Goal: Communication & Community: Answer question/provide support

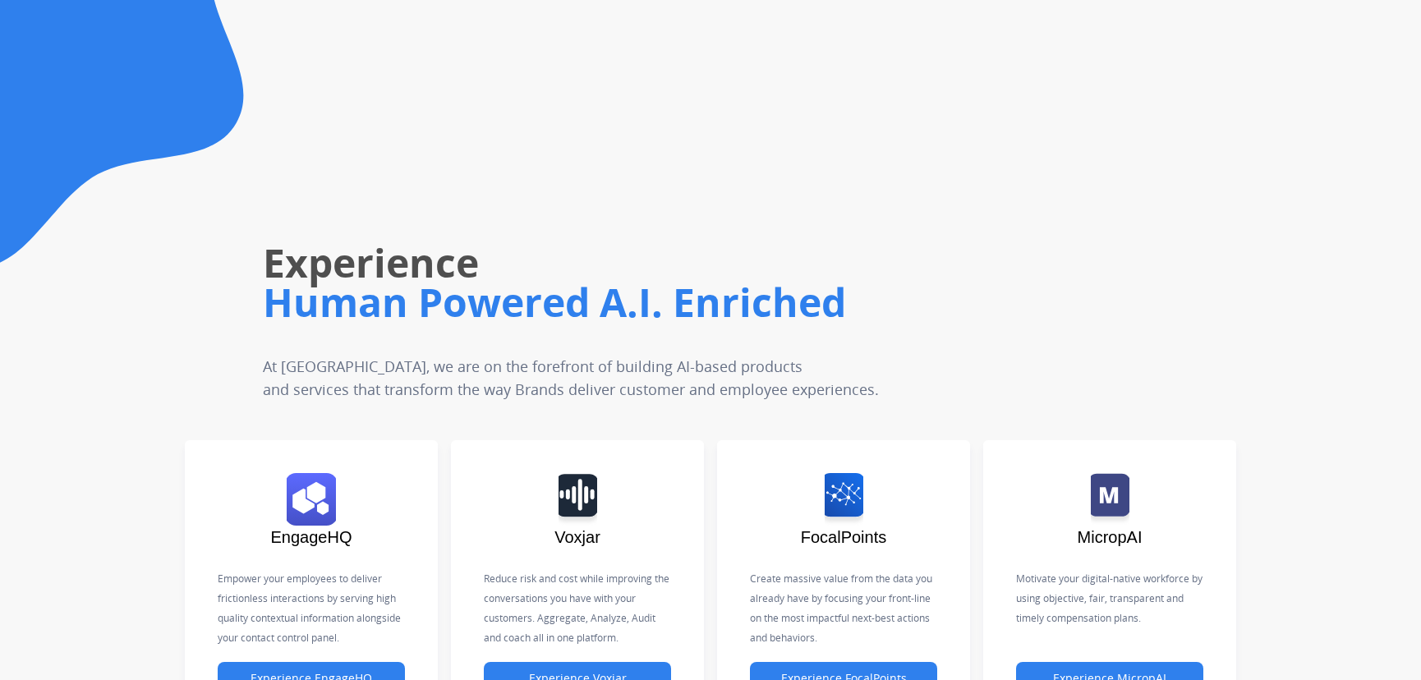
click at [79, 198] on icon at bounding box center [122, 133] width 244 height 267
click at [1244, 152] on div "Experience Human Powered A.I. Enriched At Untangl, we are on the forefront of b…" at bounding box center [809, 233] width 1224 height 335
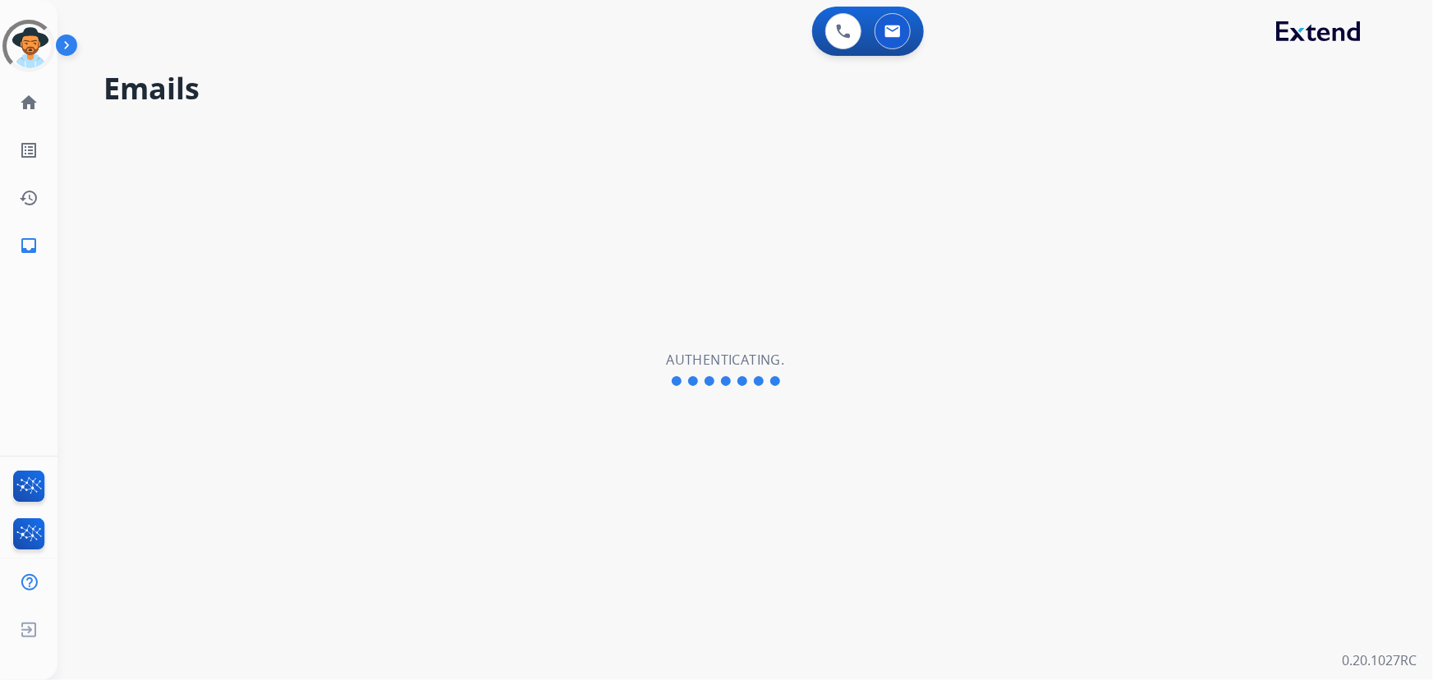
select select "**********"
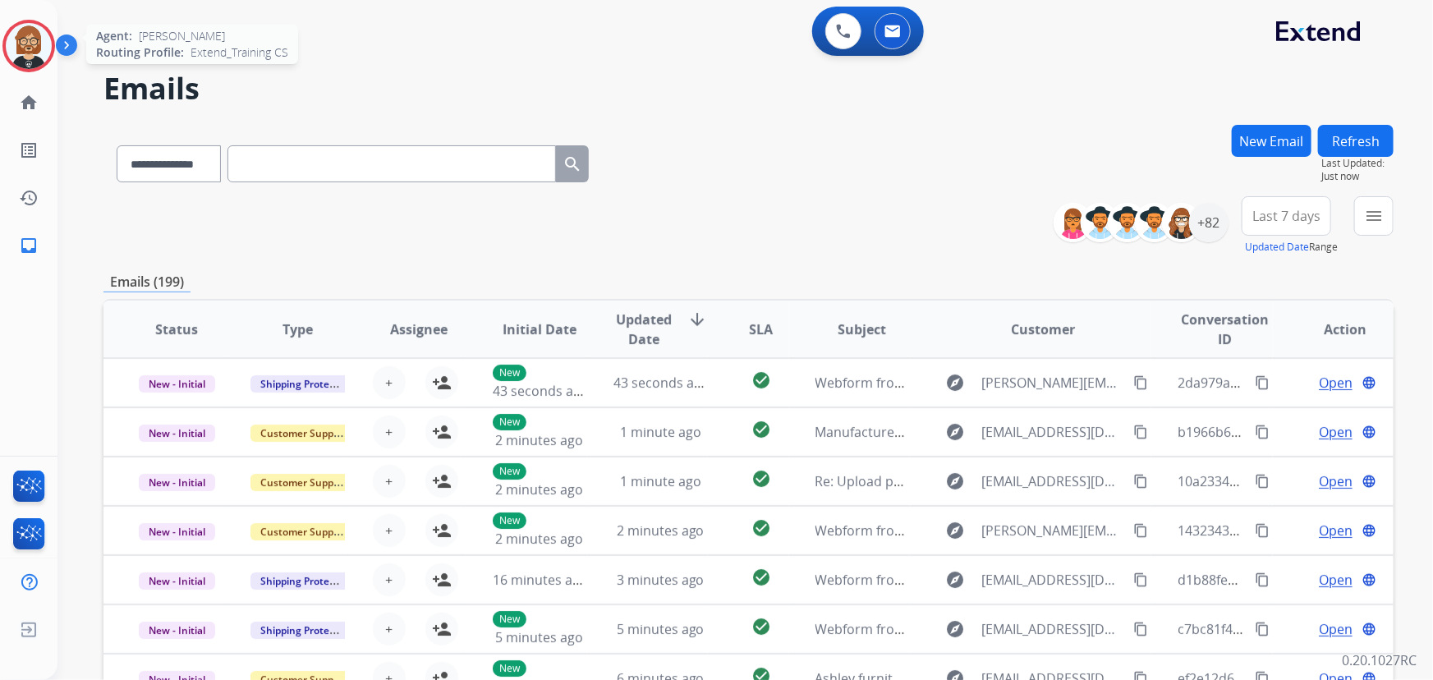
click at [21, 44] on img at bounding box center [29, 46] width 46 height 46
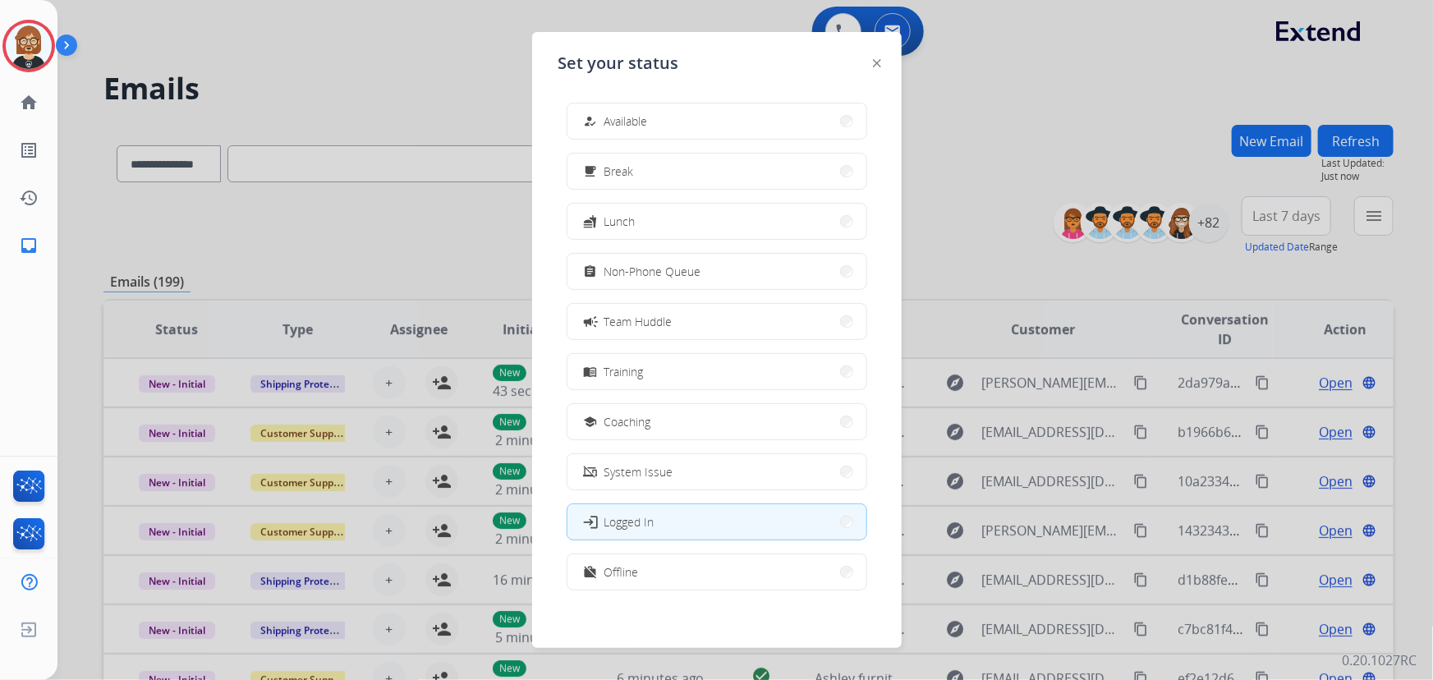
click at [780, 142] on div "how_to_reg Available free_breakfast Break fastfood Lunch assignment Non-Phone Q…" at bounding box center [717, 349] width 317 height 518
click at [785, 119] on button "how_to_reg Available" at bounding box center [717, 121] width 299 height 35
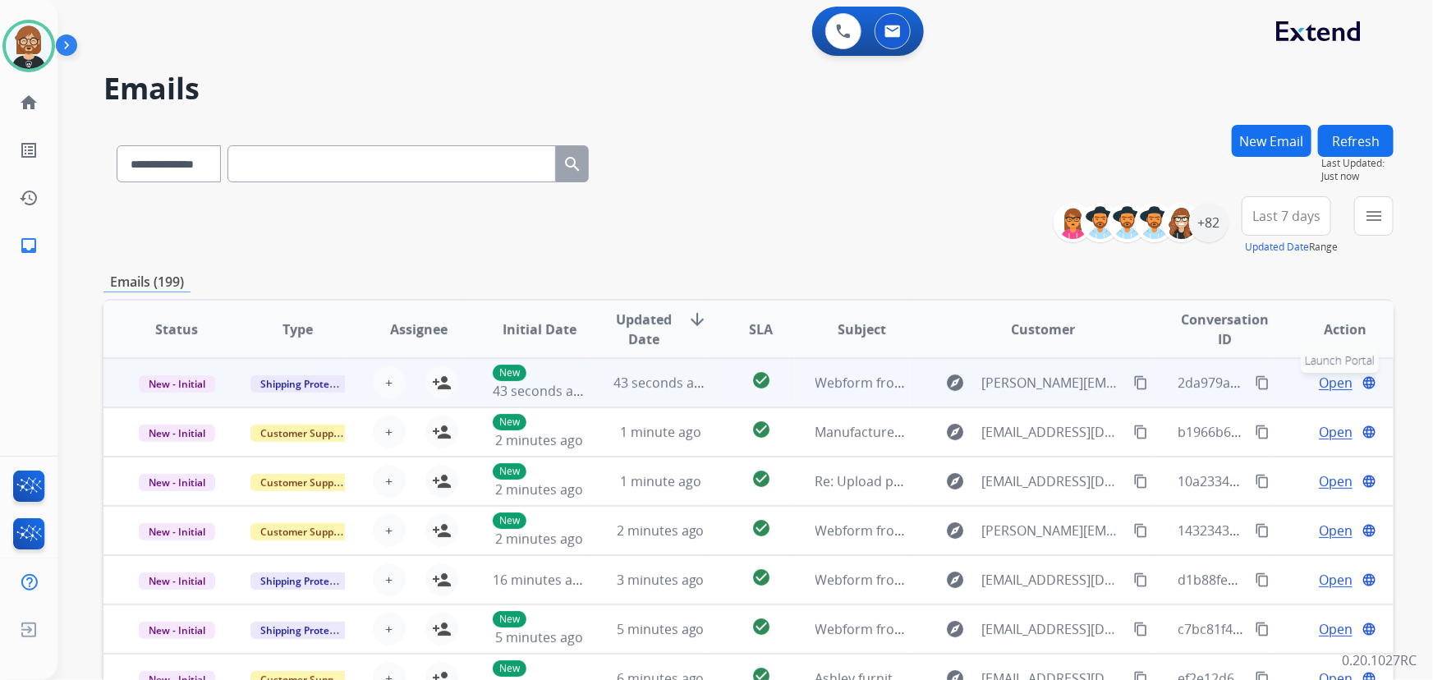
click at [1364, 383] on button "language Launch Portal" at bounding box center [1369, 383] width 20 height 20
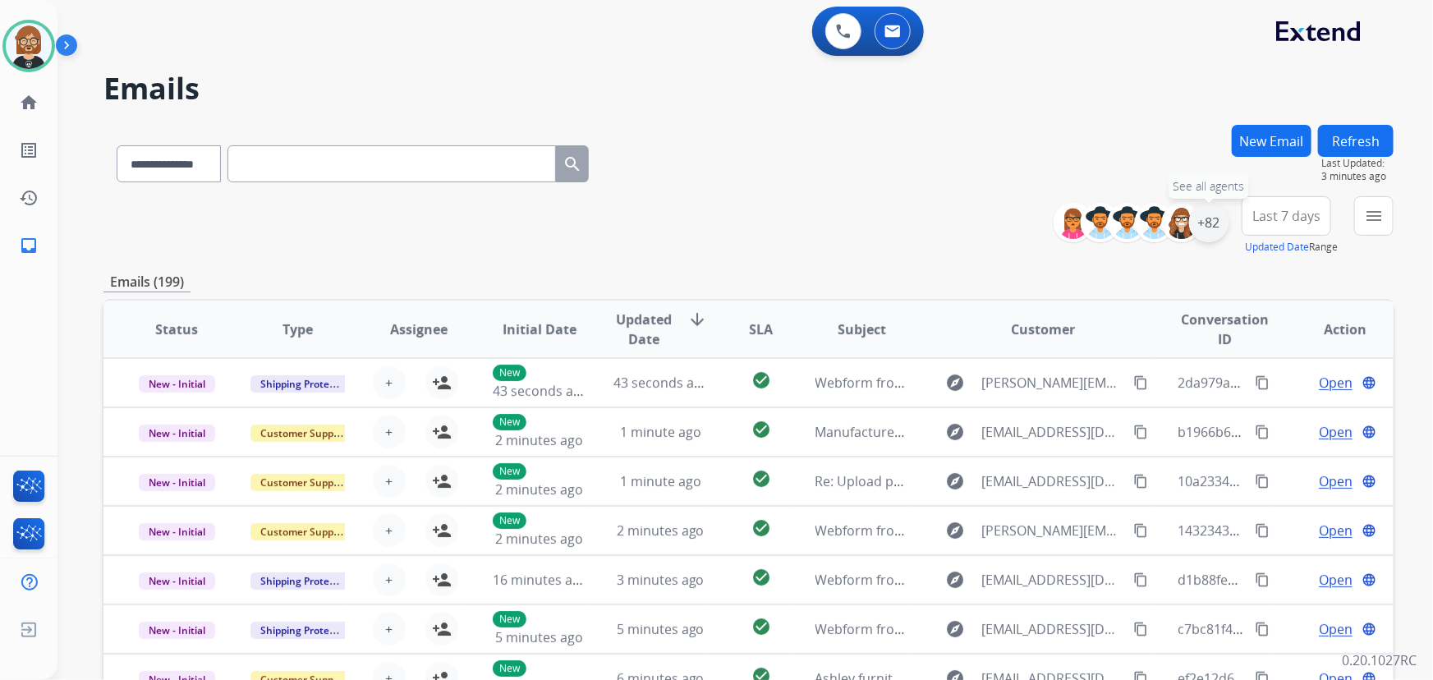
click at [1206, 221] on div "+82" at bounding box center [1208, 222] width 39 height 39
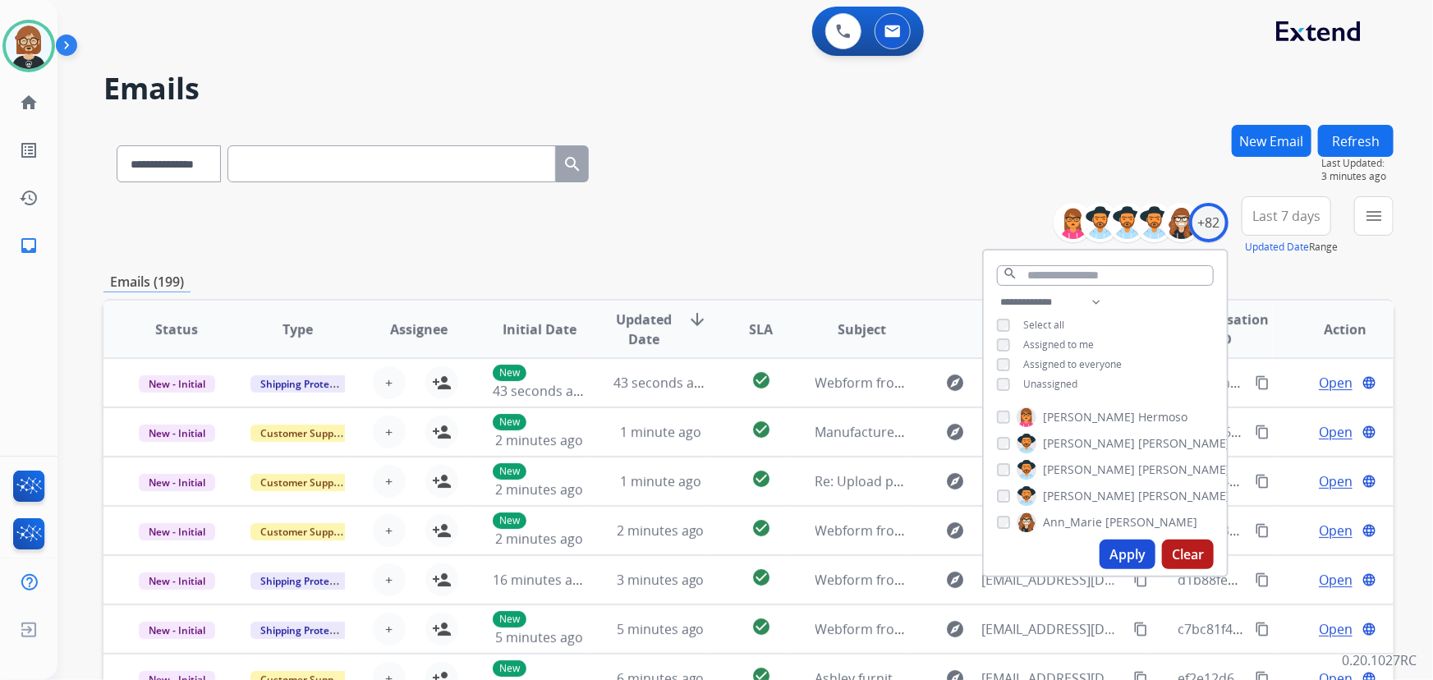
click at [1037, 381] on span "Unassigned" at bounding box center [1051, 384] width 54 height 14
click at [1116, 542] on button "Apply" at bounding box center [1128, 555] width 56 height 30
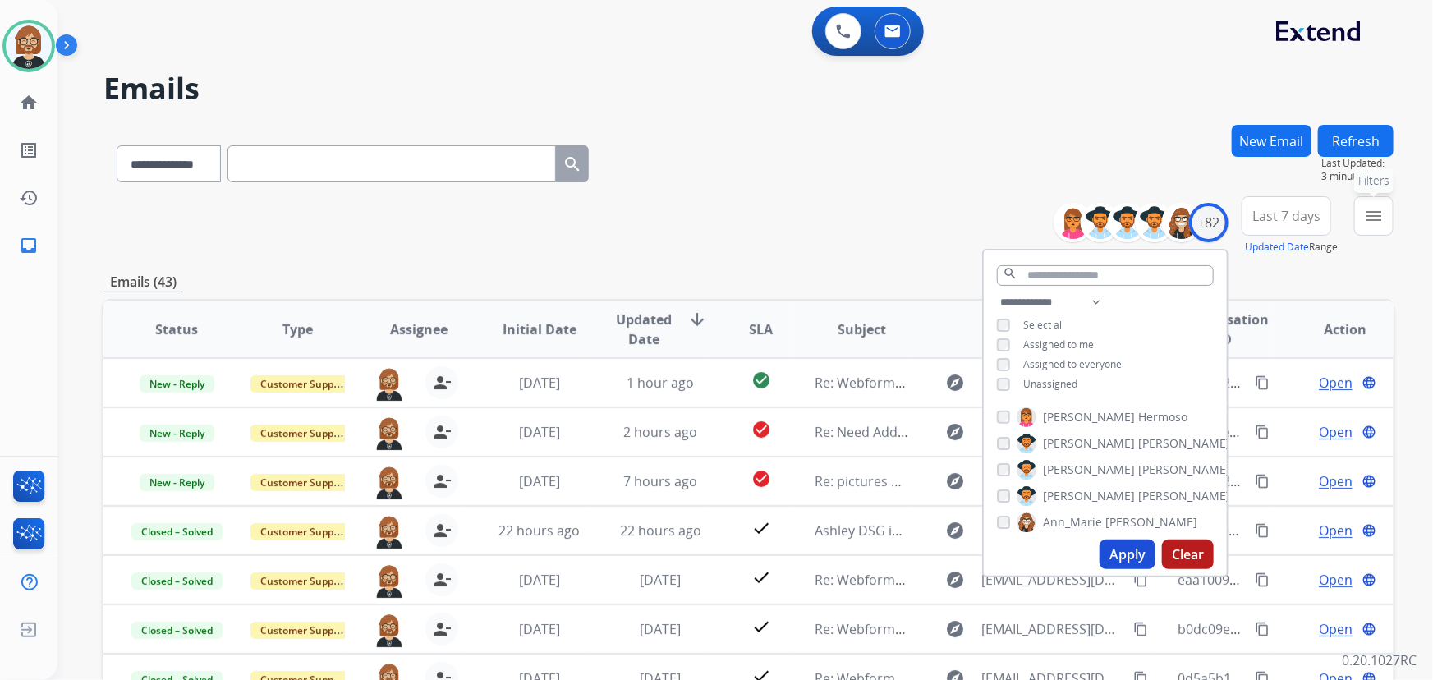
click at [1380, 223] on mat-icon "menu" at bounding box center [1374, 216] width 20 height 20
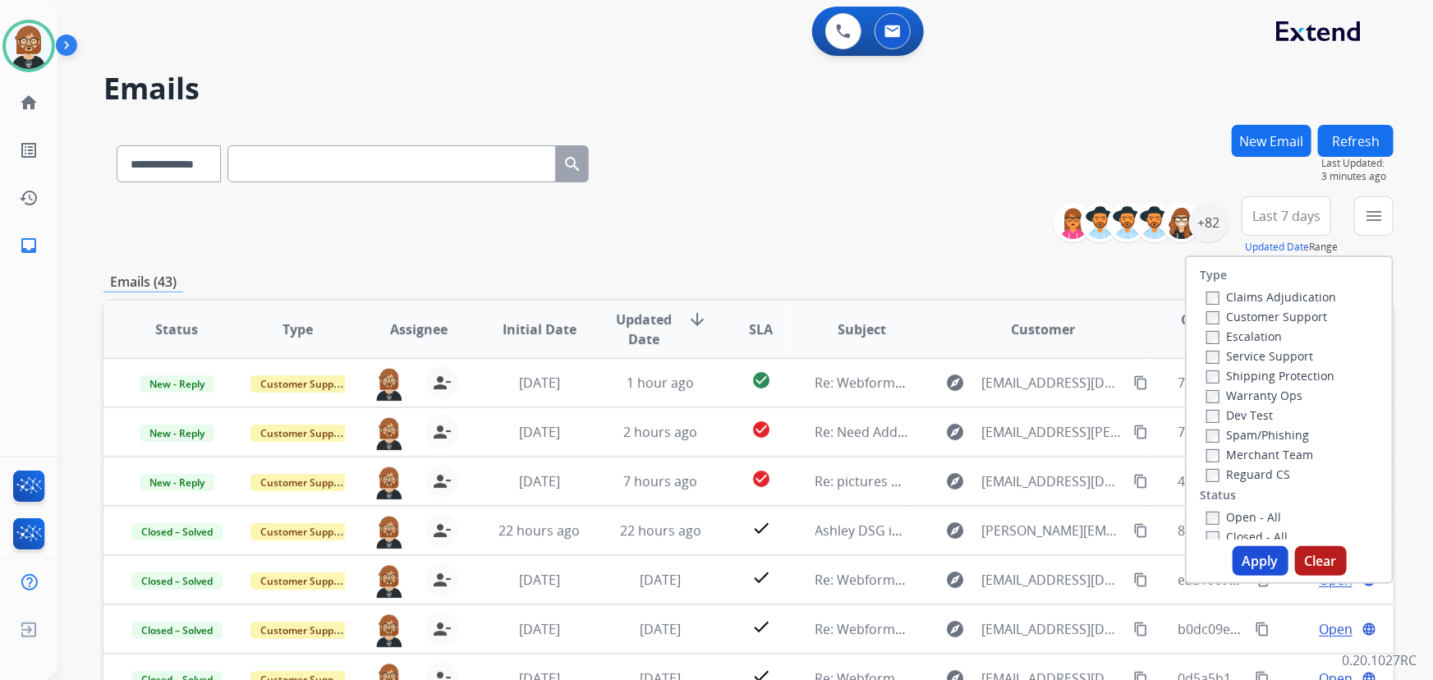
click at [1238, 512] on label "Open - All" at bounding box center [1244, 517] width 75 height 16
click at [1259, 553] on button "Apply" at bounding box center [1261, 561] width 56 height 30
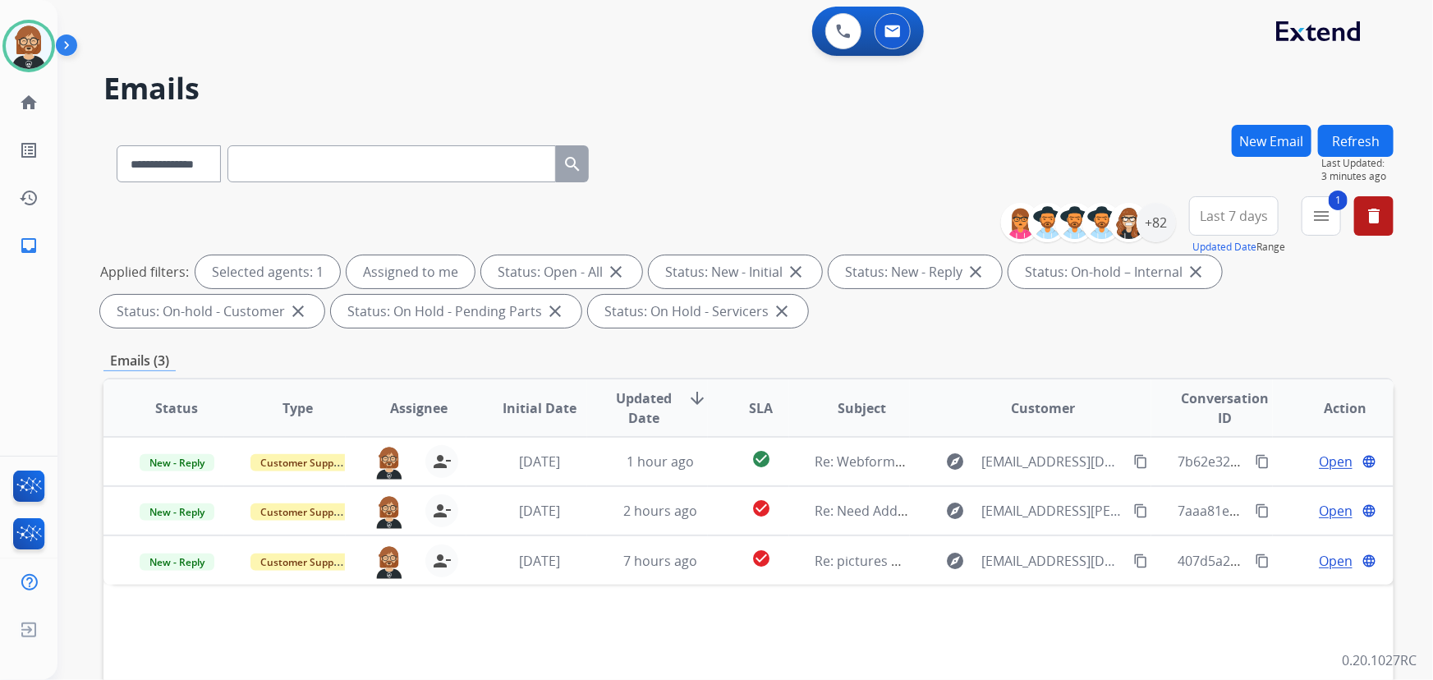
scroll to position [149, 0]
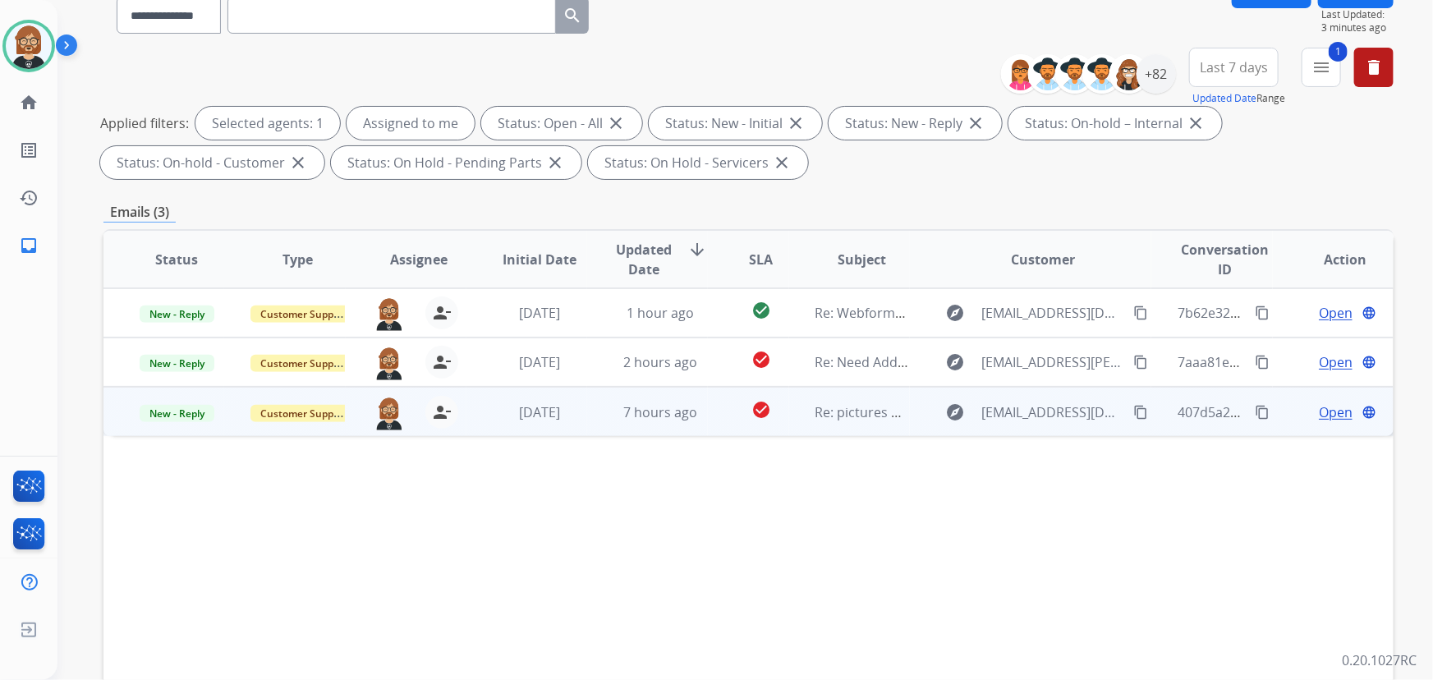
click at [662, 430] on td "7 hours ago" at bounding box center [647, 411] width 121 height 49
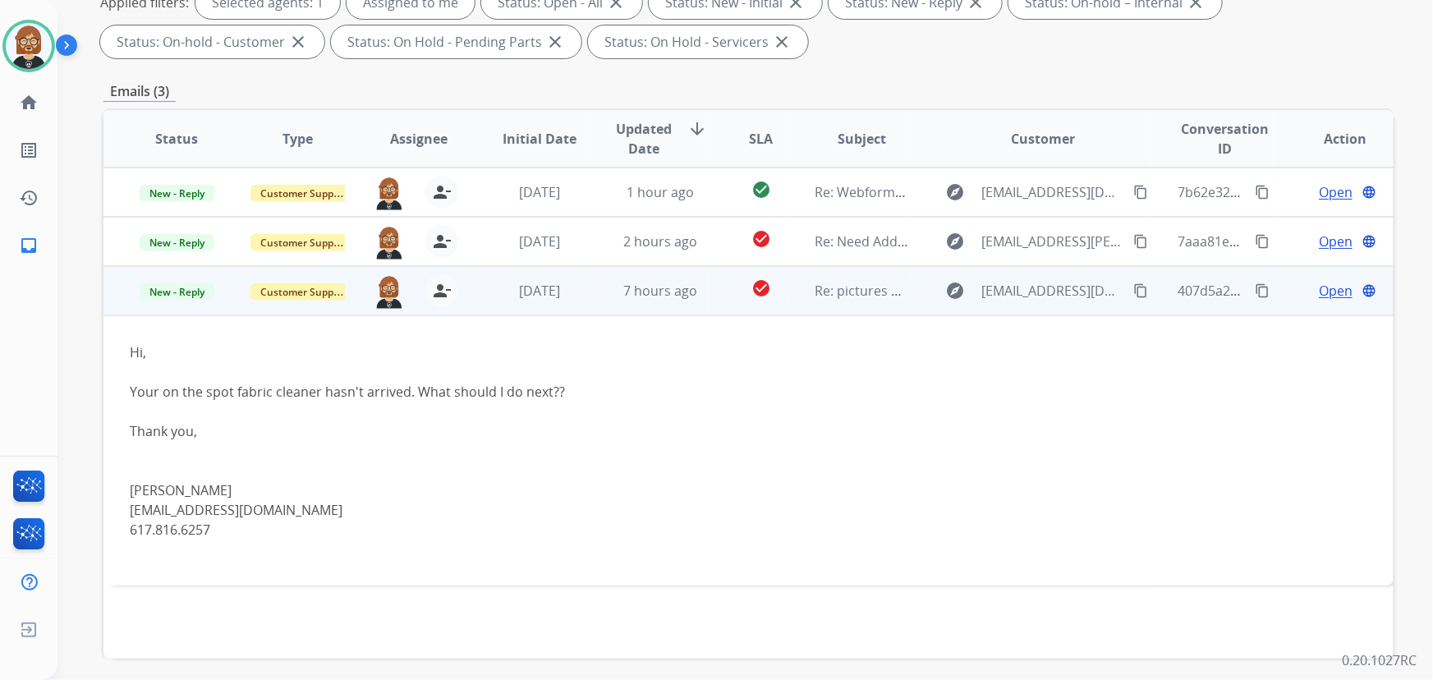
scroll to position [333, 0]
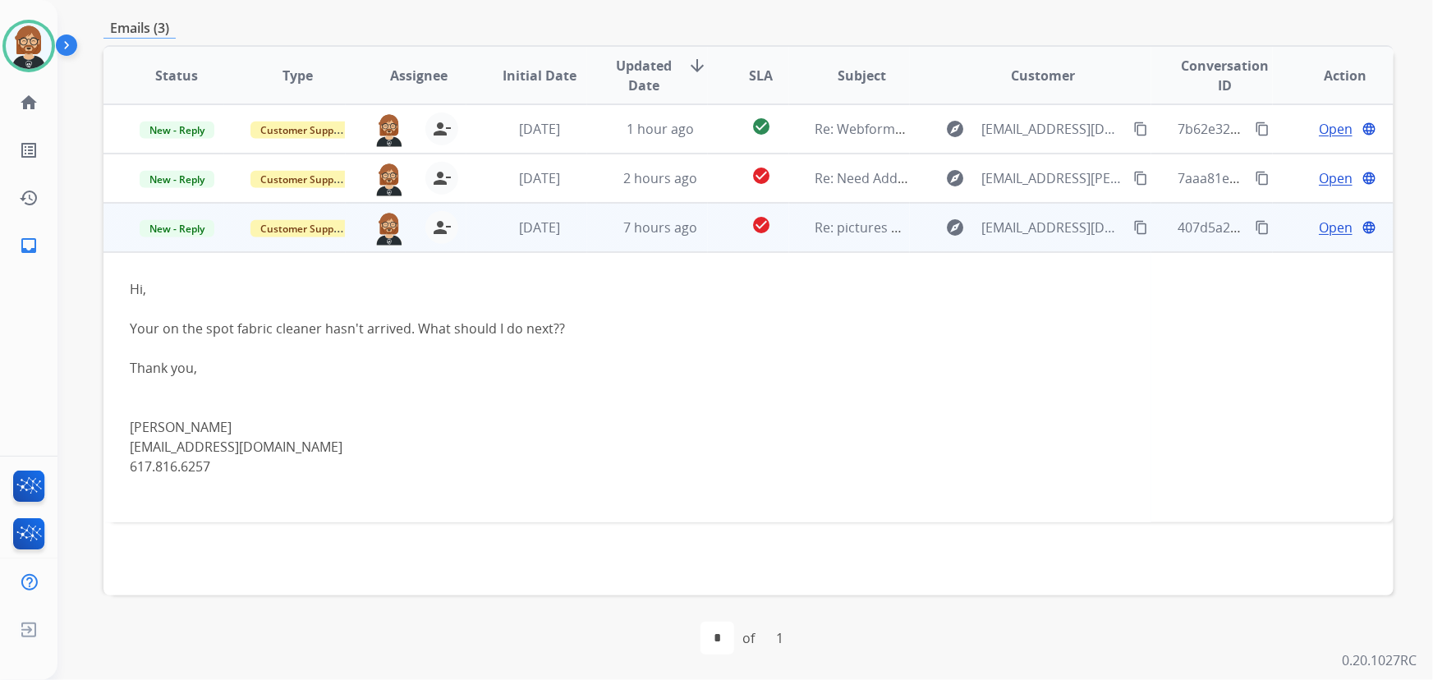
click at [1136, 224] on mat-icon "content_copy" at bounding box center [1141, 227] width 15 height 15
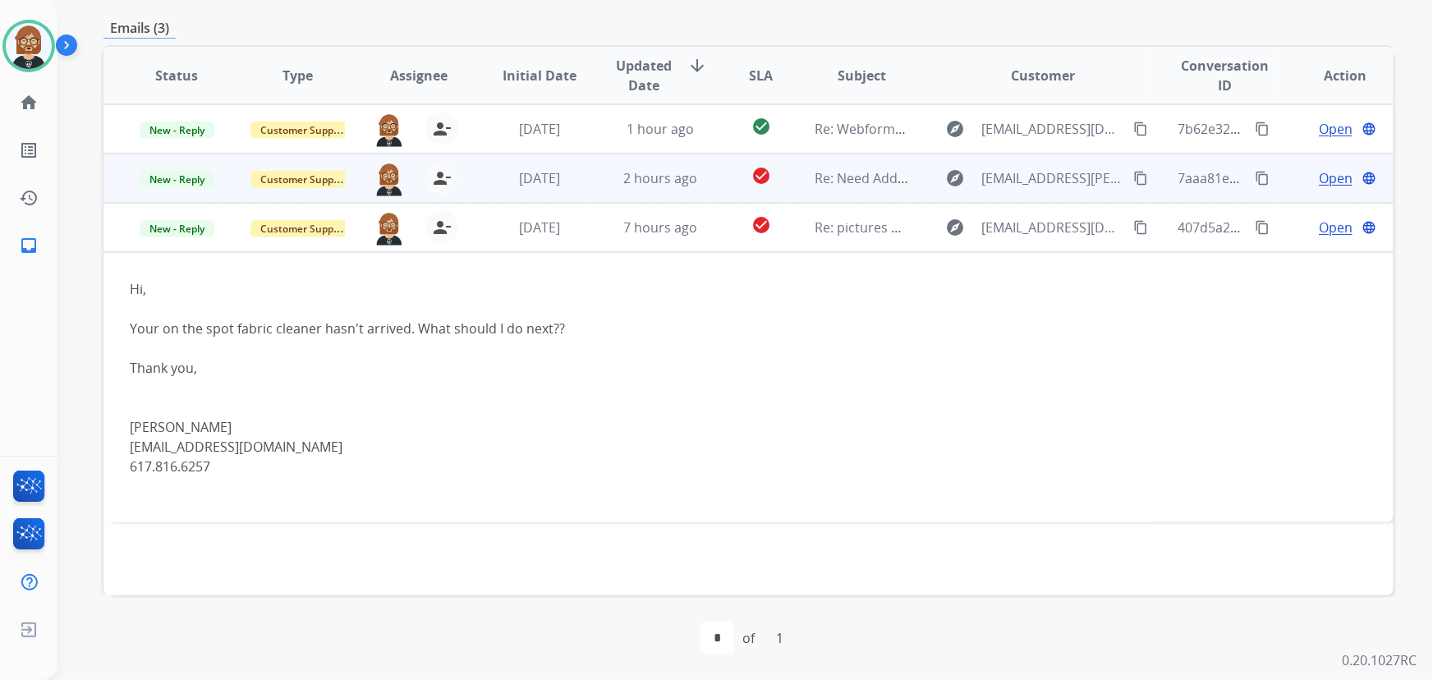
click at [641, 191] on td "2 hours ago" at bounding box center [647, 178] width 121 height 49
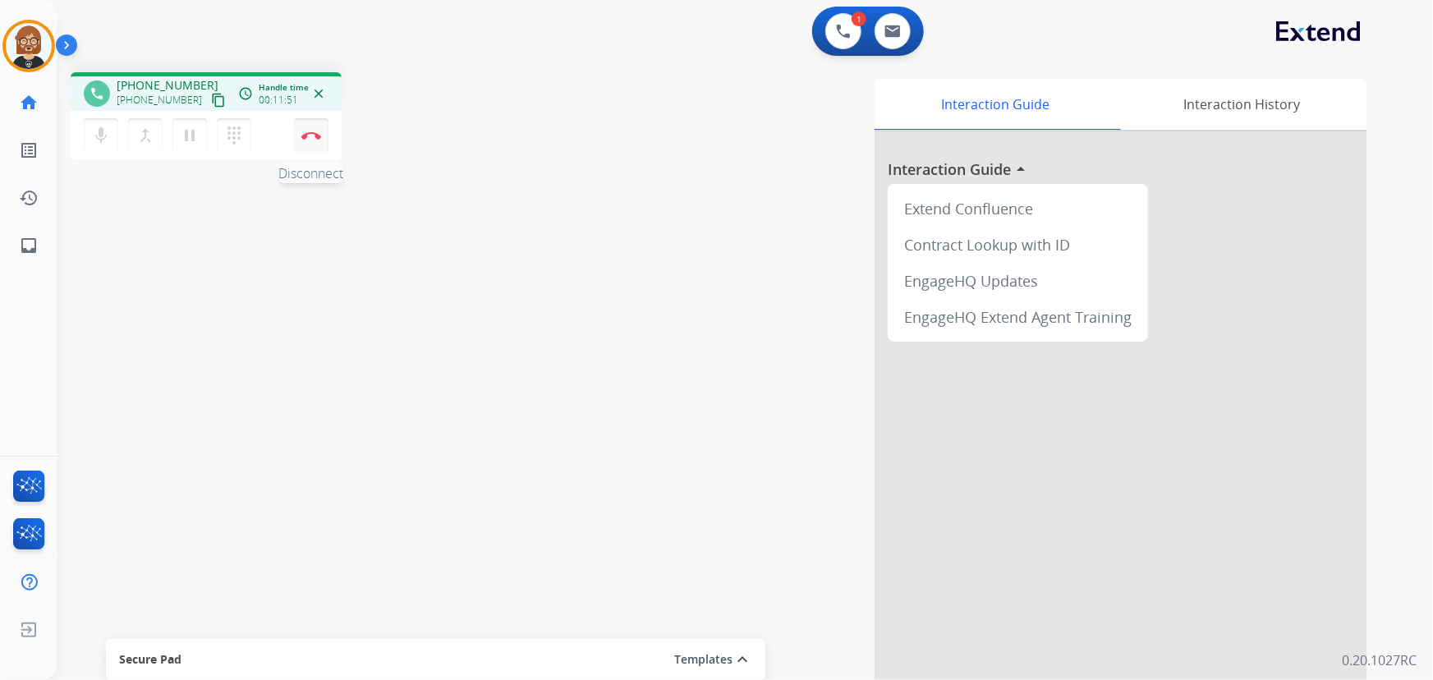
click at [310, 136] on img at bounding box center [311, 135] width 20 height 8
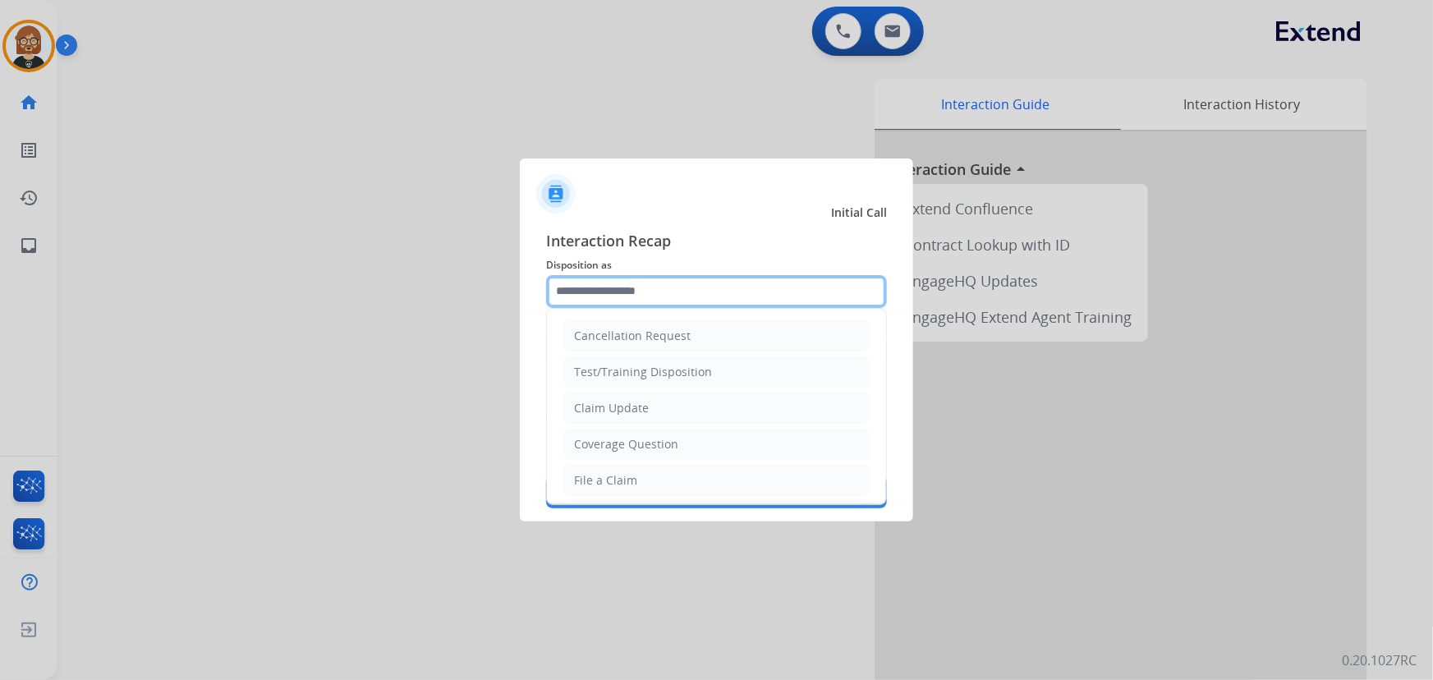
click at [697, 302] on input "text" at bounding box center [716, 291] width 341 height 33
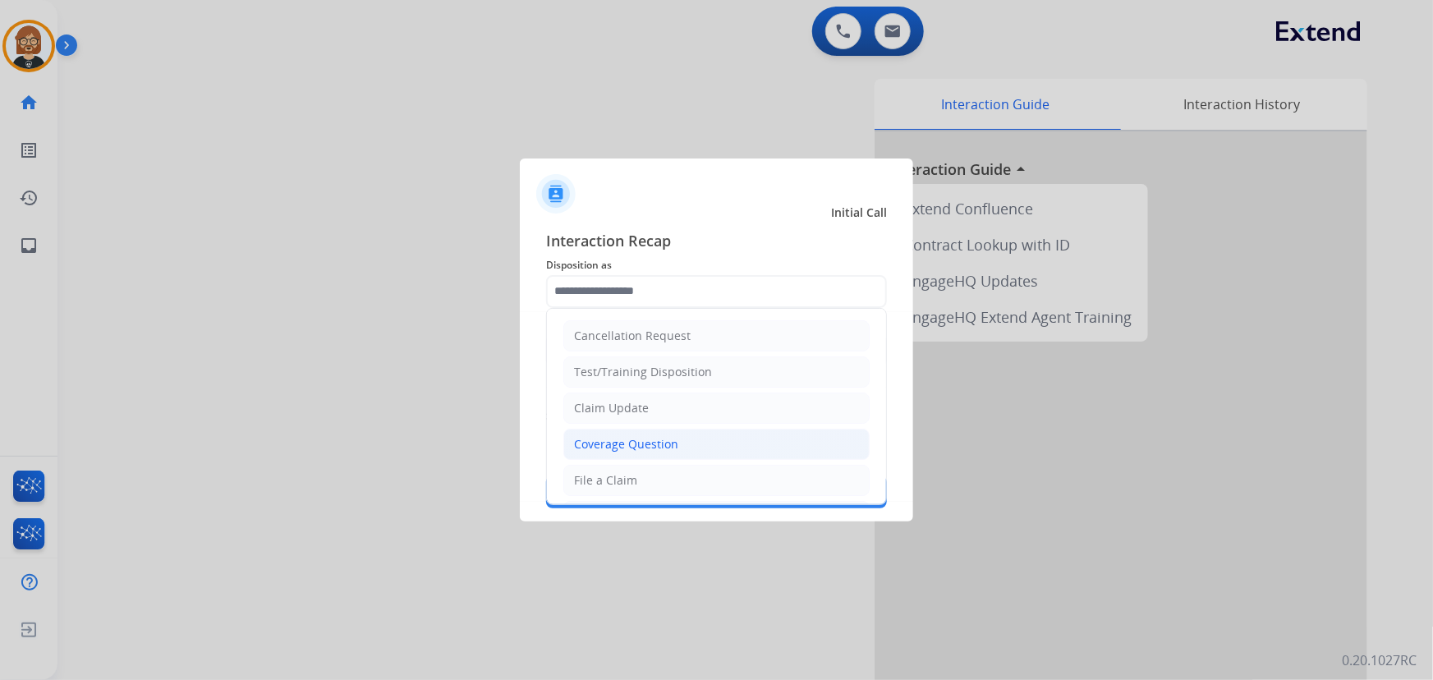
click at [702, 448] on li "Coverage Question" at bounding box center [717, 444] width 306 height 31
type input "**********"
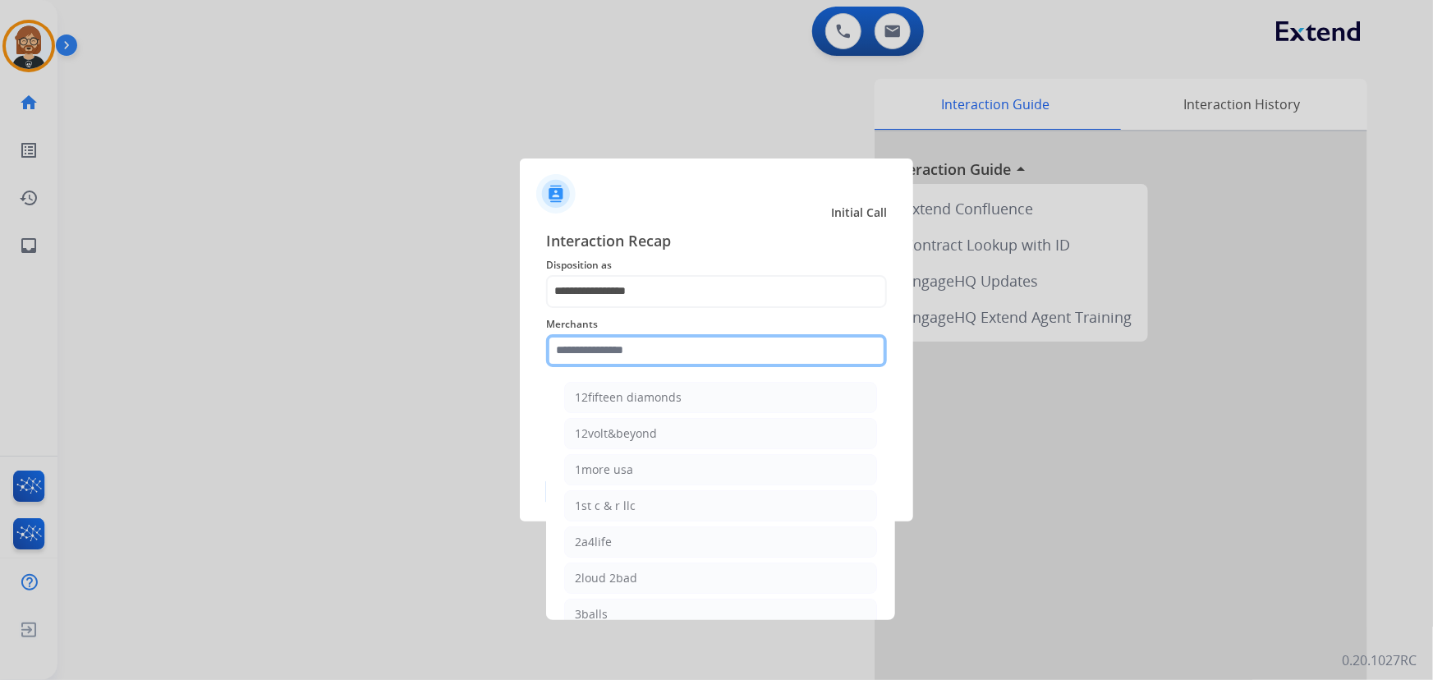
click at [697, 337] on input "text" at bounding box center [716, 350] width 341 height 33
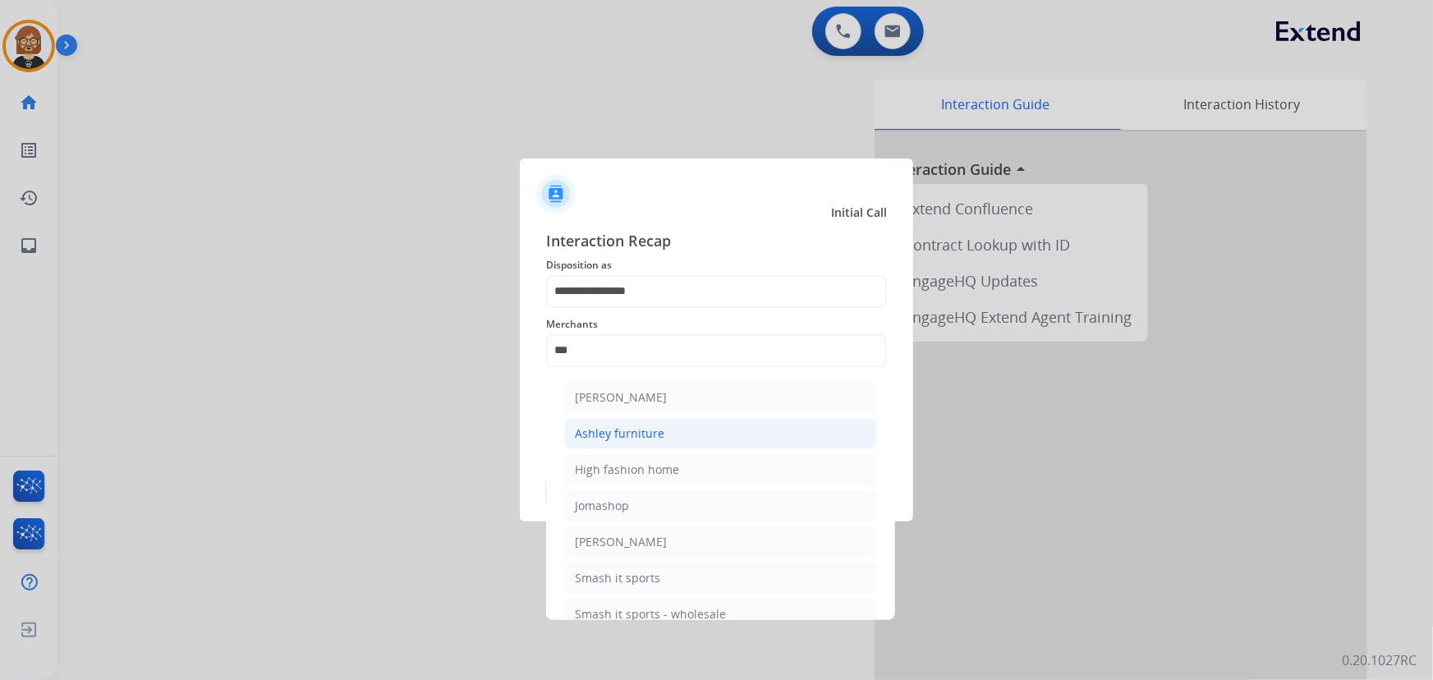
click at [690, 427] on li "Ashley furniture" at bounding box center [720, 433] width 313 height 31
type input "**********"
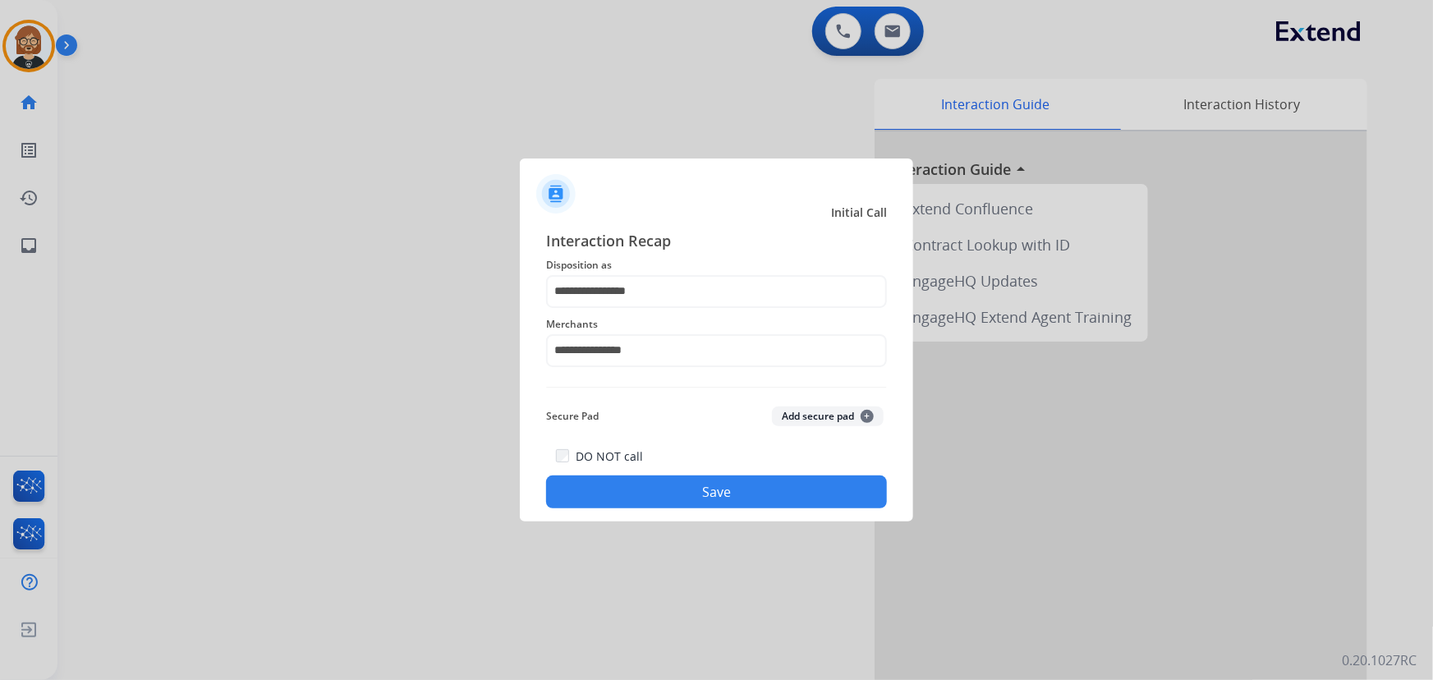
click at [728, 503] on button "Save" at bounding box center [716, 492] width 341 height 33
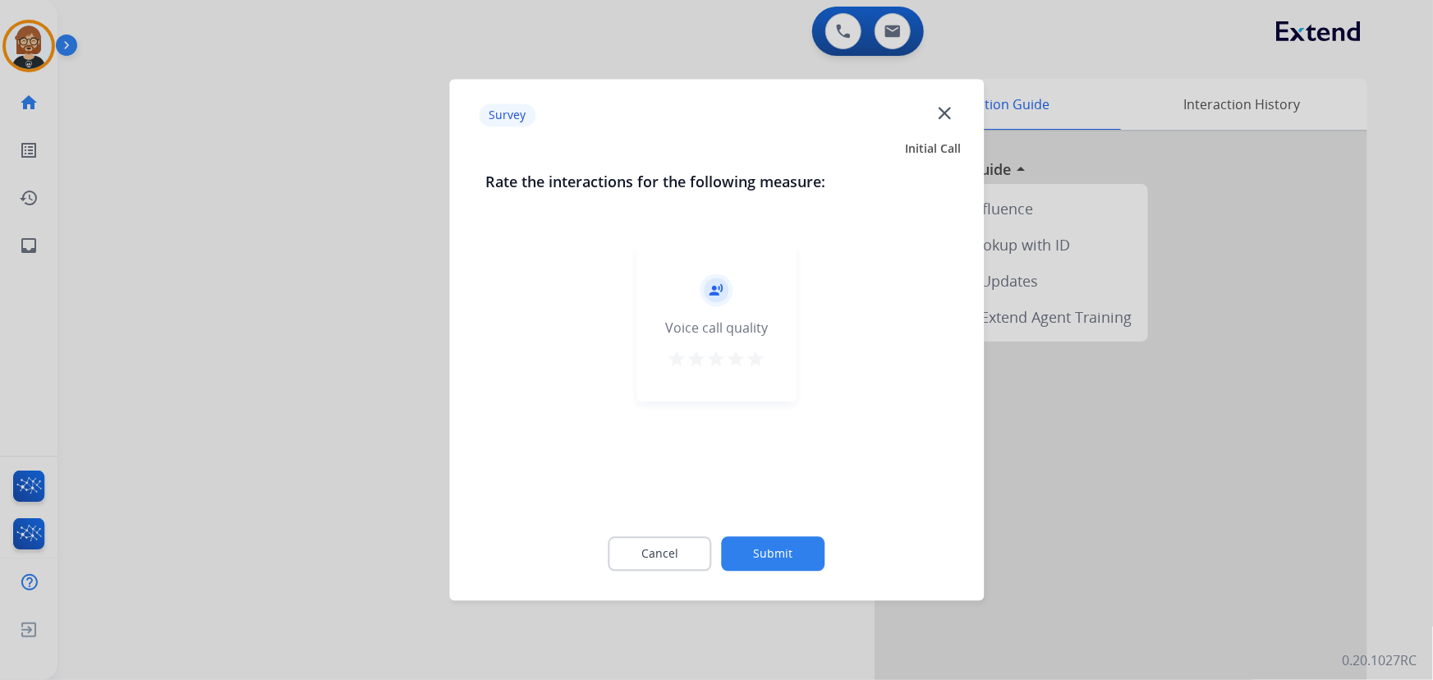
click at [789, 554] on button "Submit" at bounding box center [774, 554] width 104 height 35
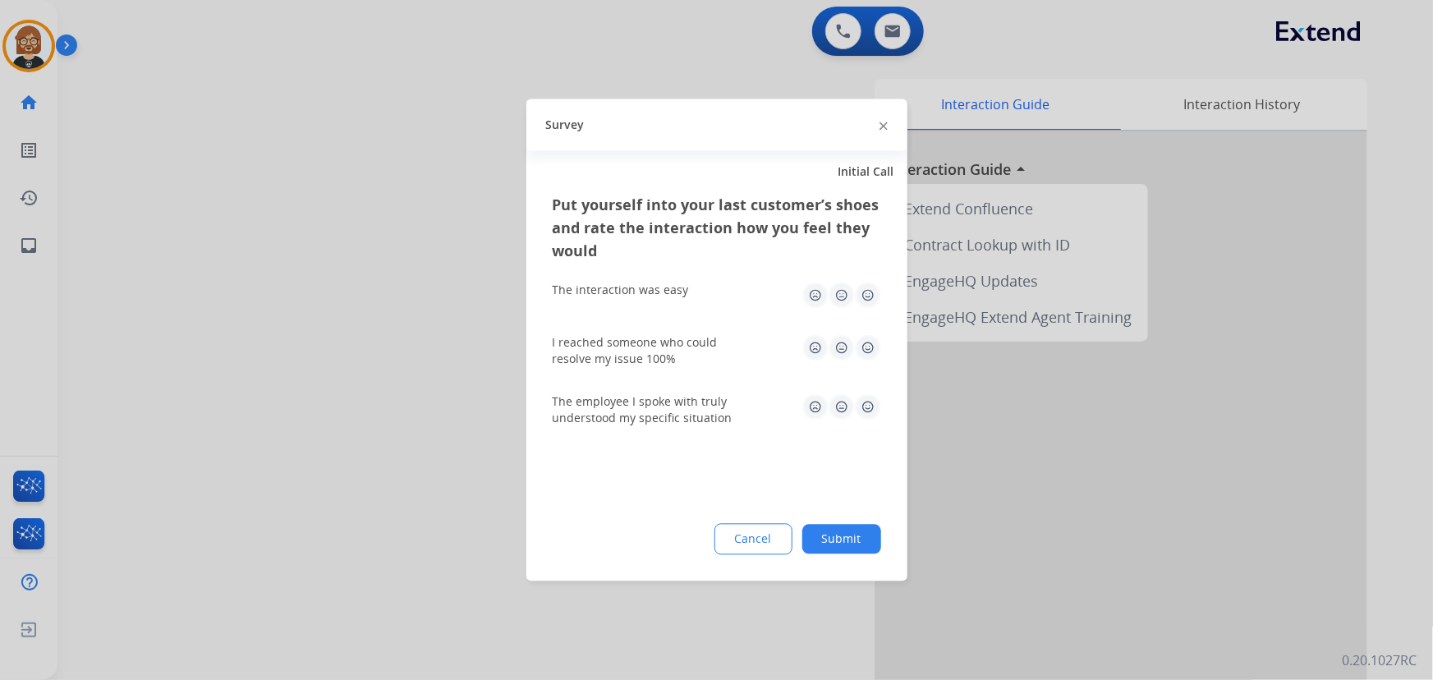
click at [853, 544] on button "Submit" at bounding box center [842, 540] width 79 height 30
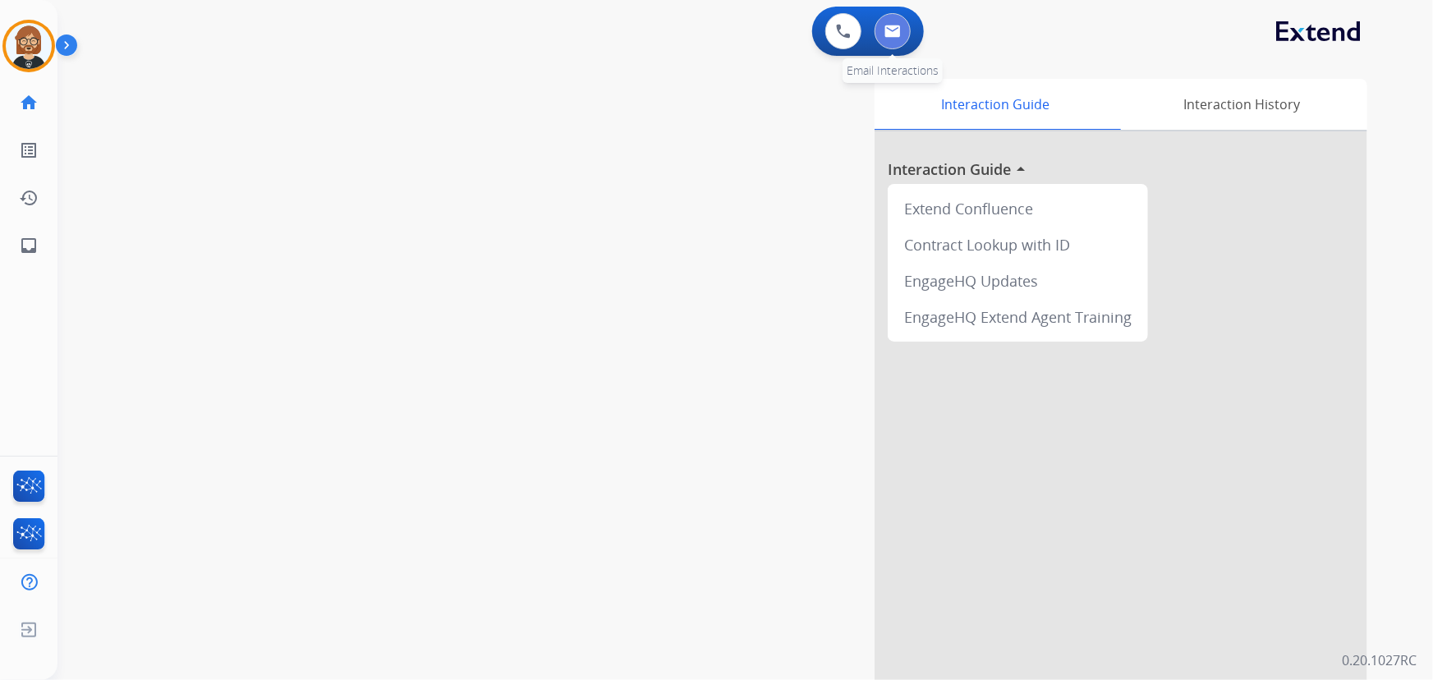
click at [904, 44] on button at bounding box center [893, 31] width 36 height 36
select select "**********"
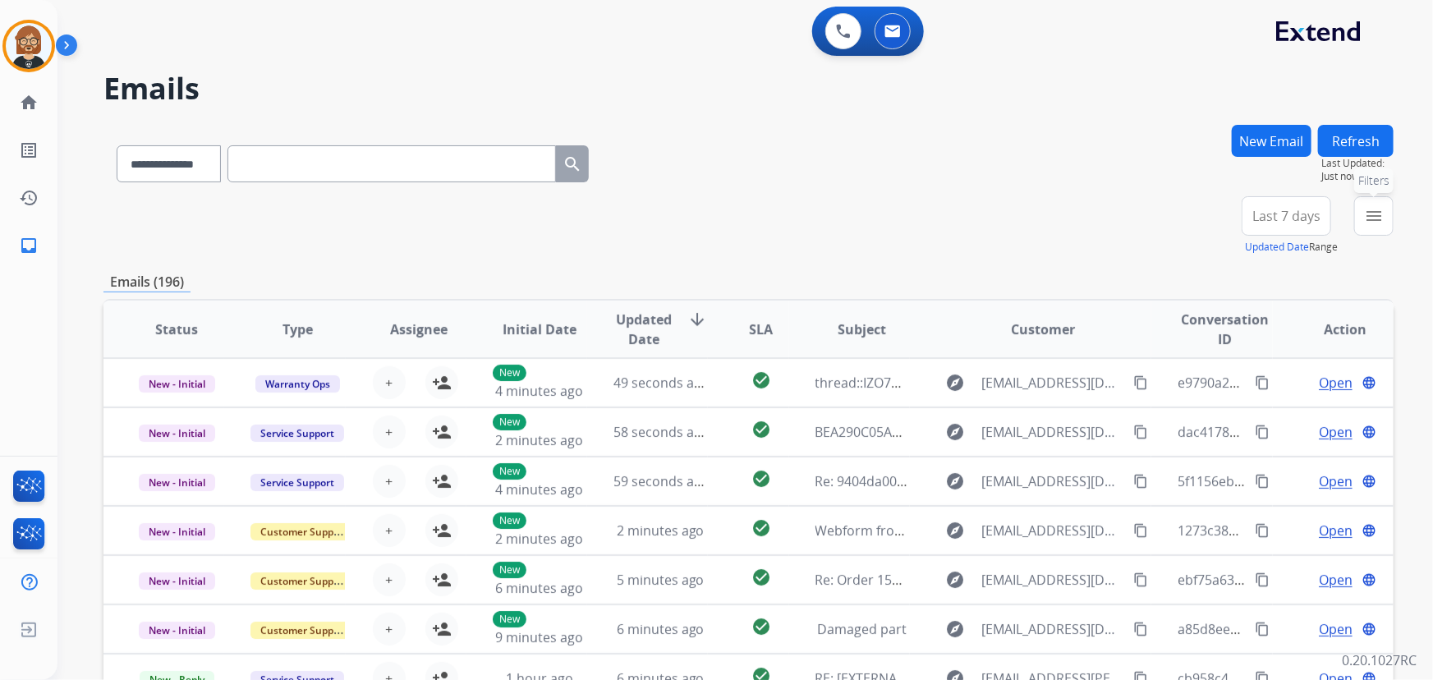
click at [1382, 214] on mat-icon "menu" at bounding box center [1374, 216] width 20 height 20
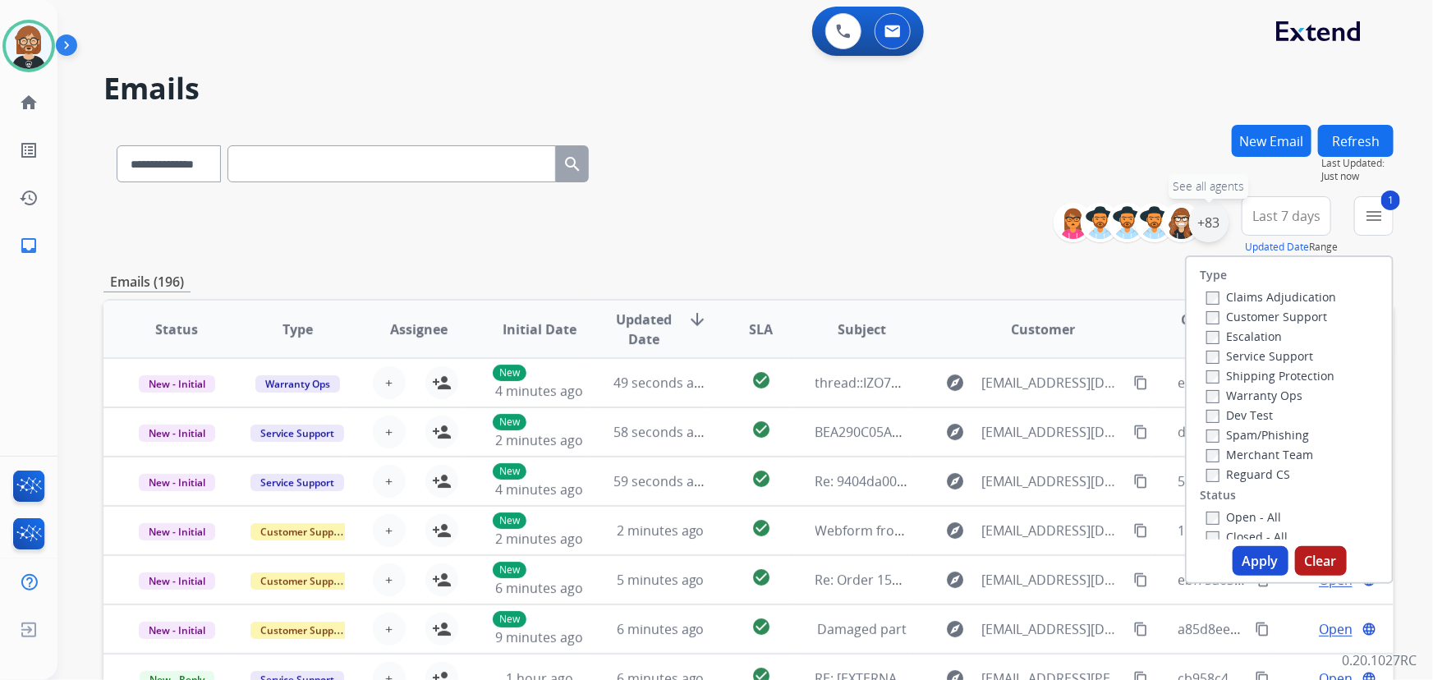
click at [1216, 226] on div "+83" at bounding box center [1208, 222] width 39 height 39
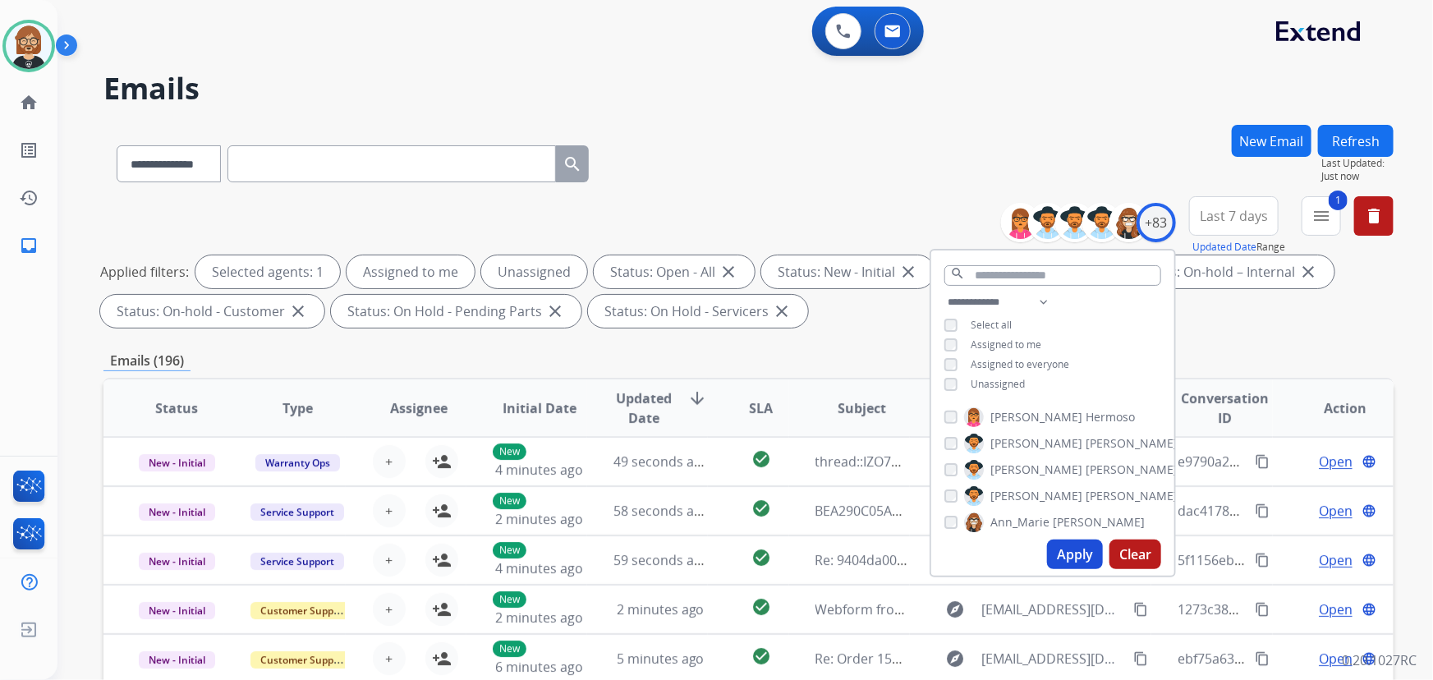
click at [980, 388] on span "Unassigned" at bounding box center [998, 384] width 54 height 14
click at [1079, 551] on button "Apply" at bounding box center [1075, 555] width 56 height 30
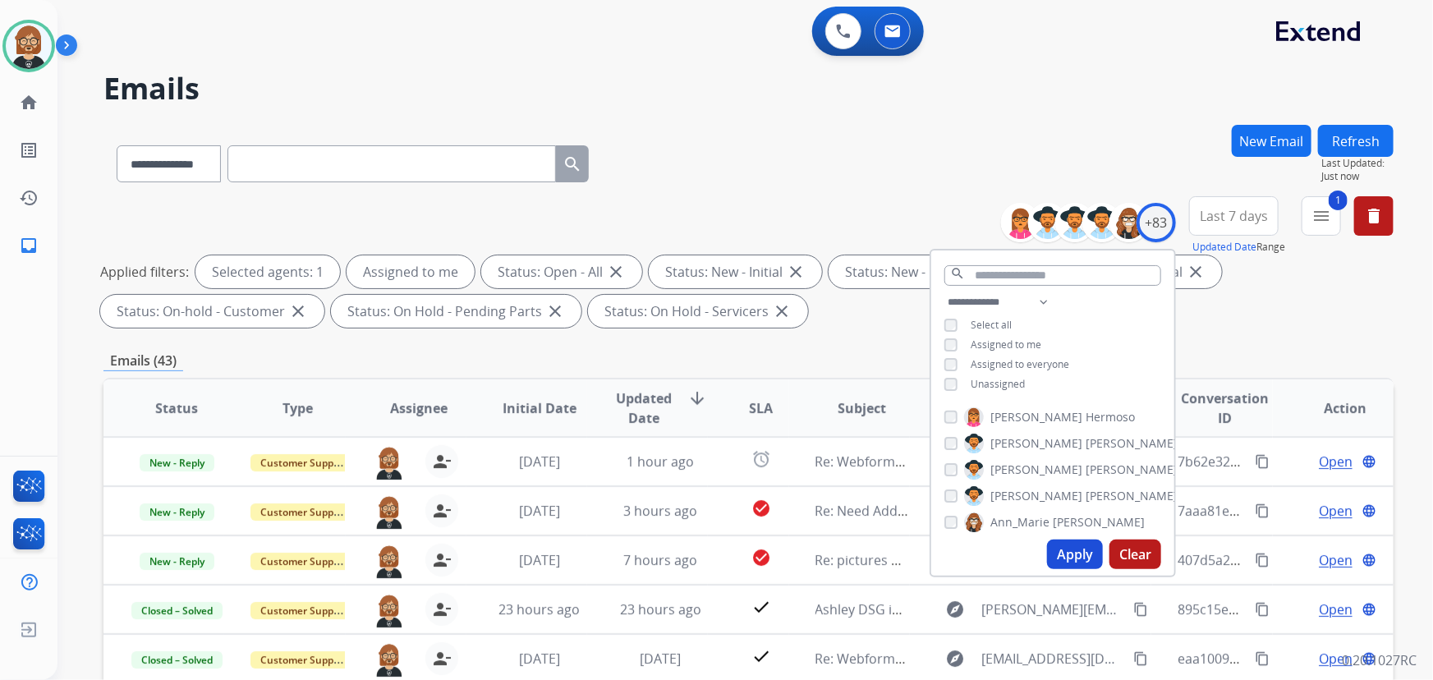
click at [818, 339] on div "**********" at bounding box center [749, 569] width 1290 height 889
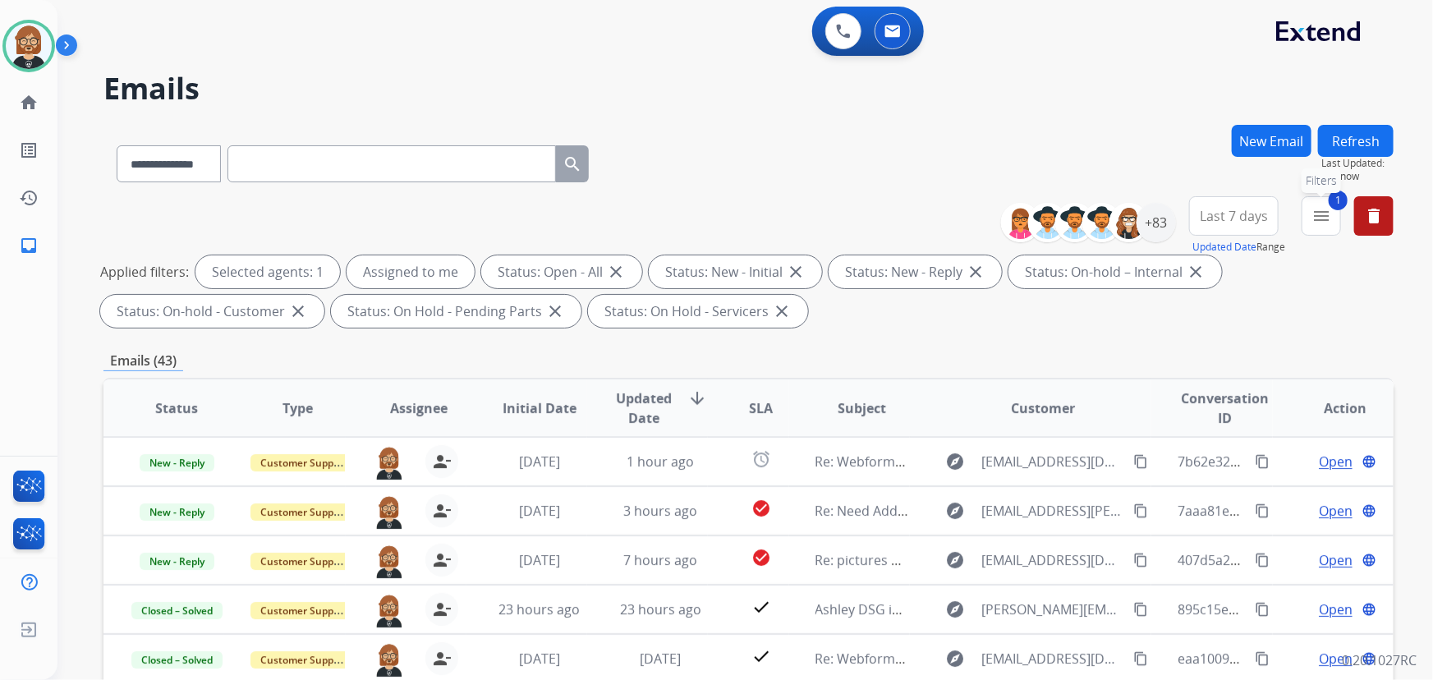
click at [1313, 223] on mat-icon "menu" at bounding box center [1322, 216] width 20 height 20
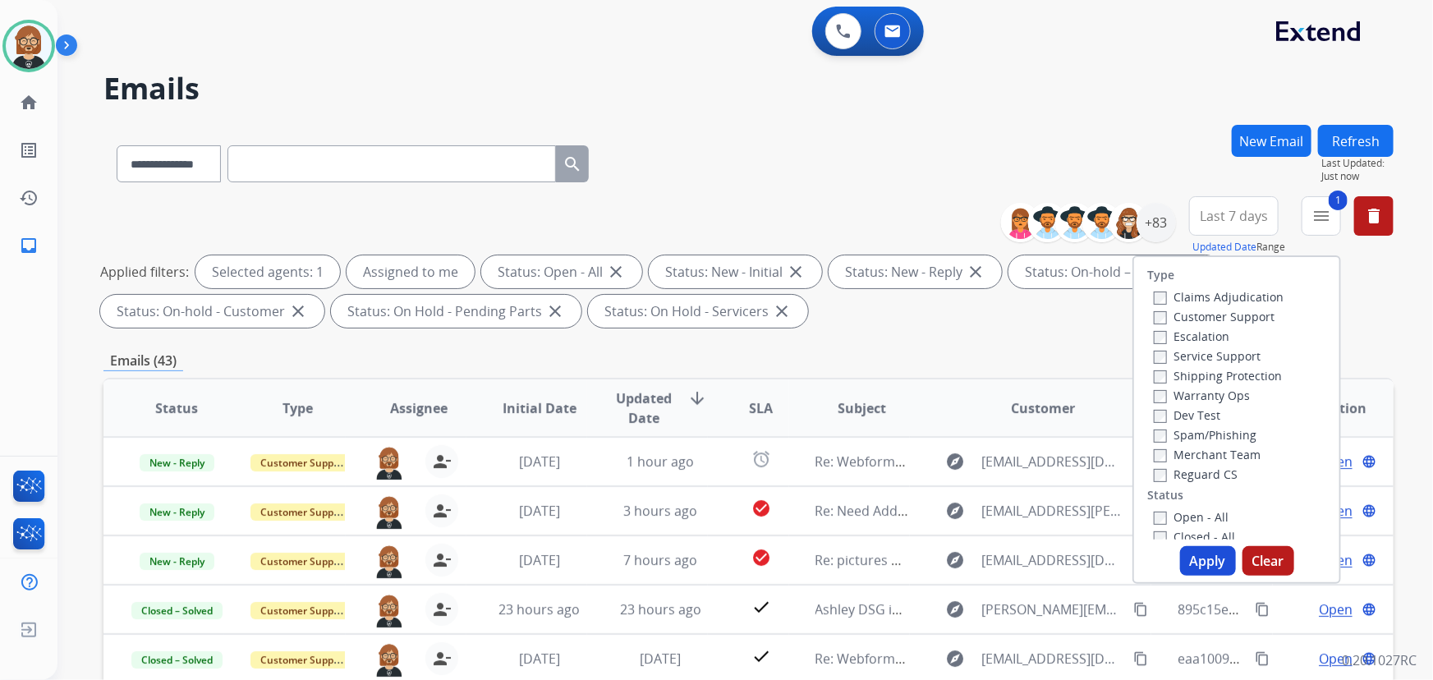
click at [1223, 565] on button "Apply" at bounding box center [1208, 561] width 56 height 30
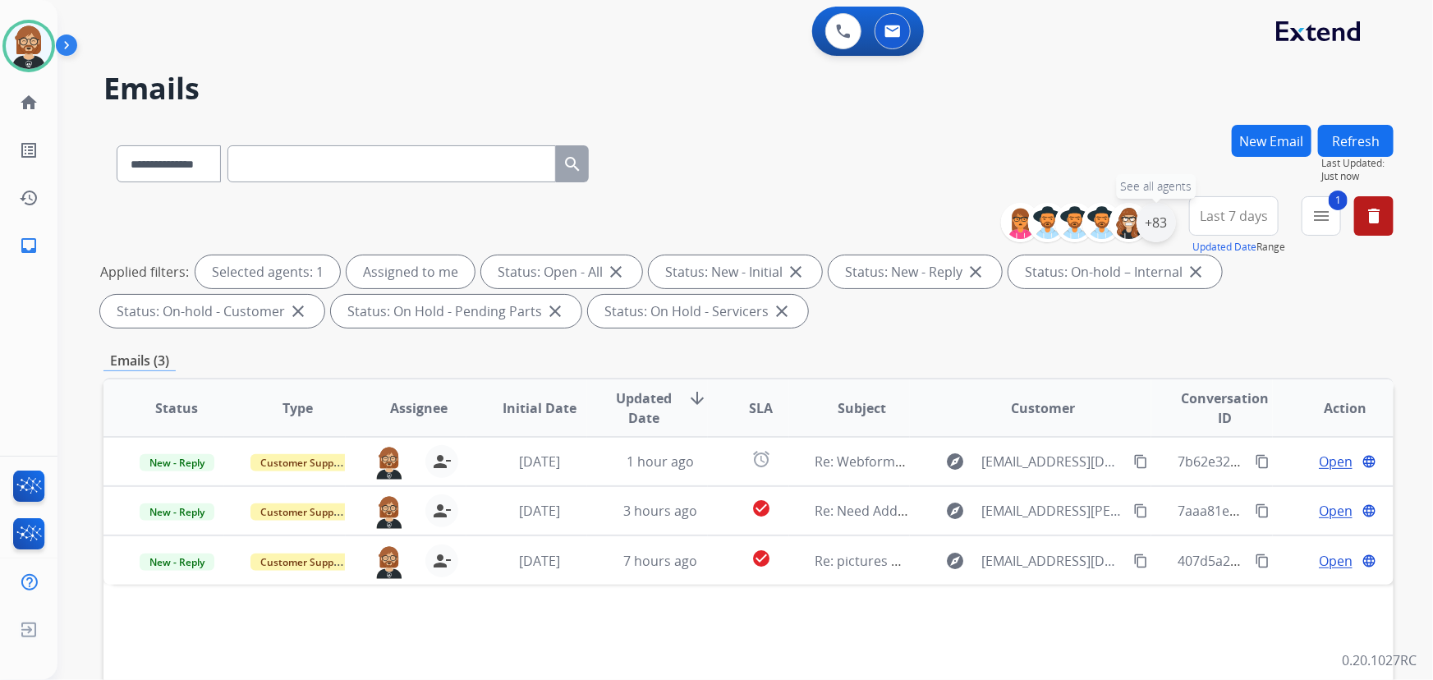
click at [1151, 214] on div "+83" at bounding box center [1156, 222] width 39 height 39
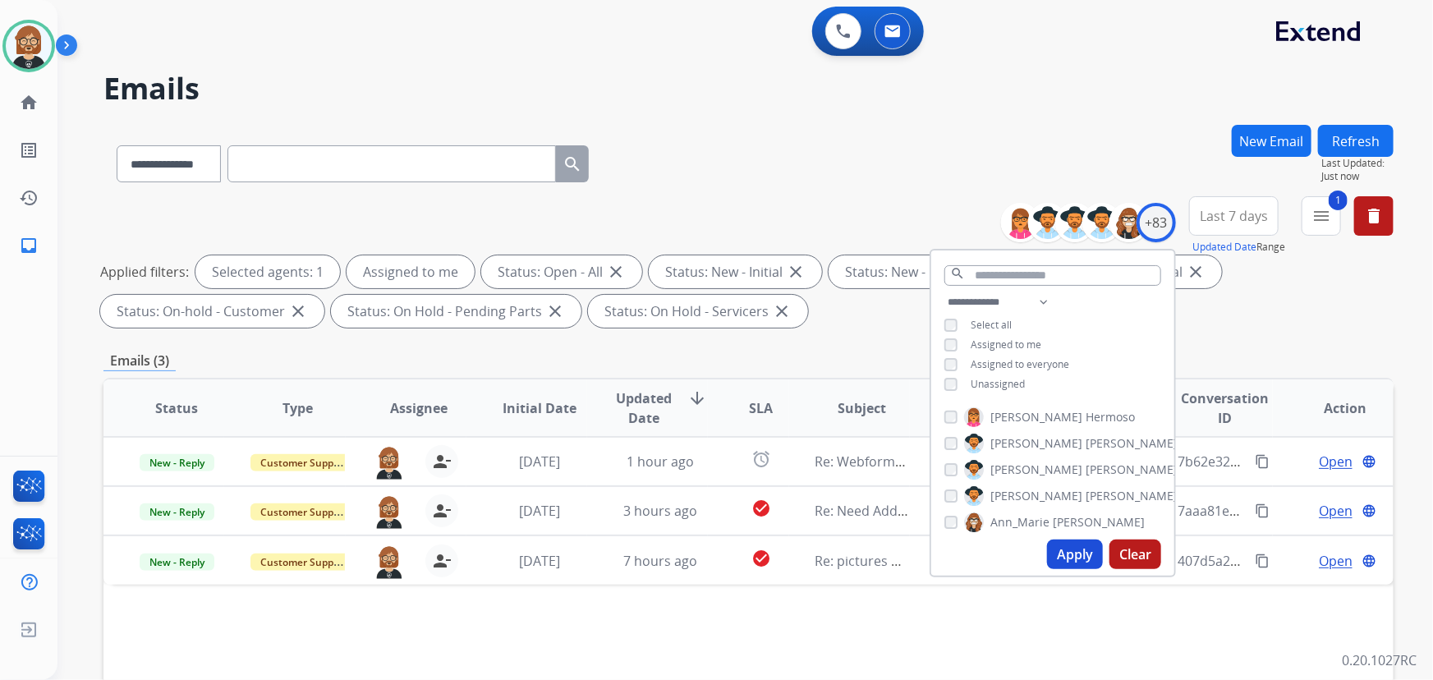
click at [1073, 556] on button "Apply" at bounding box center [1075, 555] width 56 height 30
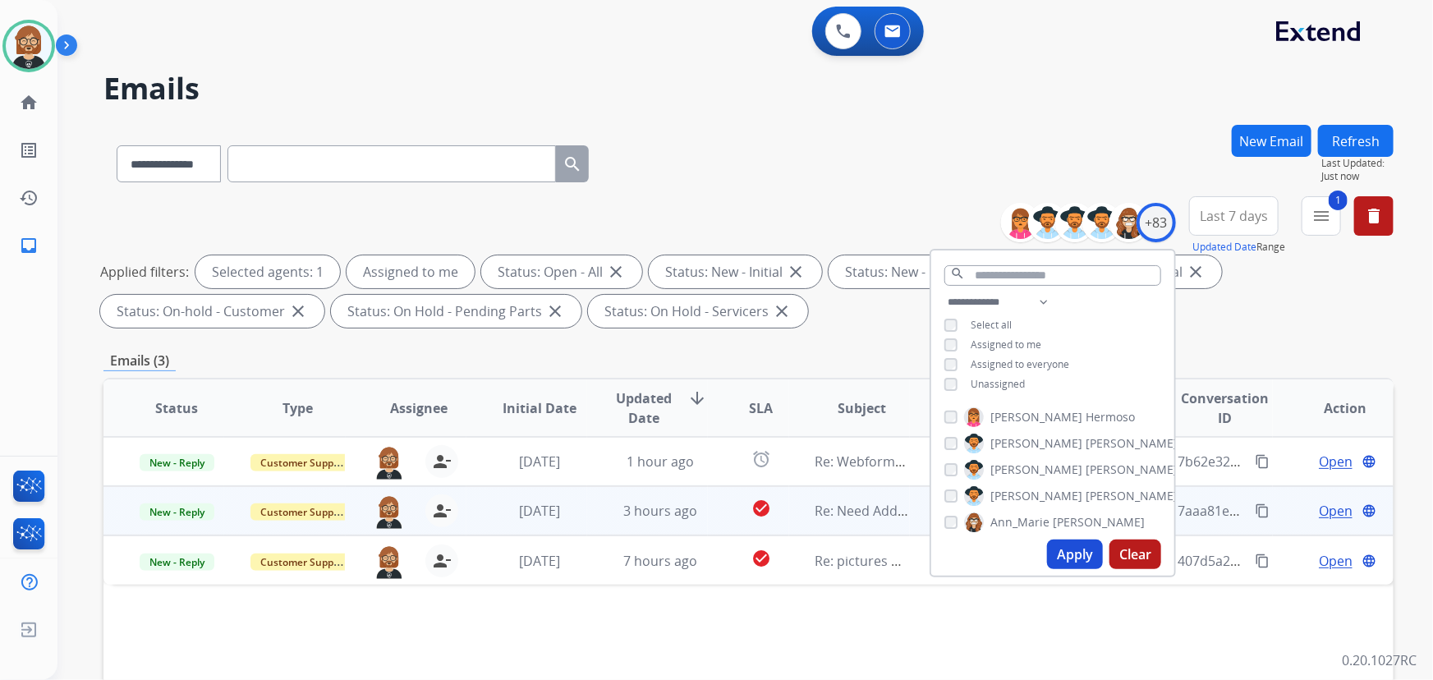
click at [826, 521] on td "Re: Need Additional Information" at bounding box center [849, 510] width 121 height 49
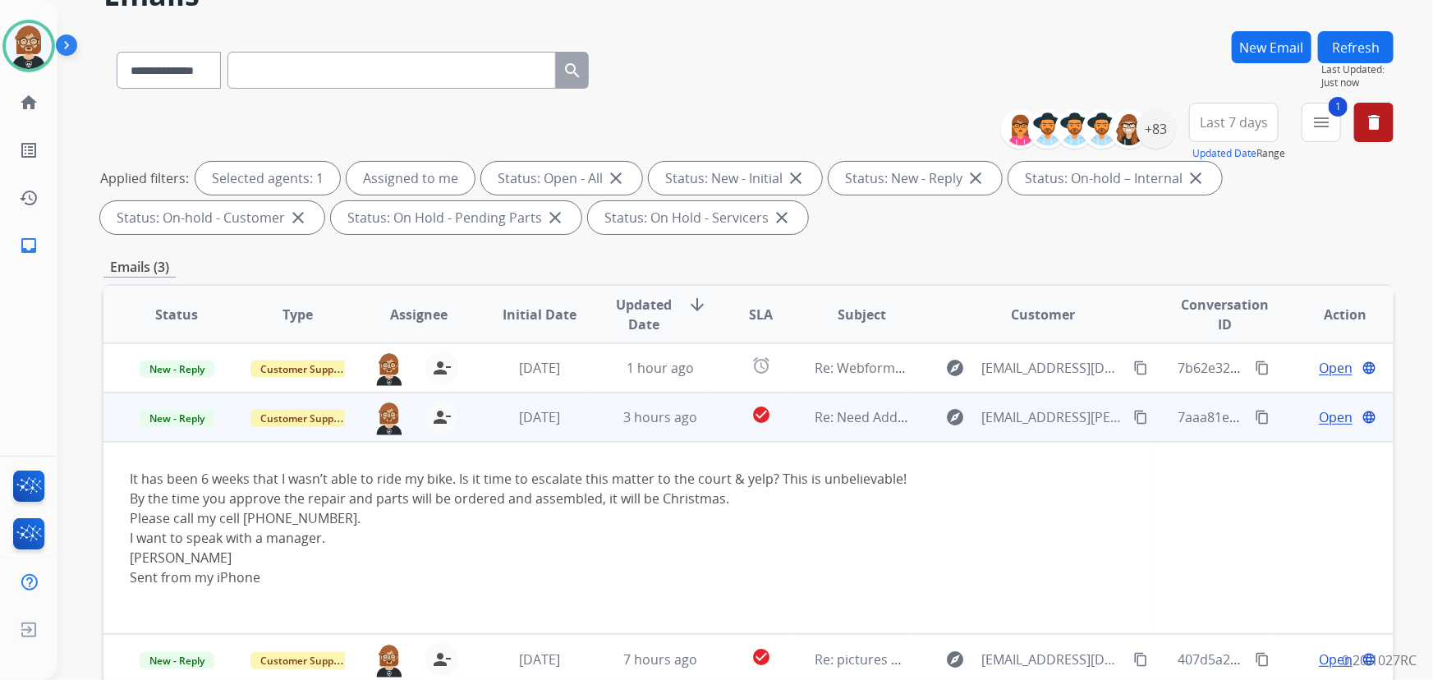
scroll to position [149, 0]
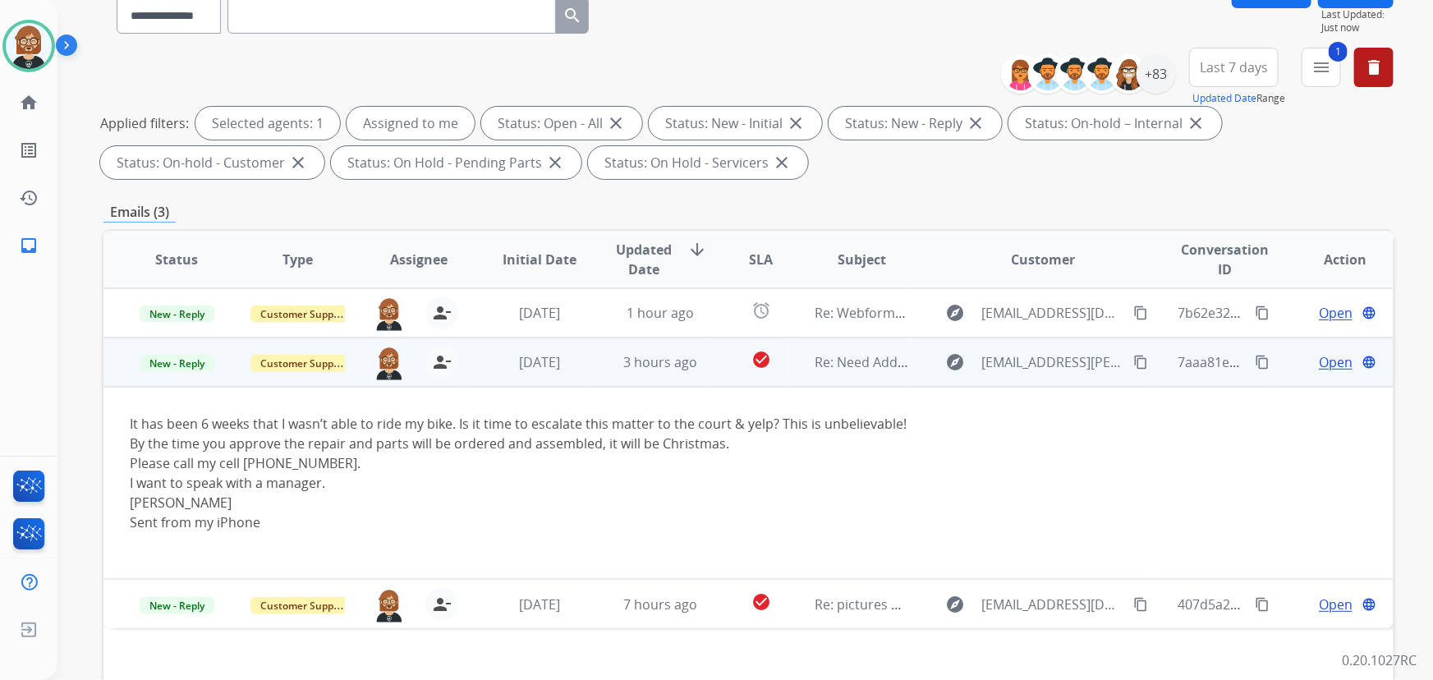
click at [1330, 364] on span "Open" at bounding box center [1336, 362] width 34 height 20
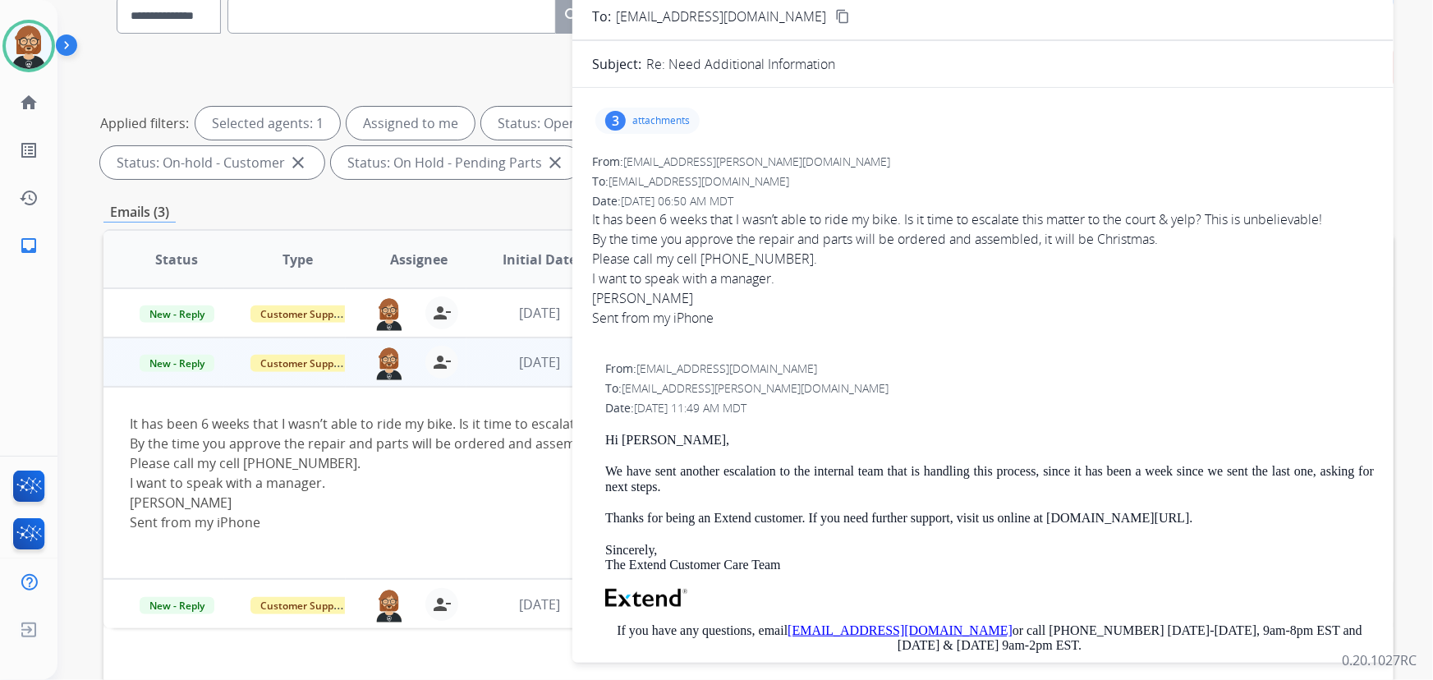
scroll to position [74, 0]
drag, startPoint x: 729, startPoint y: 389, endPoint x: 627, endPoint y: 389, distance: 102.7
click at [627, 389] on div "To: [EMAIL_ADDRESS][PERSON_NAME][DOMAIN_NAME]" at bounding box center [989, 391] width 769 height 16
copy span "[EMAIL_ADDRESS][PERSON_NAME][DOMAIN_NAME]"
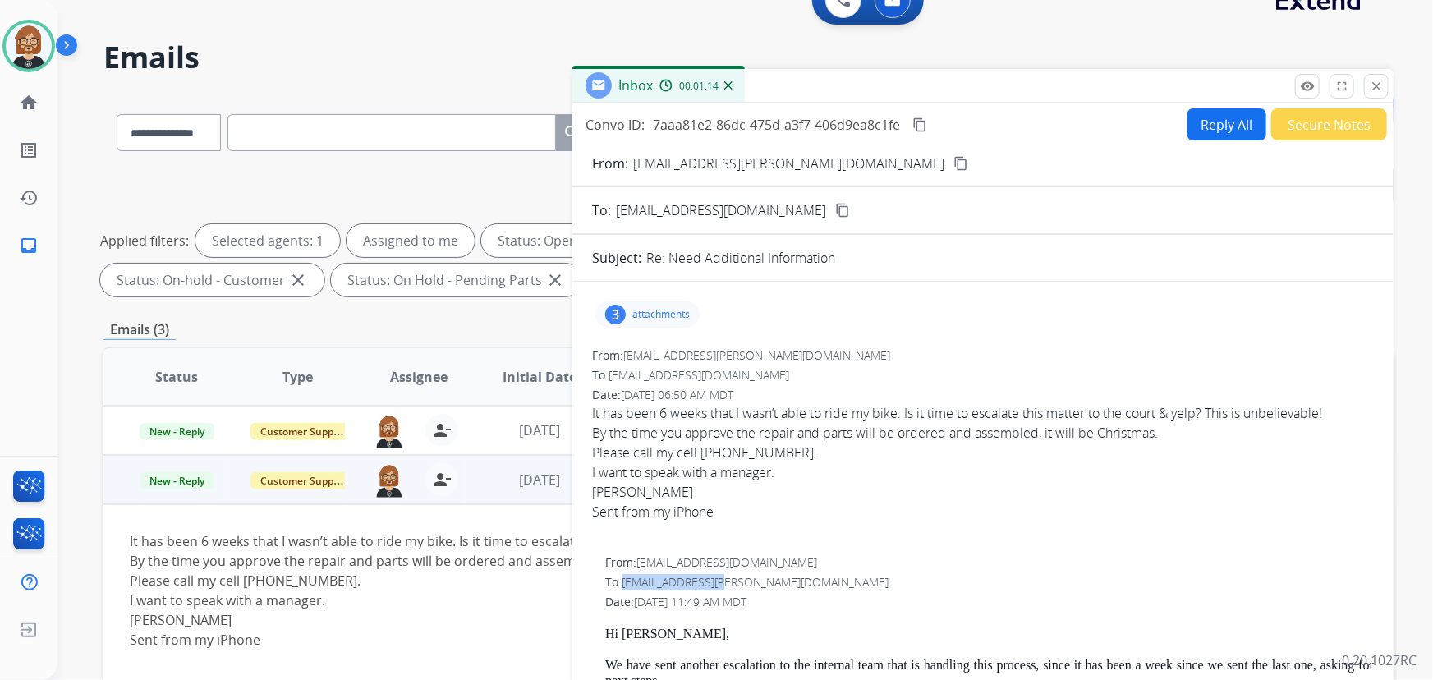
scroll to position [0, 0]
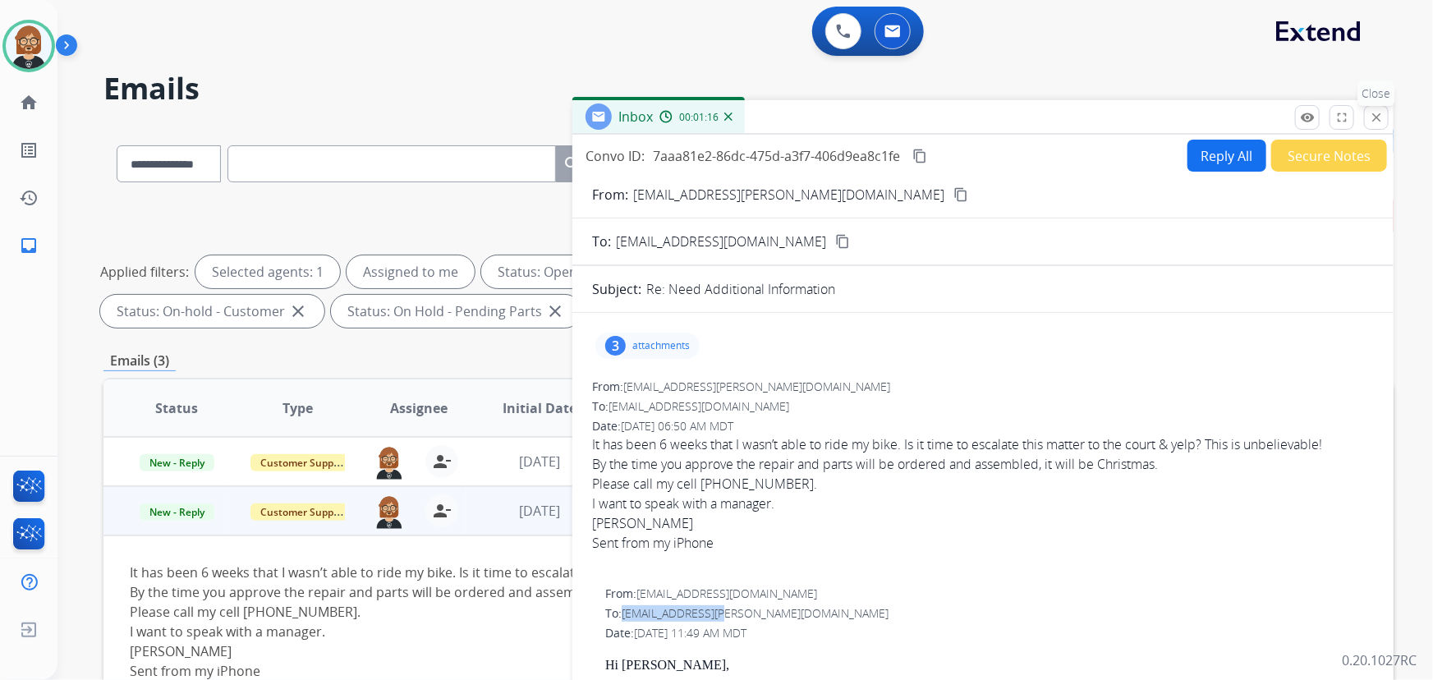
click at [1380, 119] on mat-icon "close" at bounding box center [1376, 117] width 15 height 15
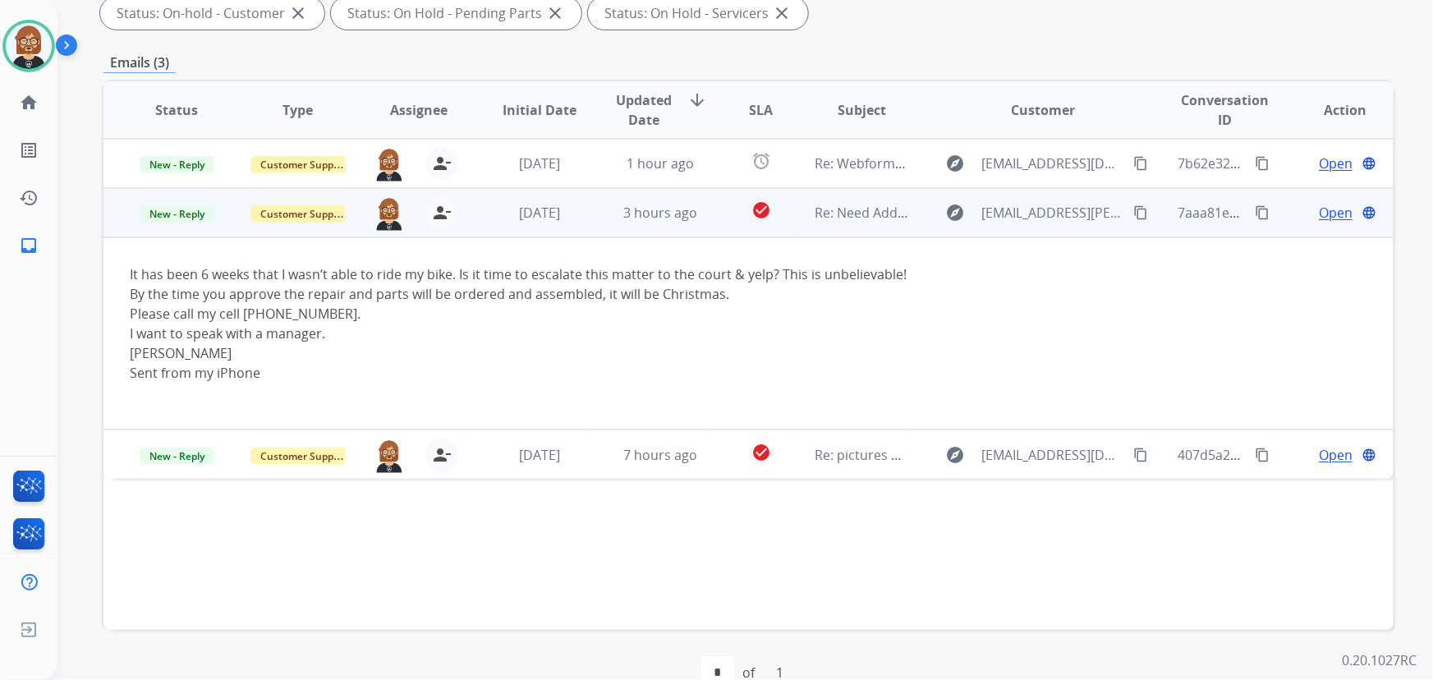
scroll to position [223, 0]
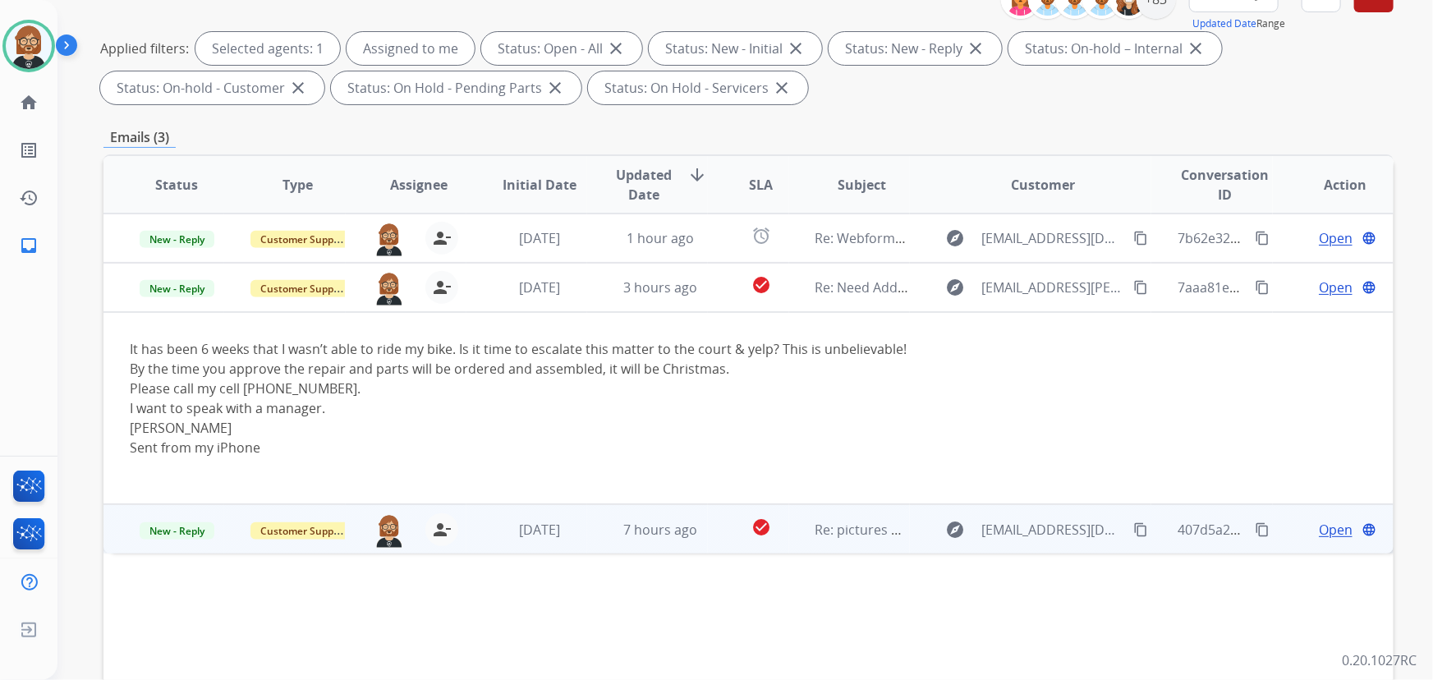
click at [664, 539] on td "7 hours ago" at bounding box center [647, 528] width 121 height 49
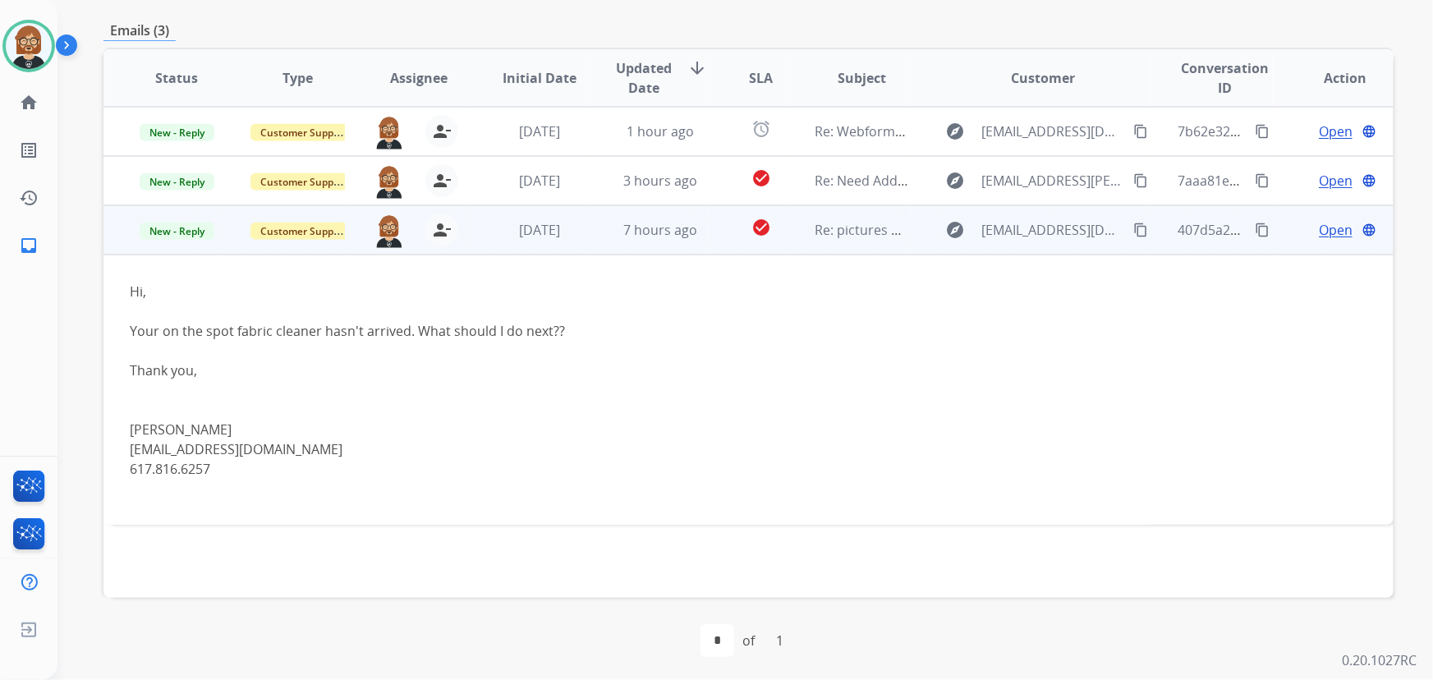
scroll to position [333, 0]
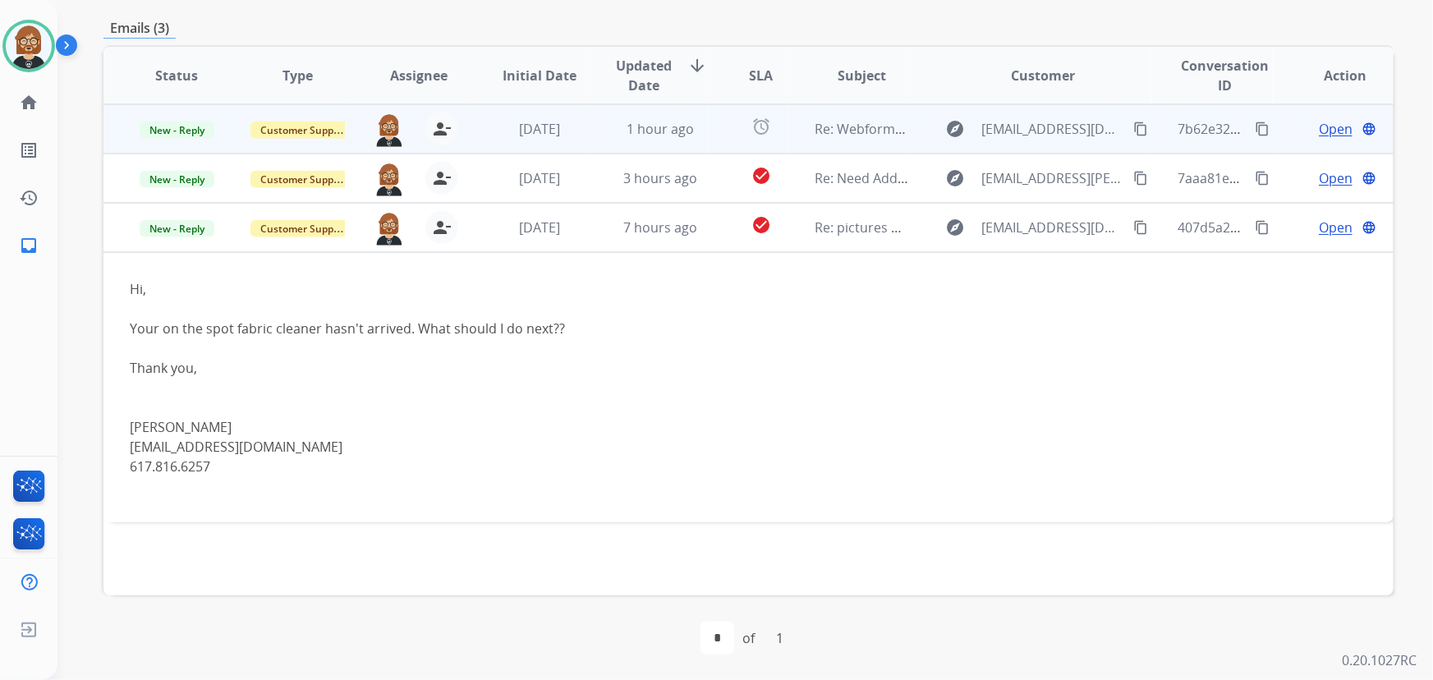
click at [570, 149] on td "[DATE]" at bounding box center [527, 128] width 121 height 49
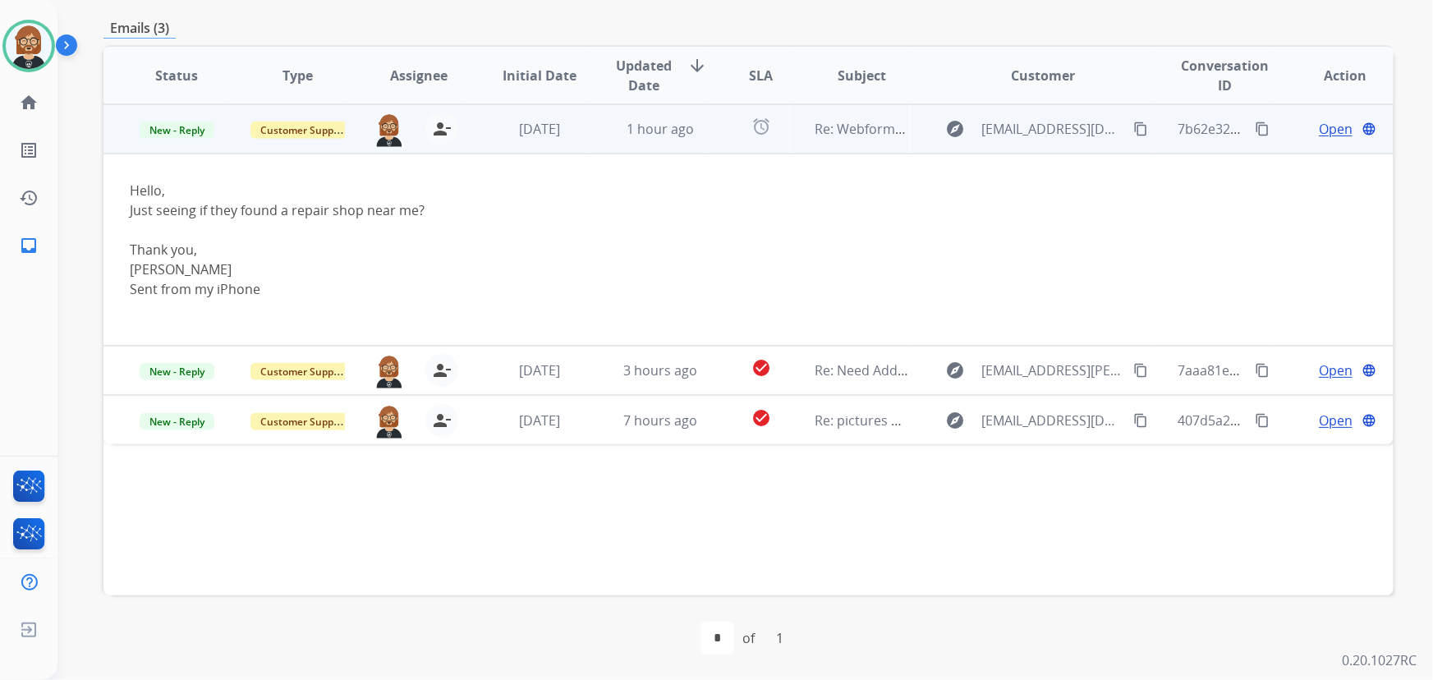
click at [1134, 130] on mat-icon "content_copy" at bounding box center [1141, 129] width 15 height 15
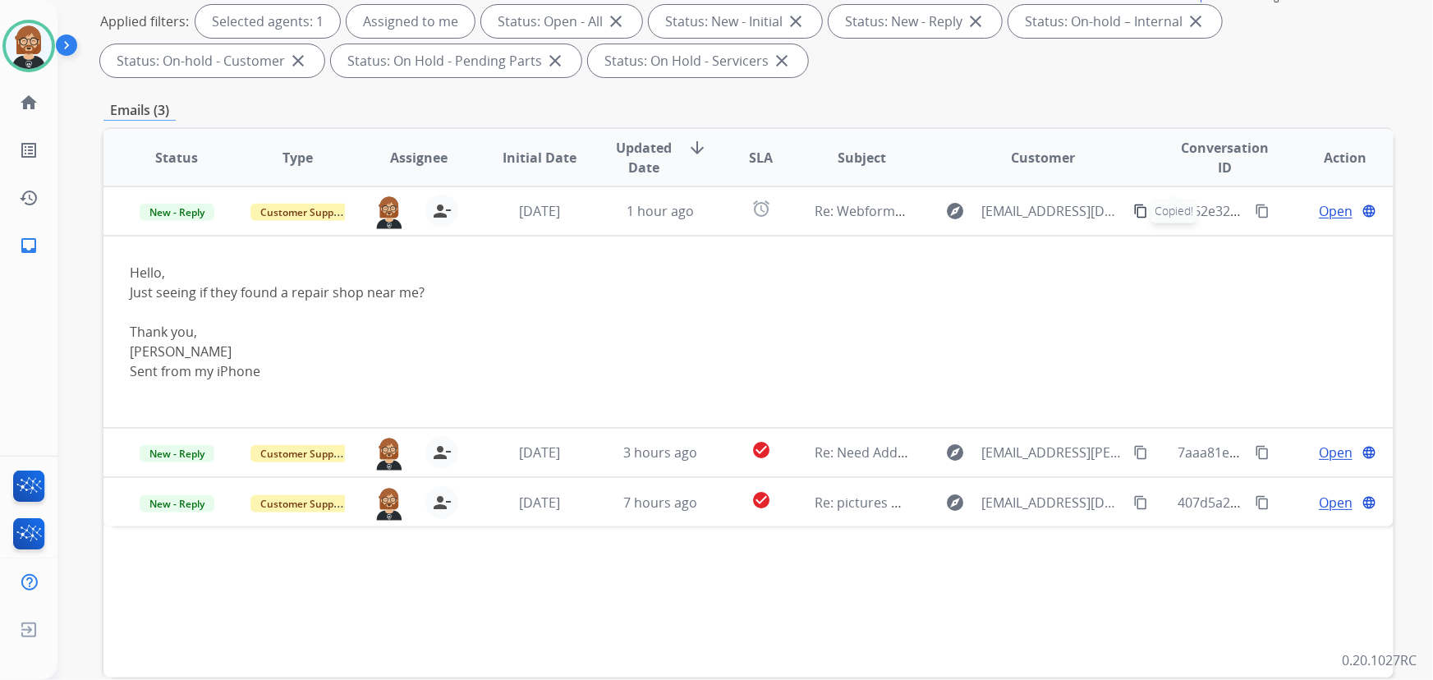
scroll to position [0, 0]
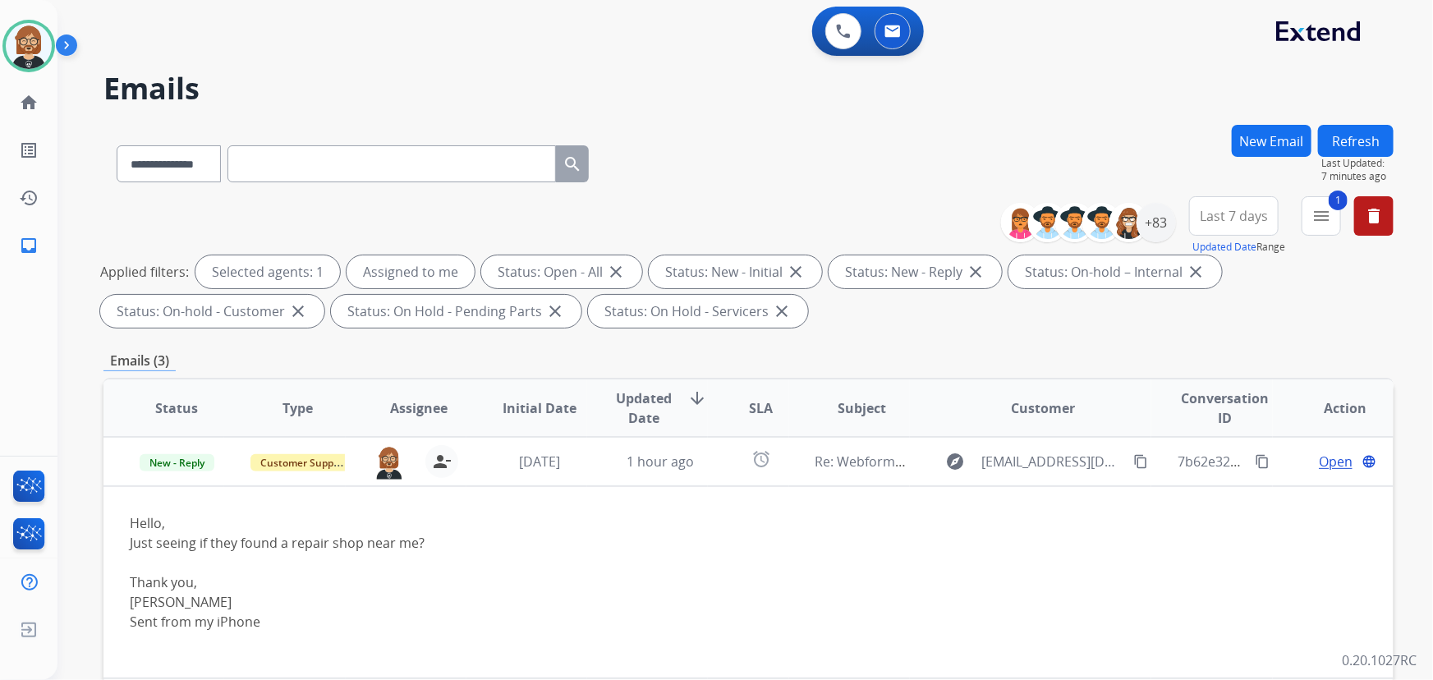
click at [369, 149] on input "text" at bounding box center [392, 163] width 329 height 37
type input "*"
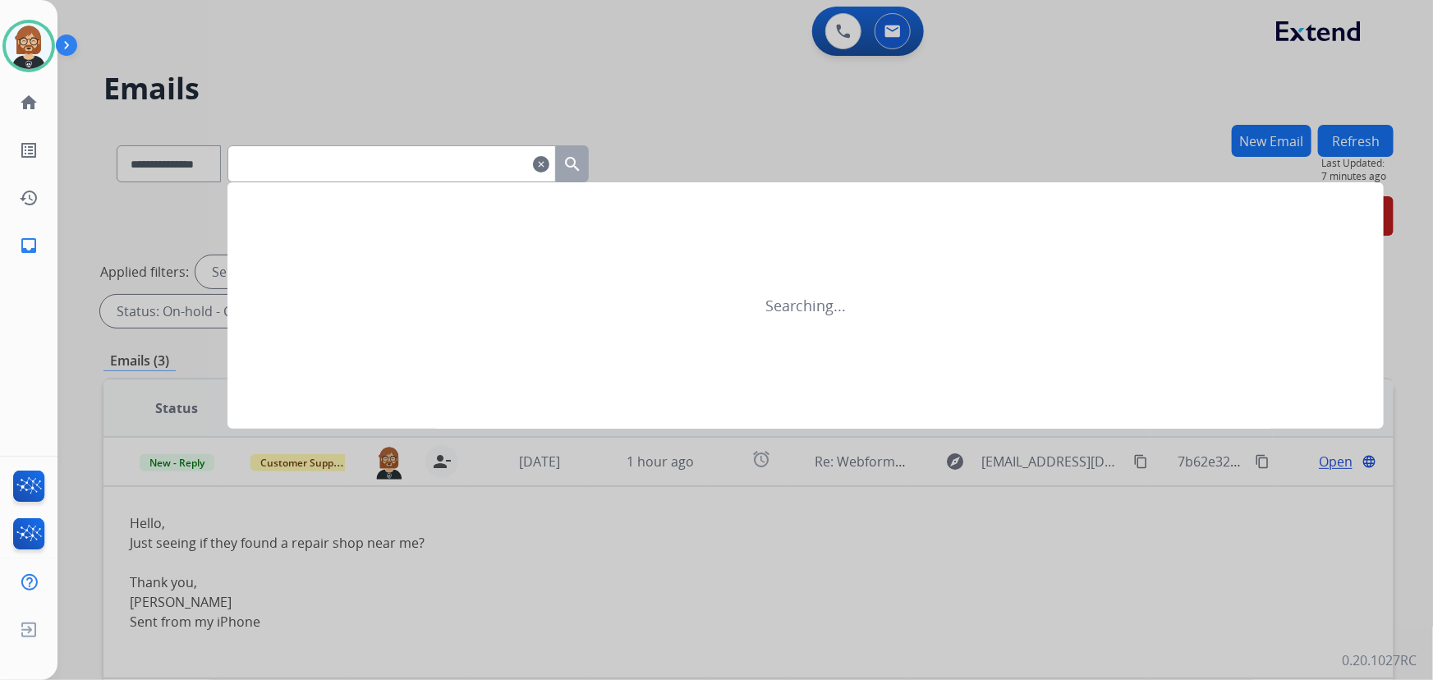
paste input "**********"
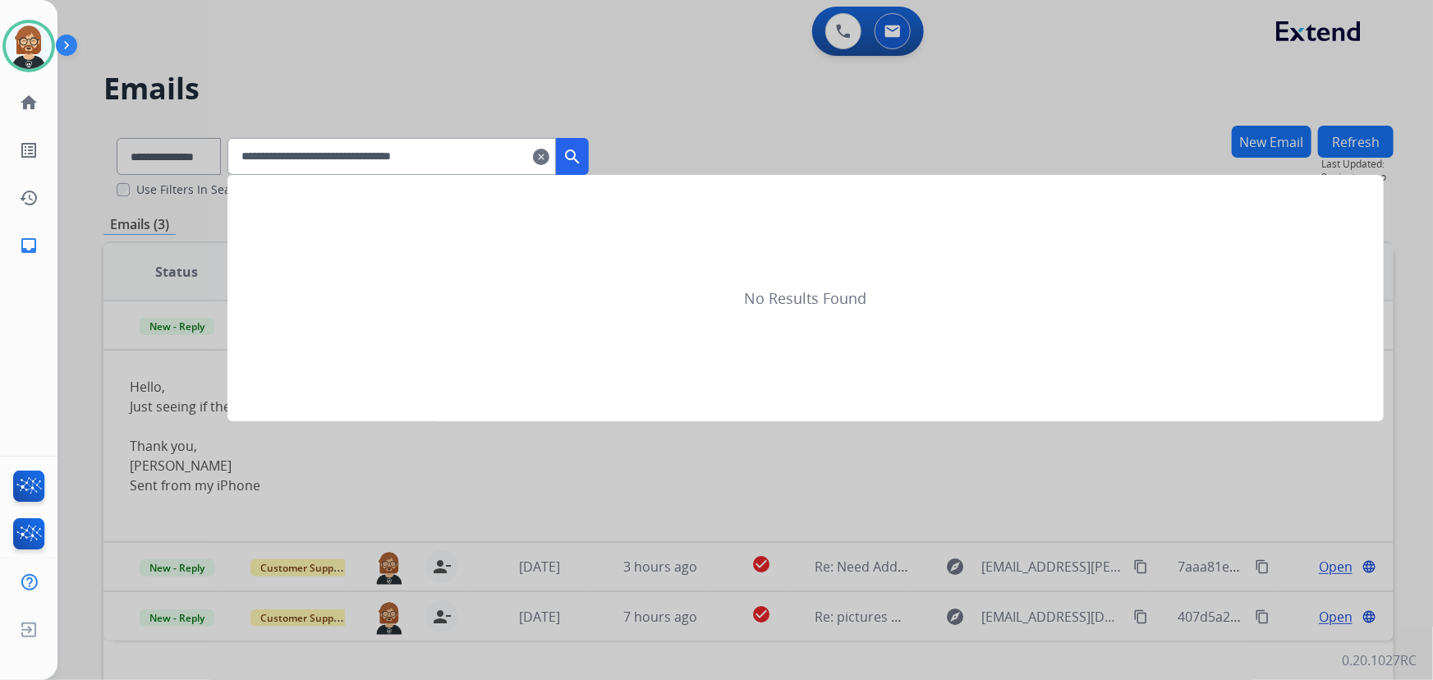
type input "**********"
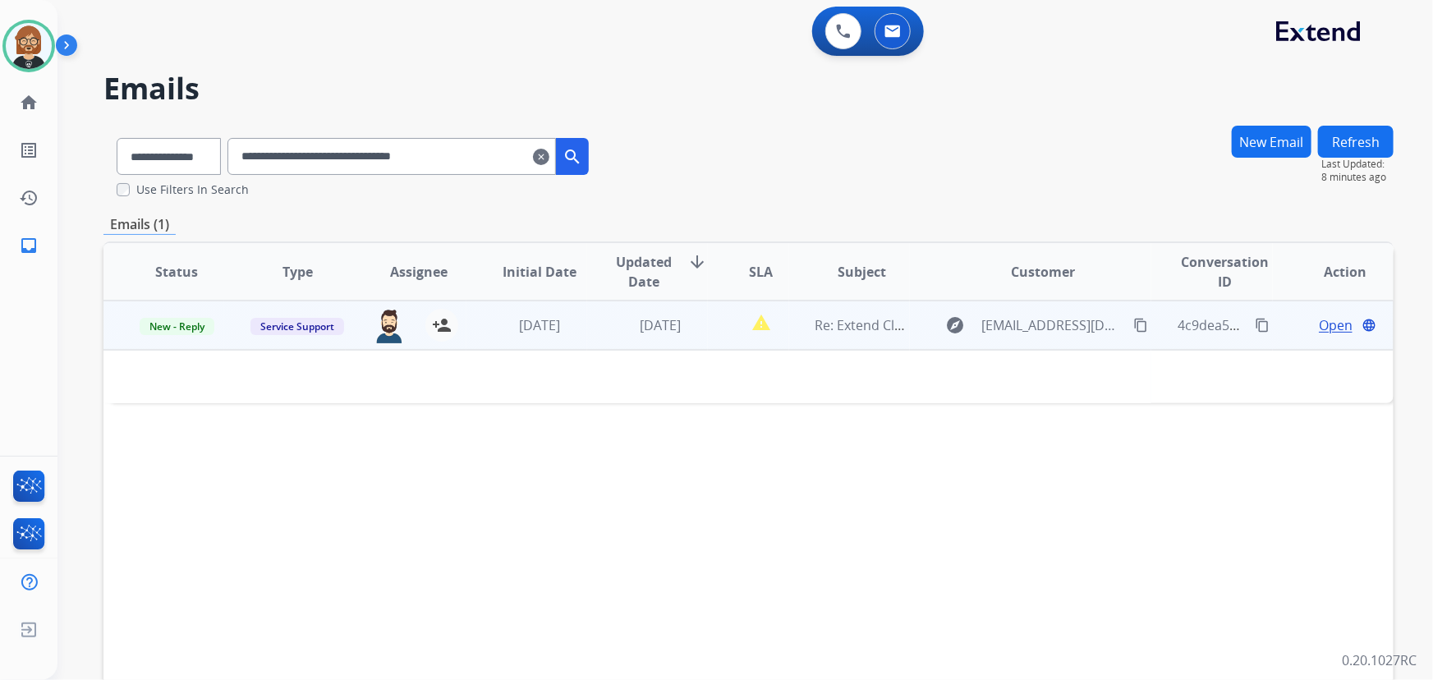
click at [518, 345] on td "[DATE]" at bounding box center [527, 325] width 121 height 49
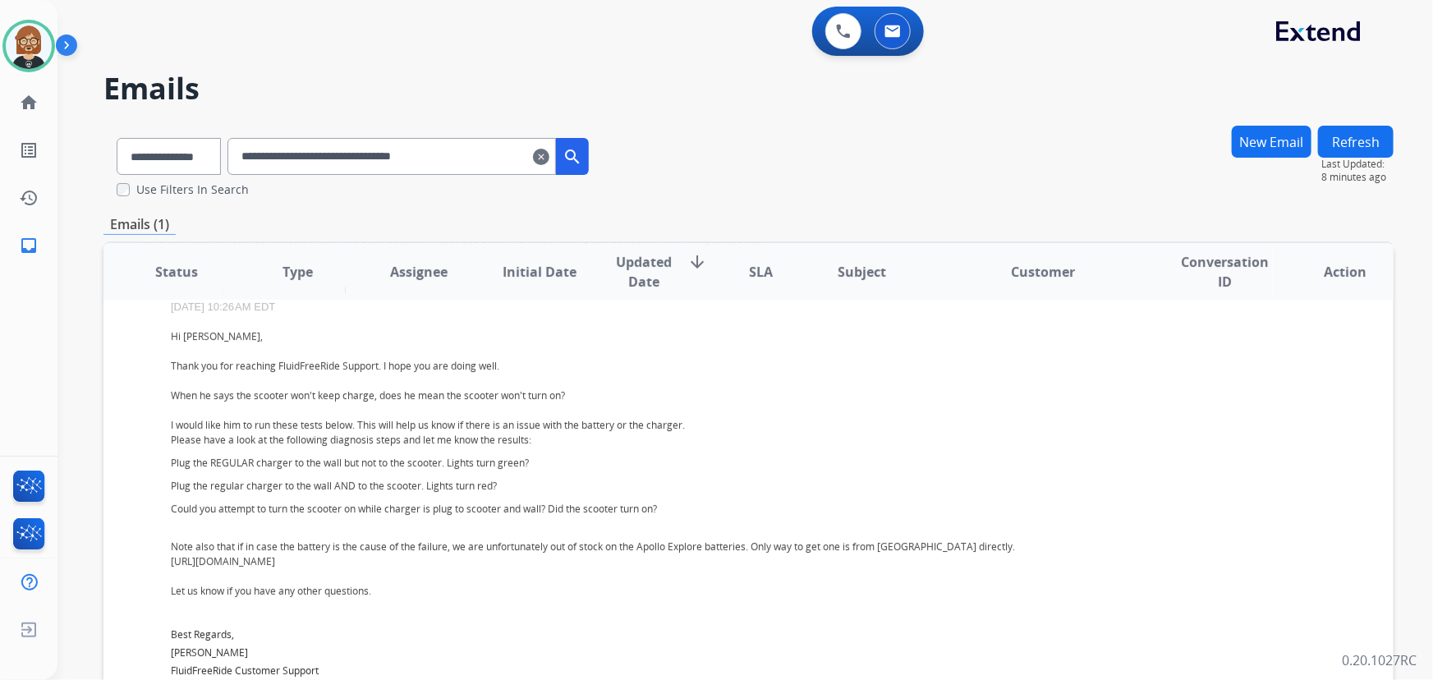
scroll to position [223, 0]
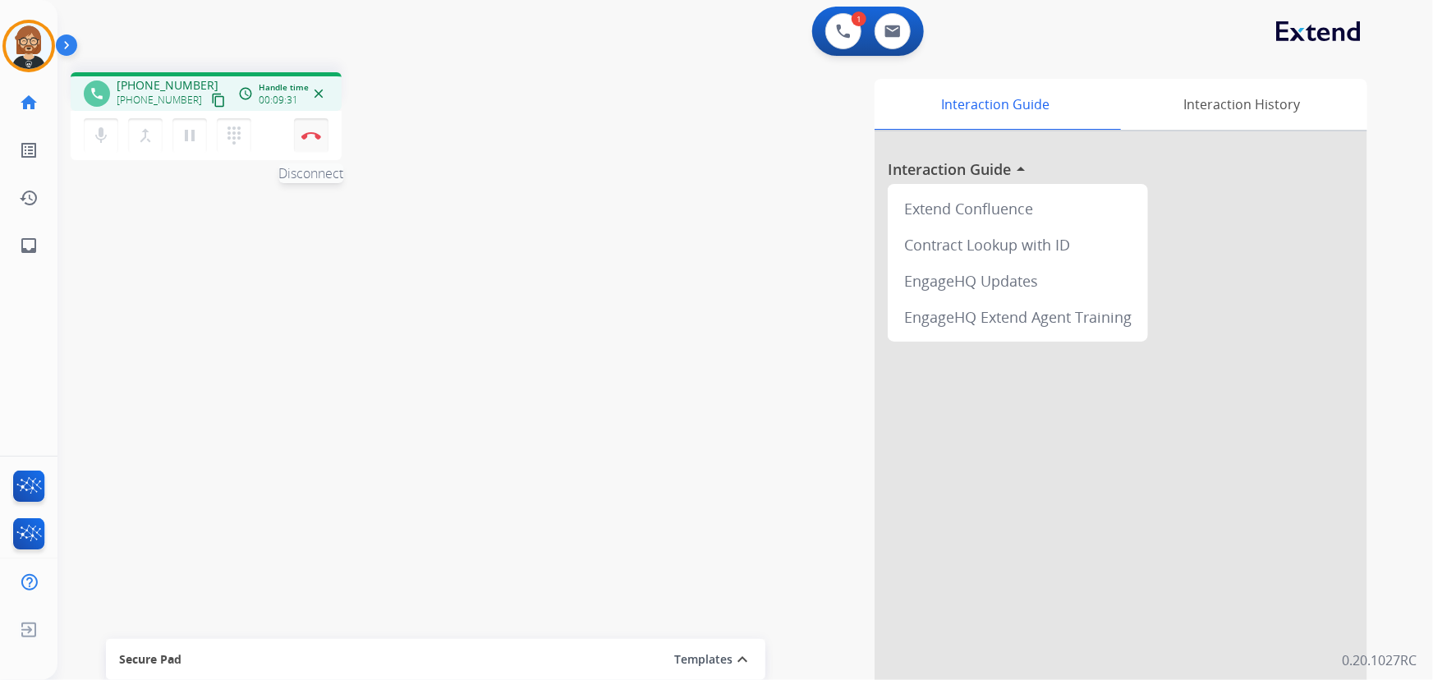
click at [315, 134] on img at bounding box center [311, 135] width 20 height 8
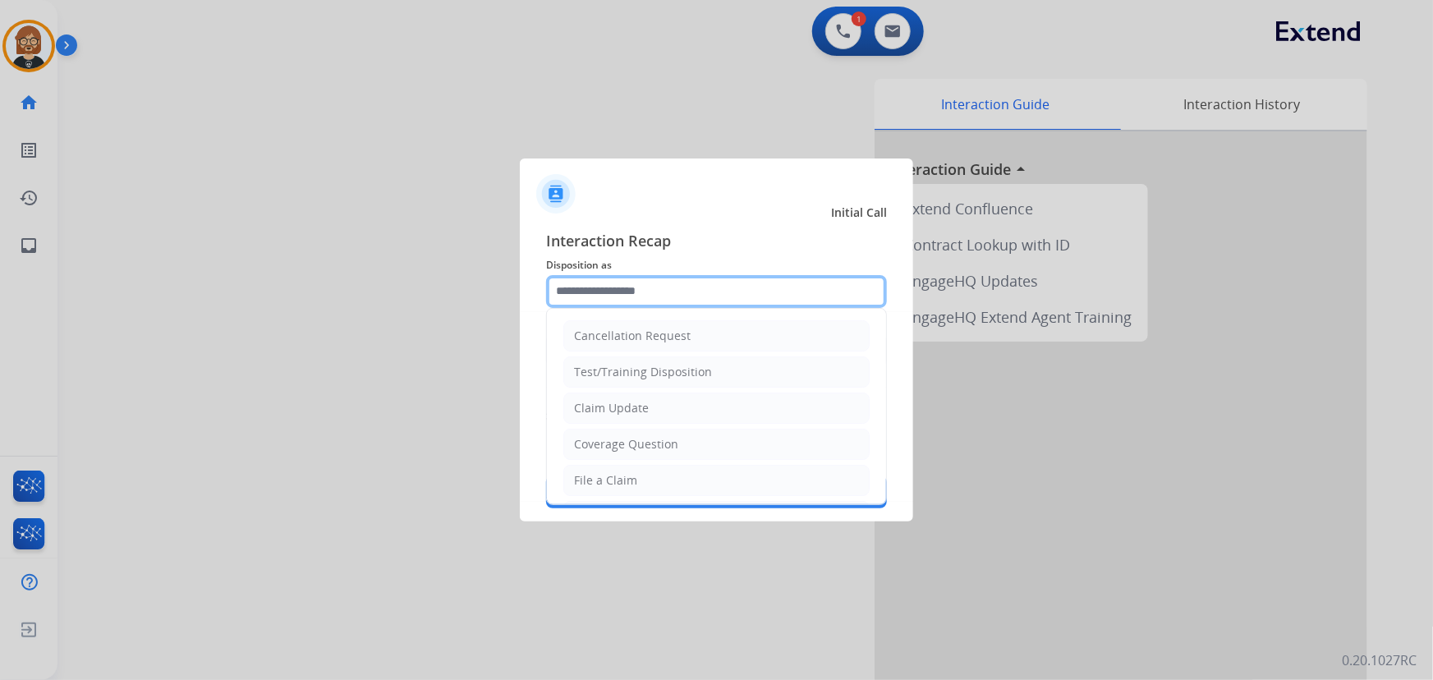
click at [723, 292] on input "text" at bounding box center [716, 291] width 341 height 33
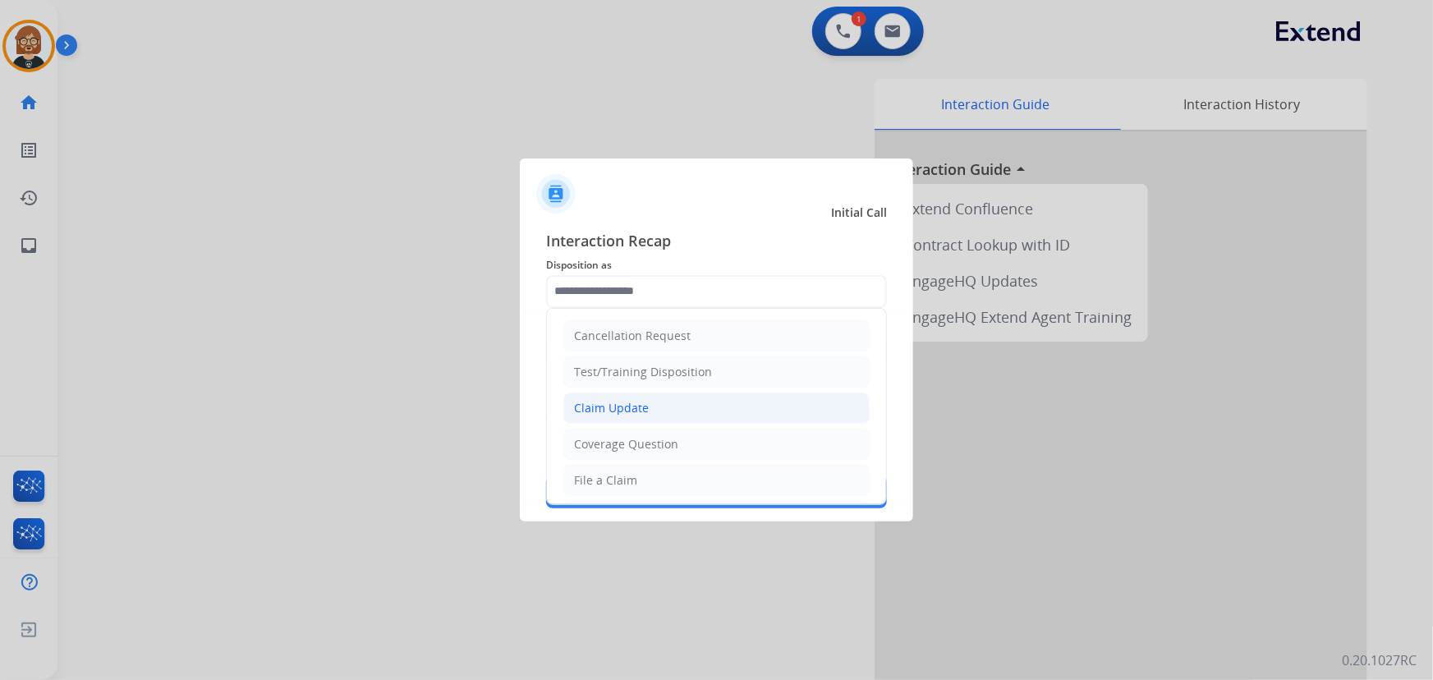
click at [713, 409] on li "Claim Update" at bounding box center [717, 408] width 306 height 31
type input "**********"
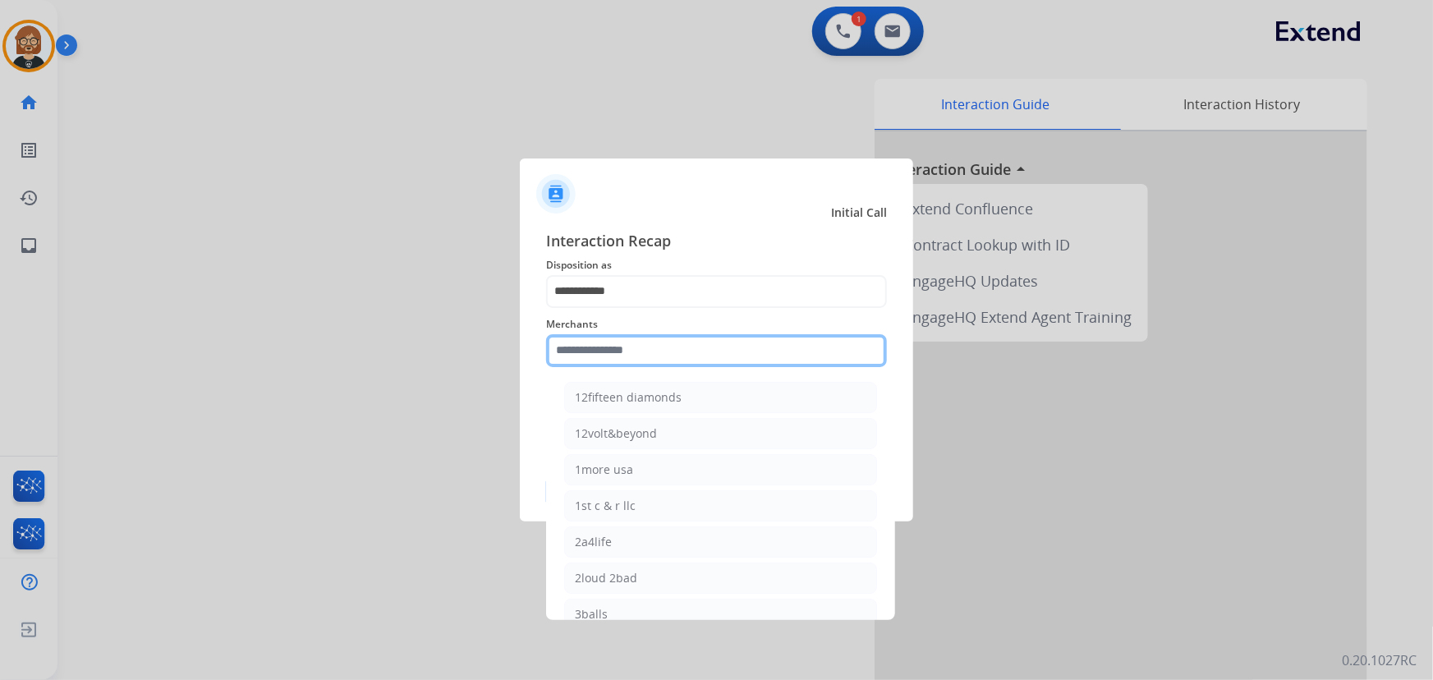
click at [708, 345] on input "text" at bounding box center [716, 350] width 341 height 33
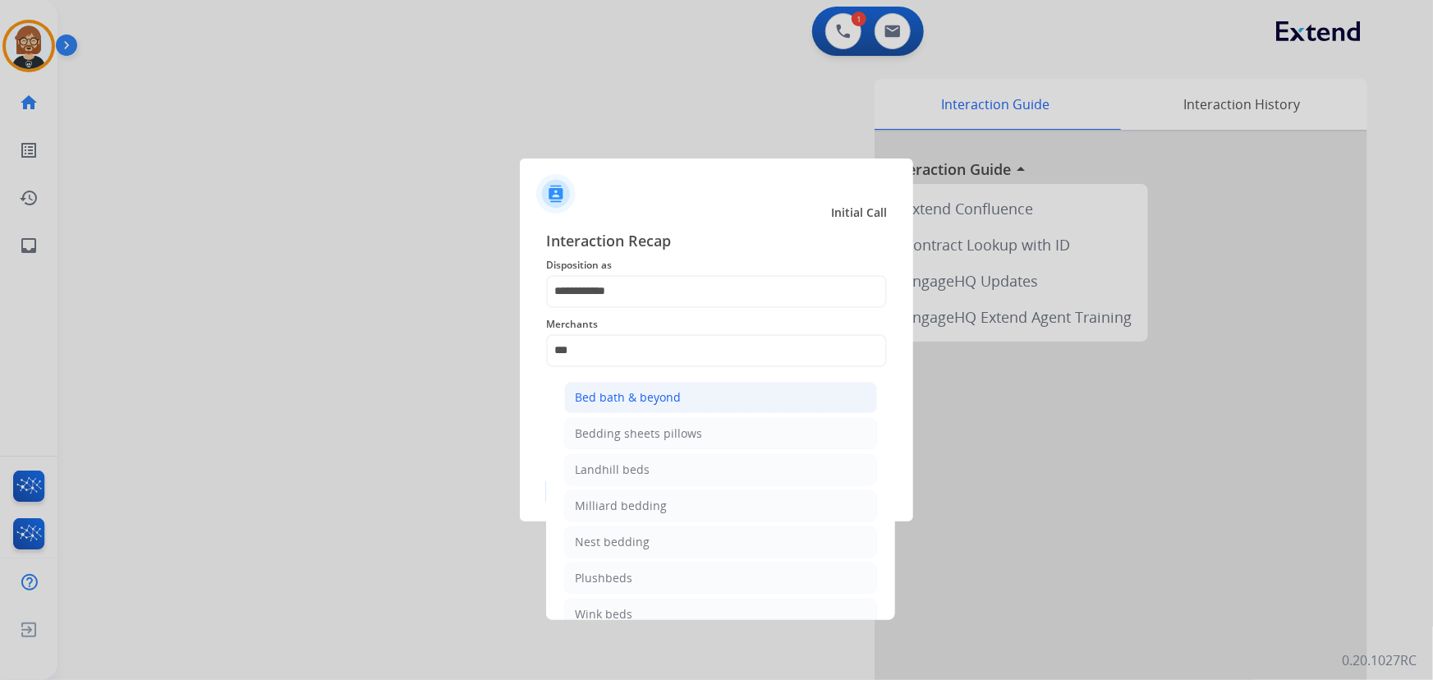
click at [734, 383] on li "Bed bath & beyond" at bounding box center [720, 397] width 313 height 31
type input "**********"
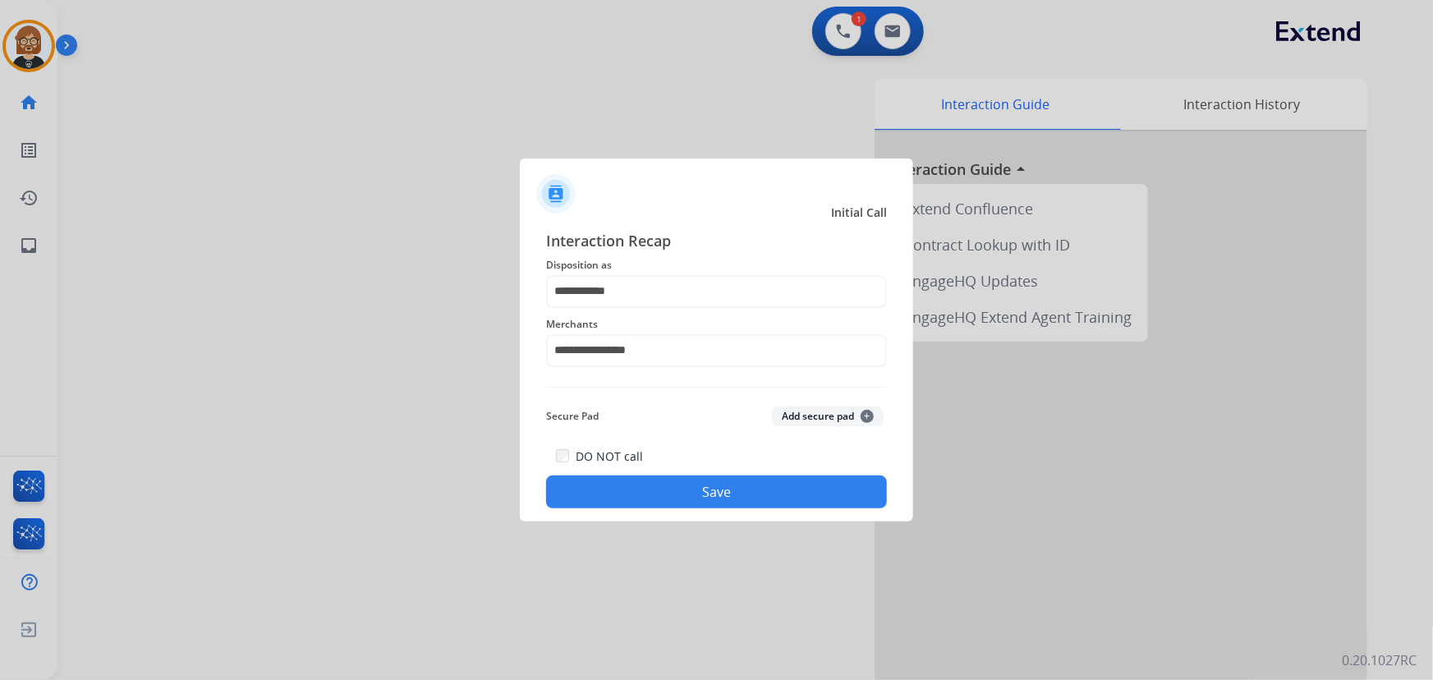
click at [748, 486] on button "Save" at bounding box center [716, 492] width 341 height 33
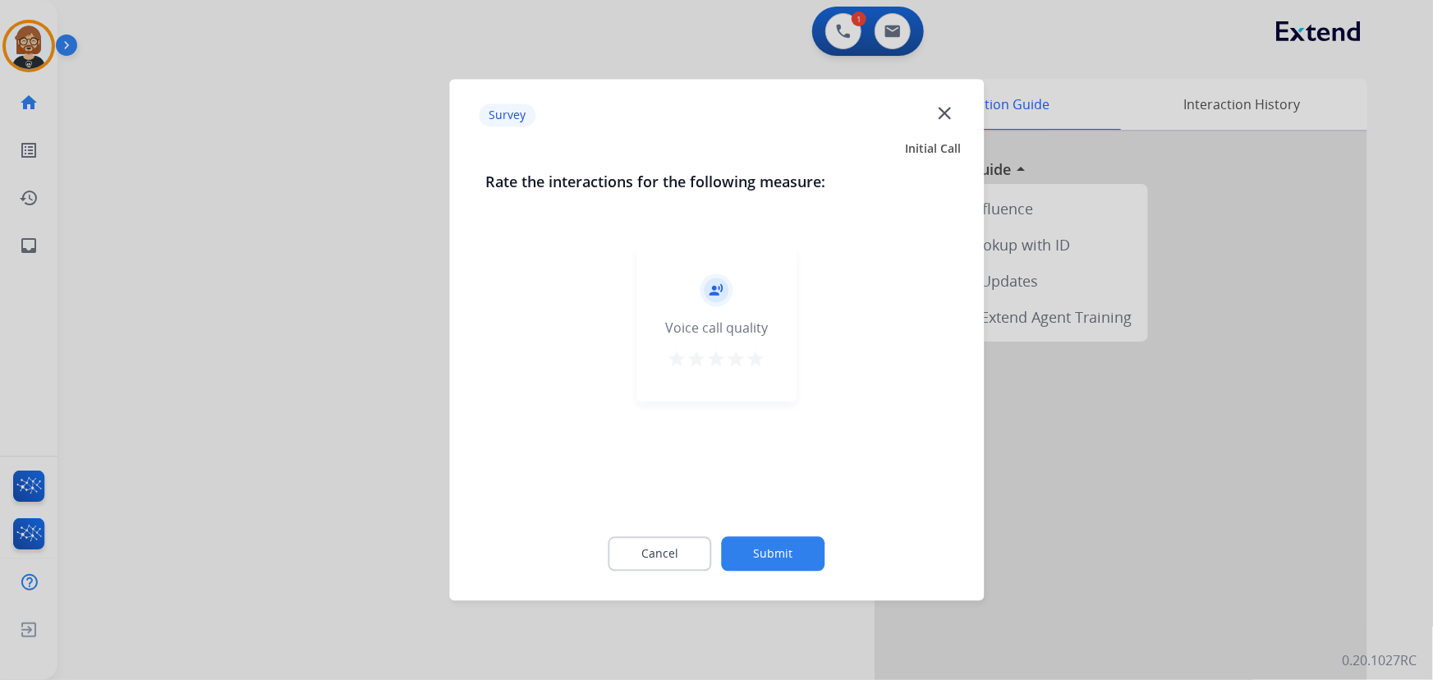
click at [788, 557] on button "Submit" at bounding box center [774, 554] width 104 height 35
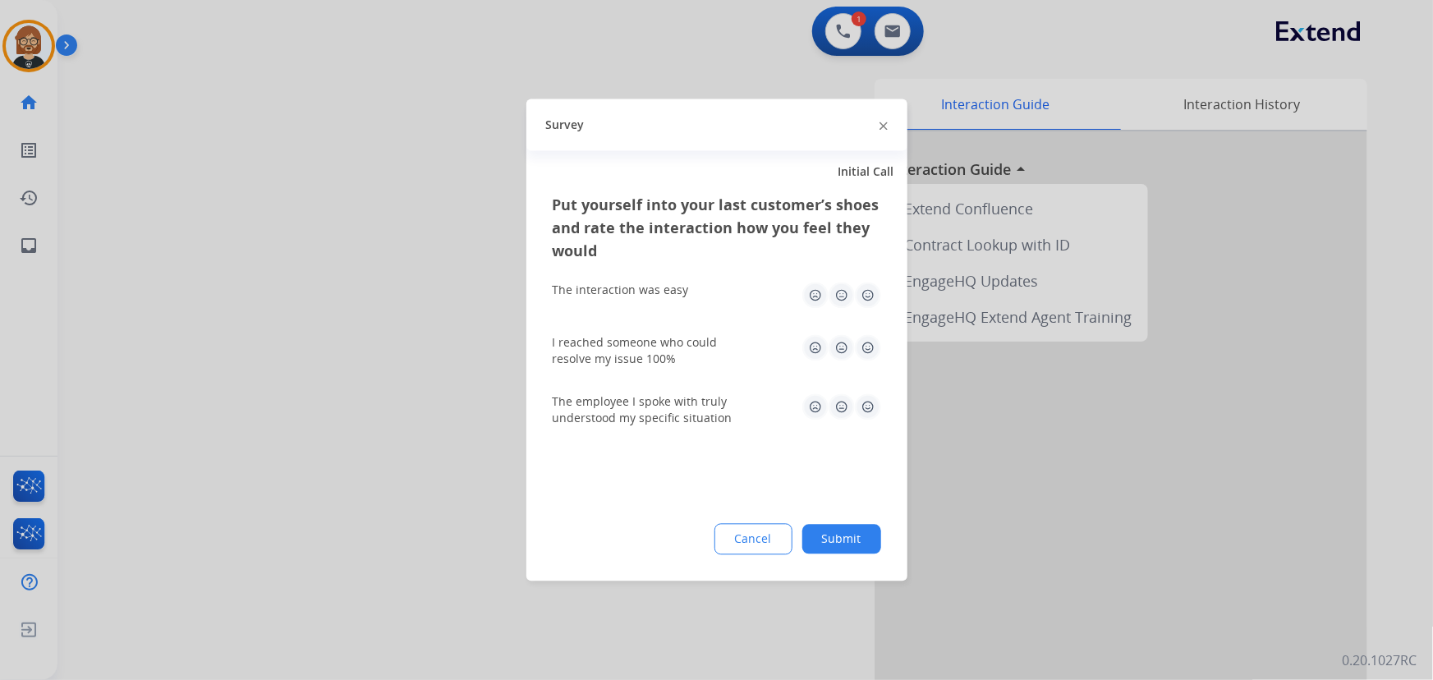
click at [846, 551] on button "Submit" at bounding box center [842, 540] width 79 height 30
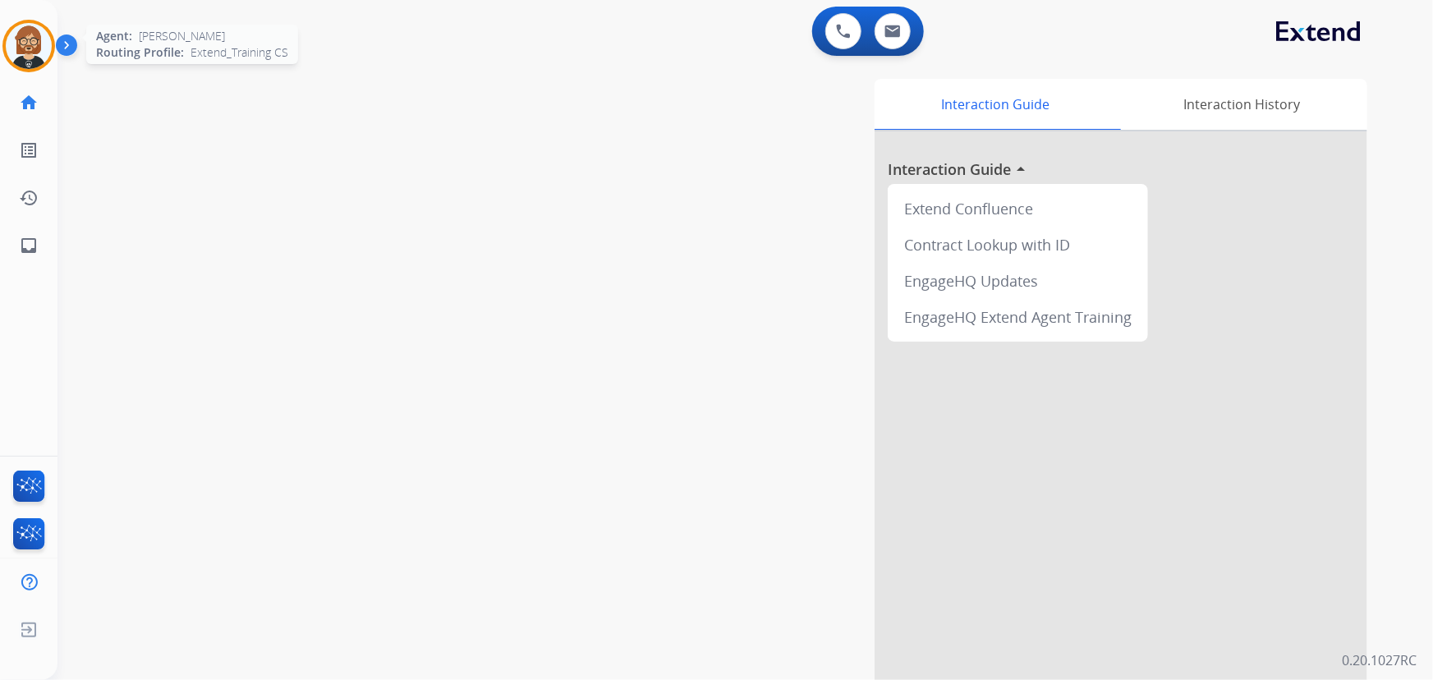
click at [26, 49] on img at bounding box center [29, 46] width 46 height 46
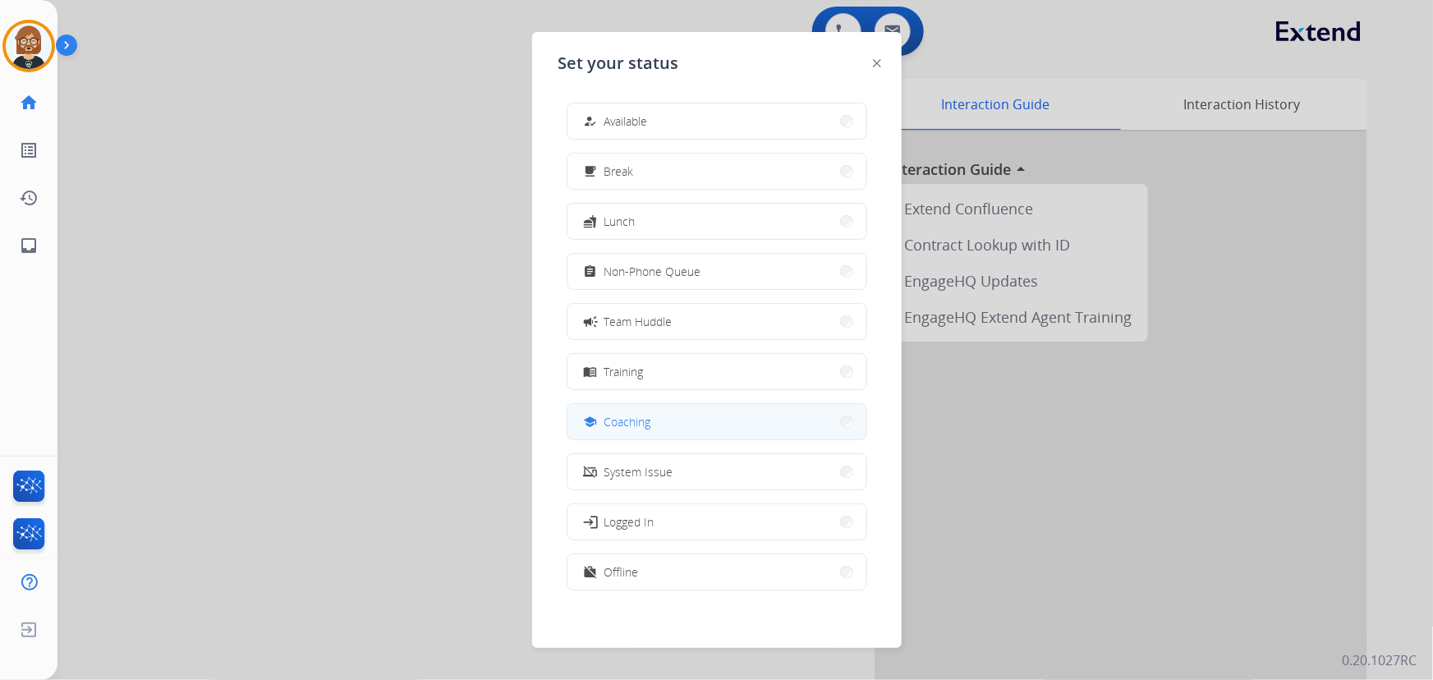
click at [706, 418] on button "school Coaching" at bounding box center [717, 421] width 299 height 35
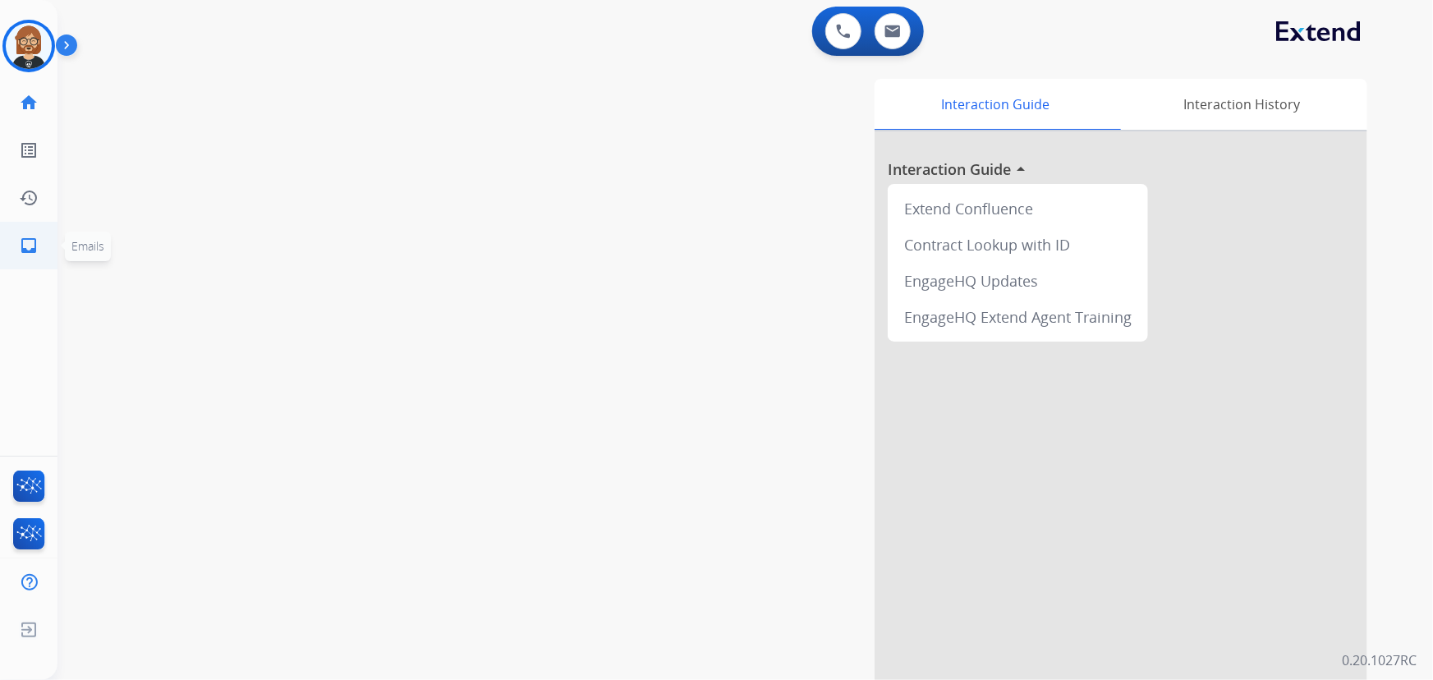
click at [29, 246] on mat-icon "inbox" at bounding box center [29, 246] width 20 height 20
select select "**********"
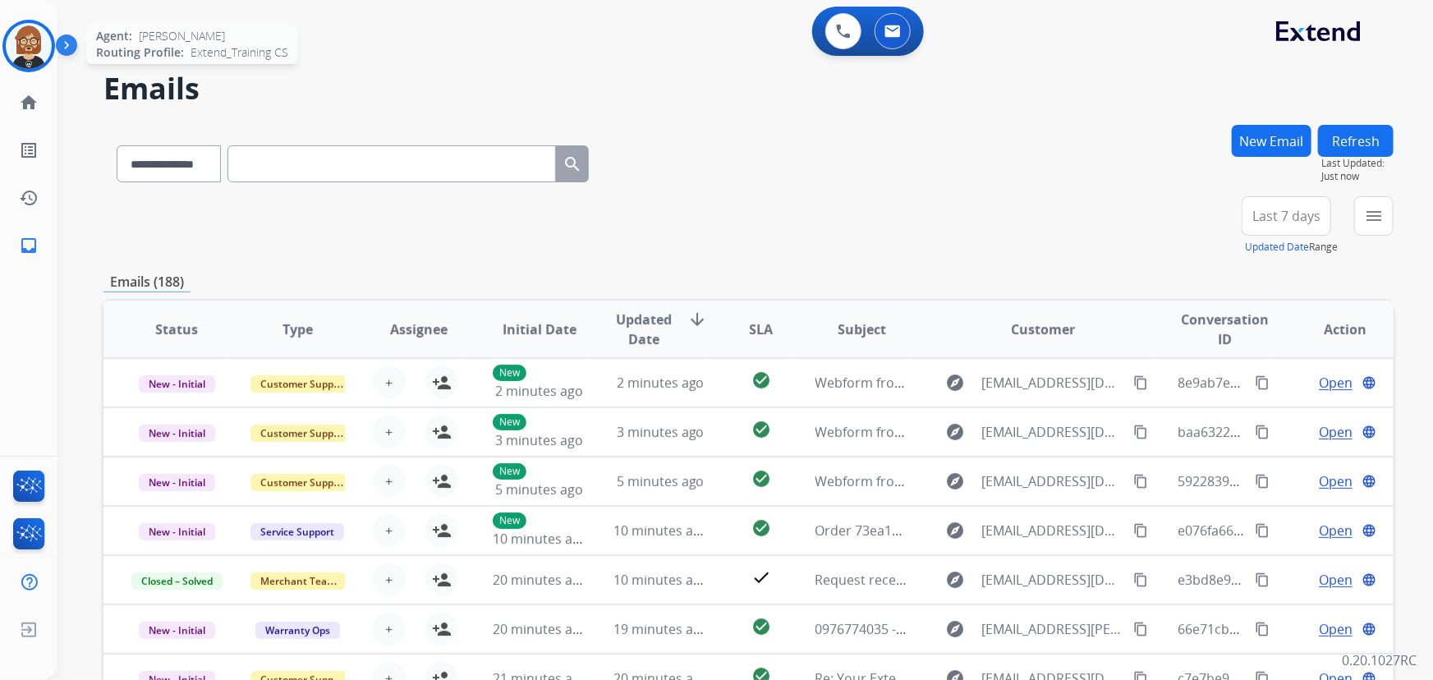
click at [19, 36] on img at bounding box center [29, 46] width 46 height 46
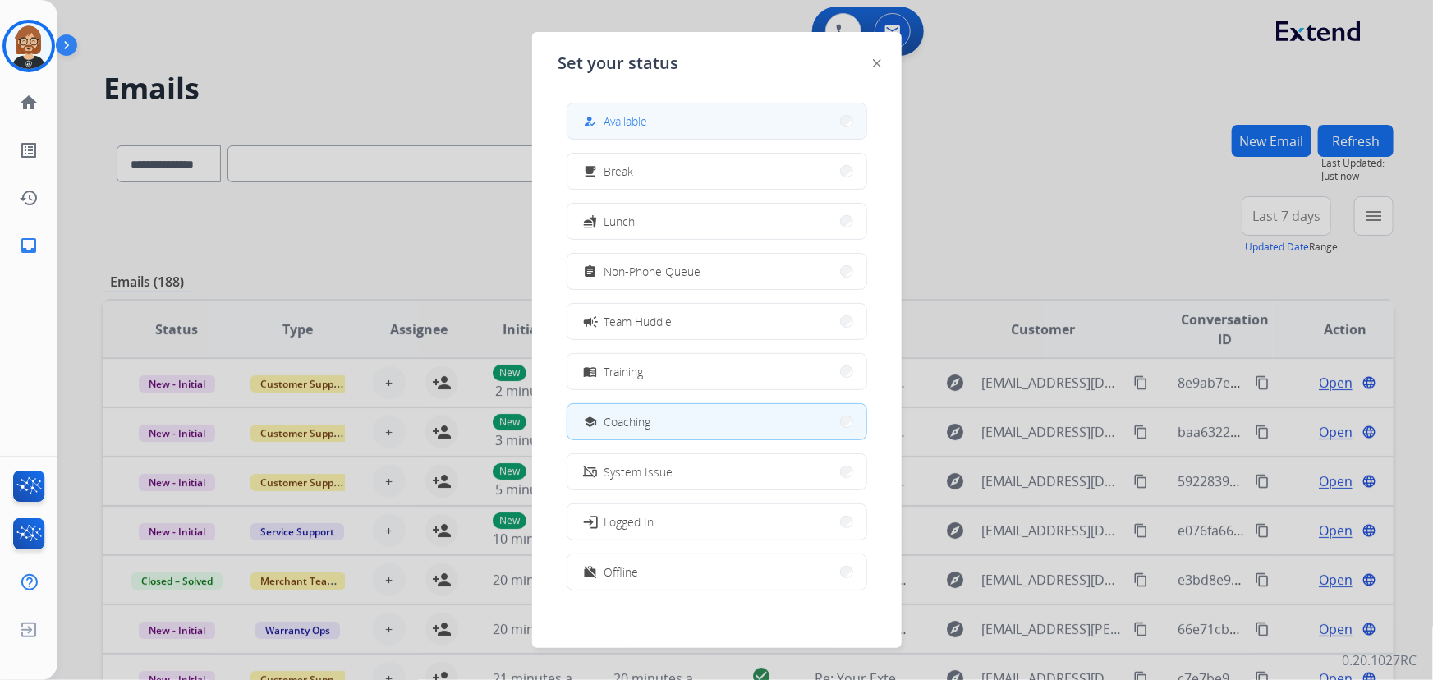
click at [658, 131] on button "how_to_reg Available" at bounding box center [717, 121] width 299 height 35
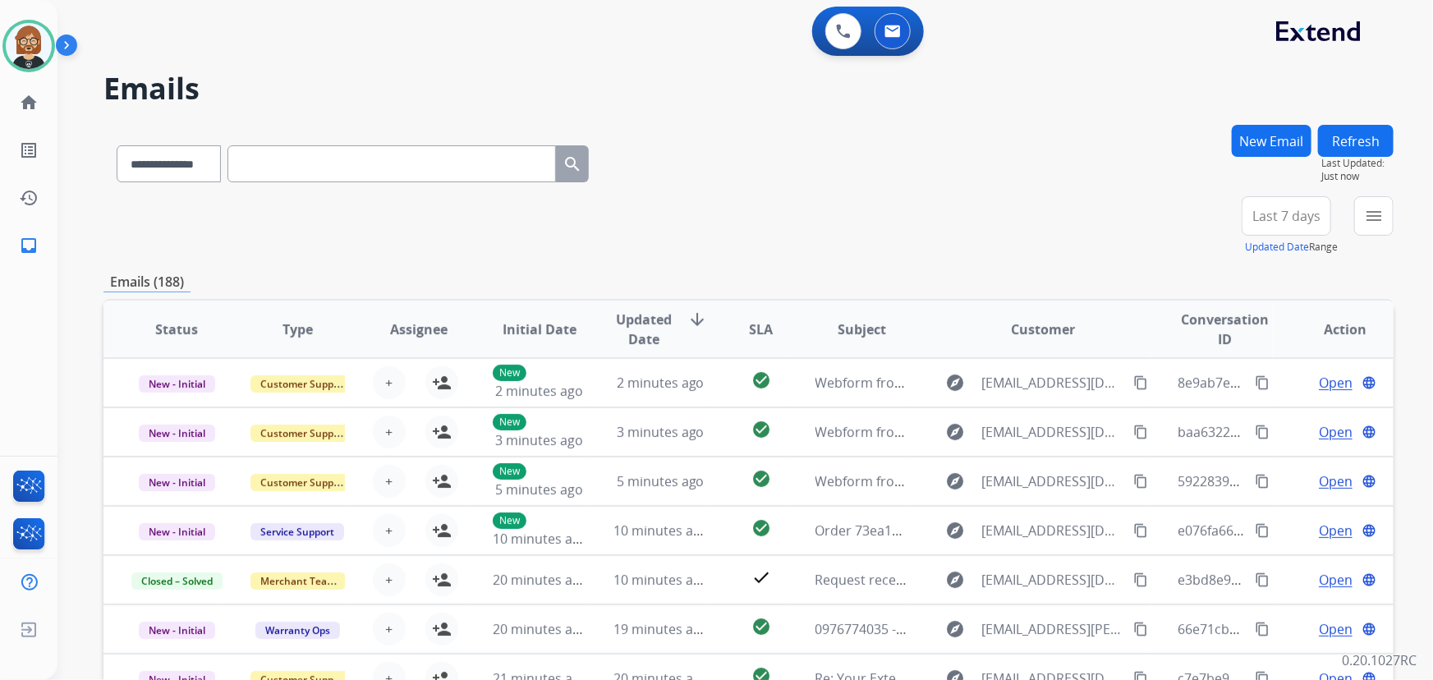
click at [559, 53] on div "0 Voice Interactions 0 Email Interactions" at bounding box center [735, 33] width 1317 height 53
click at [1380, 150] on button "Refresh" at bounding box center [1356, 141] width 76 height 32
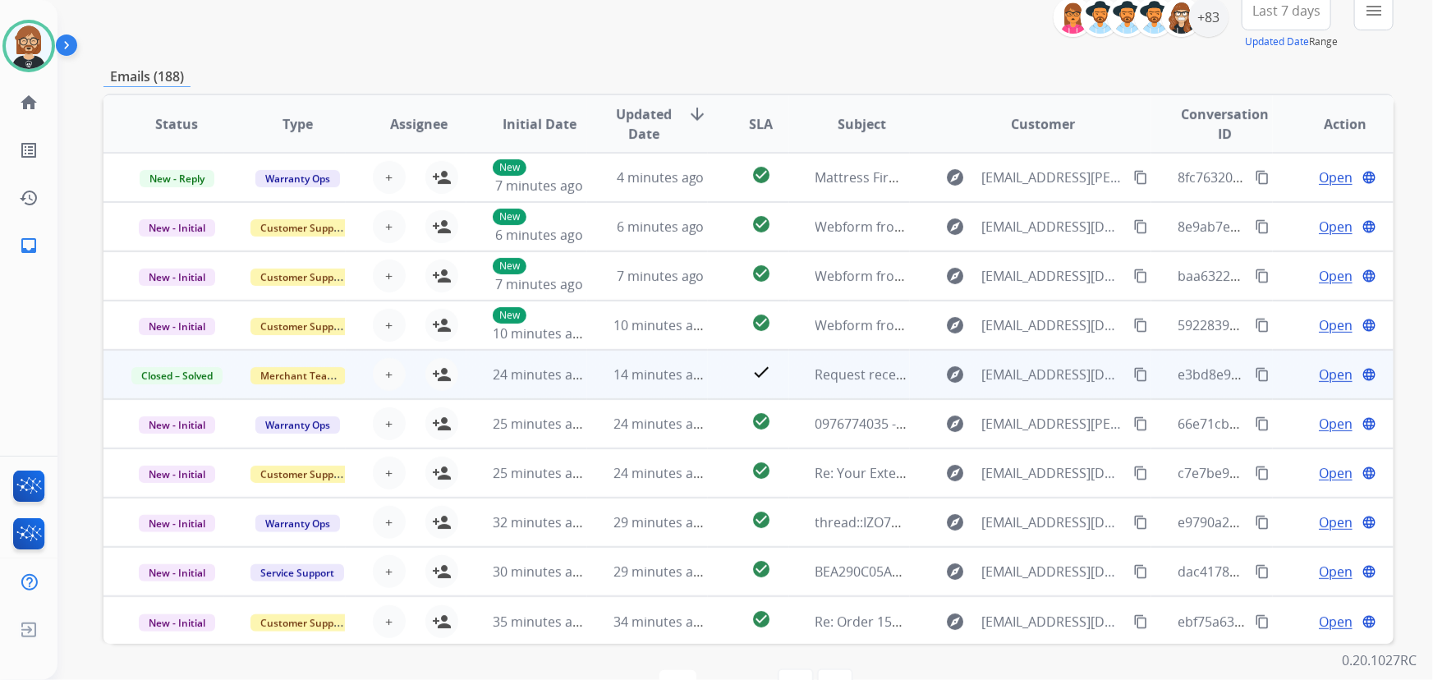
scroll to position [180, 0]
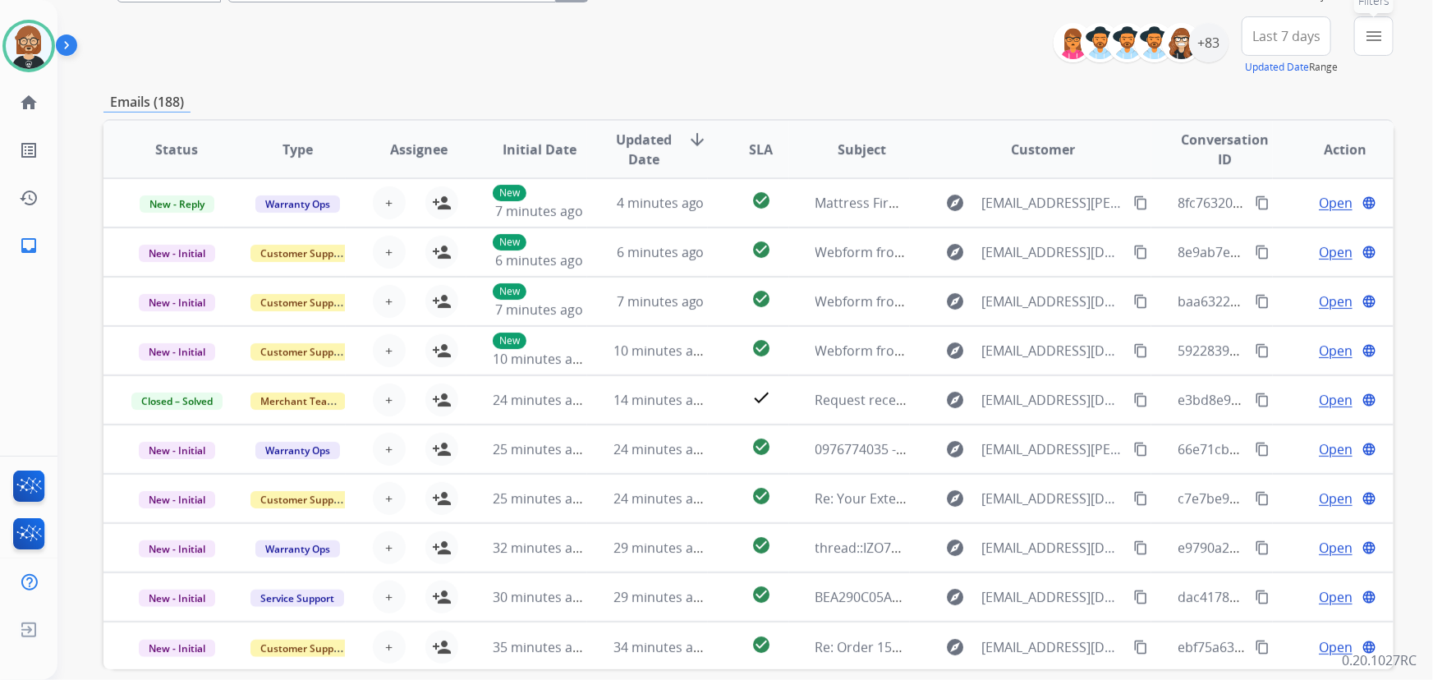
click at [1372, 35] on mat-icon "menu" at bounding box center [1374, 36] width 20 height 20
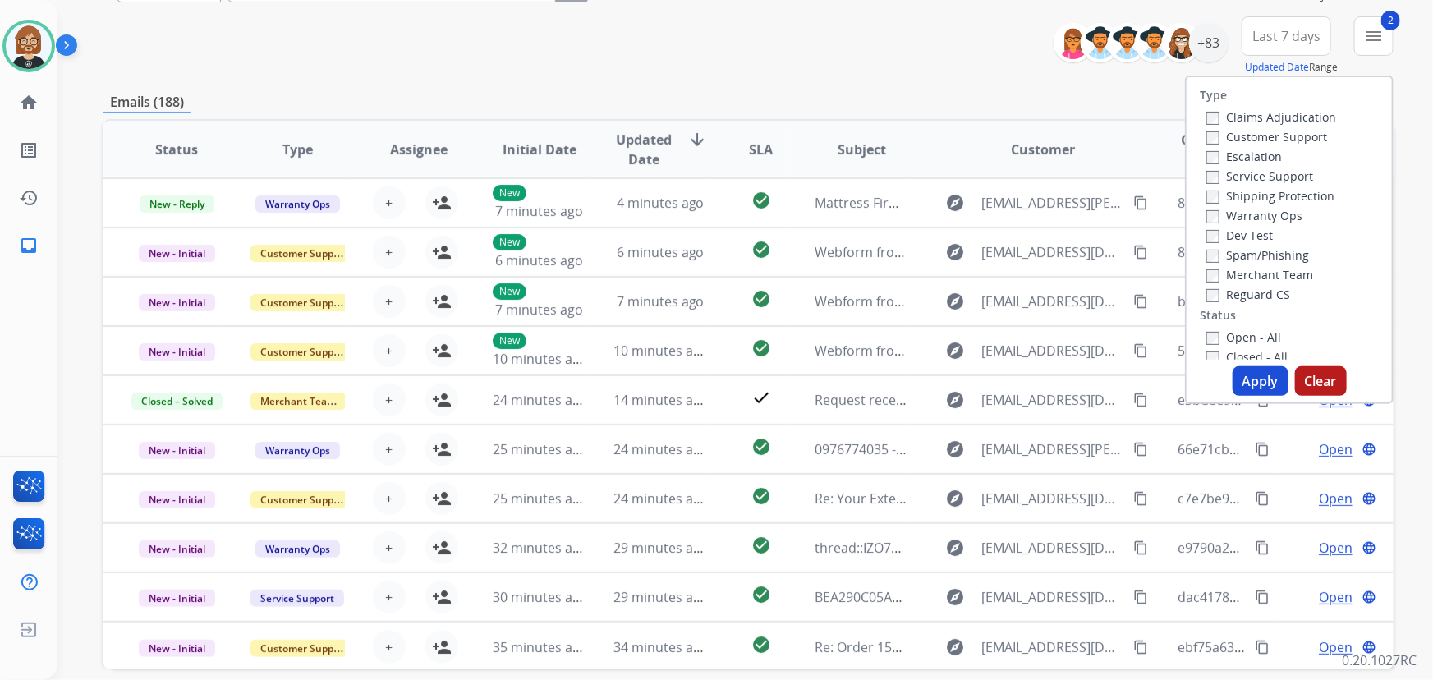
click at [1226, 196] on label "Shipping Protection" at bounding box center [1271, 196] width 128 height 16
click at [1237, 138] on label "Customer Support" at bounding box center [1267, 137] width 121 height 16
click at [1263, 384] on button "Apply" at bounding box center [1261, 381] width 56 height 30
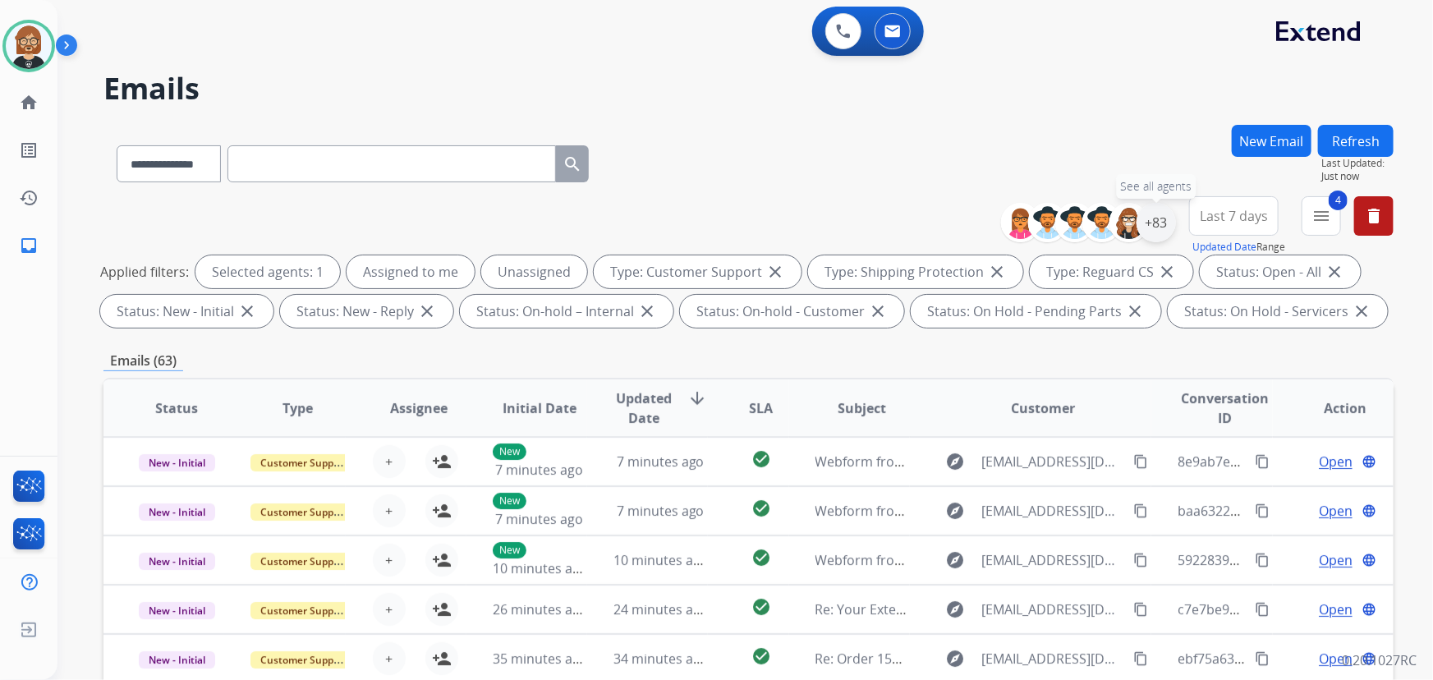
click at [1152, 223] on div "+83" at bounding box center [1156, 222] width 39 height 39
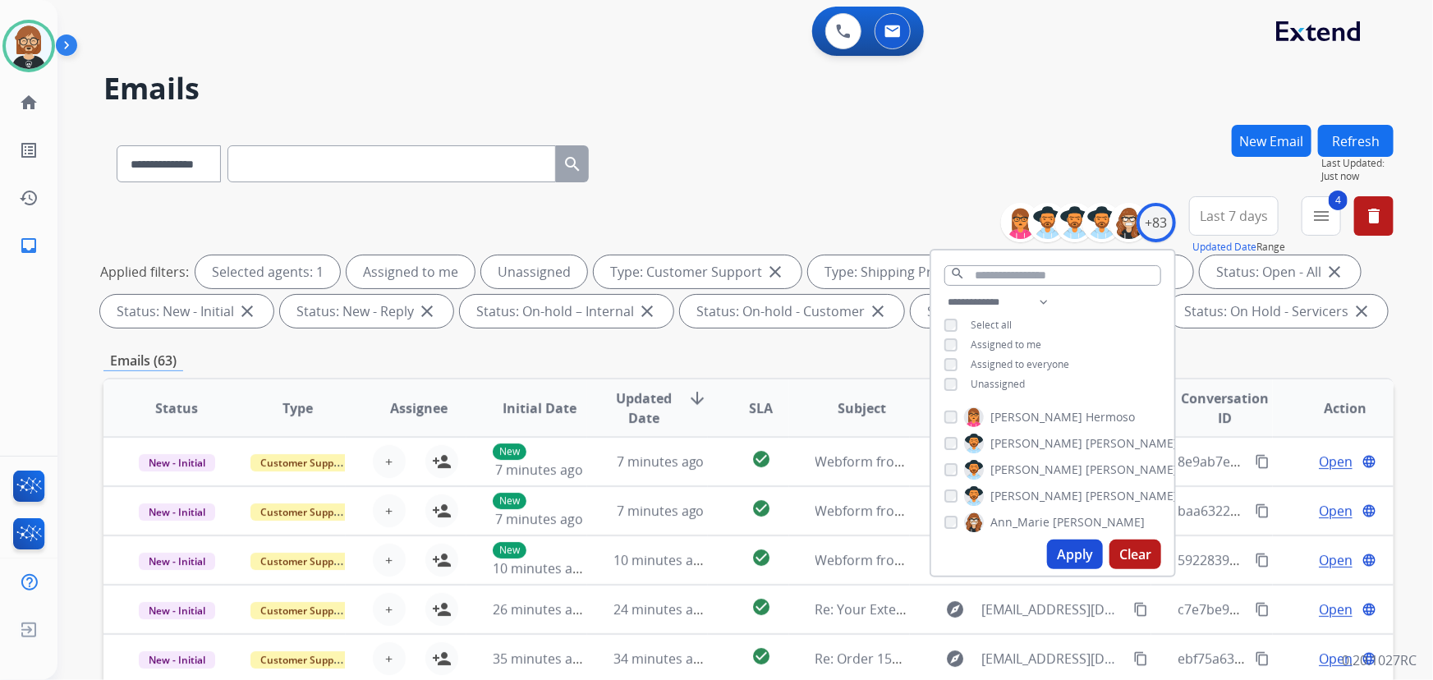
click at [955, 387] on div "Unassigned" at bounding box center [985, 384] width 81 height 13
click at [1065, 558] on button "Apply" at bounding box center [1075, 555] width 56 height 30
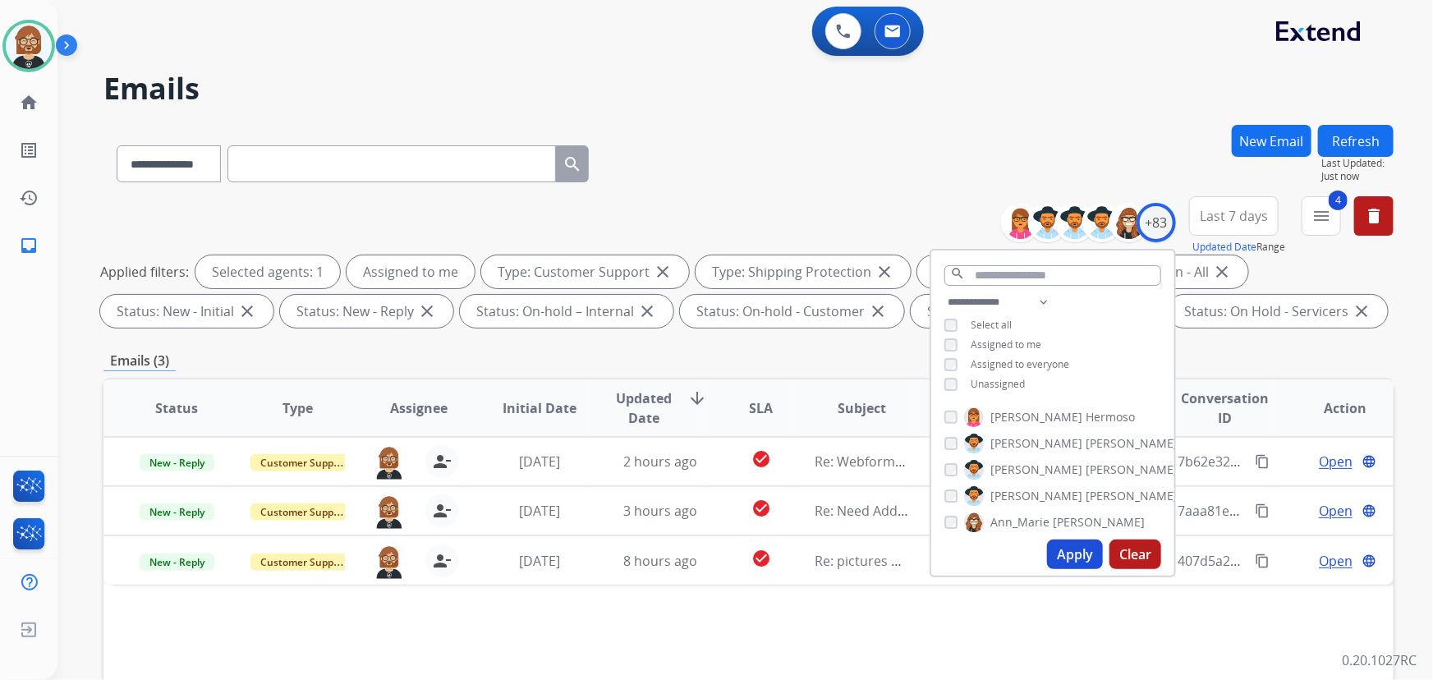
click at [807, 646] on div "Status Type Assignee Initial Date Updated Date arrow_downward SLA Subject Custo…" at bounding box center [749, 653] width 1290 height 550
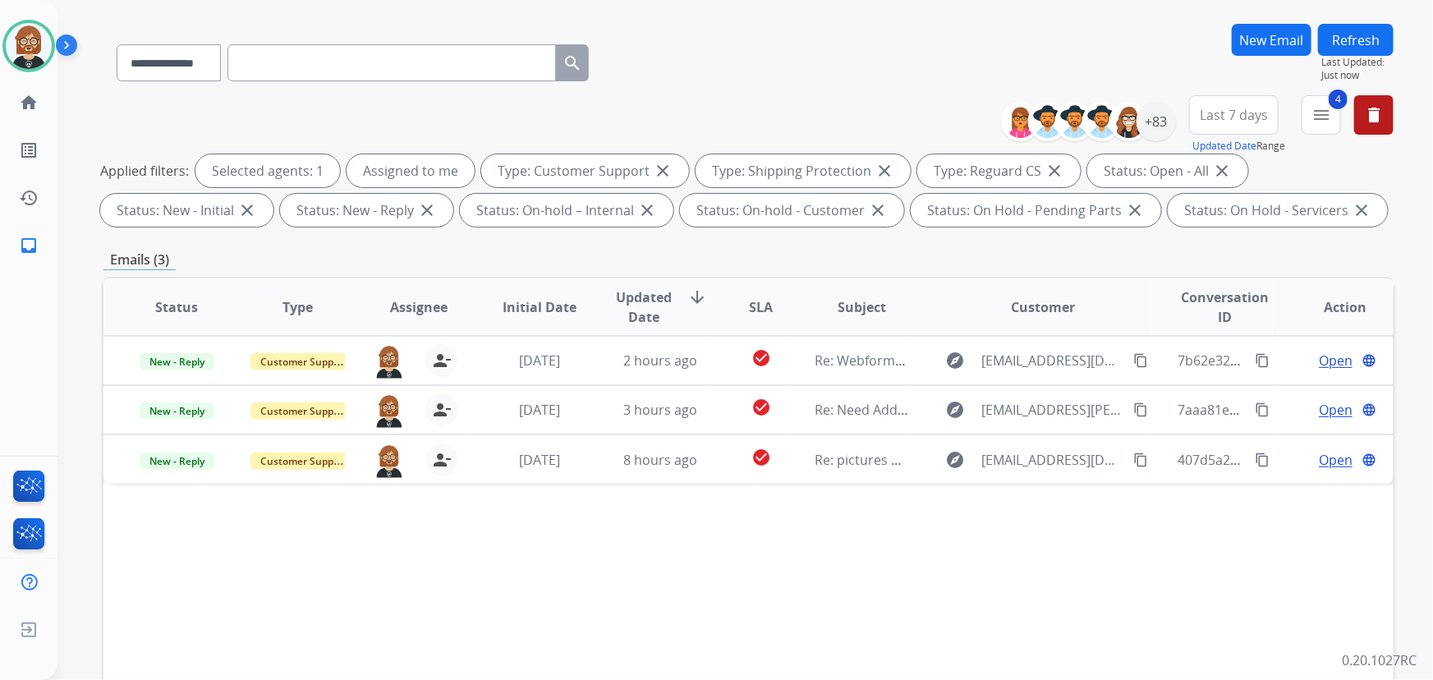
scroll to position [149, 0]
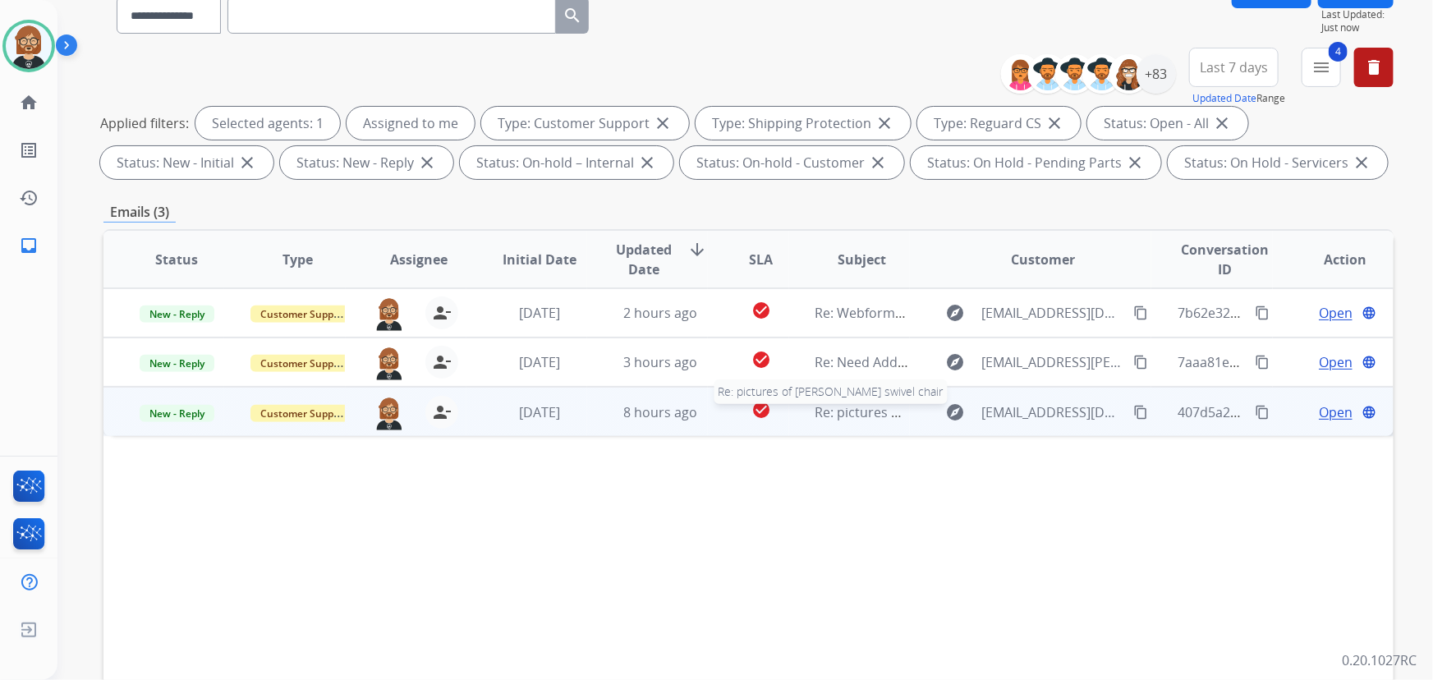
click at [832, 417] on span "Re: pictures of [PERSON_NAME] swivel chair" at bounding box center [950, 412] width 269 height 18
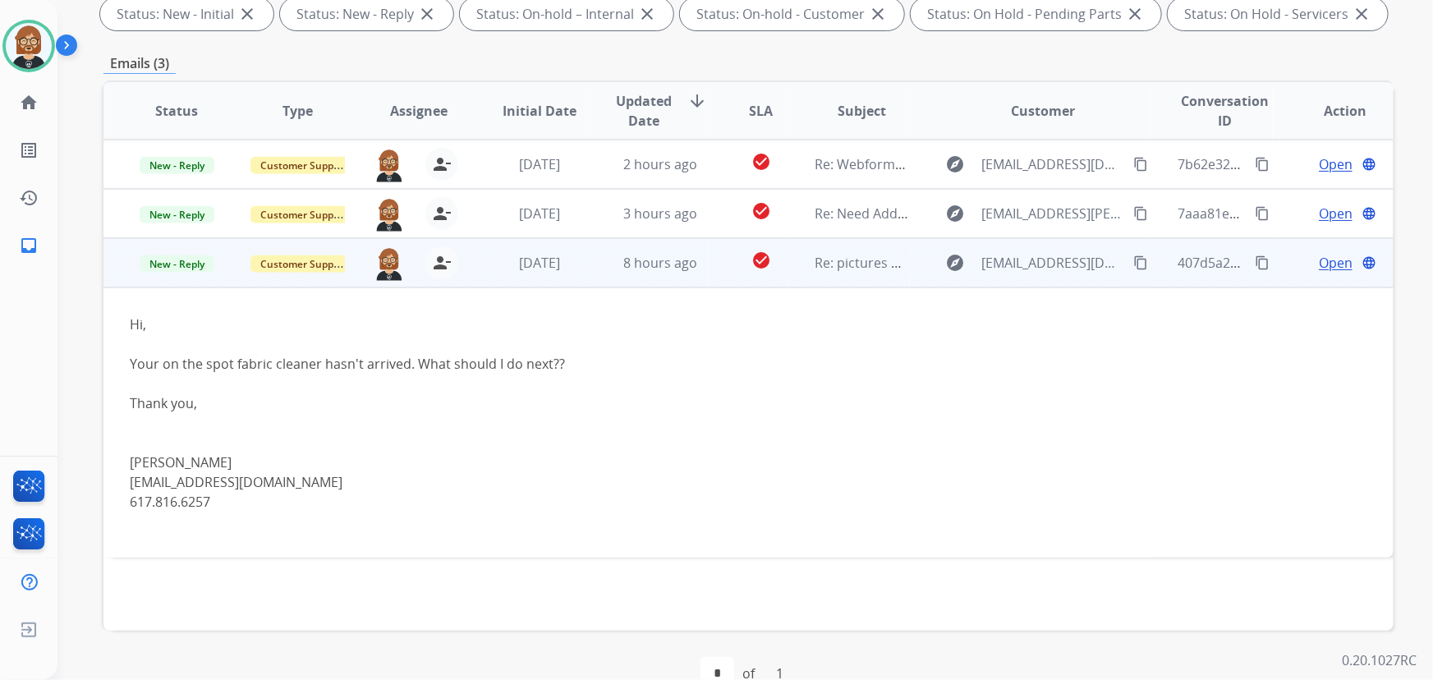
scroll to position [298, 0]
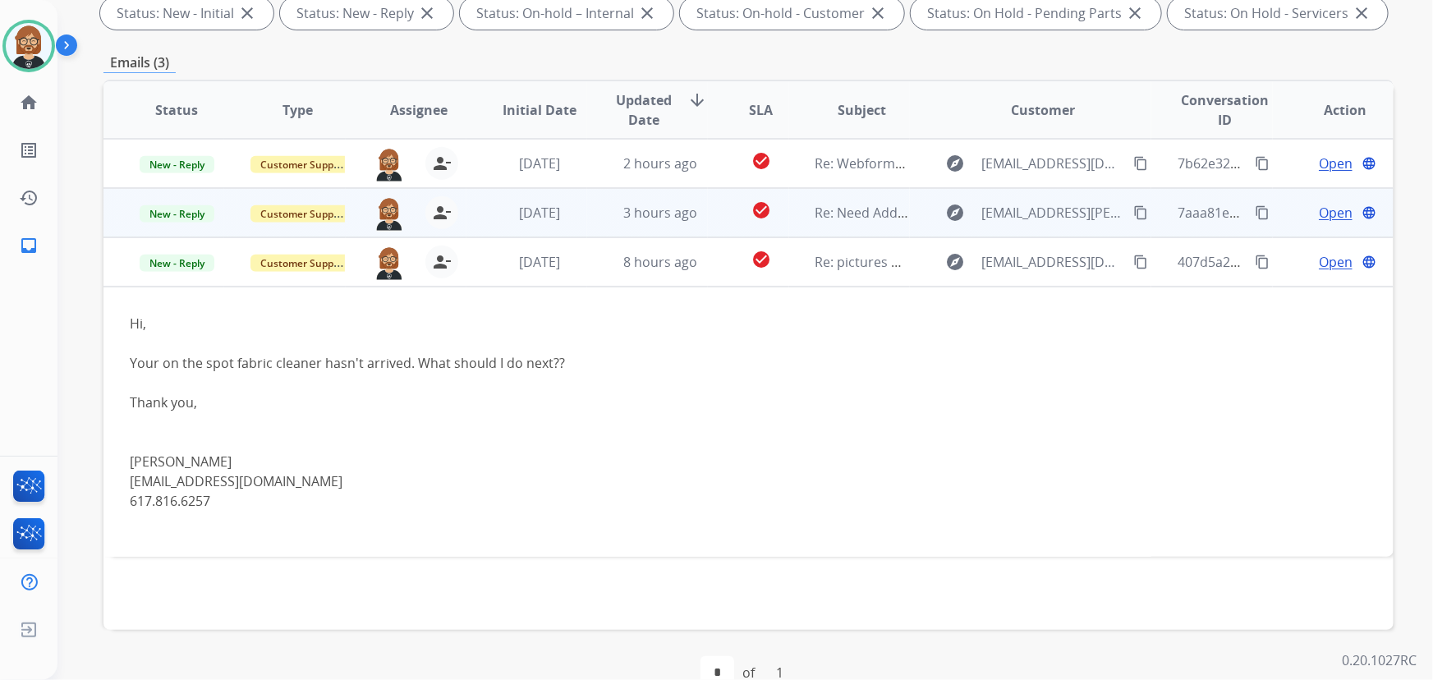
click at [1255, 214] on mat-icon "content_copy" at bounding box center [1262, 212] width 15 height 15
click at [1319, 206] on span "Open" at bounding box center [1336, 213] width 34 height 20
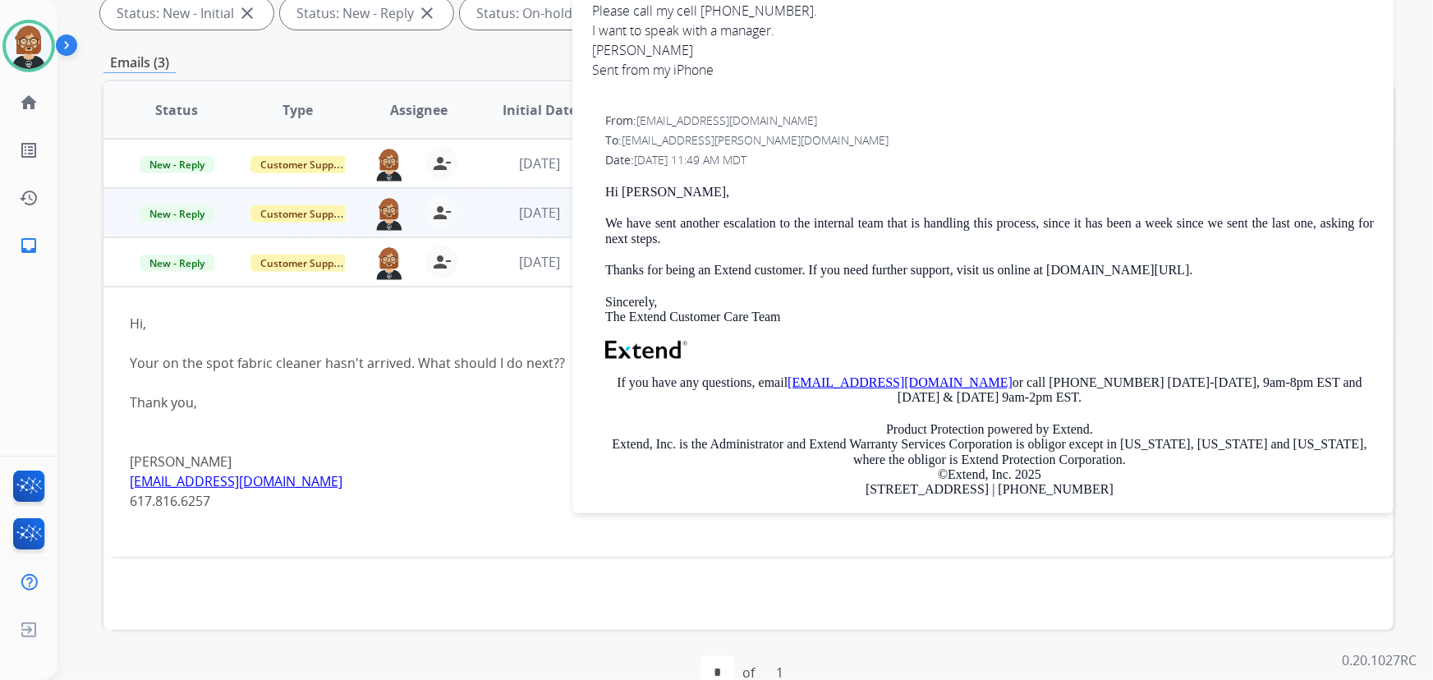
scroll to position [149, 0]
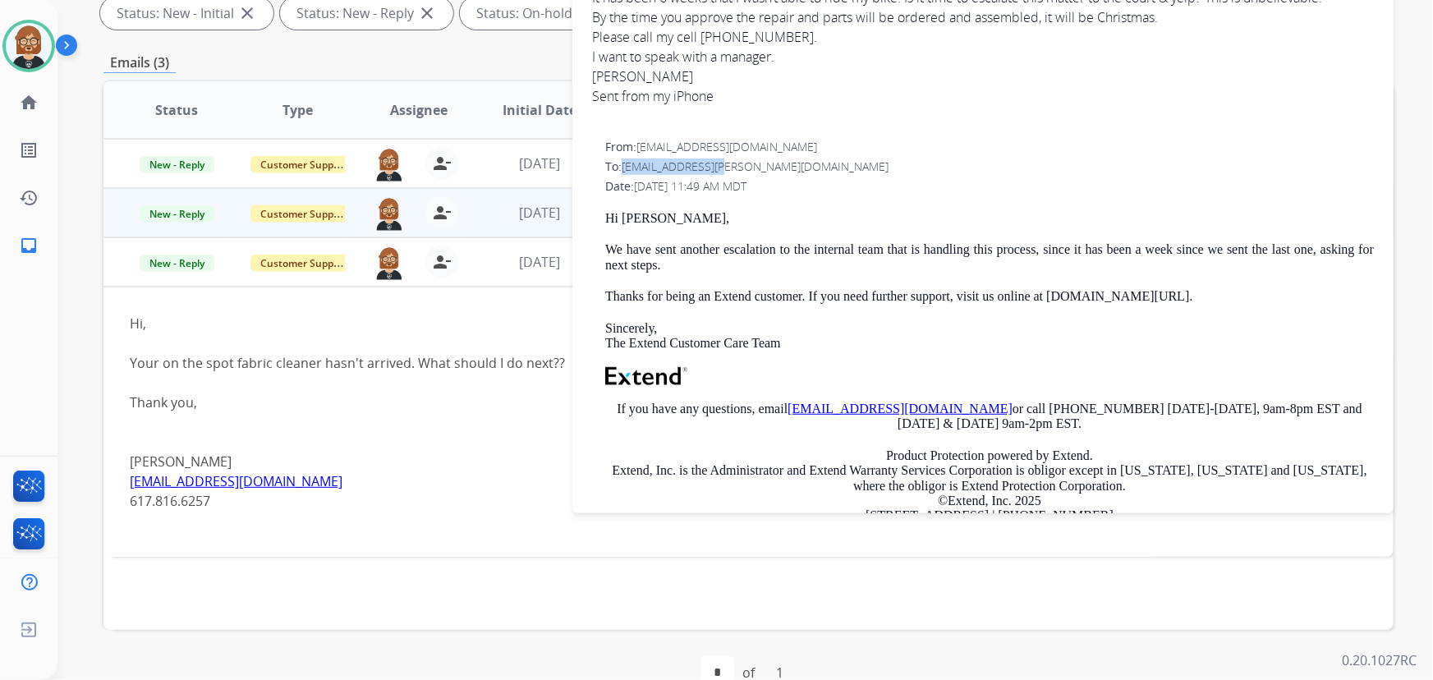
drag, startPoint x: 729, startPoint y: 162, endPoint x: 624, endPoint y: 166, distance: 104.4
click at [624, 166] on div "To: [EMAIL_ADDRESS][PERSON_NAME][DOMAIN_NAME]" at bounding box center [989, 167] width 769 height 16
copy span "[EMAIL_ADDRESS][PERSON_NAME][DOMAIN_NAME]"
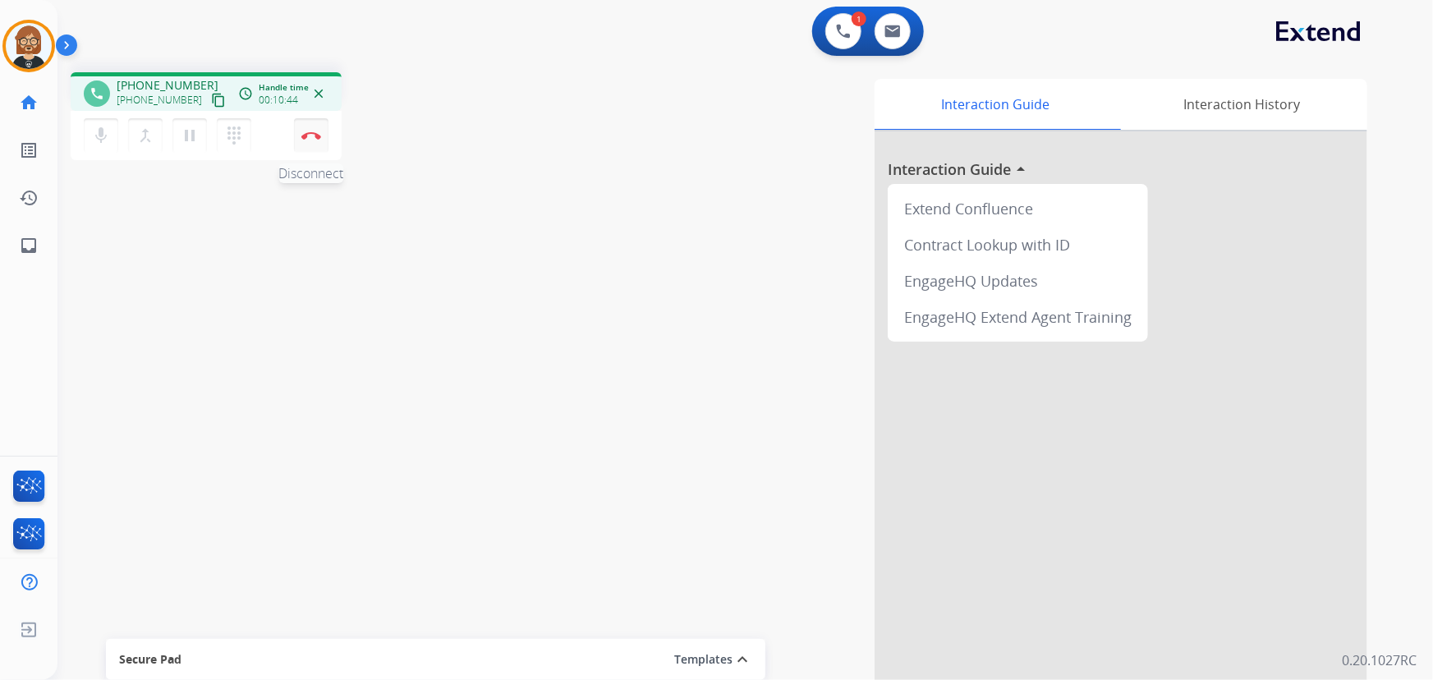
click at [317, 132] on img at bounding box center [311, 135] width 20 height 8
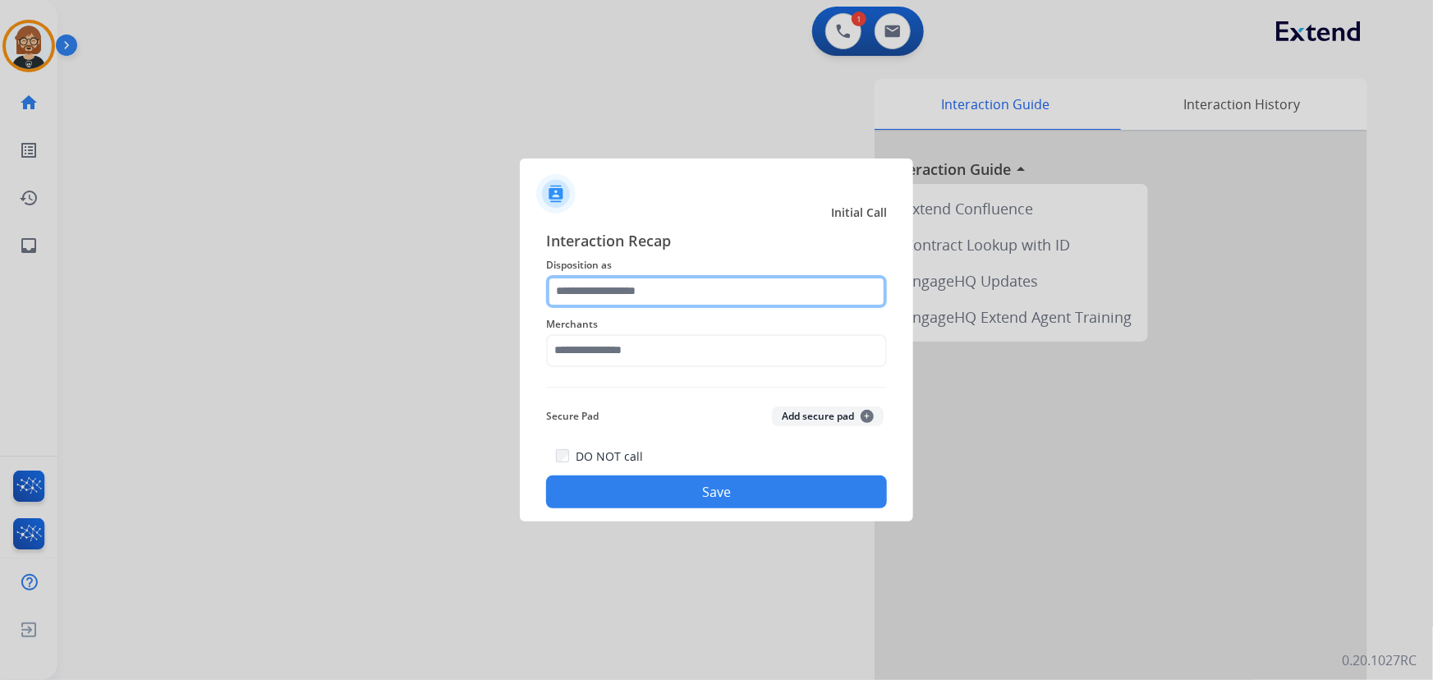
click at [630, 292] on input "text" at bounding box center [716, 291] width 341 height 33
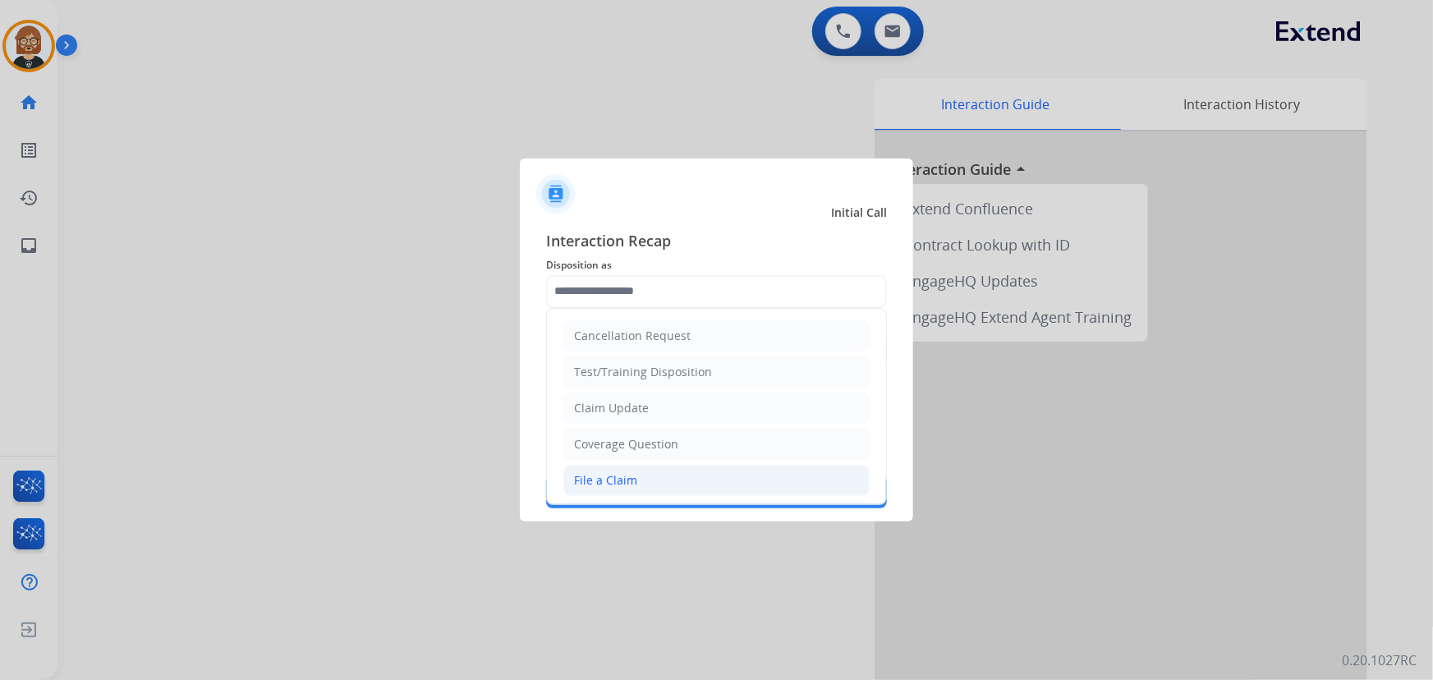
click at [683, 483] on li "File a Claim" at bounding box center [717, 480] width 306 height 31
type input "**********"
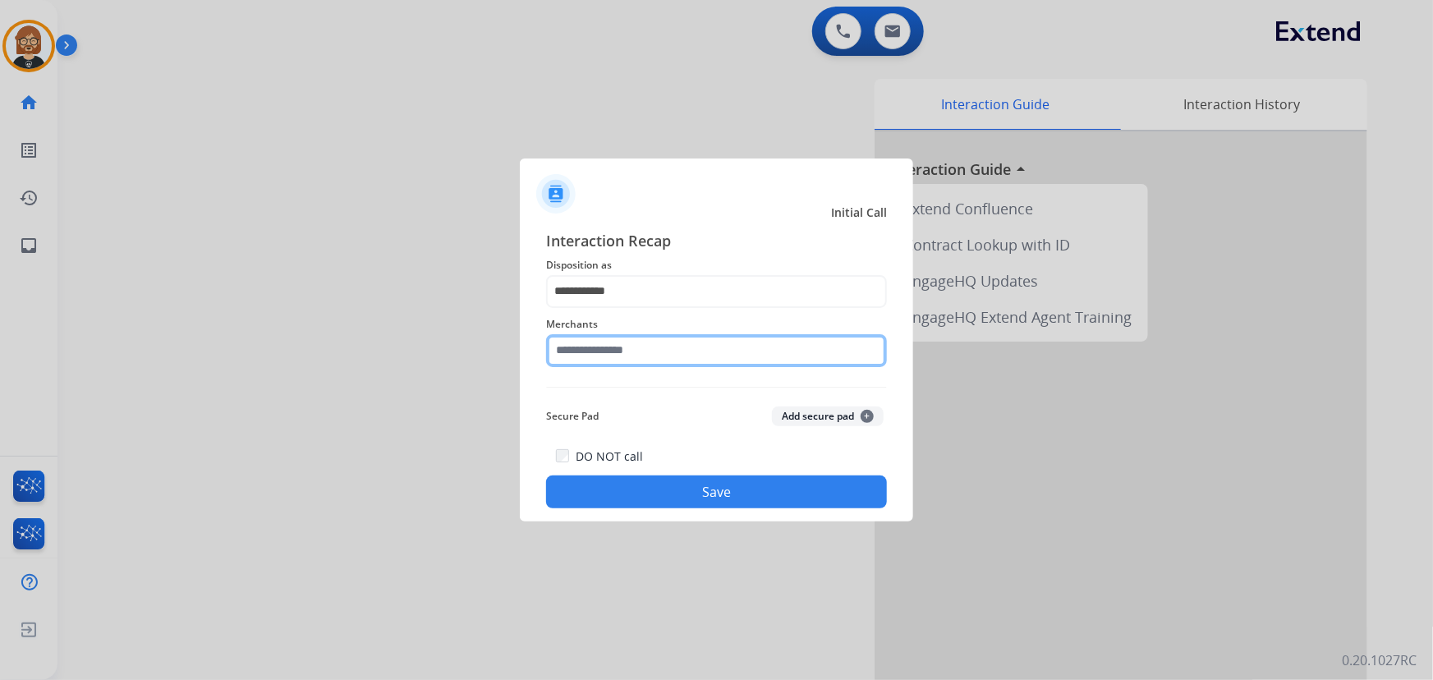
click at [649, 357] on input "text" at bounding box center [716, 350] width 341 height 33
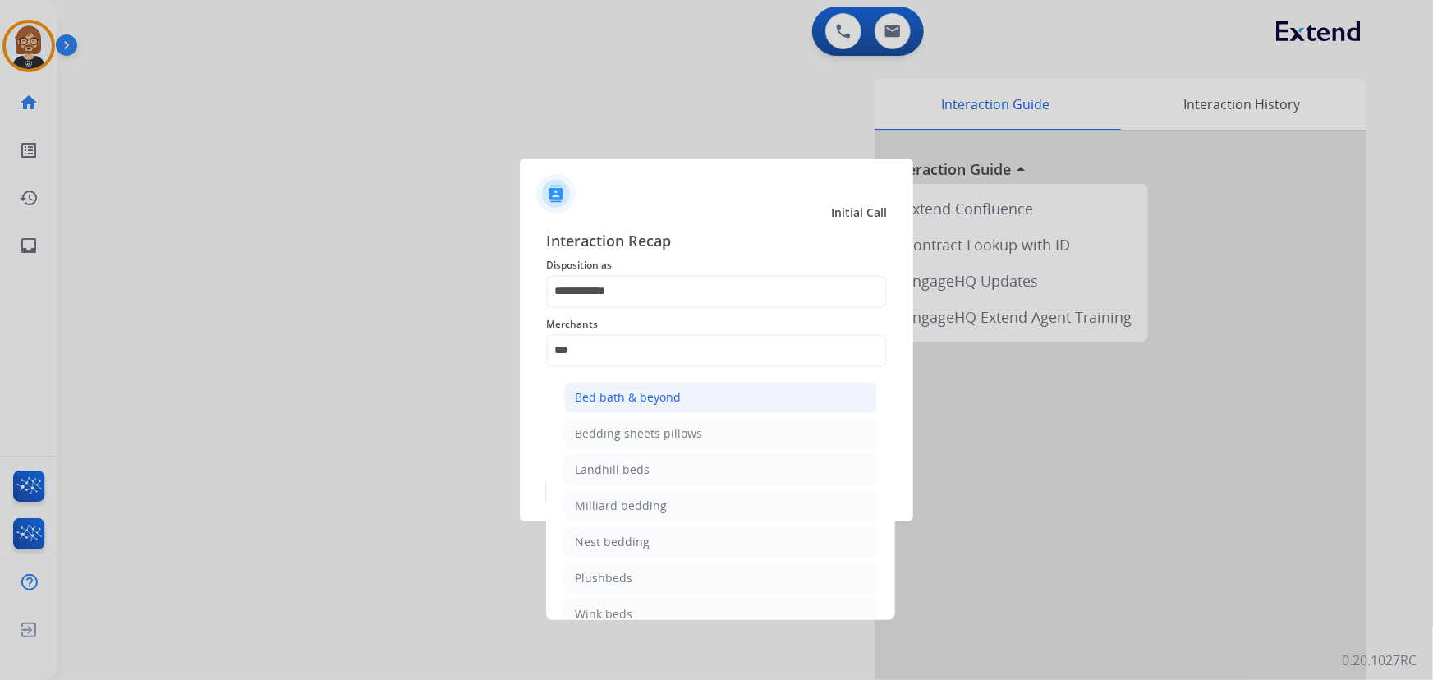
click at [656, 402] on div "Bed bath & beyond" at bounding box center [628, 397] width 106 height 16
type input "**********"
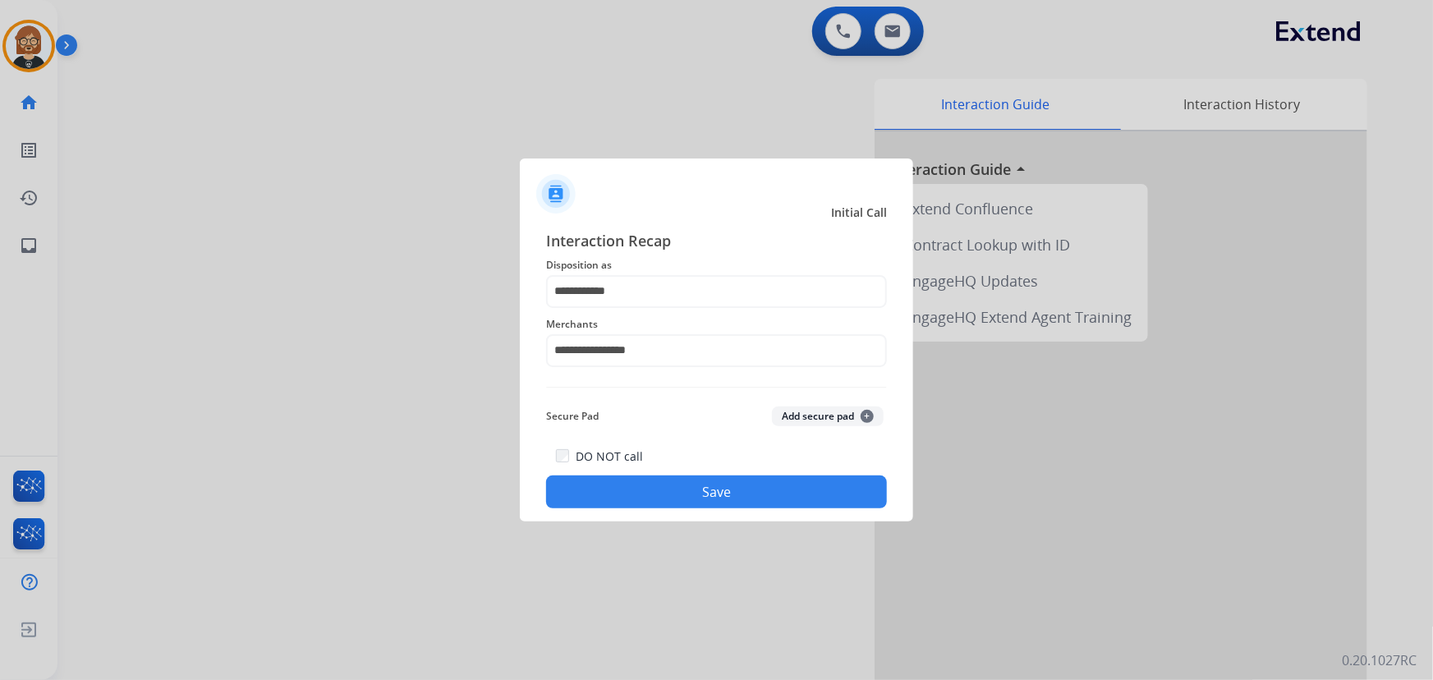
click at [689, 485] on button "Save" at bounding box center [716, 492] width 341 height 33
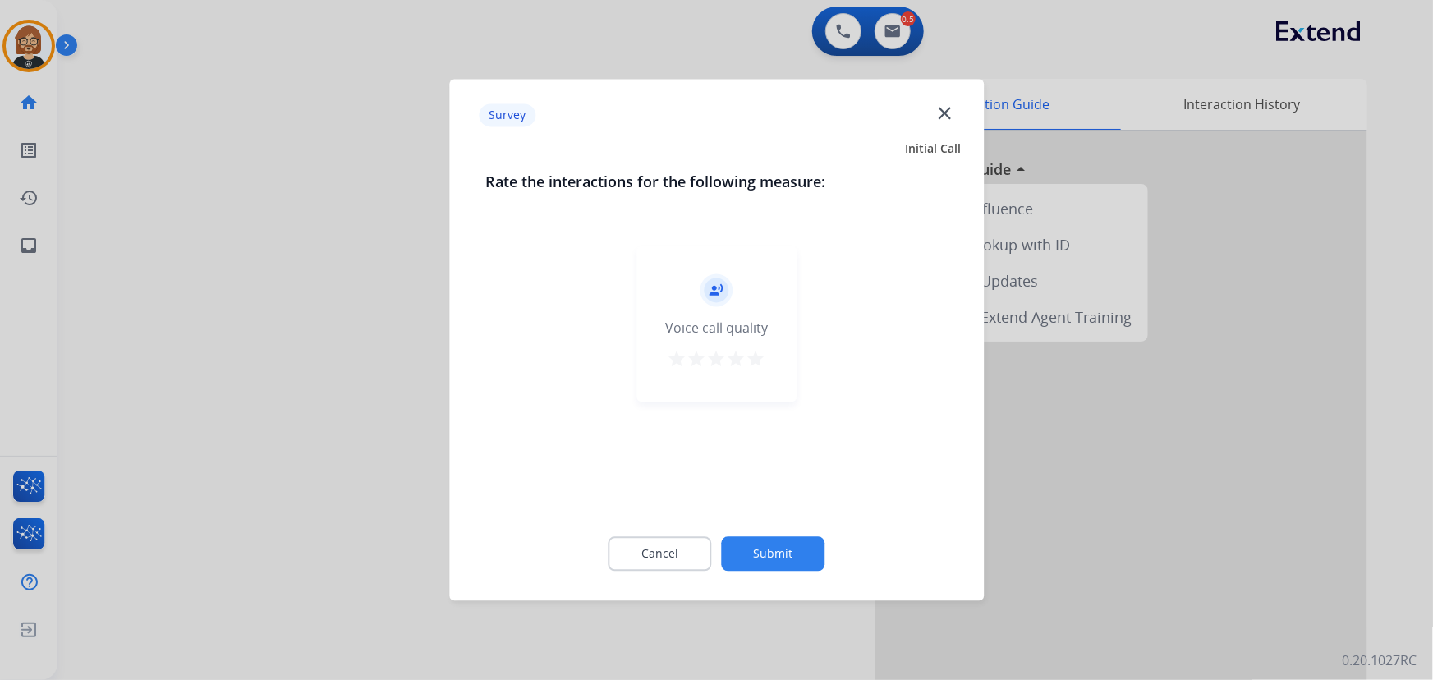
click at [785, 556] on button "Submit" at bounding box center [774, 554] width 104 height 35
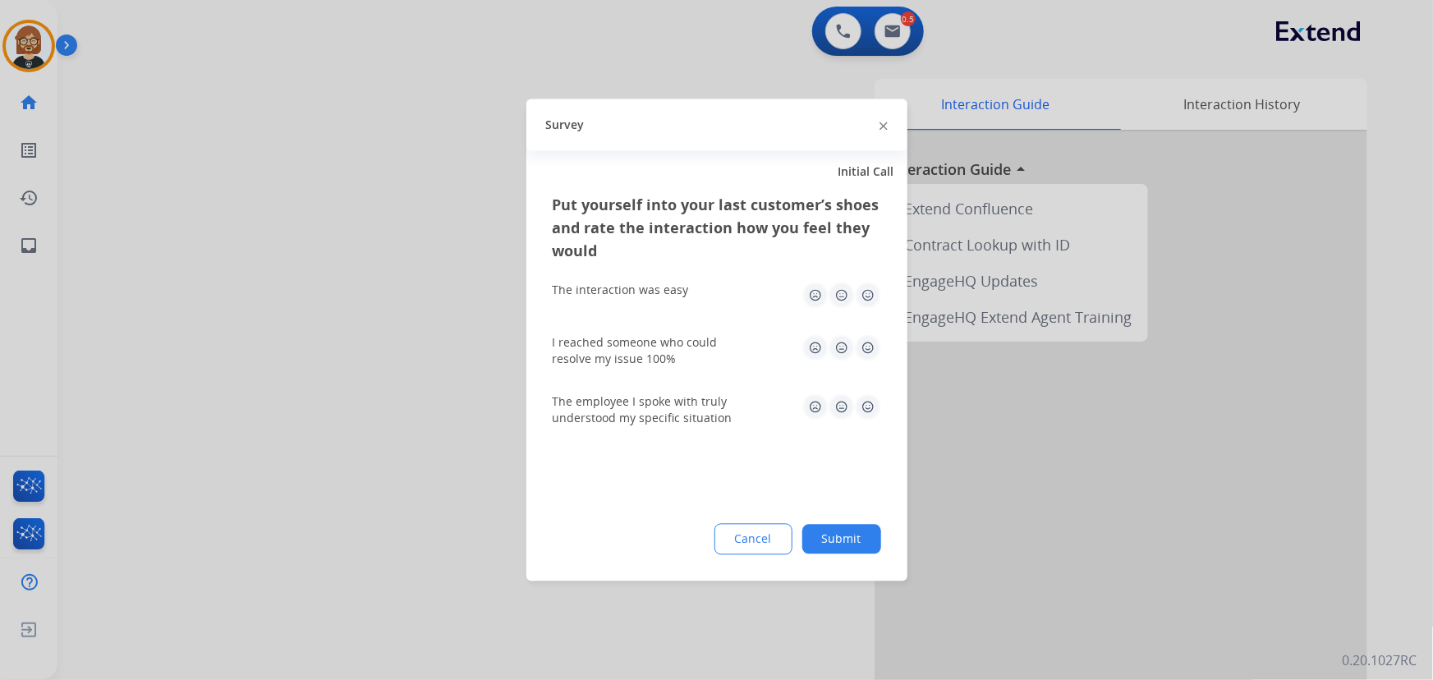
click at [824, 548] on button "Submit" at bounding box center [842, 540] width 79 height 30
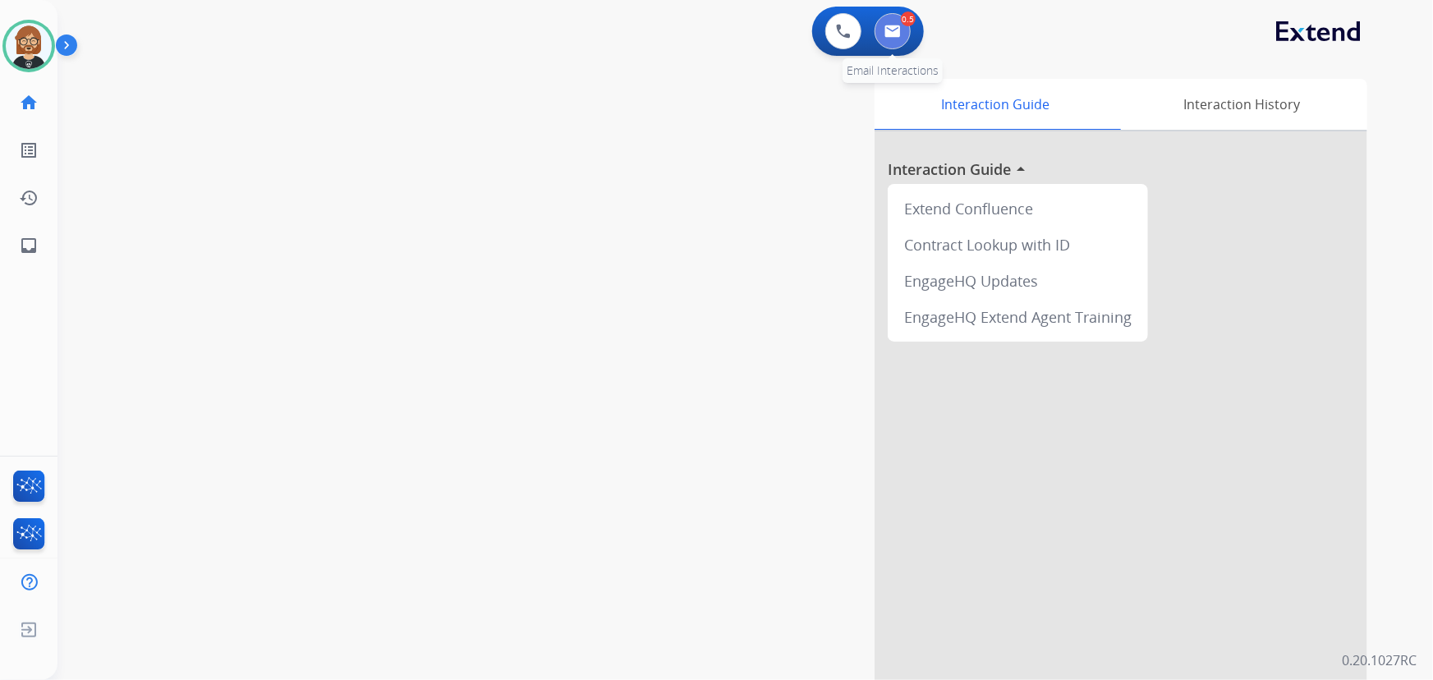
click at [897, 36] on img at bounding box center [893, 31] width 16 height 13
select select "**********"
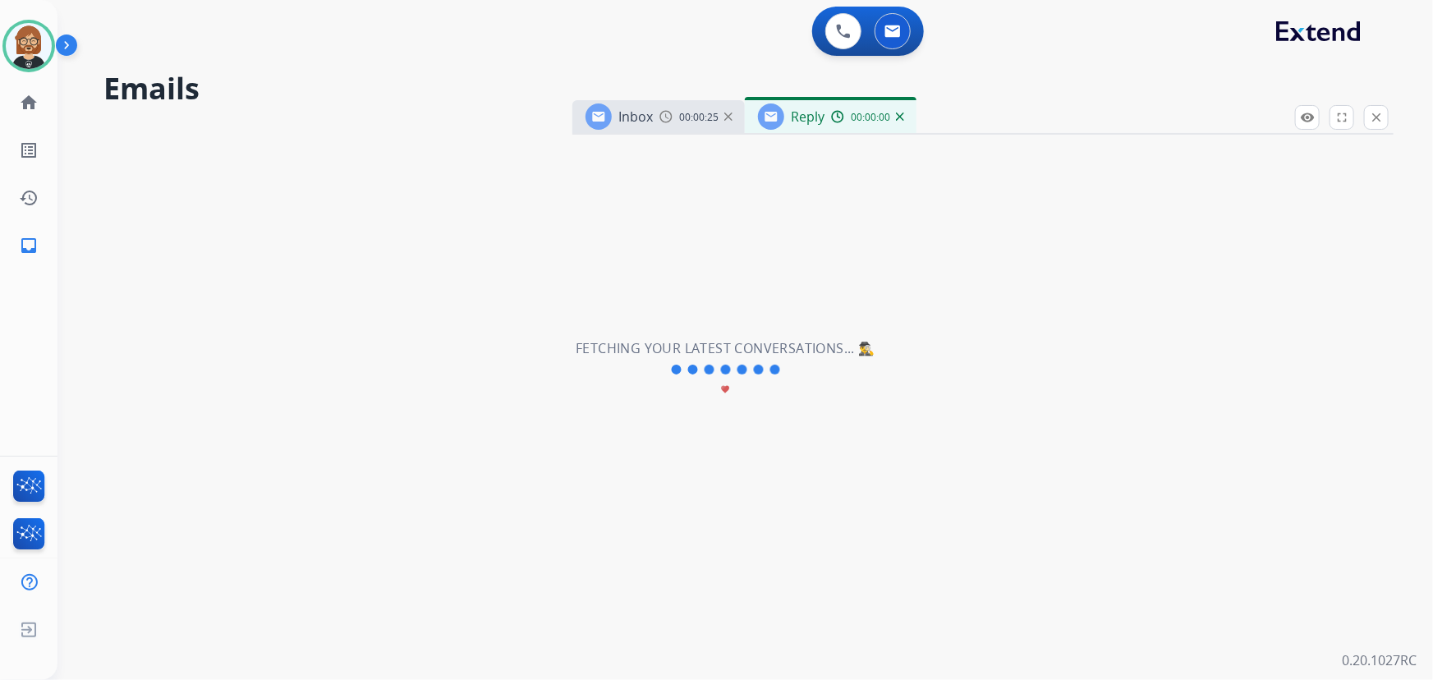
select select "**********"
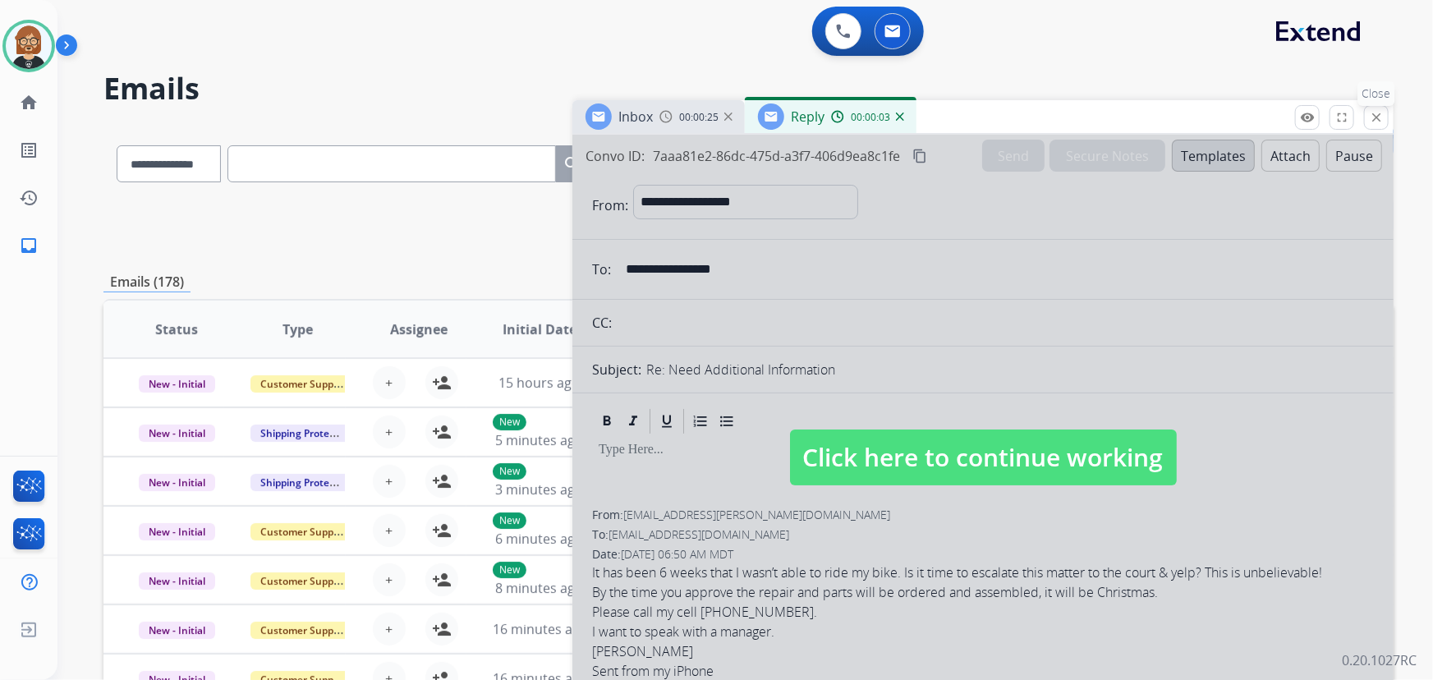
click at [1375, 123] on mat-icon "close" at bounding box center [1376, 117] width 15 height 15
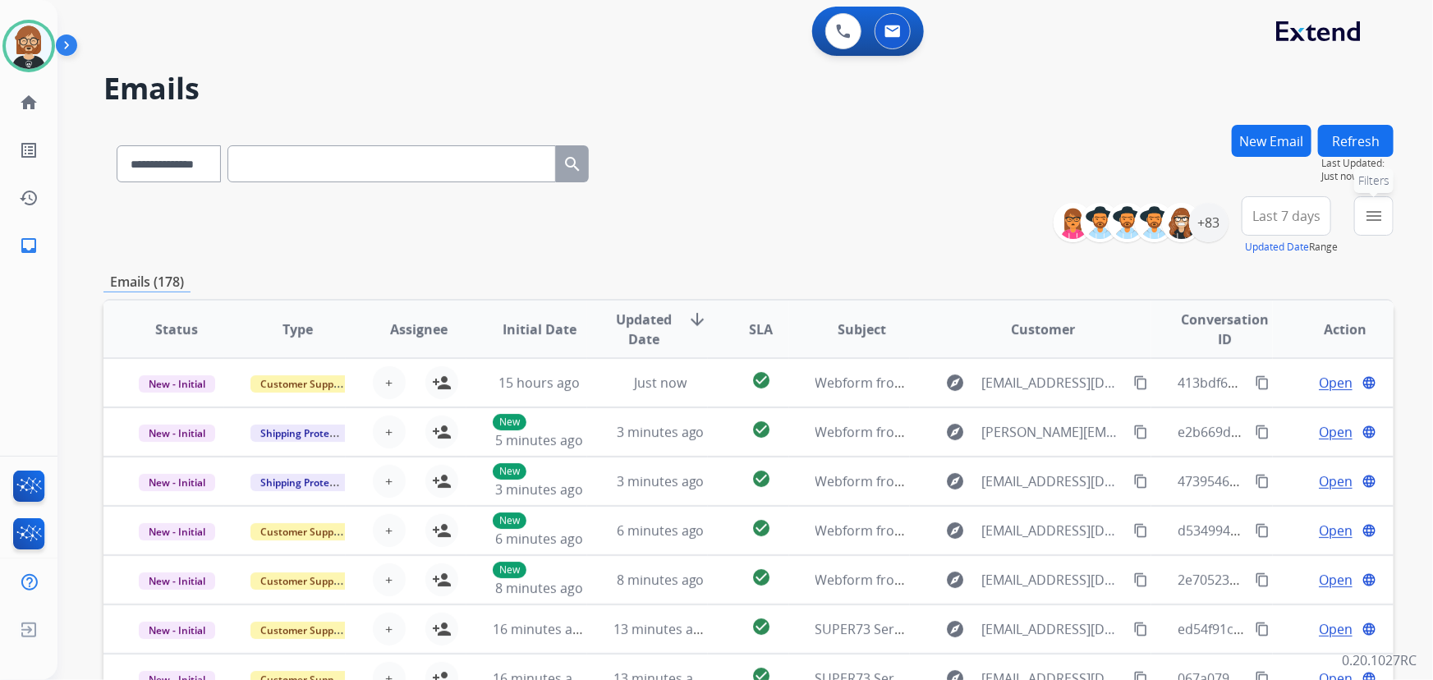
click at [1360, 223] on button "menu Filters" at bounding box center [1374, 215] width 39 height 39
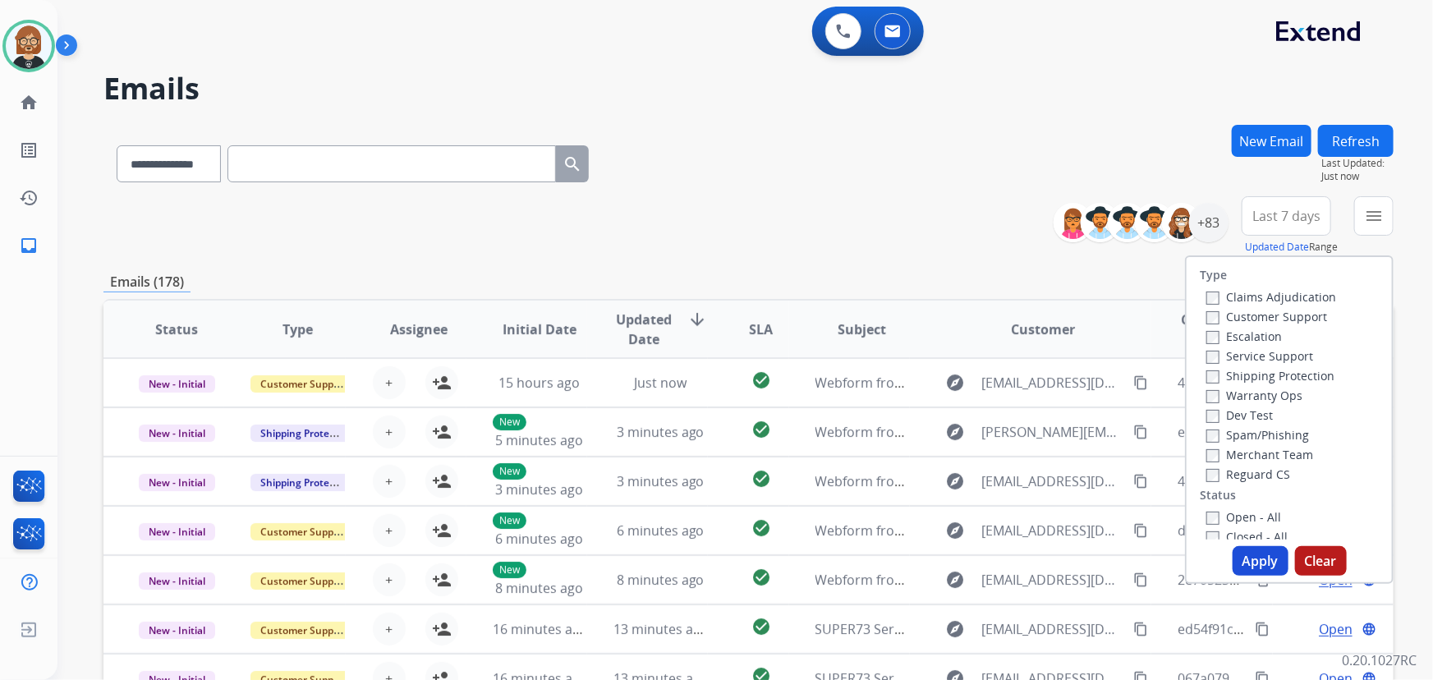
click at [1240, 521] on label "Open - All" at bounding box center [1244, 517] width 75 height 16
click at [1239, 563] on button "Apply" at bounding box center [1261, 561] width 56 height 30
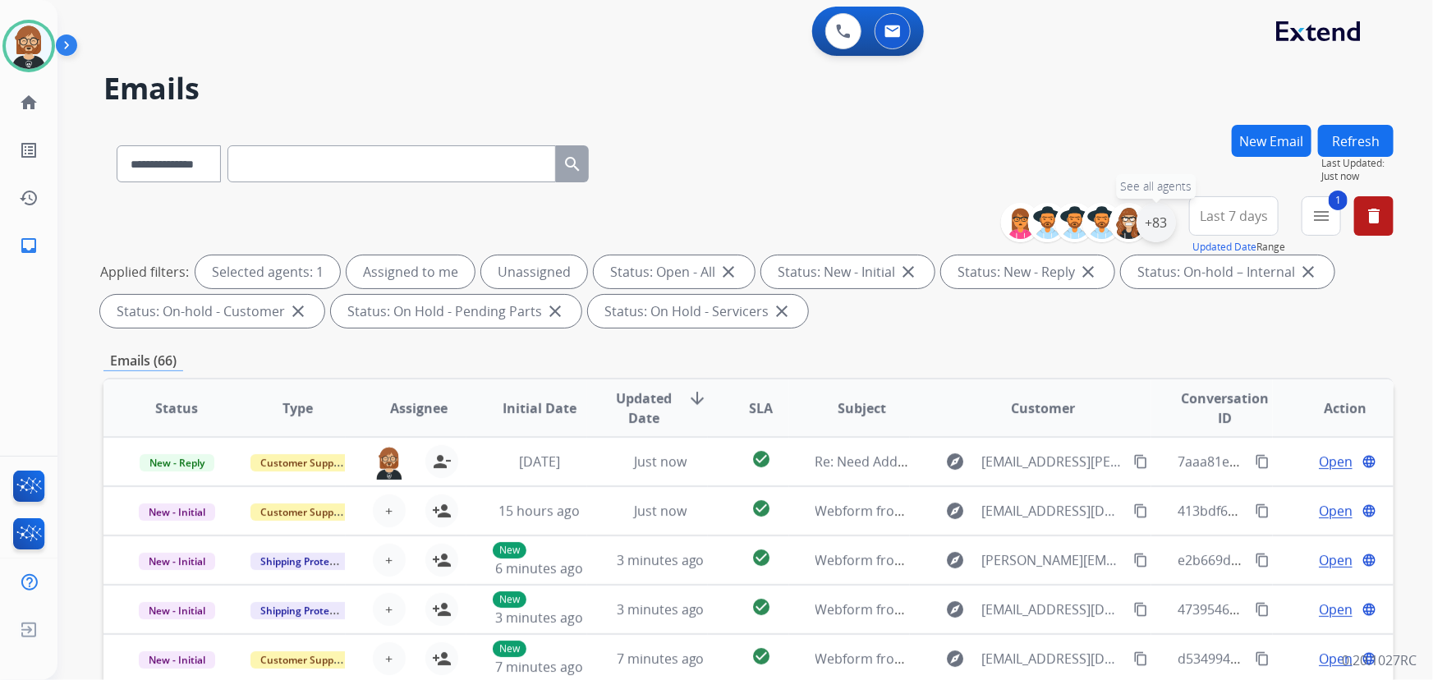
click at [1162, 223] on div "+83" at bounding box center [1156, 222] width 39 height 39
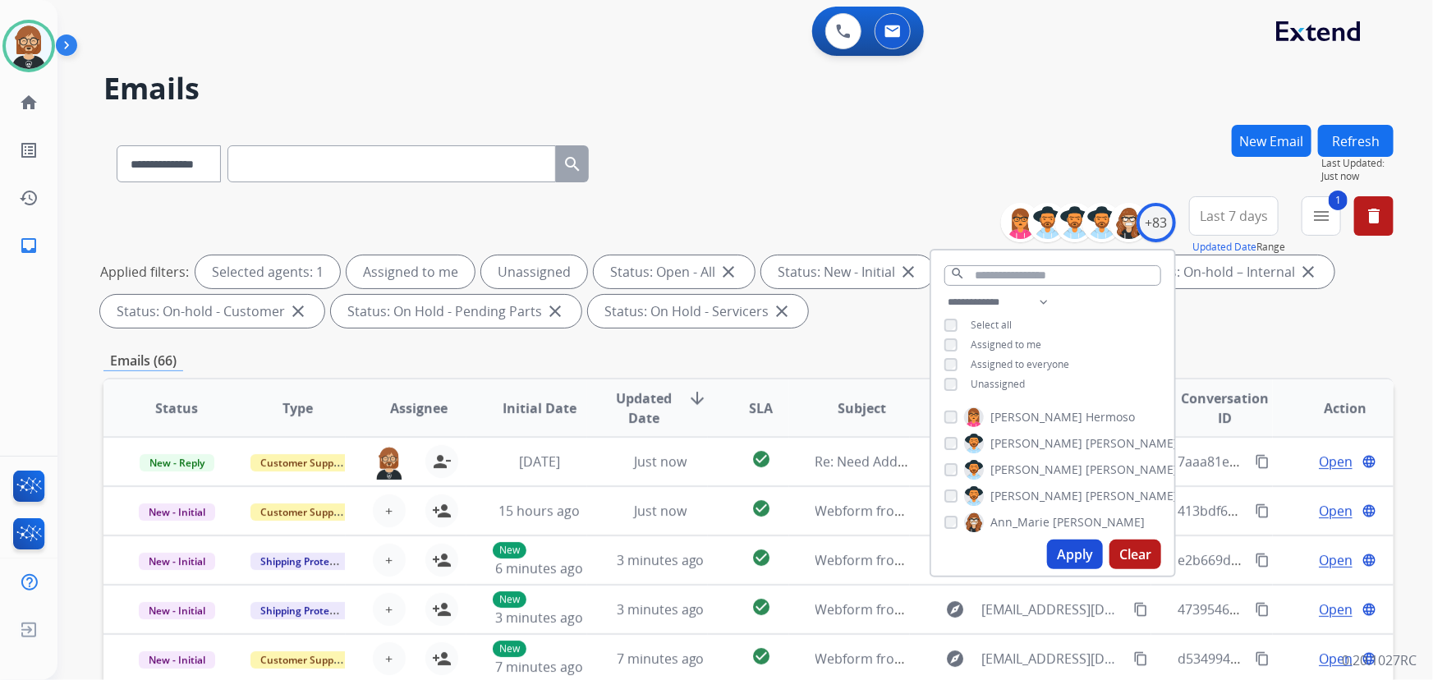
click at [1005, 386] on span "Unassigned" at bounding box center [998, 384] width 54 height 14
click at [857, 351] on div "Emails (66)" at bounding box center [749, 361] width 1290 height 21
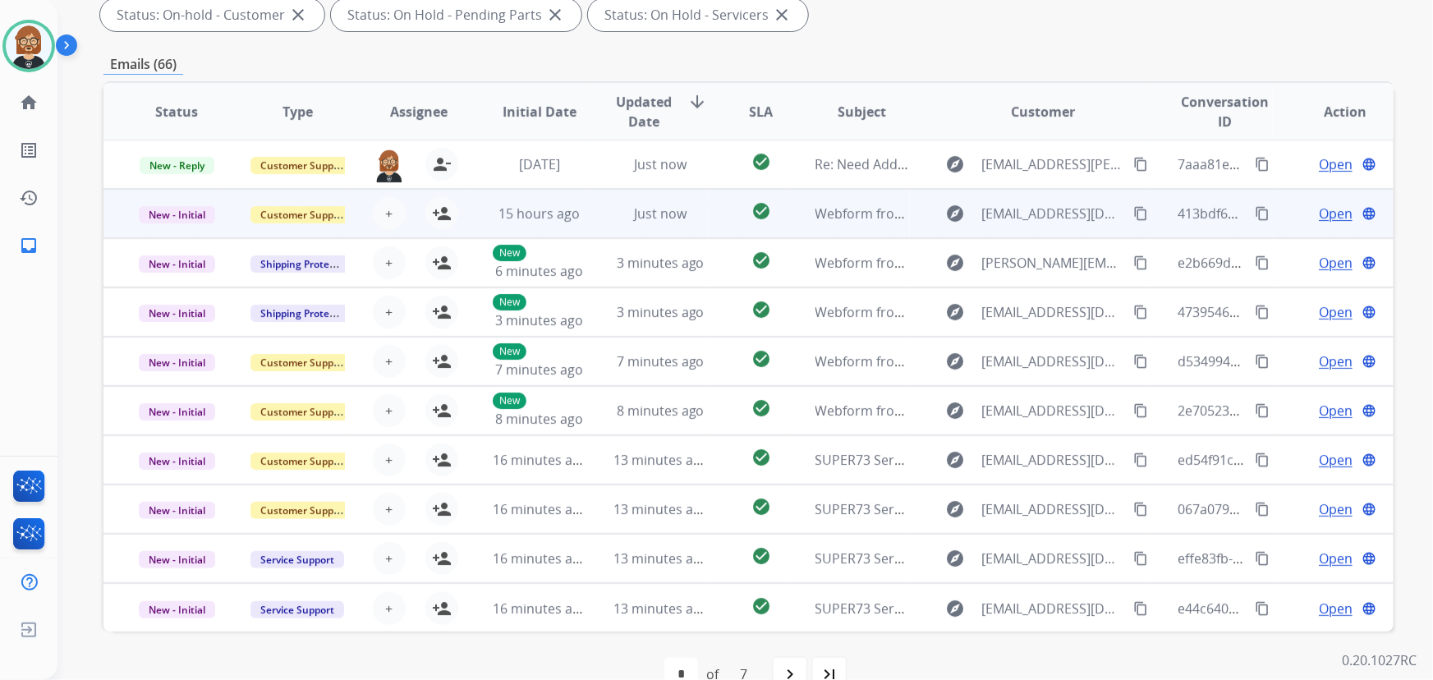
scroll to position [298, 0]
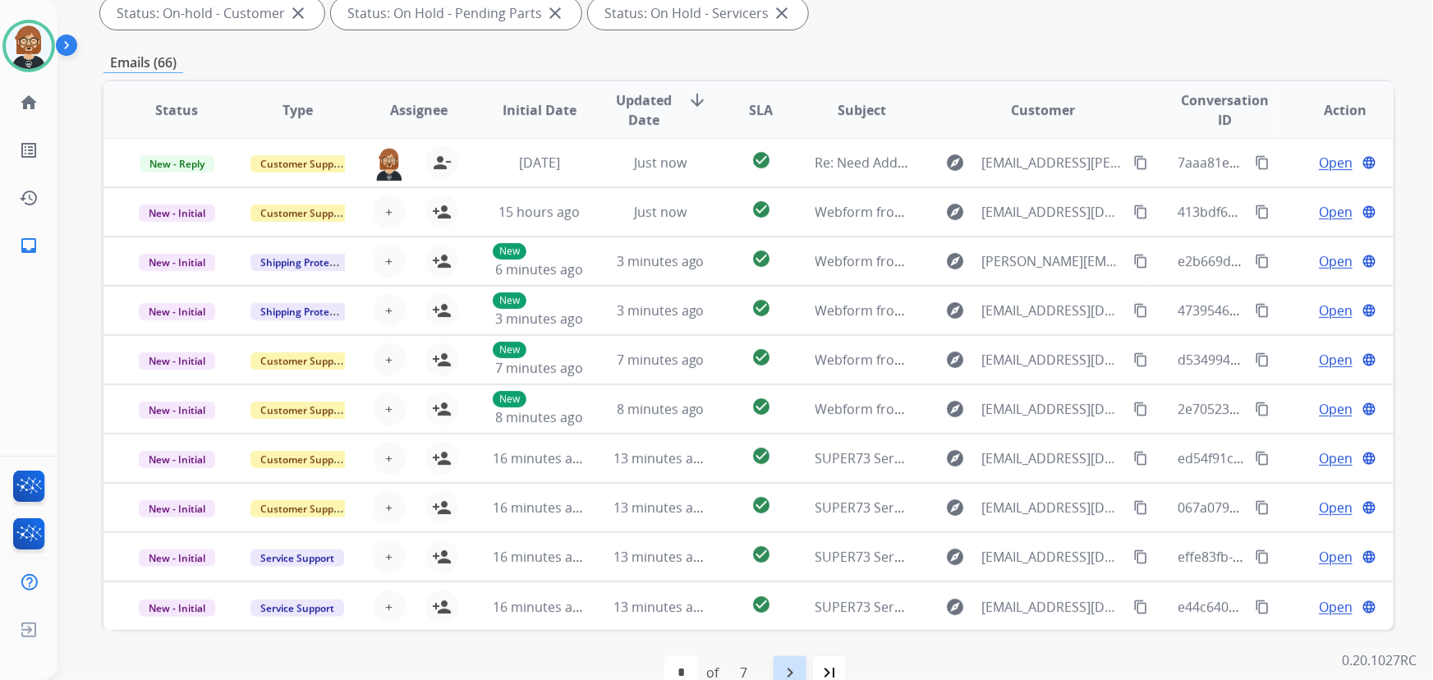
click at [784, 671] on mat-icon "navigate_next" at bounding box center [790, 673] width 20 height 20
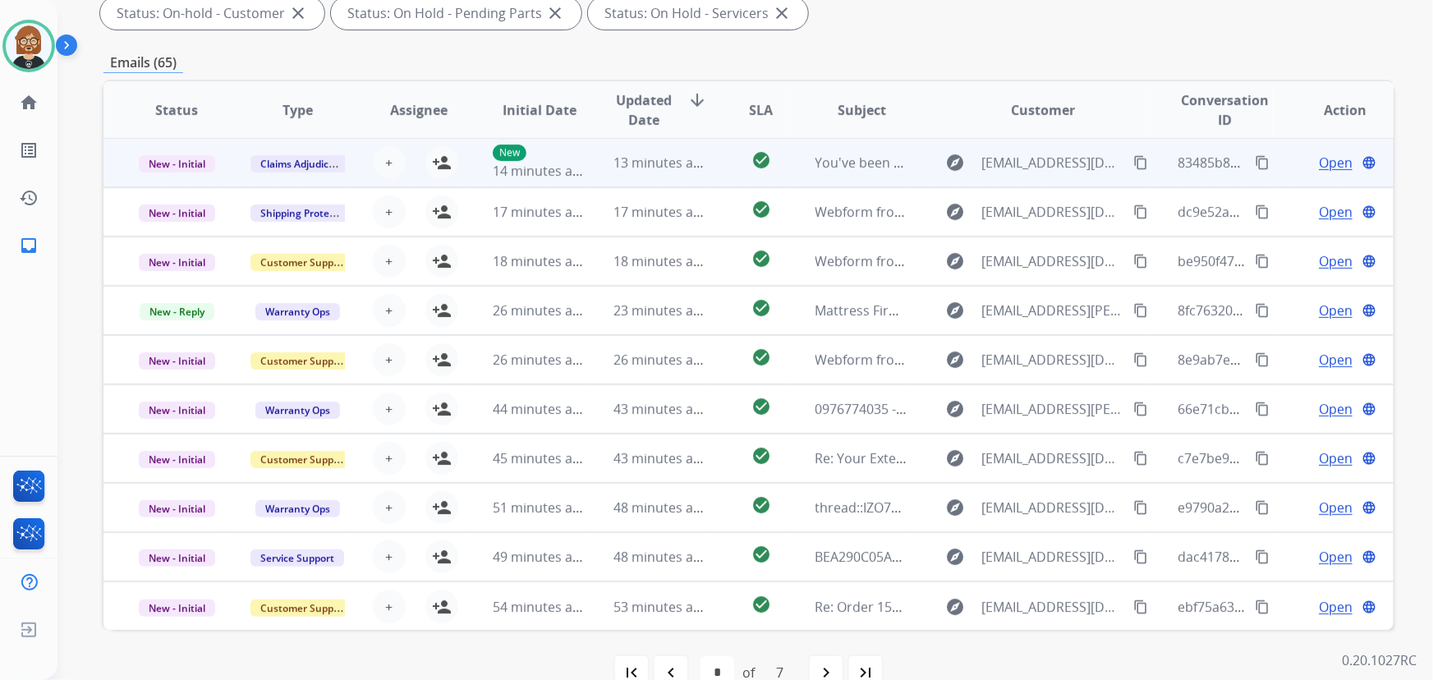
click at [638, 178] on td "13 minutes ago" at bounding box center [647, 162] width 121 height 49
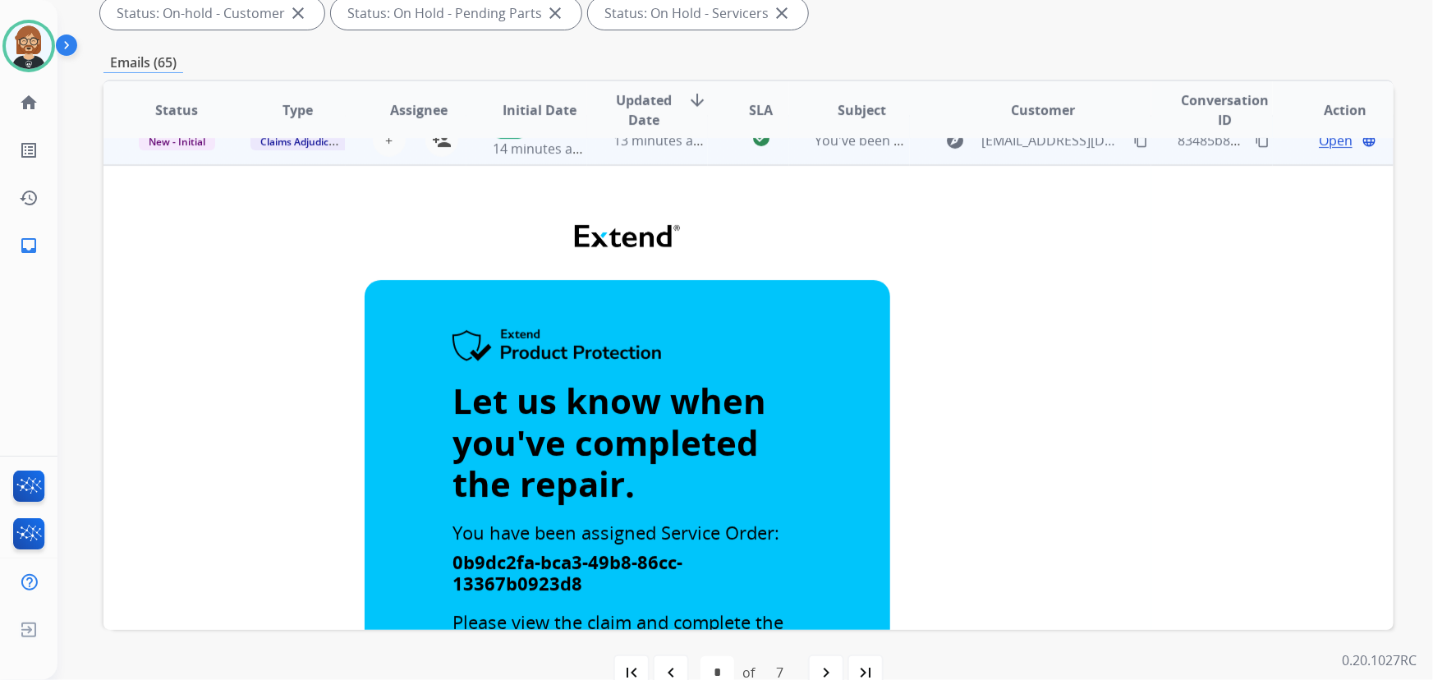
scroll to position [0, 0]
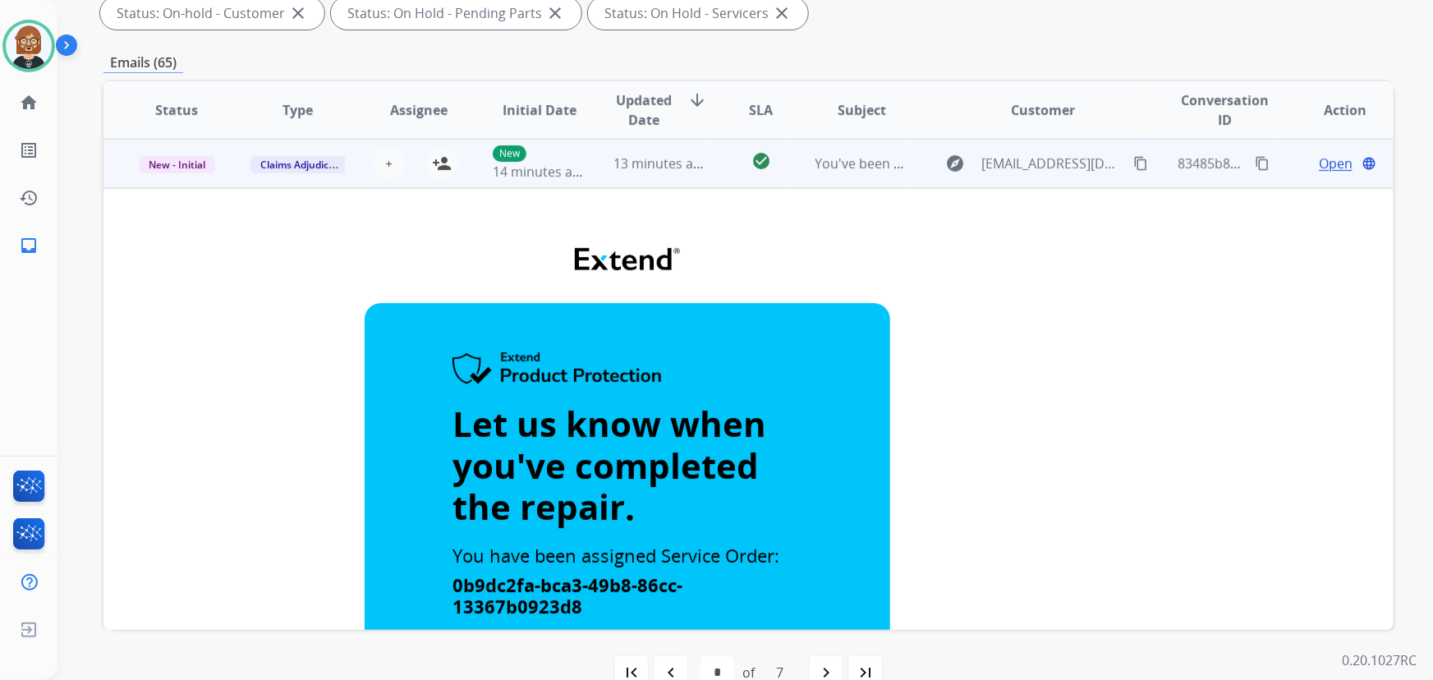
click at [845, 174] on td "You've been assigned a new service order: 0b9dc2fa-bca3-49b8-86cc-13367b0923d8" at bounding box center [849, 163] width 121 height 49
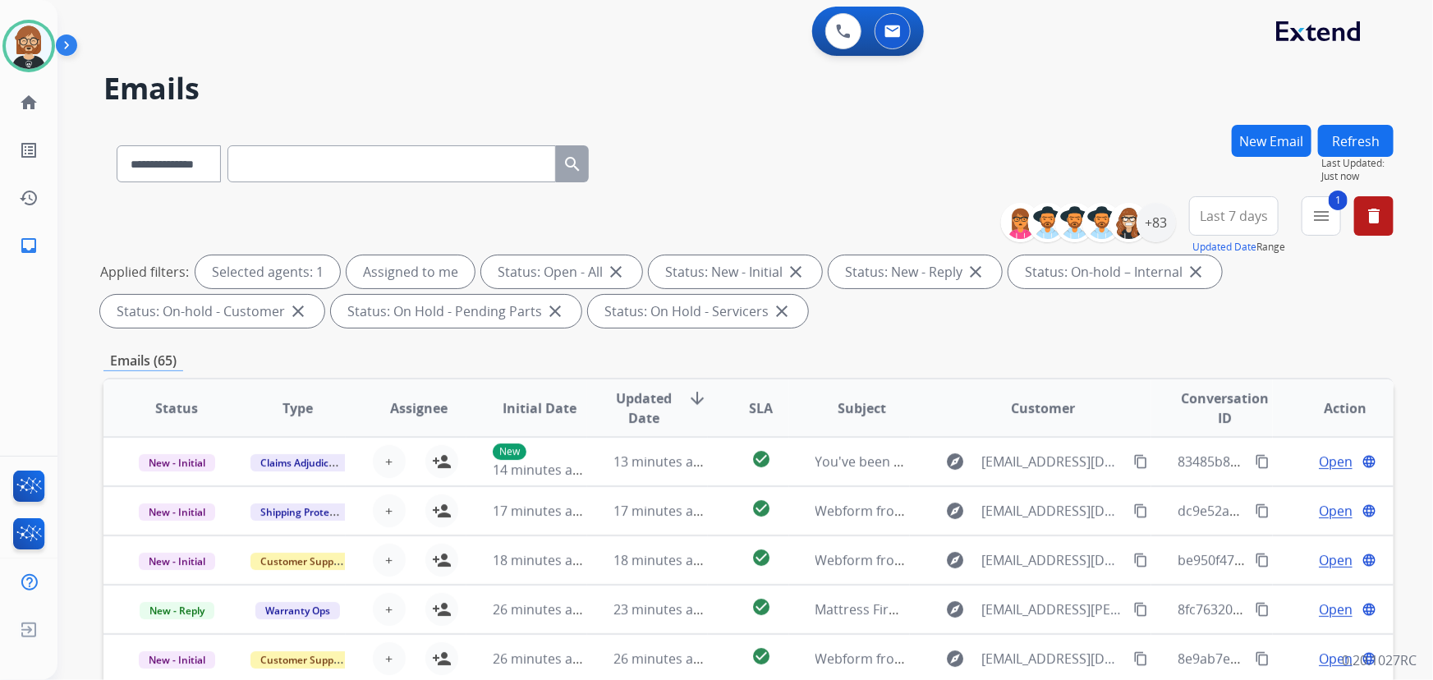
click at [1341, 237] on div "1 menu Type Claims Adjudication Customer Support Escalation Service Support Shi…" at bounding box center [1321, 225] width 39 height 59
click at [1327, 225] on button "1 menu Filters" at bounding box center [1321, 215] width 39 height 39
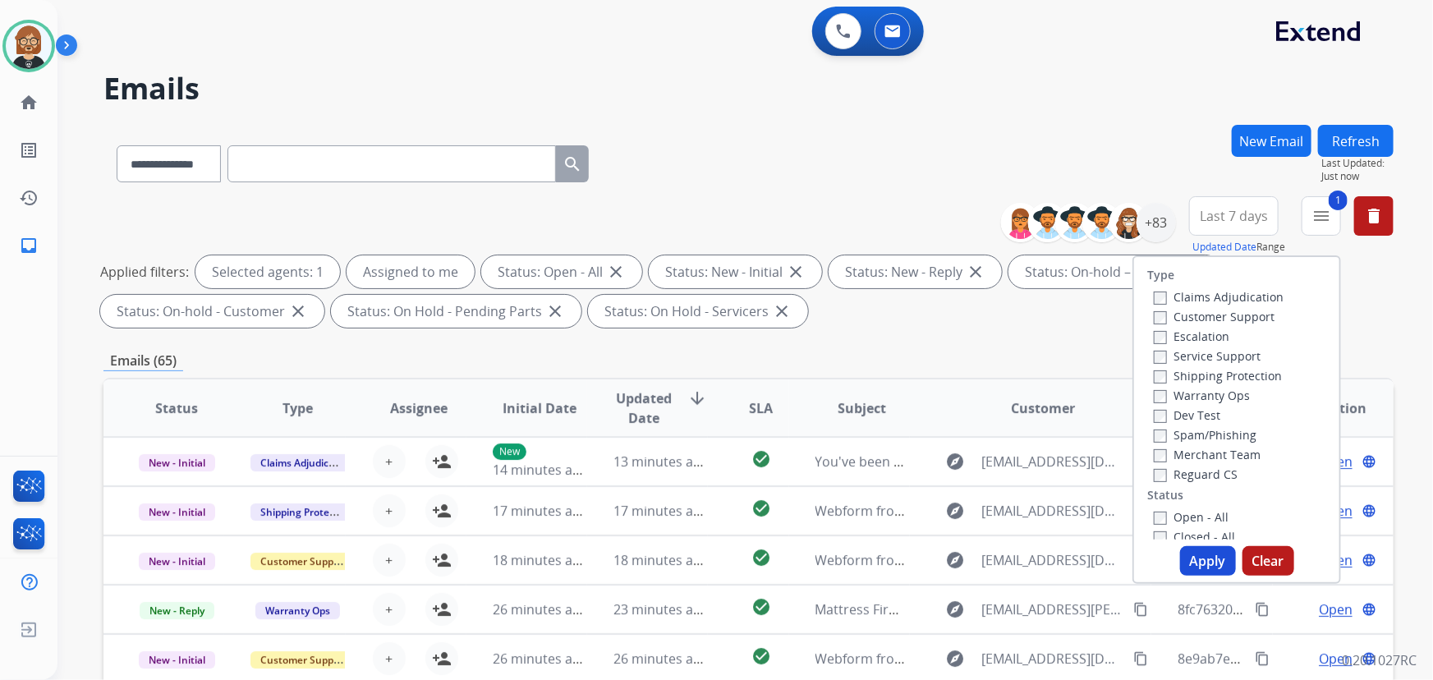
click at [1196, 313] on label "Customer Support" at bounding box center [1214, 317] width 121 height 16
click at [1171, 482] on div "Reguard CS" at bounding box center [1219, 474] width 130 height 20
click at [1171, 472] on label "Reguard CS" at bounding box center [1196, 475] width 84 height 16
click at [1179, 373] on label "Shipping Protection" at bounding box center [1218, 376] width 128 height 16
click at [1212, 559] on button "Apply" at bounding box center [1208, 561] width 56 height 30
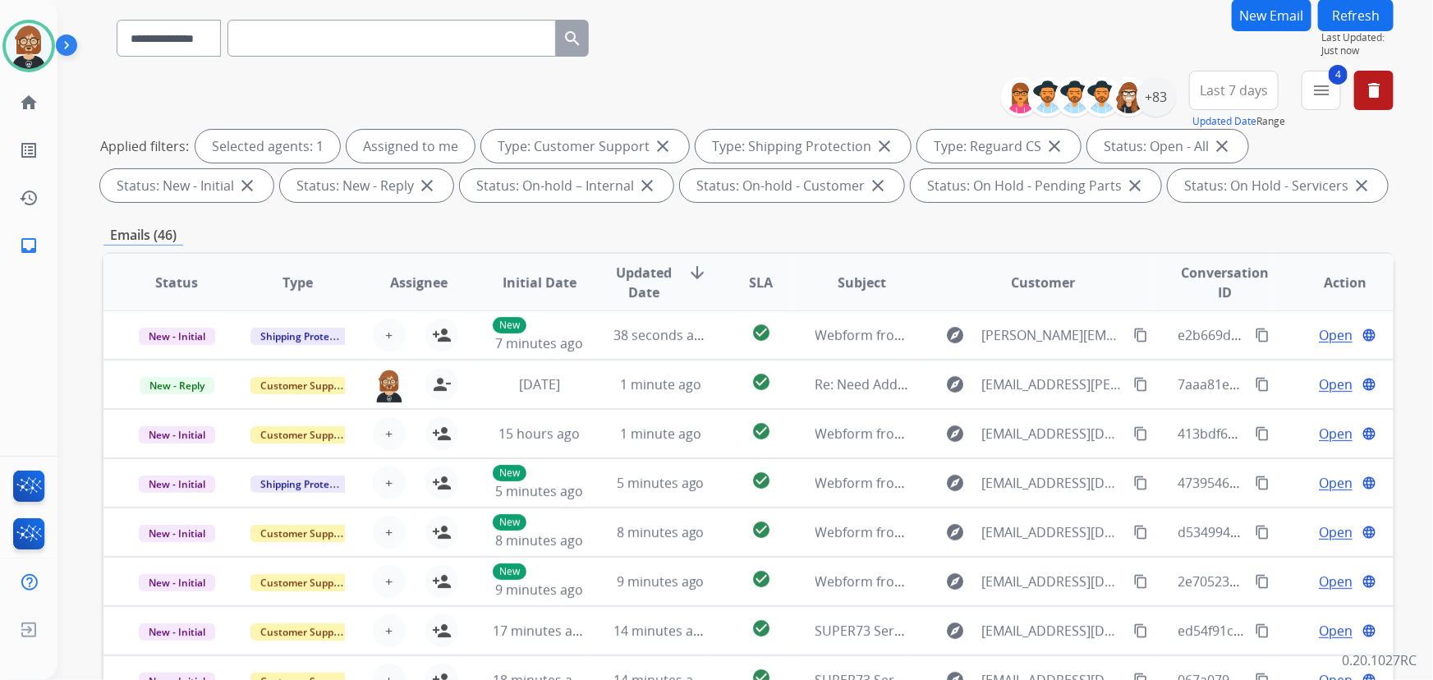
scroll to position [149, 0]
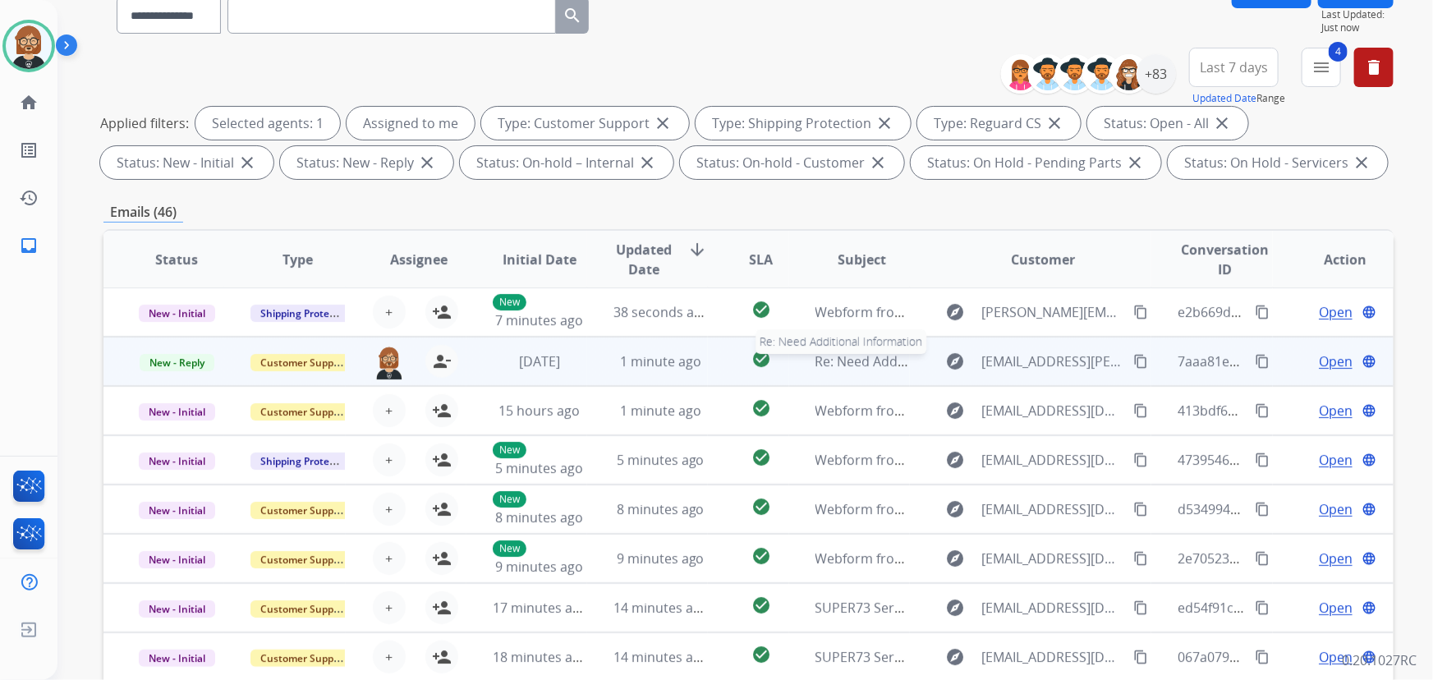
click at [853, 360] on span "Re: Need Additional Information" at bounding box center [915, 361] width 199 height 18
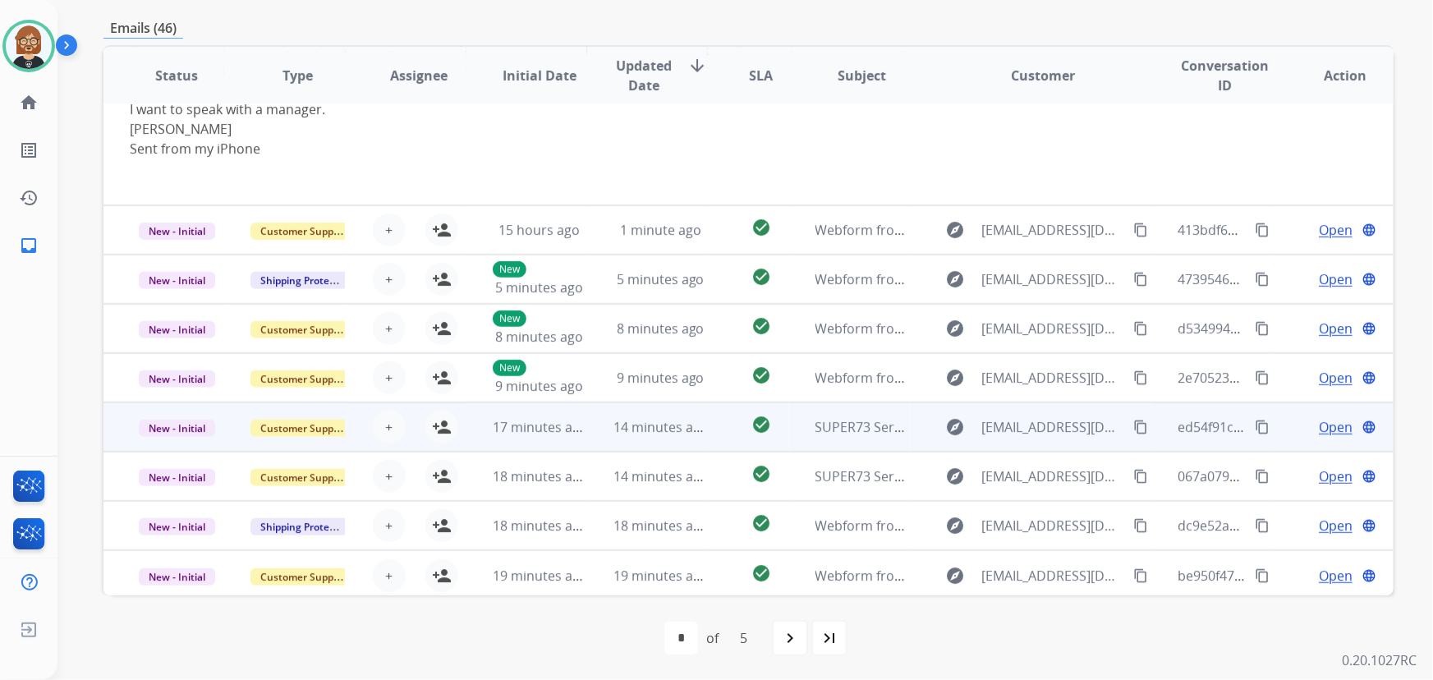
scroll to position [193, 0]
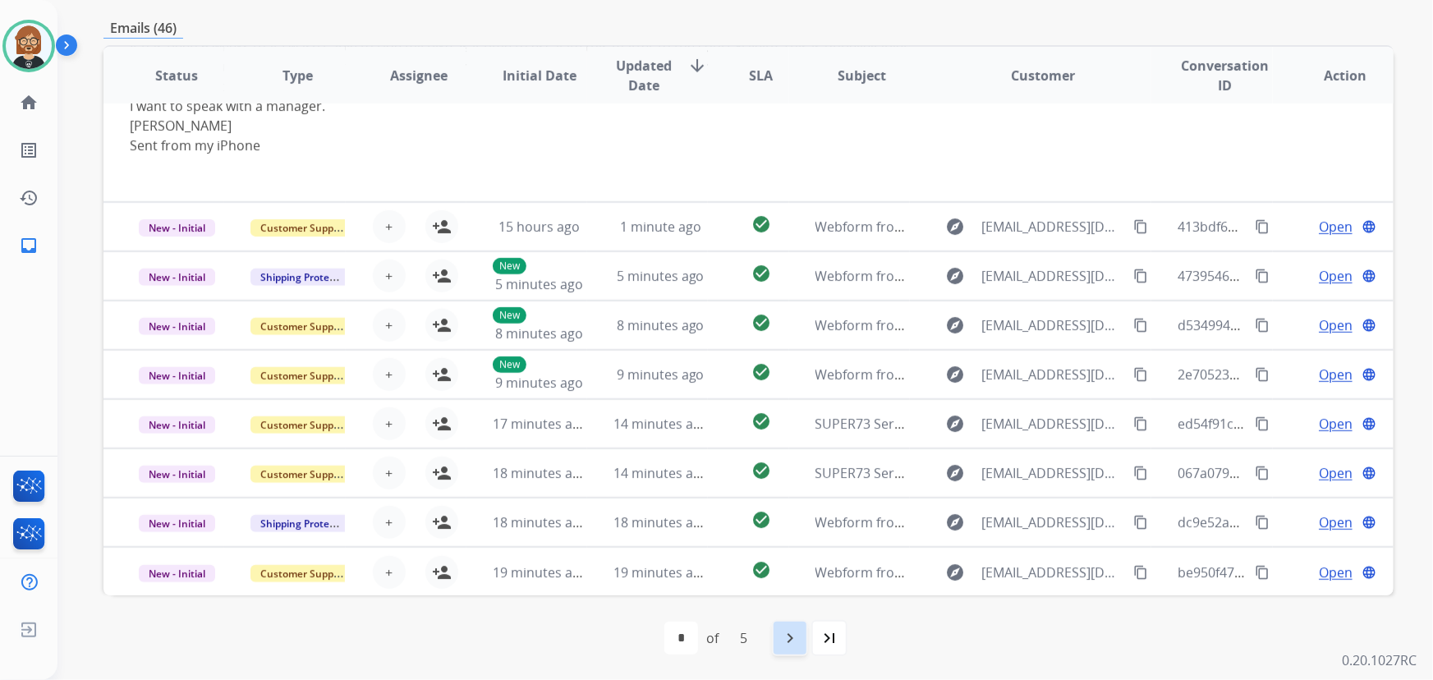
click at [785, 647] on mat-icon "navigate_next" at bounding box center [790, 638] width 20 height 20
select select "*"
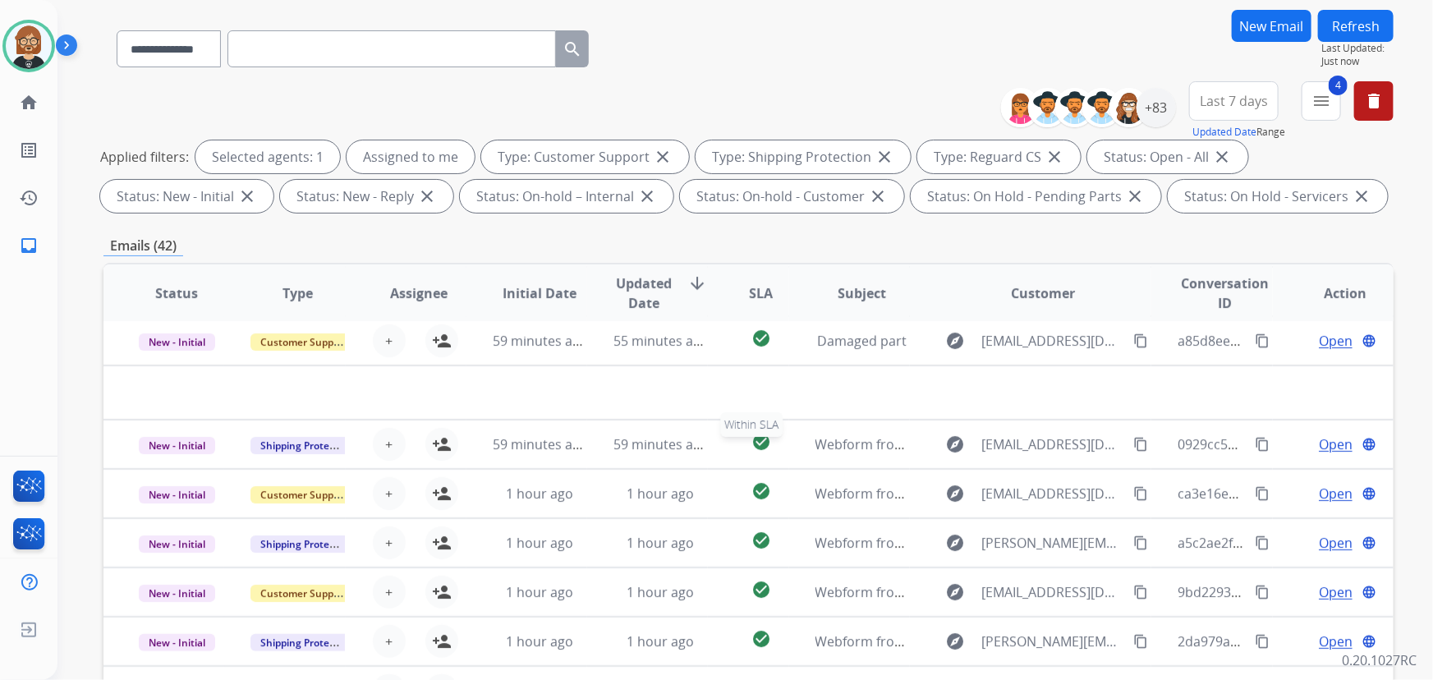
scroll to position [149, 0]
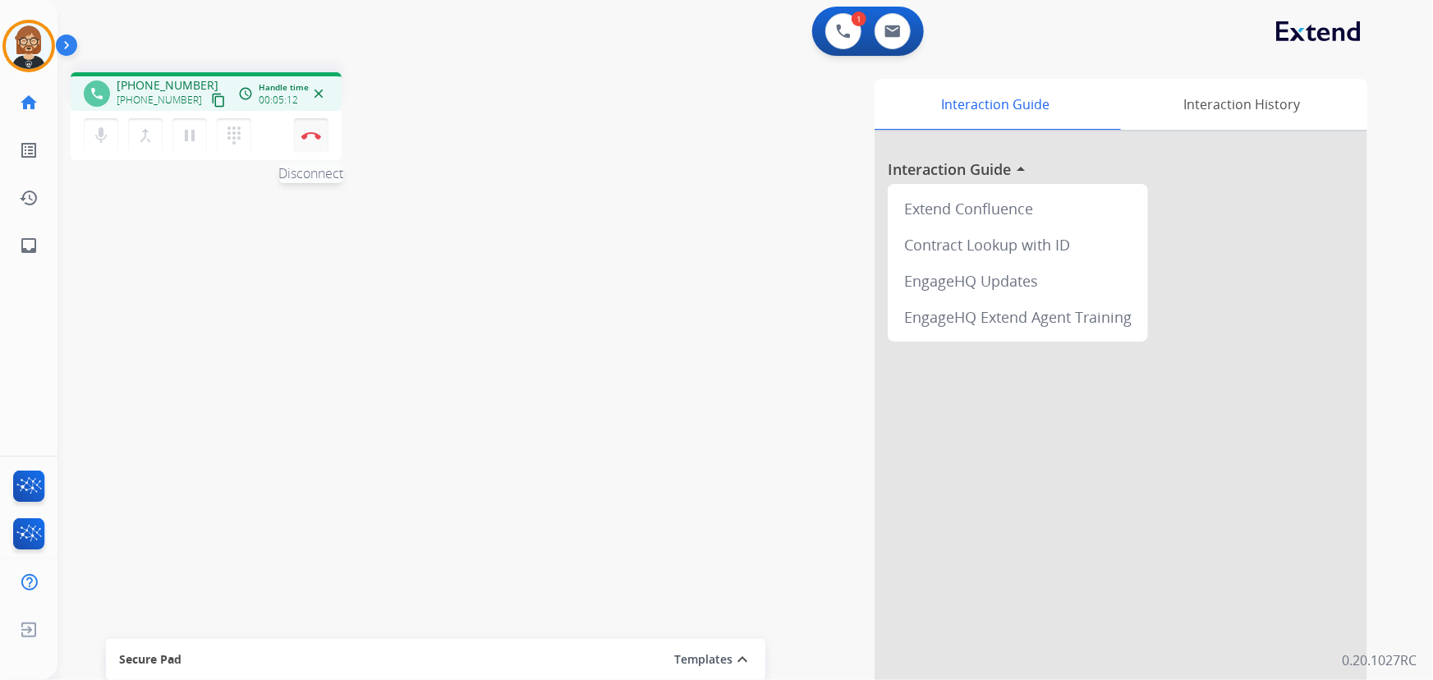
click at [305, 132] on img at bounding box center [311, 135] width 20 height 8
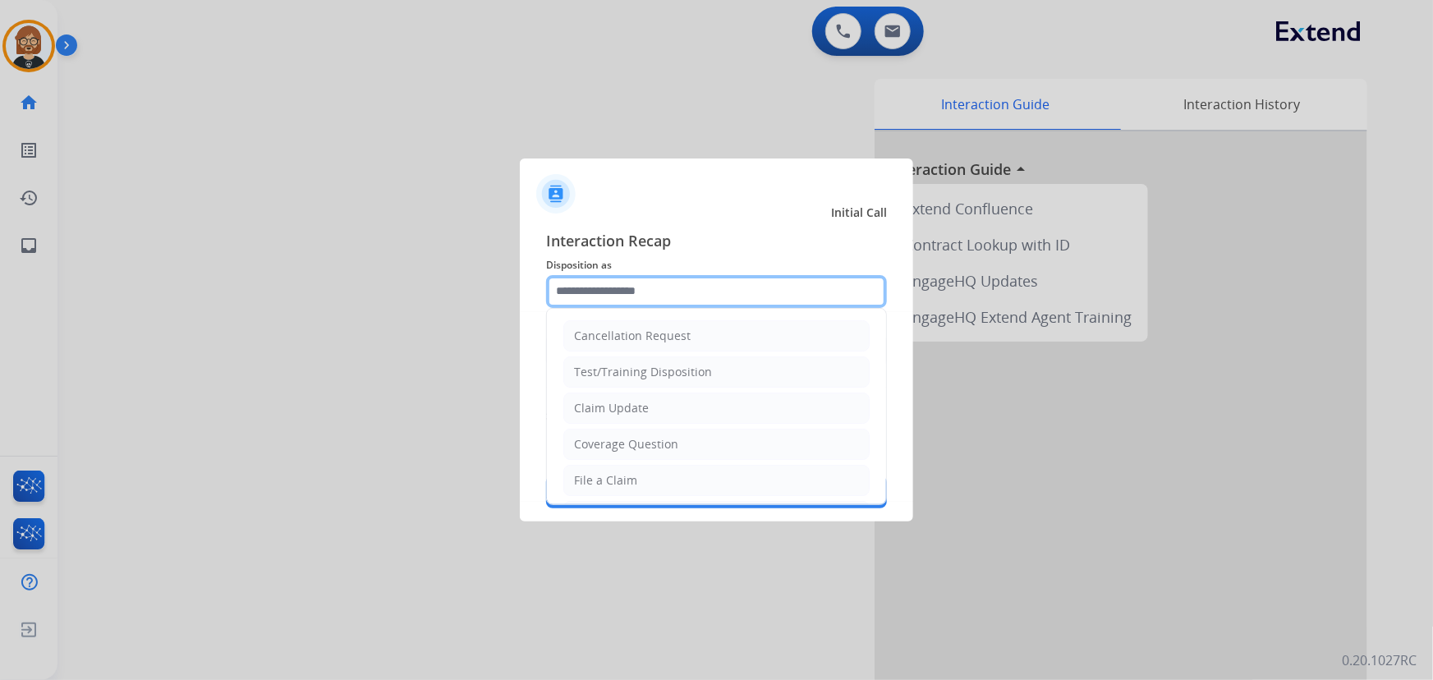
click at [657, 288] on input "text" at bounding box center [716, 291] width 341 height 33
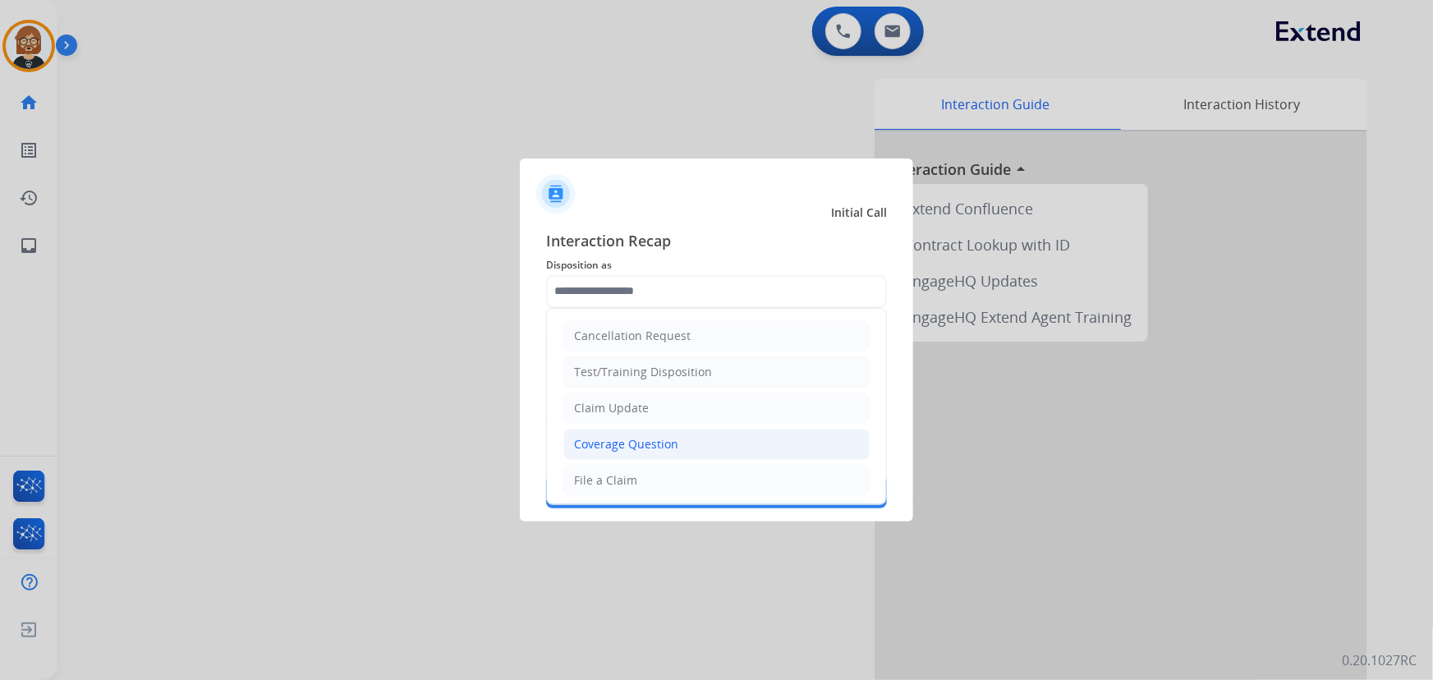
click at [743, 448] on li "Coverage Question" at bounding box center [717, 444] width 306 height 31
type input "**********"
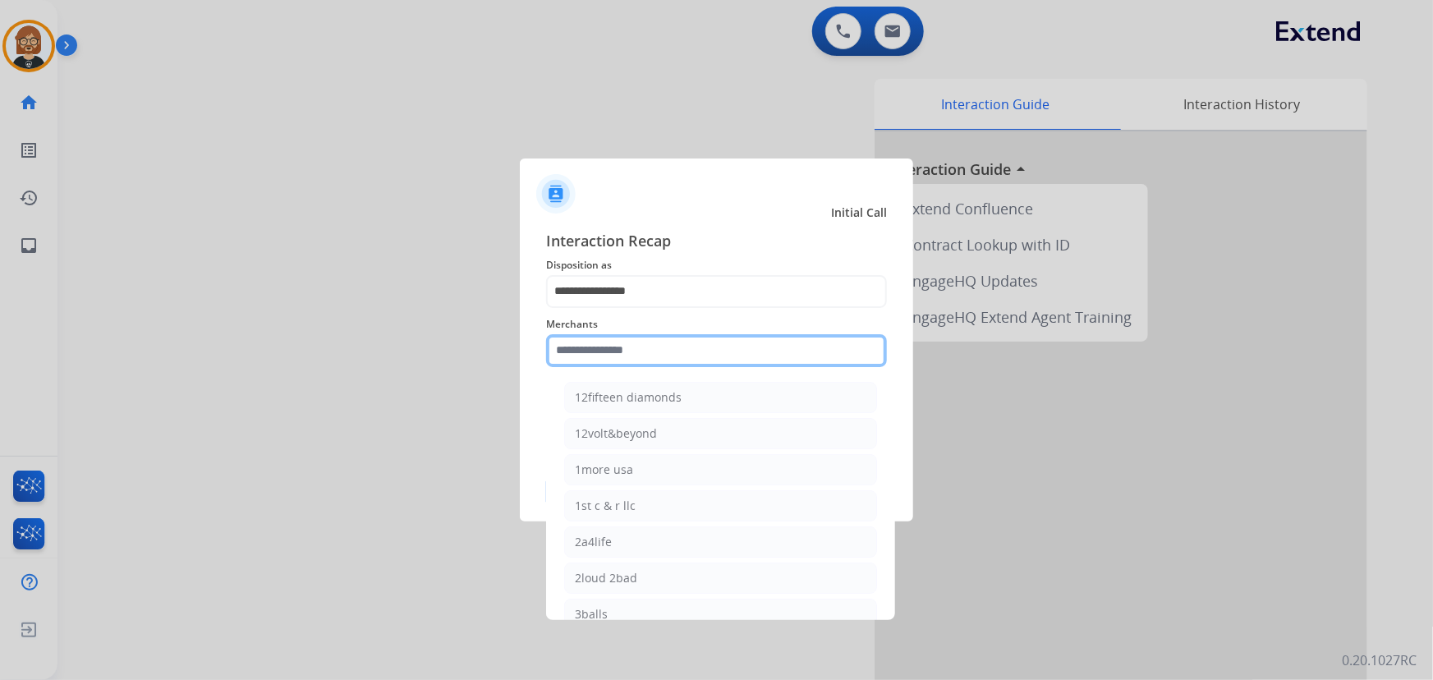
click at [715, 357] on input "text" at bounding box center [716, 350] width 341 height 33
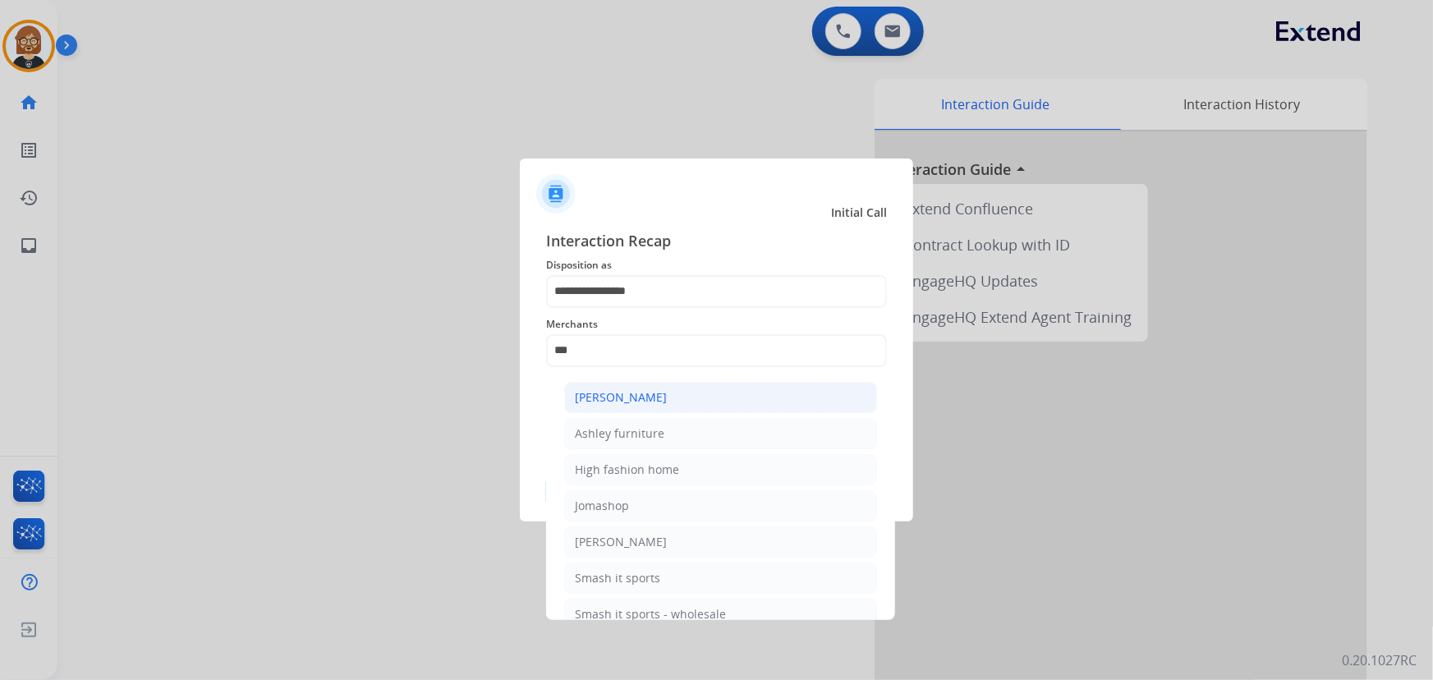
click at [689, 393] on li "[PERSON_NAME]" at bounding box center [720, 397] width 313 height 31
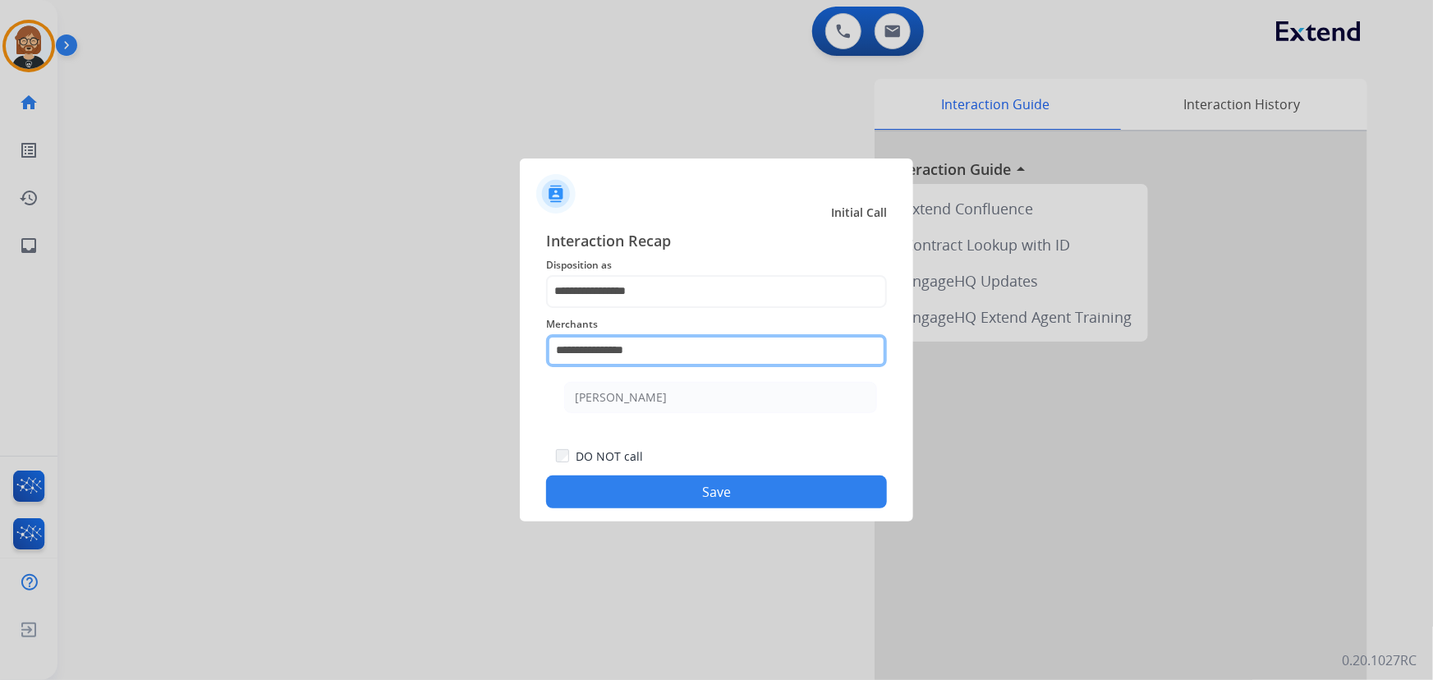
click at [697, 342] on input "**********" at bounding box center [716, 350] width 341 height 33
click at [689, 355] on input "**********" at bounding box center [716, 350] width 341 height 33
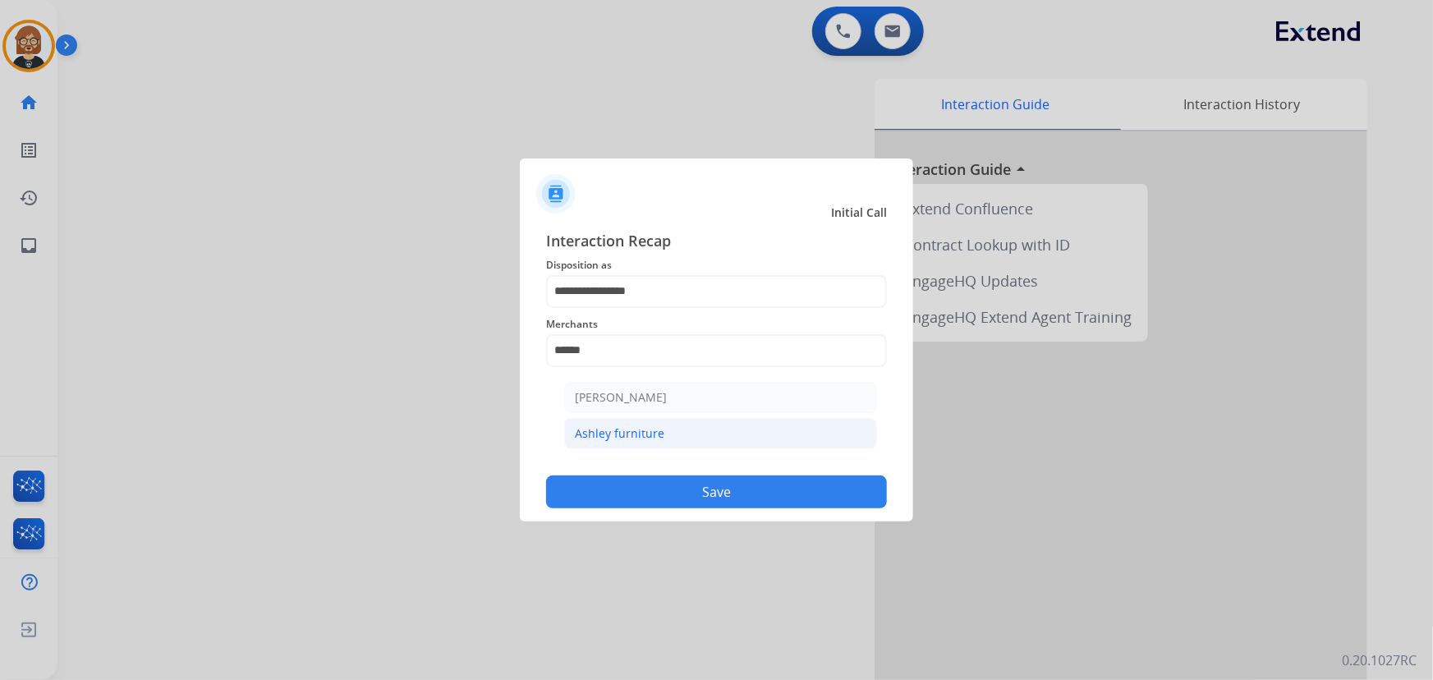
click at [688, 431] on li "Ashley furniture" at bounding box center [720, 433] width 313 height 31
type input "**********"
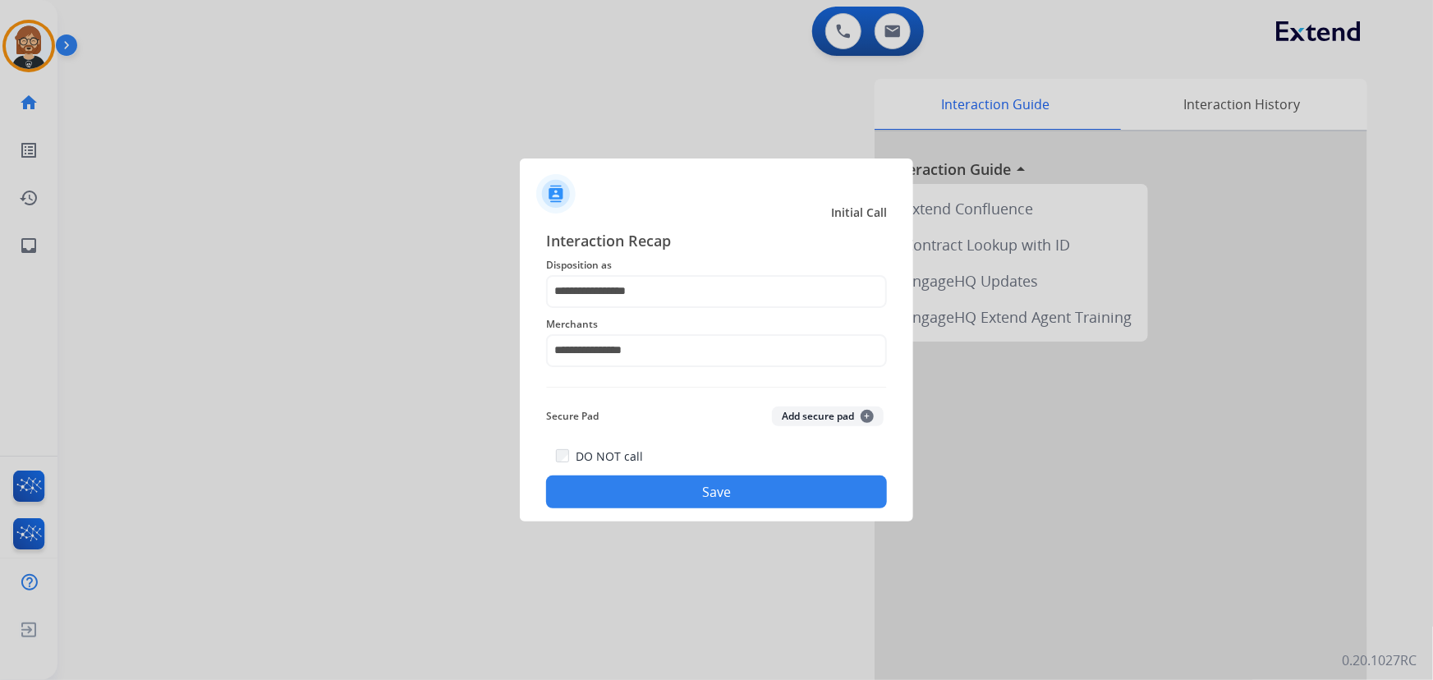
click at [733, 503] on button "Save" at bounding box center [716, 492] width 341 height 33
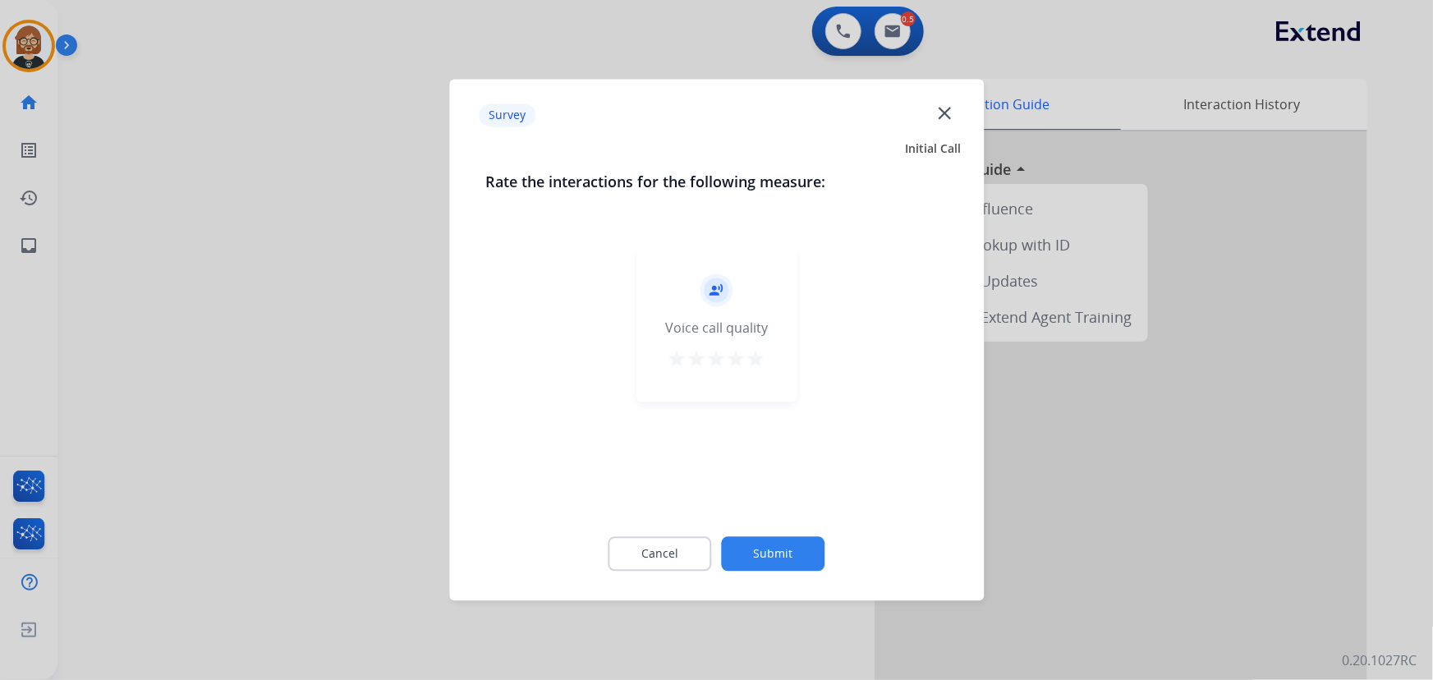
click at [774, 554] on button "Submit" at bounding box center [774, 554] width 104 height 35
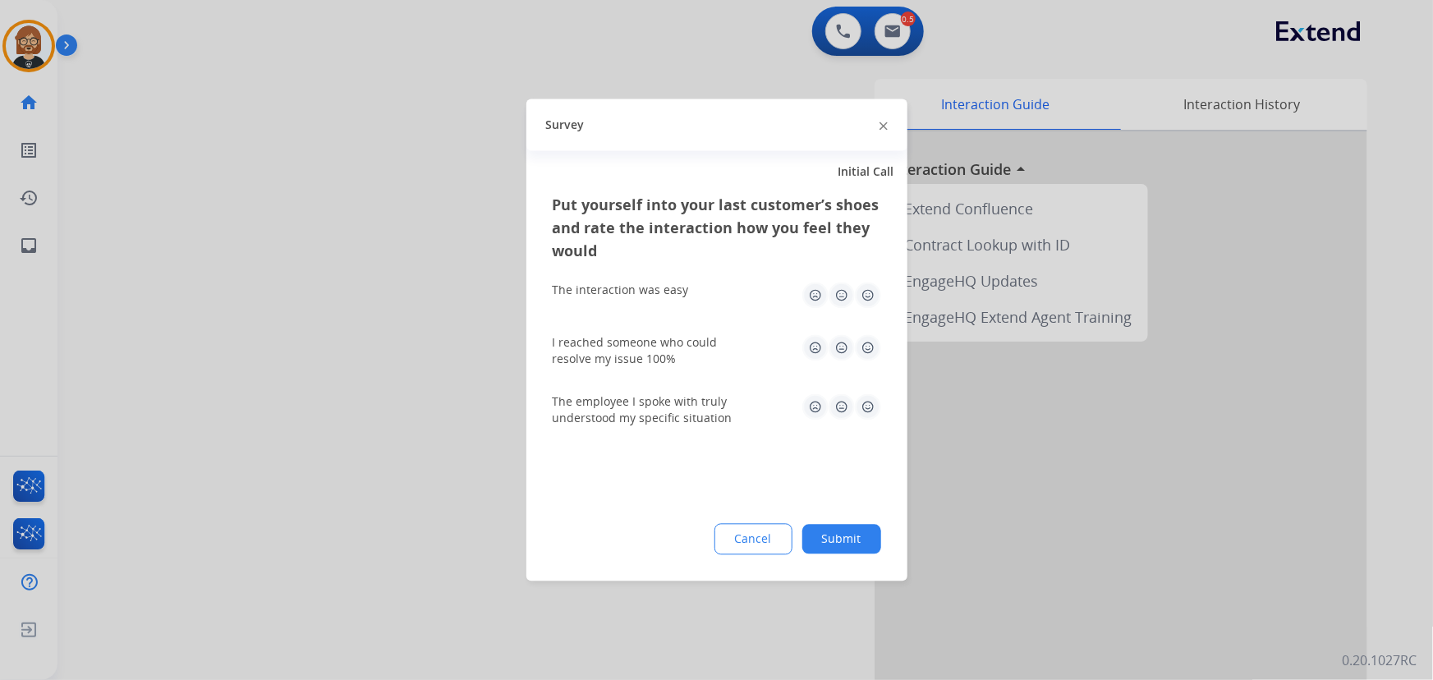
click at [844, 527] on button "Submit" at bounding box center [842, 540] width 79 height 30
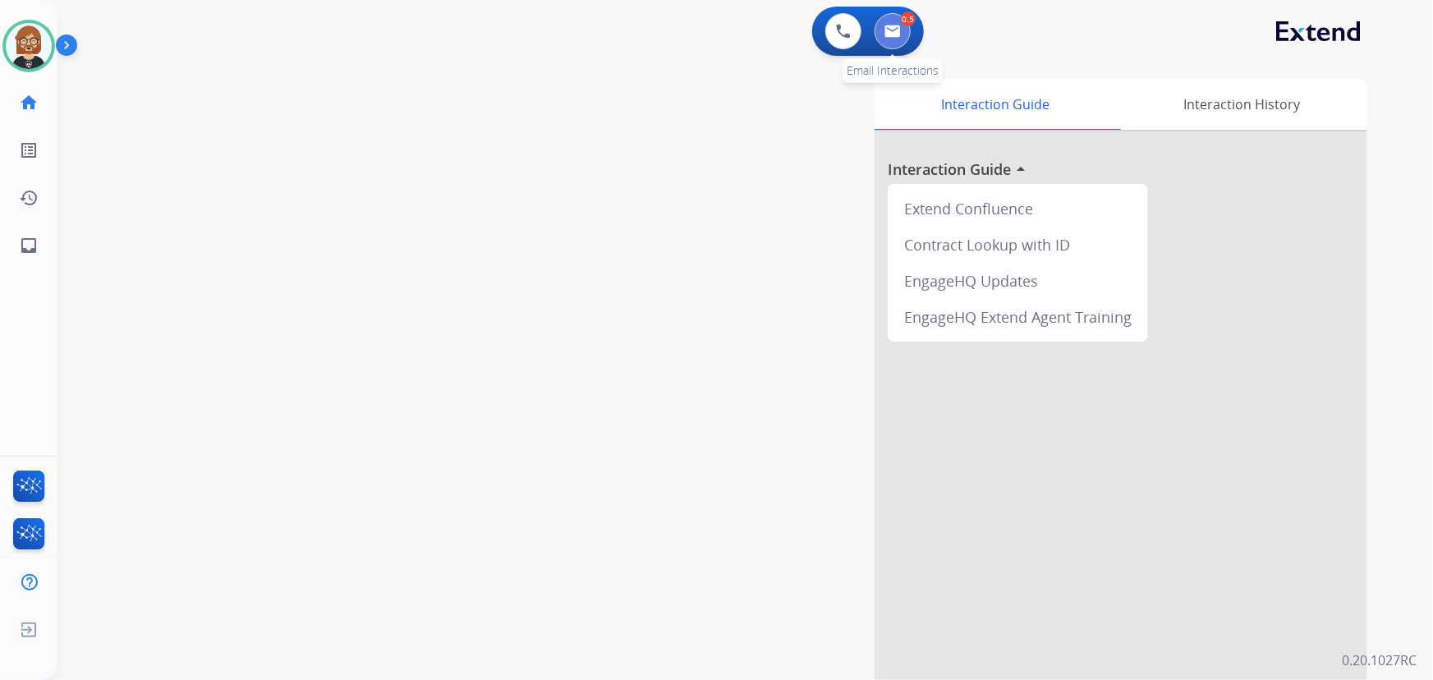
click at [896, 39] on button at bounding box center [893, 31] width 36 height 36
select select "**********"
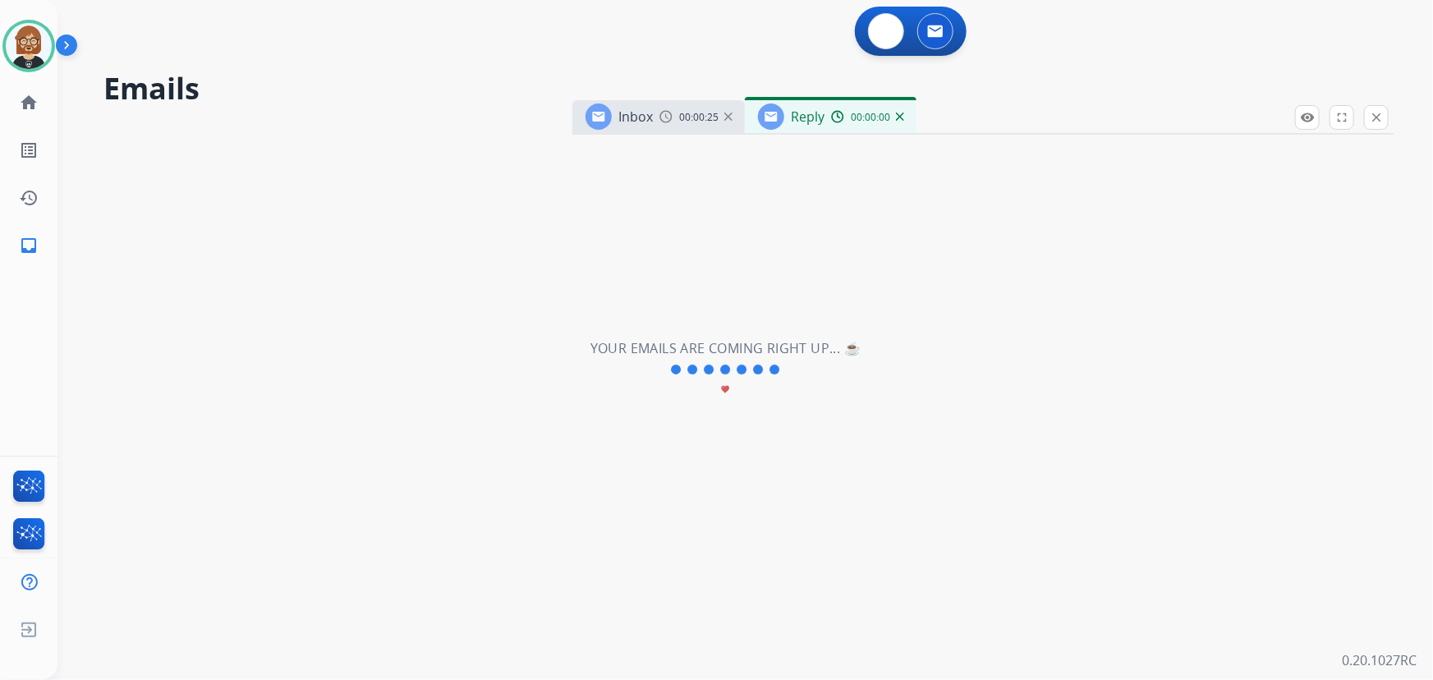
select select "**********"
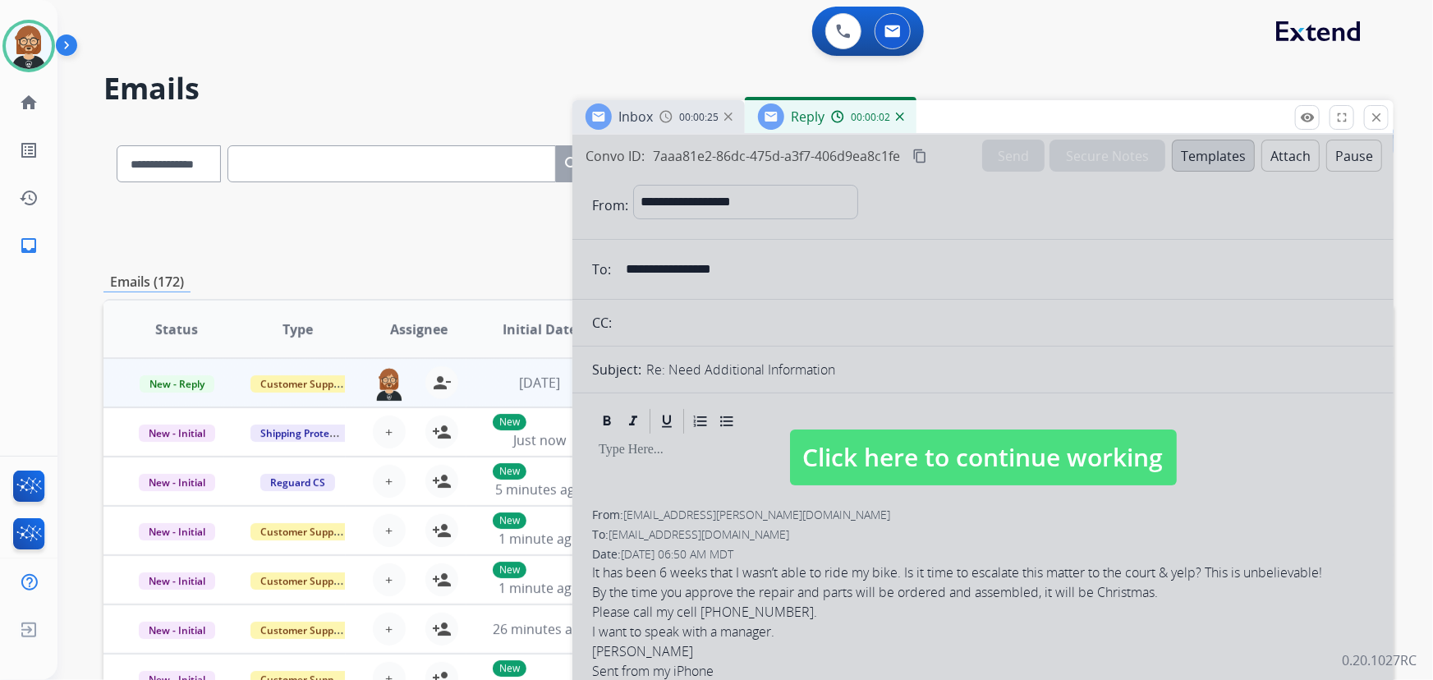
click at [1085, 464] on span "Click here to continue working" at bounding box center [983, 458] width 387 height 56
select select
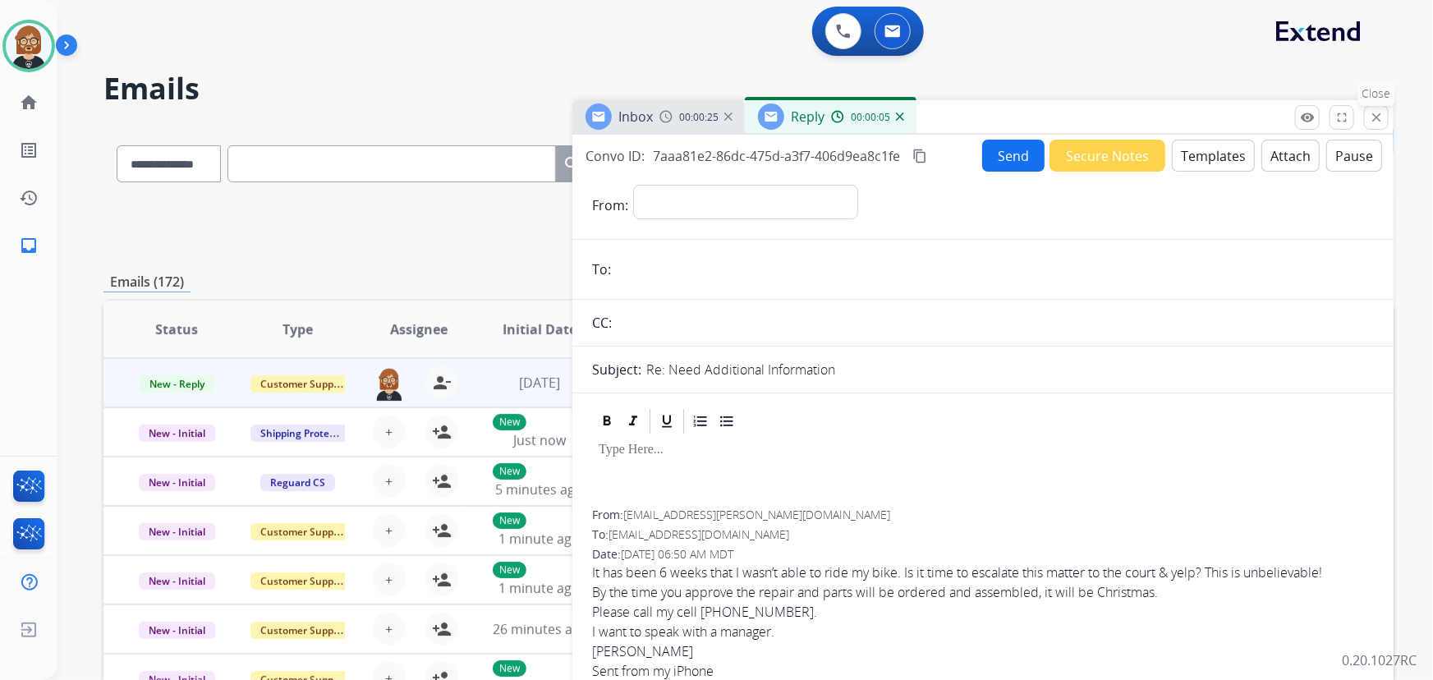
click at [1369, 116] on button "close Close" at bounding box center [1376, 117] width 25 height 25
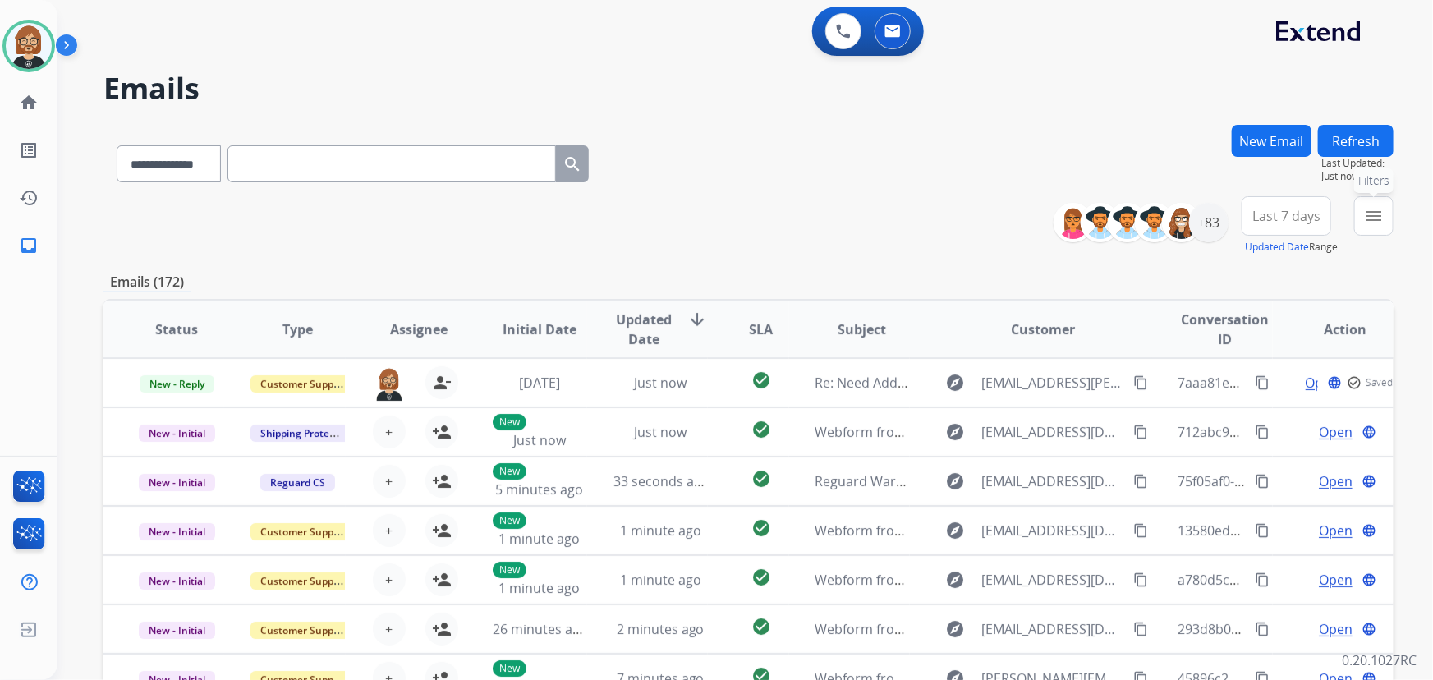
click at [1365, 218] on mat-icon "menu" at bounding box center [1374, 216] width 20 height 20
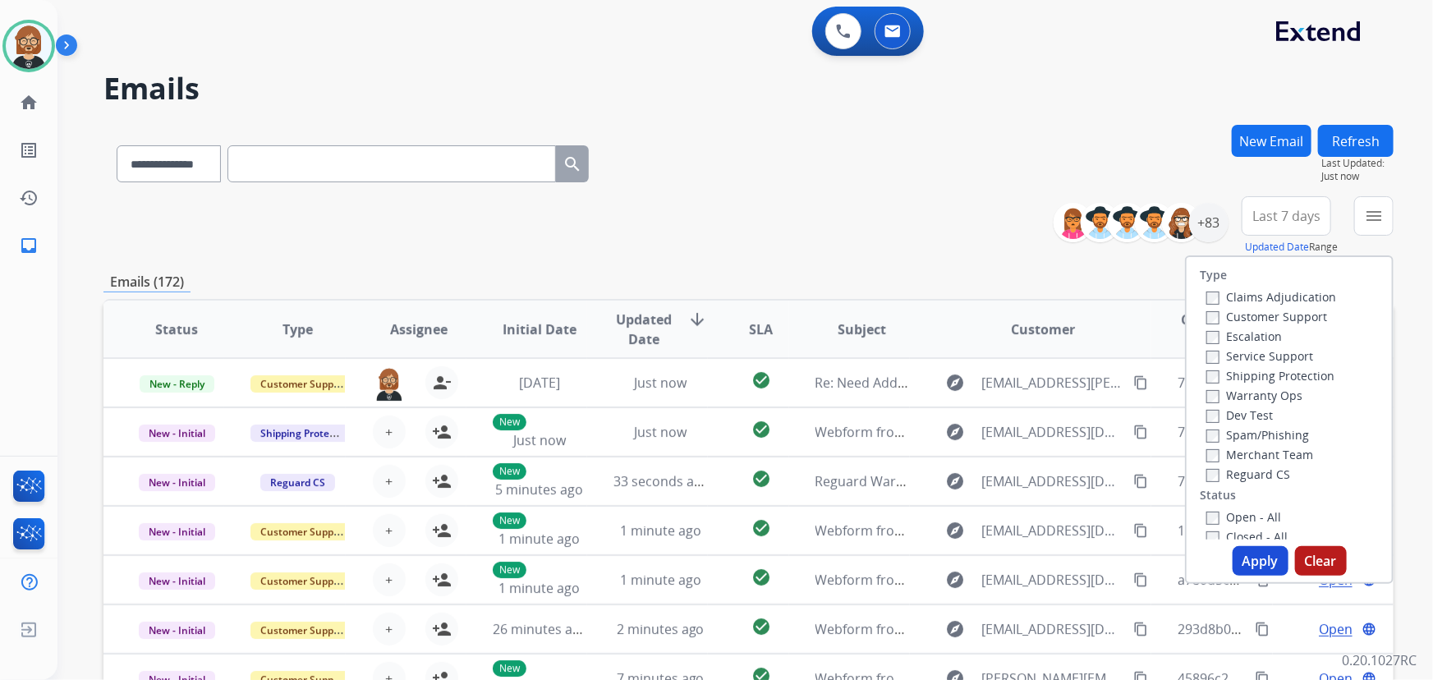
click at [1267, 523] on label "Open - All" at bounding box center [1244, 517] width 75 height 16
click at [1266, 555] on button "Apply" at bounding box center [1261, 561] width 56 height 30
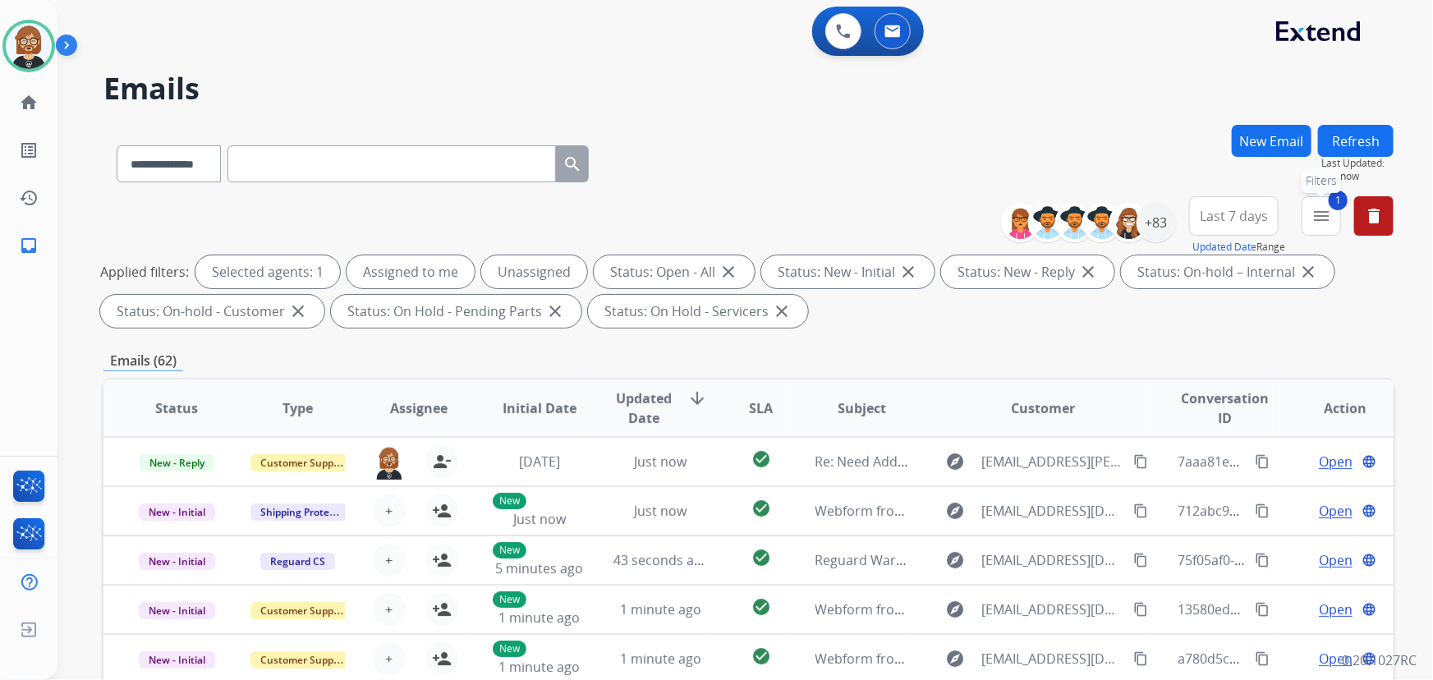
click at [1323, 208] on mat-icon "menu" at bounding box center [1322, 216] width 20 height 20
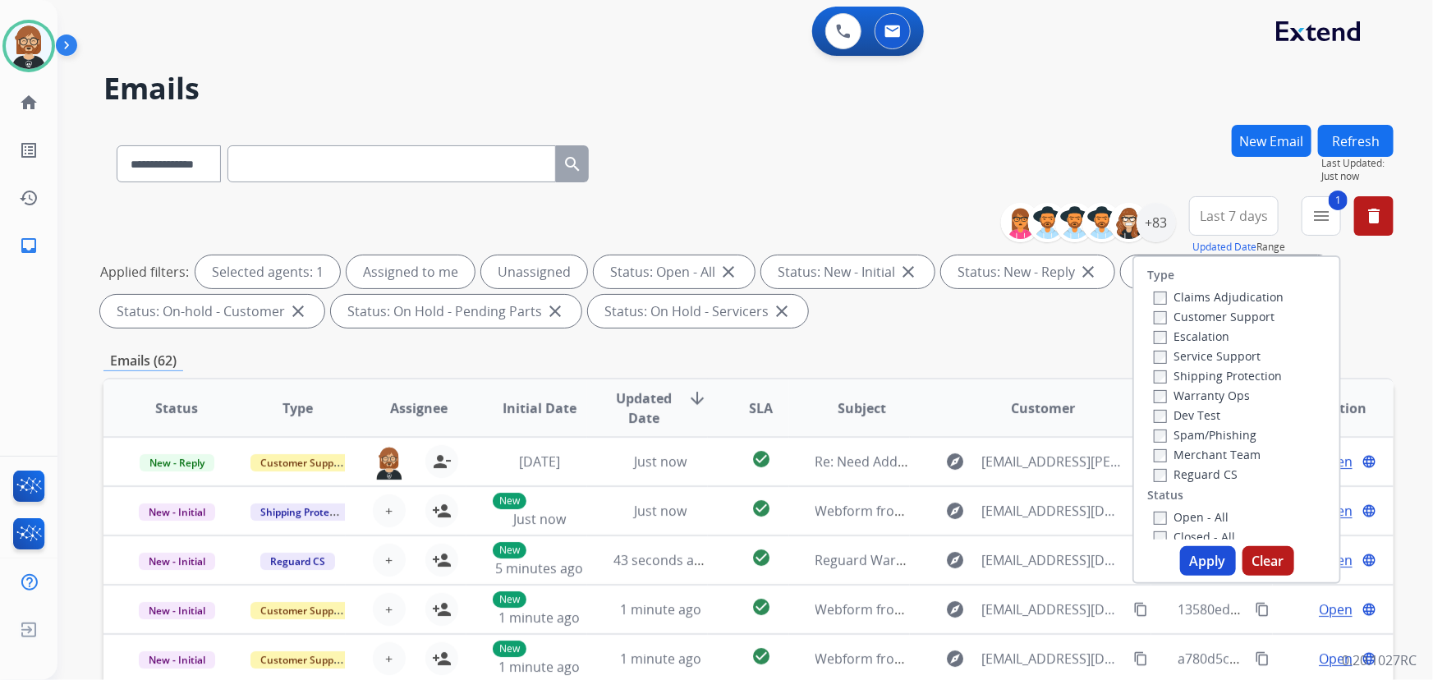
click at [1175, 476] on label "Reguard CS" at bounding box center [1196, 475] width 84 height 16
click at [1185, 373] on label "Shipping Protection" at bounding box center [1218, 376] width 128 height 16
click at [1201, 312] on label "Customer Support" at bounding box center [1214, 317] width 121 height 16
click at [1222, 559] on button "Apply" at bounding box center [1208, 561] width 56 height 30
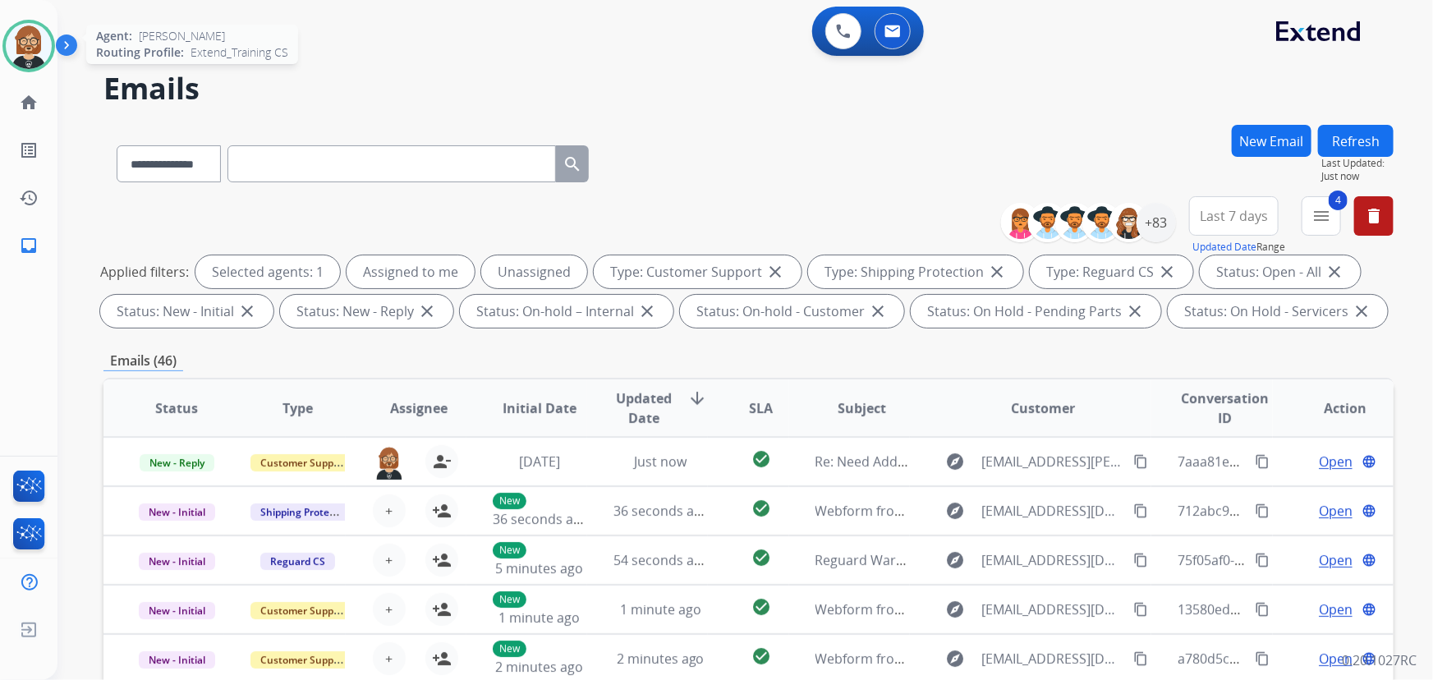
click at [32, 43] on img at bounding box center [29, 46] width 46 height 46
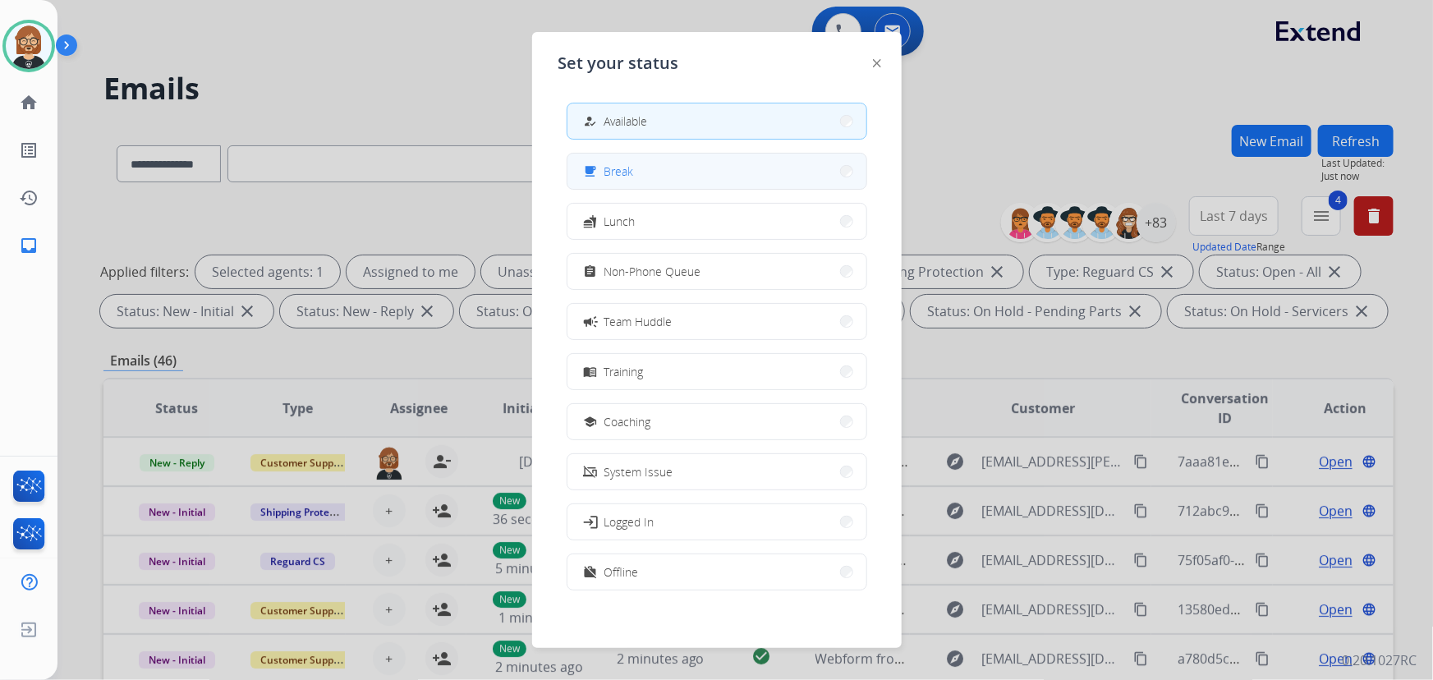
click at [714, 166] on button "free_breakfast Break" at bounding box center [717, 171] width 299 height 35
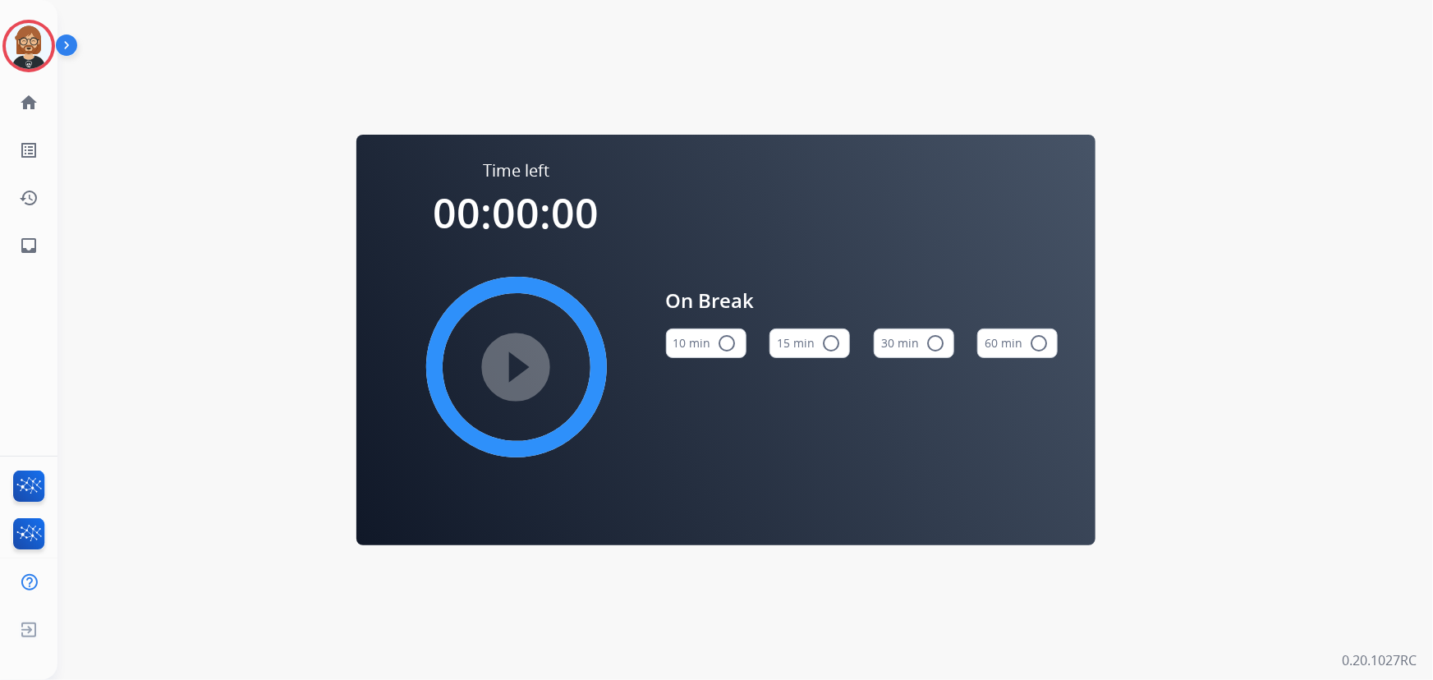
click at [726, 345] on mat-icon "radio_button_unchecked" at bounding box center [728, 344] width 20 height 20
click at [527, 375] on mat-icon "play_circle_filled" at bounding box center [517, 367] width 20 height 20
click at [27, 244] on mat-icon "inbox" at bounding box center [29, 246] width 20 height 20
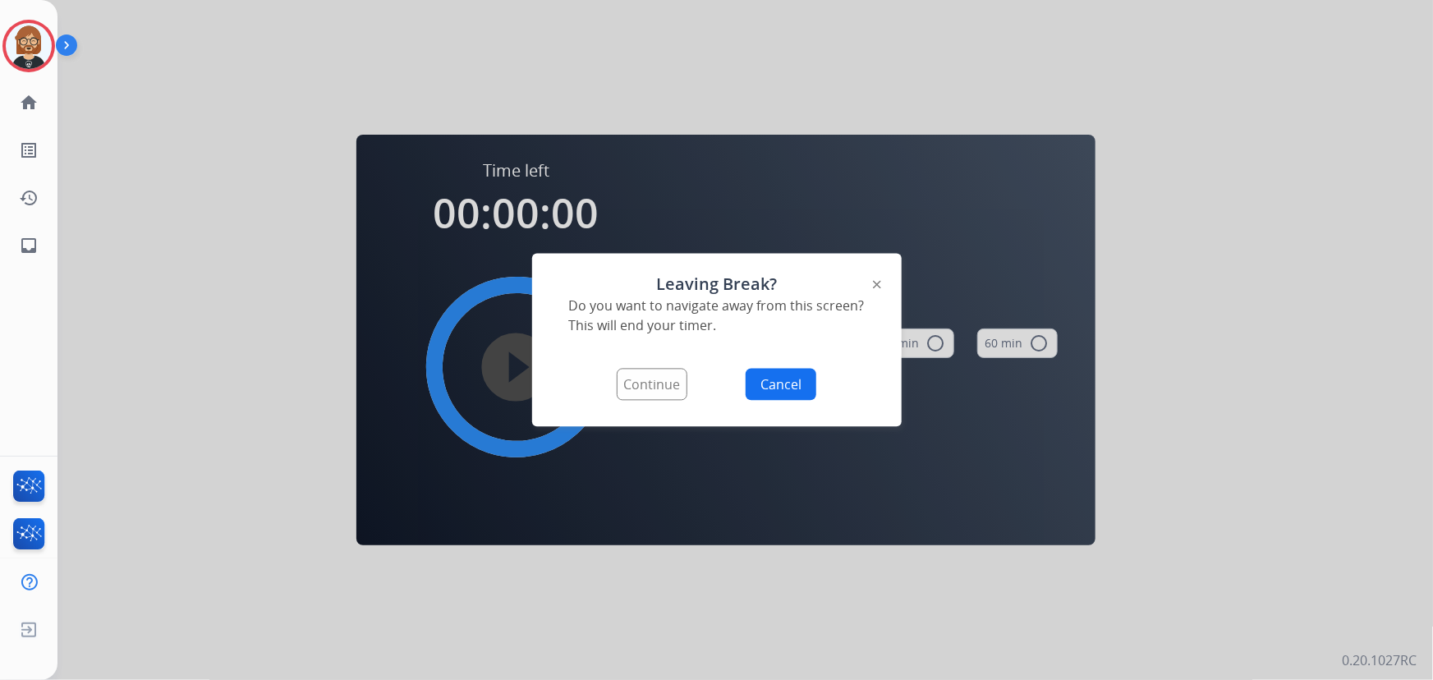
click at [651, 373] on button "Continue" at bounding box center [652, 385] width 71 height 32
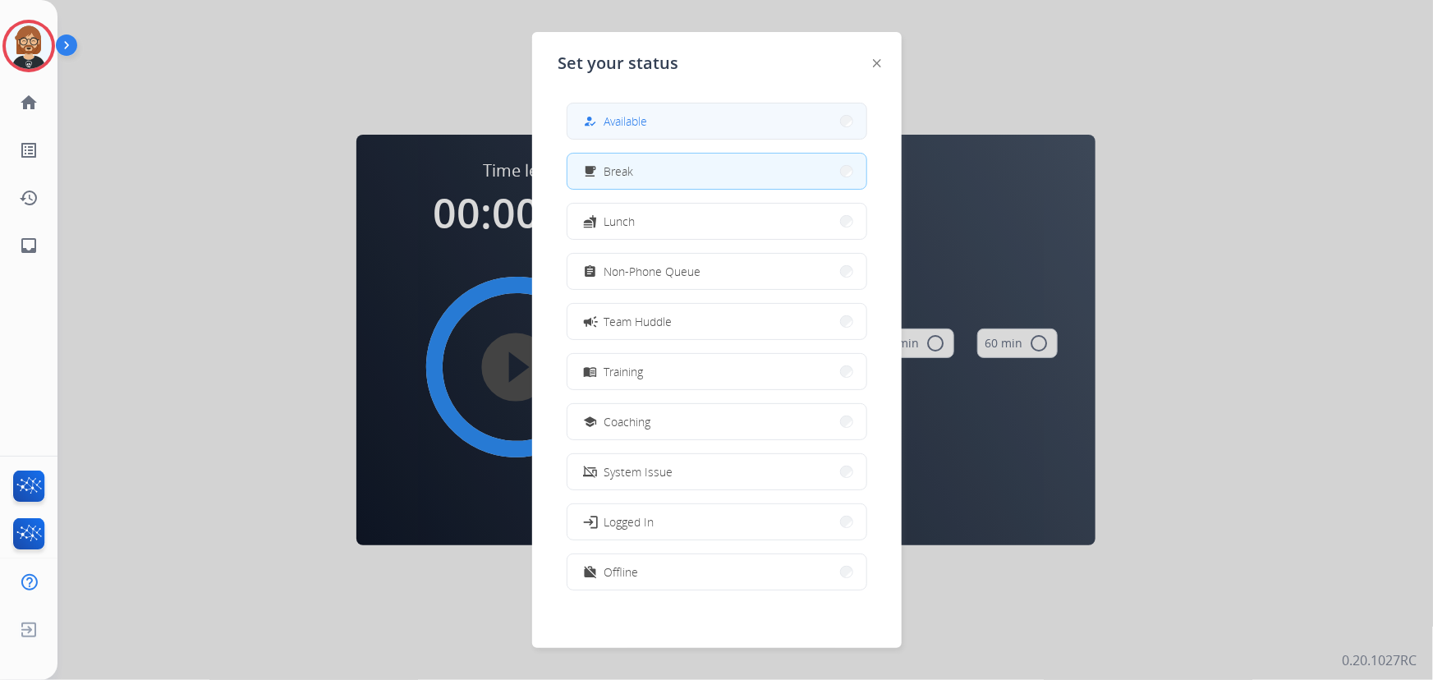
click at [667, 129] on button "how_to_reg Available" at bounding box center [717, 121] width 299 height 35
select select "**********"
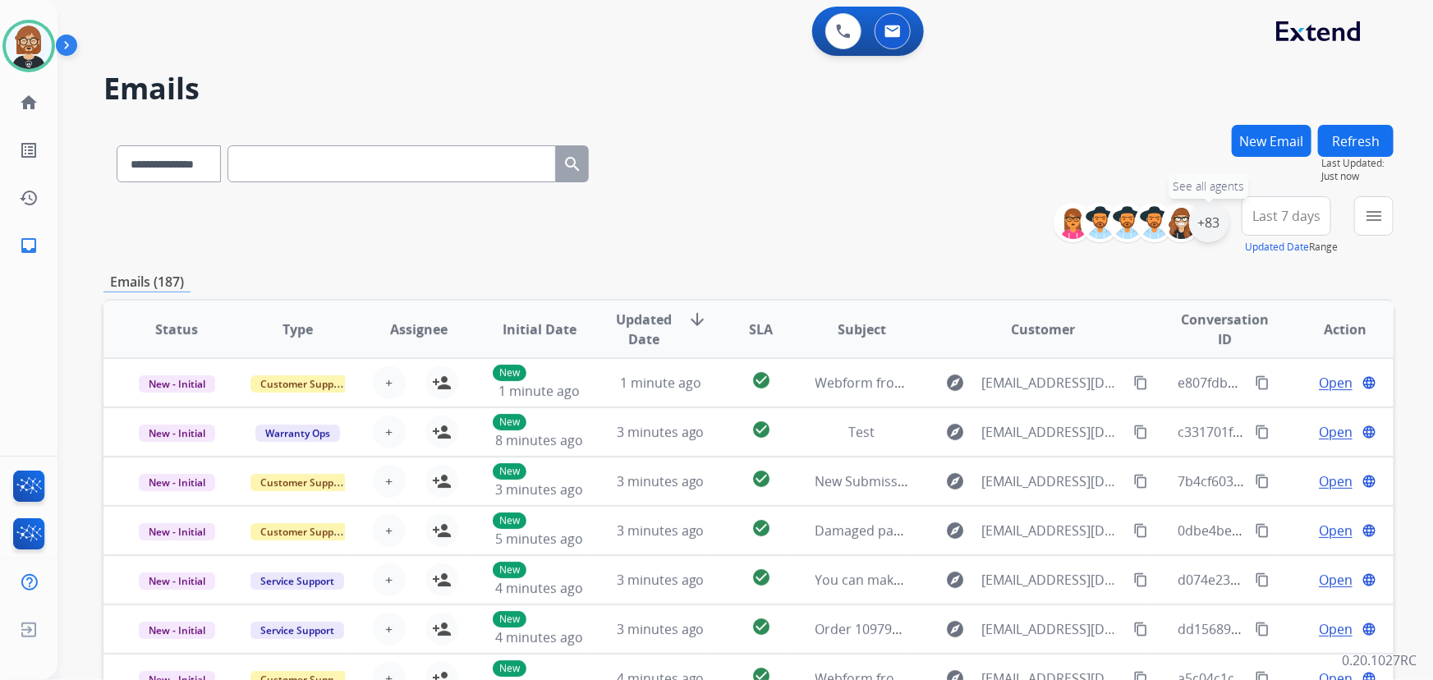
click at [1208, 223] on div "+83" at bounding box center [1208, 222] width 39 height 39
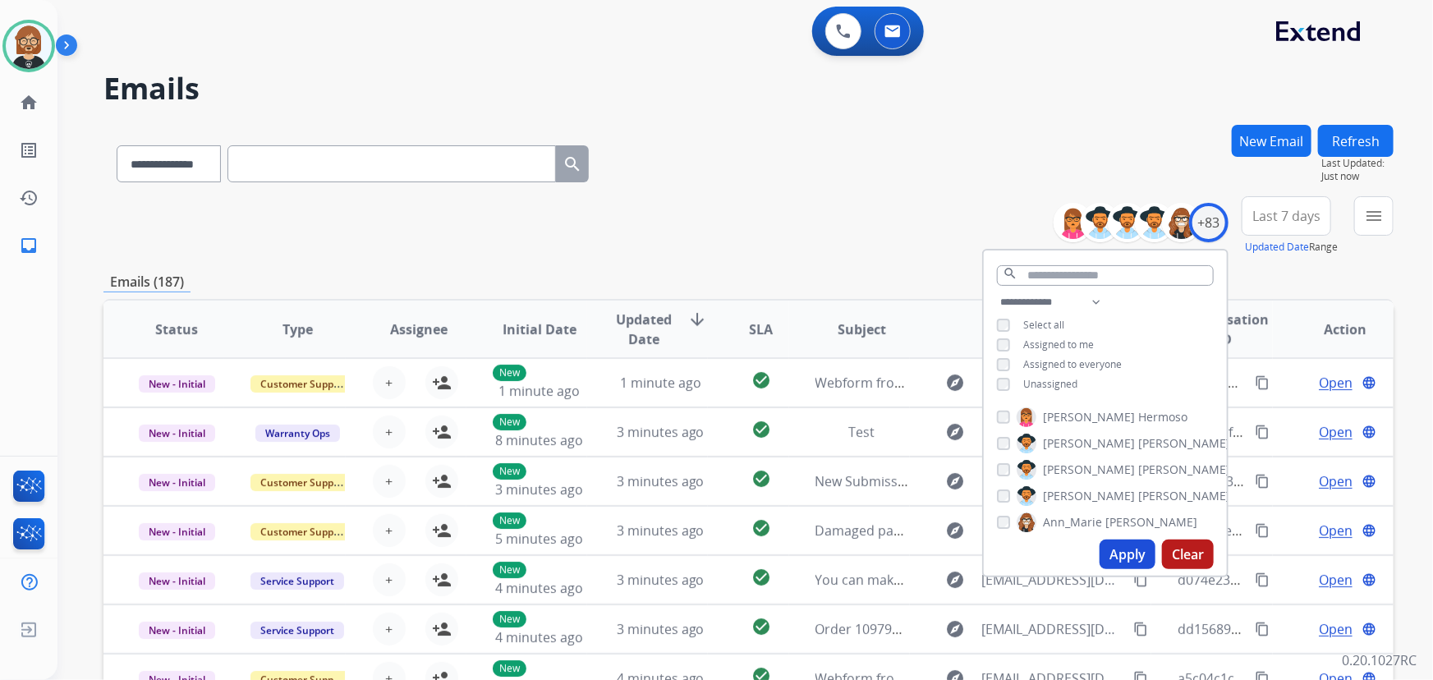
click at [1051, 387] on span "Unassigned" at bounding box center [1051, 384] width 54 height 14
click at [1122, 559] on button "Apply" at bounding box center [1128, 555] width 56 height 30
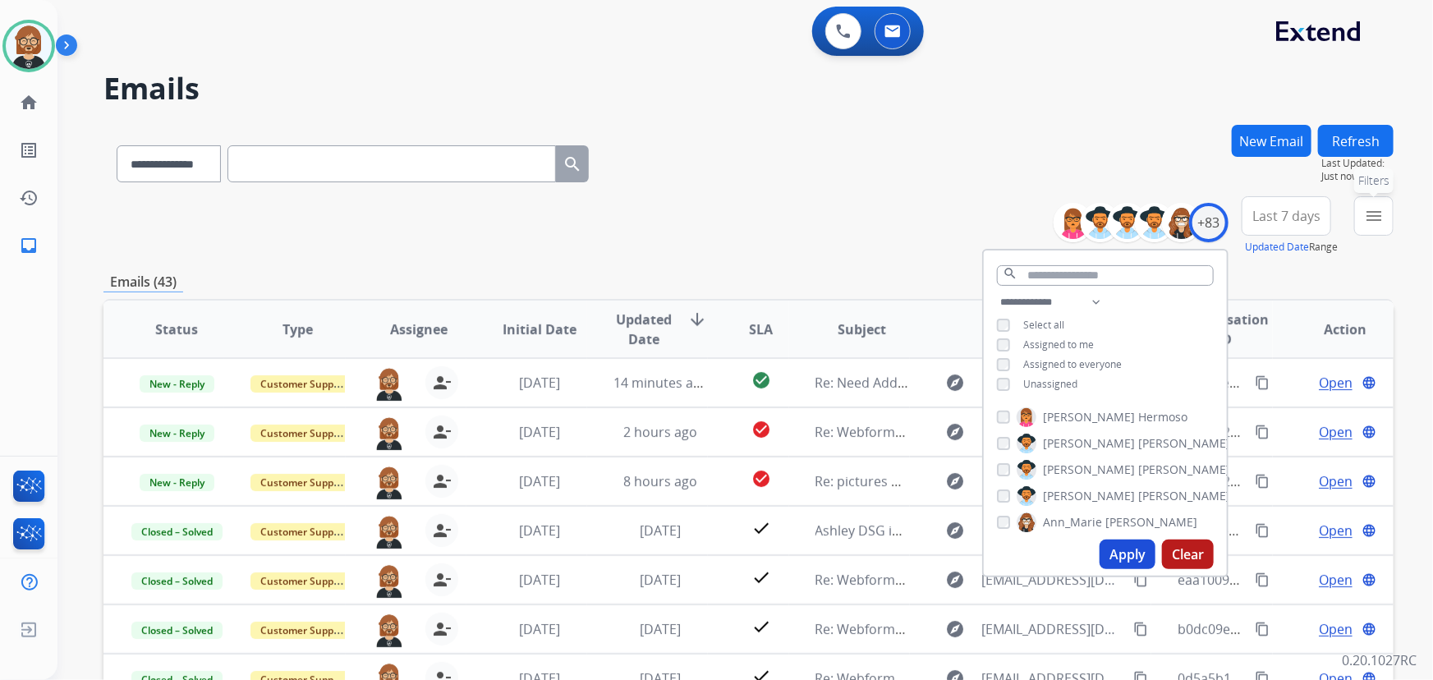
click at [1387, 220] on button "menu Filters" at bounding box center [1374, 215] width 39 height 39
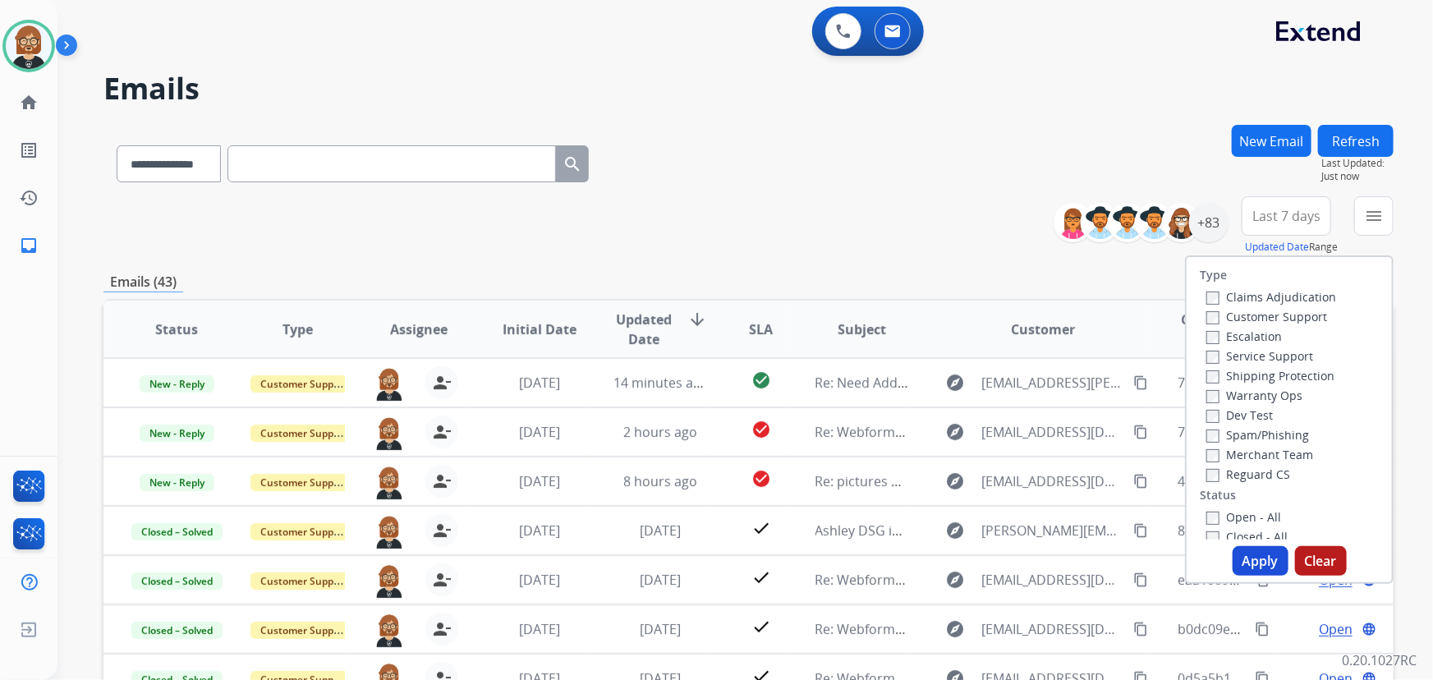
click at [1254, 518] on label "Open - All" at bounding box center [1244, 517] width 75 height 16
click at [1265, 565] on button "Apply" at bounding box center [1261, 561] width 56 height 30
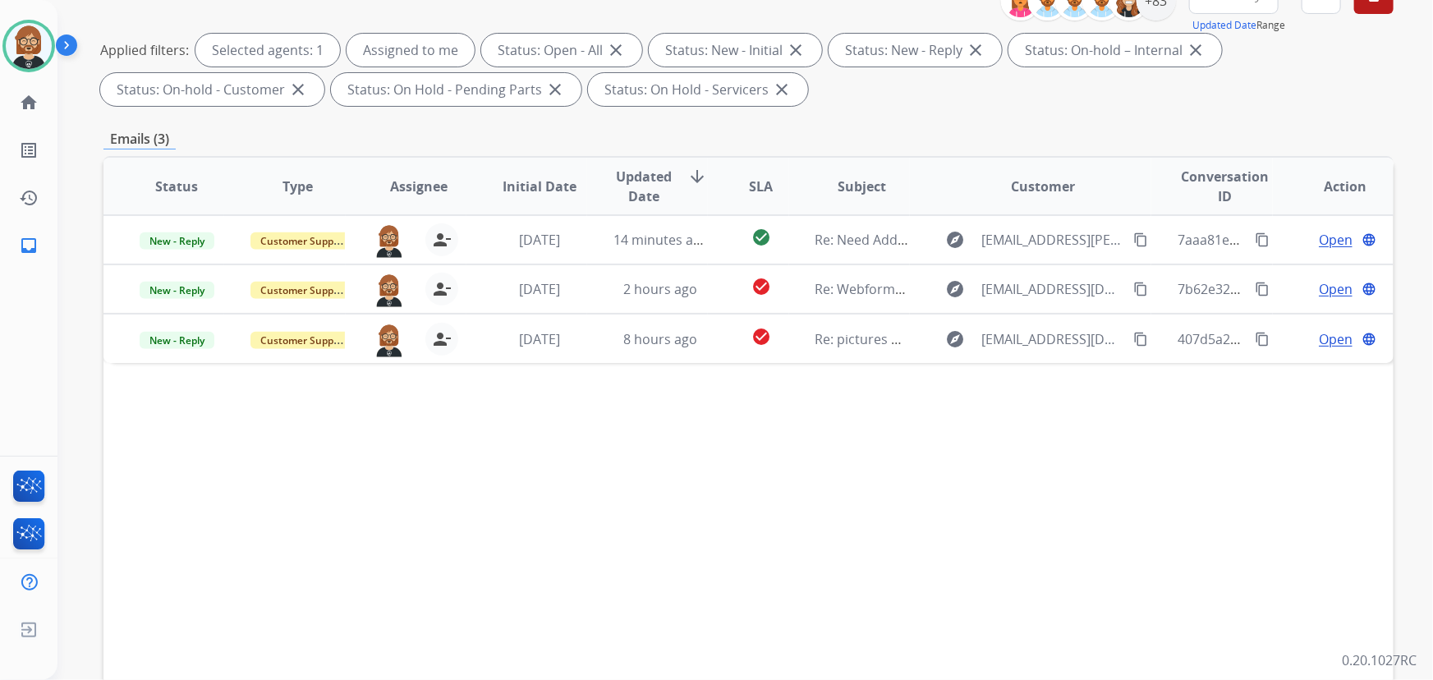
scroll to position [223, 0]
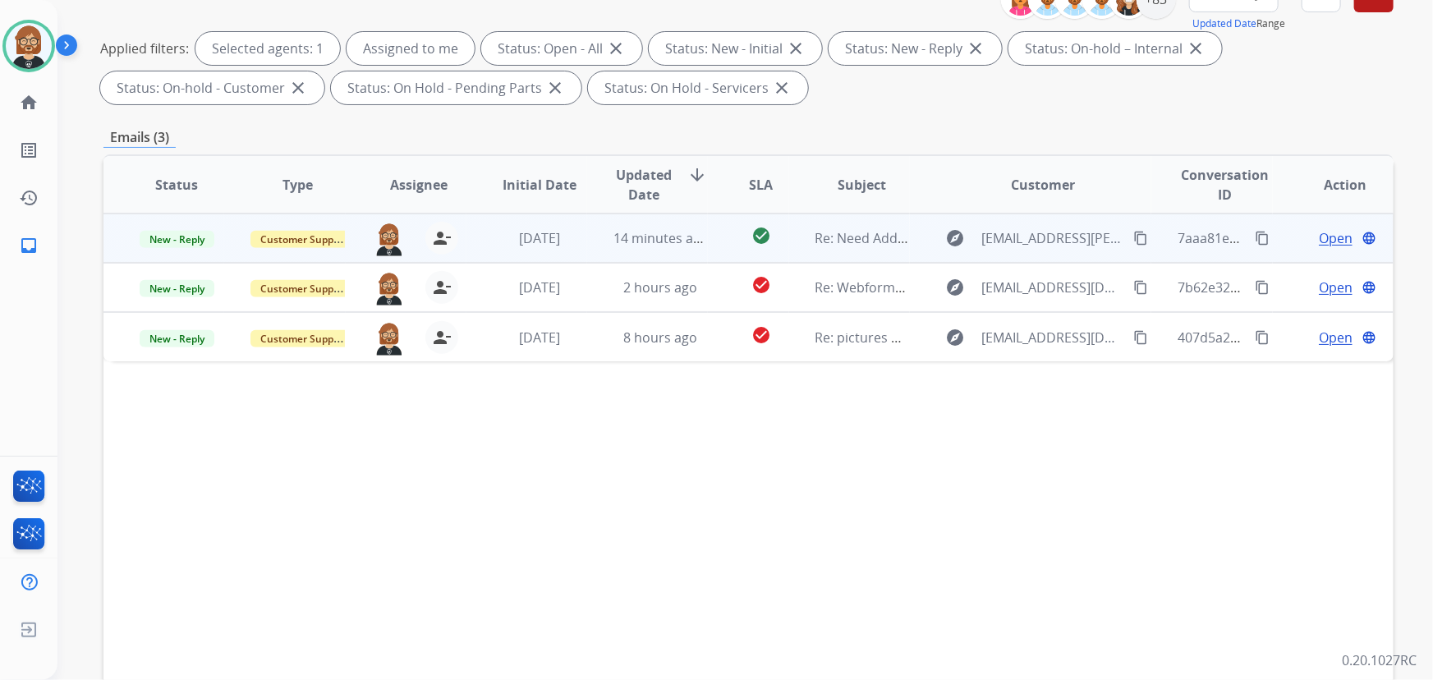
click at [614, 252] on td "14 minutes ago" at bounding box center [647, 238] width 121 height 49
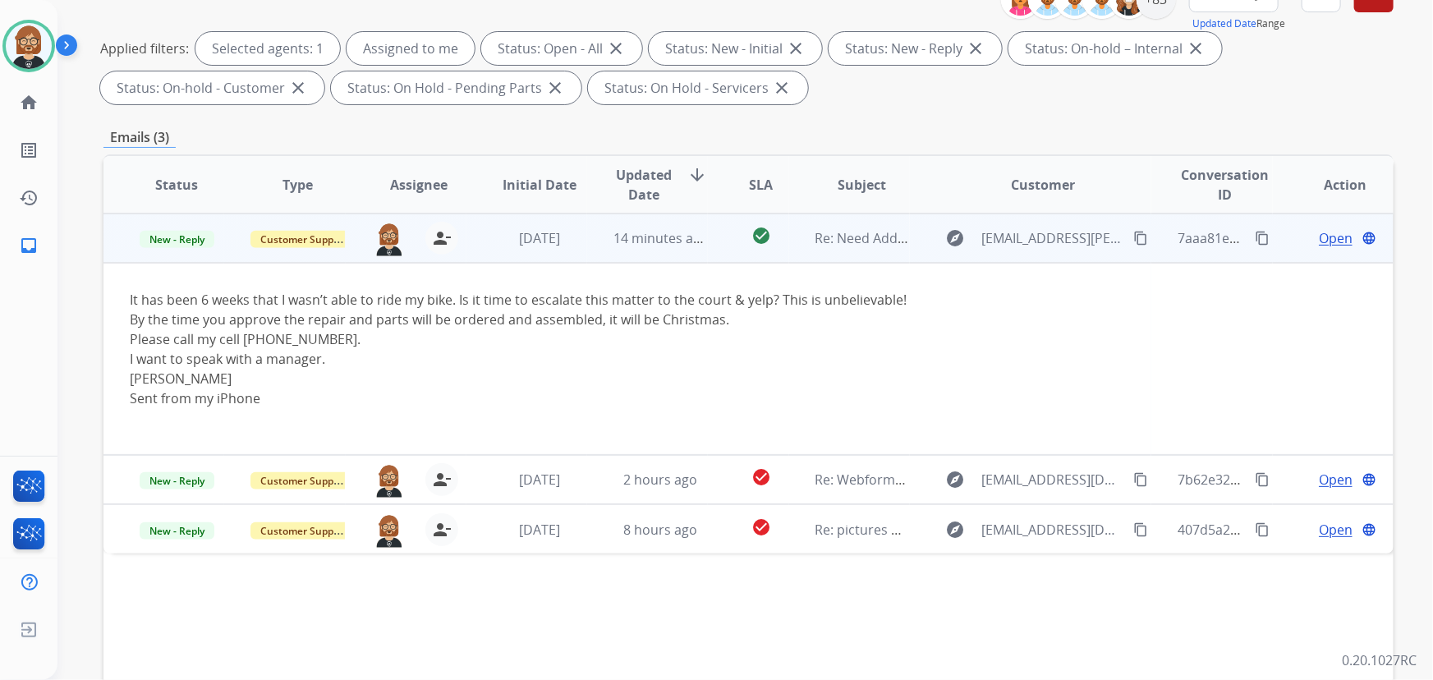
click at [1255, 238] on mat-icon "content_copy" at bounding box center [1262, 238] width 15 height 15
drag, startPoint x: 360, startPoint y: 363, endPoint x: 117, endPoint y: 305, distance: 249.2
click at [117, 305] on td "It has been 6 weeks that I wasn’t able to ride my bike. Is it time to escalate …" at bounding box center [628, 359] width 1048 height 192
copy div "It has been 6 weeks that I wasn’t able to ride my bike. Is it time to escalate …"
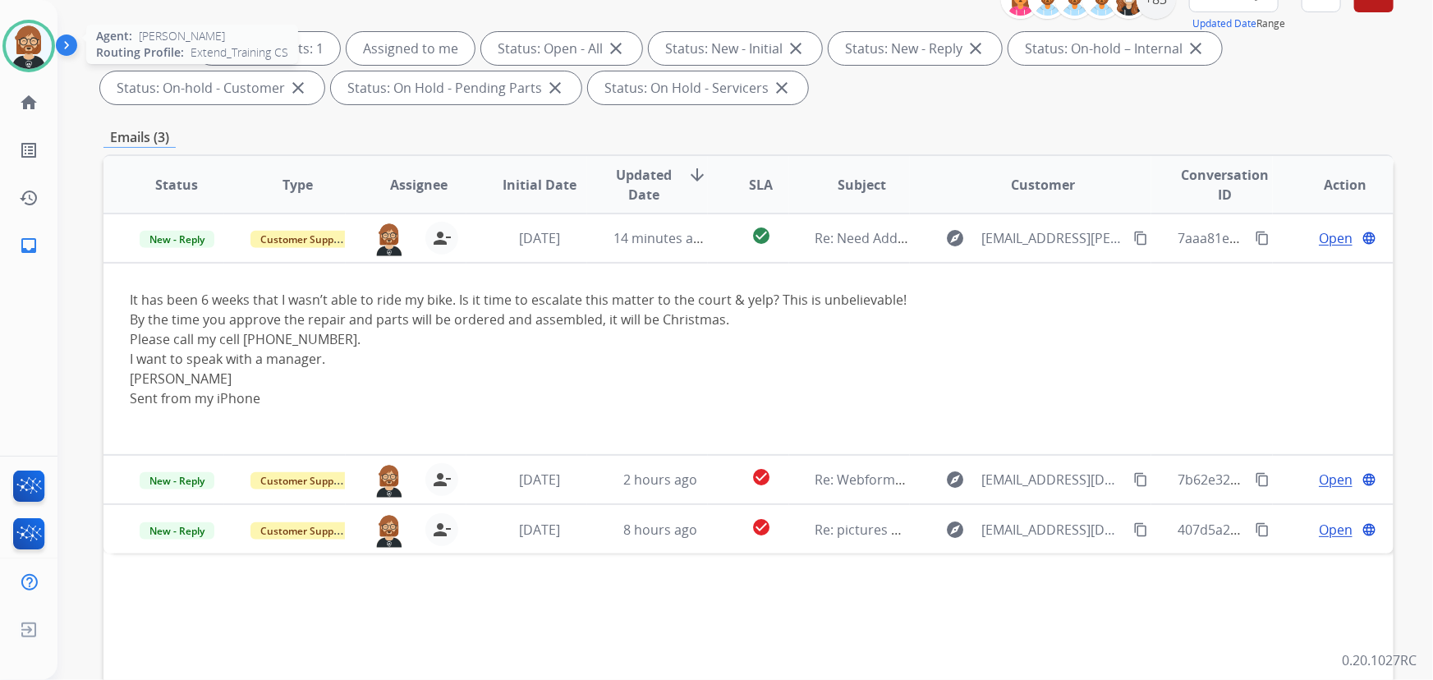
click at [33, 39] on img at bounding box center [29, 46] width 46 height 46
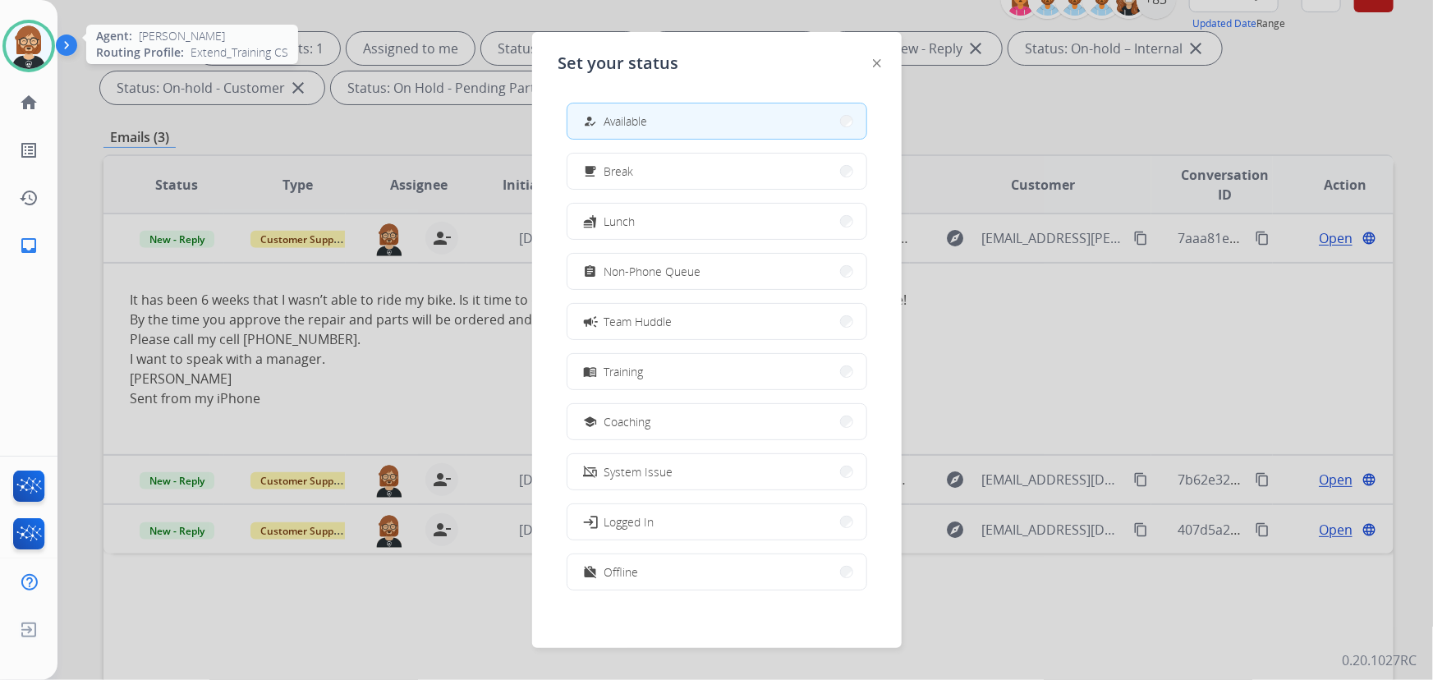
click at [33, 39] on img at bounding box center [29, 46] width 46 height 46
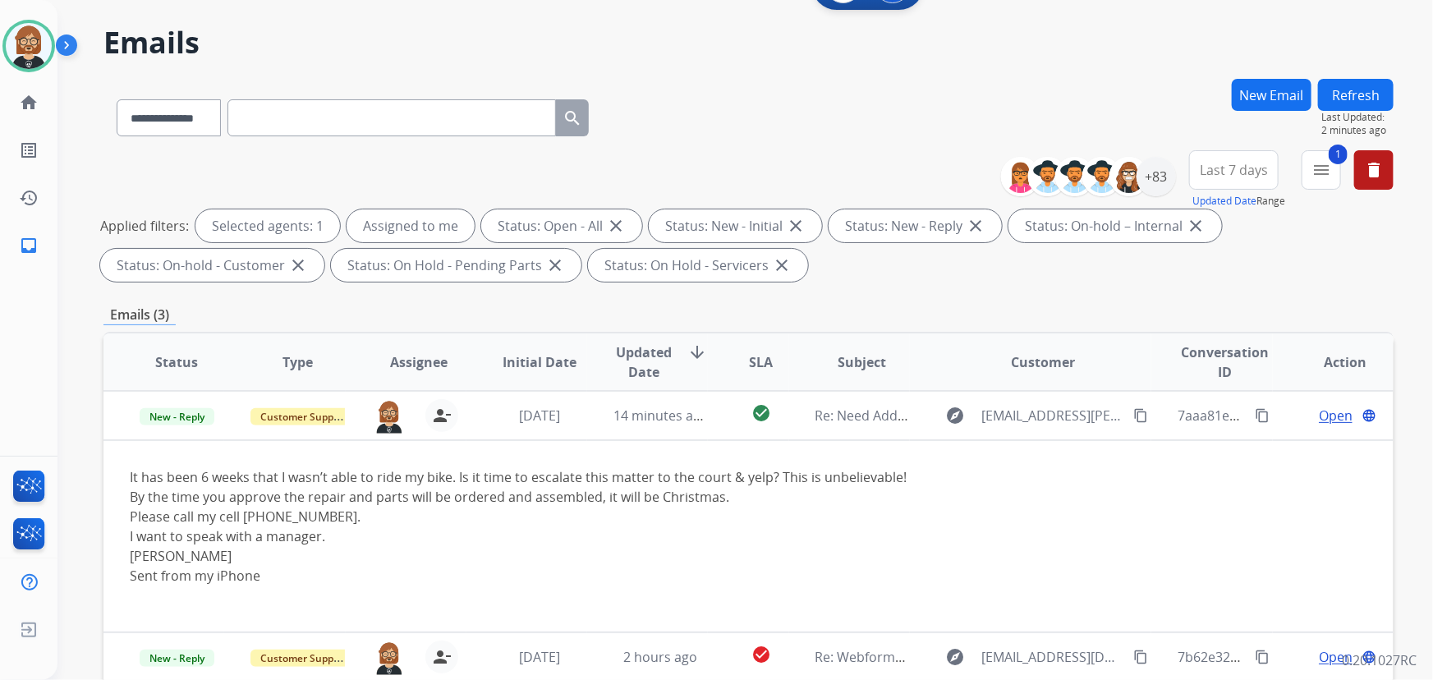
scroll to position [0, 0]
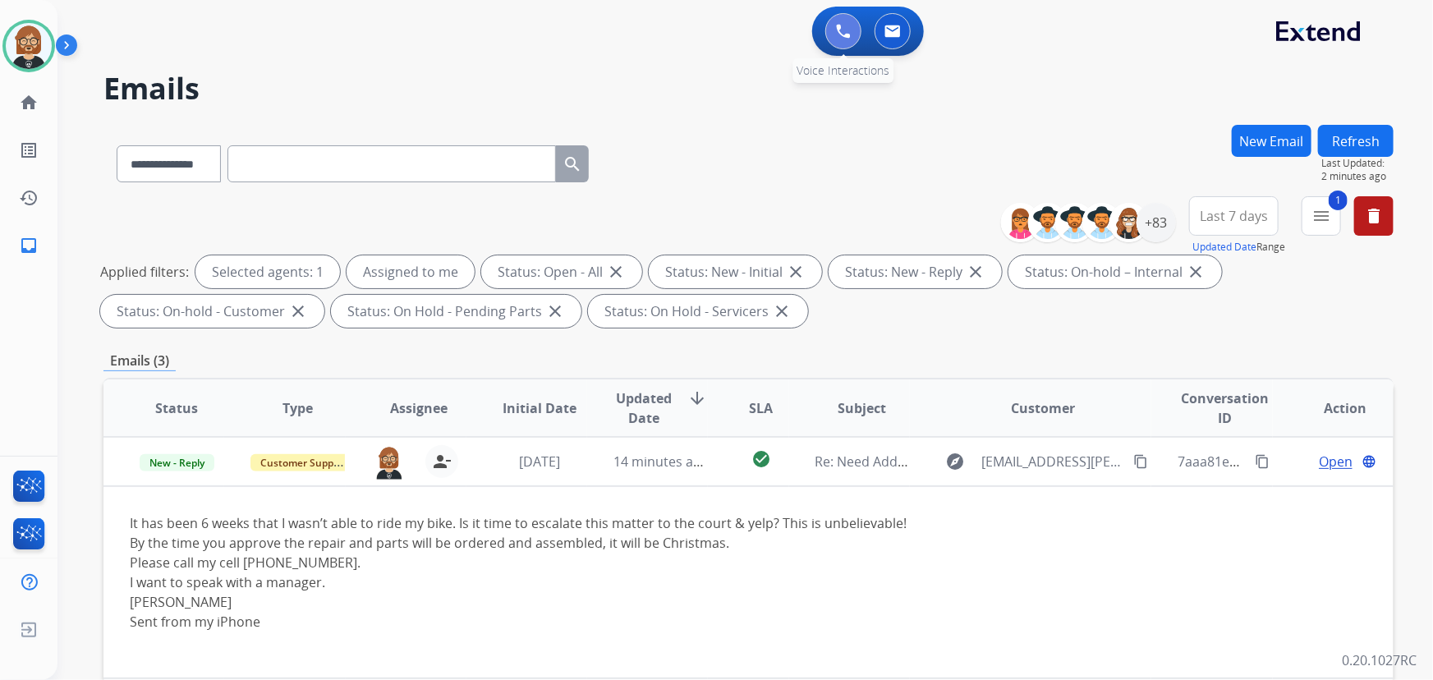
click at [851, 33] on button at bounding box center [844, 31] width 36 height 36
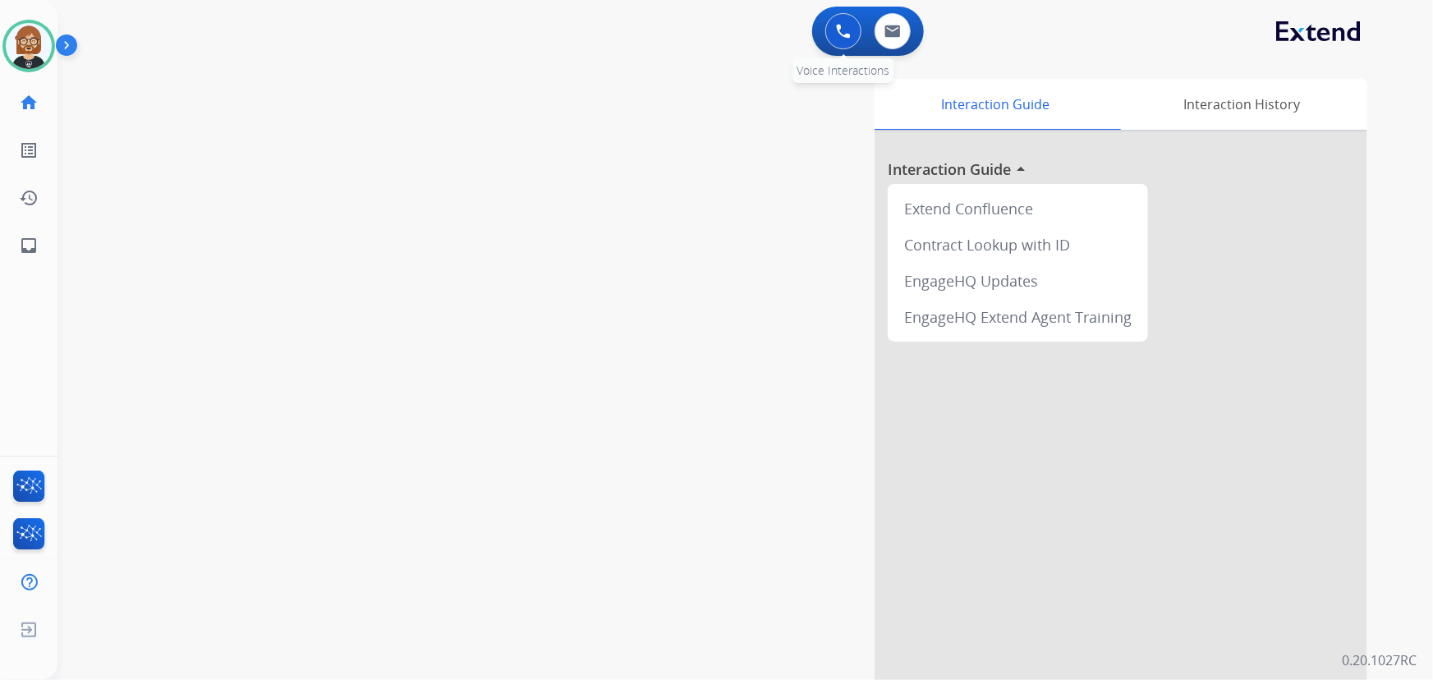
click at [833, 26] on button at bounding box center [844, 31] width 36 height 36
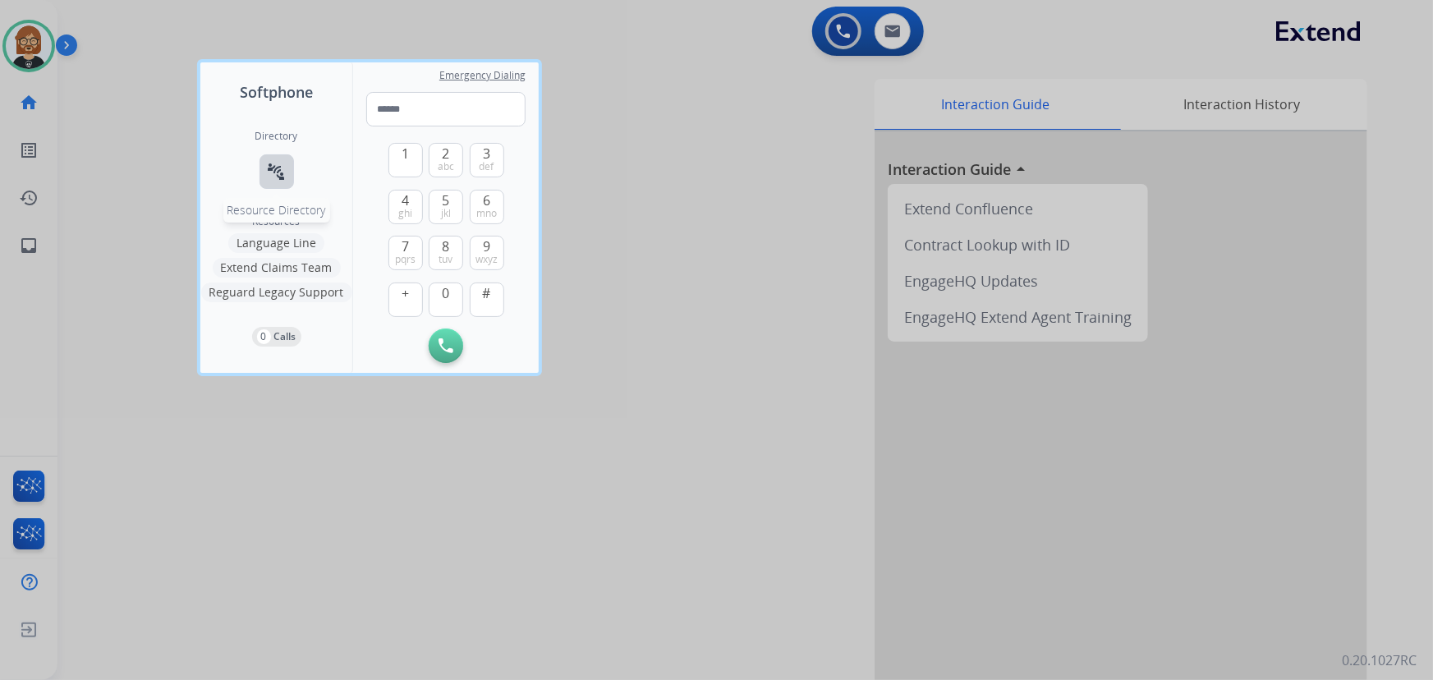
click at [285, 172] on mat-icon "connect_without_contact" at bounding box center [277, 172] width 20 height 20
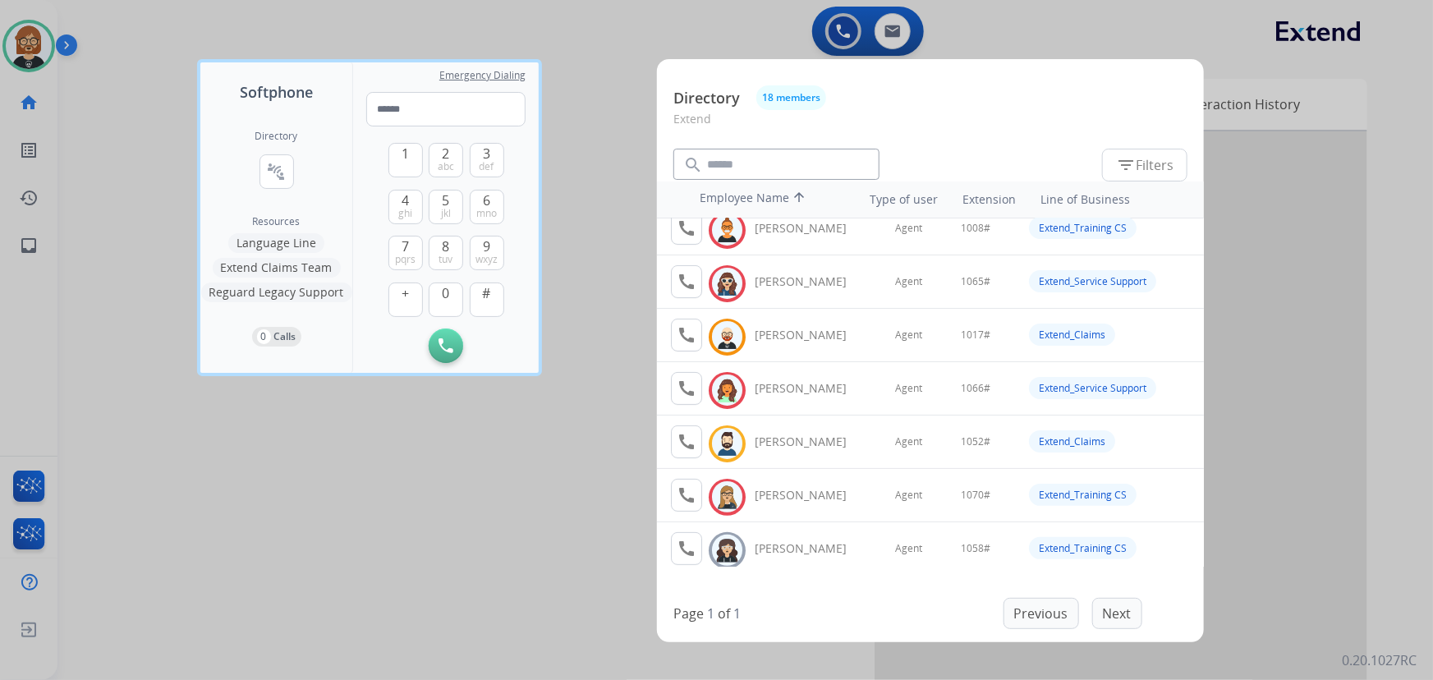
scroll to position [149, 0]
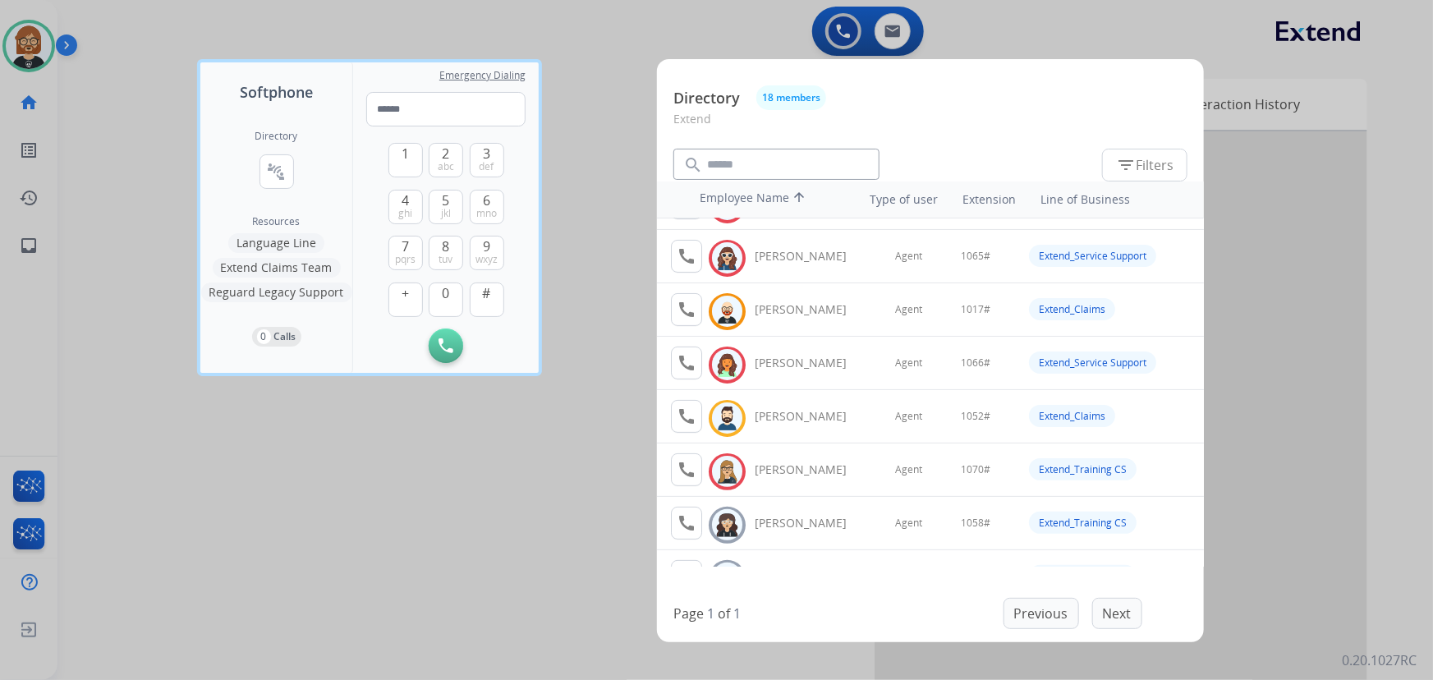
click at [508, 476] on div at bounding box center [716, 340] width 1433 height 680
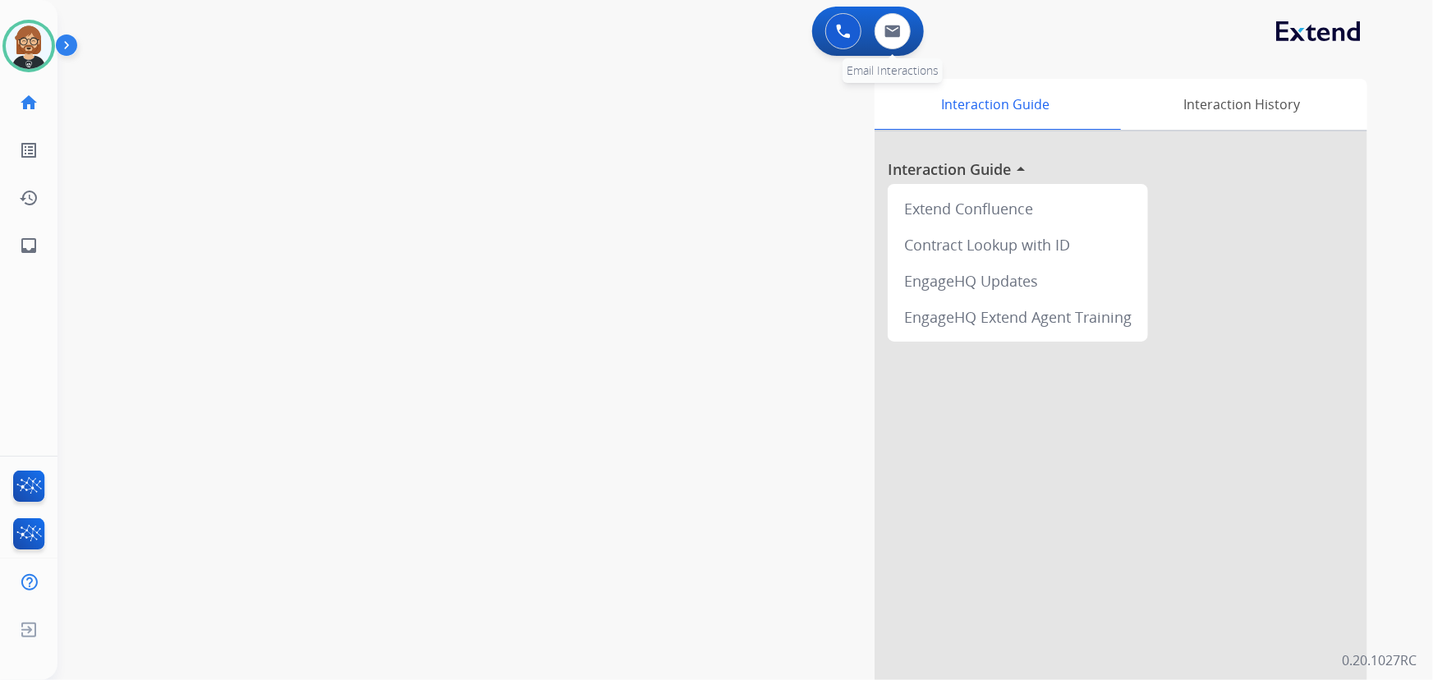
click at [915, 31] on div "0 Email Interactions" at bounding box center [892, 31] width 49 height 36
click at [895, 28] on img at bounding box center [893, 31] width 16 height 13
select select "**********"
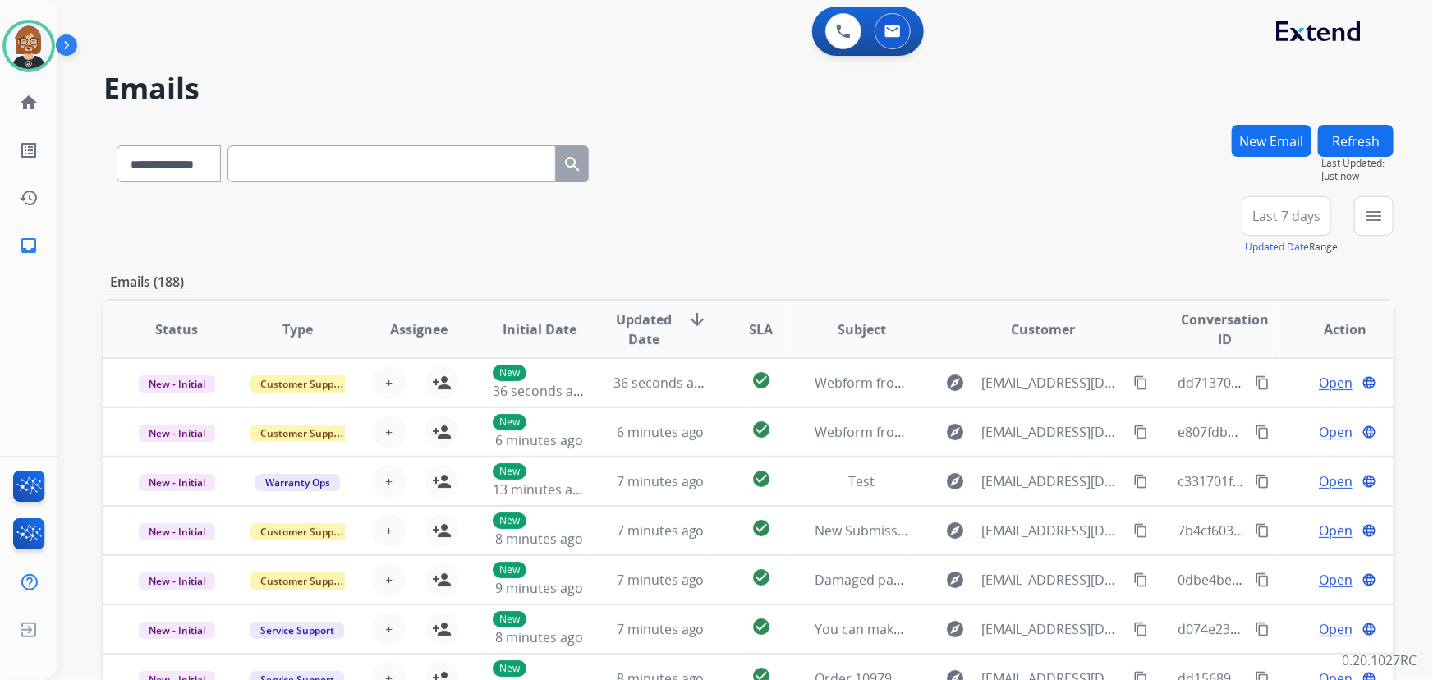
click at [319, 166] on input "text" at bounding box center [392, 163] width 329 height 37
paste input "**********"
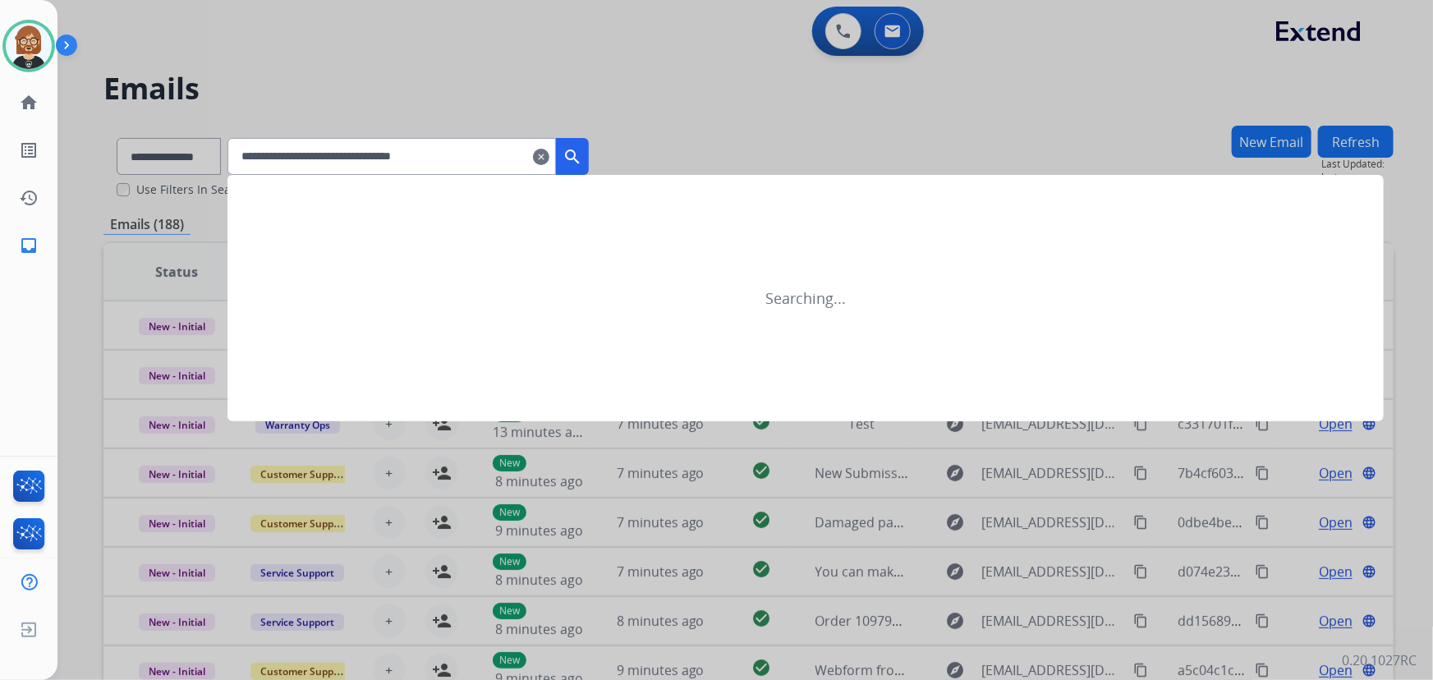
type input "**********"
click at [582, 155] on mat-icon "search" at bounding box center [573, 157] width 20 height 20
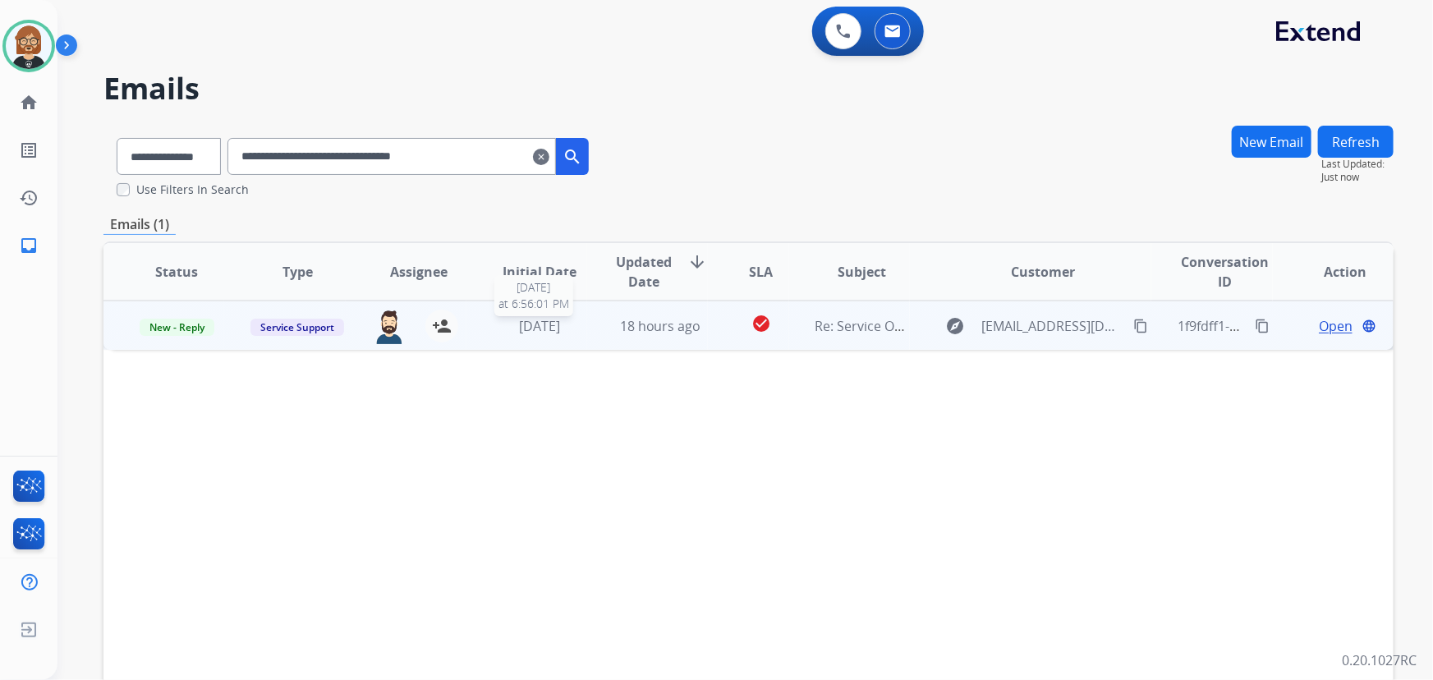
click at [519, 329] on span "[DATE]" at bounding box center [539, 326] width 41 height 18
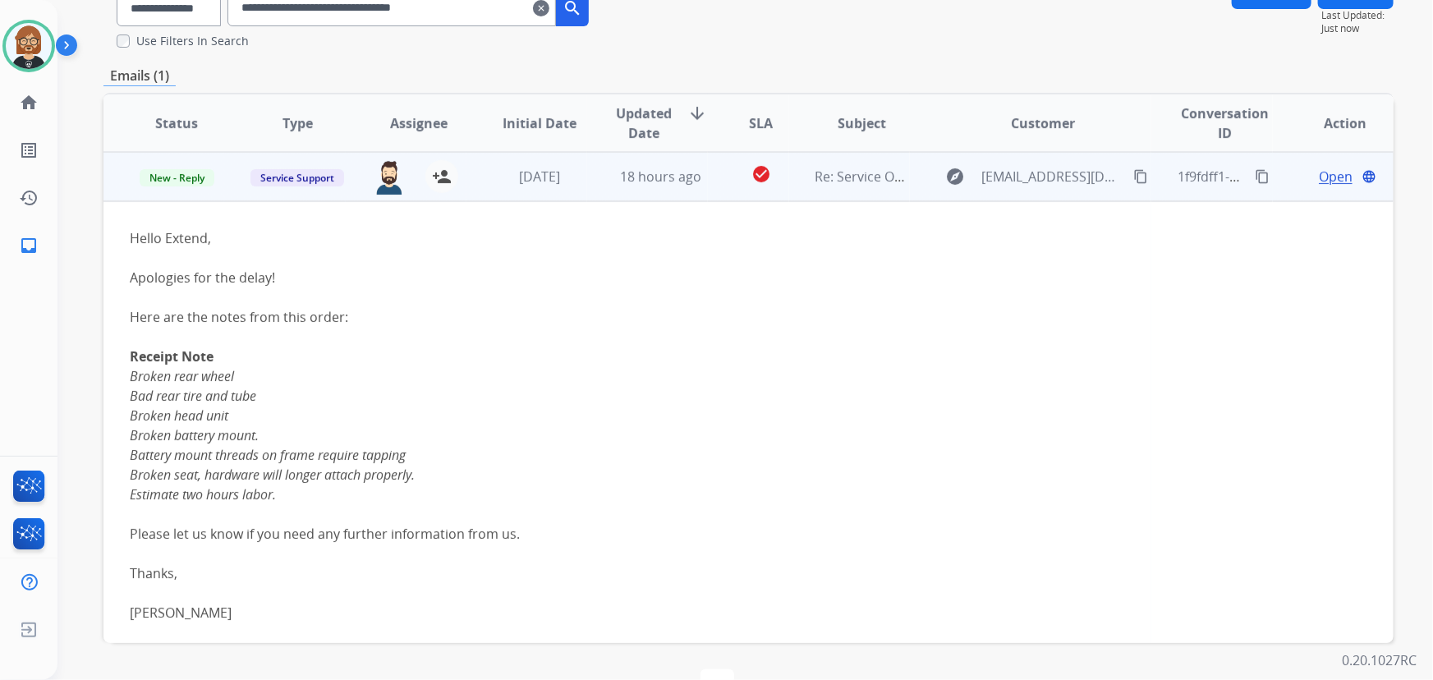
click at [1255, 172] on mat-icon "content_copy" at bounding box center [1262, 176] width 15 height 15
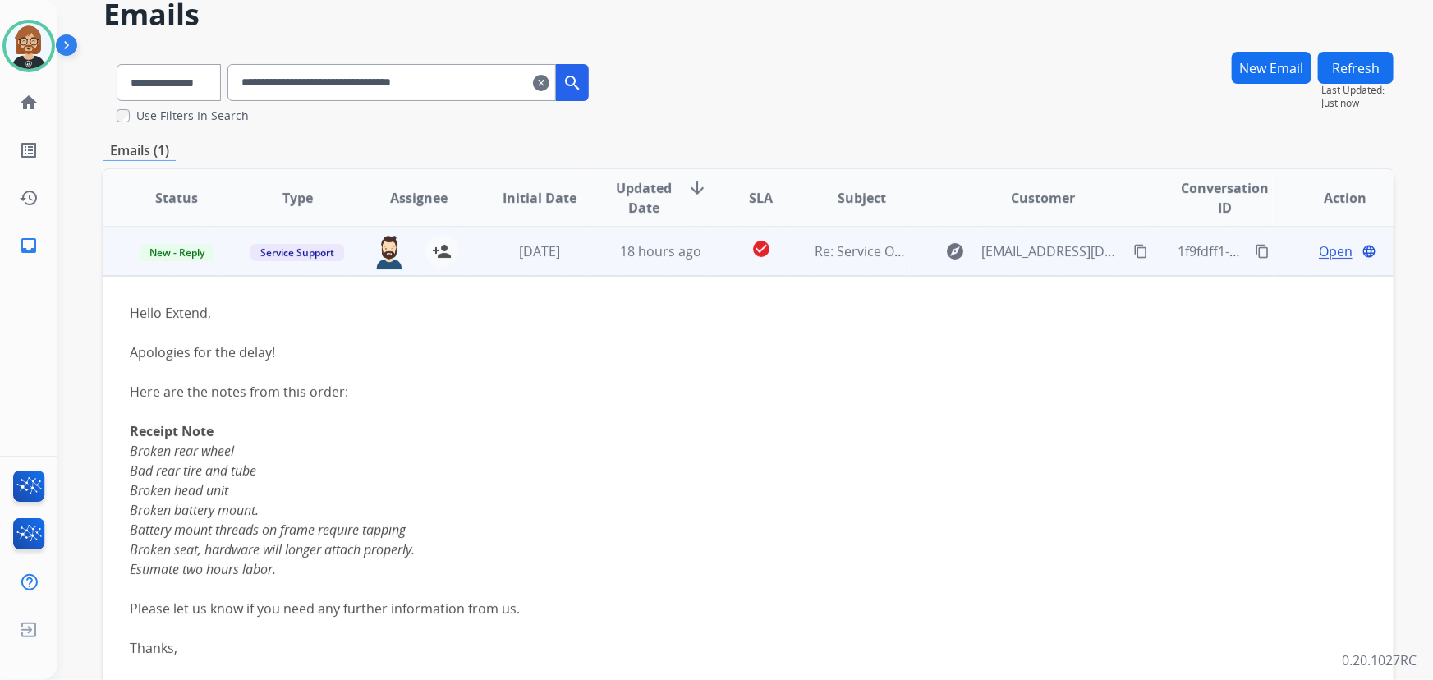
click at [1256, 251] on mat-icon "content_copy" at bounding box center [1262, 251] width 15 height 15
click at [1319, 252] on span "Open" at bounding box center [1336, 252] width 34 height 20
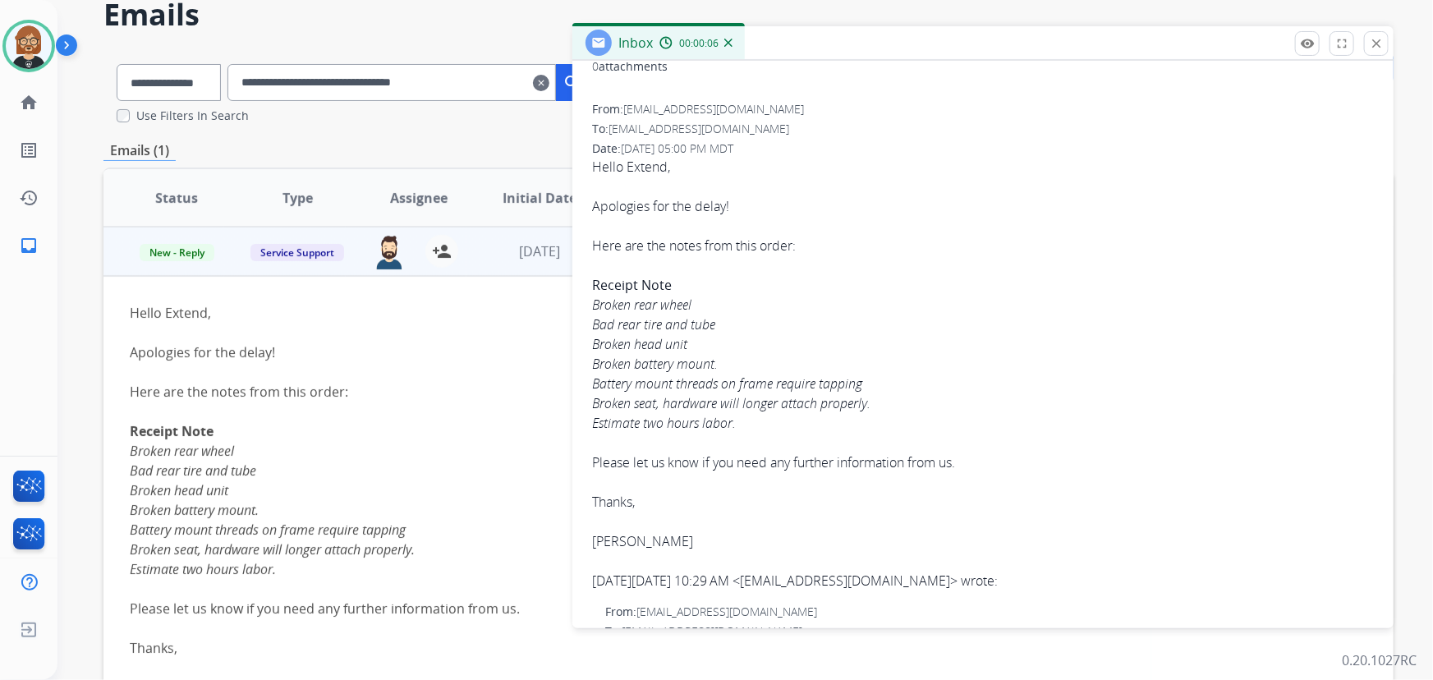
scroll to position [223, 0]
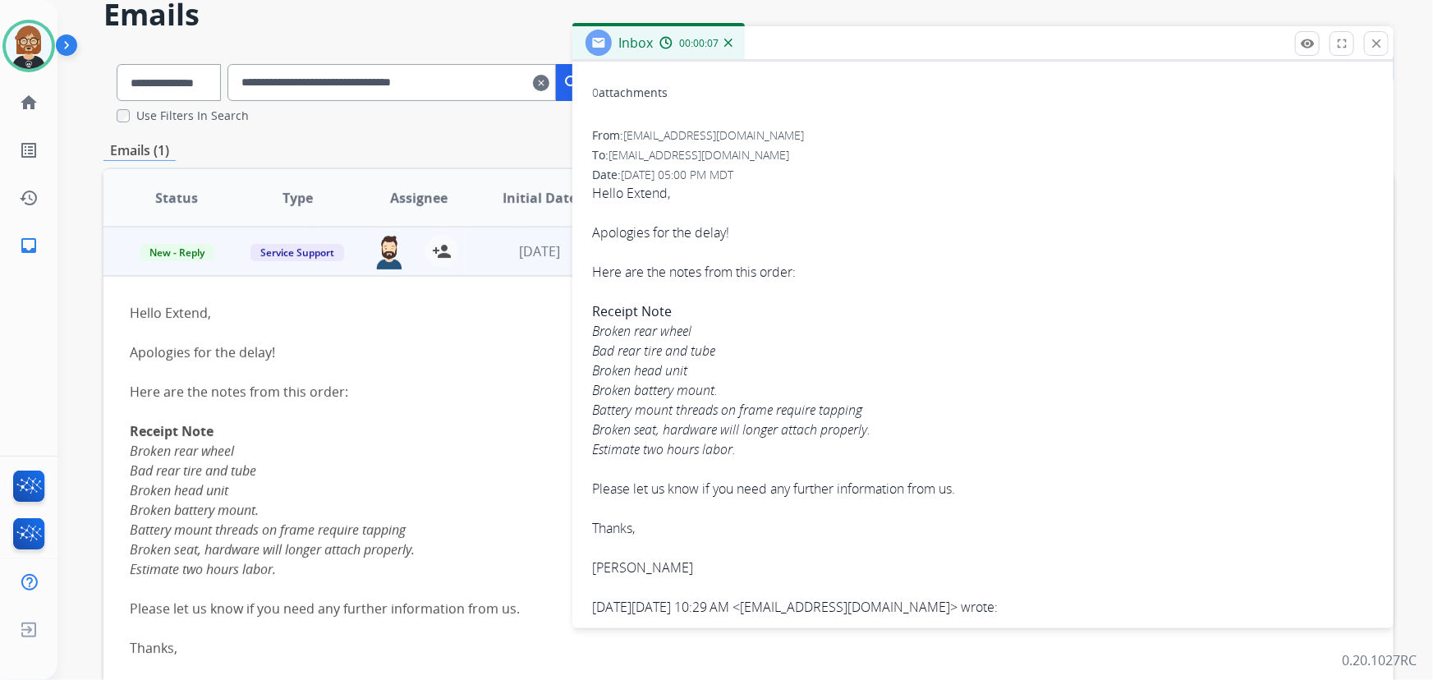
click at [355, 393] on div "Here are the notes from this order:" at bounding box center [628, 392] width 996 height 20
click at [1371, 50] on button "close Close" at bounding box center [1376, 43] width 25 height 25
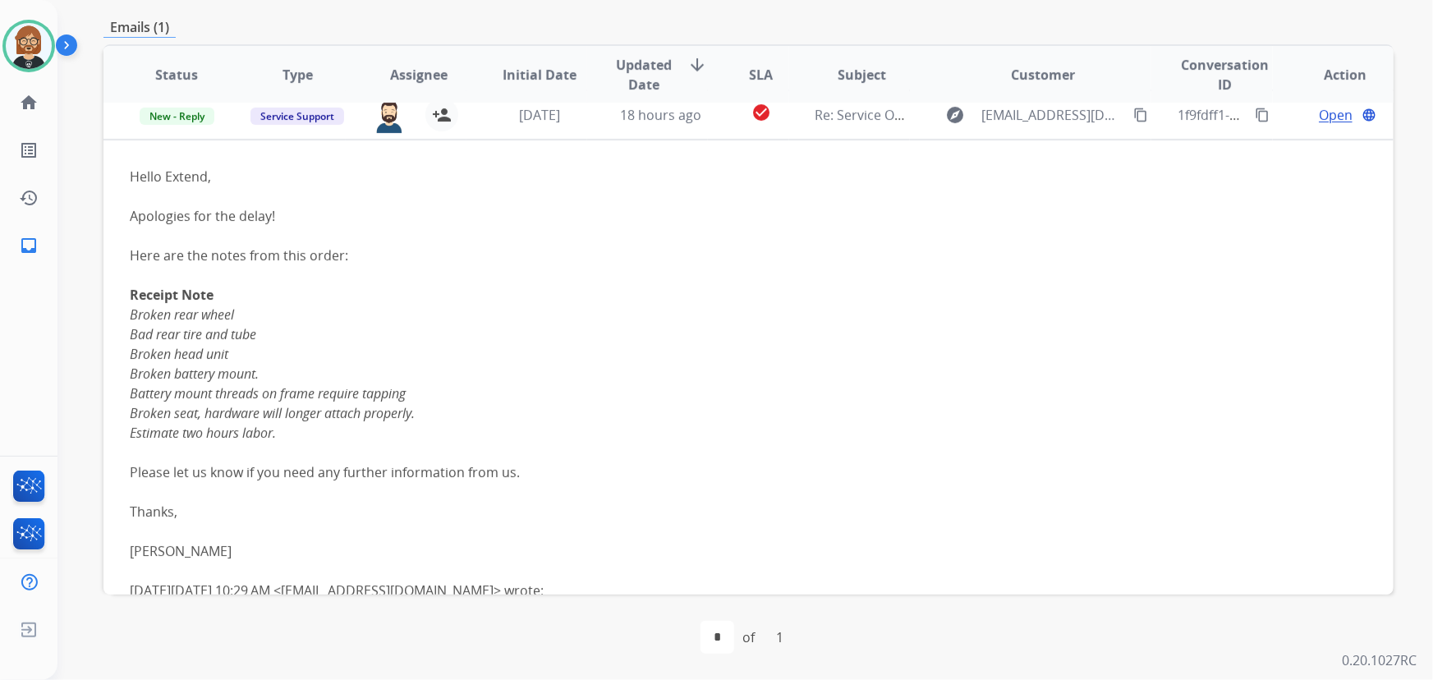
scroll to position [0, 0]
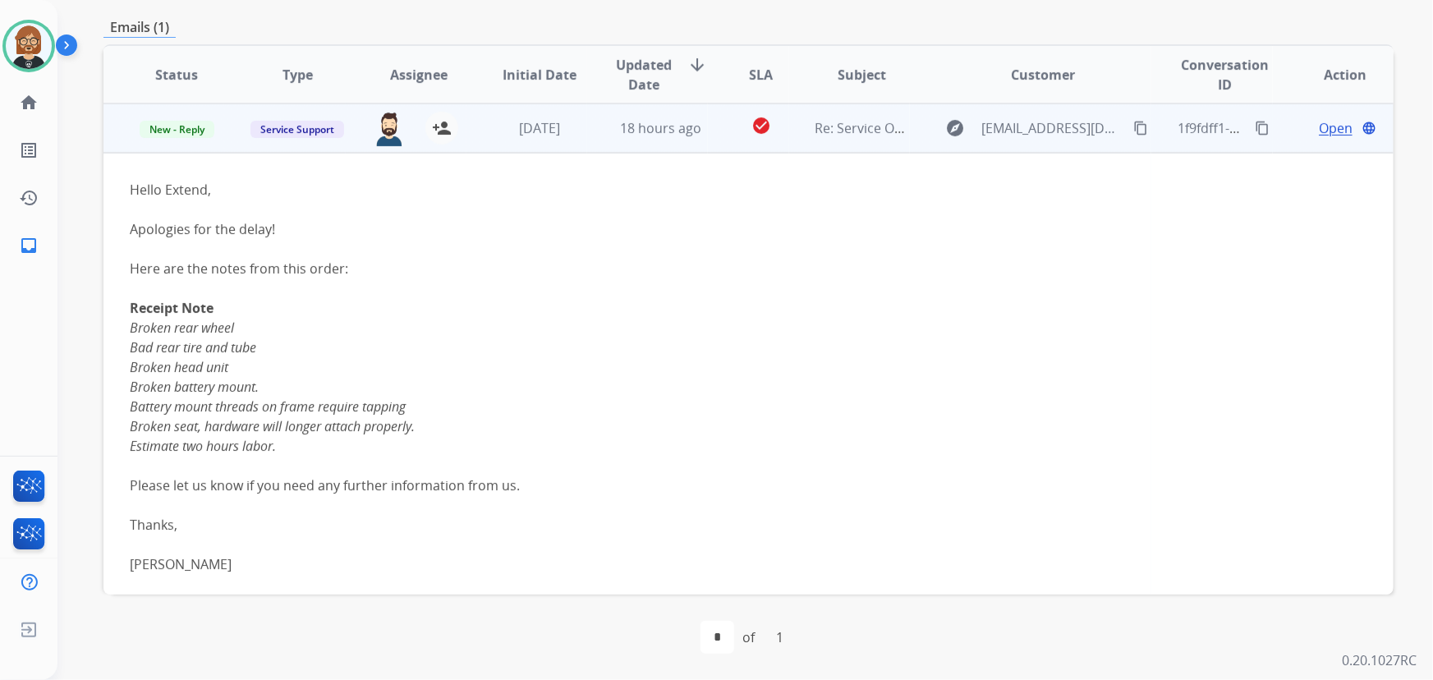
click at [1320, 136] on span "Open" at bounding box center [1336, 128] width 34 height 20
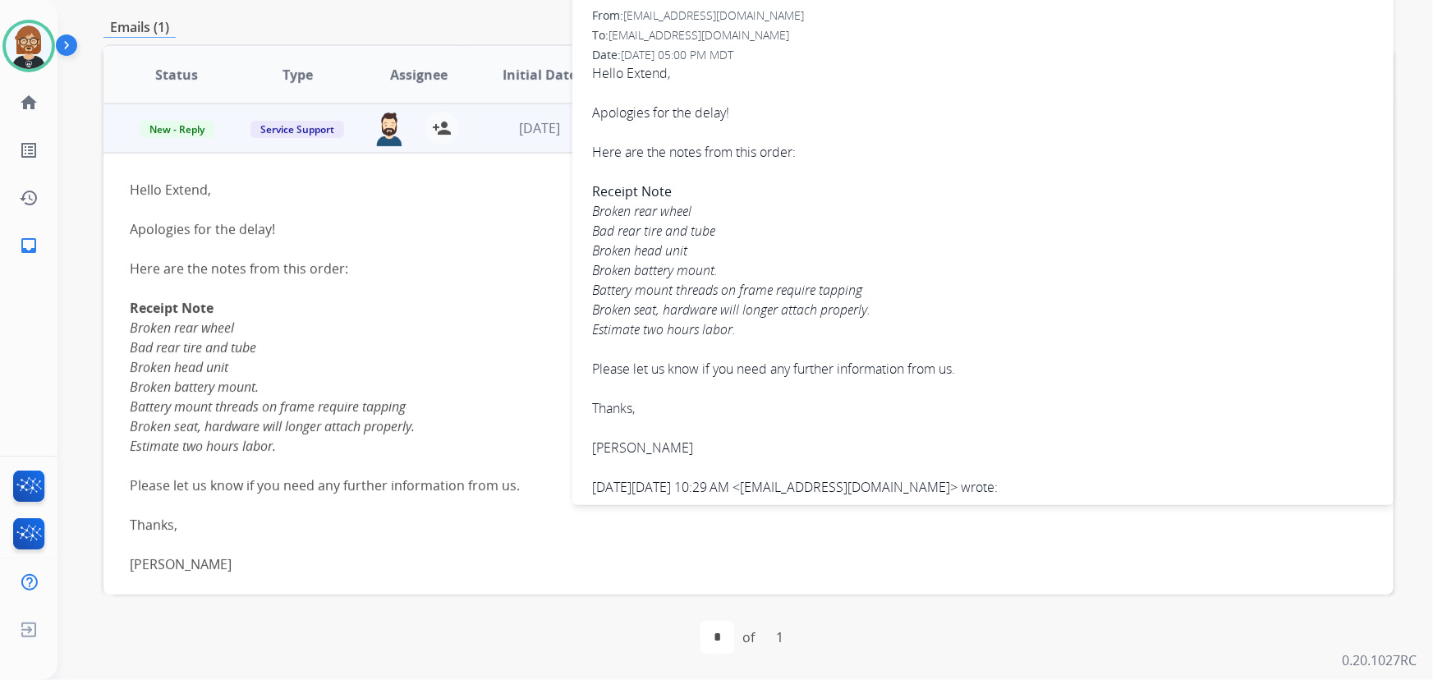
scroll to position [181, 0]
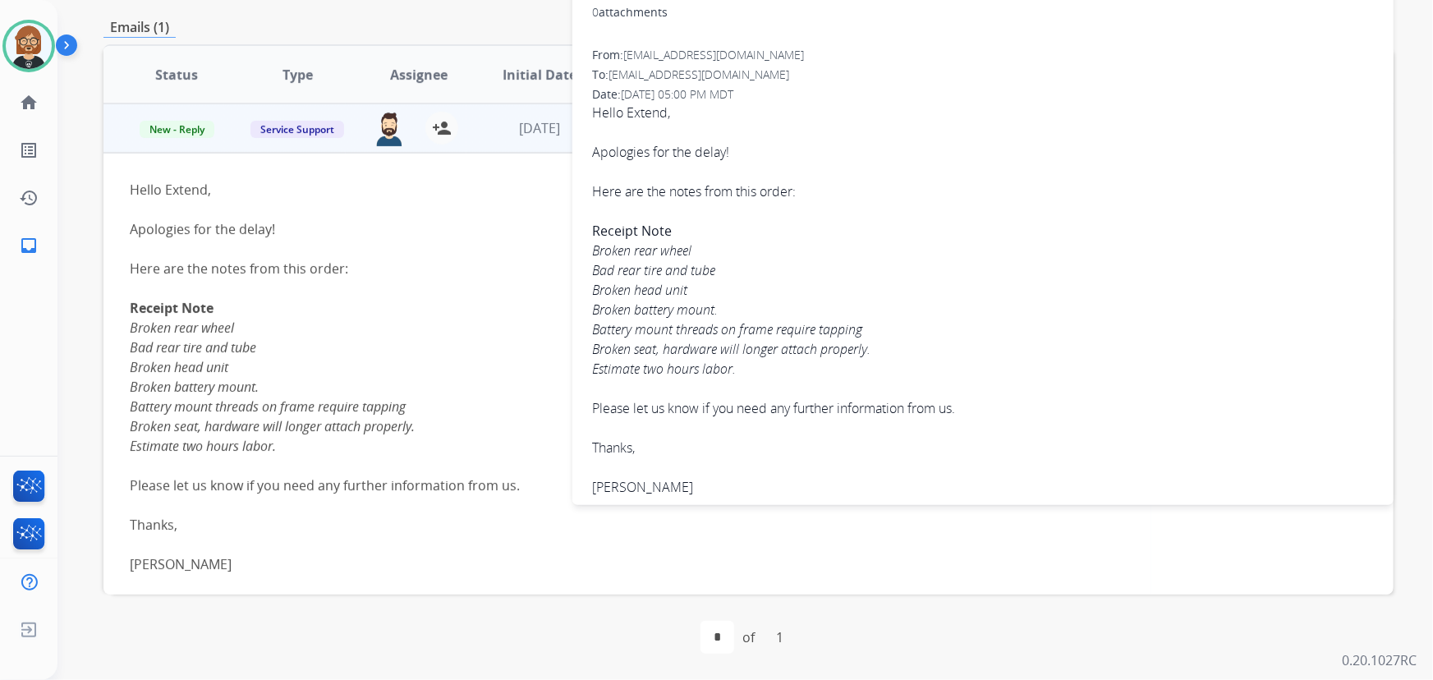
click at [186, 412] on icon "Broken rear wheel Bad rear tire and tube Broken head unit Broken battery mount.…" at bounding box center [272, 387] width 285 height 136
click at [396, 392] on div "Receipt Note Broken rear wheel Bad rear tire and tube Broken head unit Broken b…" at bounding box center [628, 377] width 996 height 158
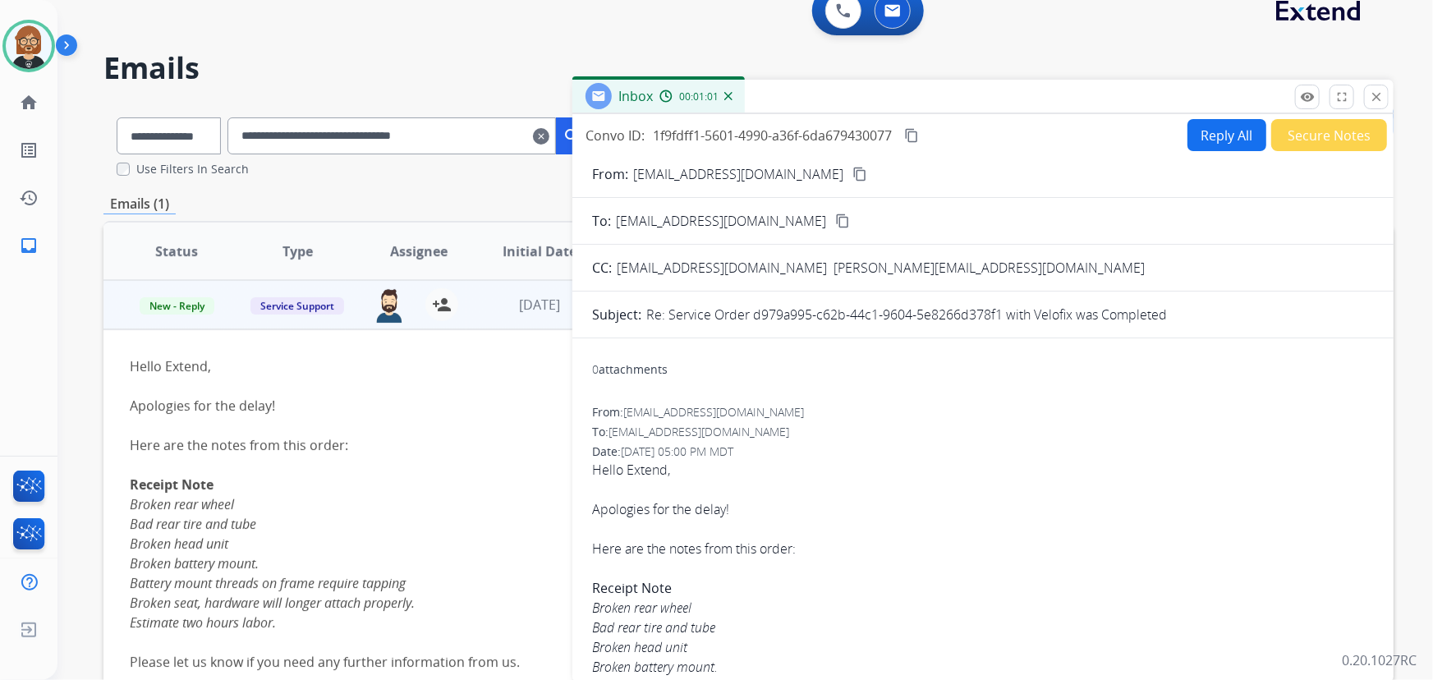
scroll to position [0, 0]
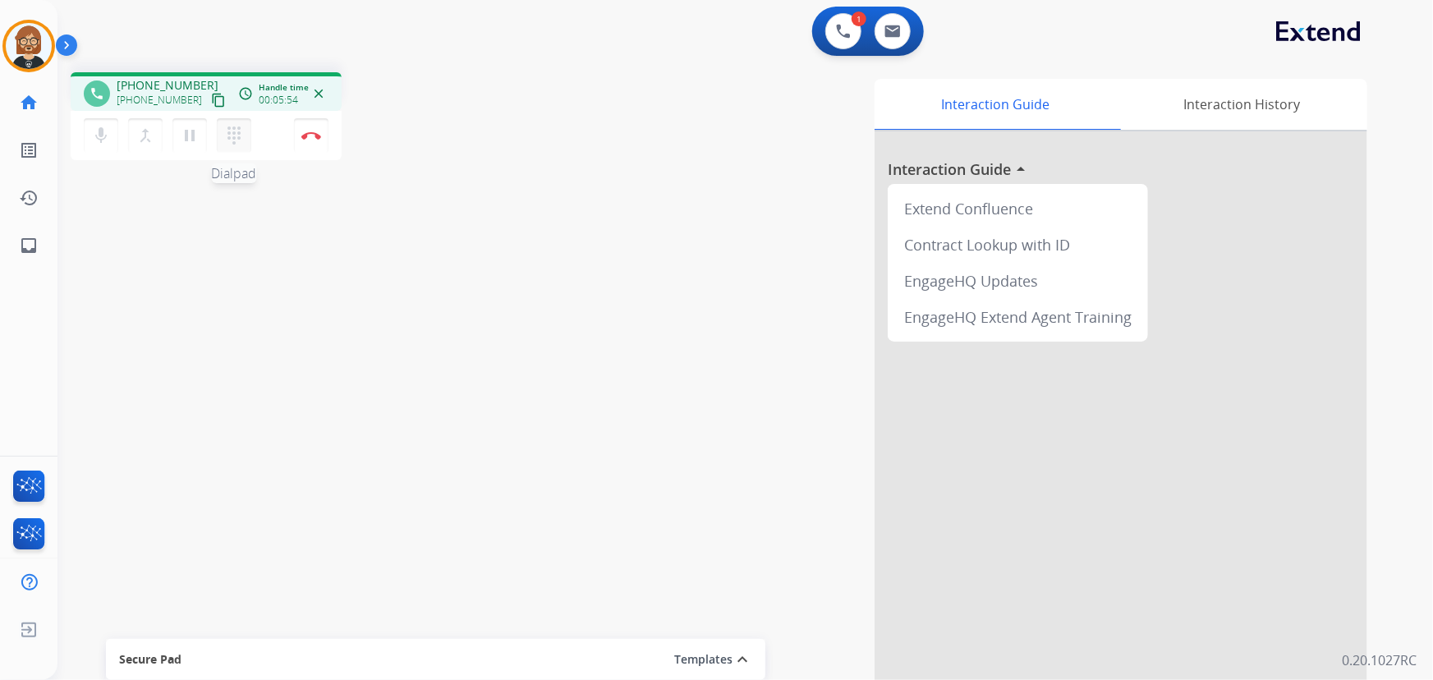
click at [236, 137] on mat-icon "dialpad" at bounding box center [234, 136] width 20 height 20
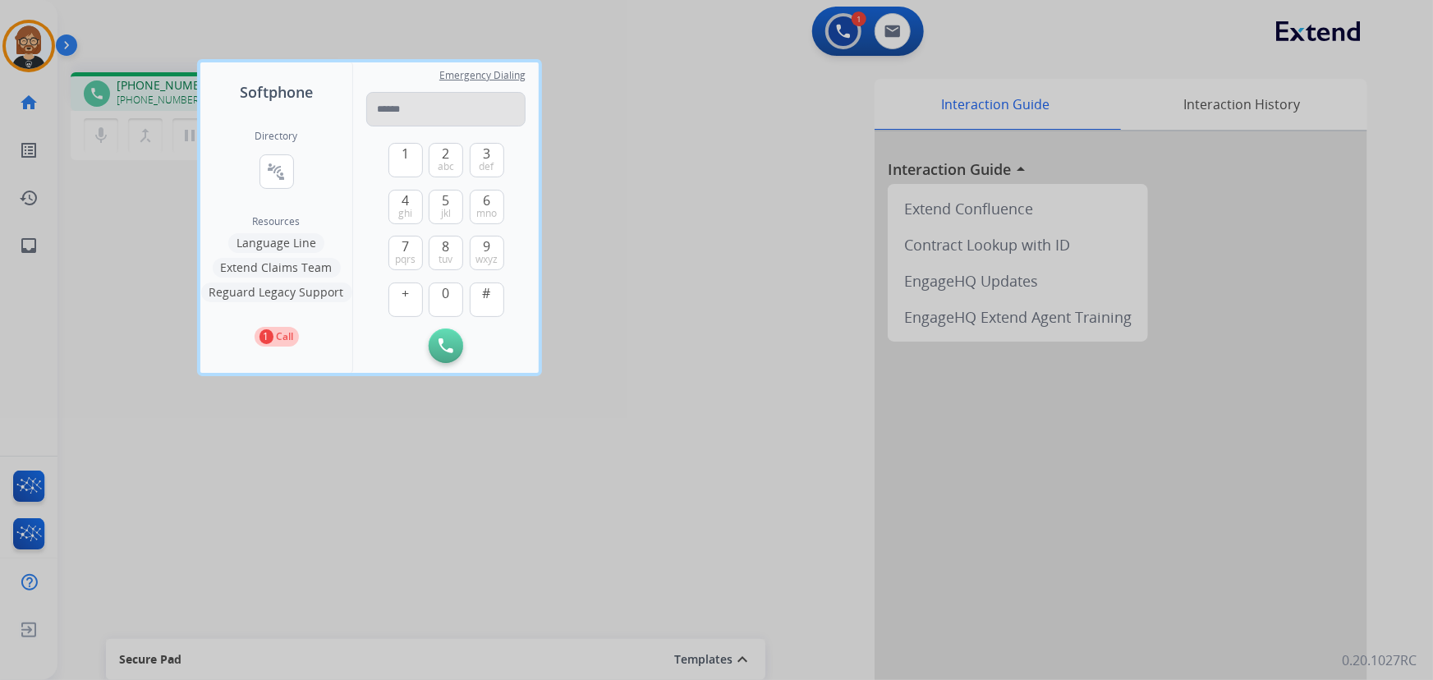
click at [467, 101] on input "tel" at bounding box center [445, 109] width 159 height 35
click at [475, 103] on input "******" at bounding box center [445, 109] width 159 height 35
type input "**********"
click at [441, 347] on img at bounding box center [446, 345] width 15 height 15
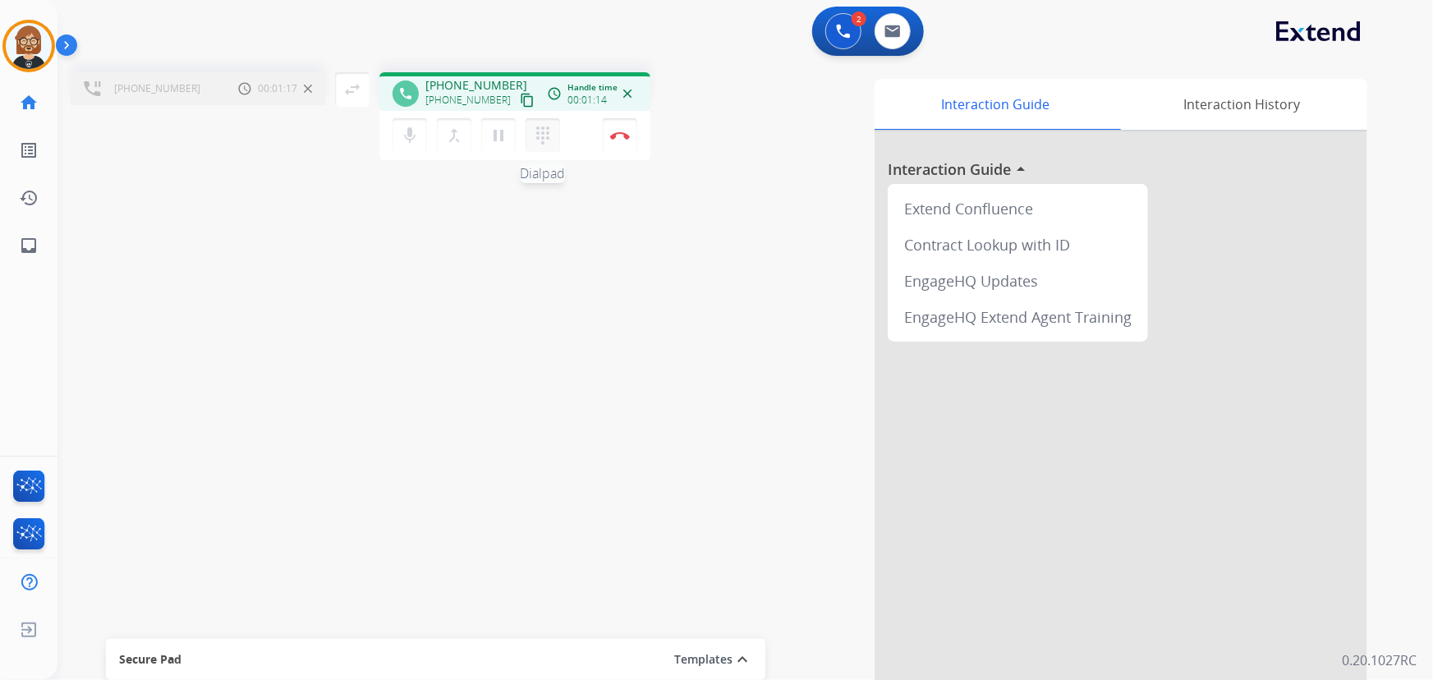
click at [547, 140] on mat-icon "dialpad" at bounding box center [543, 136] width 20 height 20
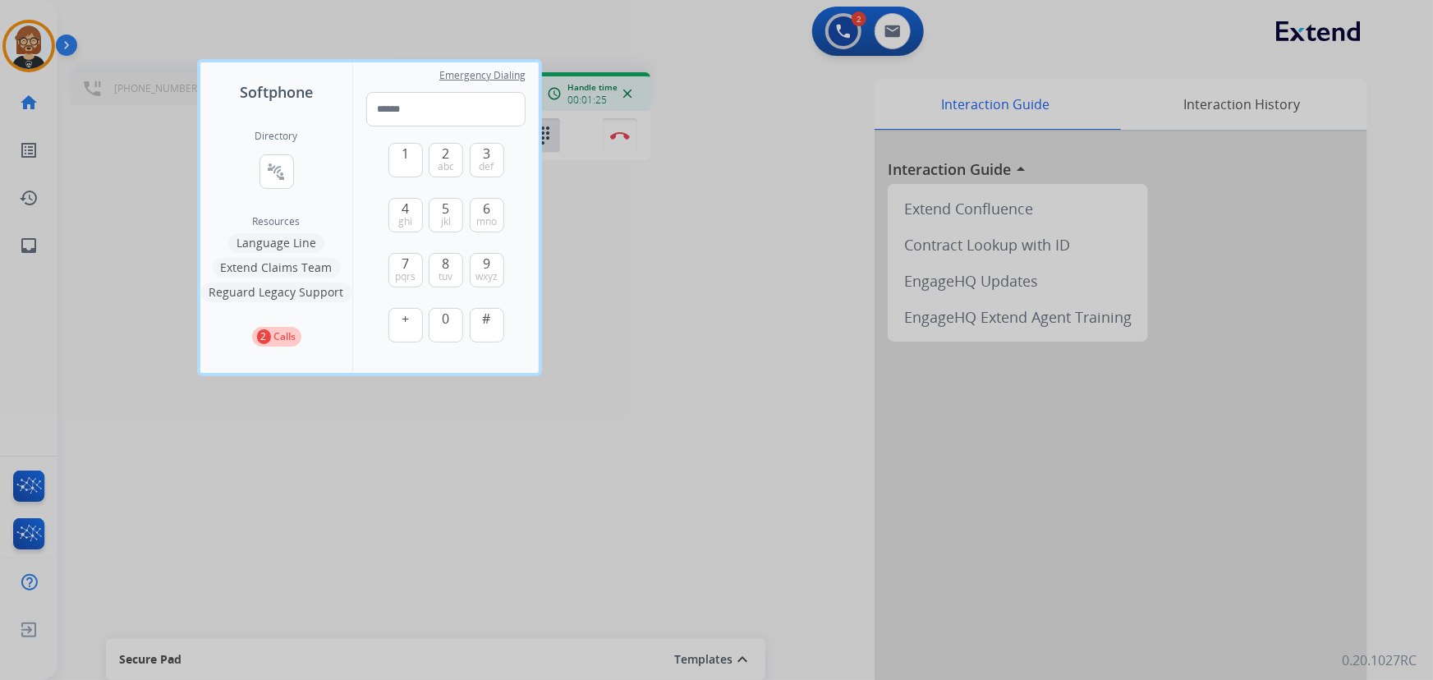
click at [675, 342] on div at bounding box center [716, 340] width 1433 height 680
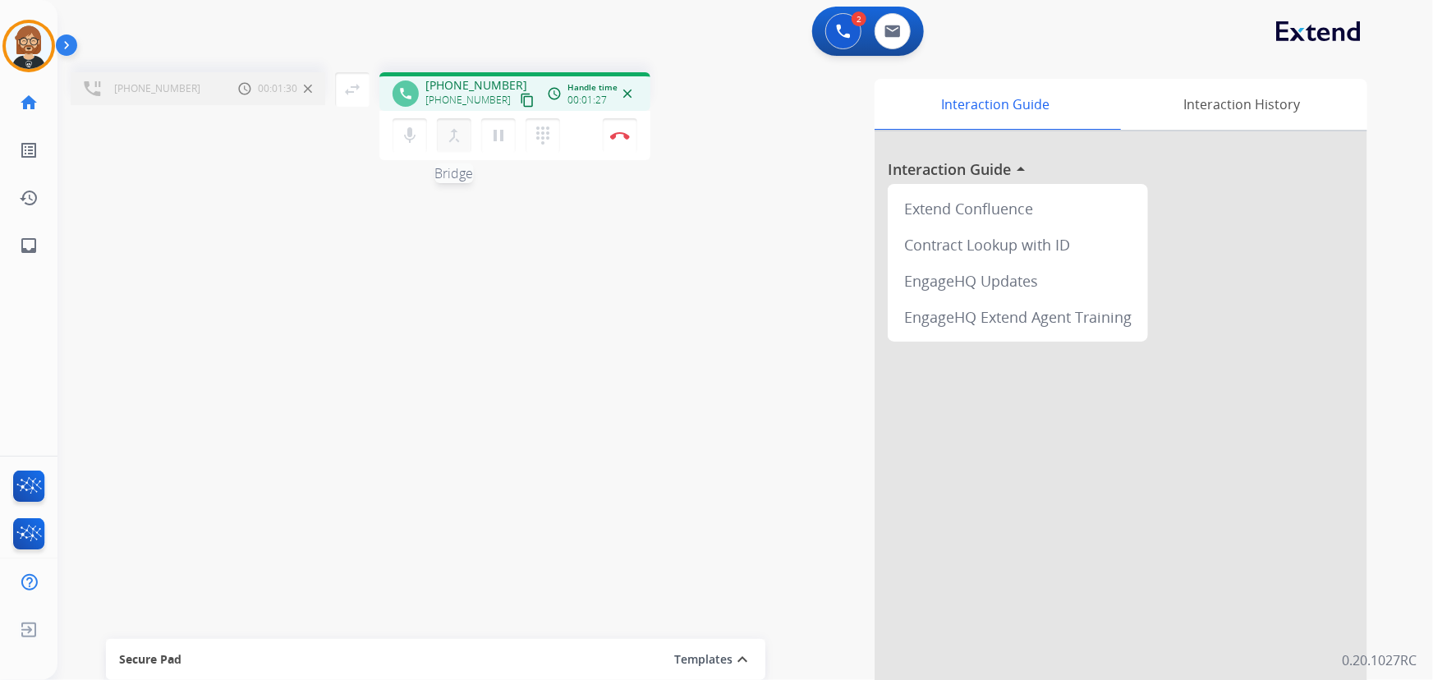
click at [449, 140] on mat-icon "merge_type" at bounding box center [454, 136] width 20 height 20
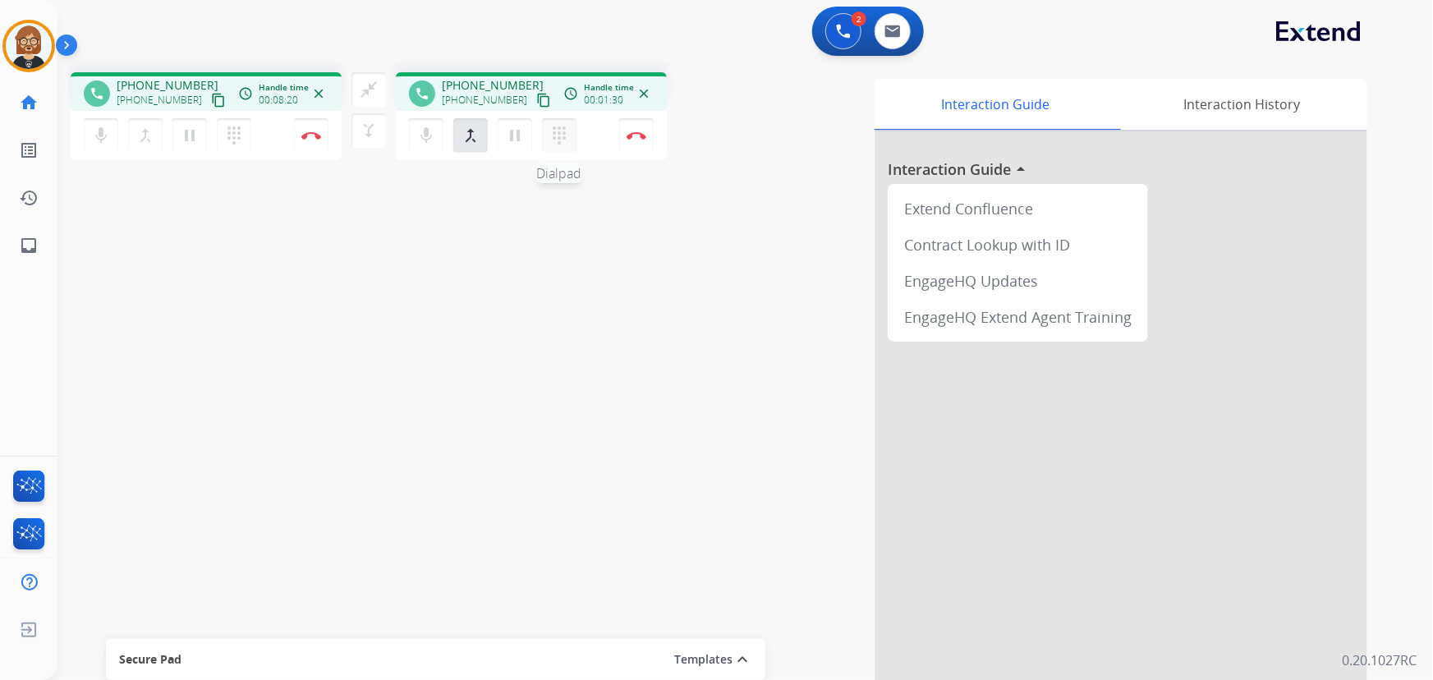
click at [559, 148] on button "dialpad Dialpad" at bounding box center [559, 135] width 35 height 35
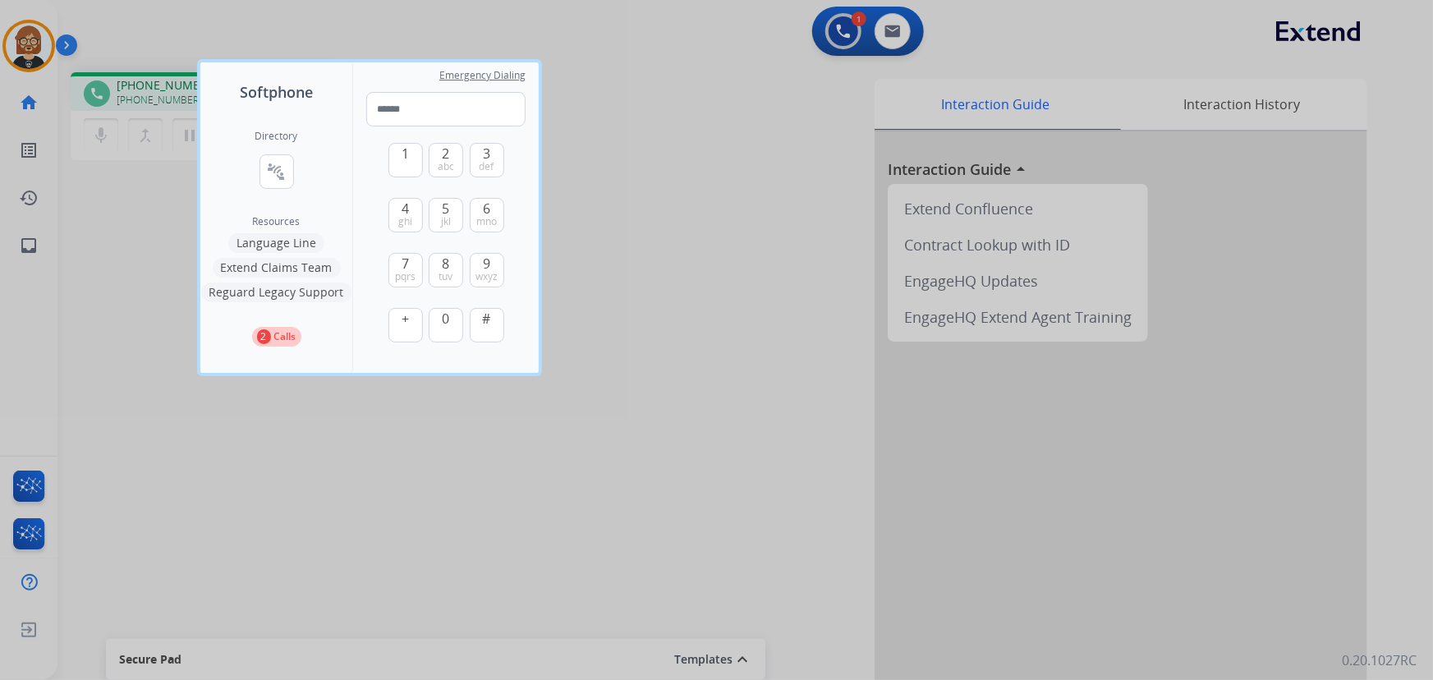
click at [627, 205] on div at bounding box center [716, 340] width 1433 height 680
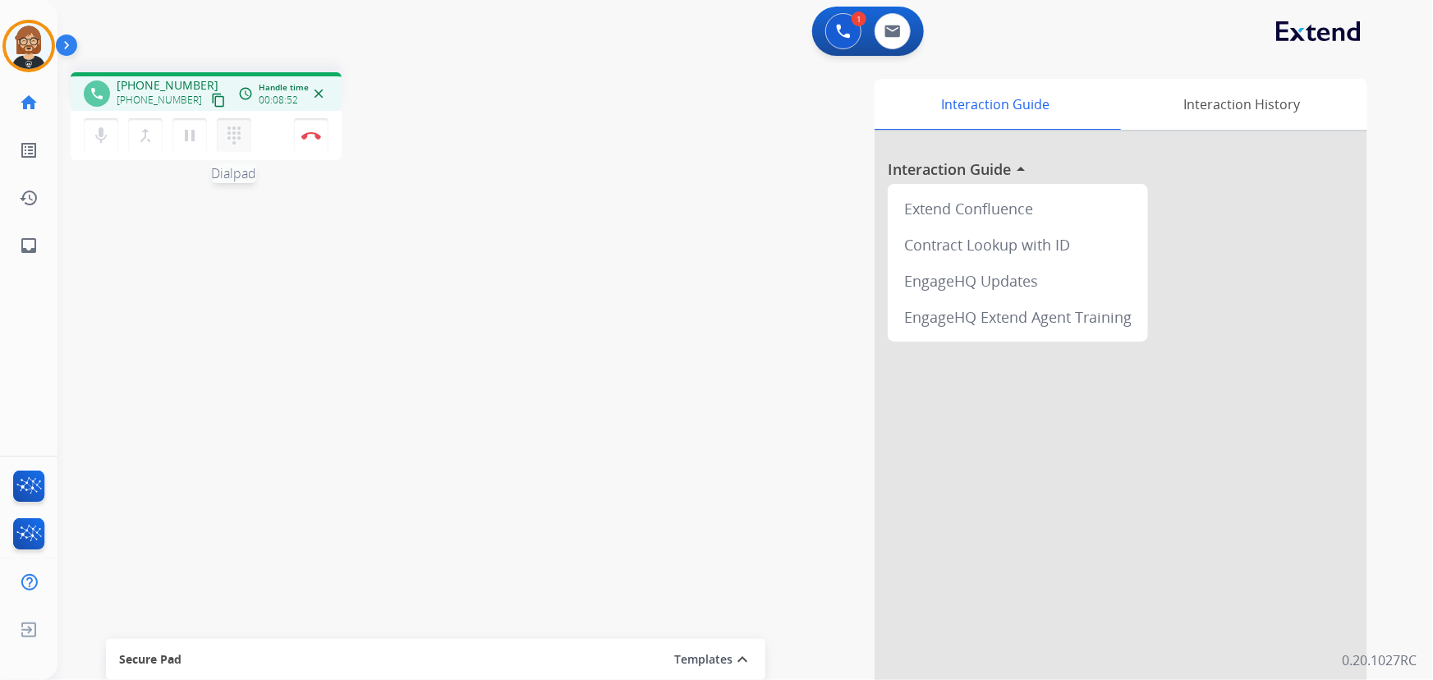
click at [238, 142] on mat-icon "dialpad" at bounding box center [234, 136] width 20 height 20
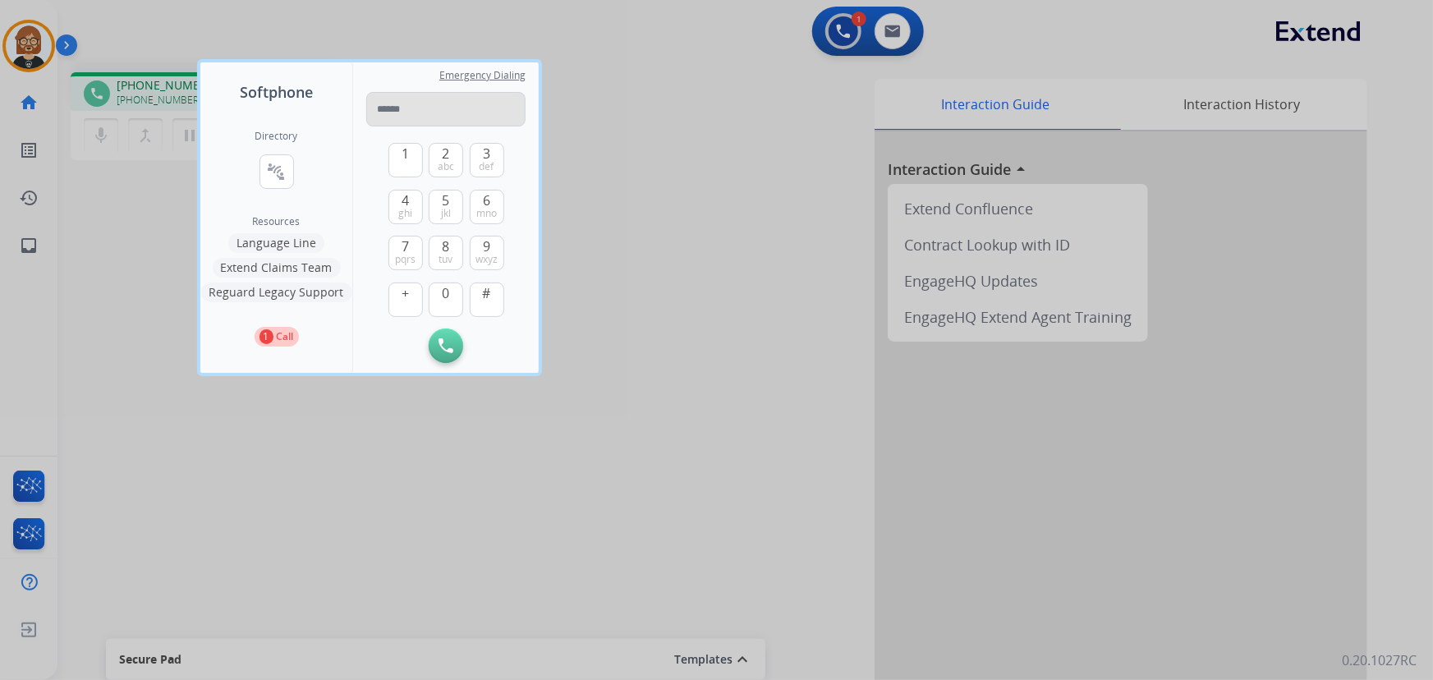
click at [422, 116] on input "tel" at bounding box center [445, 109] width 159 height 35
drag, startPoint x: 444, startPoint y: 105, endPoint x: 448, endPoint y: 119, distance: 14.3
click at [447, 117] on input "tel" at bounding box center [445, 109] width 159 height 35
type input "**********"
click at [448, 350] on img at bounding box center [446, 345] width 15 height 15
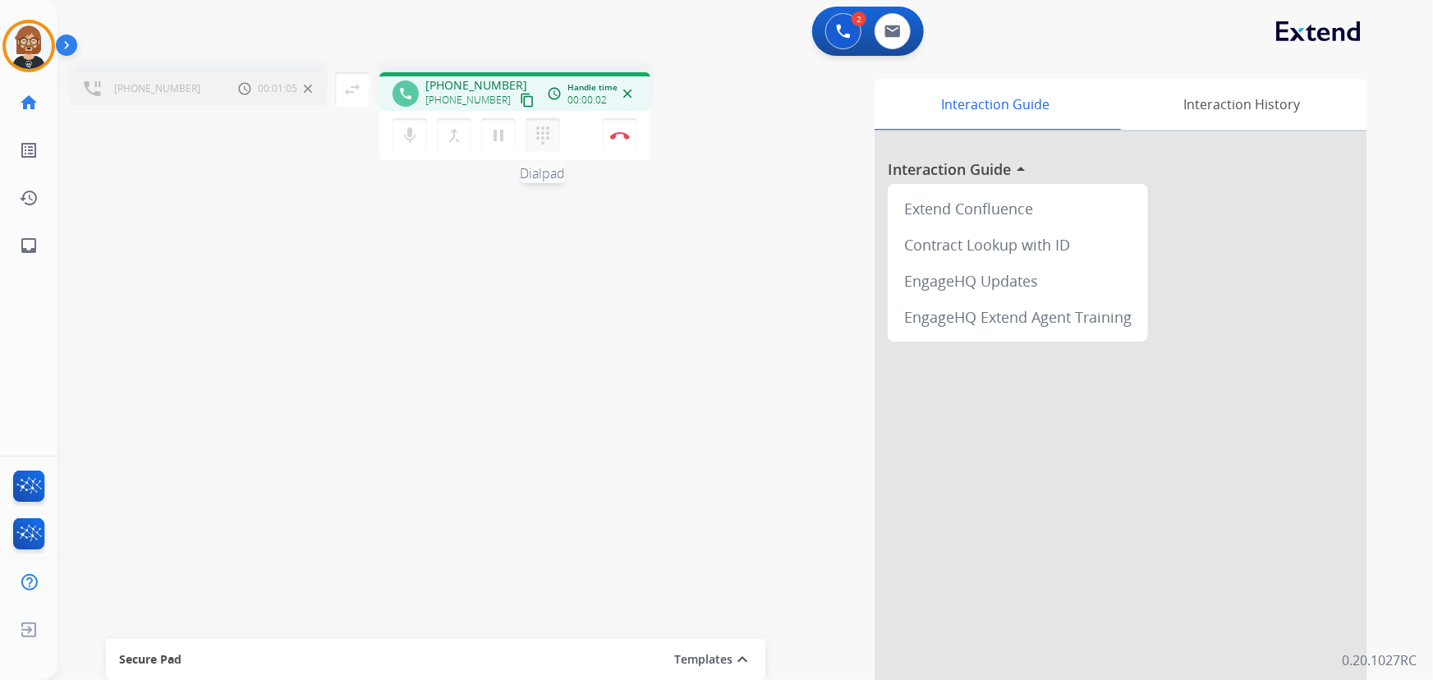
click at [541, 143] on mat-icon "dialpad" at bounding box center [543, 136] width 20 height 20
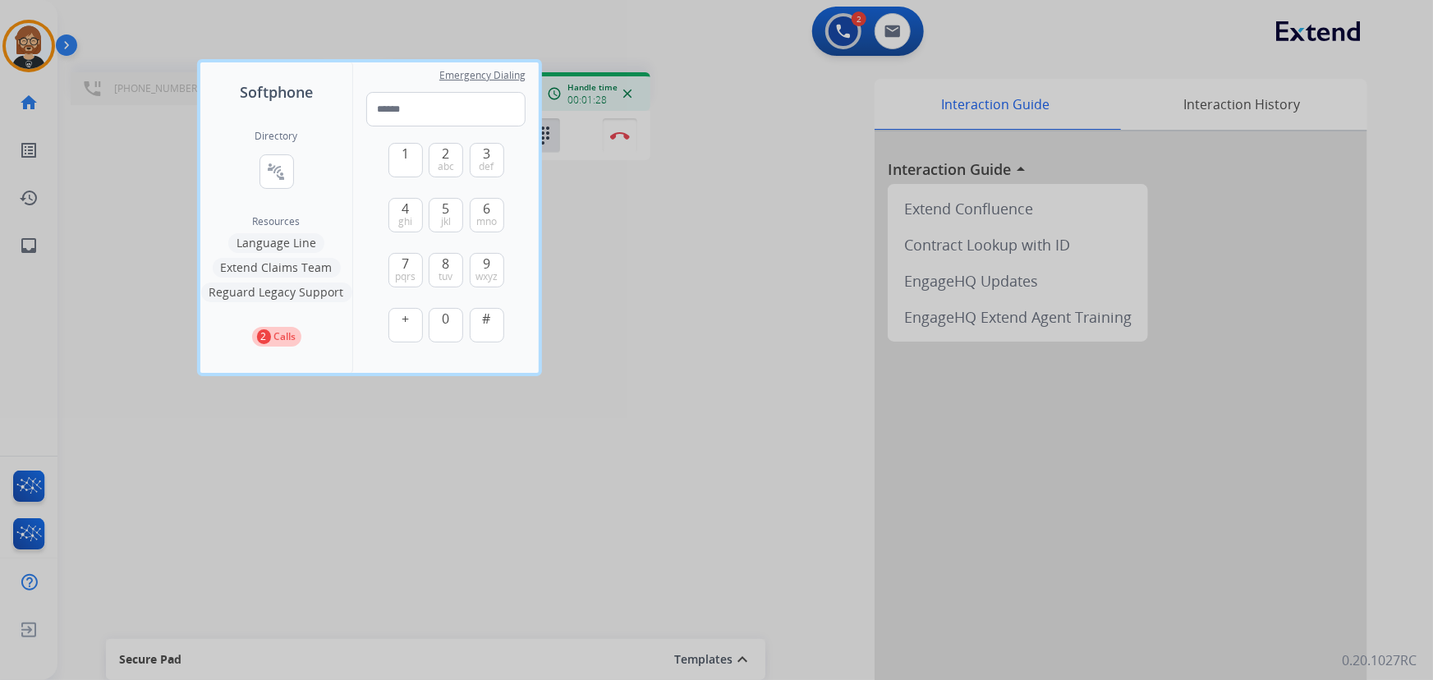
click at [664, 318] on div at bounding box center [716, 340] width 1433 height 680
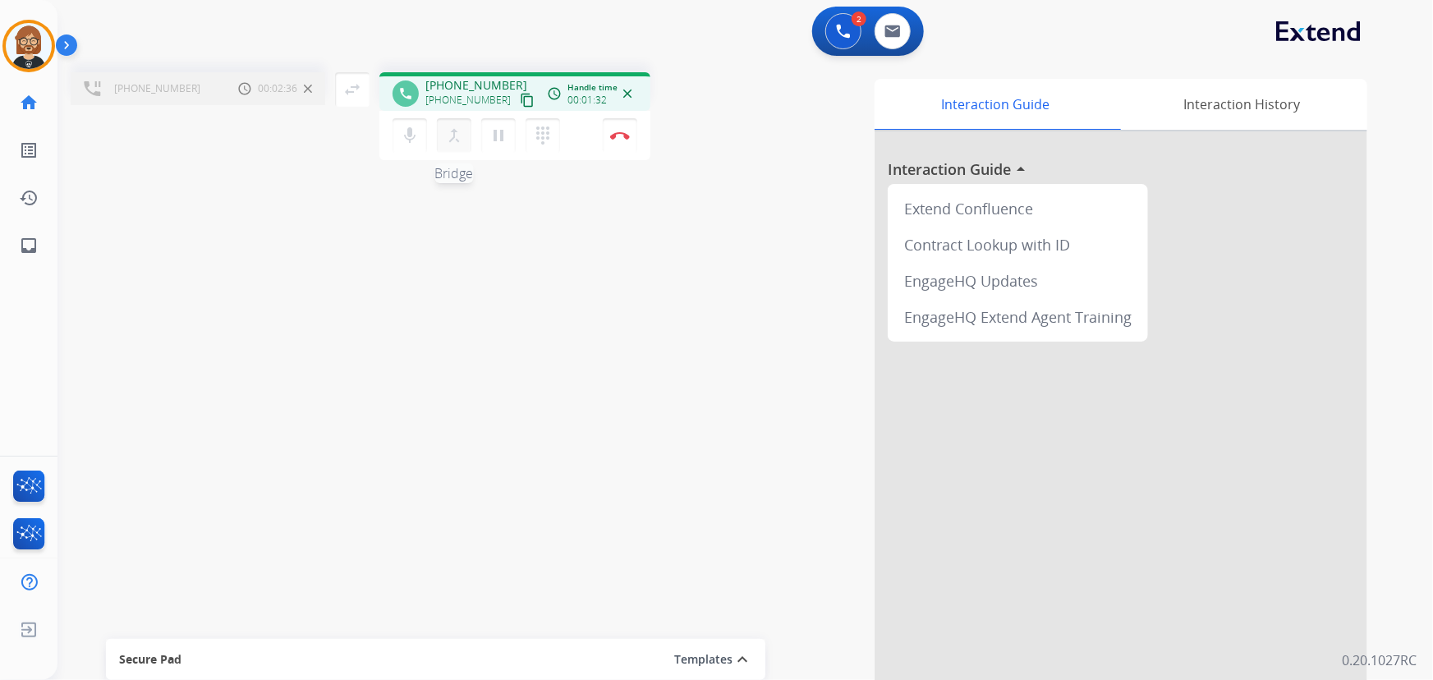
click at [453, 136] on mat-icon "merge_type" at bounding box center [454, 136] width 20 height 20
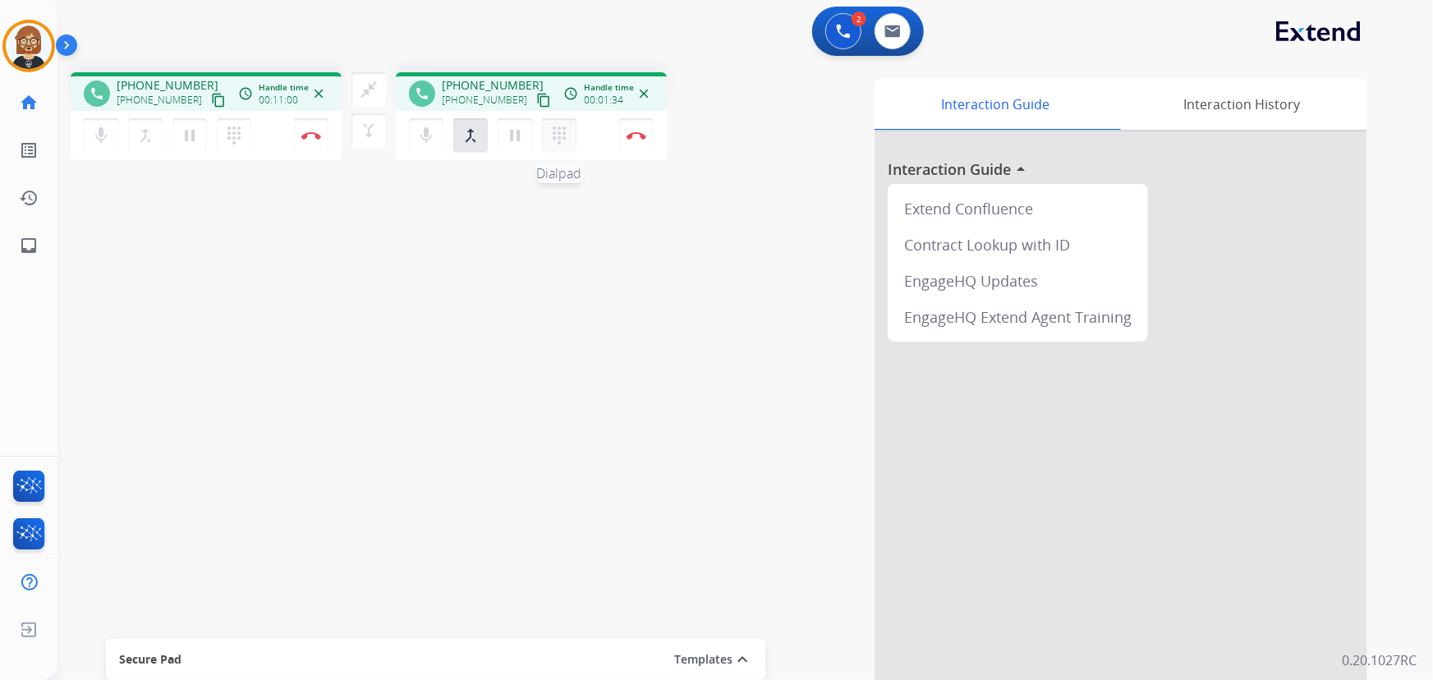
click at [559, 135] on mat-icon "dialpad" at bounding box center [560, 136] width 20 height 20
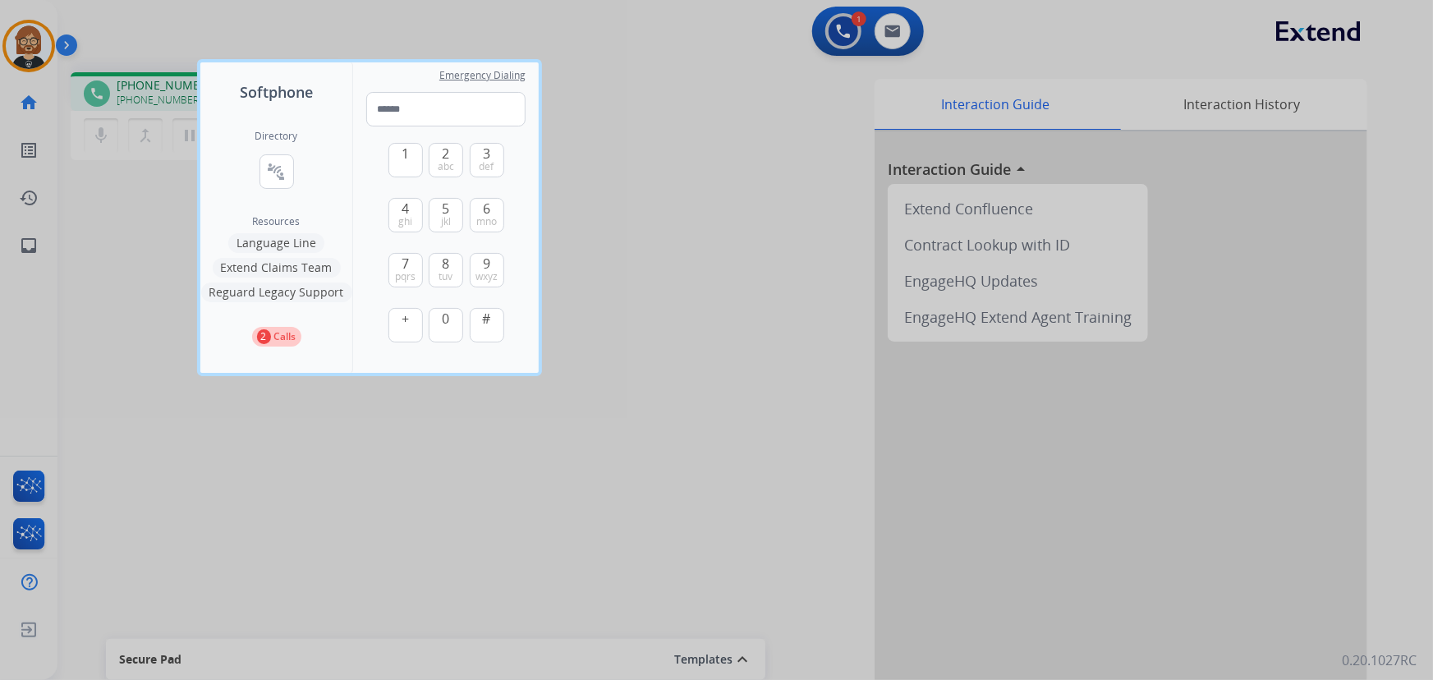
click at [676, 263] on div at bounding box center [716, 340] width 1433 height 680
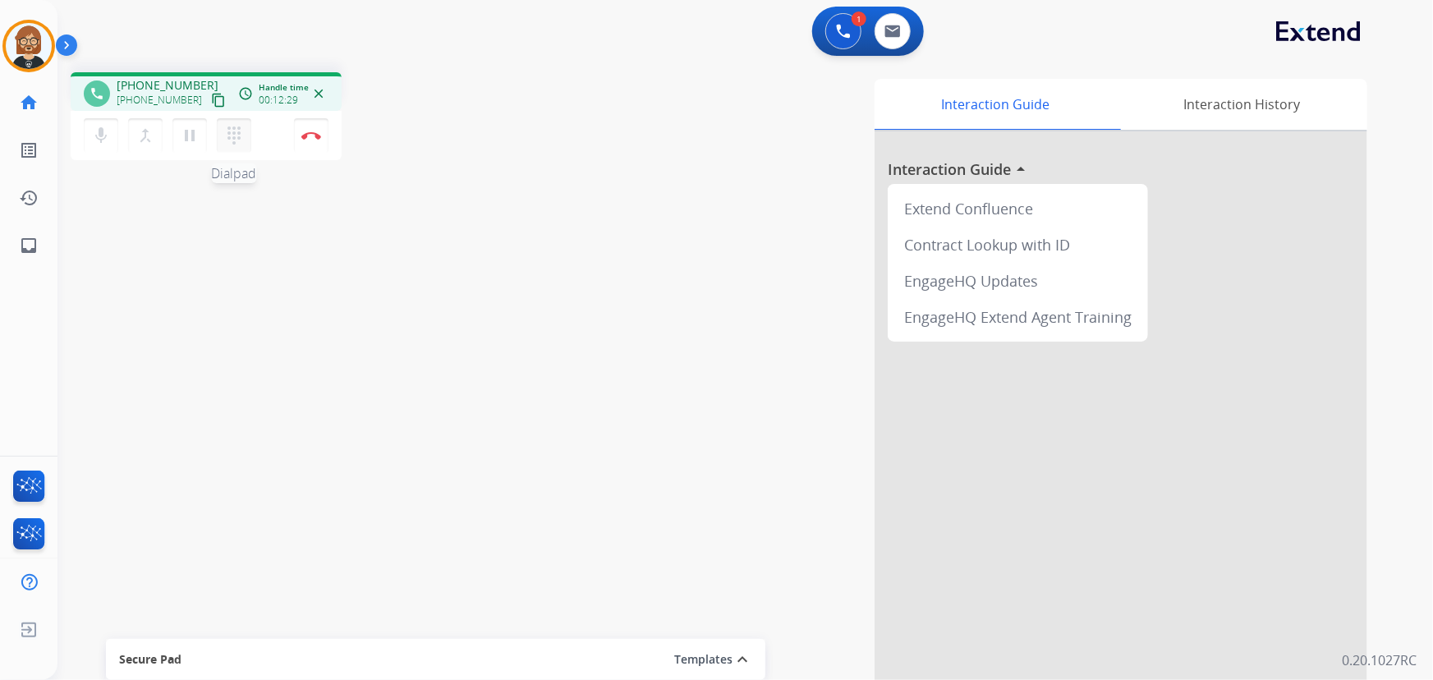
click at [234, 140] on mat-icon "dialpad" at bounding box center [234, 136] width 20 height 20
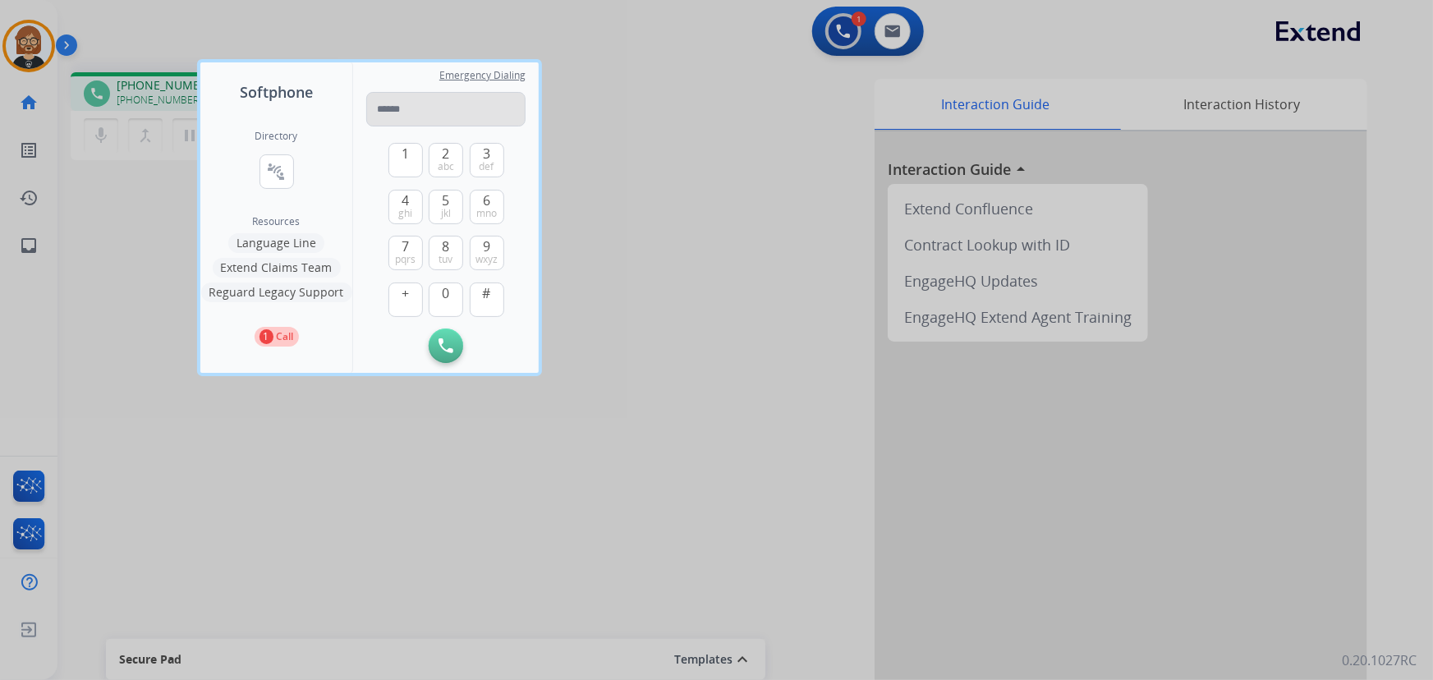
click at [397, 96] on input "tel" at bounding box center [445, 109] width 159 height 35
click at [401, 99] on input "tel" at bounding box center [445, 109] width 159 height 35
type input "**********"
click at [446, 345] on img at bounding box center [446, 345] width 15 height 15
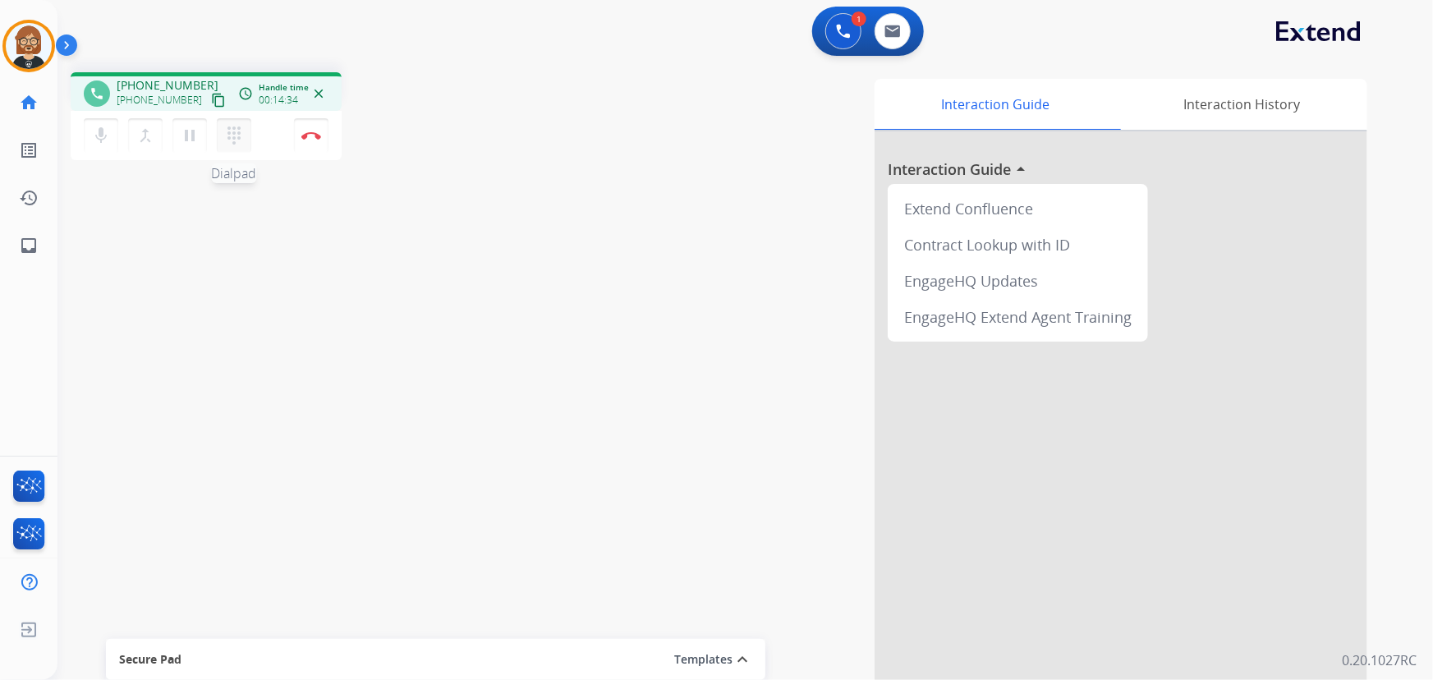
click at [234, 138] on mat-icon "dialpad" at bounding box center [234, 136] width 20 height 20
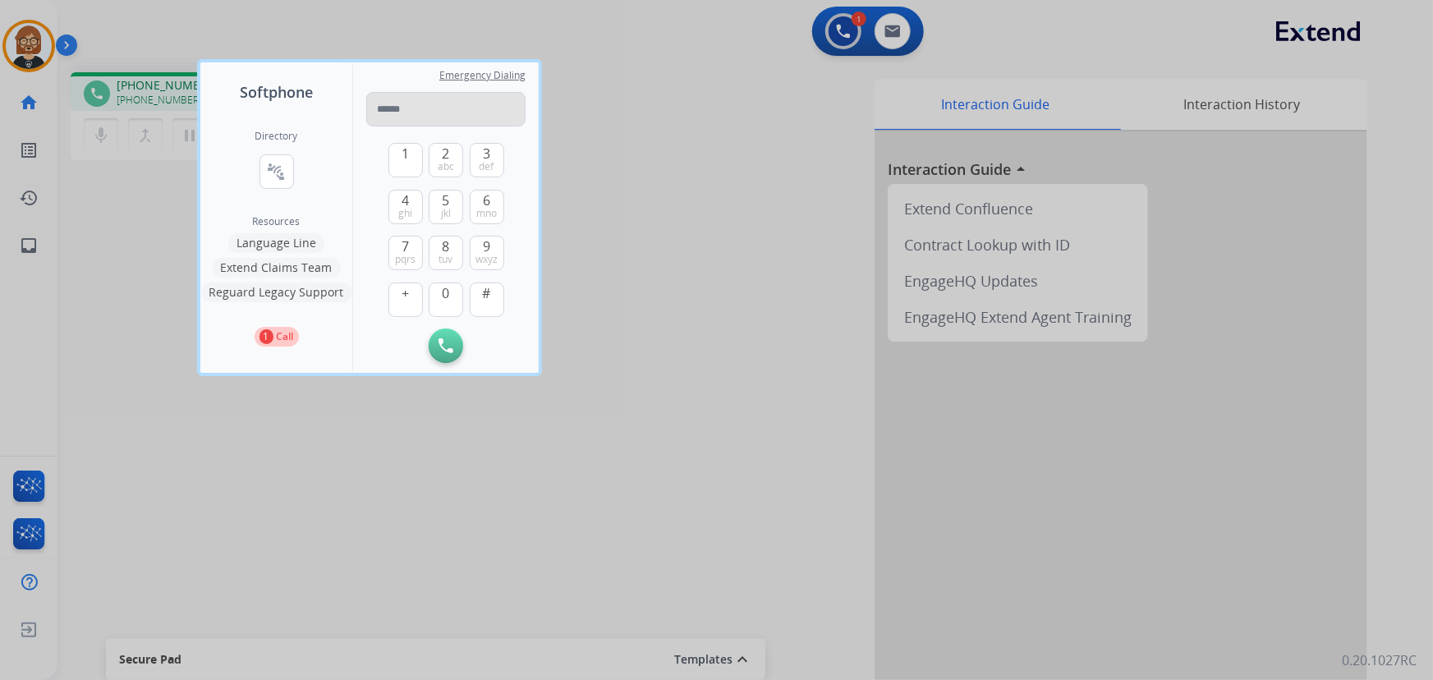
click at [402, 95] on input "tel" at bounding box center [445, 109] width 159 height 35
type input "**********"
click at [446, 338] on img at bounding box center [446, 345] width 15 height 15
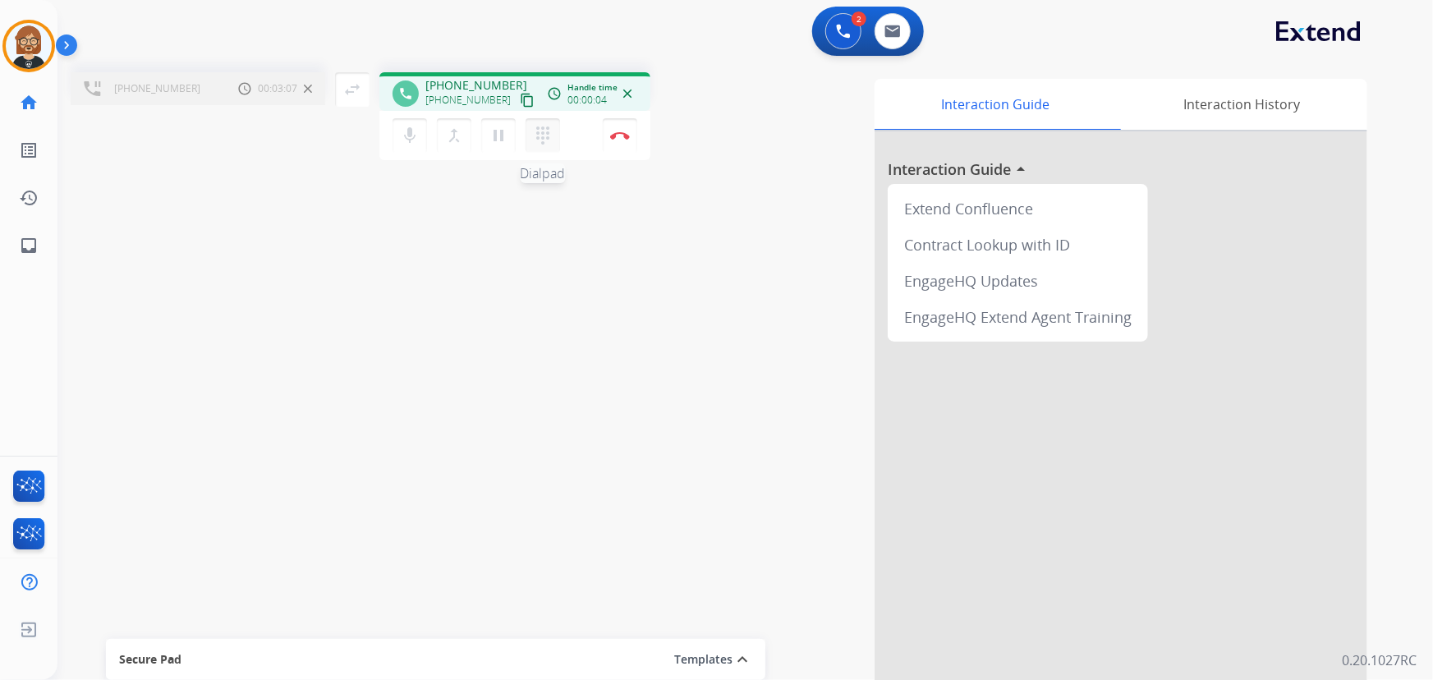
click at [547, 137] on mat-icon "dialpad" at bounding box center [543, 136] width 20 height 20
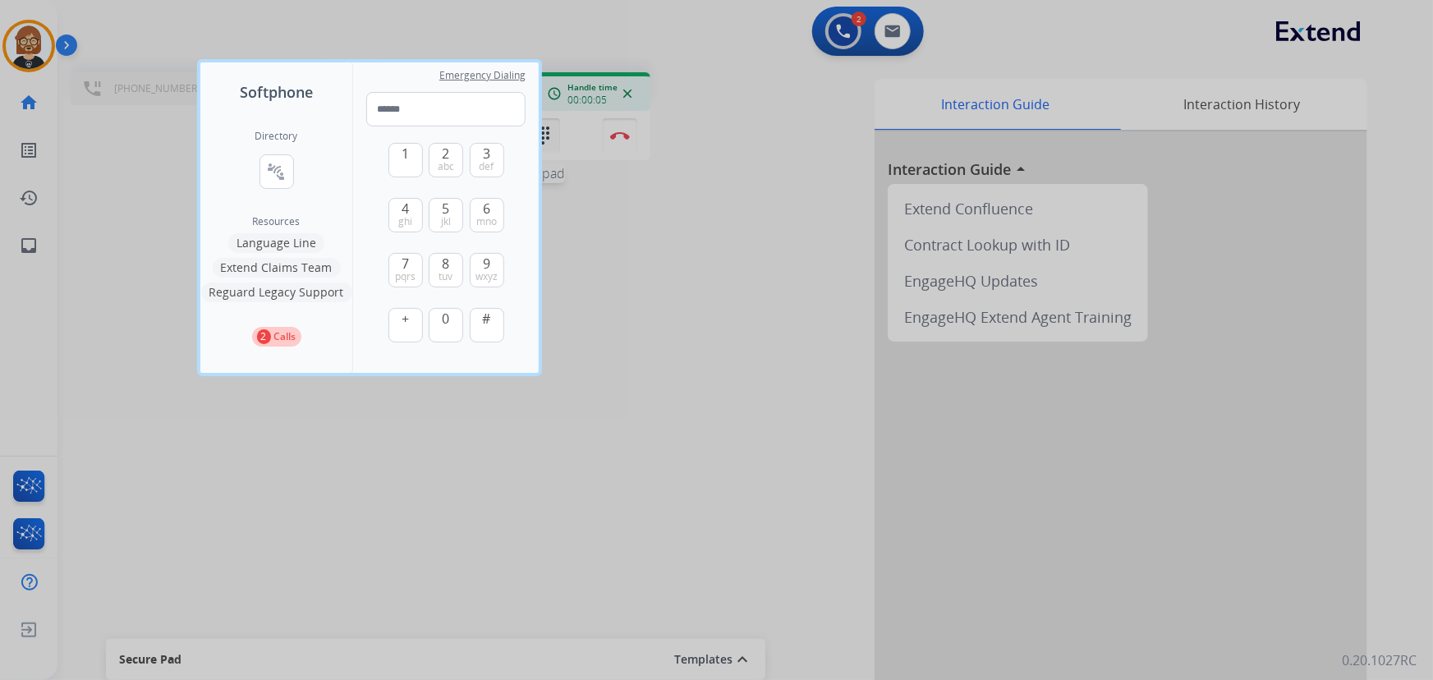
click at [547, 137] on div at bounding box center [716, 340] width 1433 height 680
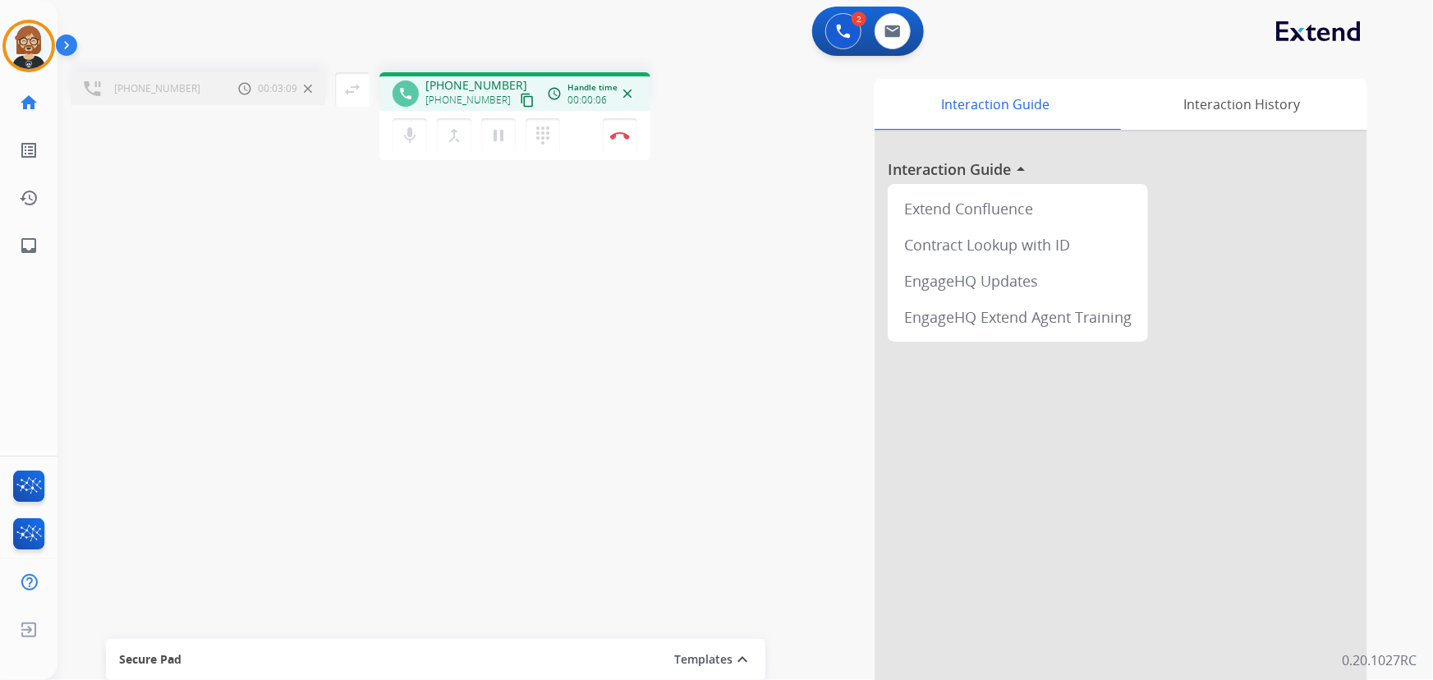
click at [599, 258] on div "[PHONE_NUMBER] Call metrics Hold 00:03:09 00:03:09 swap_horiz Break voice bridg…" at bounding box center [726, 401] width 1336 height 685
click at [541, 143] on mat-icon "dialpad" at bounding box center [543, 136] width 20 height 20
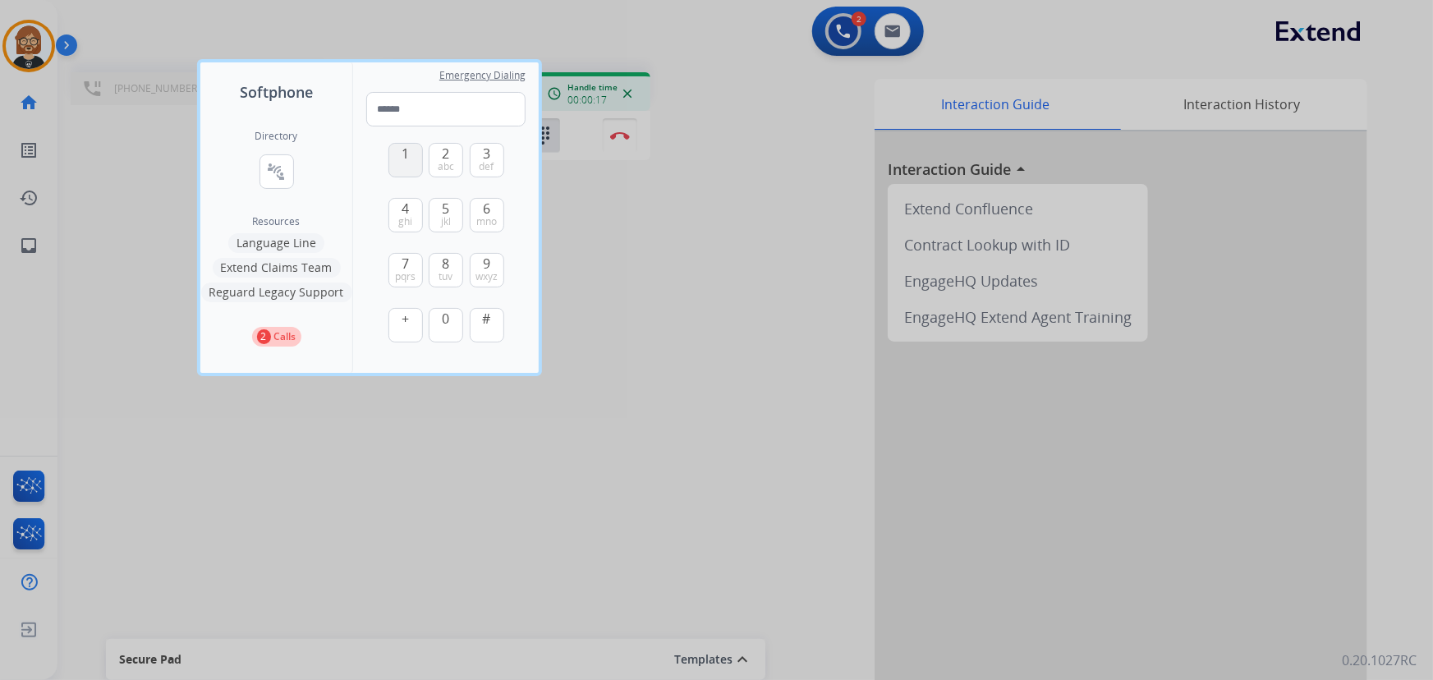
click at [406, 155] on span "1" at bounding box center [405, 154] width 7 height 20
type input "*"
click at [604, 218] on div at bounding box center [716, 340] width 1433 height 680
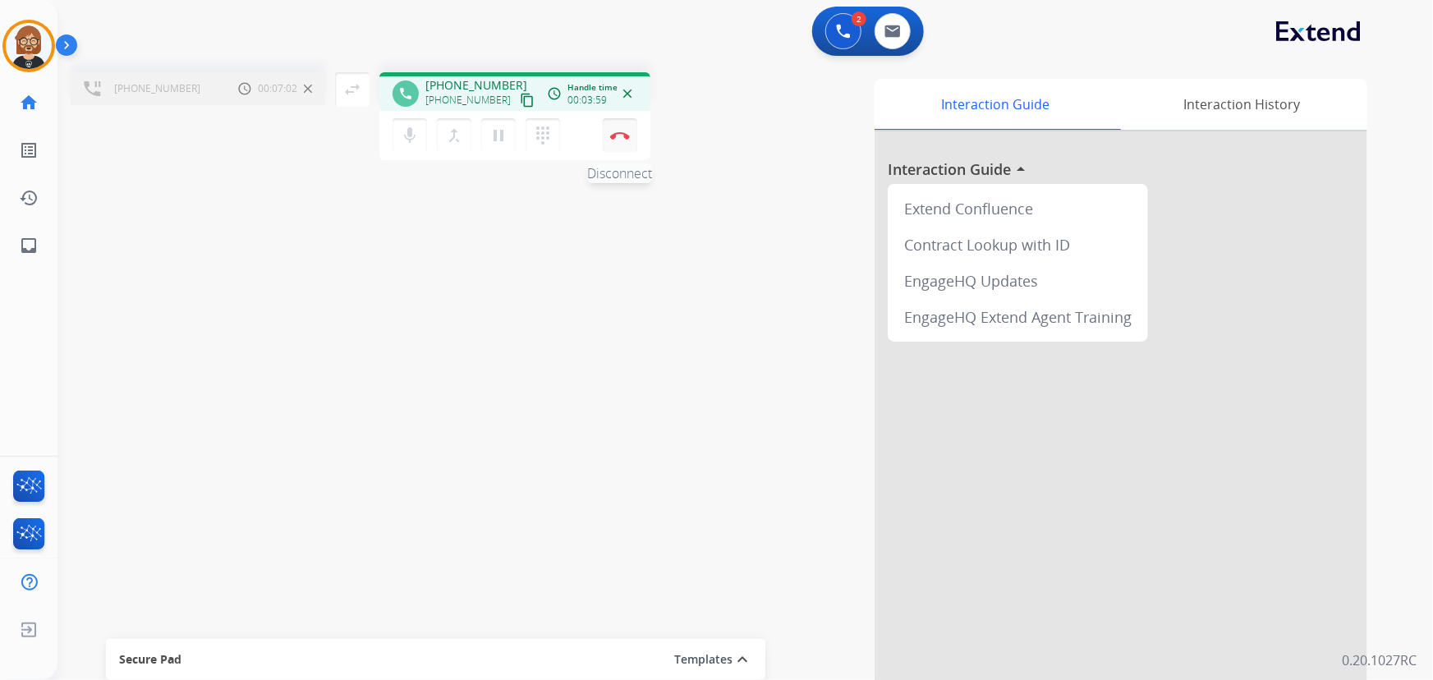
click at [622, 137] on img at bounding box center [620, 135] width 20 height 8
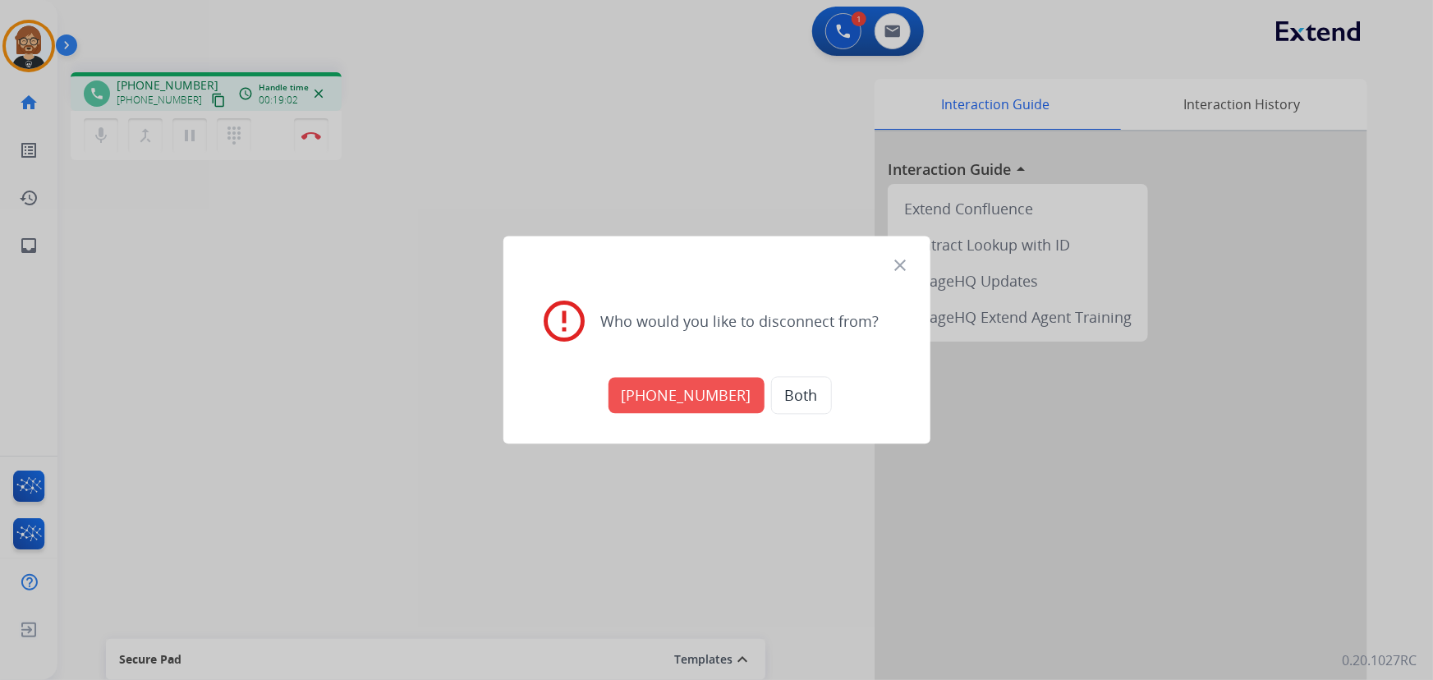
click at [682, 389] on button "[PHONE_NUMBER]" at bounding box center [687, 396] width 156 height 36
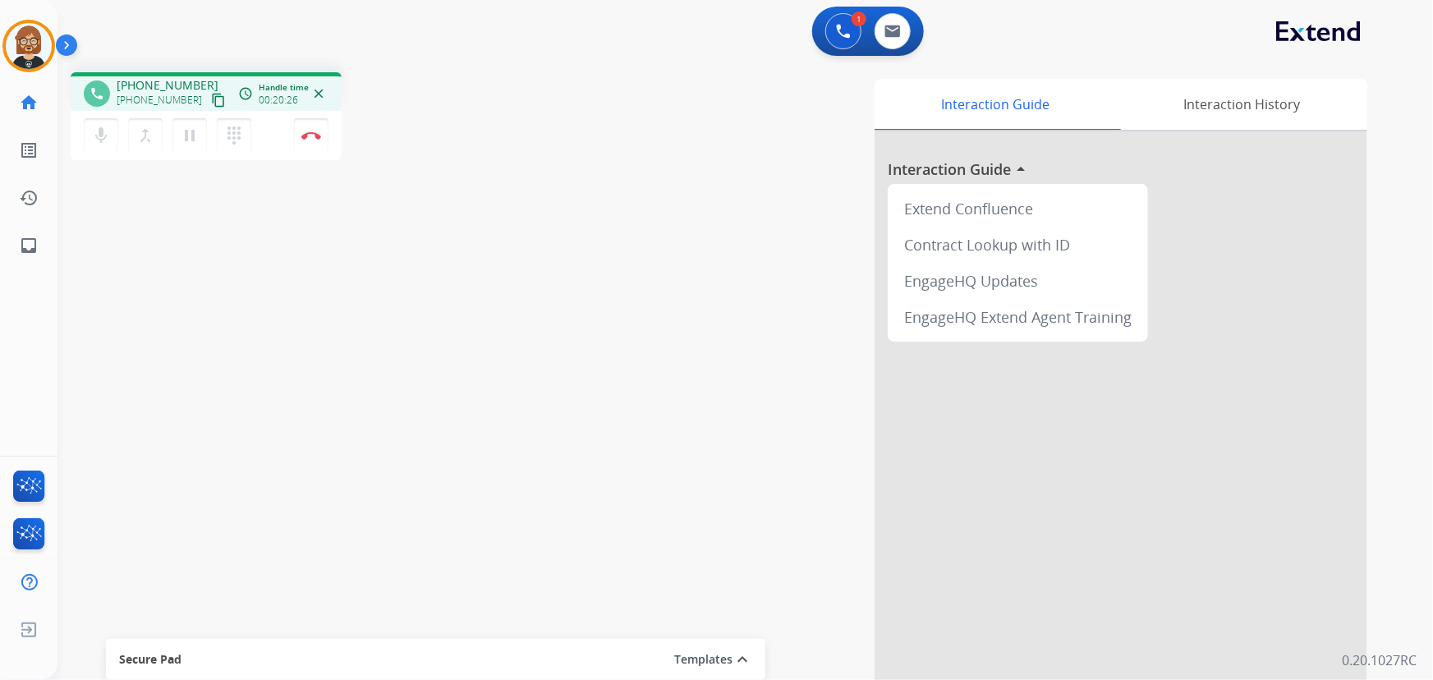
click at [1013, 483] on div at bounding box center [1121, 437] width 493 height 613
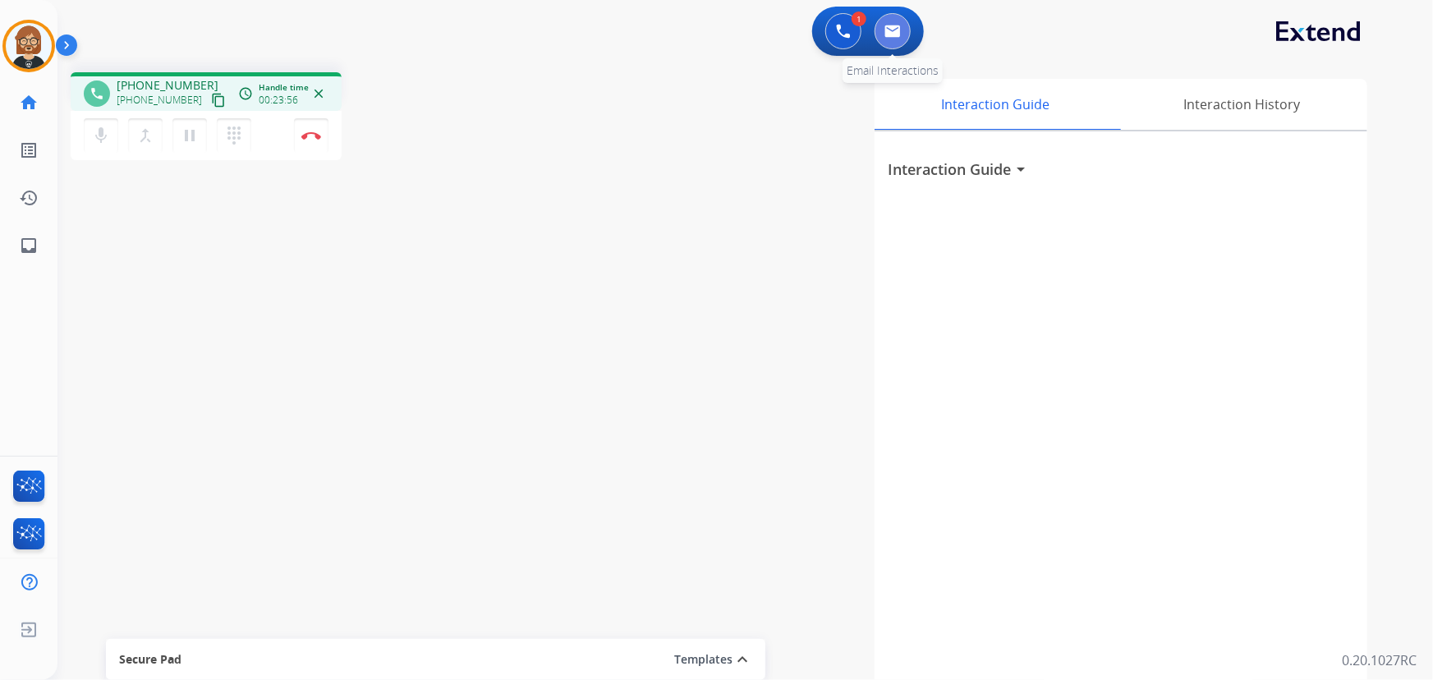
click at [906, 35] on button at bounding box center [893, 31] width 36 height 36
select select "**********"
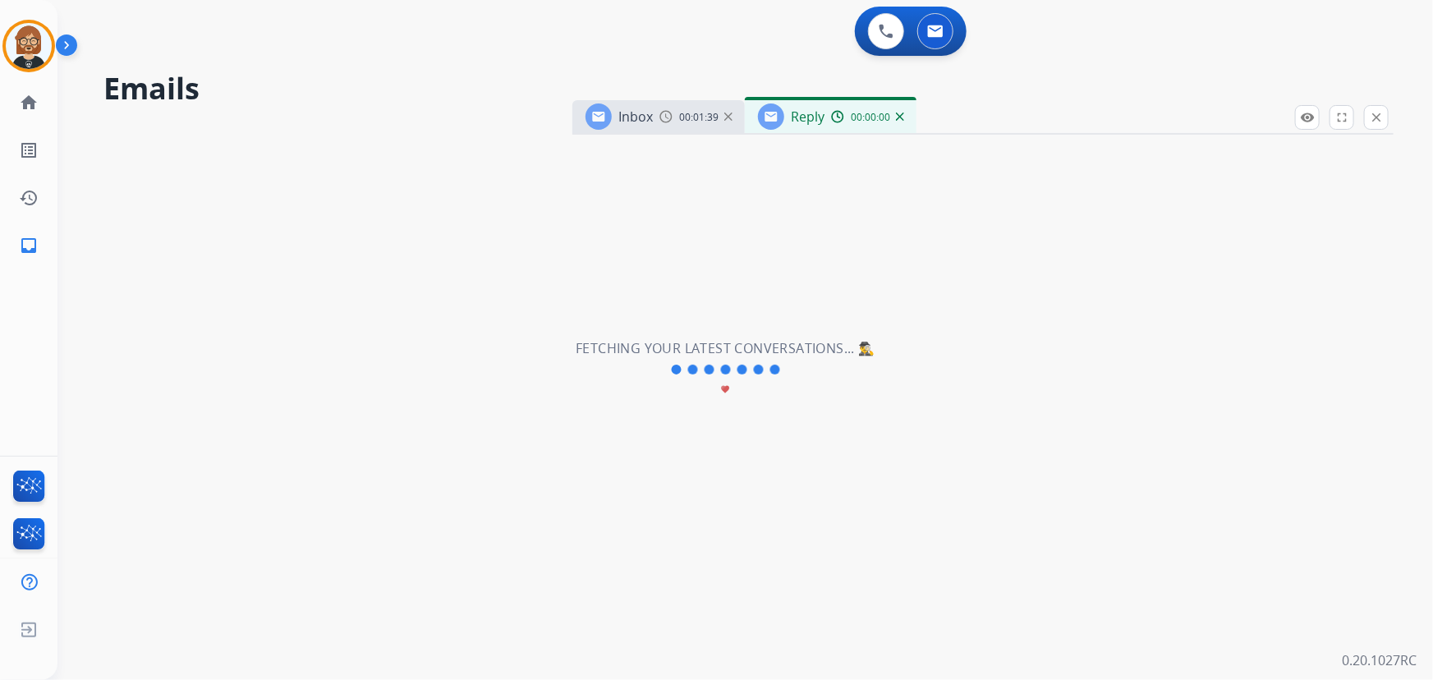
select select "**********"
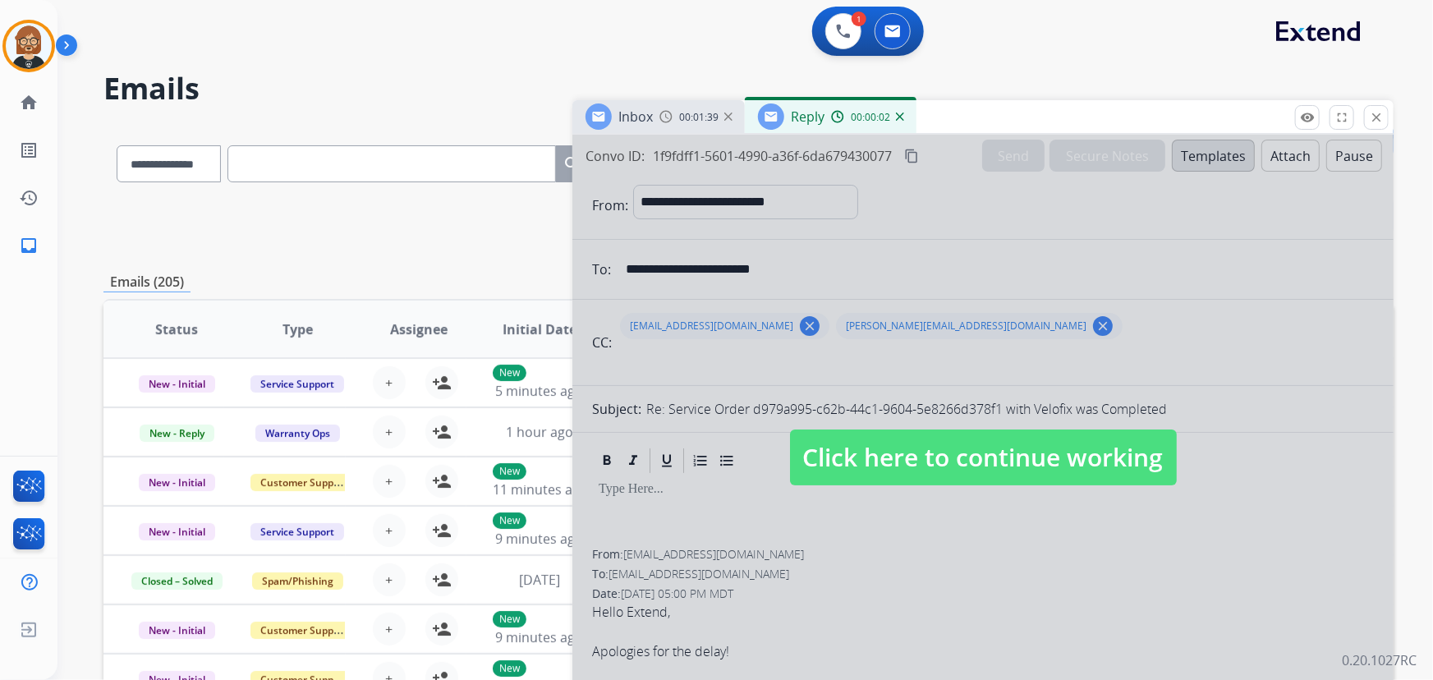
click at [890, 462] on span "Click here to continue working" at bounding box center [983, 458] width 387 height 56
select select
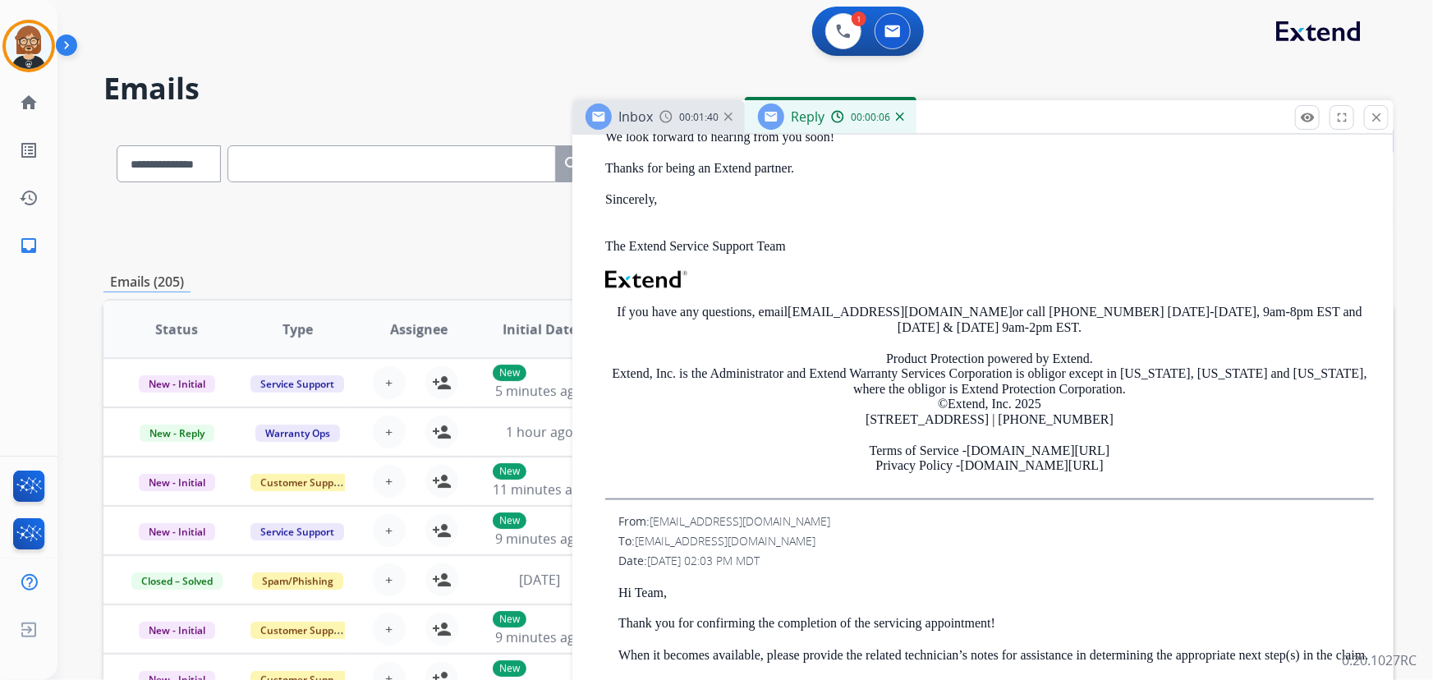
scroll to position [1120, 0]
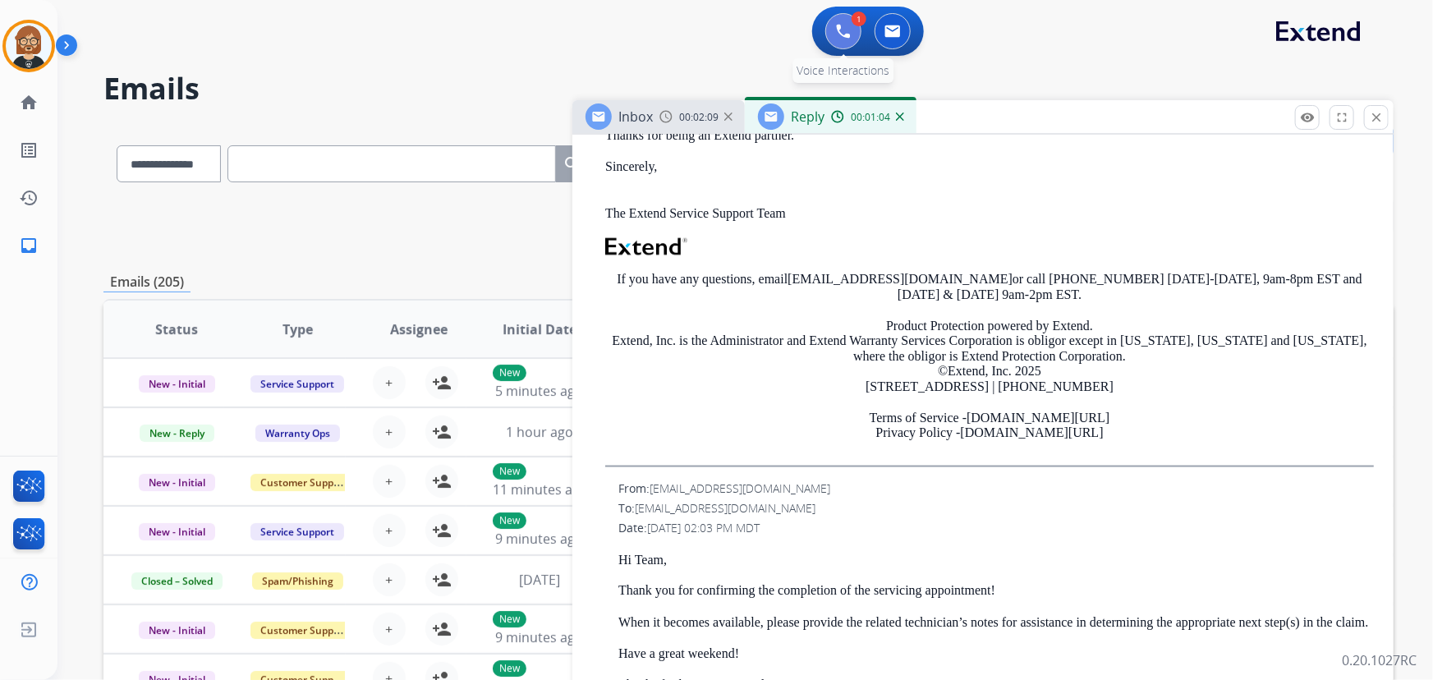
click at [849, 37] on img at bounding box center [843, 31] width 15 height 15
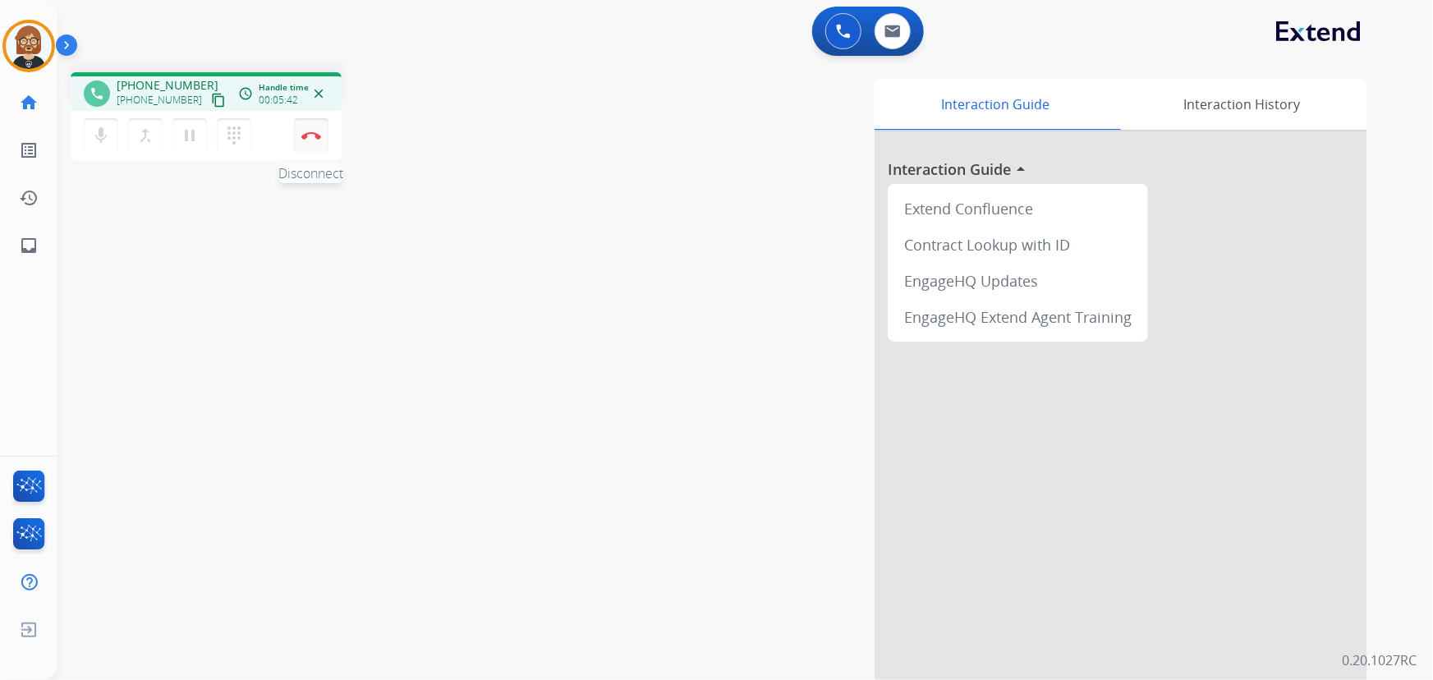
click at [305, 136] on img at bounding box center [311, 135] width 20 height 8
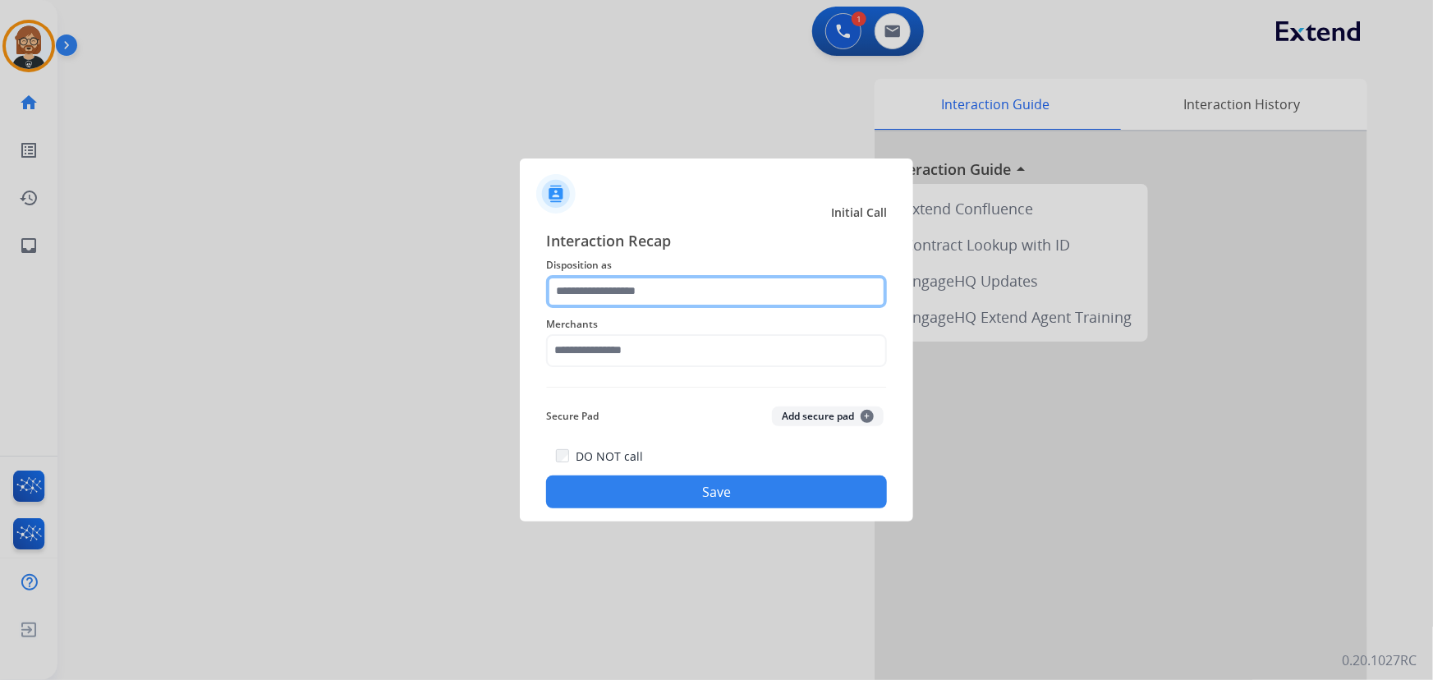
click at [688, 288] on input "text" at bounding box center [716, 291] width 341 height 33
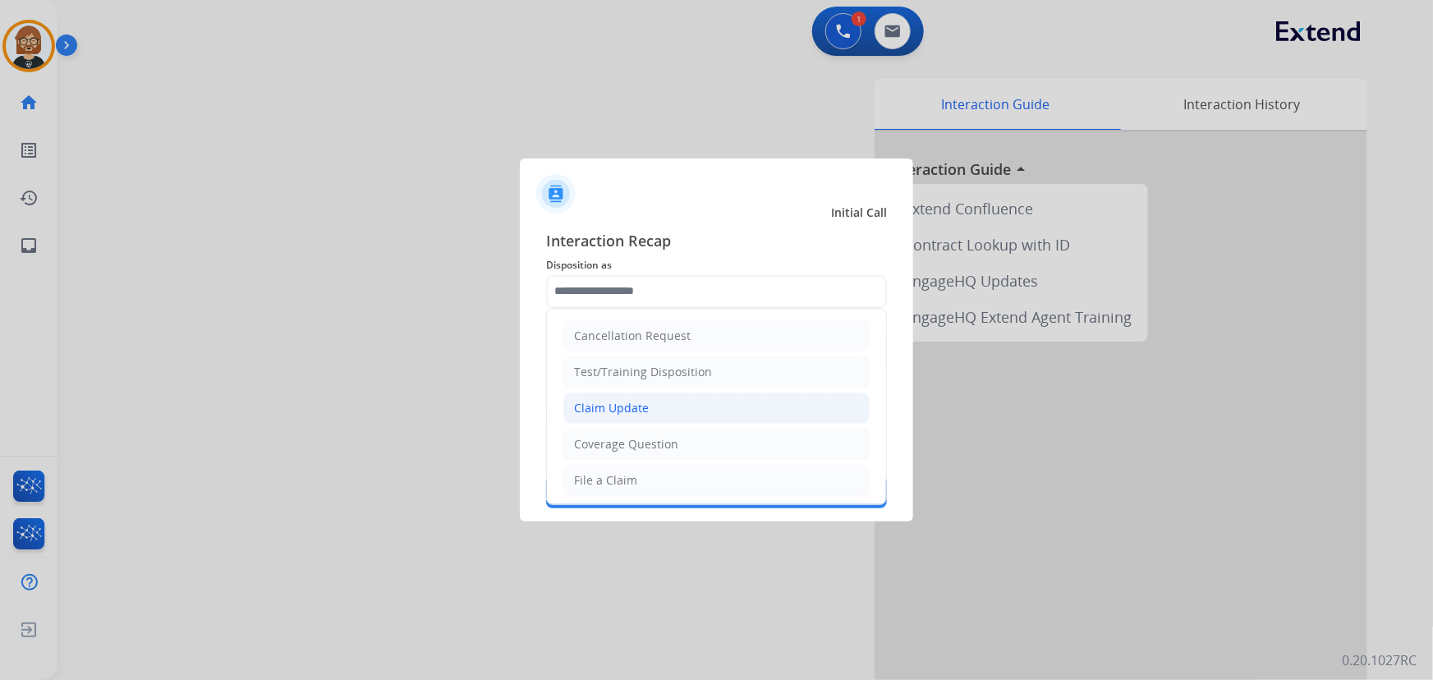
click at [688, 408] on li "Claim Update" at bounding box center [717, 408] width 306 height 31
type input "**********"
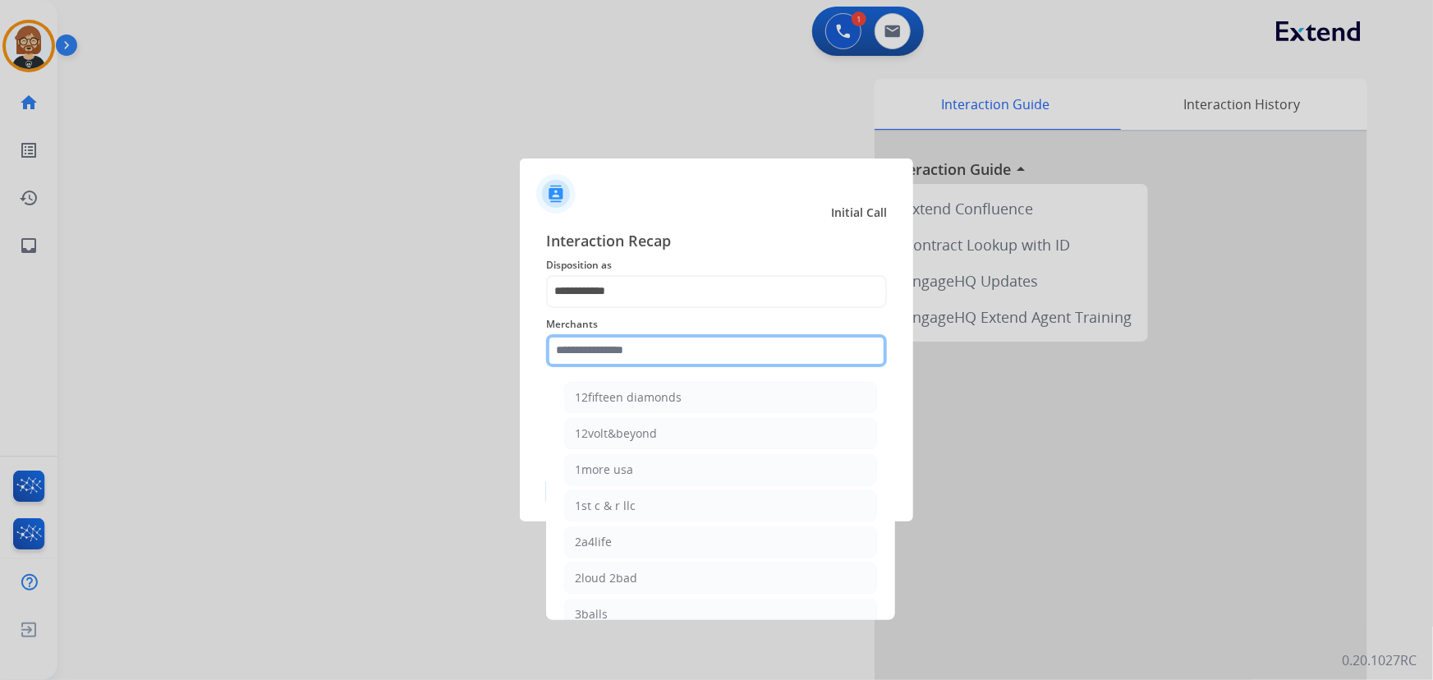
click at [658, 345] on input "text" at bounding box center [716, 350] width 341 height 33
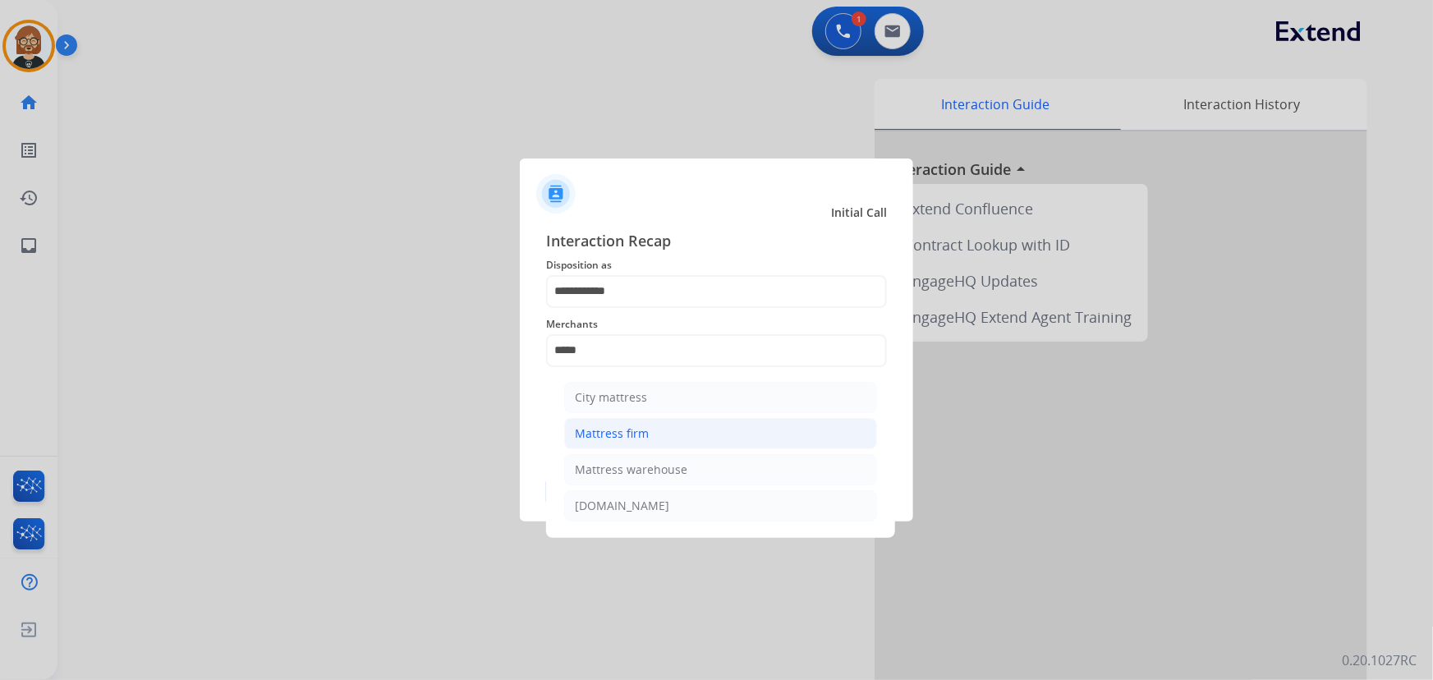
click at [677, 428] on li "Mattress firm" at bounding box center [720, 433] width 313 height 31
type input "**********"
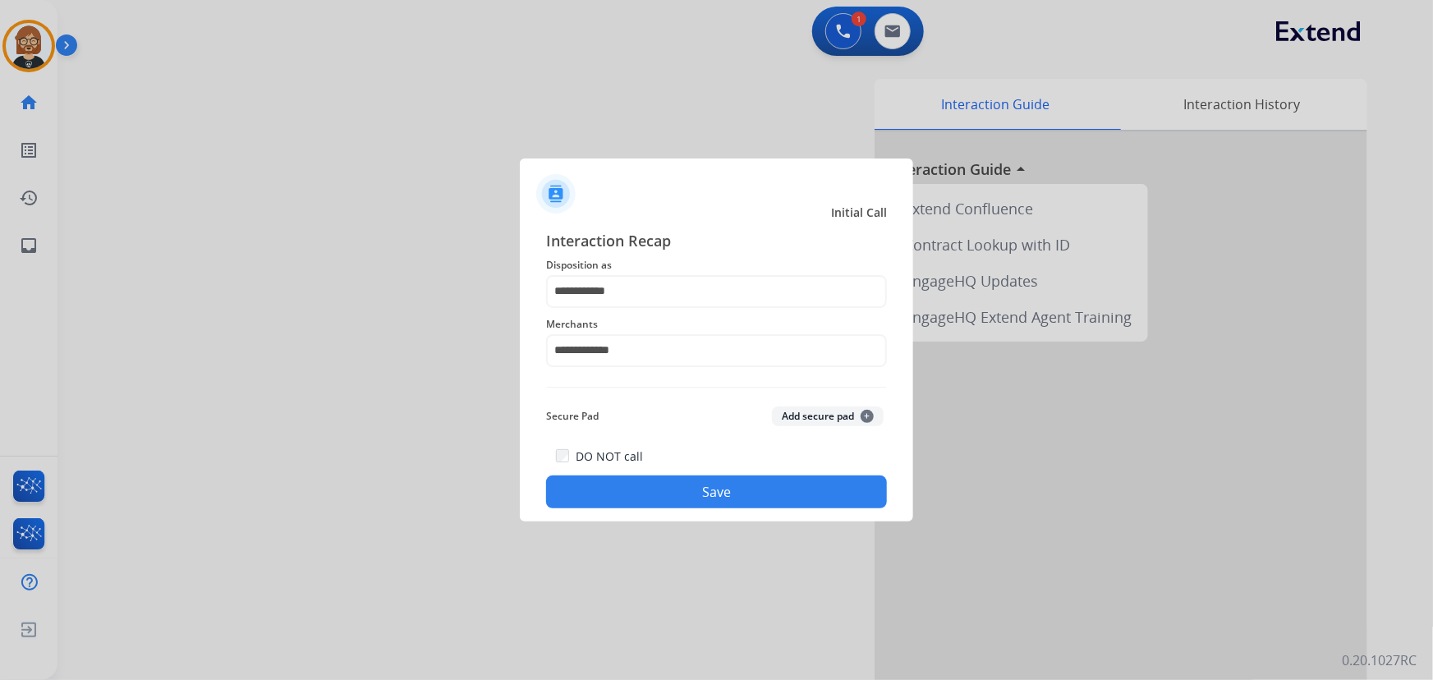
click at [755, 503] on button "Save" at bounding box center [716, 492] width 341 height 33
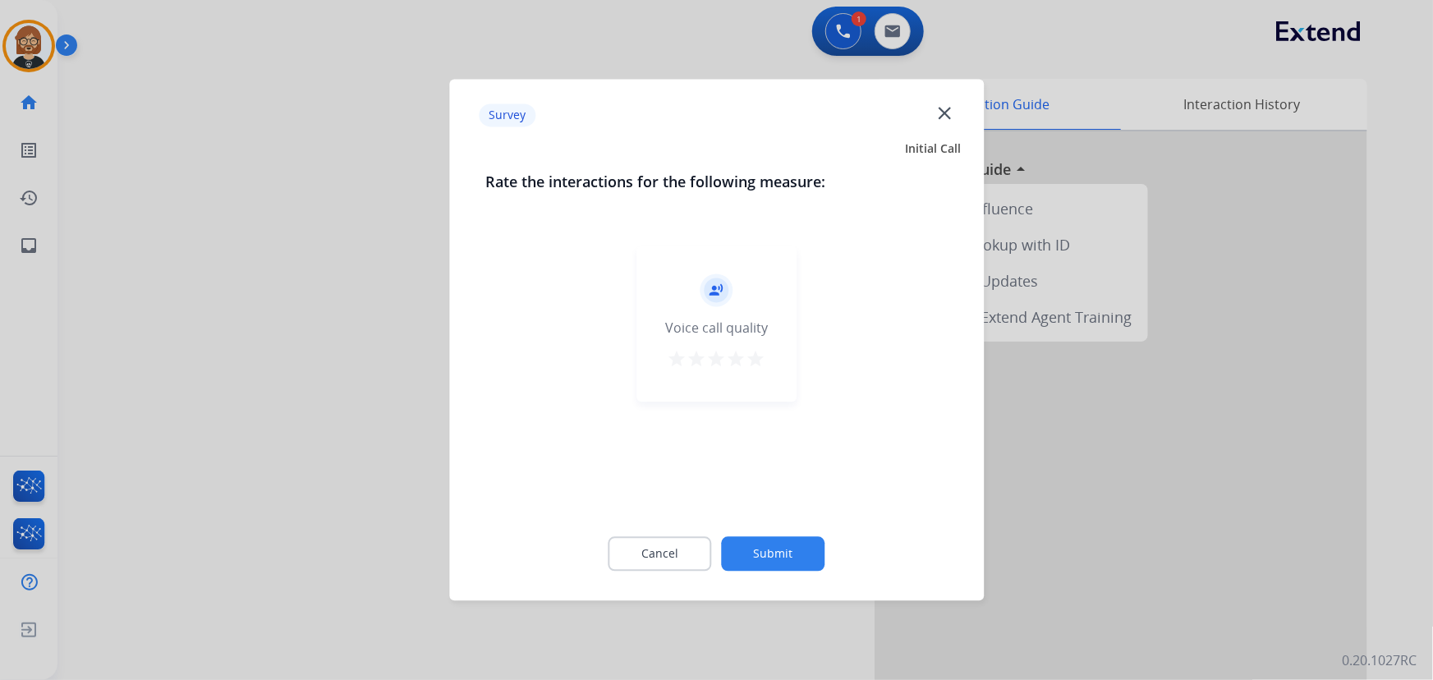
click at [798, 547] on button "Submit" at bounding box center [774, 554] width 104 height 35
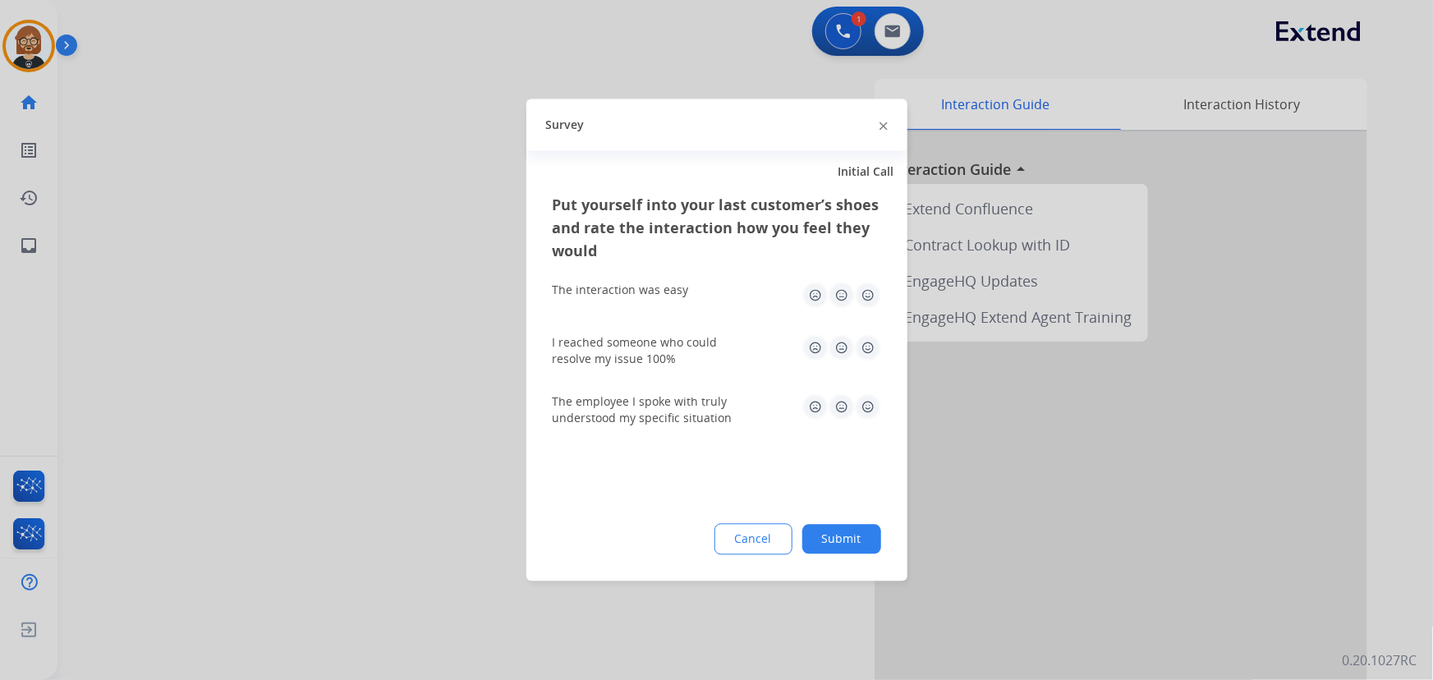
click at [829, 535] on button "Submit" at bounding box center [842, 540] width 79 height 30
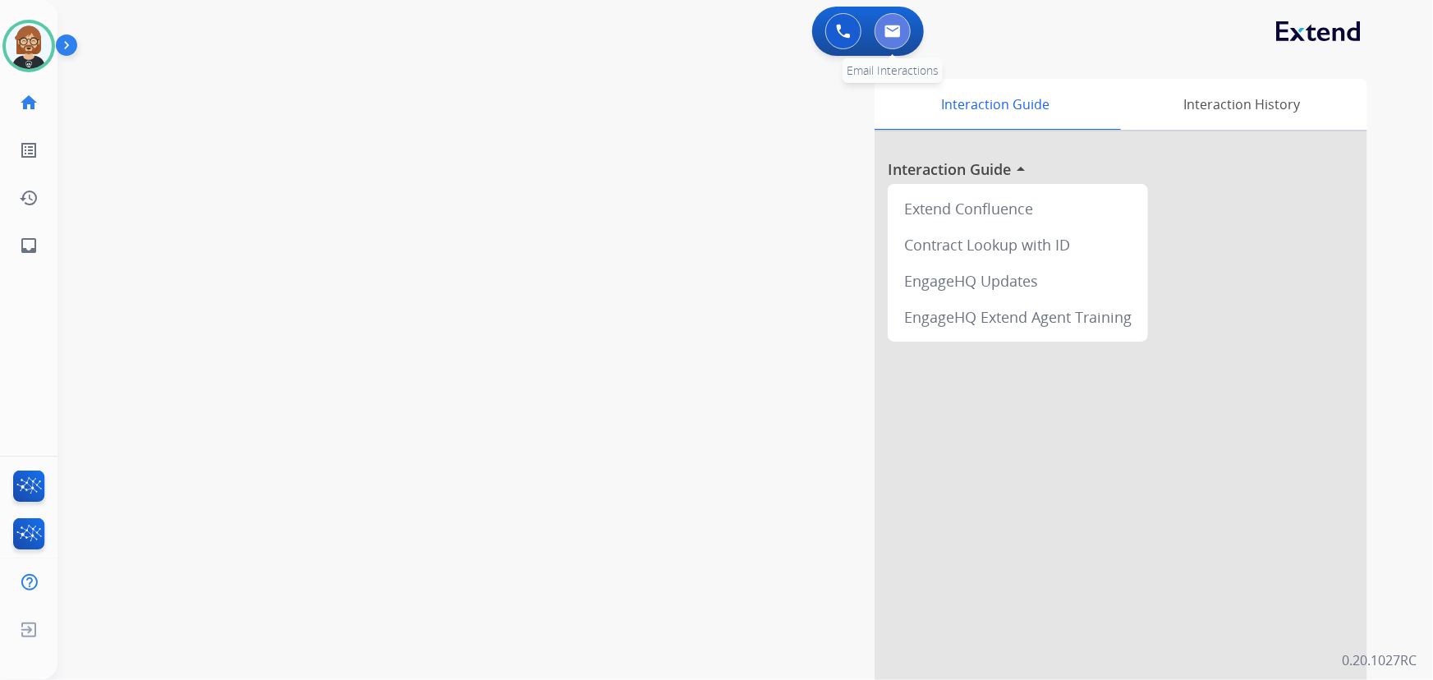
click at [899, 35] on img at bounding box center [893, 31] width 16 height 13
select select "**********"
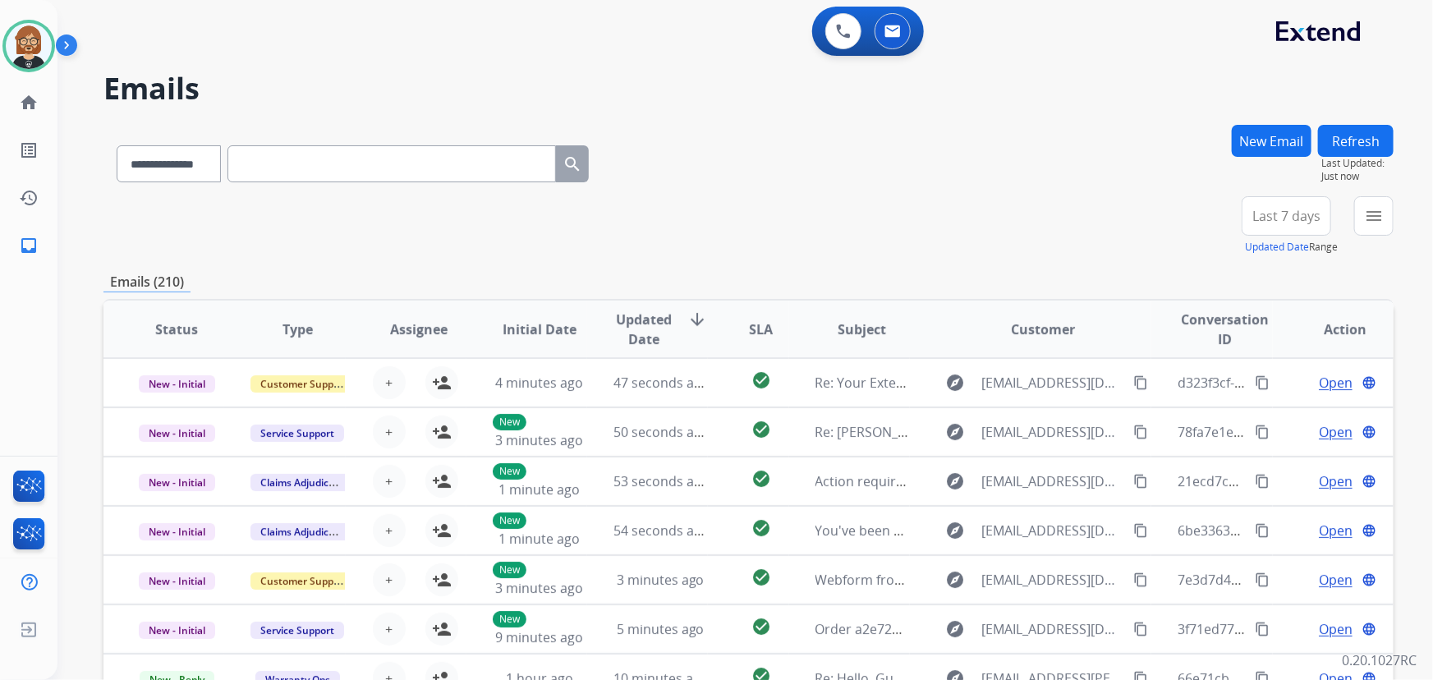
click at [311, 173] on input "text" at bounding box center [392, 163] width 329 height 37
paste input "**********"
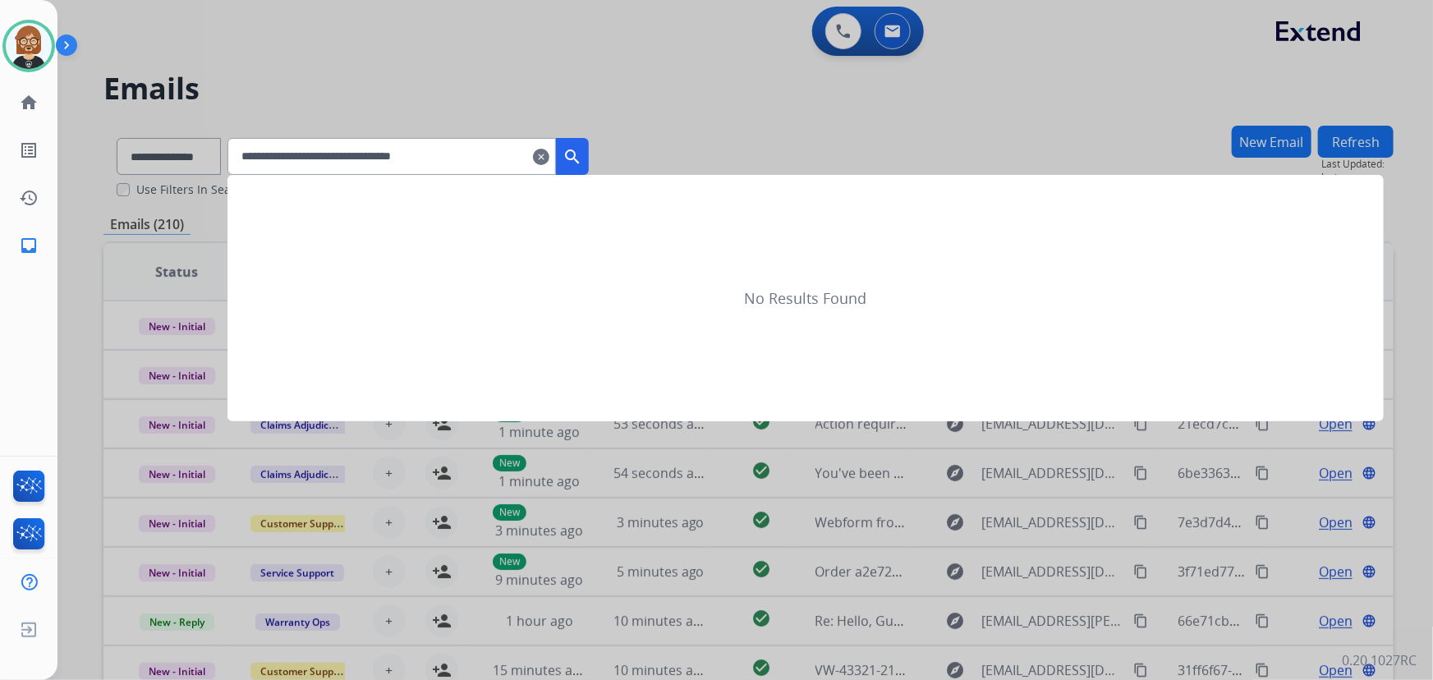
type input "**********"
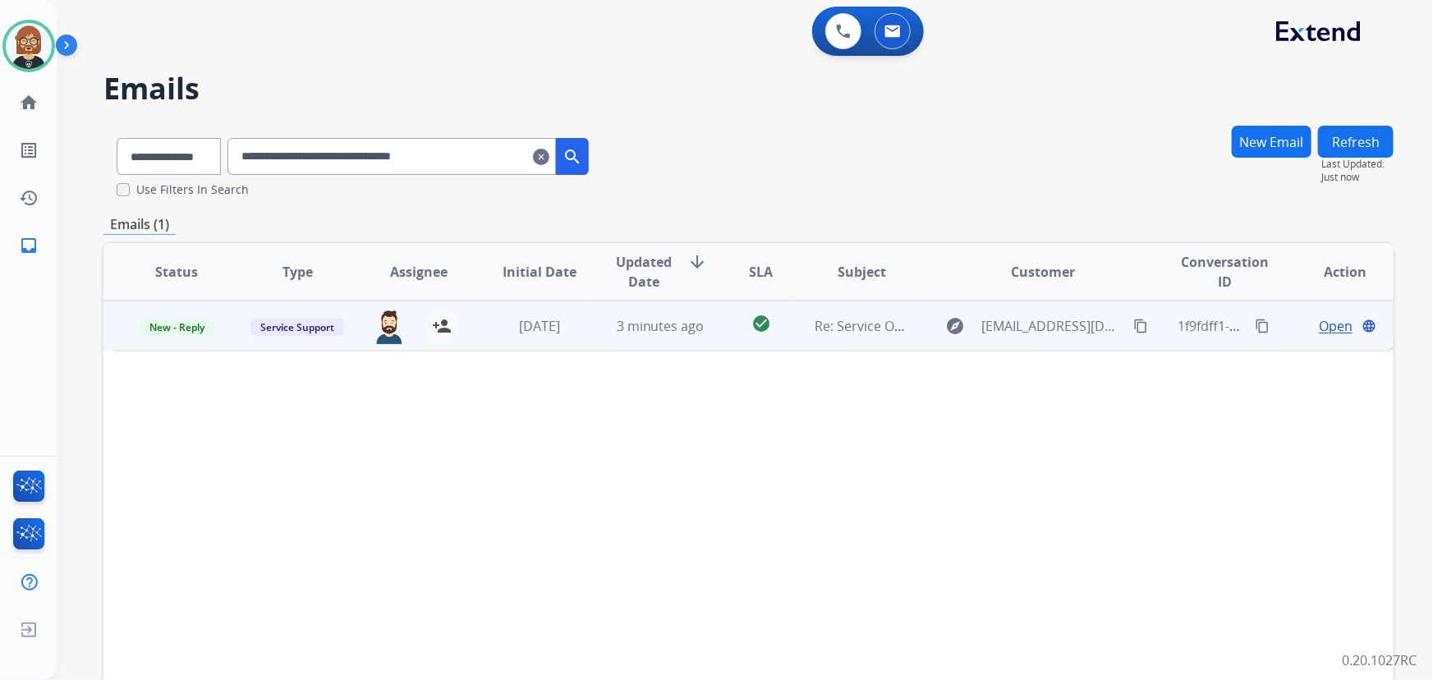
click at [535, 345] on td "[DATE]" at bounding box center [527, 325] width 121 height 49
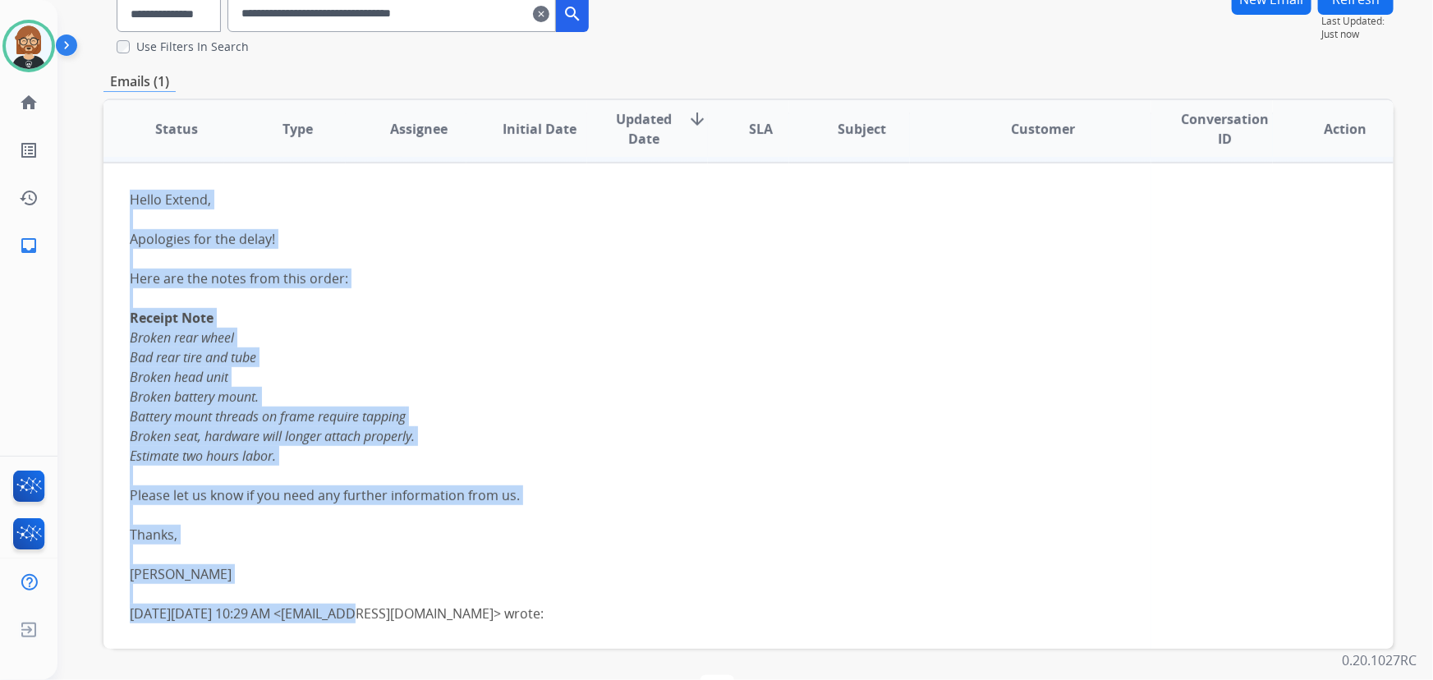
scroll to position [149, 0]
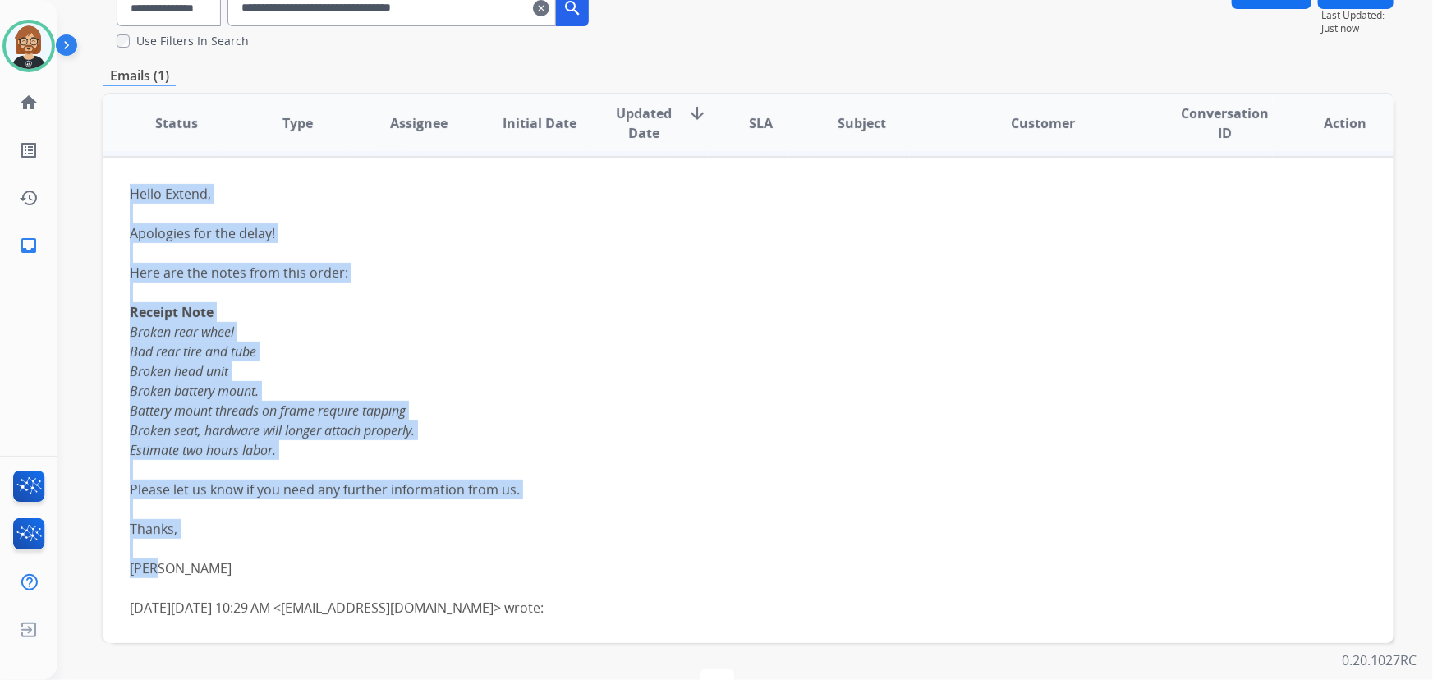
drag, startPoint x: 128, startPoint y: 344, endPoint x: 500, endPoint y: 559, distance: 429.9
click at [500, 559] on td "Hello Extend, Apologies for the delay! Here are the notes from this order: Rece…" at bounding box center [628, 400] width 1048 height 487
copy div "Hello Extend, Apologies for the delay! Here are the notes from this order: Rece…"
click at [544, 400] on div "Receipt Note Broken rear wheel Bad rear tire and tube Broken head unit Broken b…" at bounding box center [628, 381] width 996 height 158
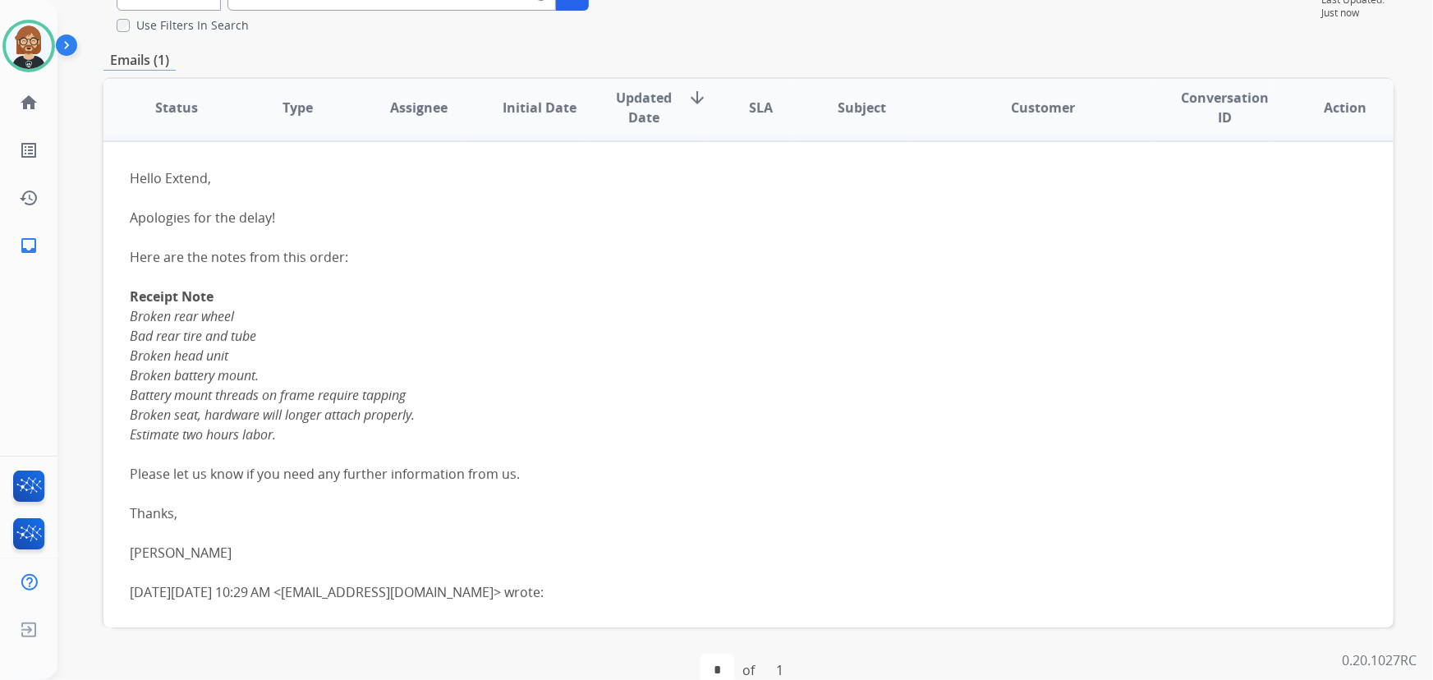
scroll to position [122, 0]
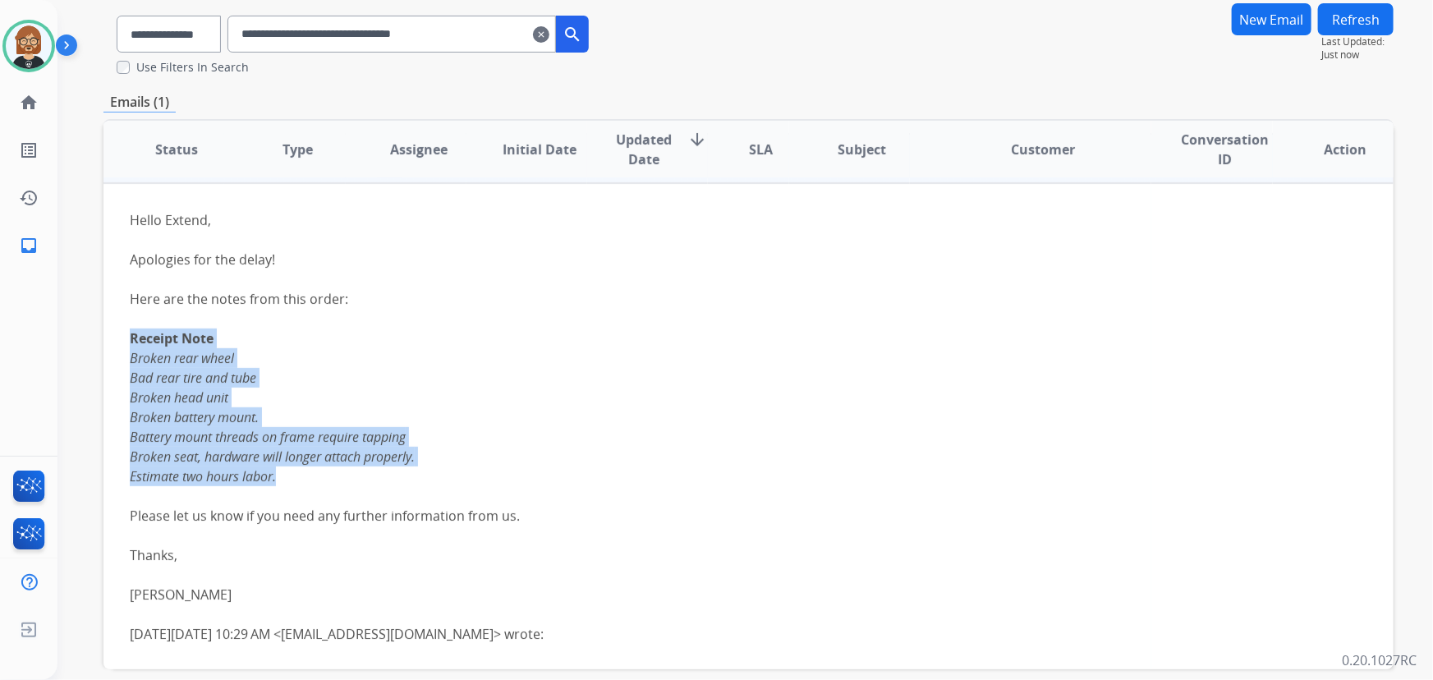
drag, startPoint x: 127, startPoint y: 335, endPoint x: 329, endPoint y: 472, distance: 243.8
click at [329, 472] on td "Hello Extend, Apologies for the delay! Here are the notes from this order: Rece…" at bounding box center [628, 426] width 1048 height 487
click at [250, 357] on div "Receipt Note Broken rear wheel Bad rear tire and tube Broken head unit Broken b…" at bounding box center [628, 408] width 996 height 158
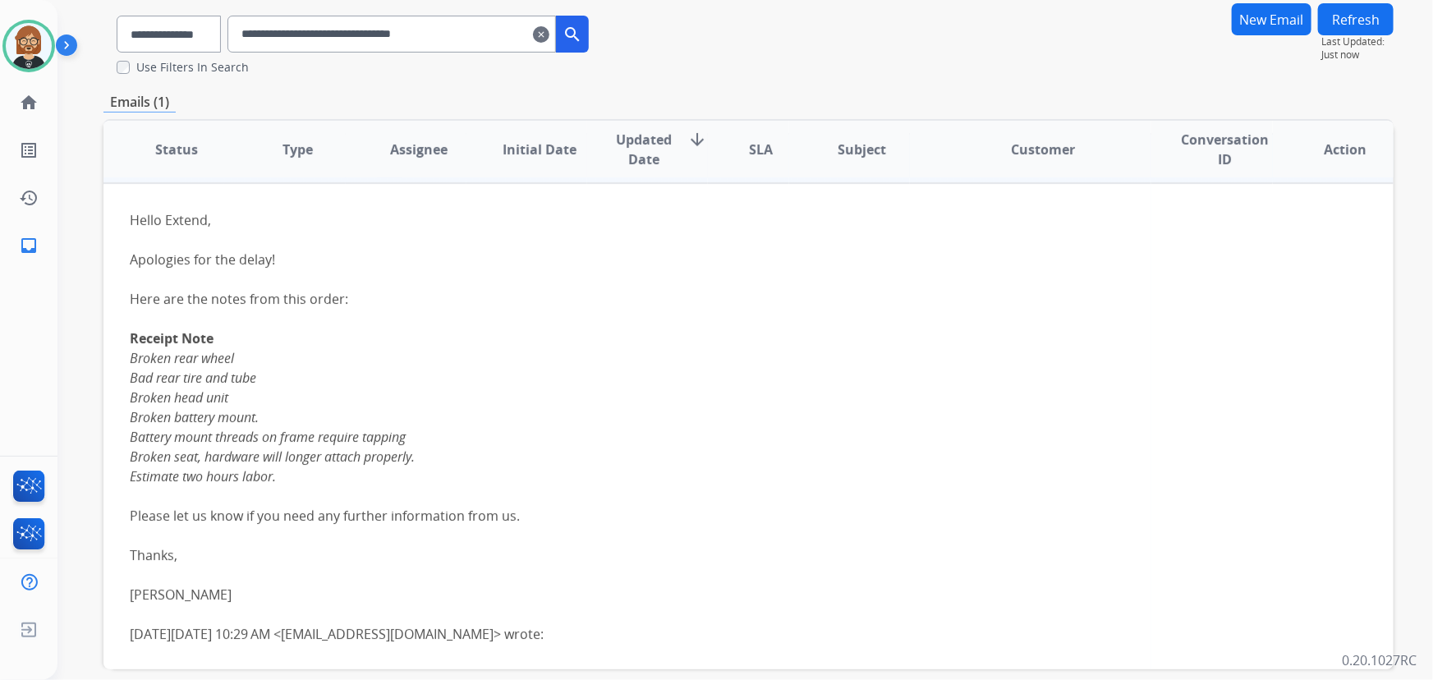
drag, startPoint x: 127, startPoint y: 214, endPoint x: 554, endPoint y: 509, distance: 519.1
click at [554, 509] on td "Hello Extend, Apologies for the delay! Here are the notes from this order: Rece…" at bounding box center [628, 426] width 1048 height 487
copy div "Hello Extend, Apologies for the delay! Here are the notes from this order: Rece…"
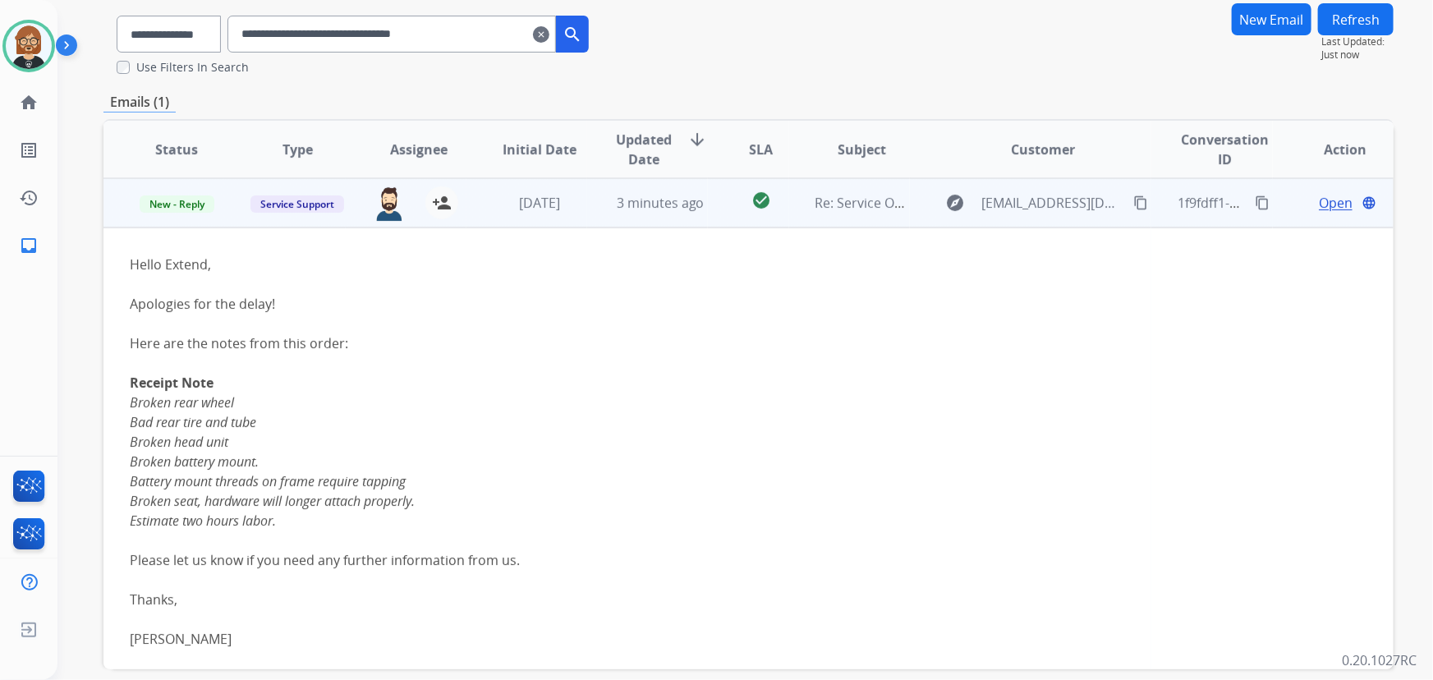
click at [523, 311] on div "Apologies for the delay!" at bounding box center [628, 304] width 996 height 20
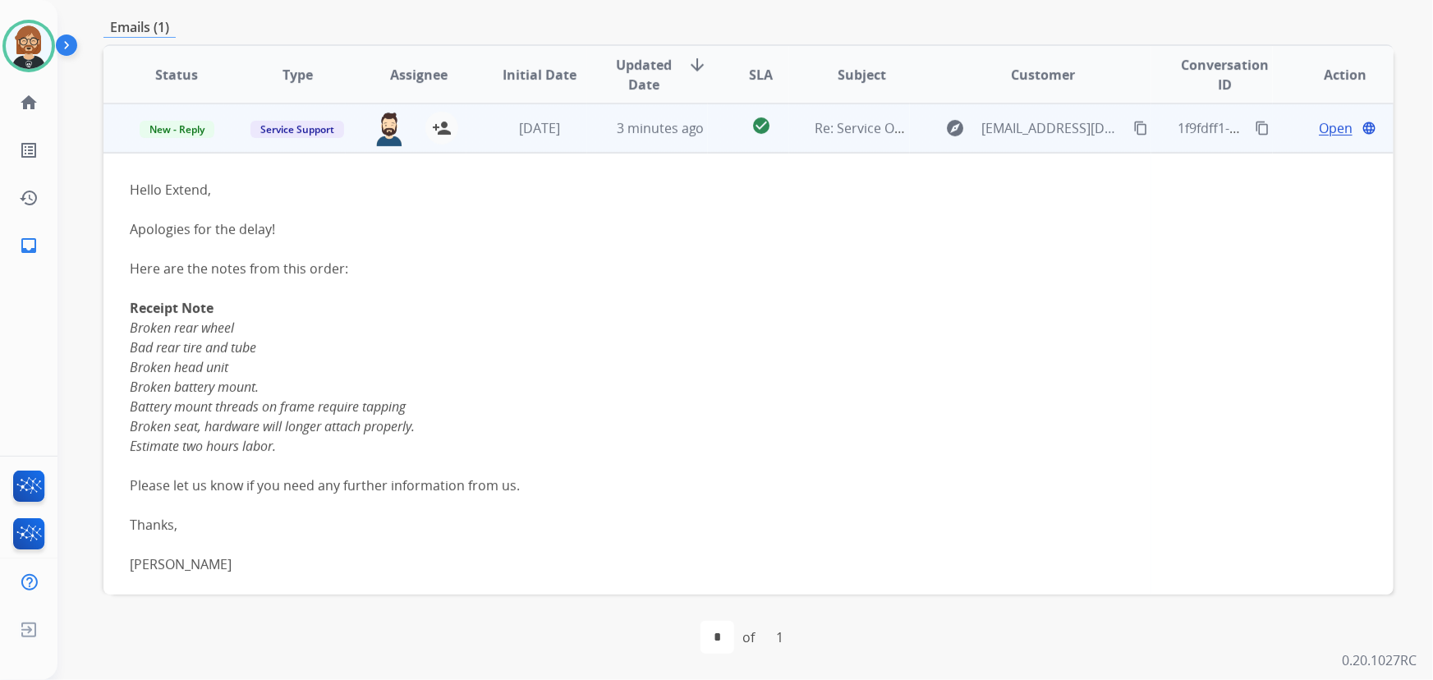
click at [1337, 129] on span "Open" at bounding box center [1336, 128] width 34 height 20
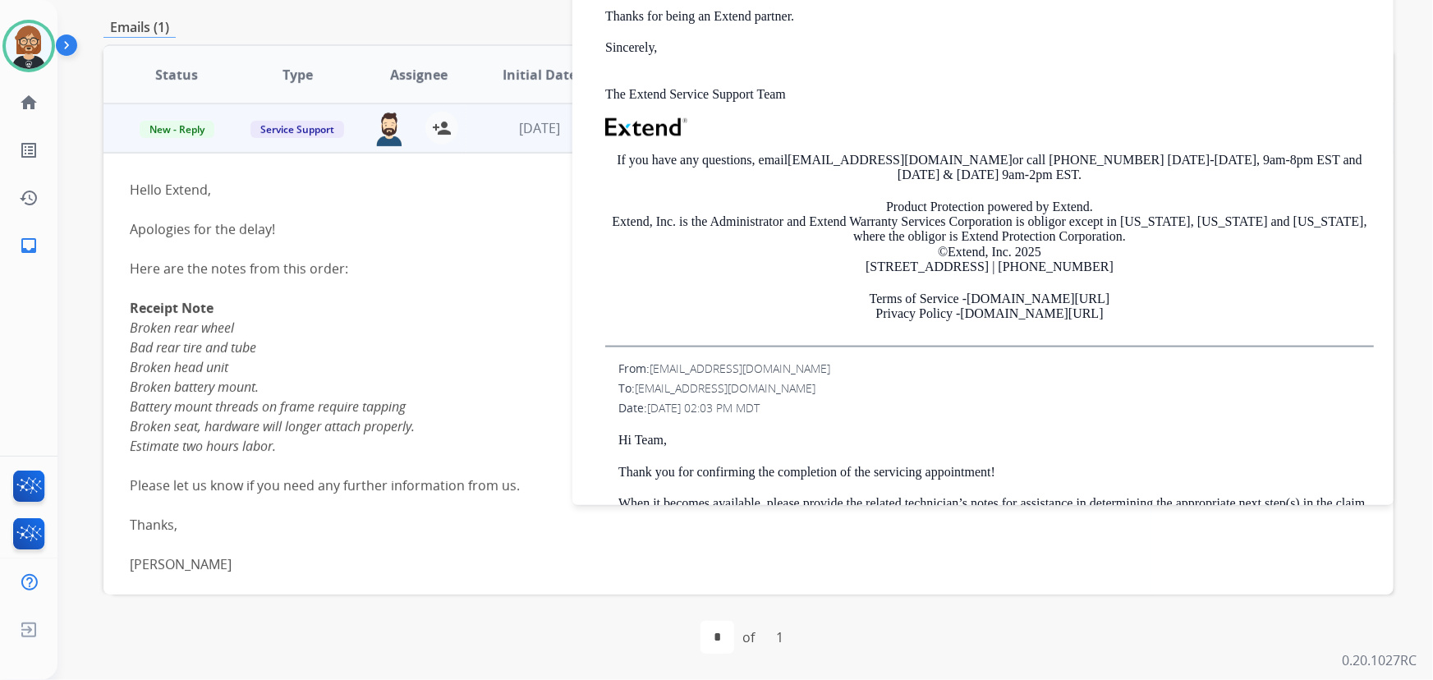
scroll to position [703, 0]
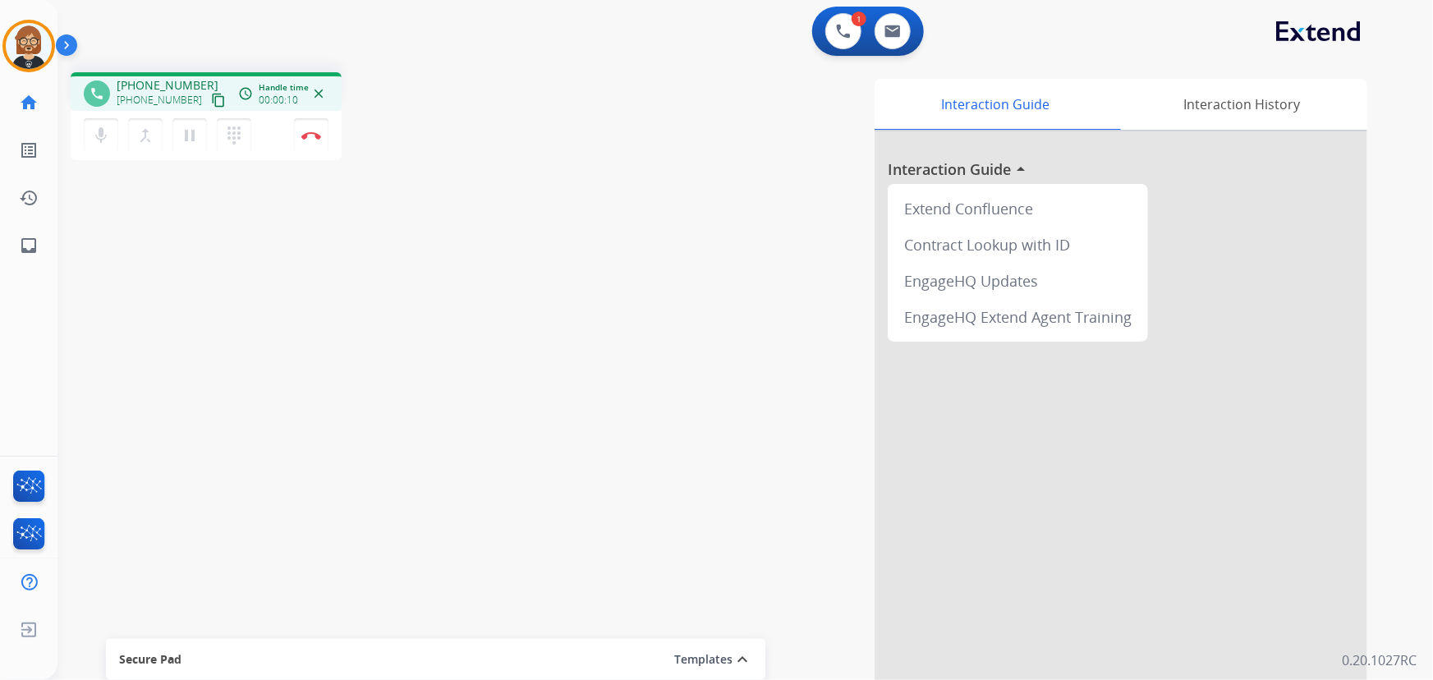
click at [164, 361] on div "phone [PHONE_NUMBER] [PHONE_NUMBER] content_copy access_time Call metrics Queue…" at bounding box center [726, 401] width 1336 height 685
click at [308, 142] on button "Disconnect" at bounding box center [311, 135] width 35 height 35
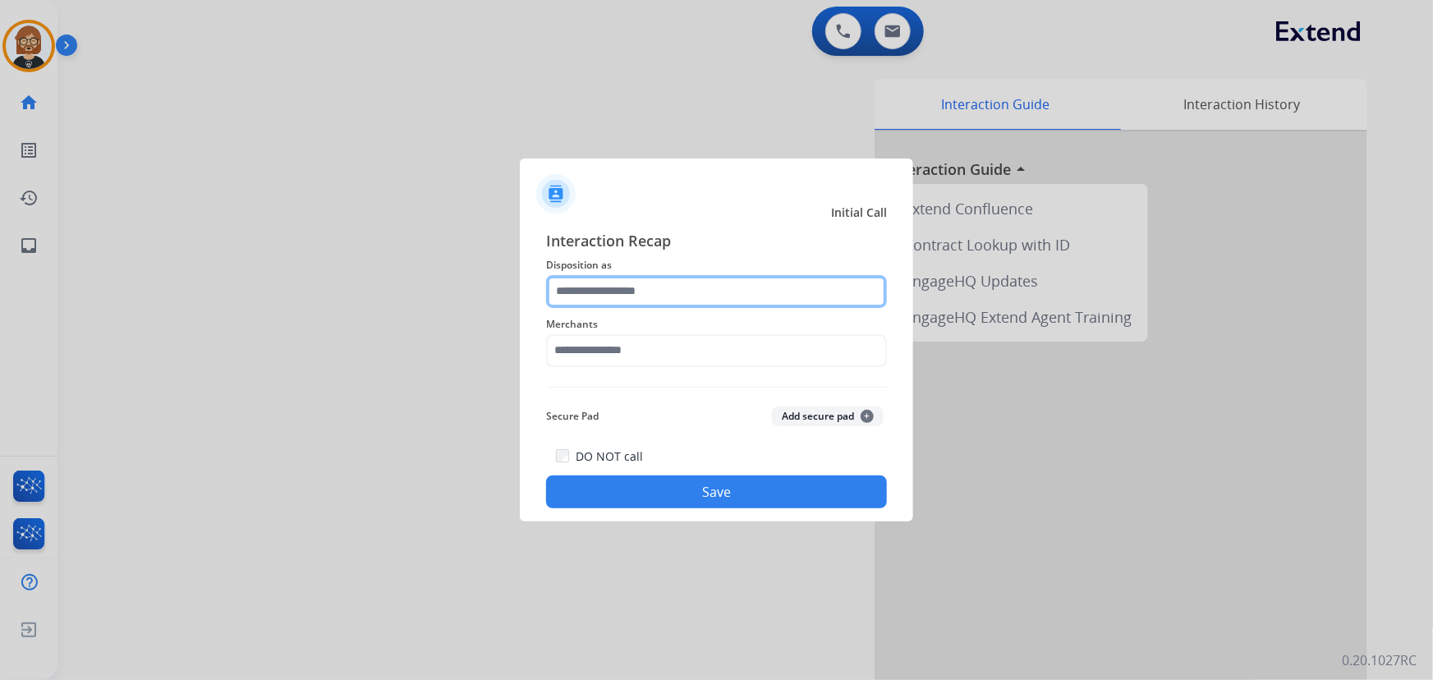
click at [687, 284] on input "text" at bounding box center [716, 291] width 341 height 33
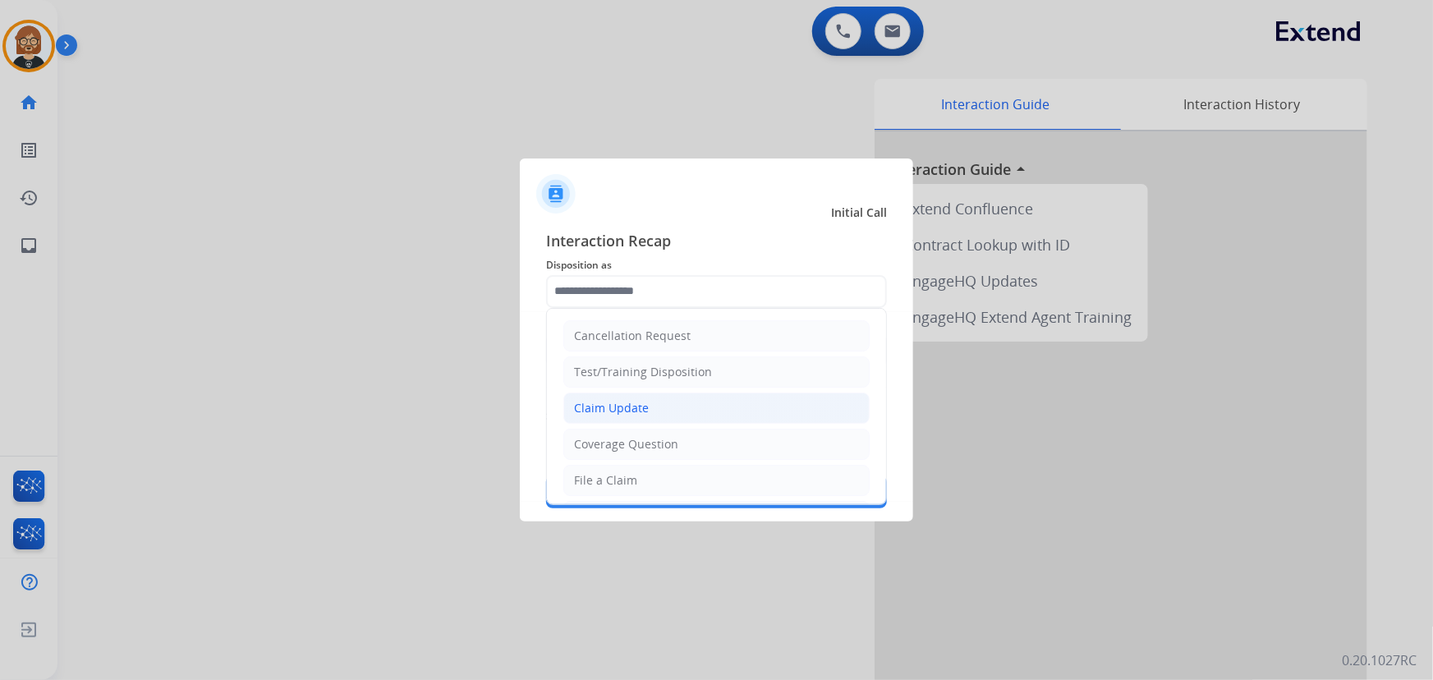
click at [712, 398] on li "Claim Update" at bounding box center [717, 408] width 306 height 31
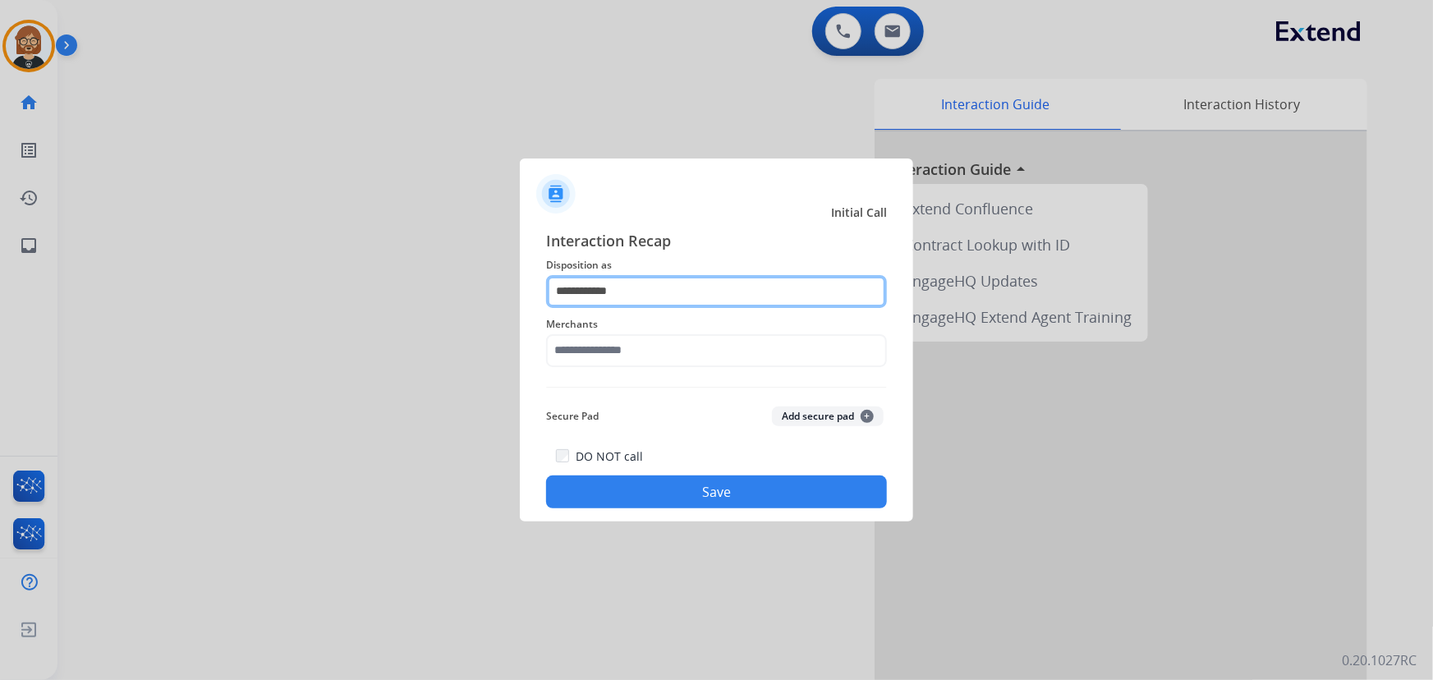
click at [698, 292] on input "**********" at bounding box center [716, 291] width 341 height 33
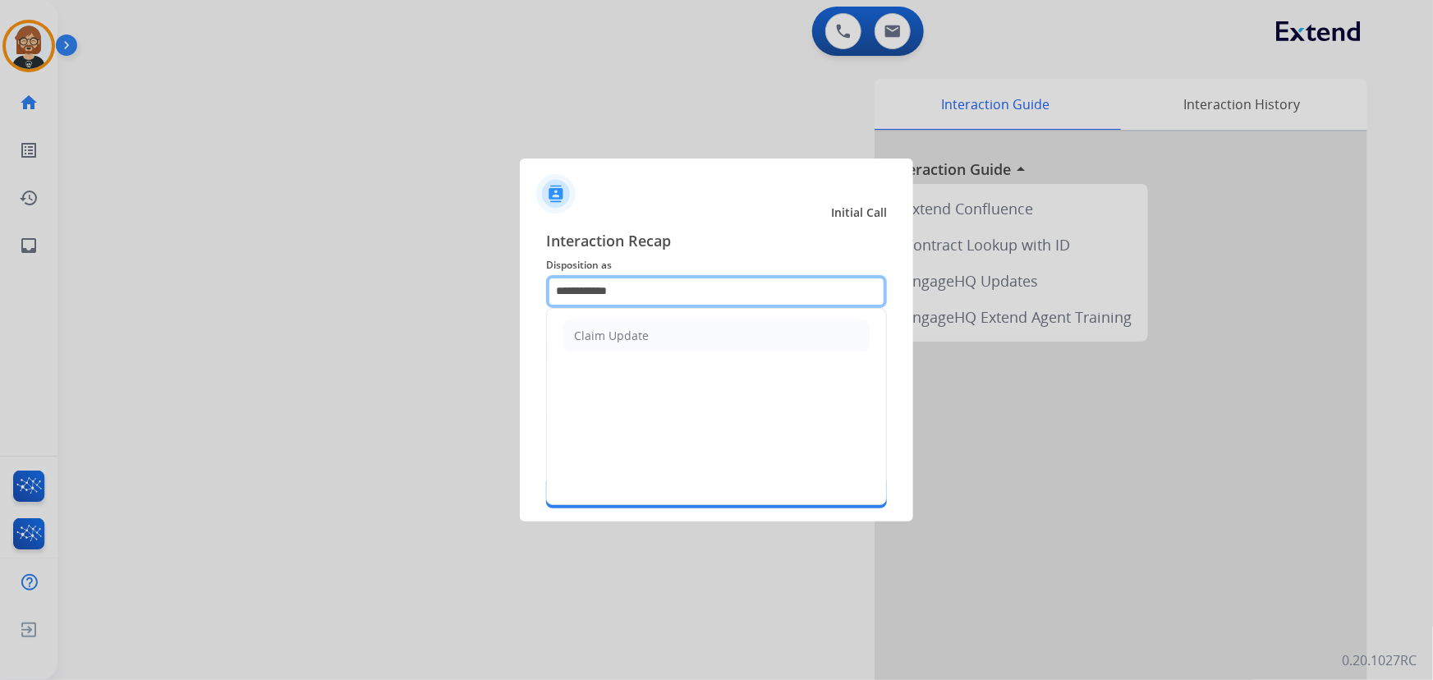
drag, startPoint x: 652, startPoint y: 295, endPoint x: 442, endPoint y: 296, distance: 210.3
click at [0, 296] on app-contact-recap-modal "**********" at bounding box center [0, 340] width 0 height 680
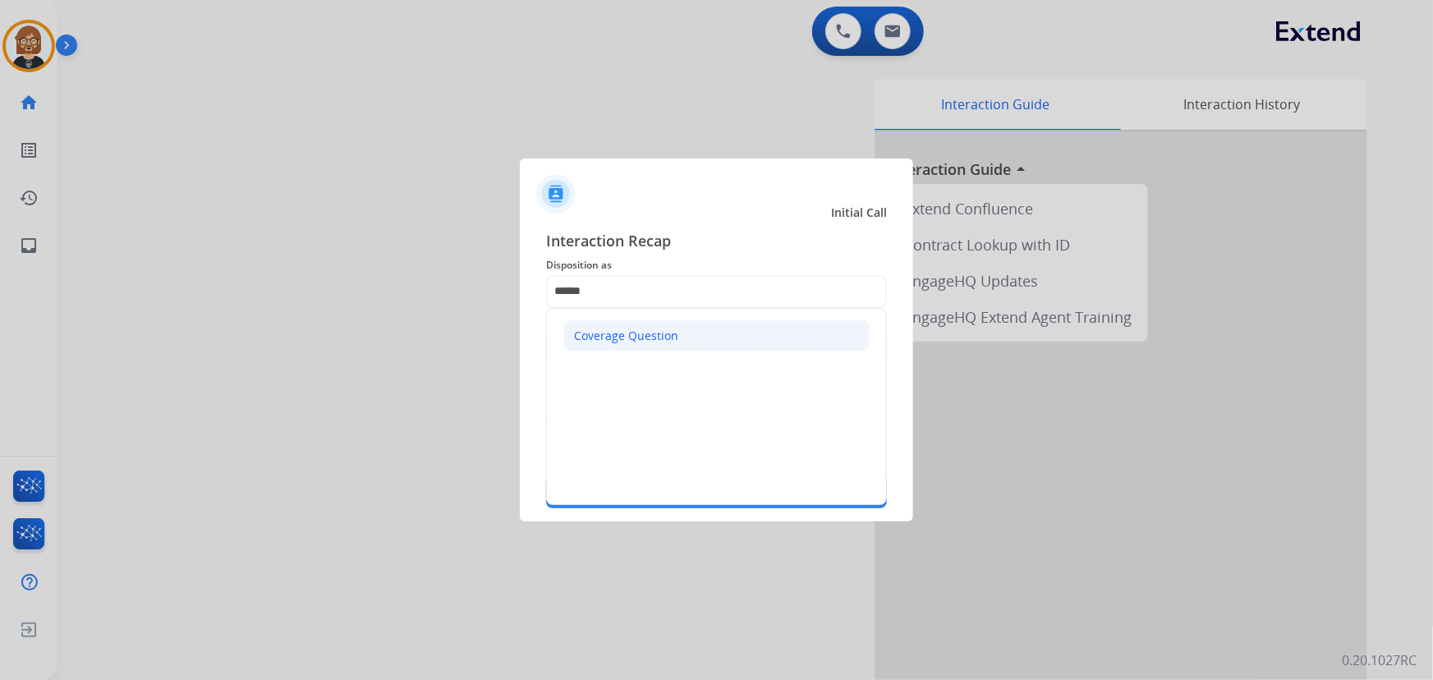
click at [603, 334] on div "Coverage Question" at bounding box center [626, 336] width 104 height 16
type input "**********"
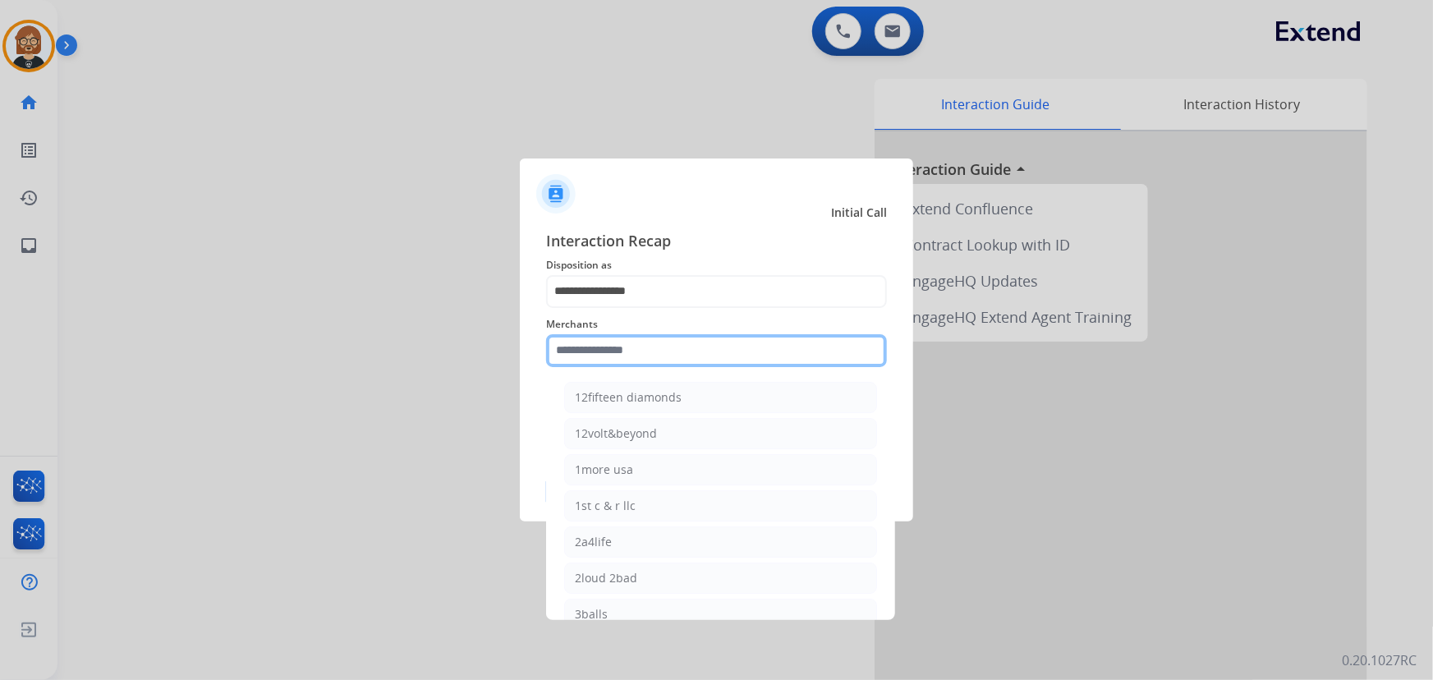
click at [614, 361] on input "text" at bounding box center [716, 350] width 341 height 33
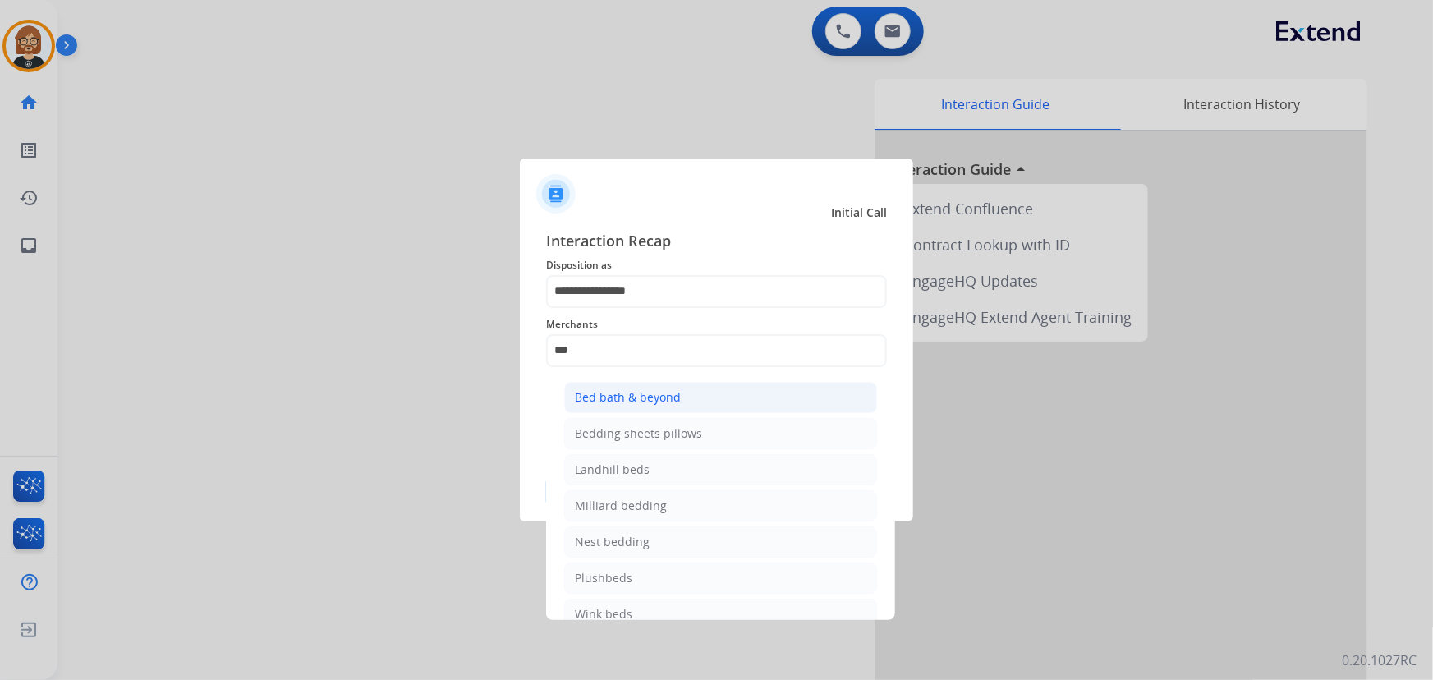
click at [650, 398] on div "Bed bath & beyond" at bounding box center [628, 397] width 106 height 16
type input "**********"
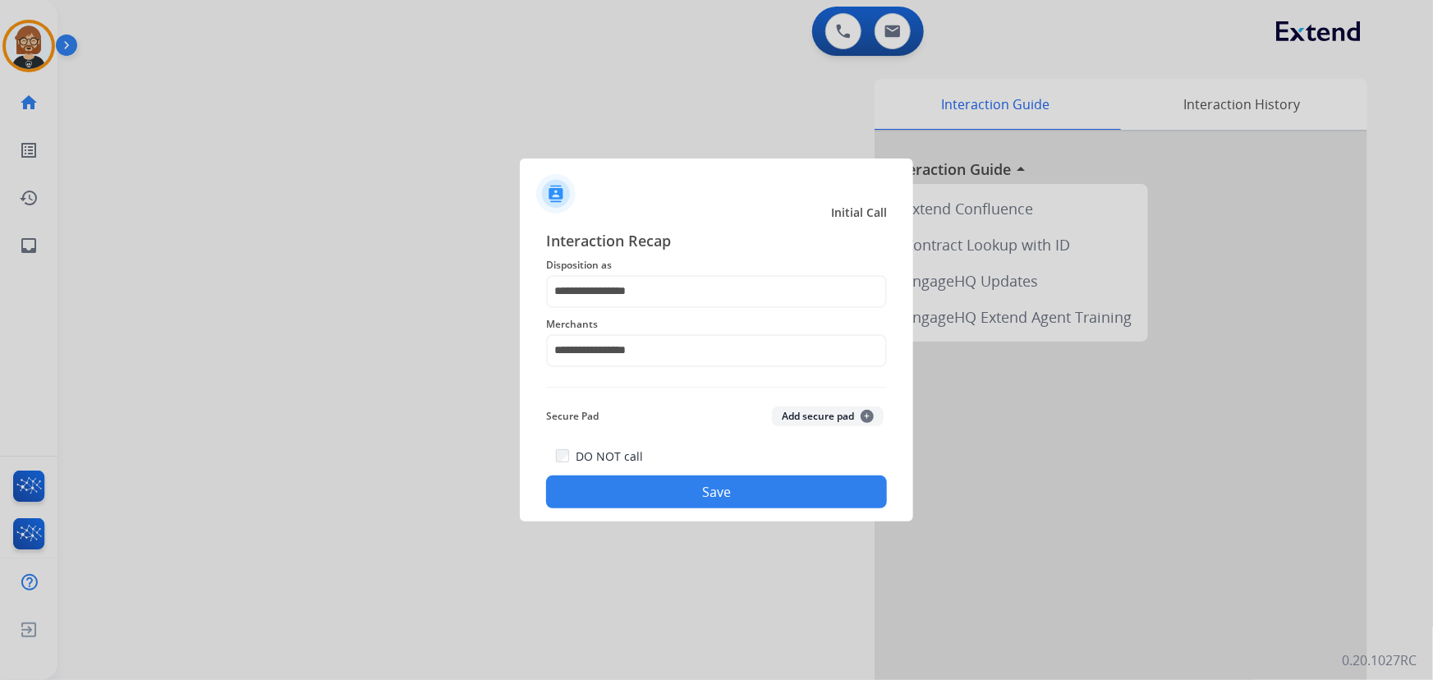
click at [752, 491] on button "Save" at bounding box center [716, 492] width 341 height 33
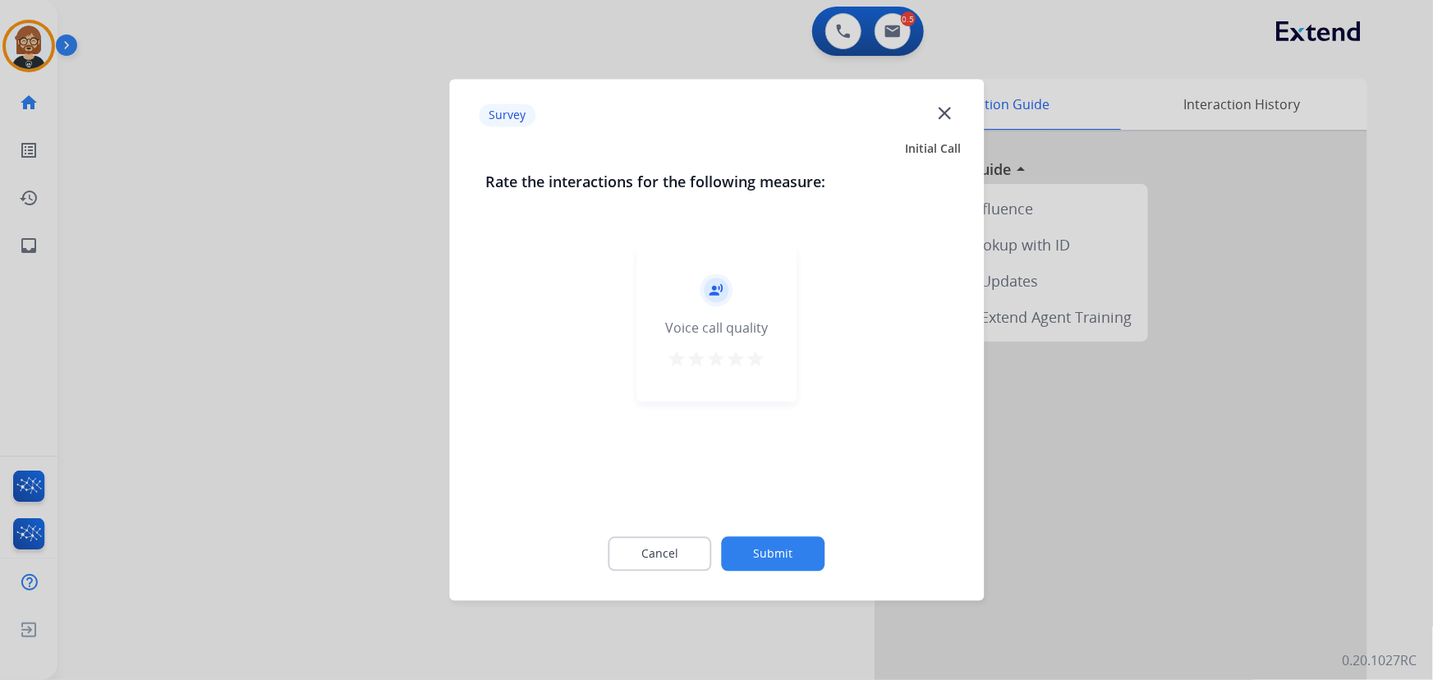
click at [776, 574] on div "Cancel Submit" at bounding box center [716, 555] width 462 height 74
click at [780, 550] on button "Submit" at bounding box center [774, 554] width 104 height 35
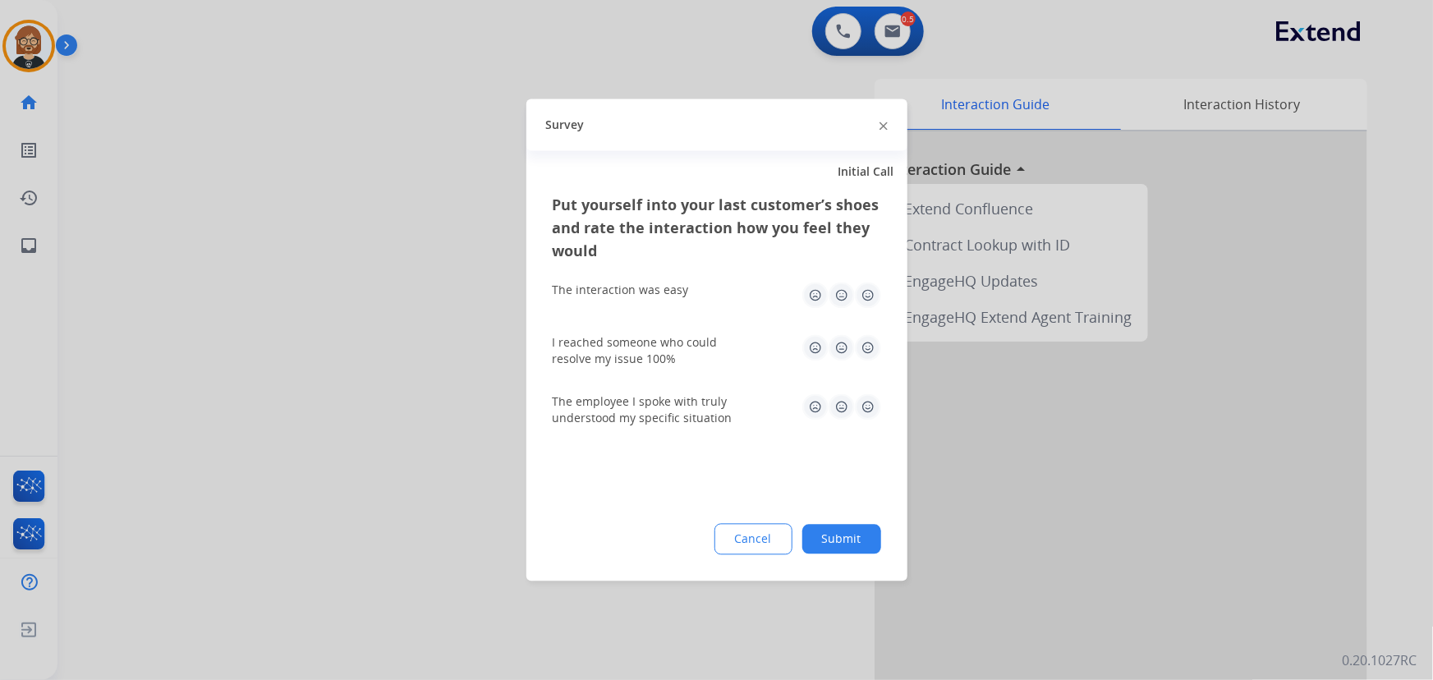
click at [846, 542] on button "Submit" at bounding box center [842, 540] width 79 height 30
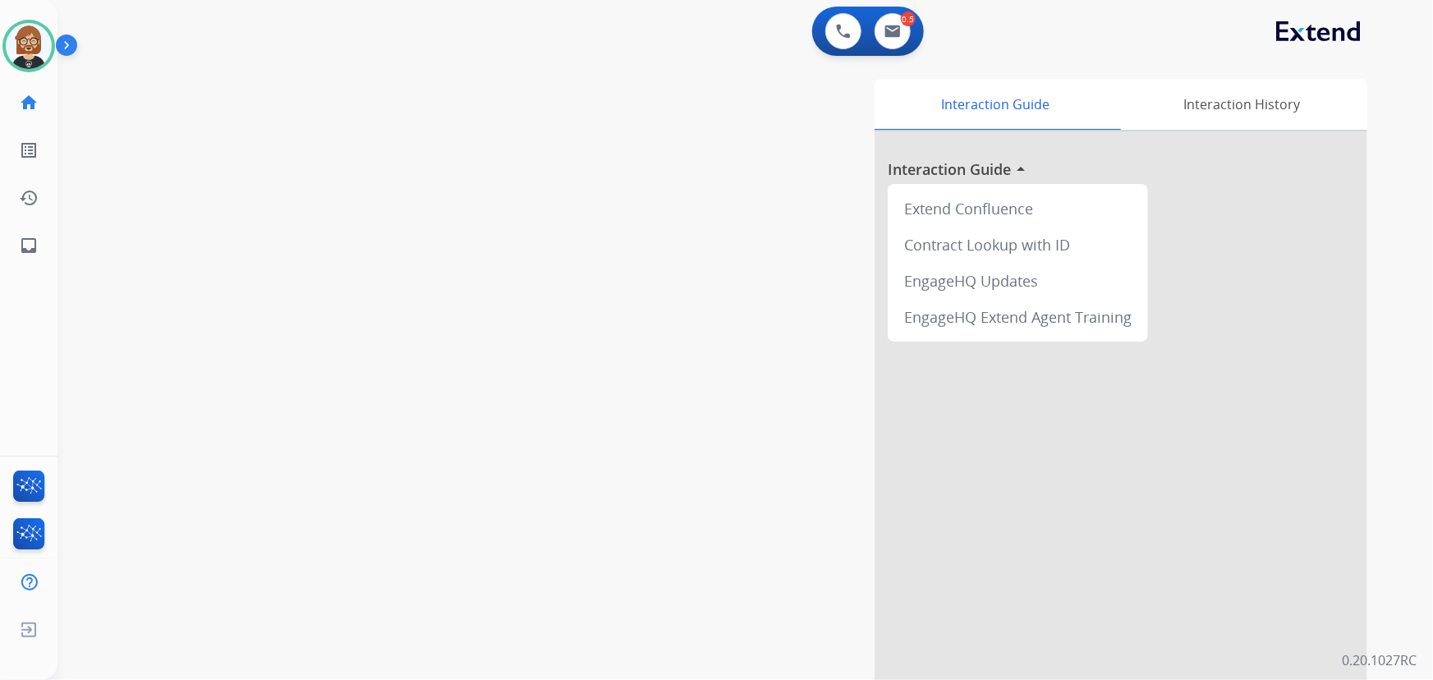
click at [160, 369] on div "swap_horiz Break voice bridge close_fullscreen Connect 3-Way Call merge_type Se…" at bounding box center [726, 401] width 1336 height 685
click at [905, 37] on button at bounding box center [893, 31] width 36 height 36
select select "**********"
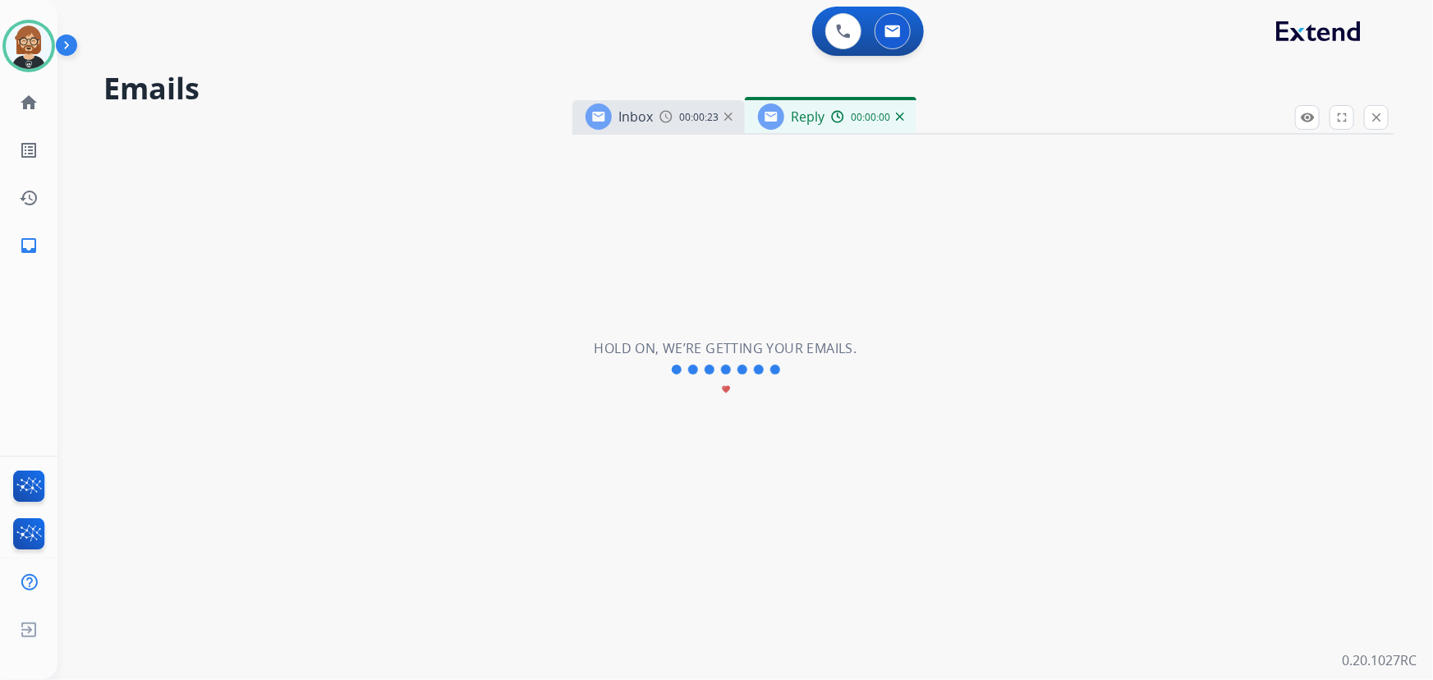
select select "**********"
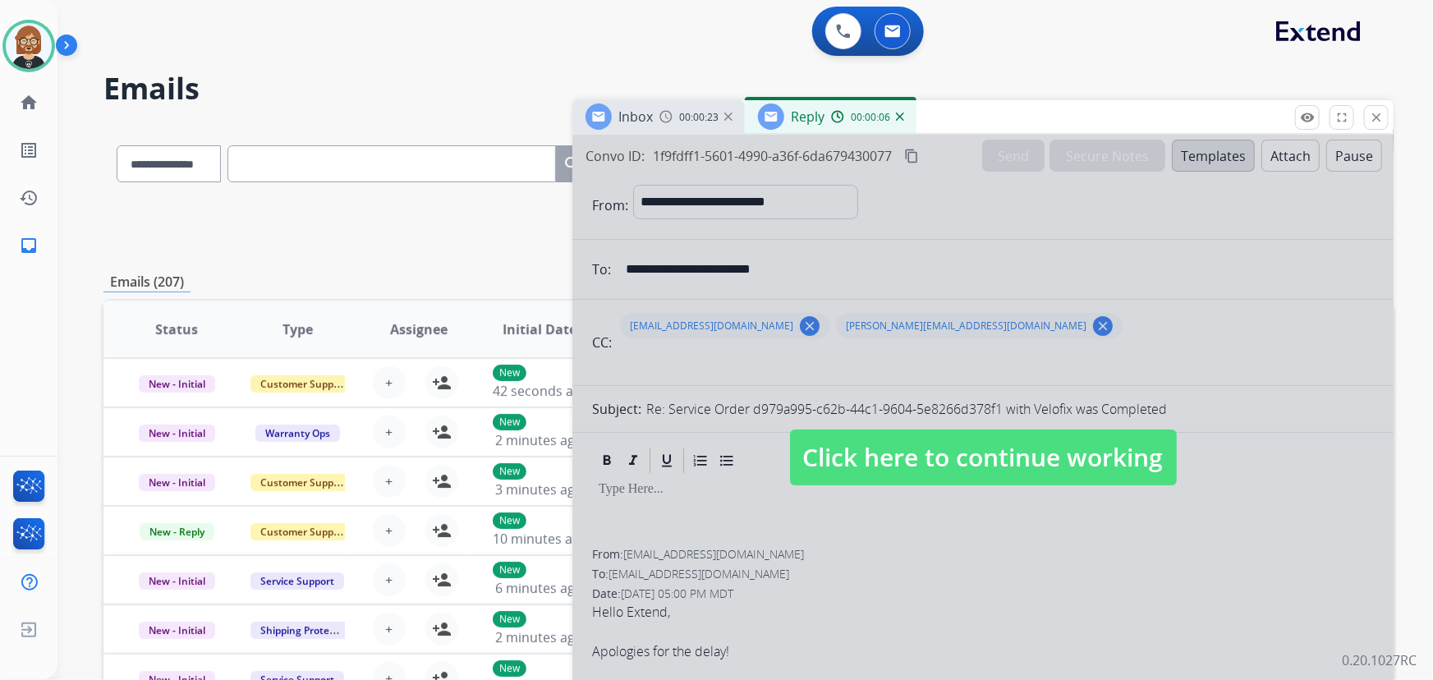
click at [1063, 453] on span "Click here to continue working" at bounding box center [983, 458] width 387 height 56
select select
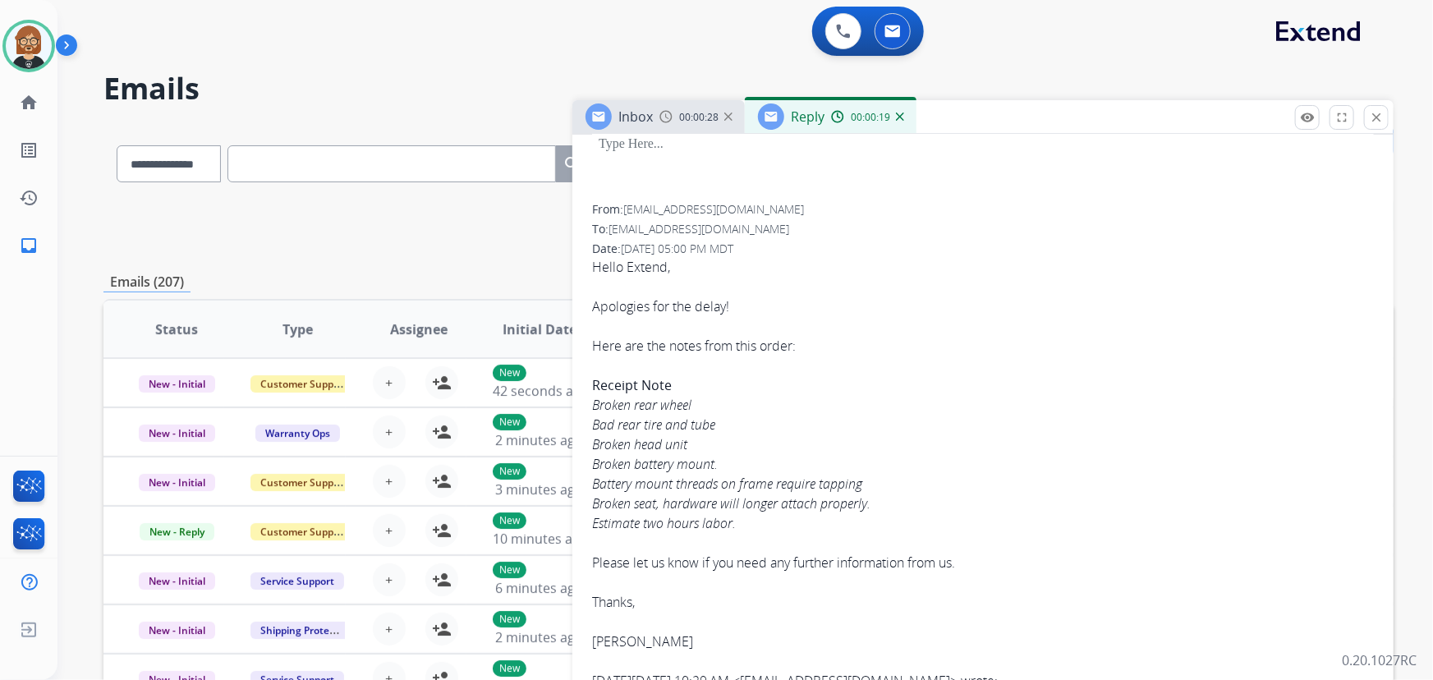
scroll to position [298, 0]
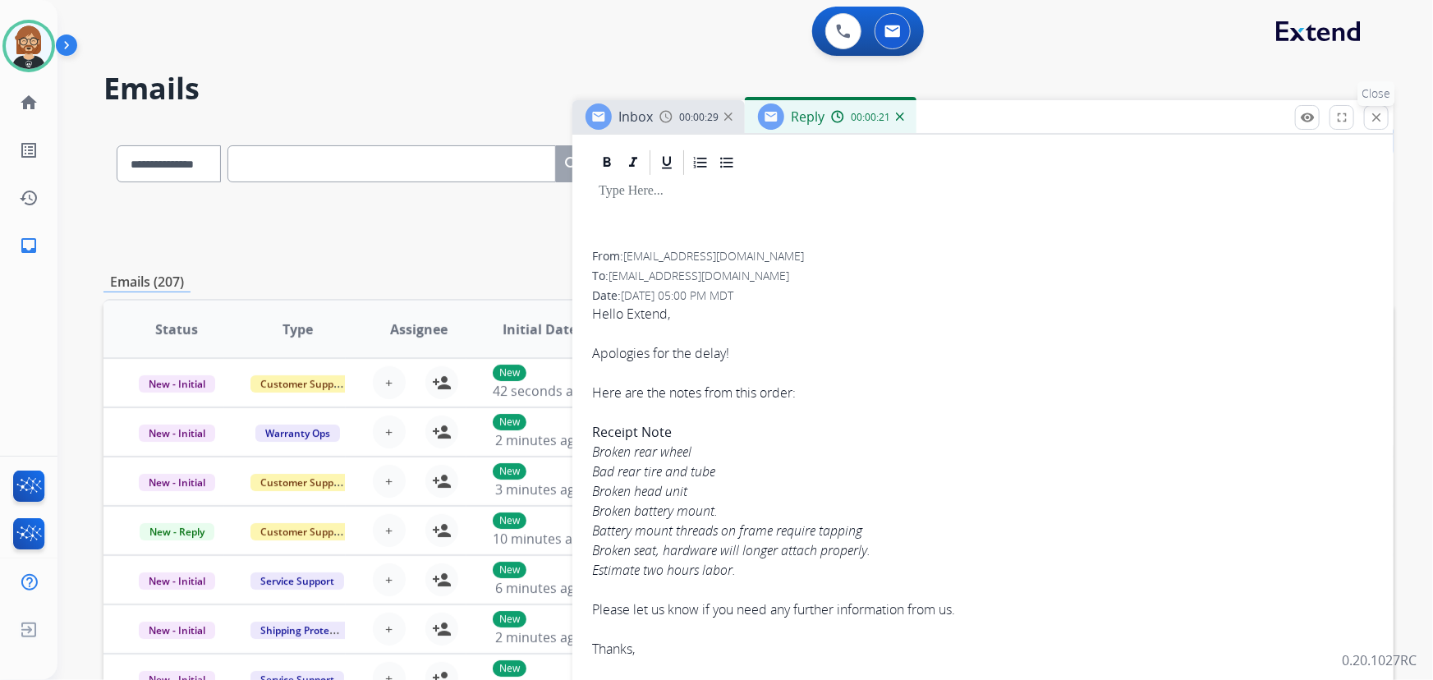
click at [1383, 122] on mat-icon "close" at bounding box center [1376, 117] width 15 height 15
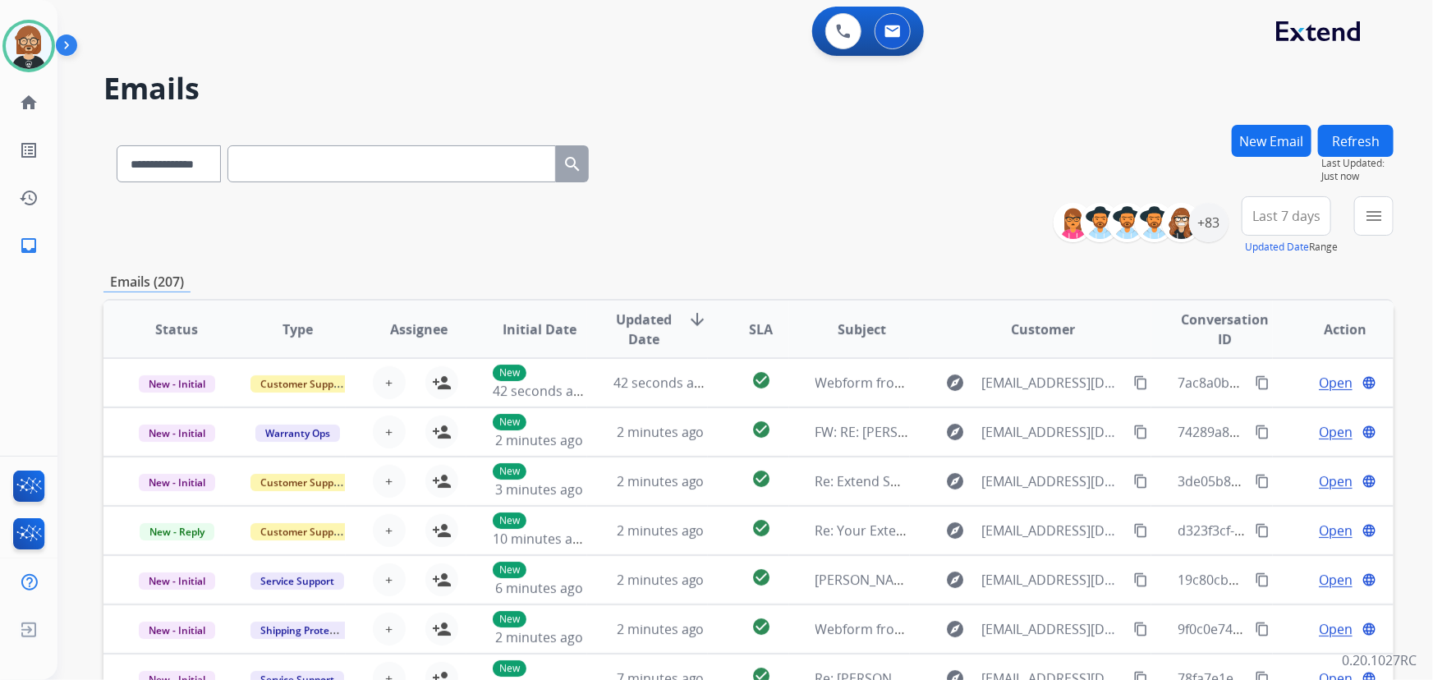
click at [1232, 68] on div "**********" at bounding box center [726, 399] width 1336 height 680
click at [673, 200] on div "**********" at bounding box center [749, 225] width 1290 height 59
click at [1232, 87] on h2 "Emails" at bounding box center [749, 88] width 1290 height 33
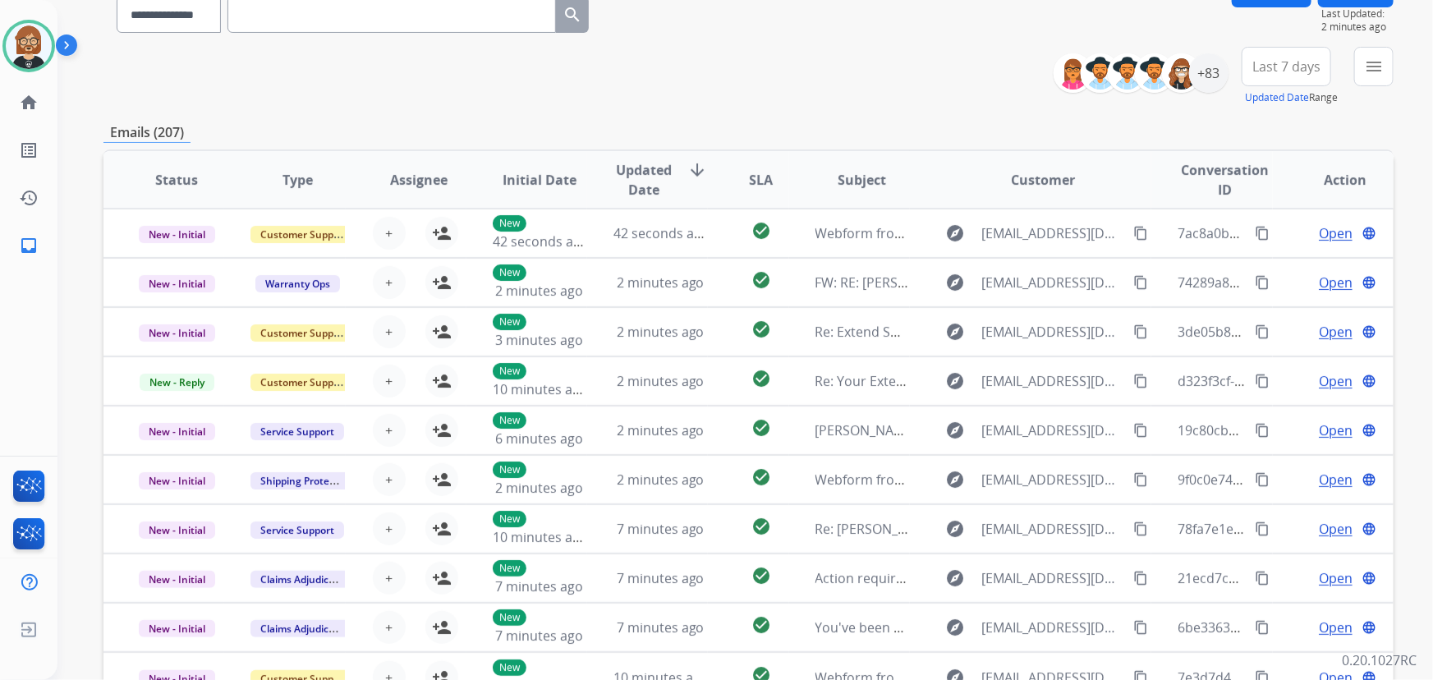
scroll to position [0, 0]
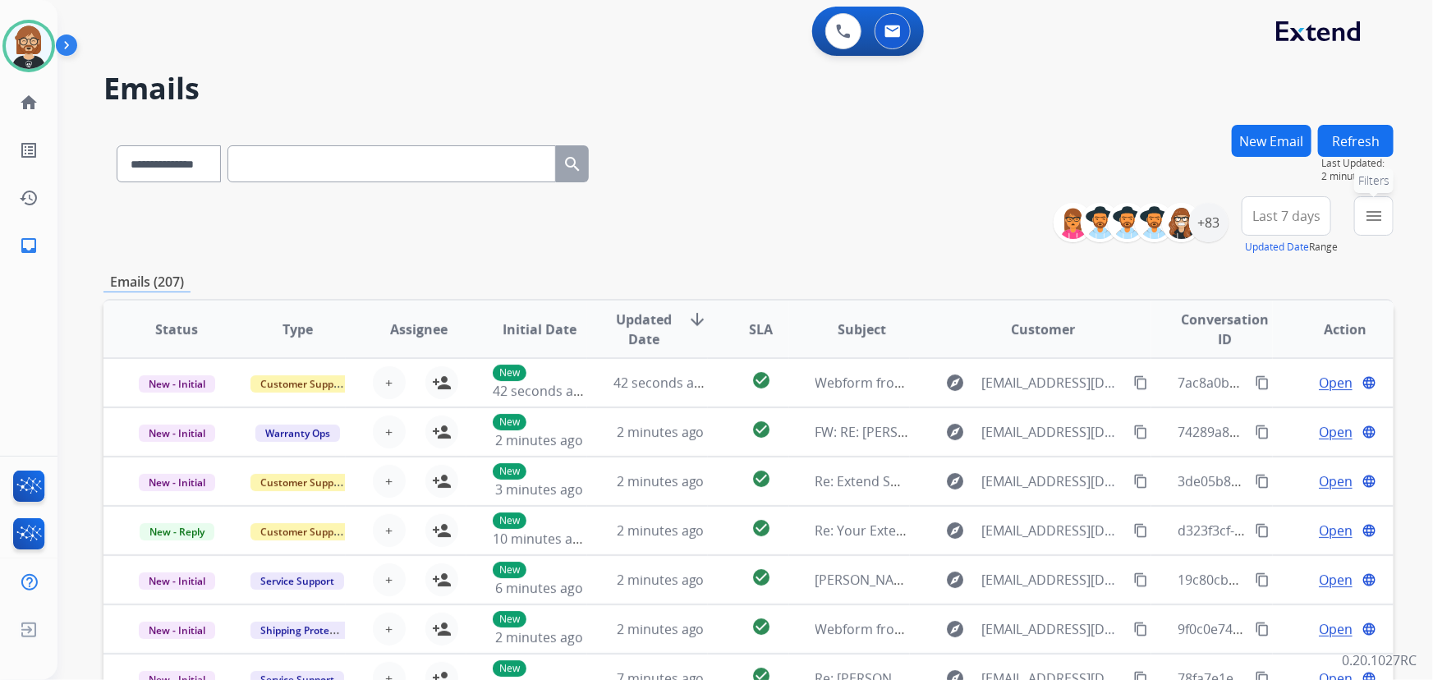
click at [1387, 220] on button "menu Filters" at bounding box center [1374, 215] width 39 height 39
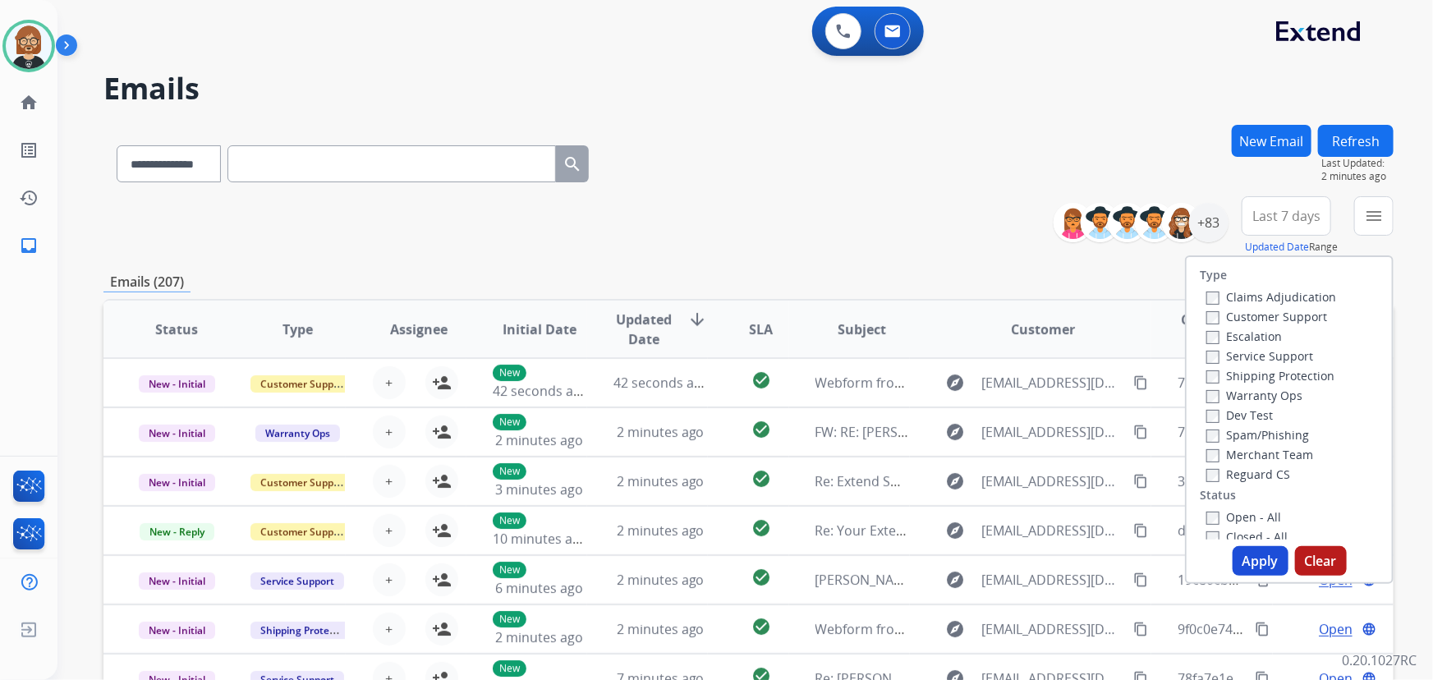
click at [1231, 522] on label "Open - All" at bounding box center [1244, 517] width 75 height 16
click at [1244, 560] on button "Apply" at bounding box center [1261, 561] width 56 height 30
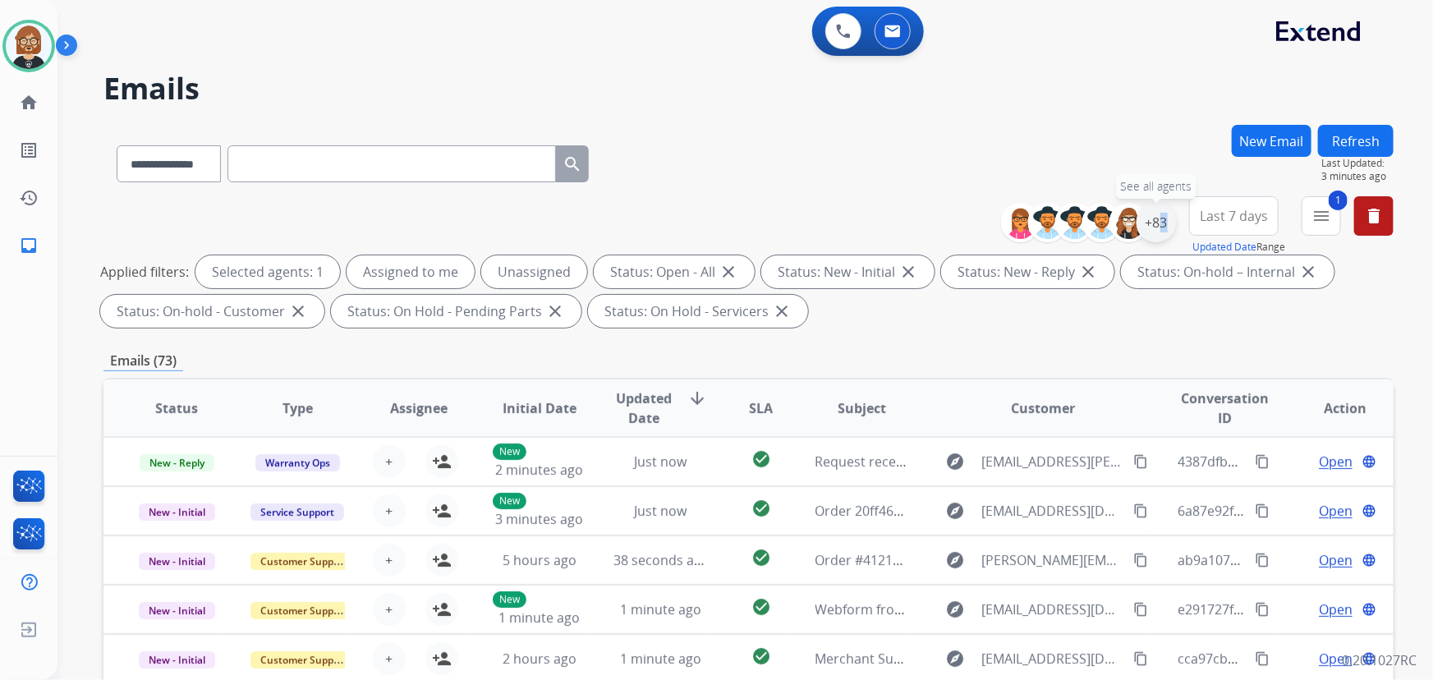
click at [1153, 227] on div "+83" at bounding box center [1156, 222] width 39 height 39
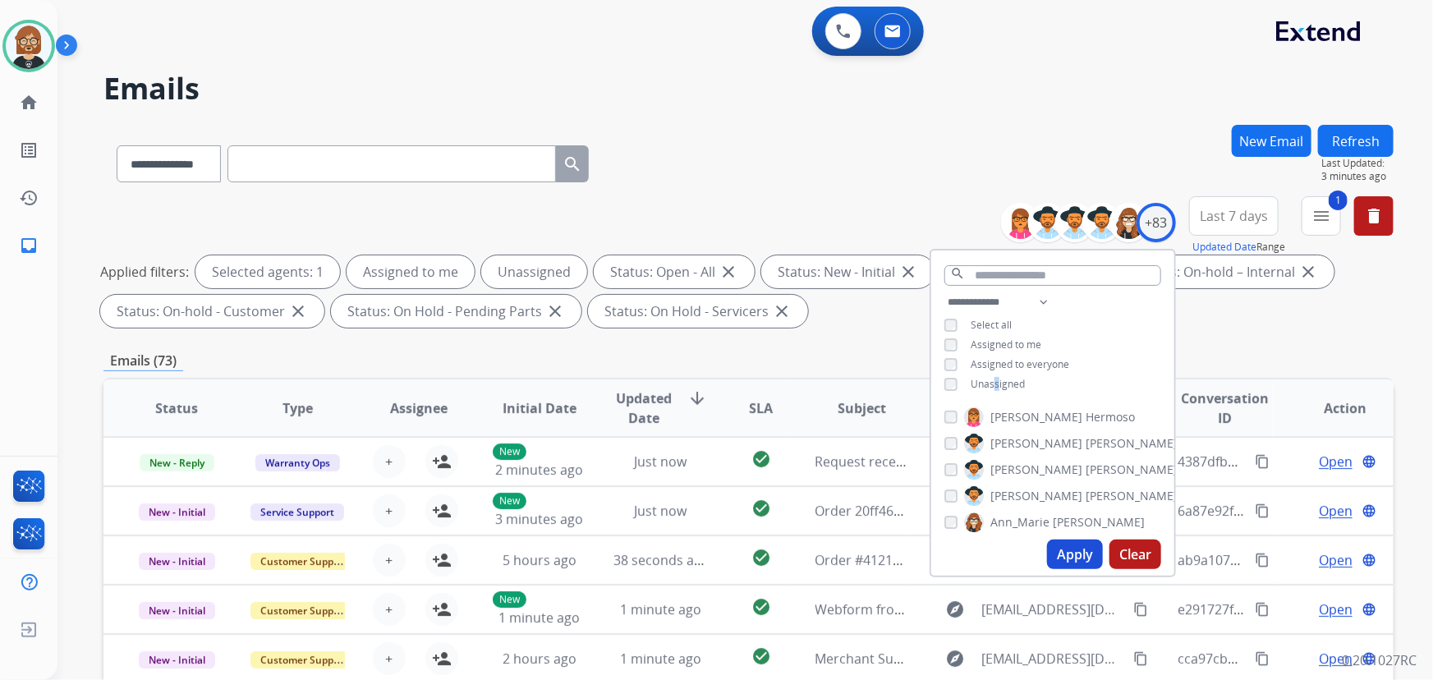
click at [994, 383] on span "Unassigned" at bounding box center [998, 384] width 54 height 14
click at [1078, 553] on button "Apply" at bounding box center [1075, 555] width 56 height 30
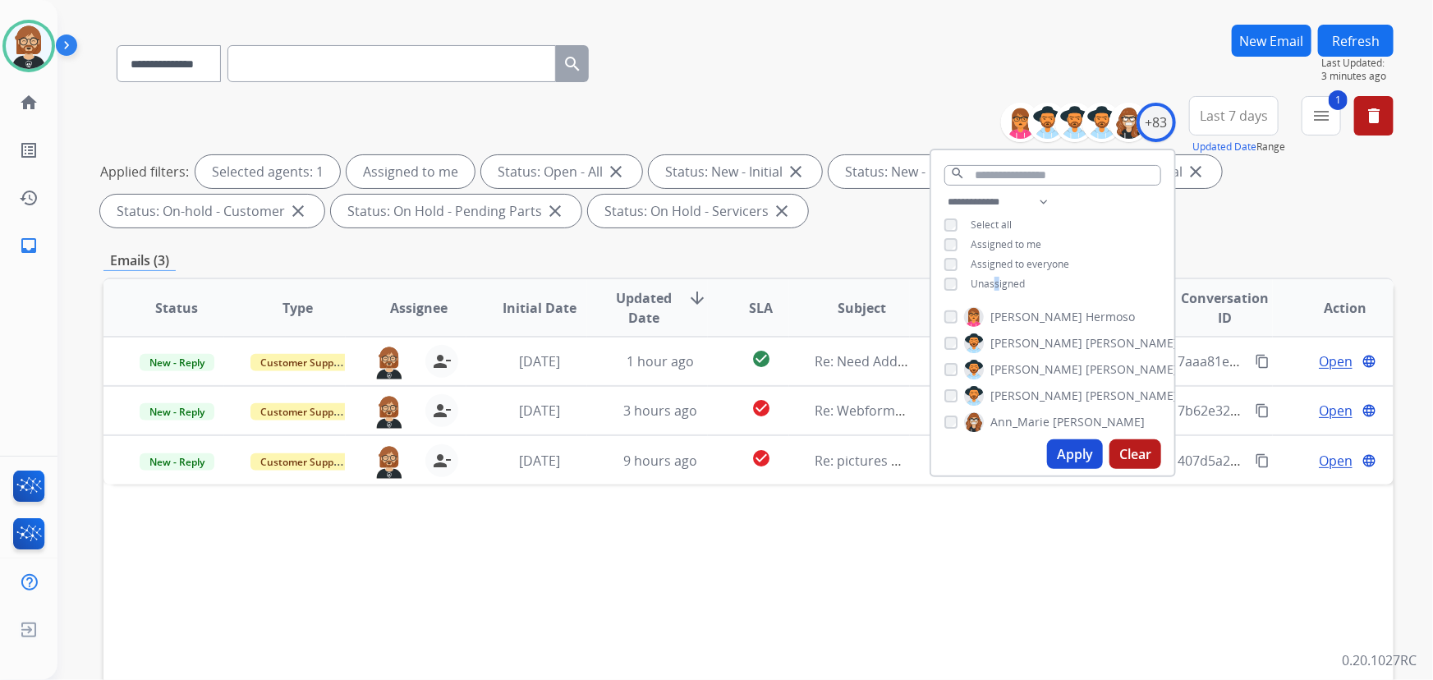
scroll to position [223, 0]
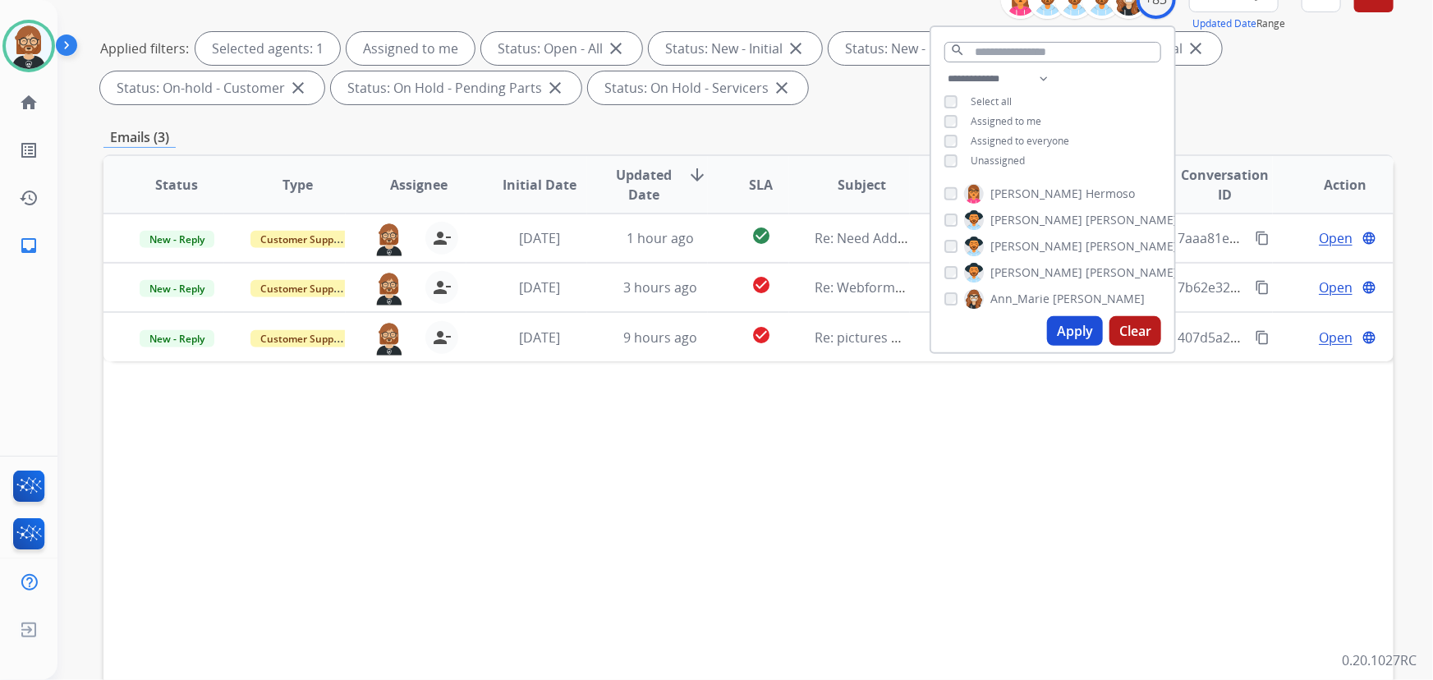
click at [752, 527] on div "Status Type Assignee Initial Date Updated Date arrow_downward SLA Subject Custo…" at bounding box center [749, 429] width 1290 height 550
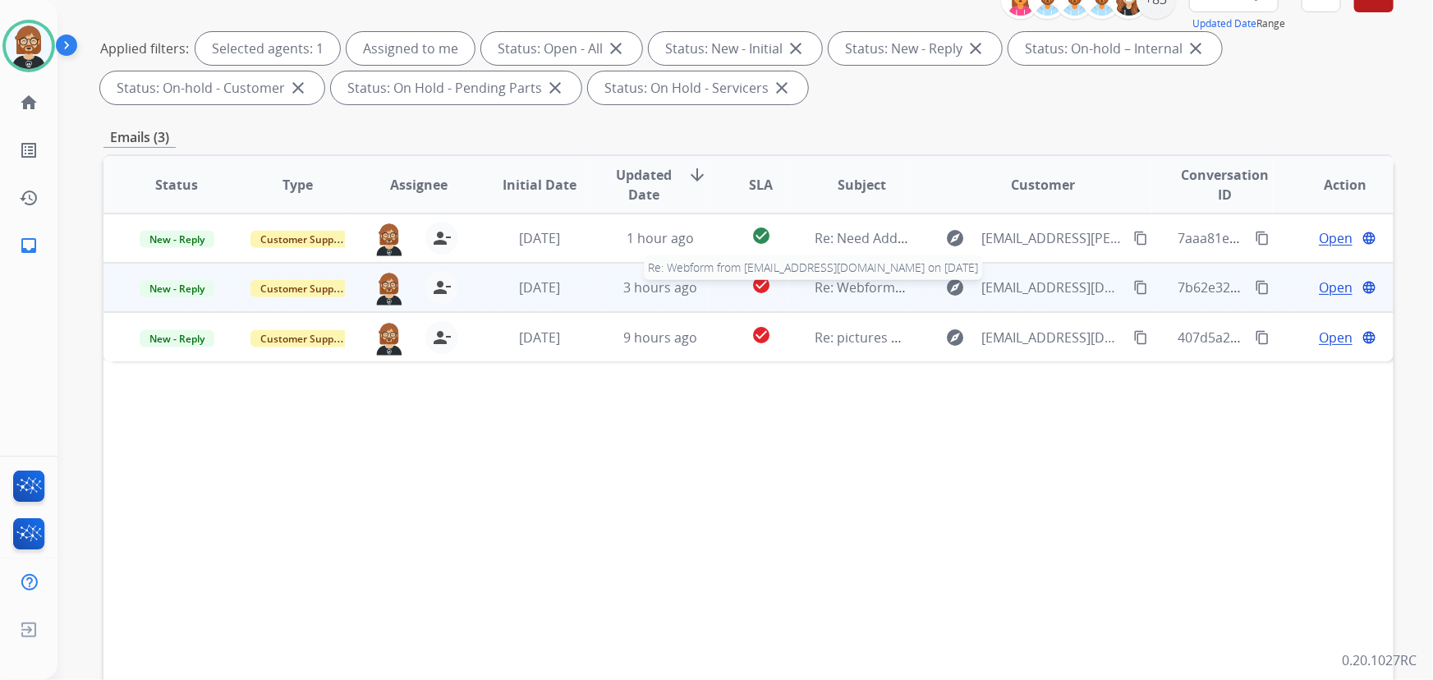
click at [816, 286] on span "Re: Webform from [EMAIL_ADDRESS][DOMAIN_NAME] on [DATE]" at bounding box center [1013, 287] width 394 height 18
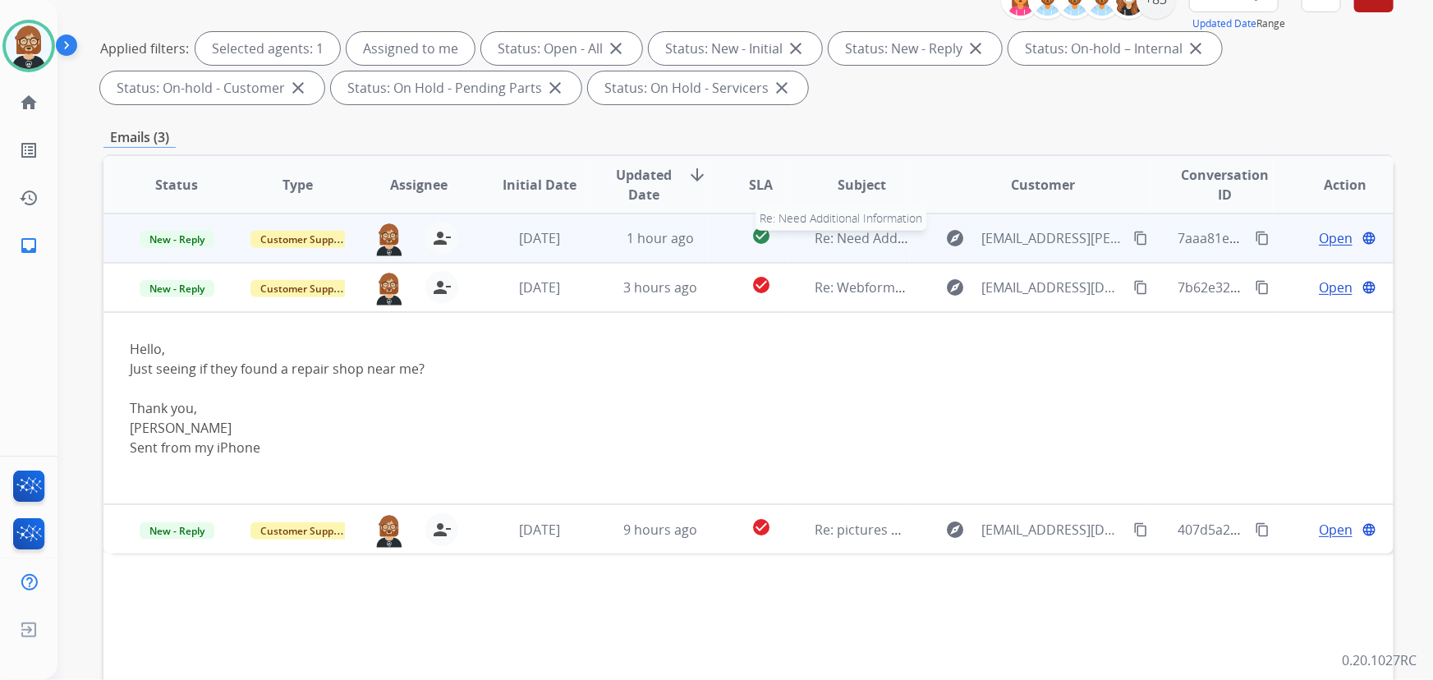
click at [816, 242] on span "Re: Need Additional Information" at bounding box center [915, 238] width 199 height 18
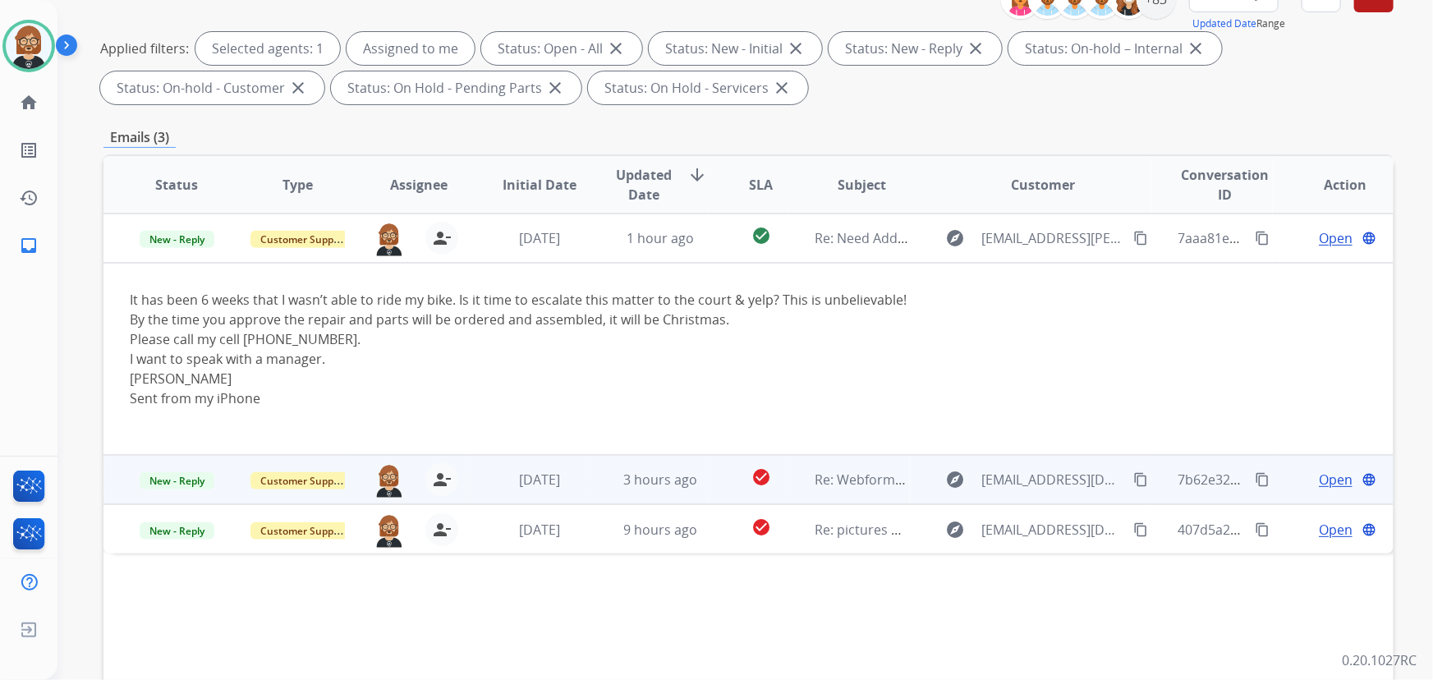
click at [667, 490] on td "3 hours ago" at bounding box center [647, 479] width 121 height 49
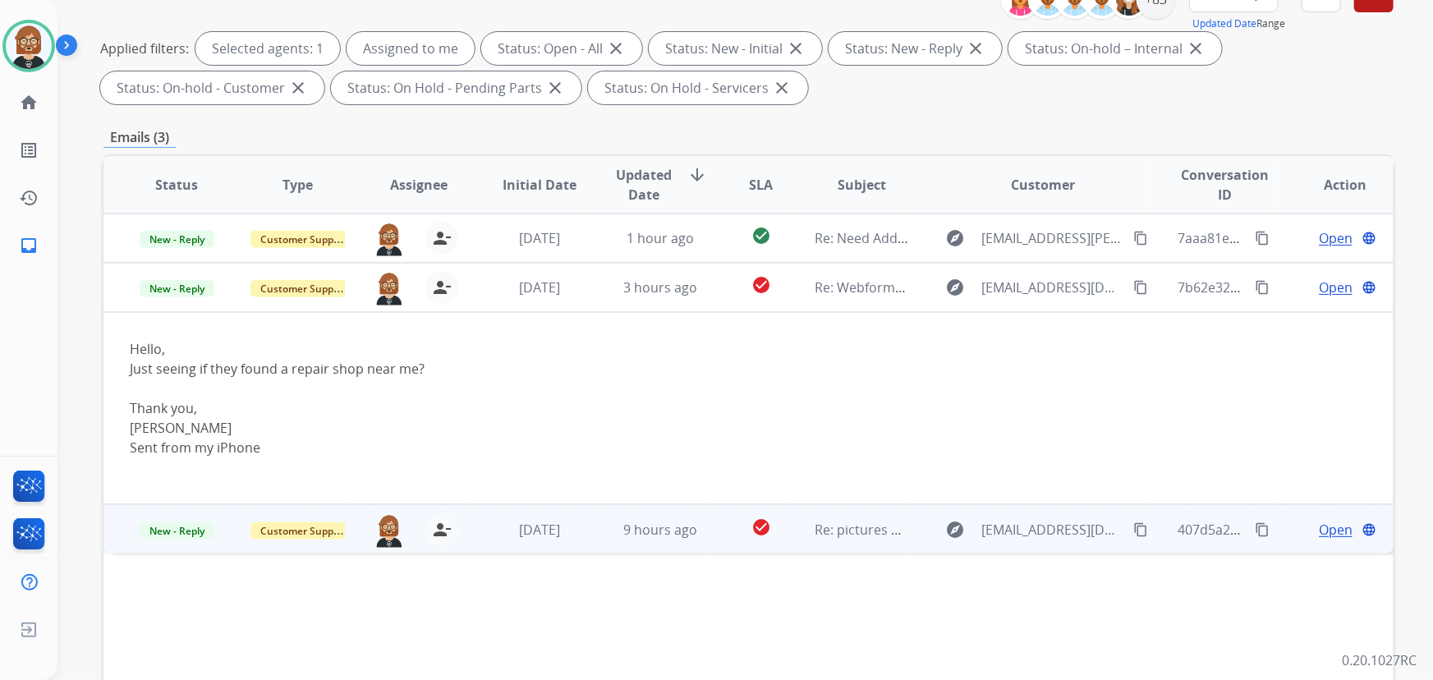
click at [692, 545] on td "9 hours ago" at bounding box center [647, 528] width 121 height 49
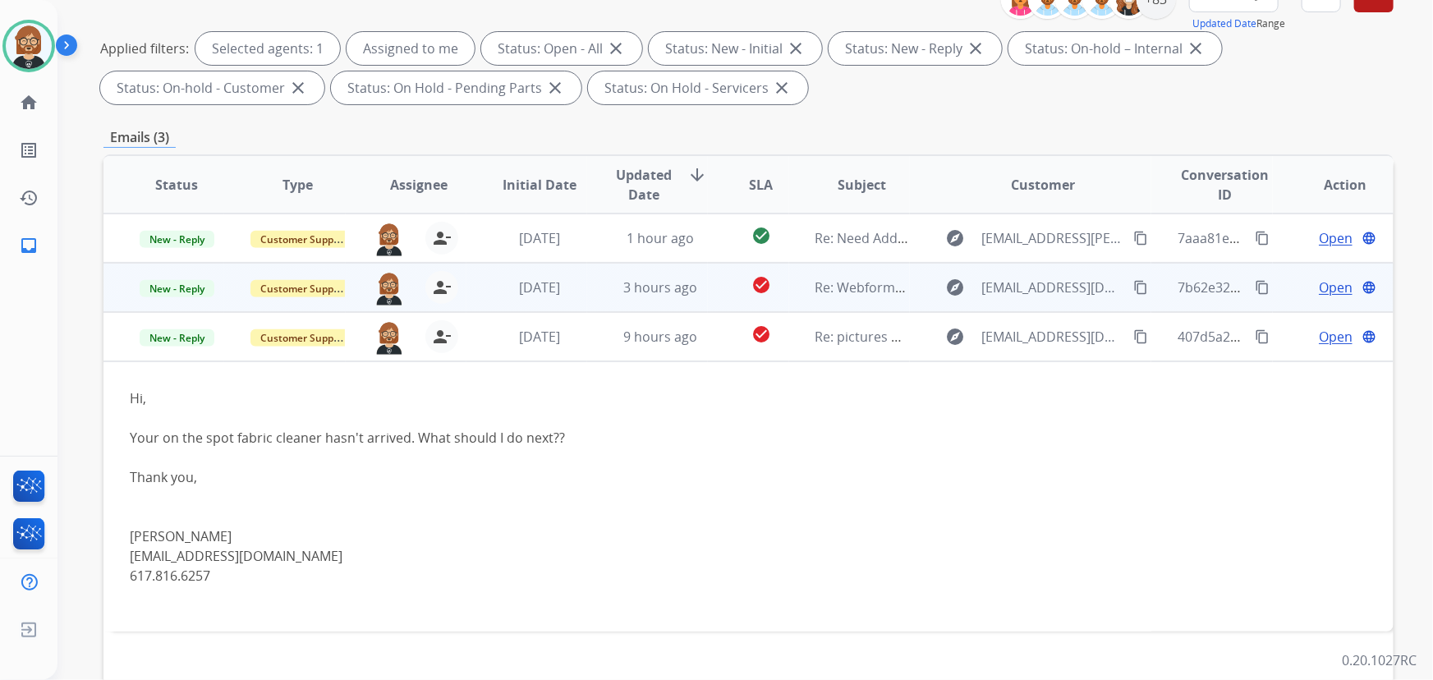
click at [708, 292] on td "check_circle" at bounding box center [748, 287] width 81 height 49
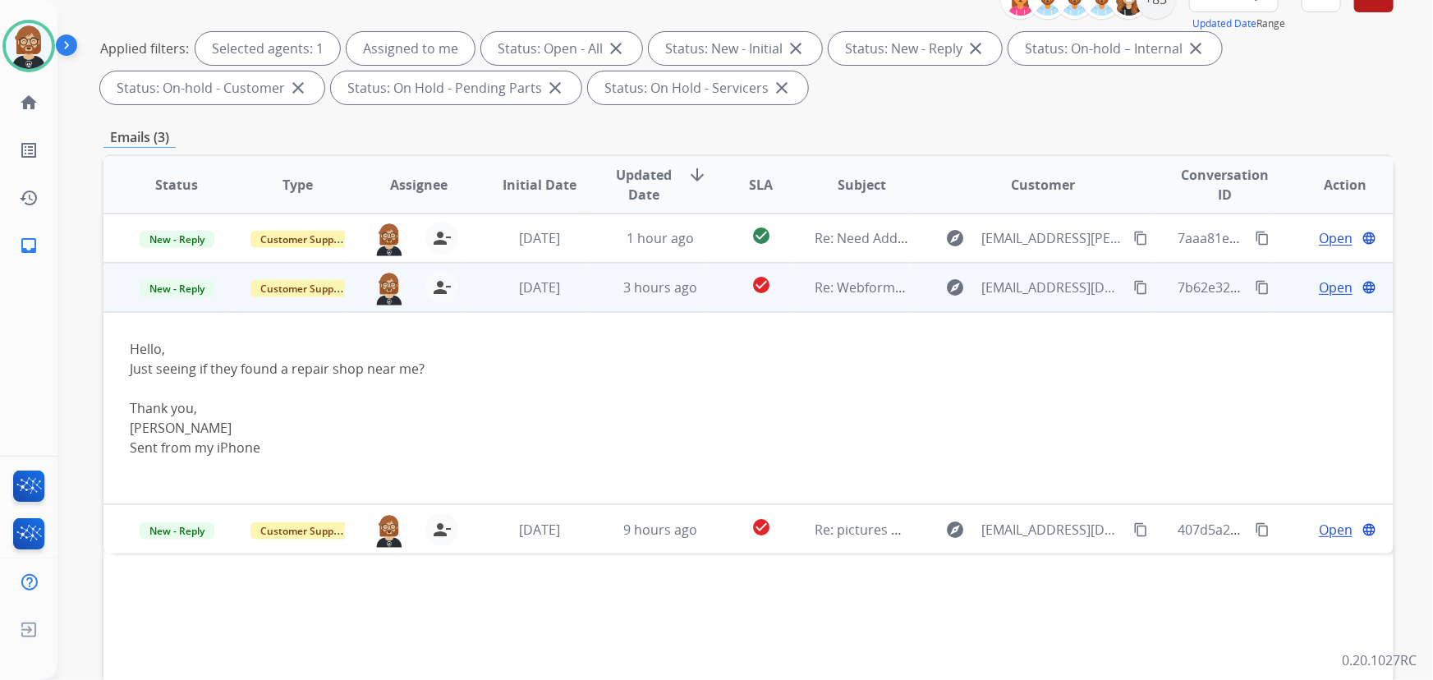
click at [1320, 292] on span "Open" at bounding box center [1336, 288] width 34 height 20
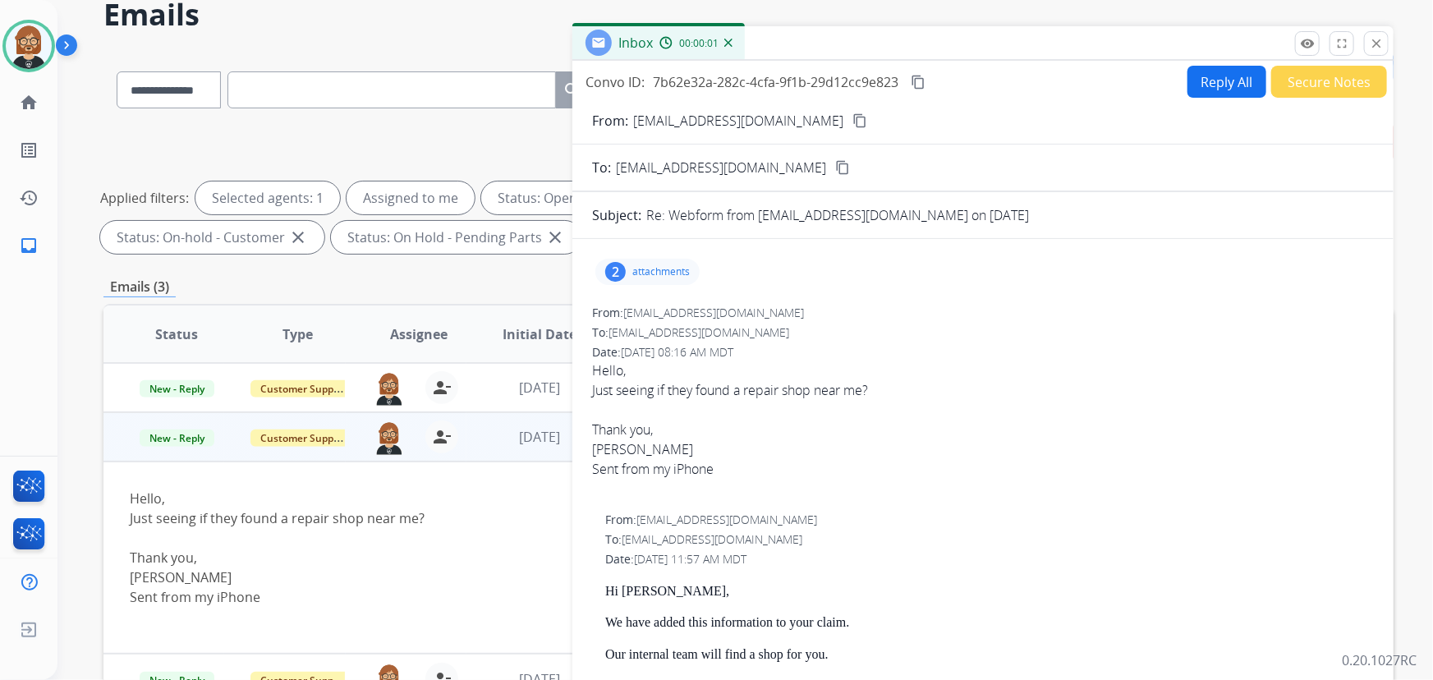
scroll to position [0, 0]
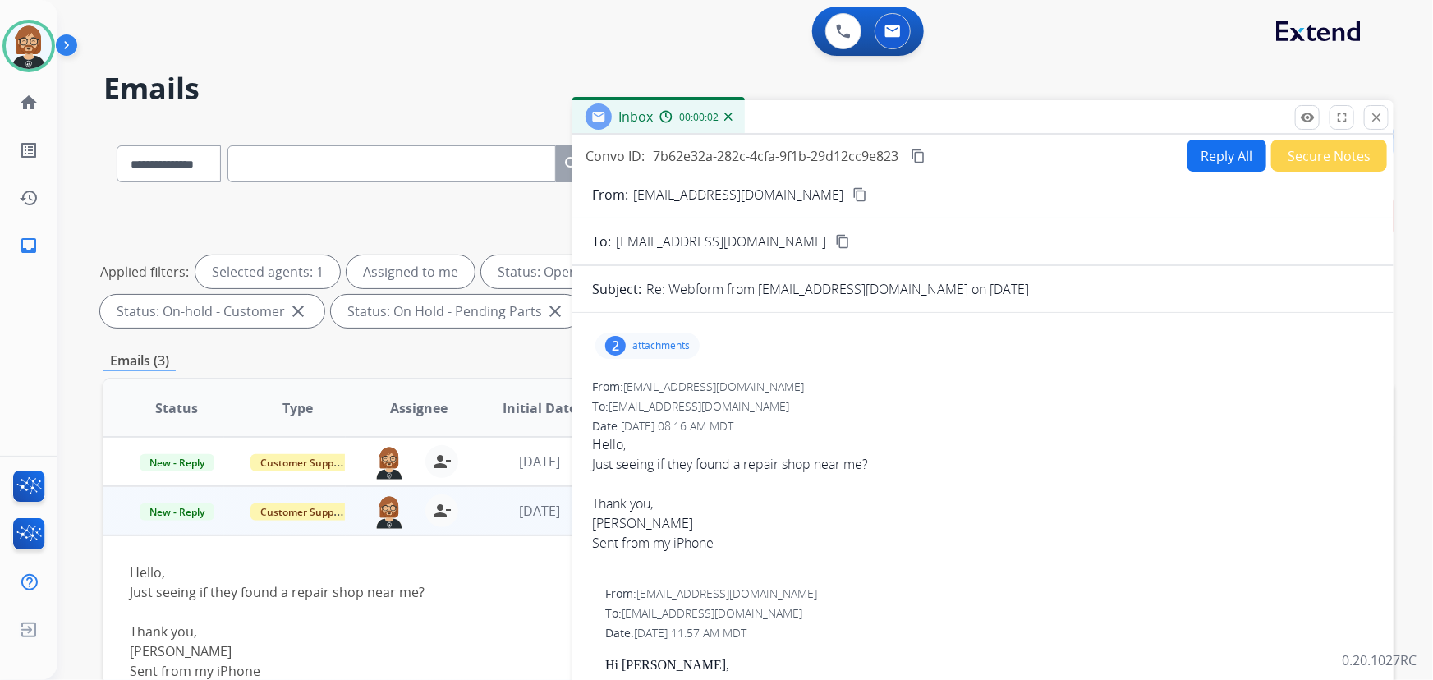
click at [1216, 164] on button "Reply All" at bounding box center [1227, 156] width 79 height 32
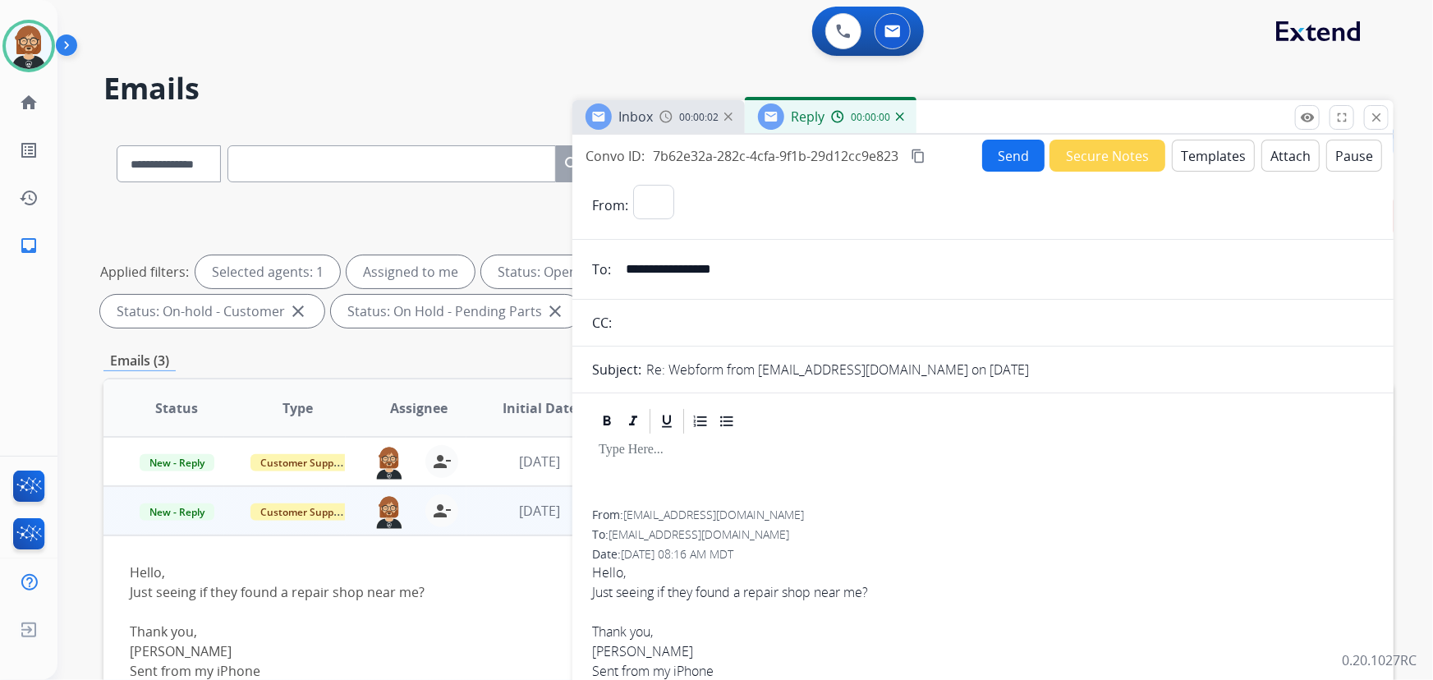
select select "**********"
click at [1222, 170] on button "Templates" at bounding box center [1213, 156] width 83 height 32
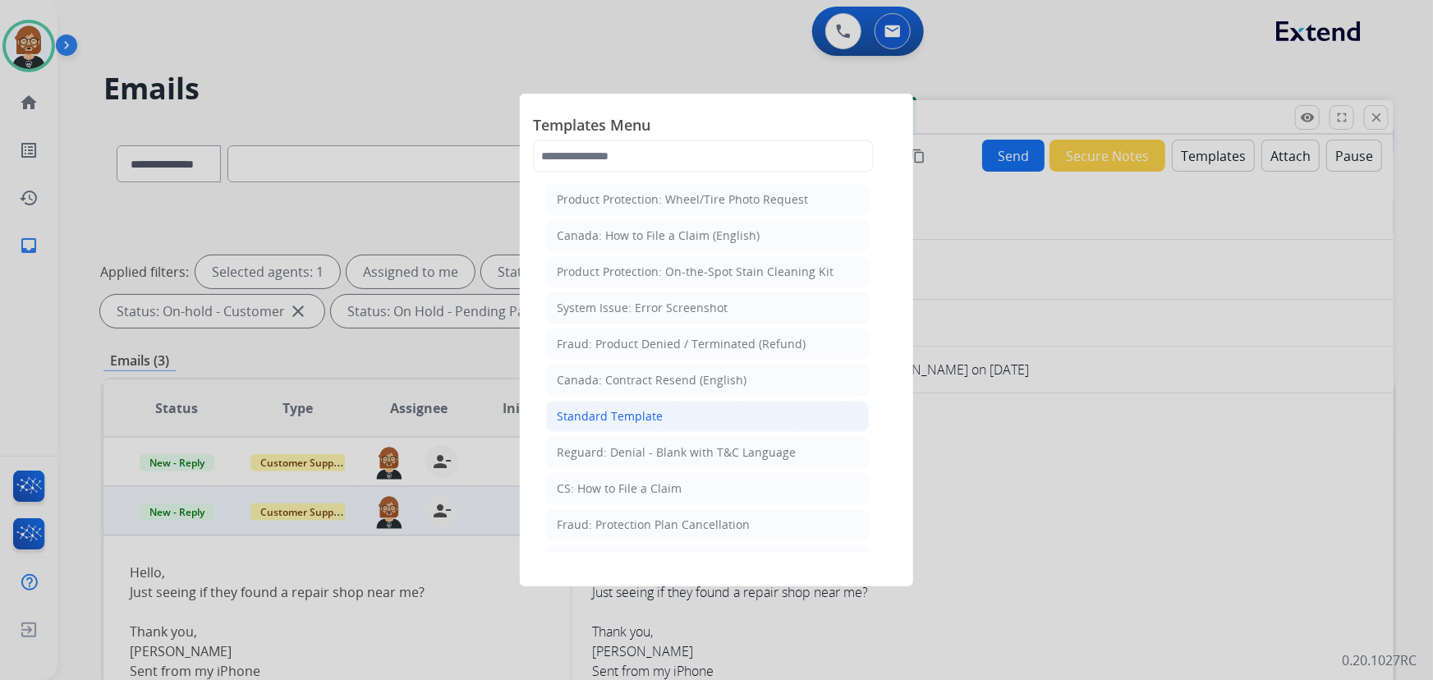
click at [742, 411] on li "Standard Template" at bounding box center [707, 416] width 323 height 31
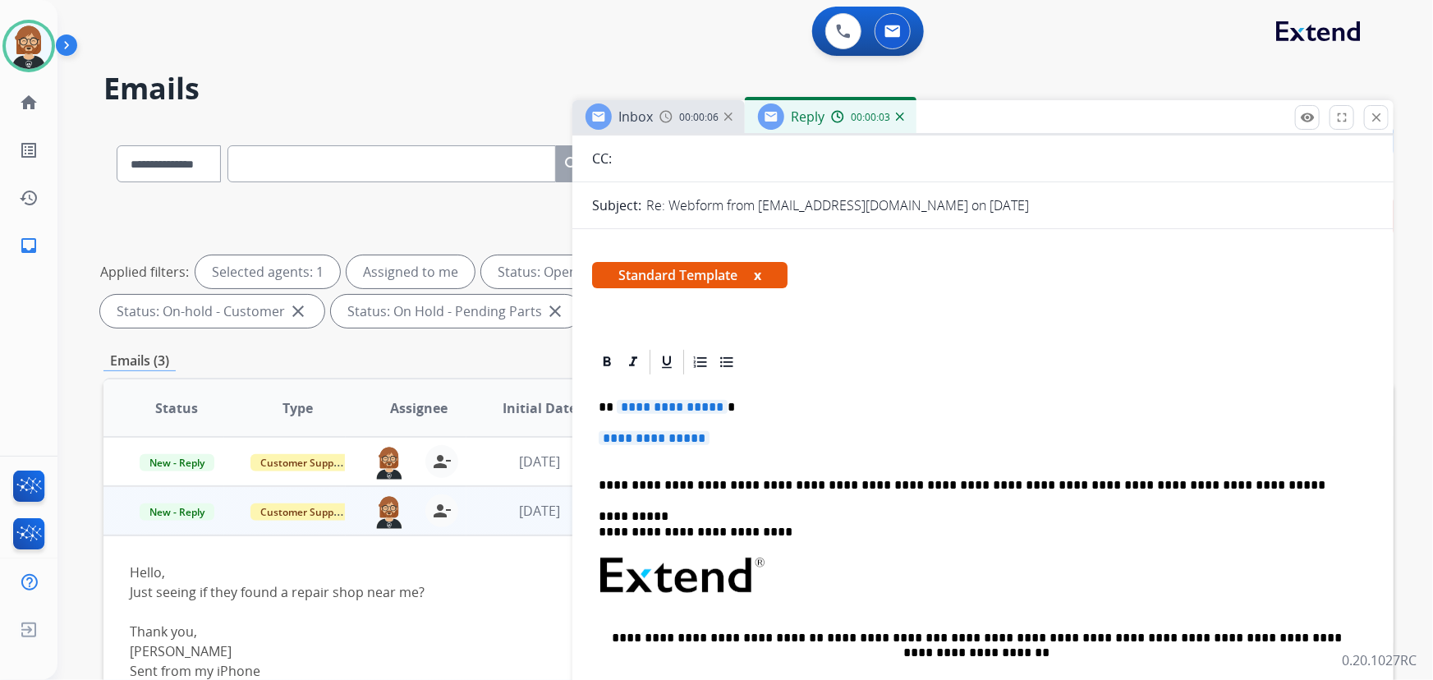
scroll to position [223, 0]
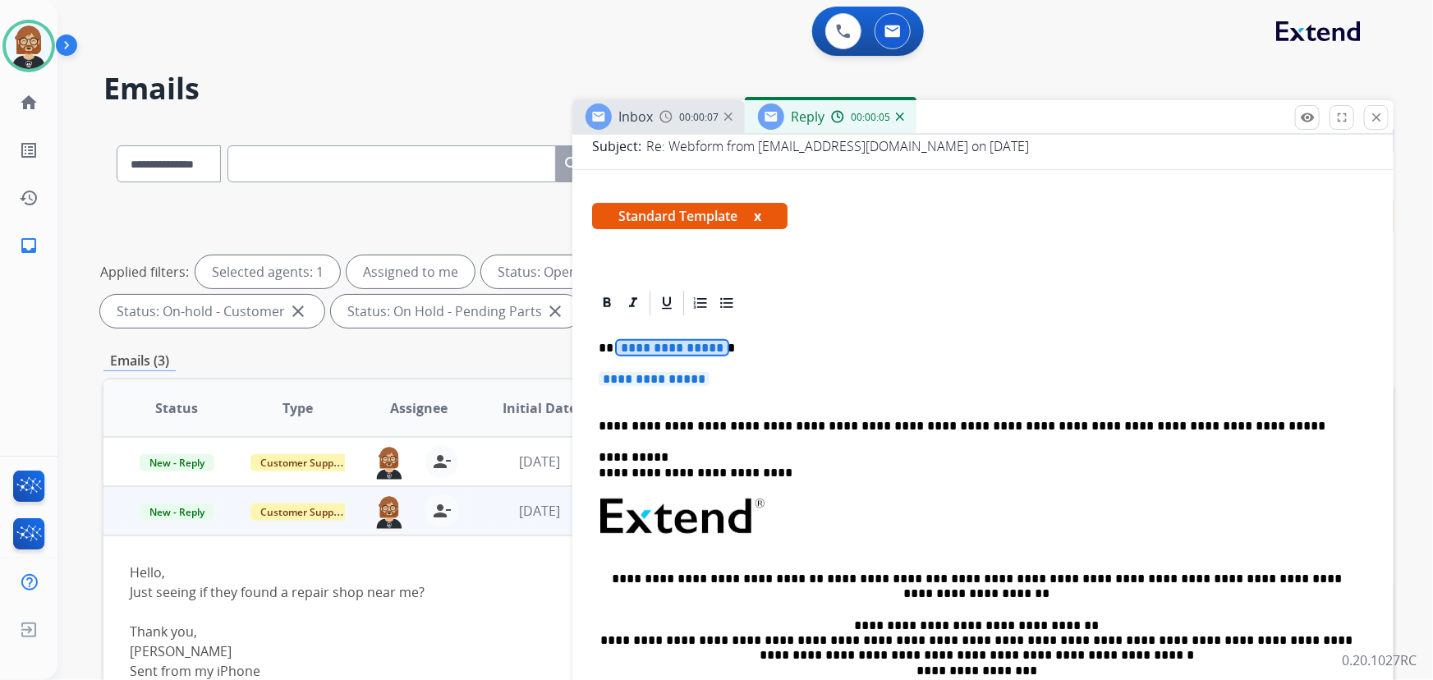
click at [687, 347] on span "**********" at bounding box center [672, 348] width 111 height 14
click at [681, 377] on span "**********" at bounding box center [654, 379] width 111 height 14
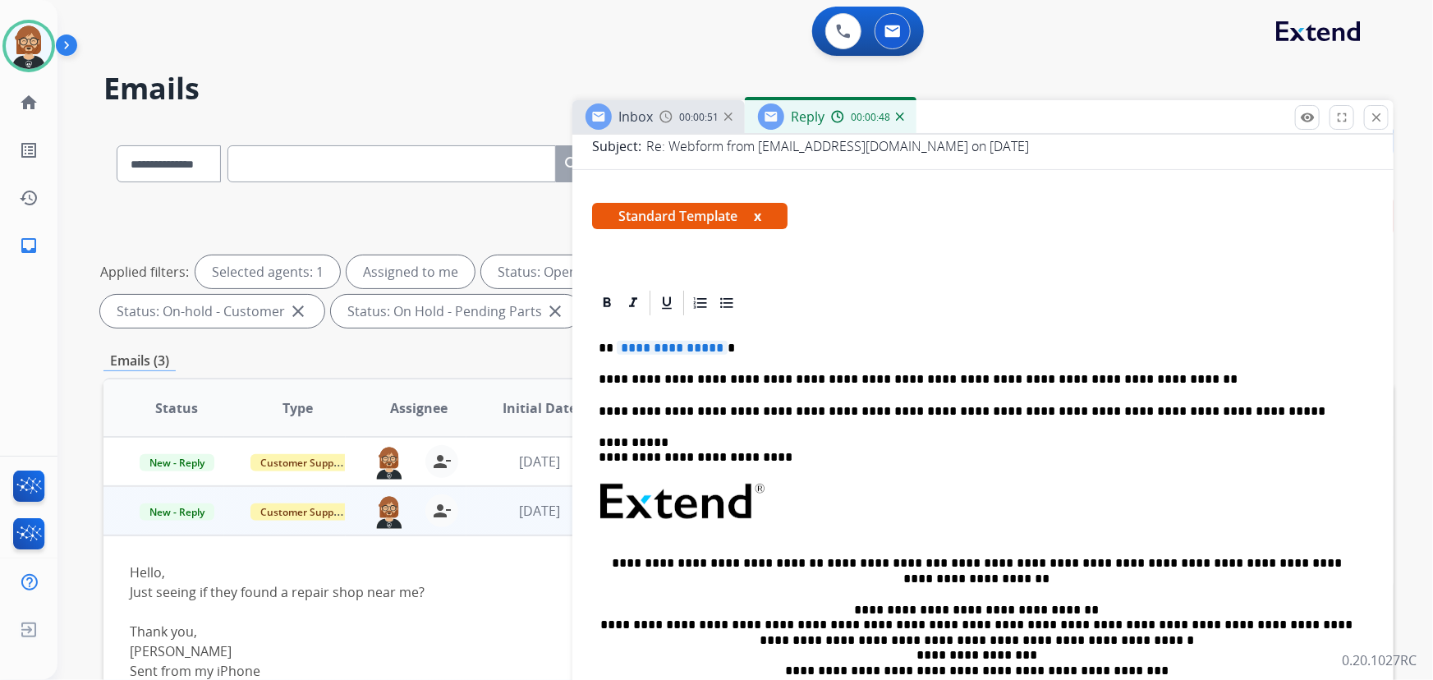
click at [636, 346] on span "**********" at bounding box center [672, 348] width 111 height 14
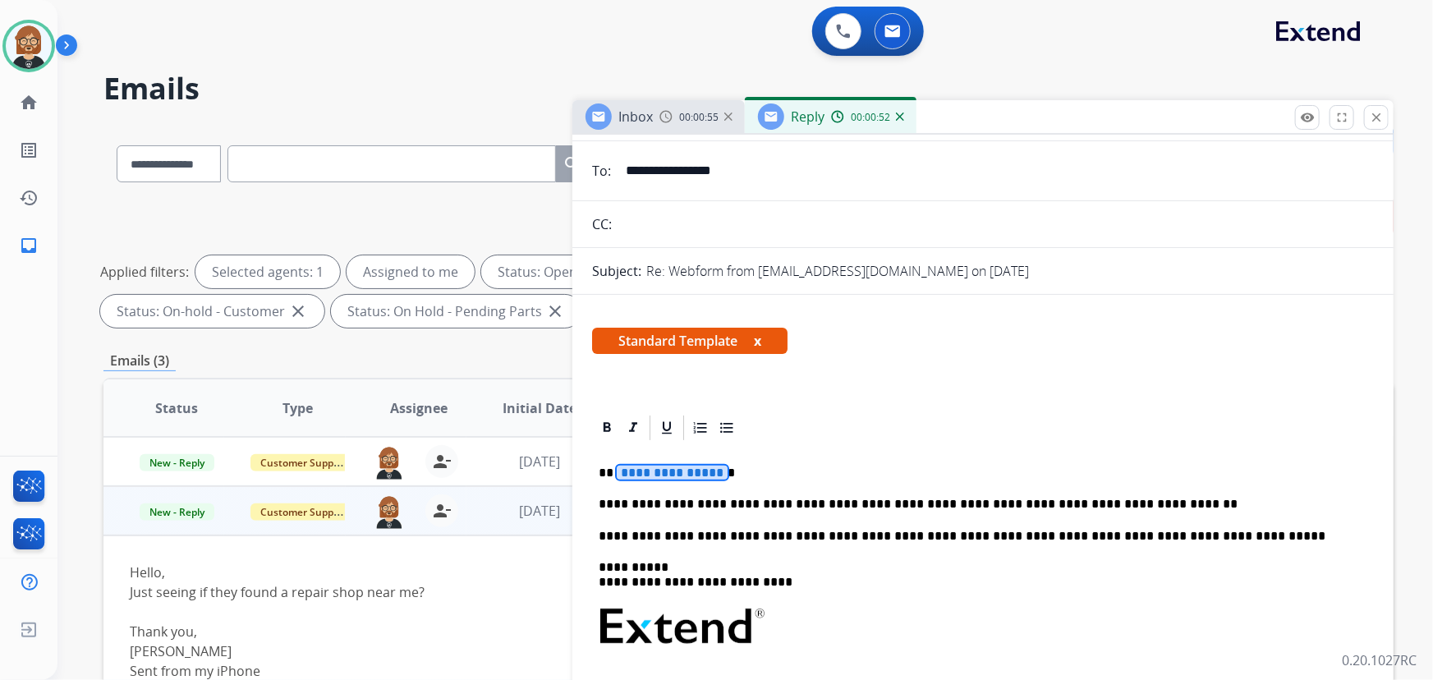
scroll to position [0, 0]
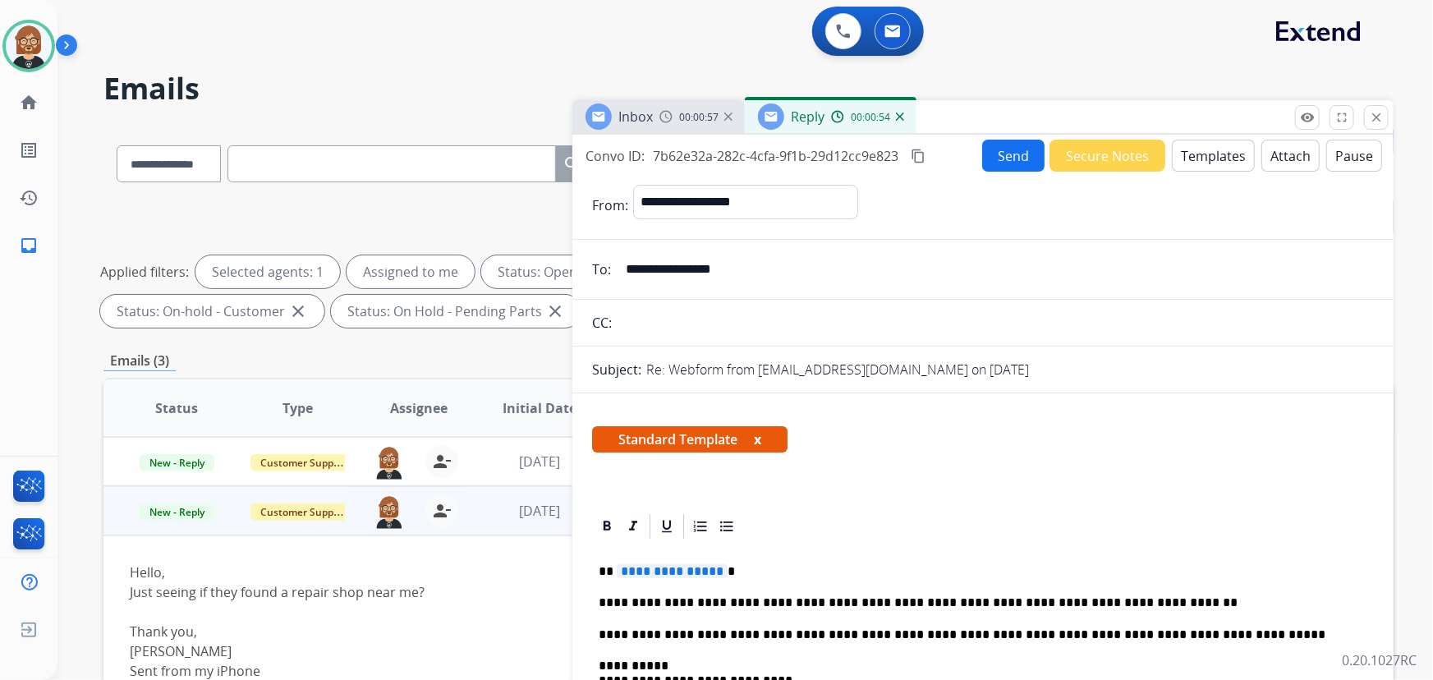
click at [1129, 608] on p "**********" at bounding box center [977, 603] width 757 height 15
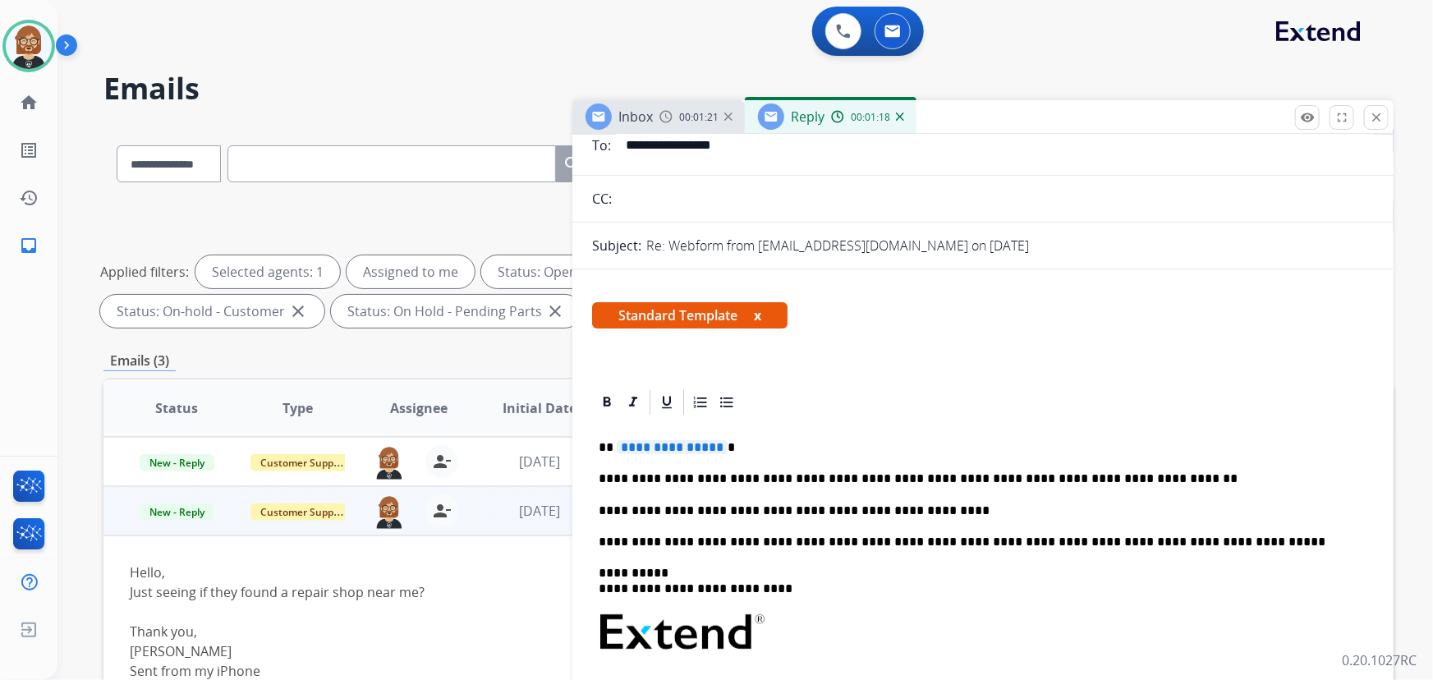
scroll to position [149, 0]
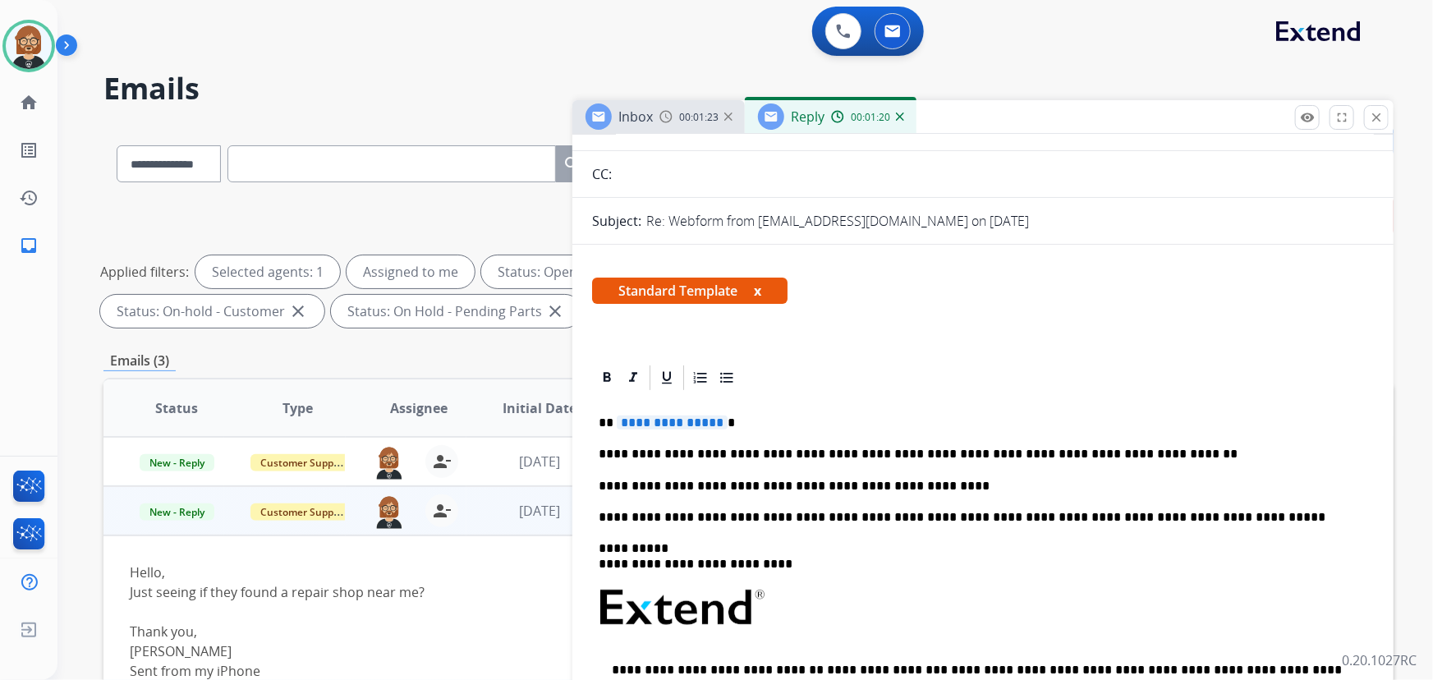
click at [660, 416] on span "**********" at bounding box center [672, 423] width 111 height 14
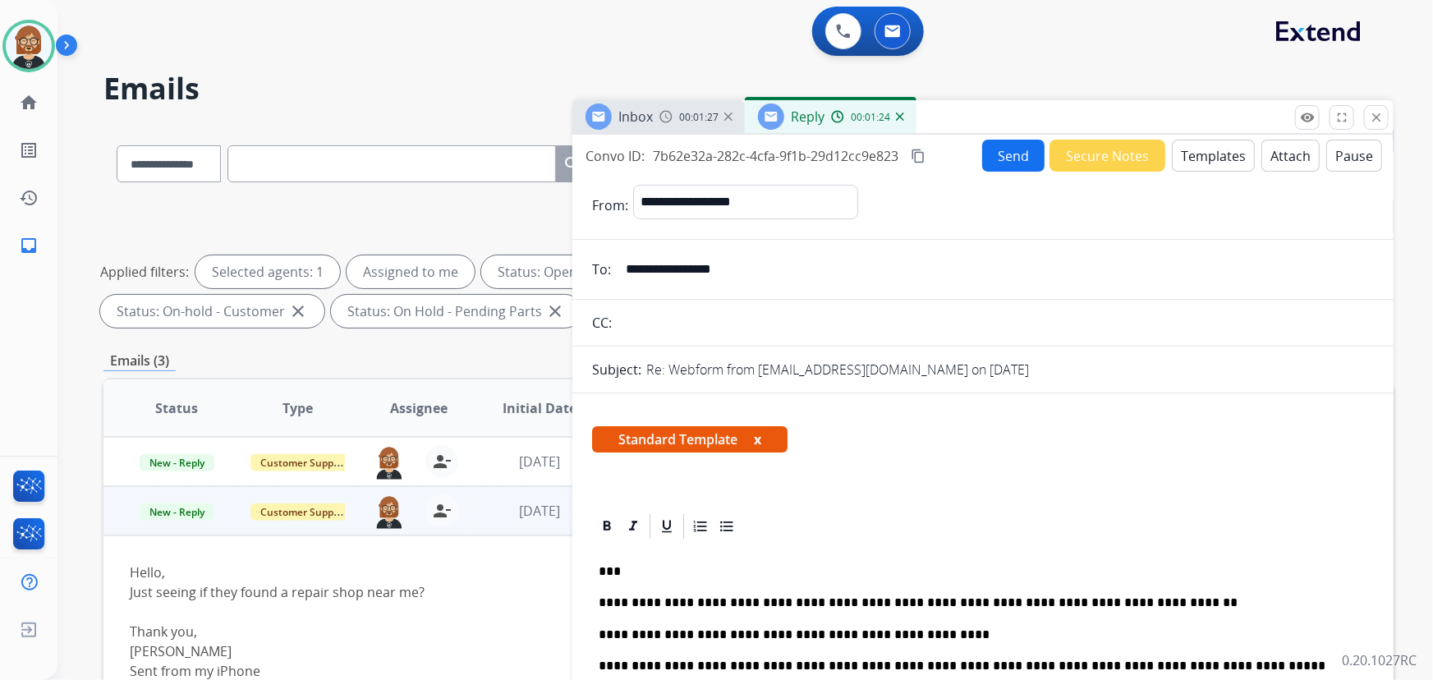
click at [1010, 162] on button "Send" at bounding box center [1013, 156] width 62 height 32
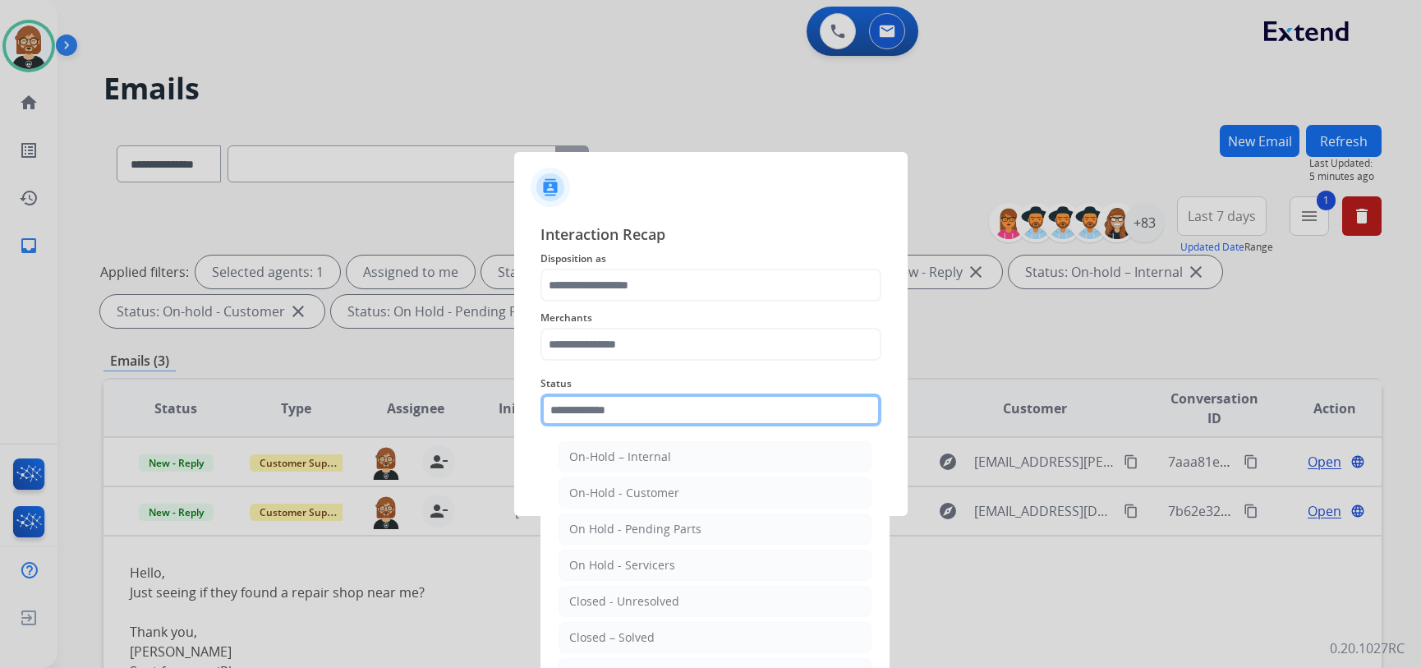
click at [647, 414] on input "text" at bounding box center [711, 409] width 341 height 33
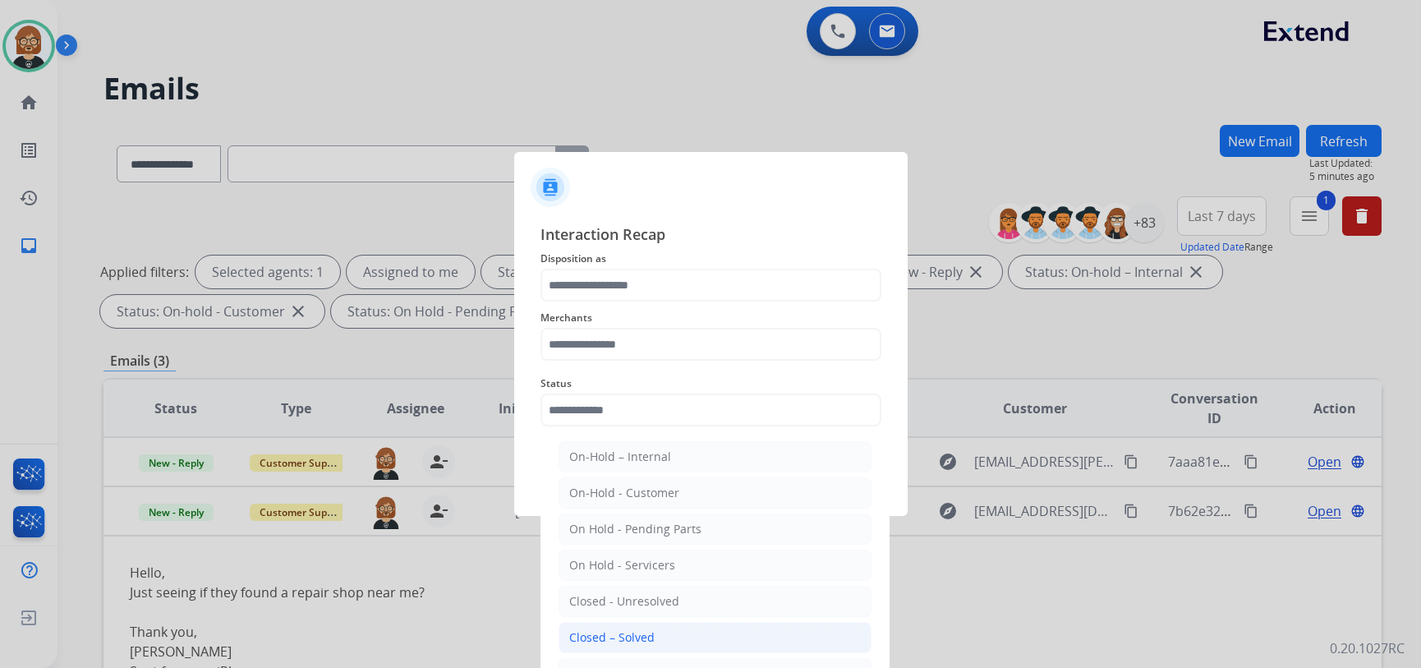
click at [680, 641] on li "Closed – Solved" at bounding box center [715, 637] width 313 height 31
type input "**********"
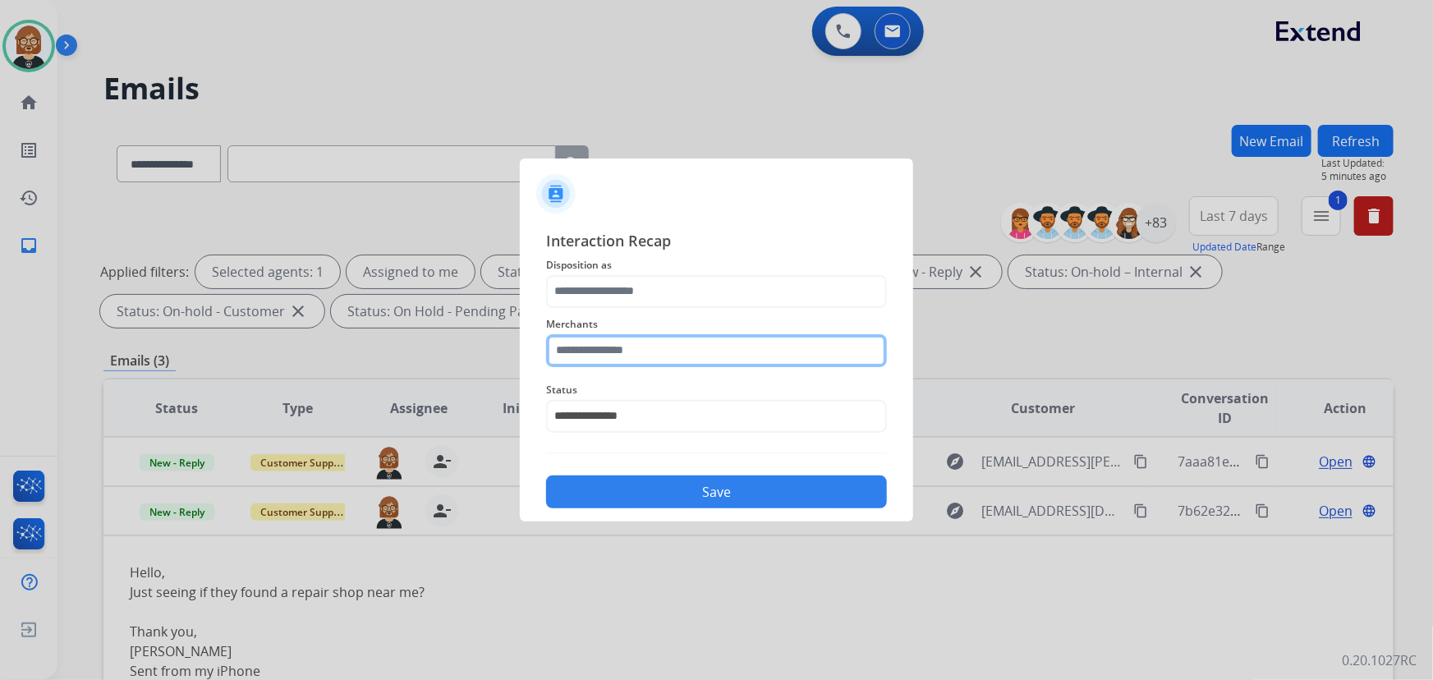
click at [676, 353] on input "text" at bounding box center [716, 350] width 341 height 33
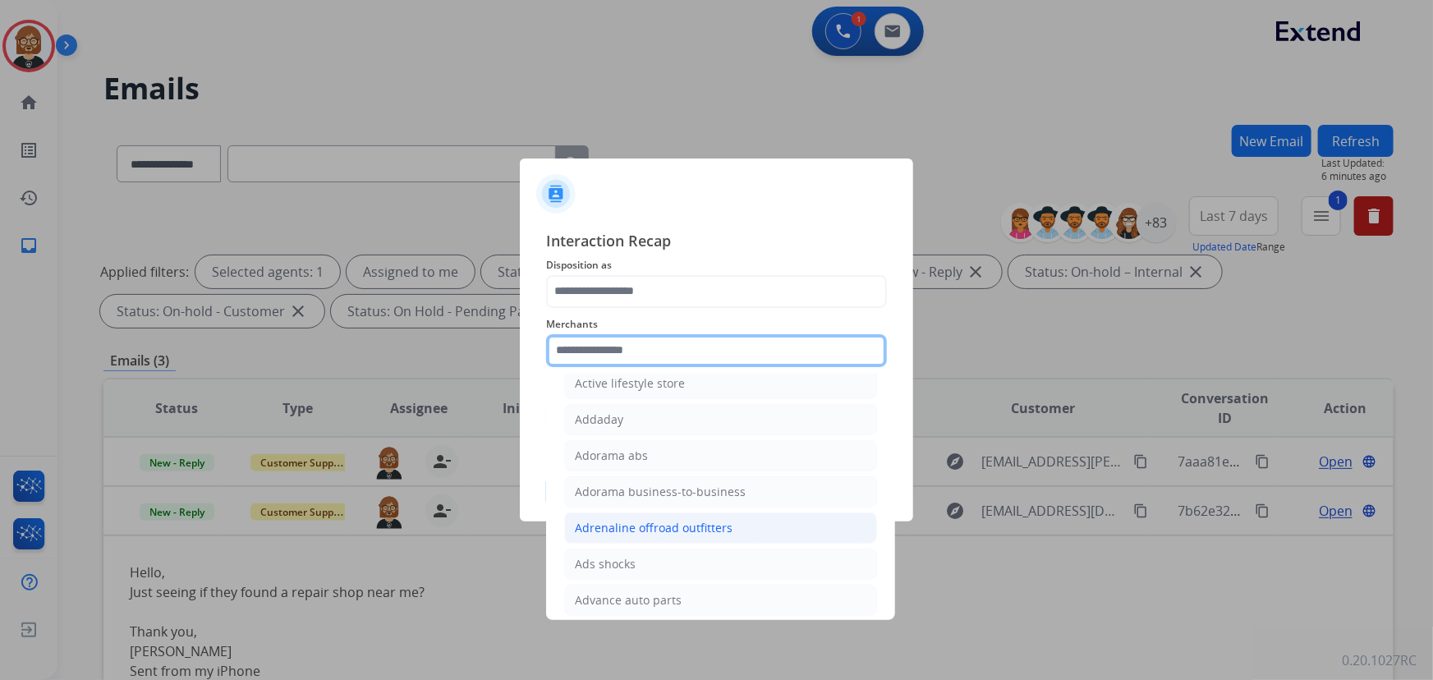
scroll to position [504, 0]
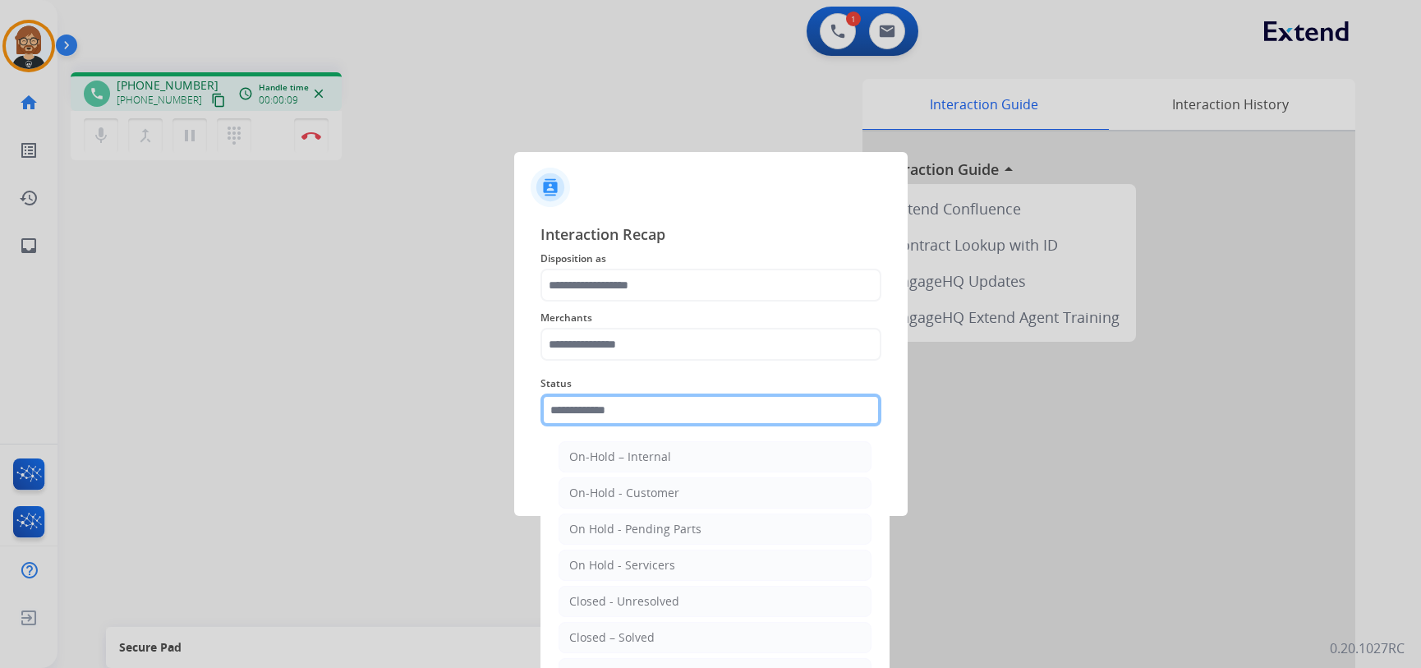
click at [690, 427] on div "Status On-Hold – Internal On-Hold - Customer On Hold - Pending Parts On Hold - …" at bounding box center [711, 400] width 341 height 66
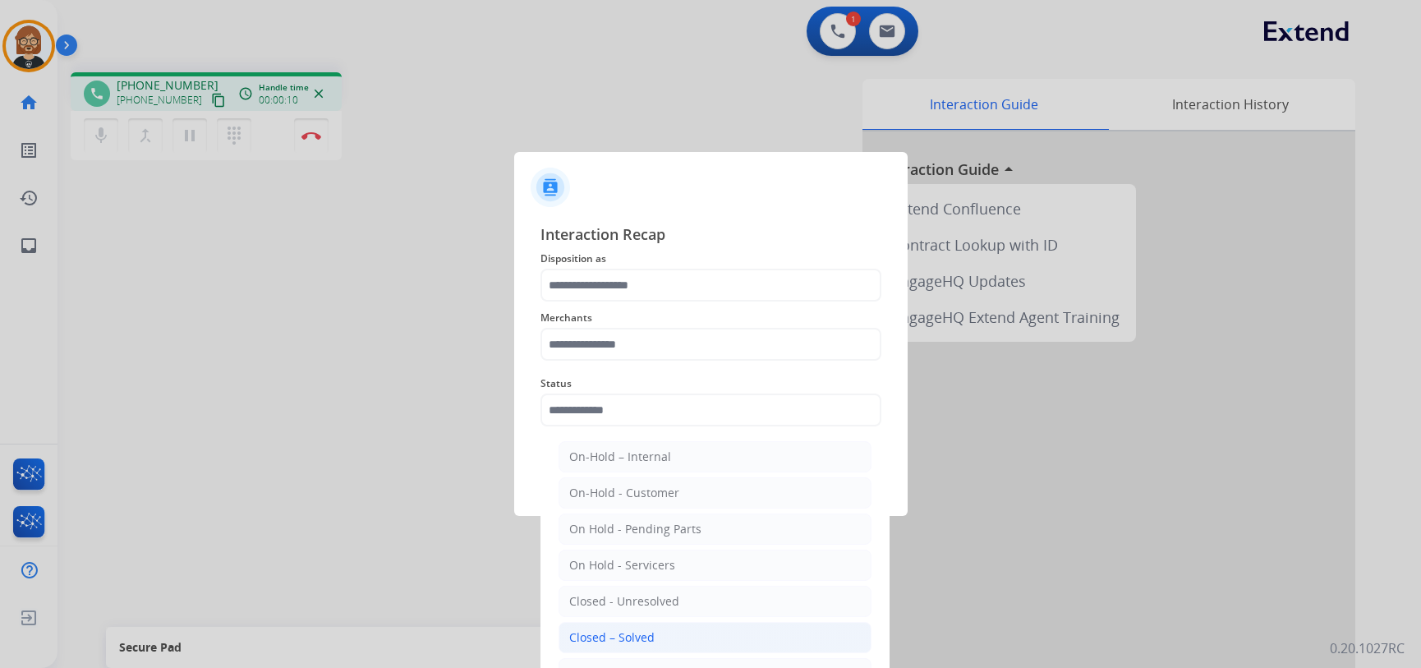
click at [674, 636] on li "Closed – Solved" at bounding box center [715, 637] width 313 height 31
type input "**********"
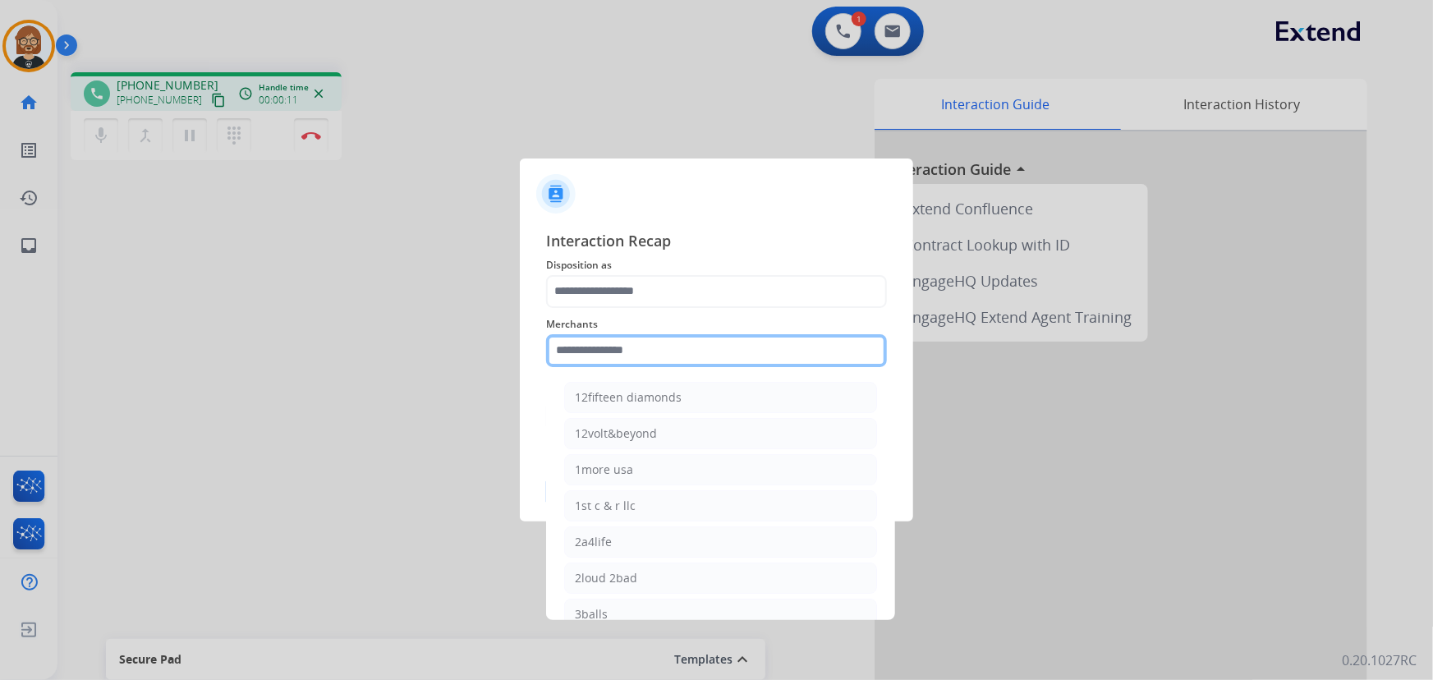
click at [657, 353] on input "text" at bounding box center [716, 350] width 341 height 33
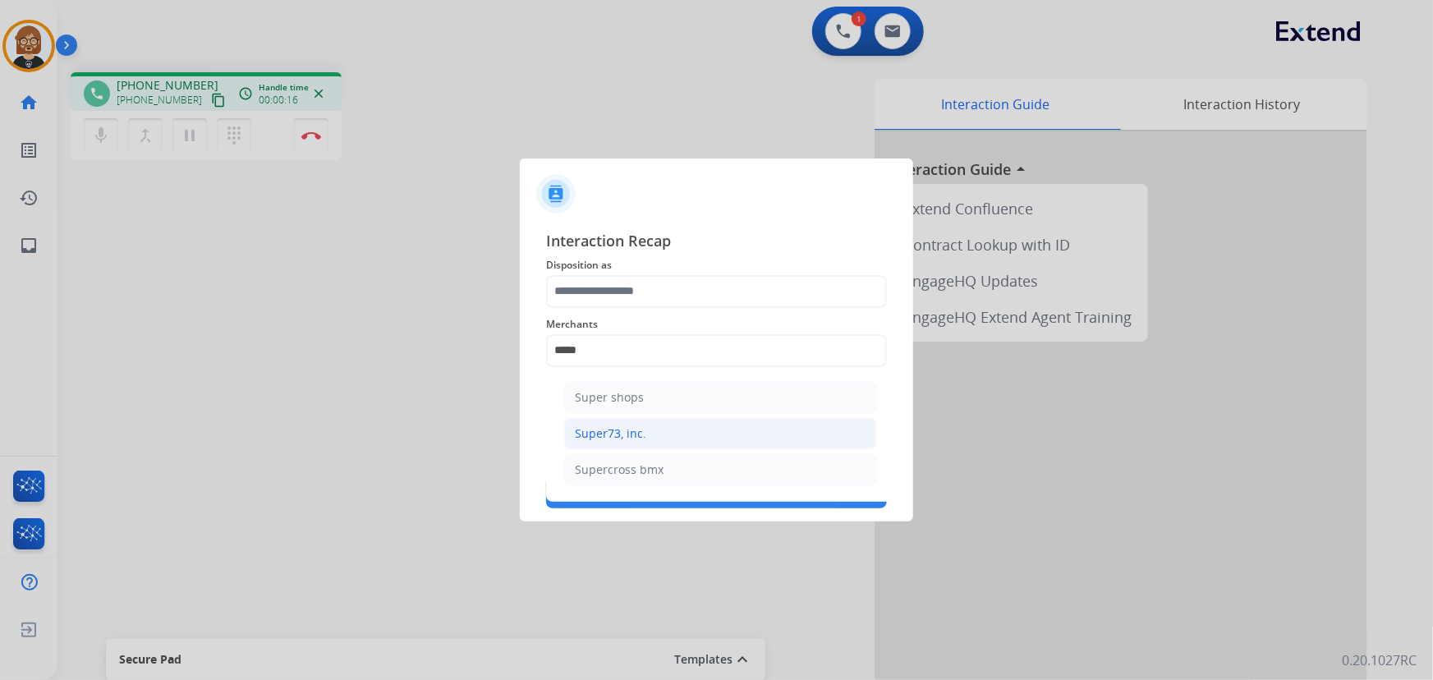
click at [654, 435] on li "Super73, inc." at bounding box center [720, 433] width 313 height 31
type input "**********"
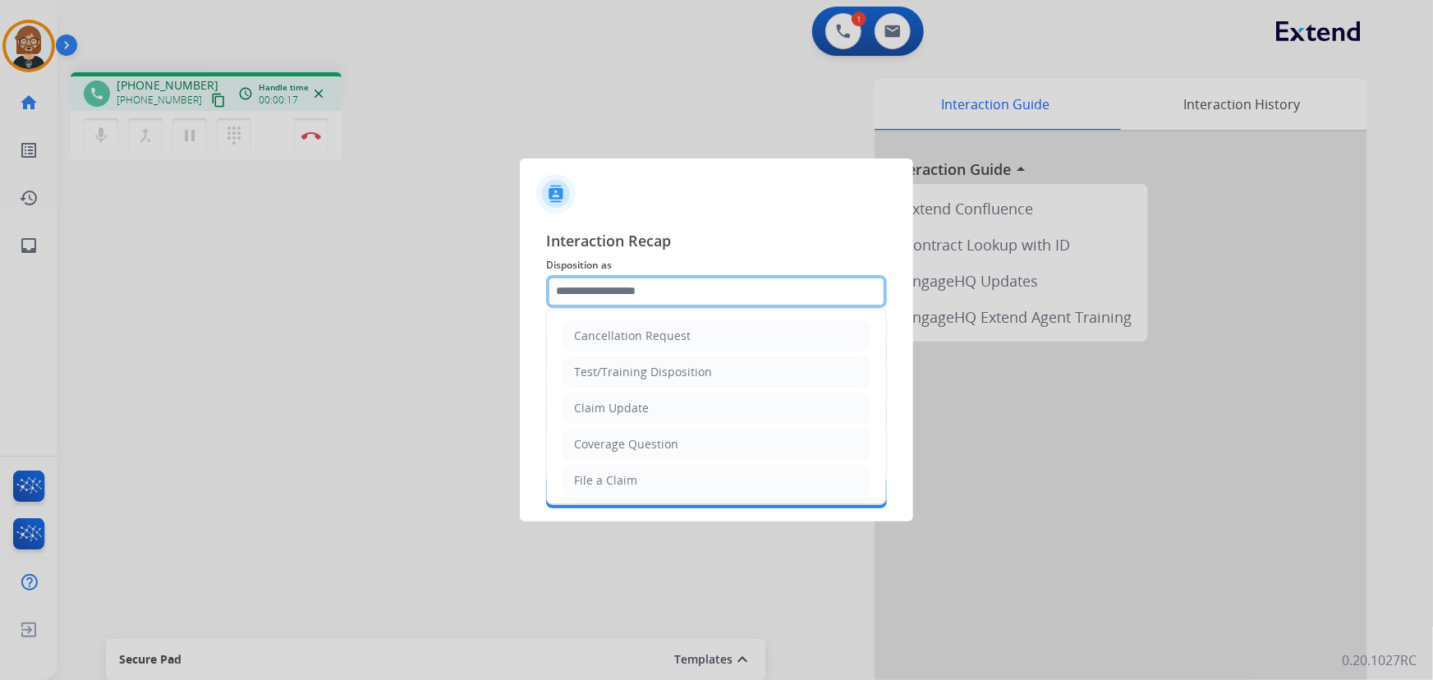
click at [666, 292] on input "text" at bounding box center [716, 291] width 341 height 33
click at [642, 293] on input "text" at bounding box center [716, 291] width 341 height 33
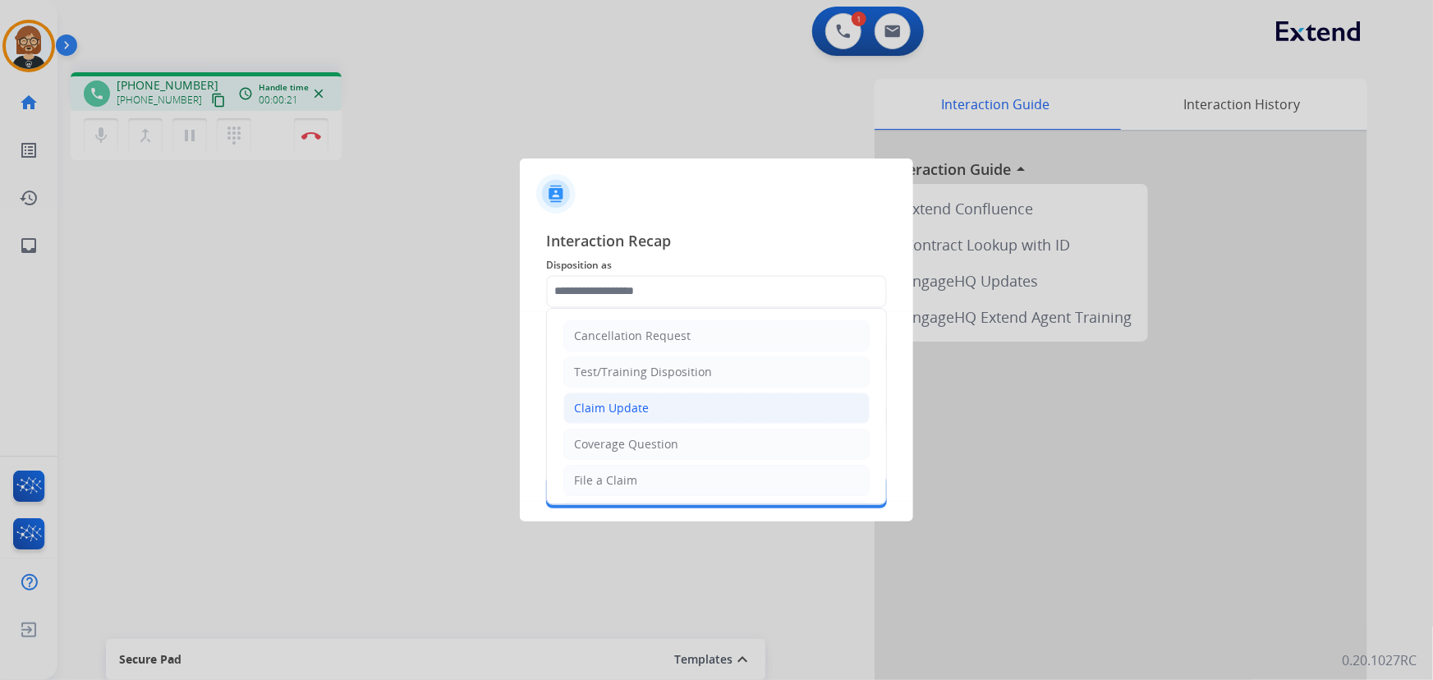
click at [655, 412] on li "Claim Update" at bounding box center [717, 408] width 306 height 31
type input "**********"
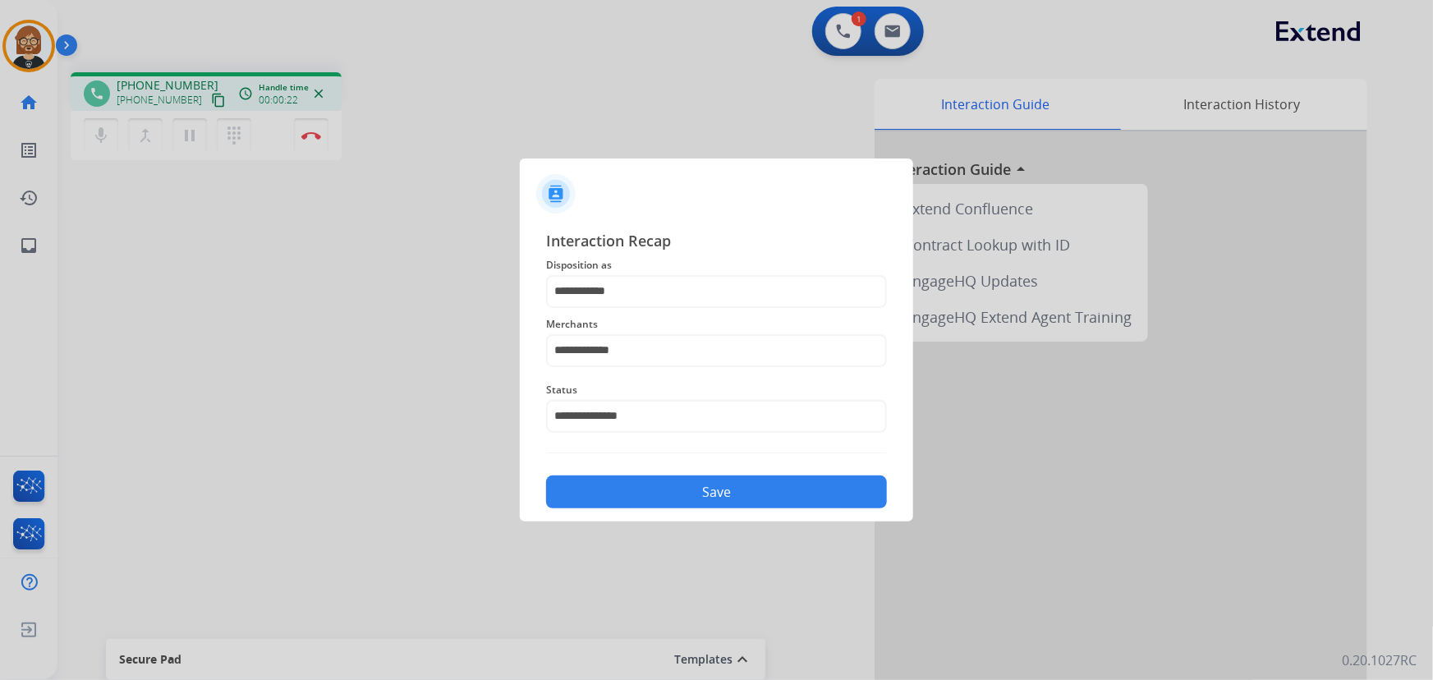
click at [688, 486] on button "Save" at bounding box center [716, 492] width 341 height 33
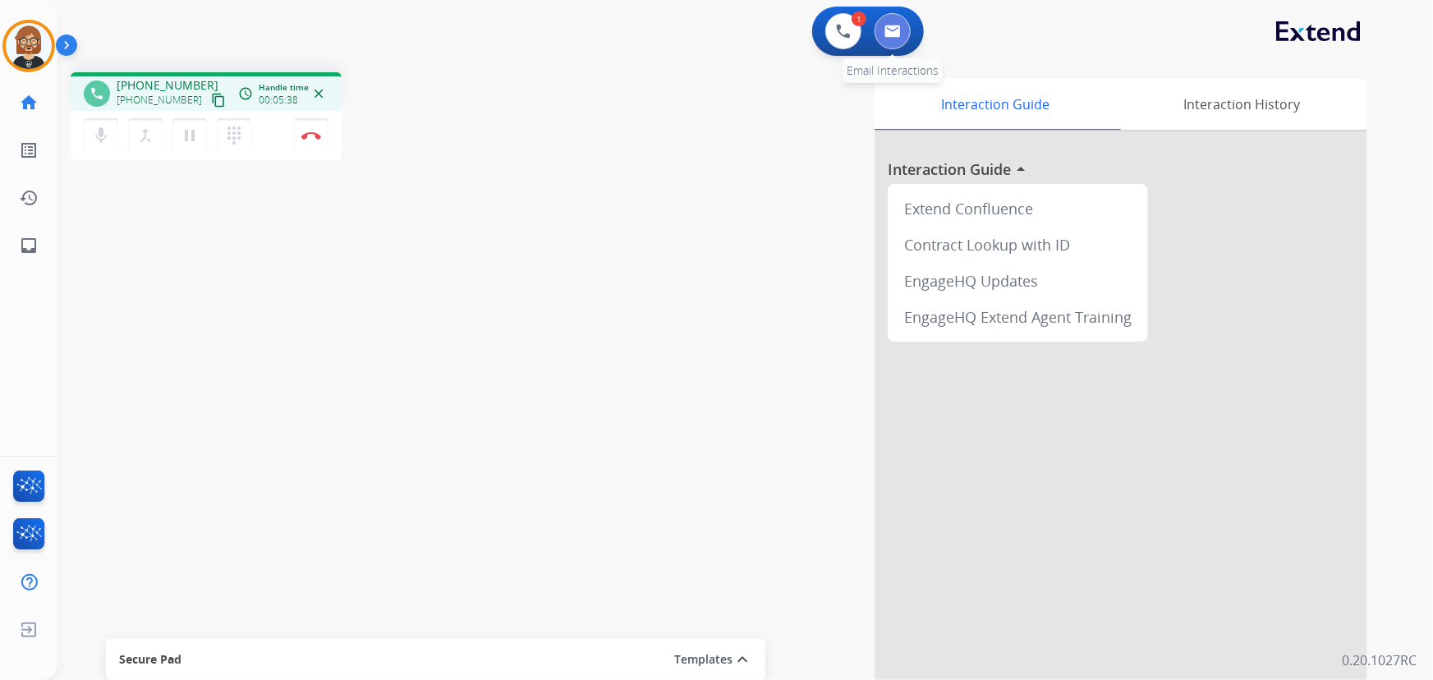
click at [896, 25] on img at bounding box center [893, 31] width 16 height 13
select select "**********"
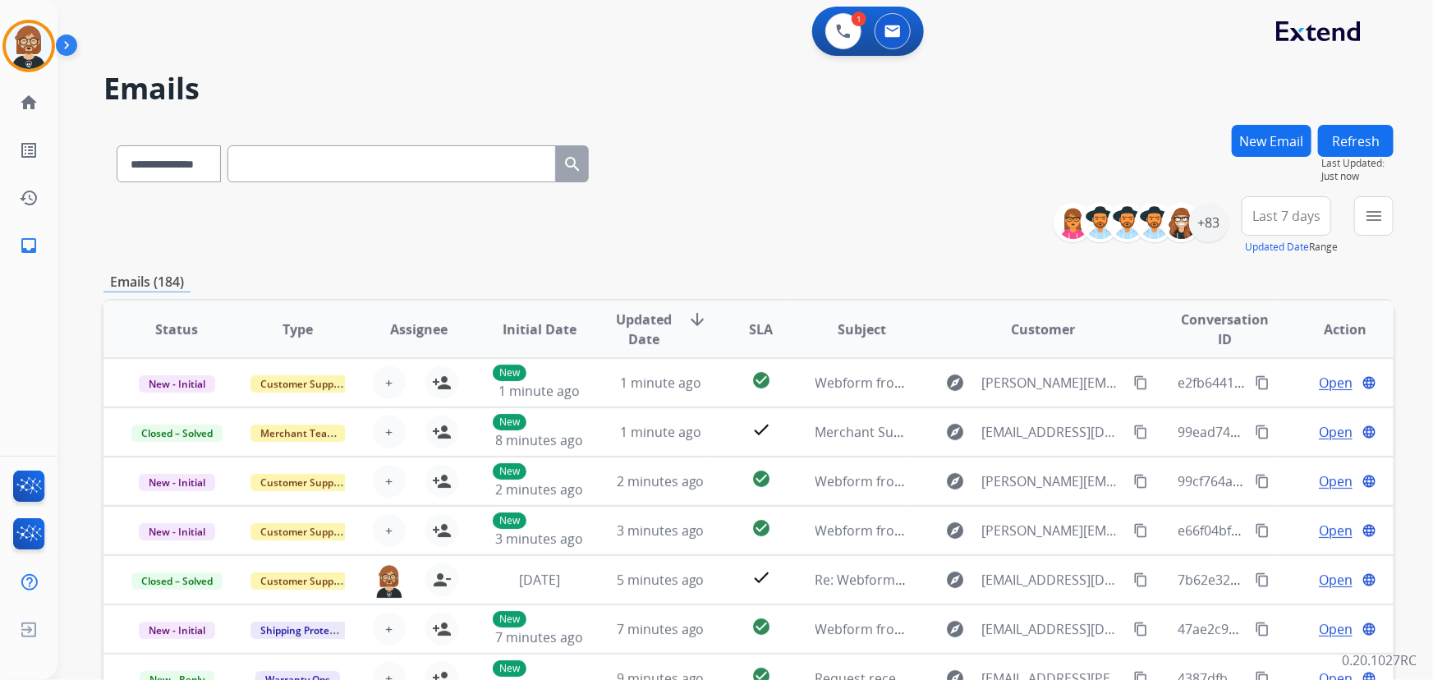
click at [1272, 148] on button "New Email" at bounding box center [1272, 141] width 80 height 32
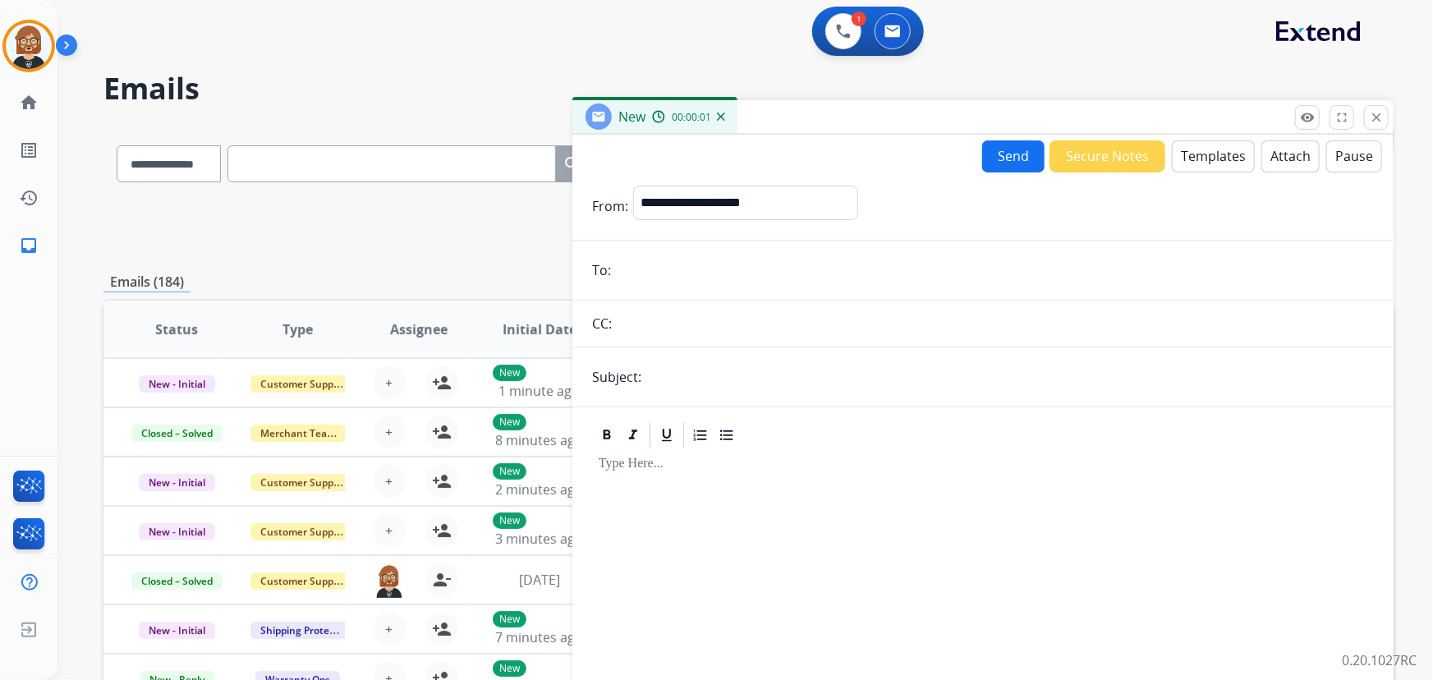
click at [812, 255] on input "email" at bounding box center [995, 270] width 758 height 33
click at [879, 263] on input "email" at bounding box center [995, 270] width 758 height 33
paste input "**********"
type input "**********"
click at [804, 191] on select "**********" at bounding box center [744, 202] width 223 height 33
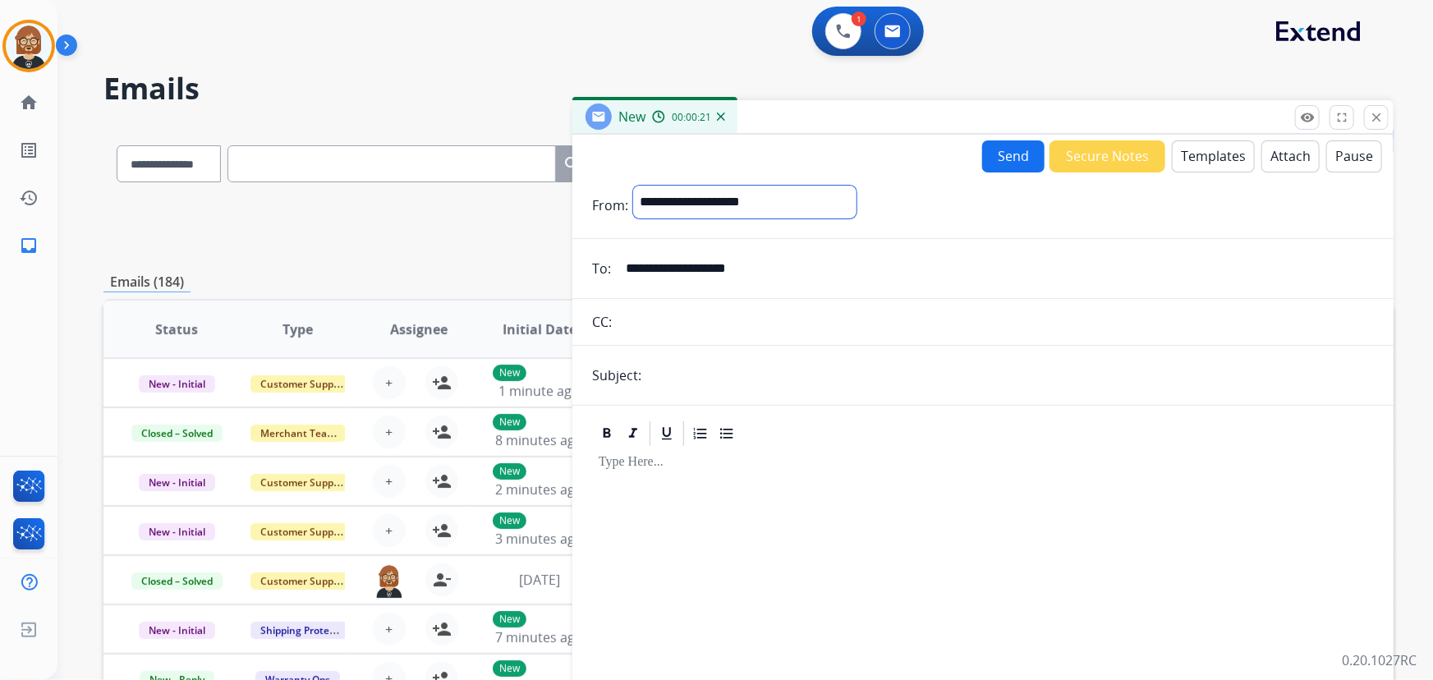
select select "**********"
click at [633, 186] on select "**********" at bounding box center [744, 202] width 223 height 33
click at [782, 382] on input "text" at bounding box center [1010, 377] width 728 height 33
drag, startPoint x: 923, startPoint y: 357, endPoint x: 918, endPoint y: 373, distance: 16.4
click at [918, 373] on form "**********" at bounding box center [983, 457] width 821 height 569
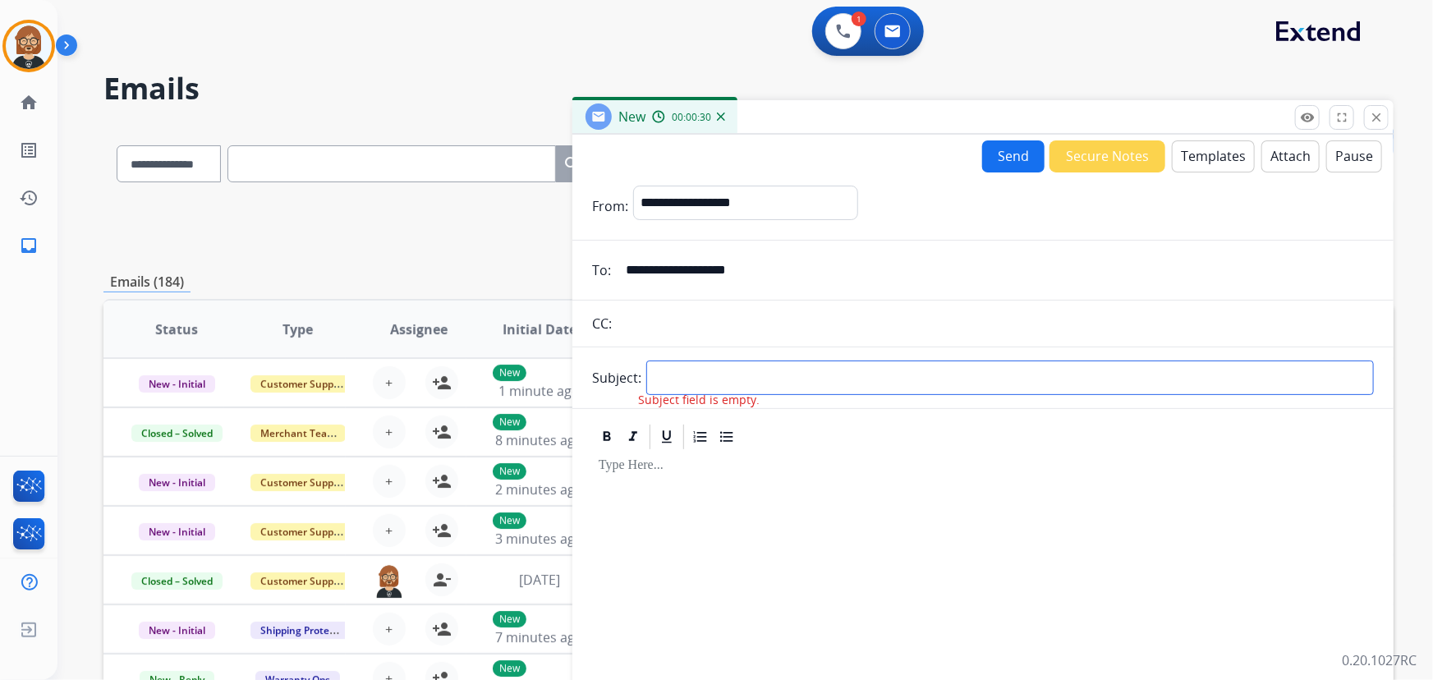
click at [848, 362] on input "text" at bounding box center [1010, 378] width 728 height 35
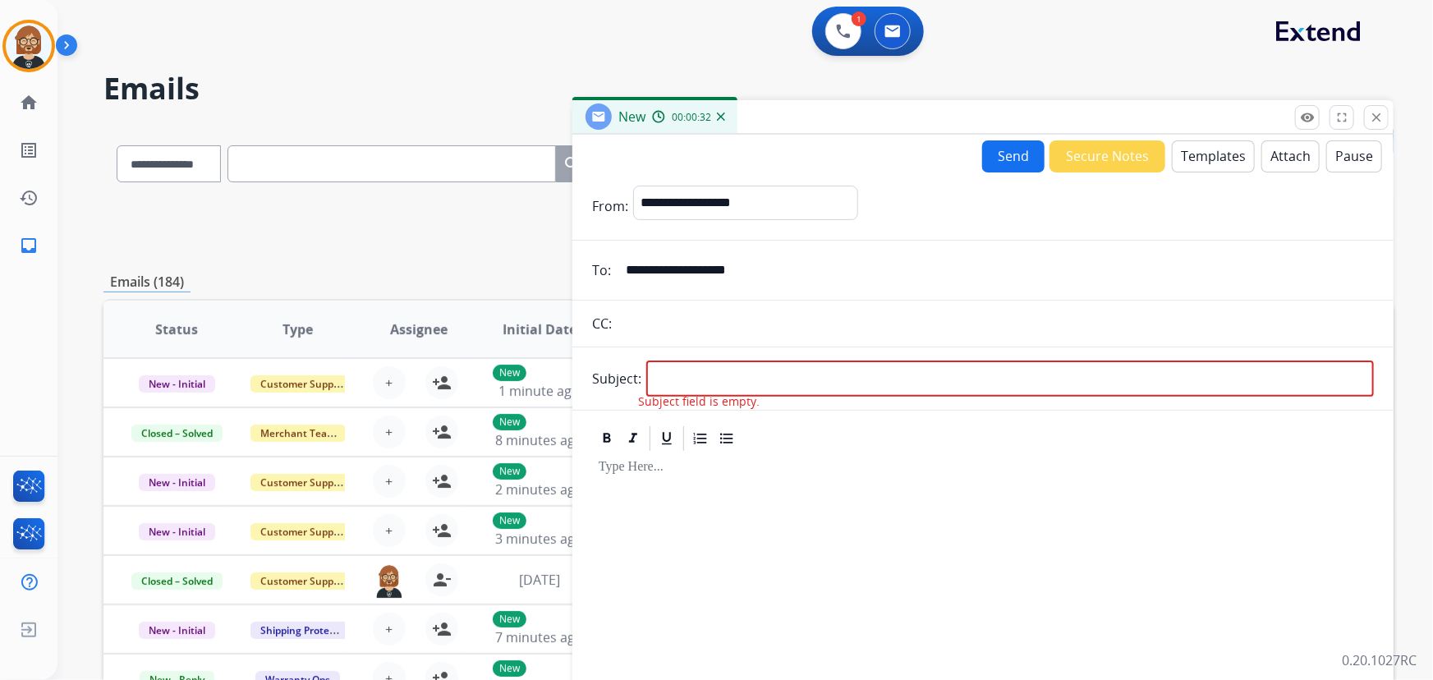
click at [1051, 473] on div at bounding box center [983, 592] width 782 height 278
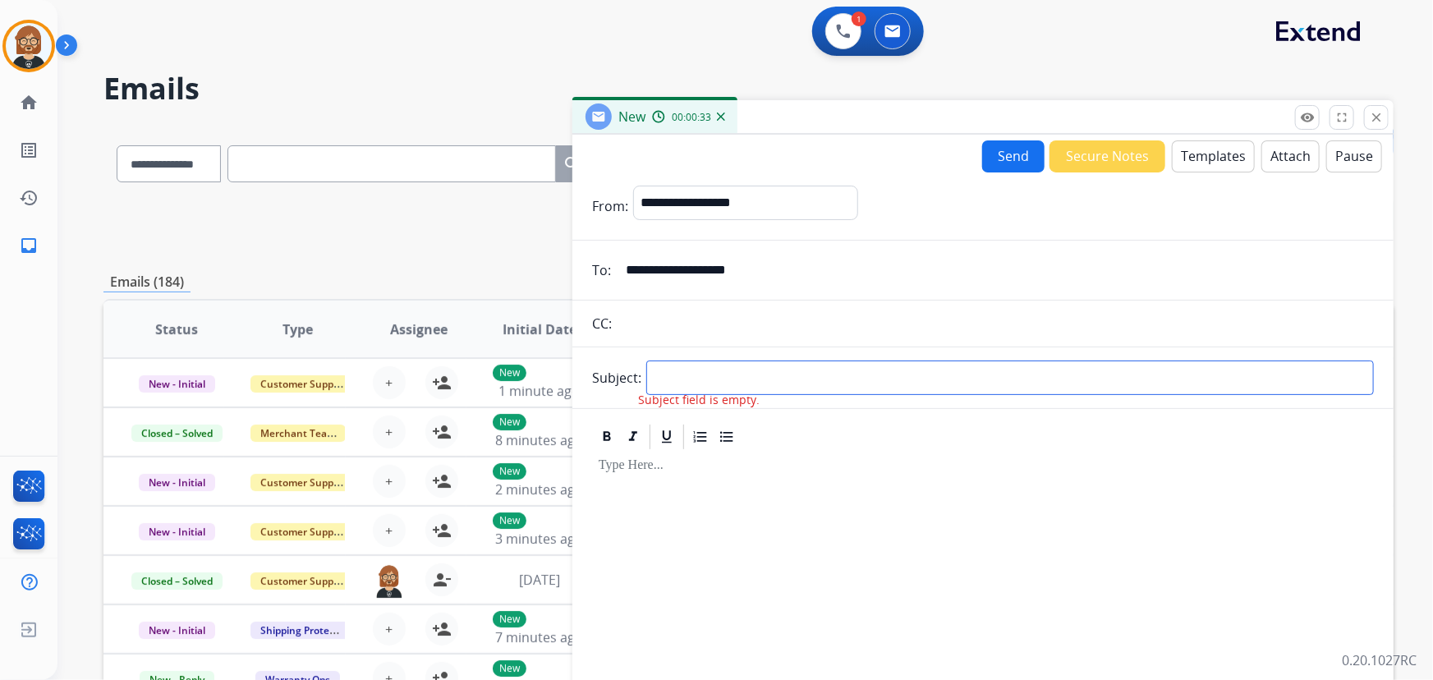
click at [856, 371] on input "text" at bounding box center [1010, 378] width 728 height 35
type input "**********"
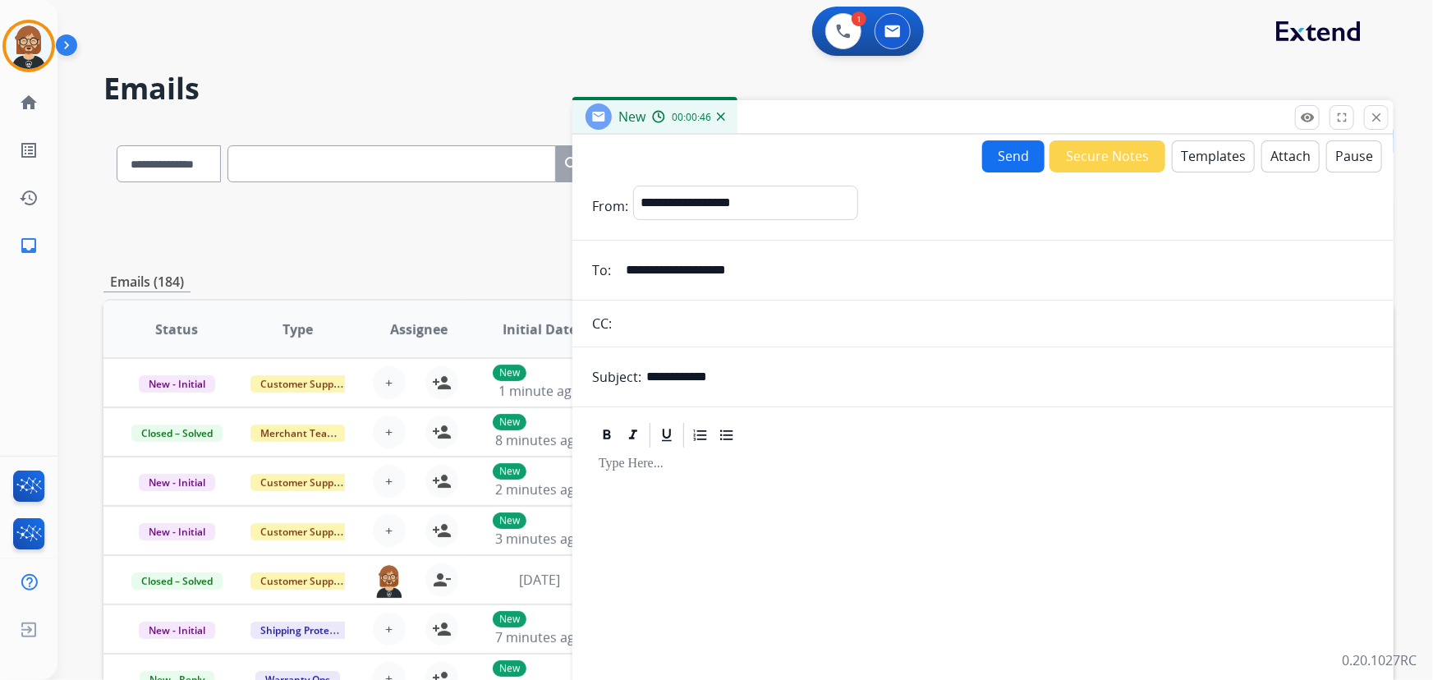
click at [1203, 150] on button "Templates" at bounding box center [1213, 156] width 83 height 32
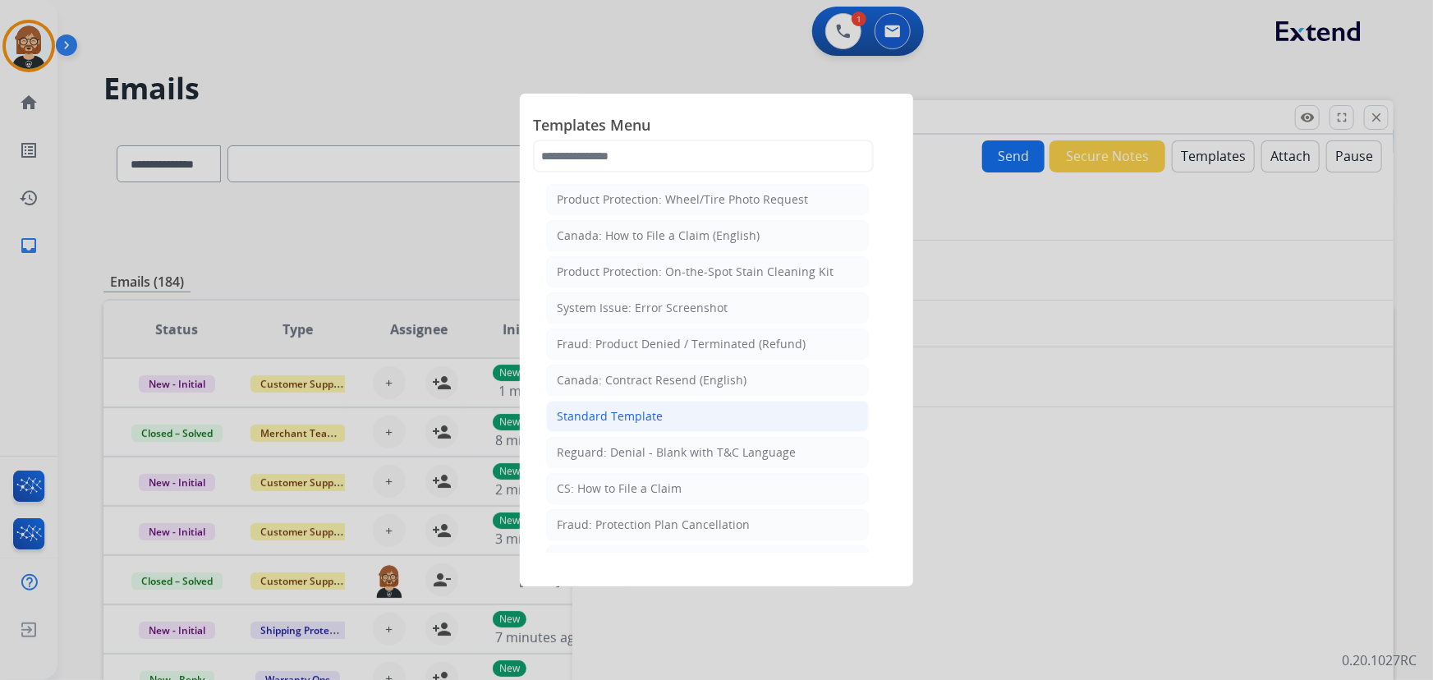
click at [610, 423] on div "Standard Template" at bounding box center [610, 416] width 106 height 16
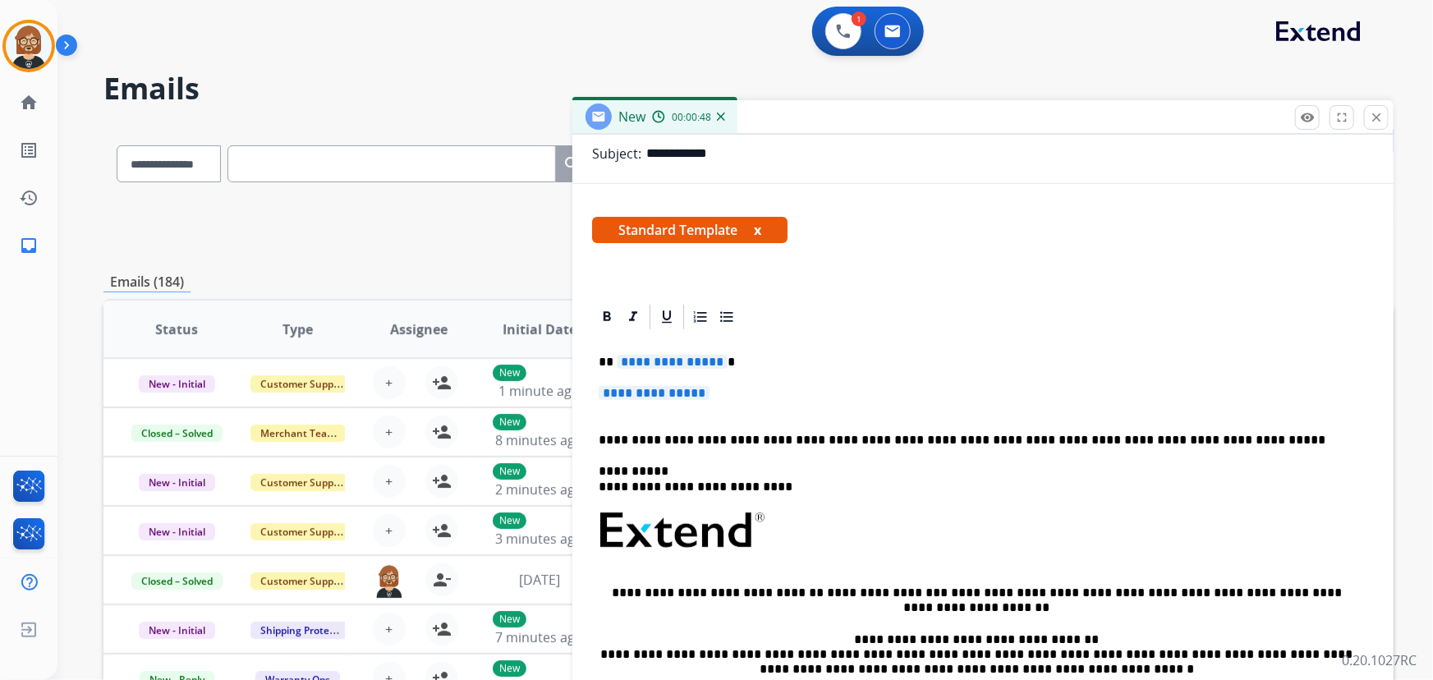
scroll to position [223, 0]
click at [710, 366] on span "**********" at bounding box center [672, 361] width 111 height 14
click at [674, 386] on span "**********" at bounding box center [654, 392] width 111 height 14
click at [671, 392] on span "**********" at bounding box center [654, 392] width 111 height 14
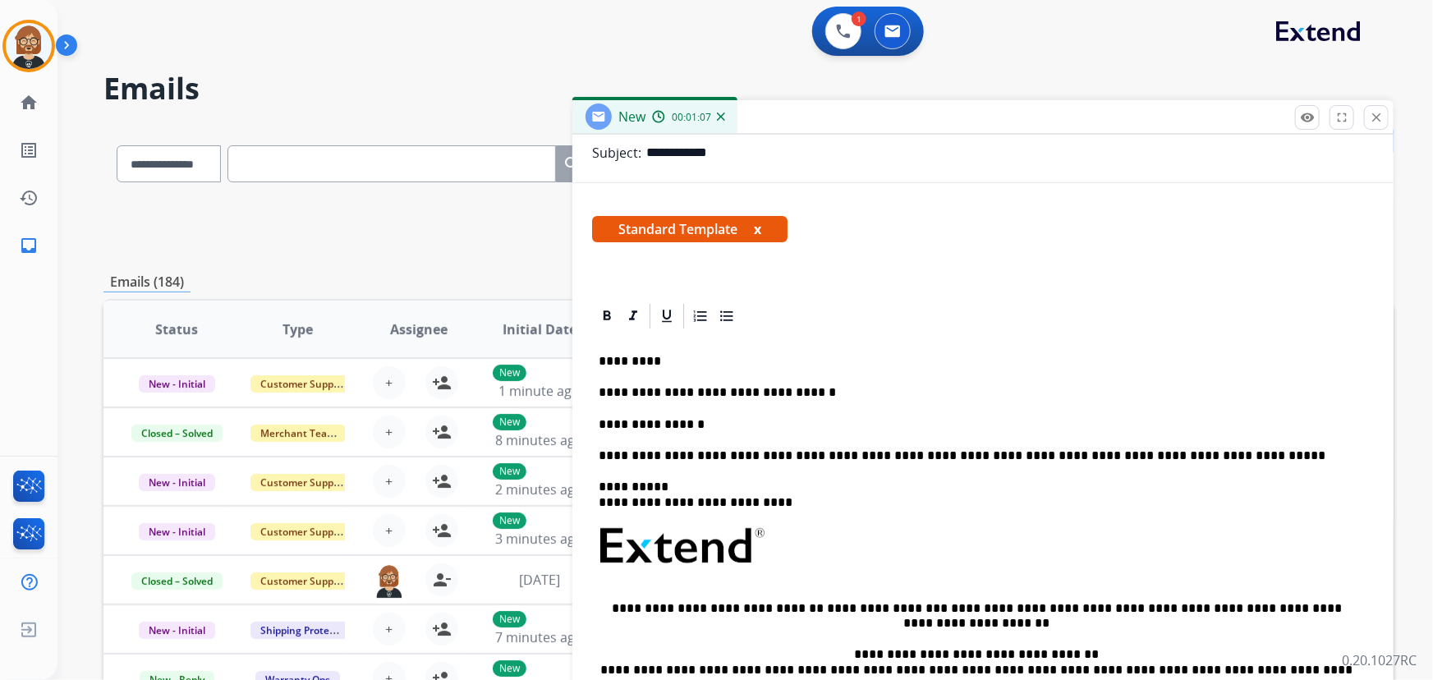
click at [873, 398] on p "**********" at bounding box center [977, 392] width 757 height 15
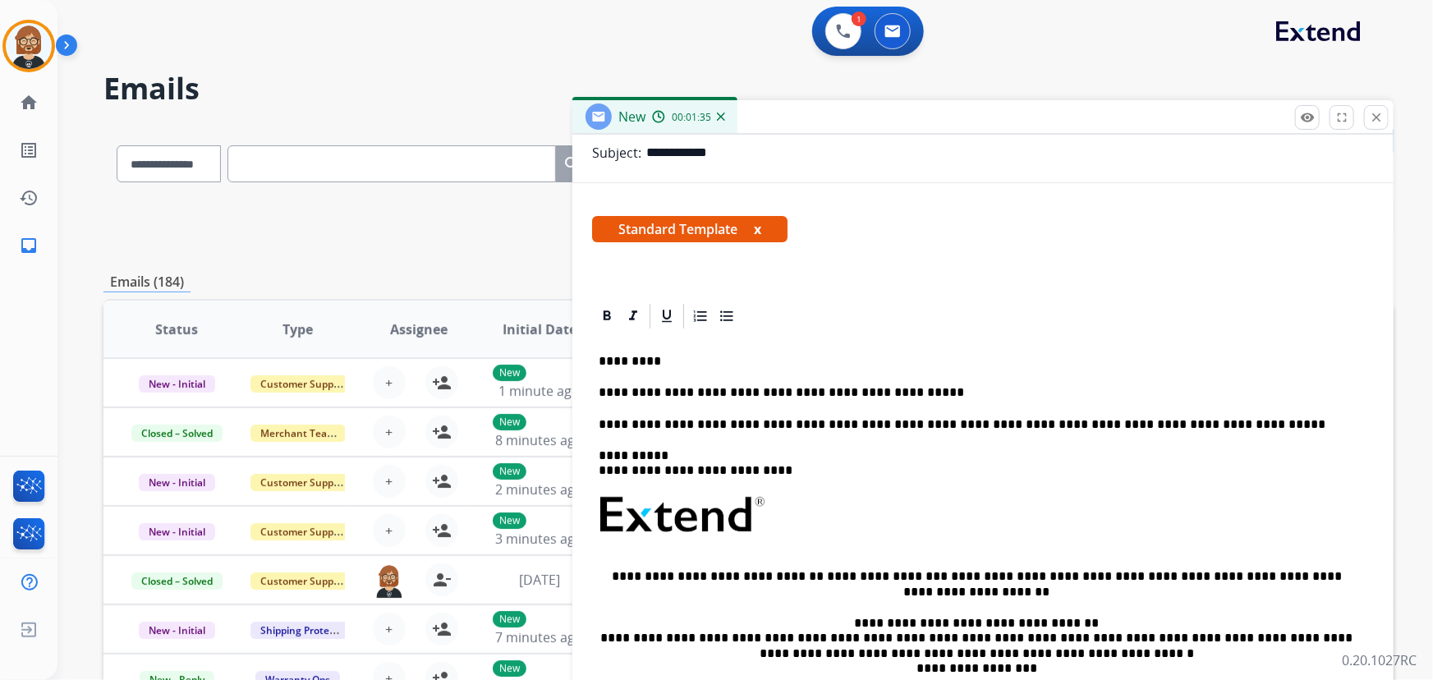
click at [962, 388] on p "**********" at bounding box center [977, 392] width 757 height 15
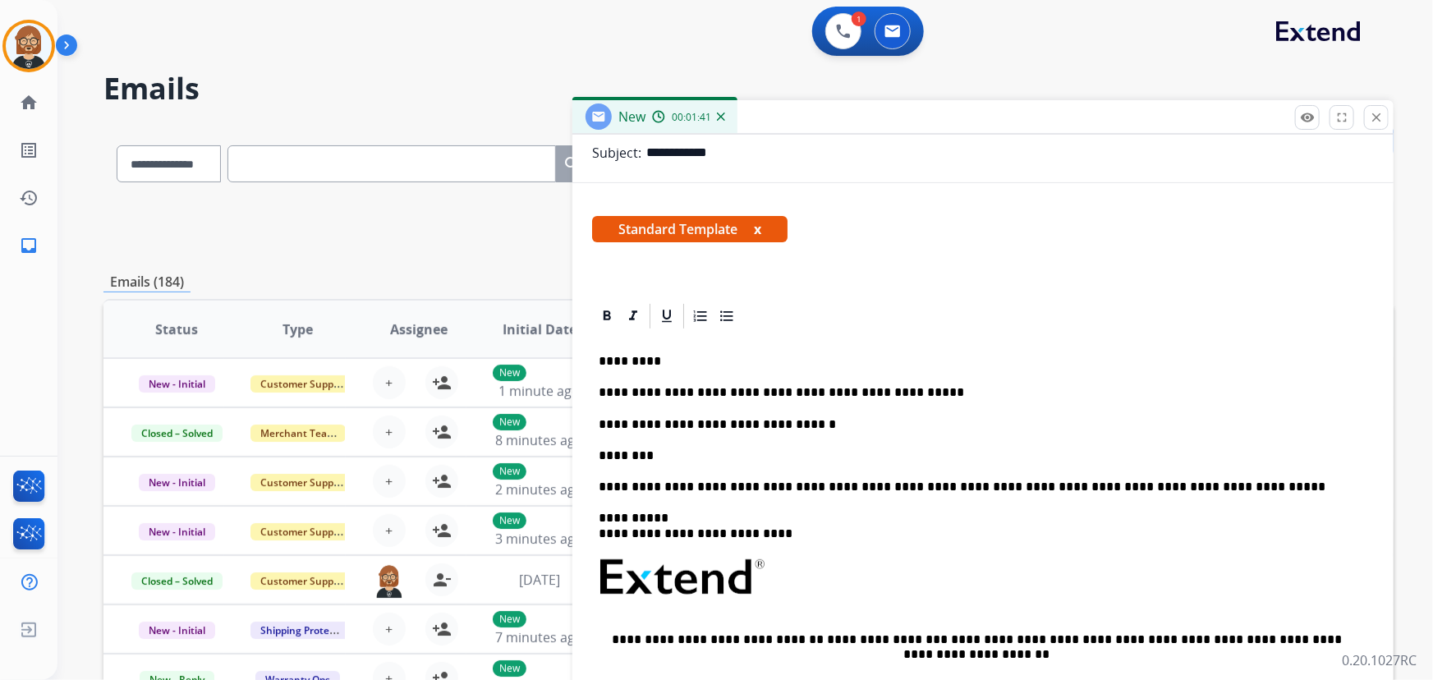
click at [852, 418] on p "**********" at bounding box center [977, 424] width 757 height 15
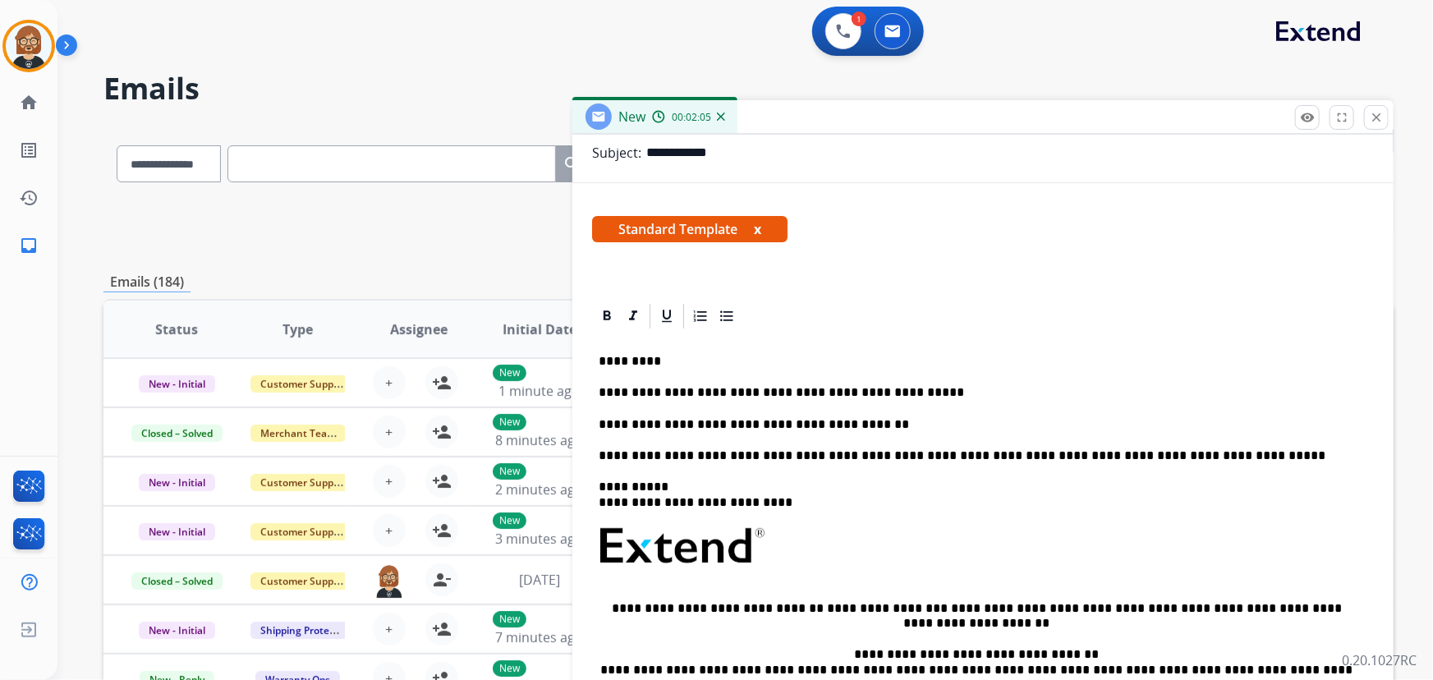
click at [942, 418] on p "**********" at bounding box center [977, 424] width 757 height 15
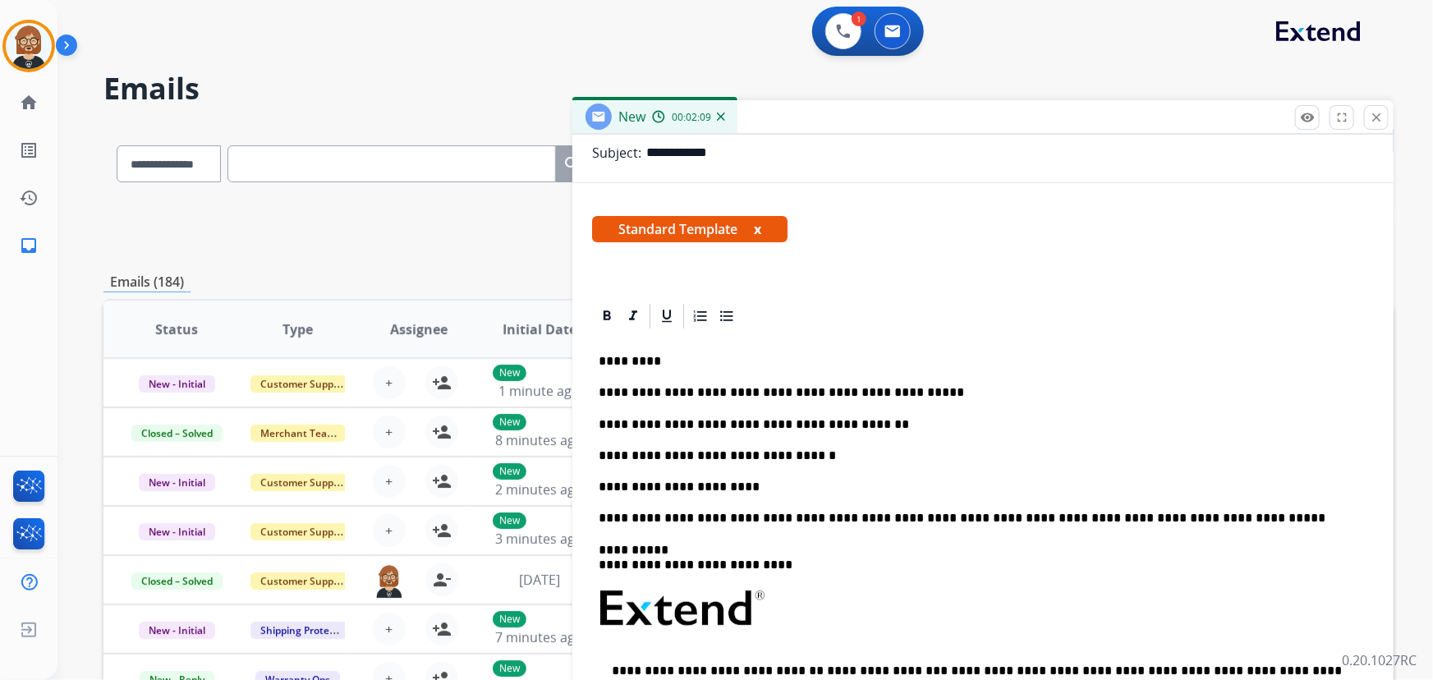
click at [846, 458] on p "**********" at bounding box center [977, 456] width 757 height 15
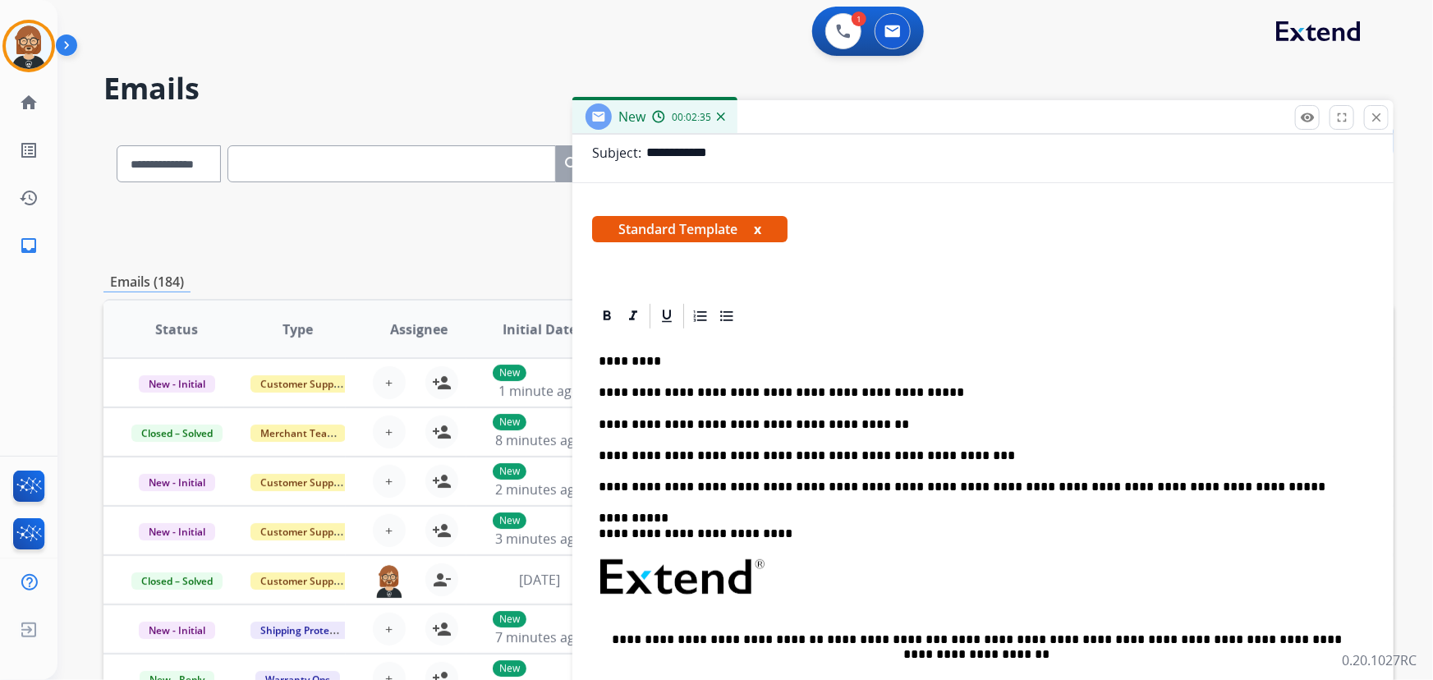
click at [1022, 449] on p "**********" at bounding box center [977, 456] width 757 height 15
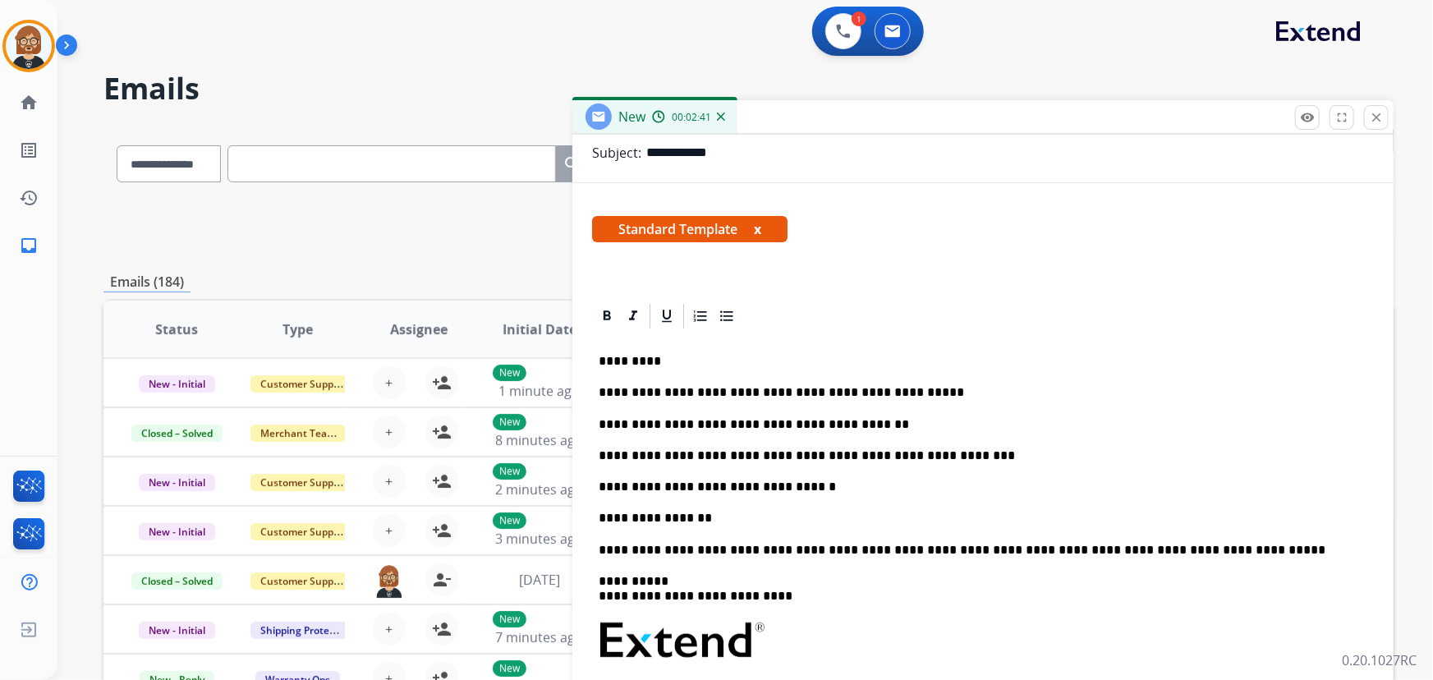
click at [924, 490] on p "**********" at bounding box center [977, 487] width 757 height 15
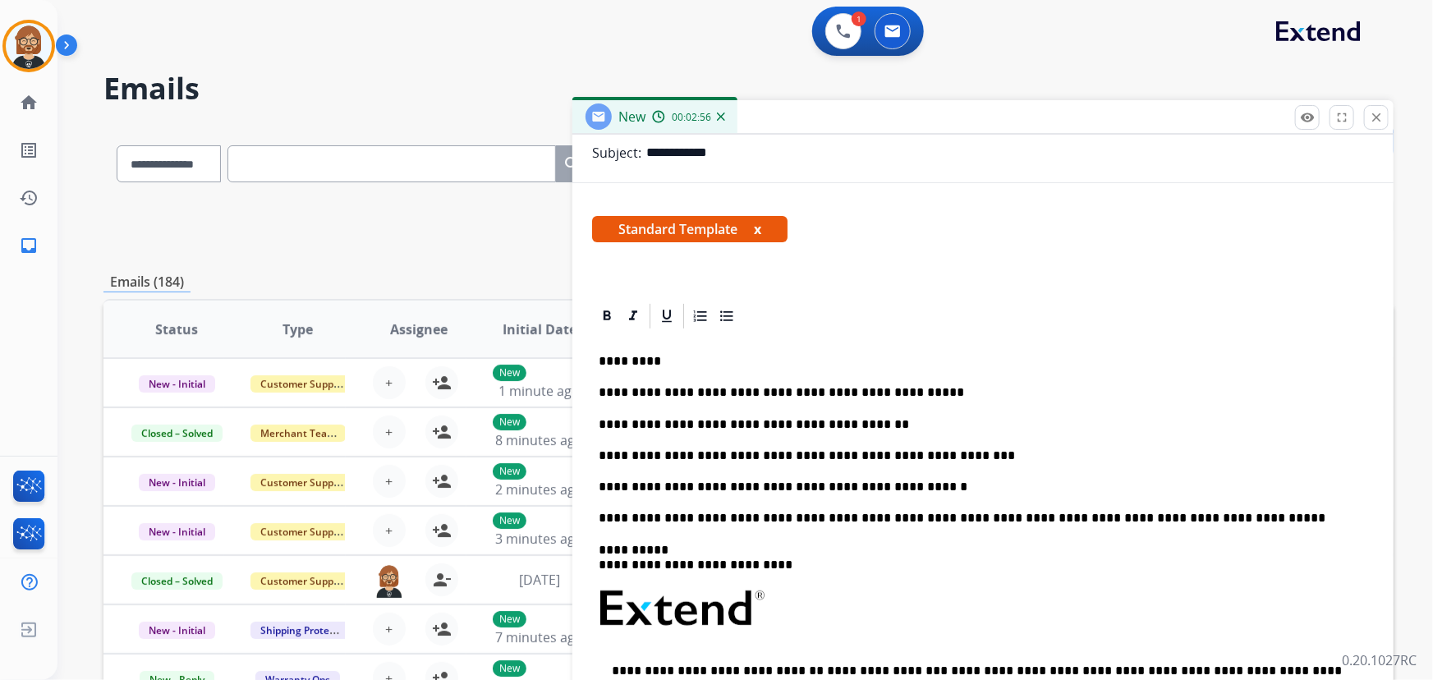
click at [994, 481] on p "**********" at bounding box center [977, 487] width 757 height 15
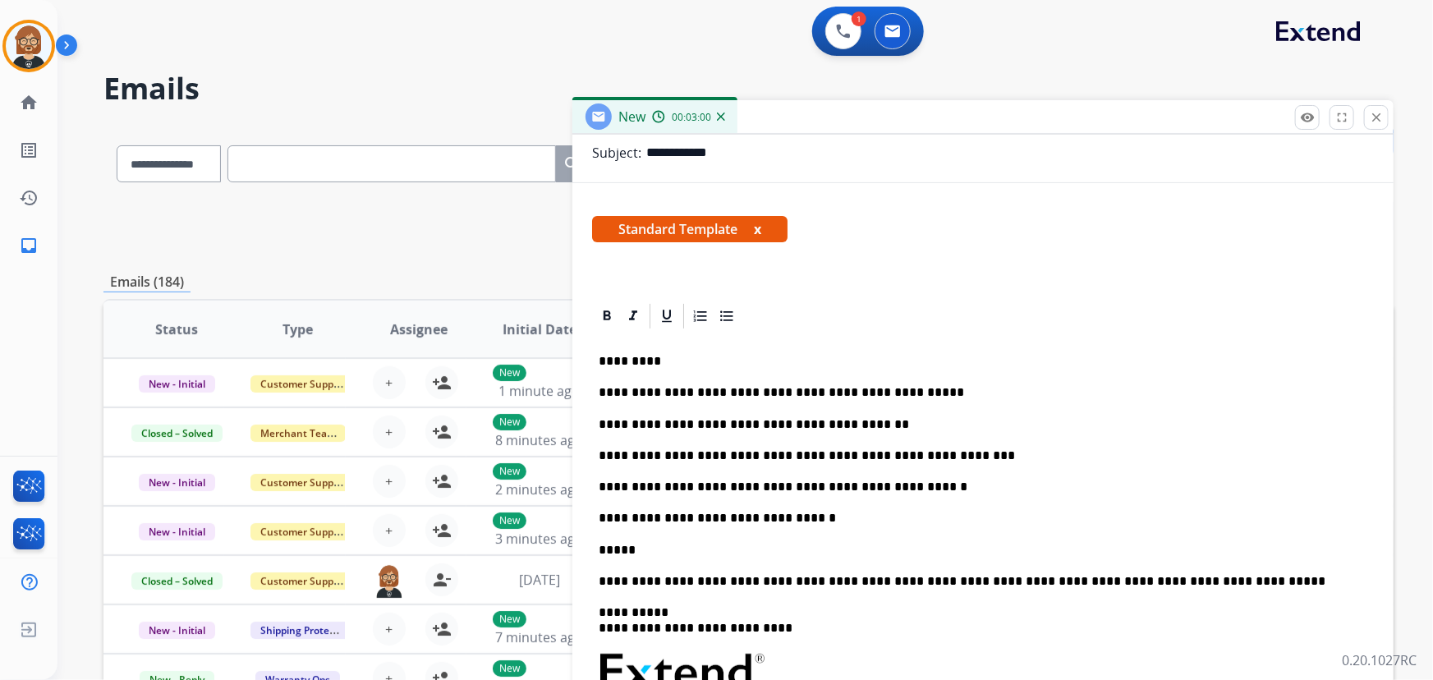
click at [864, 511] on p "**********" at bounding box center [977, 518] width 757 height 15
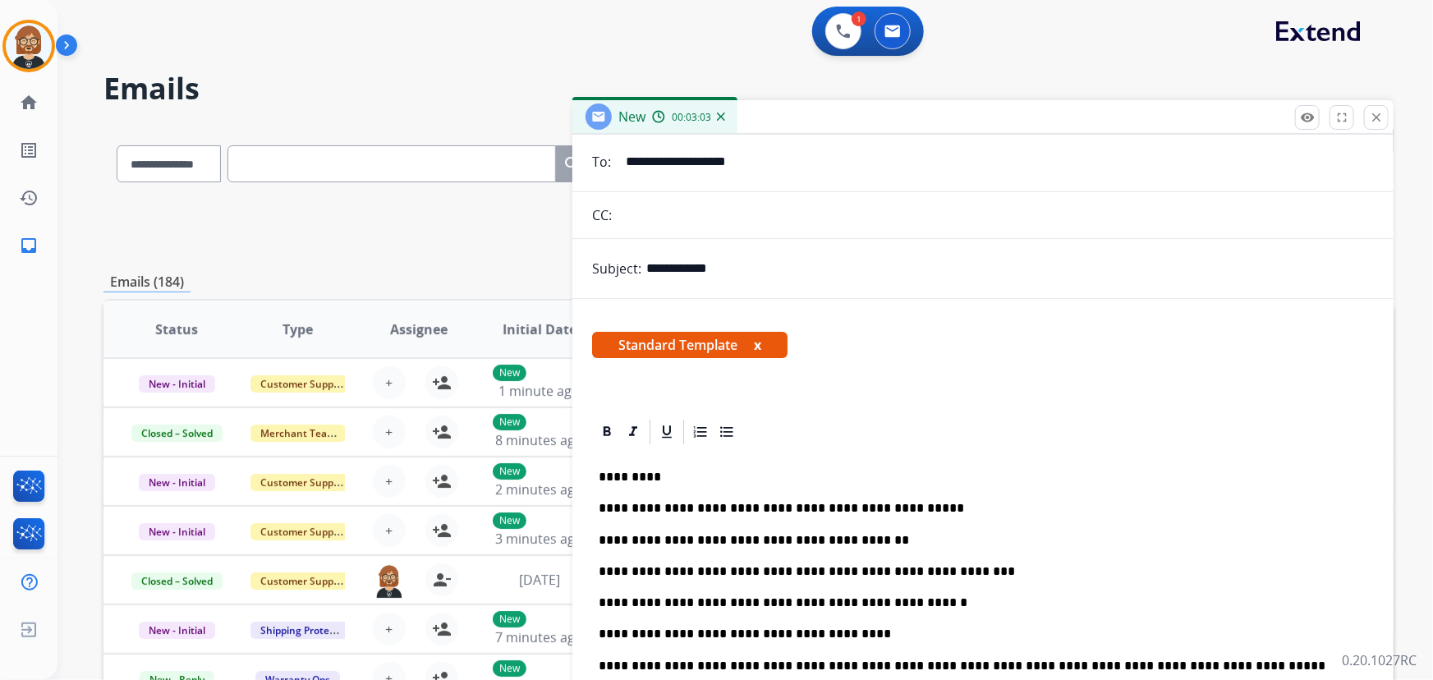
scroll to position [0, 0]
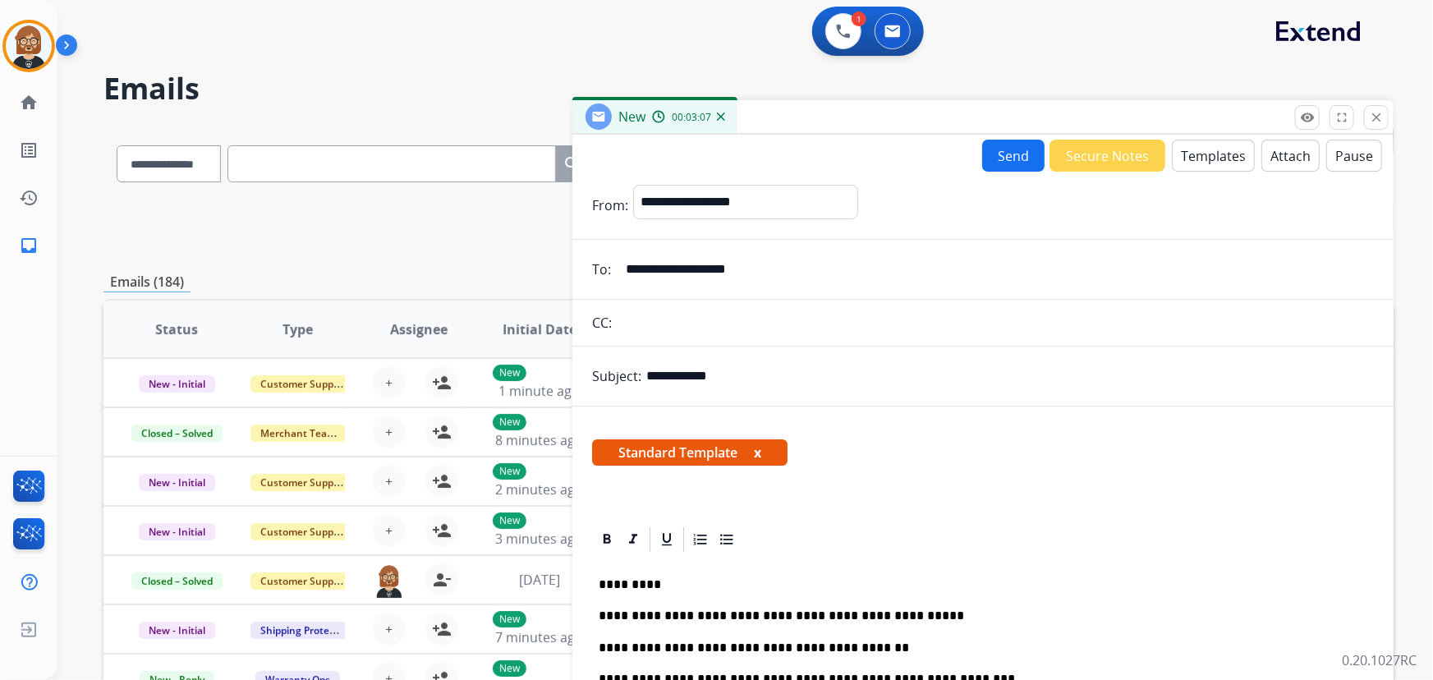
click at [985, 168] on button "Send" at bounding box center [1013, 156] width 62 height 32
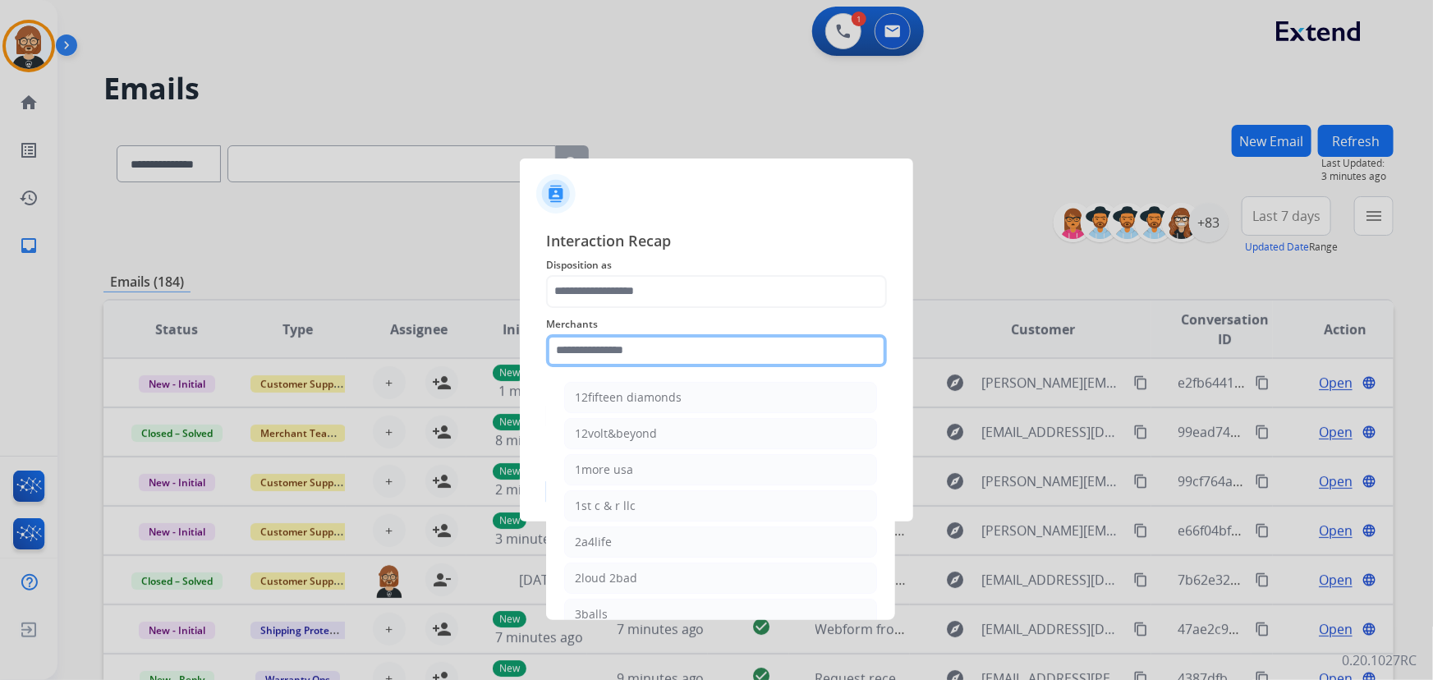
click at [788, 347] on input "text" at bounding box center [716, 350] width 341 height 33
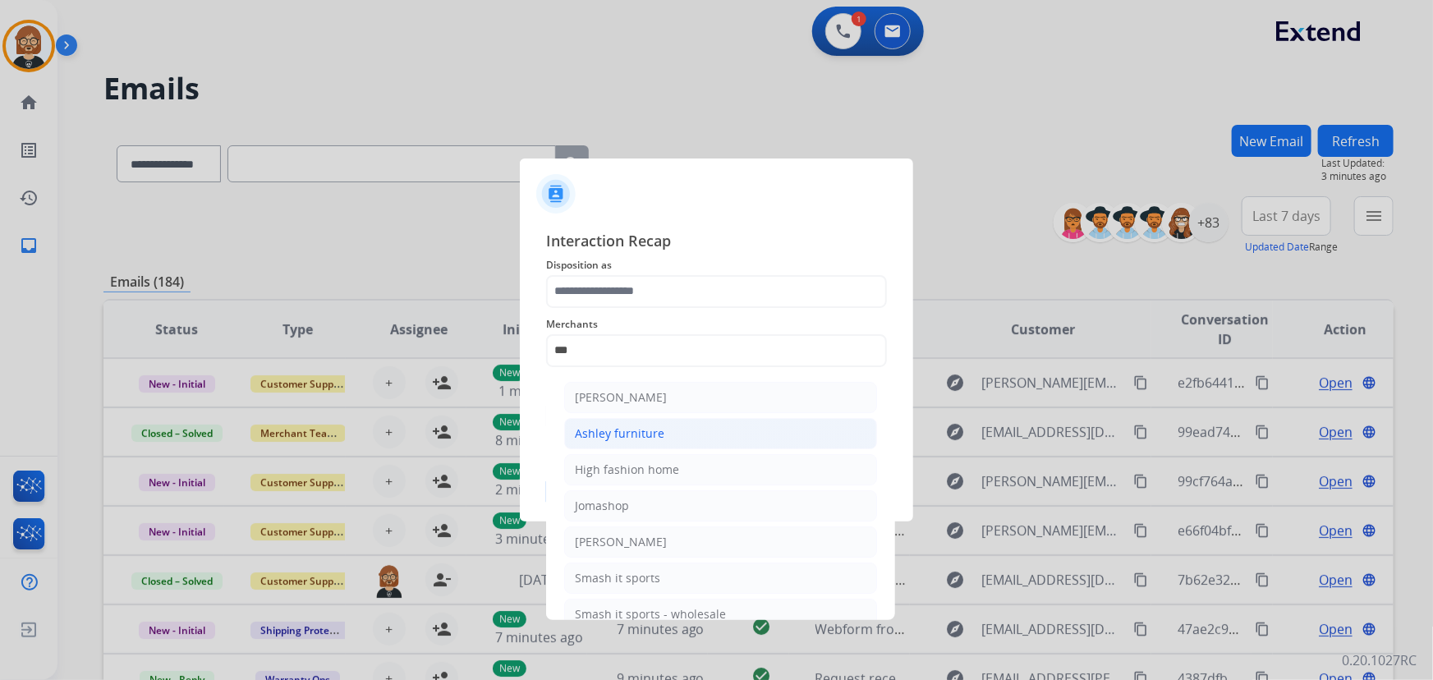
click at [690, 425] on li "Ashley furniture" at bounding box center [720, 433] width 313 height 31
type input "**********"
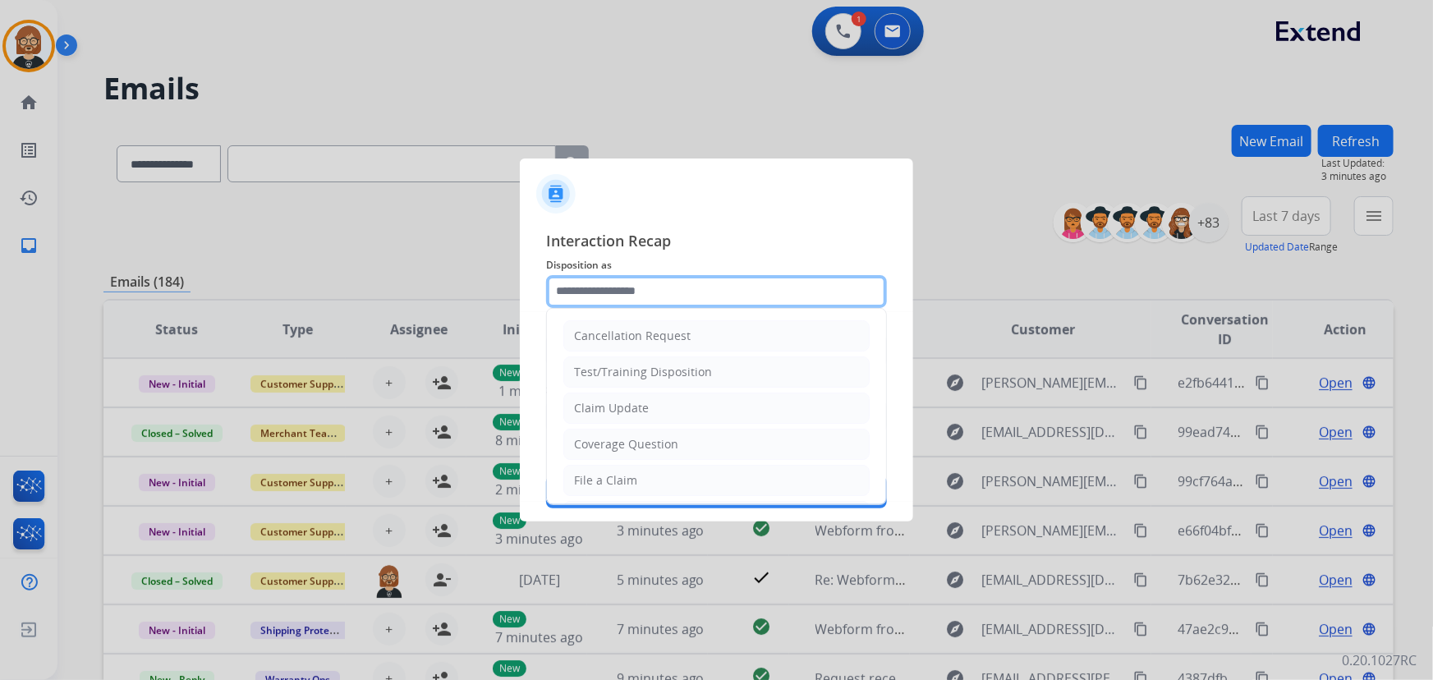
click at [692, 285] on input "text" at bounding box center [716, 291] width 341 height 33
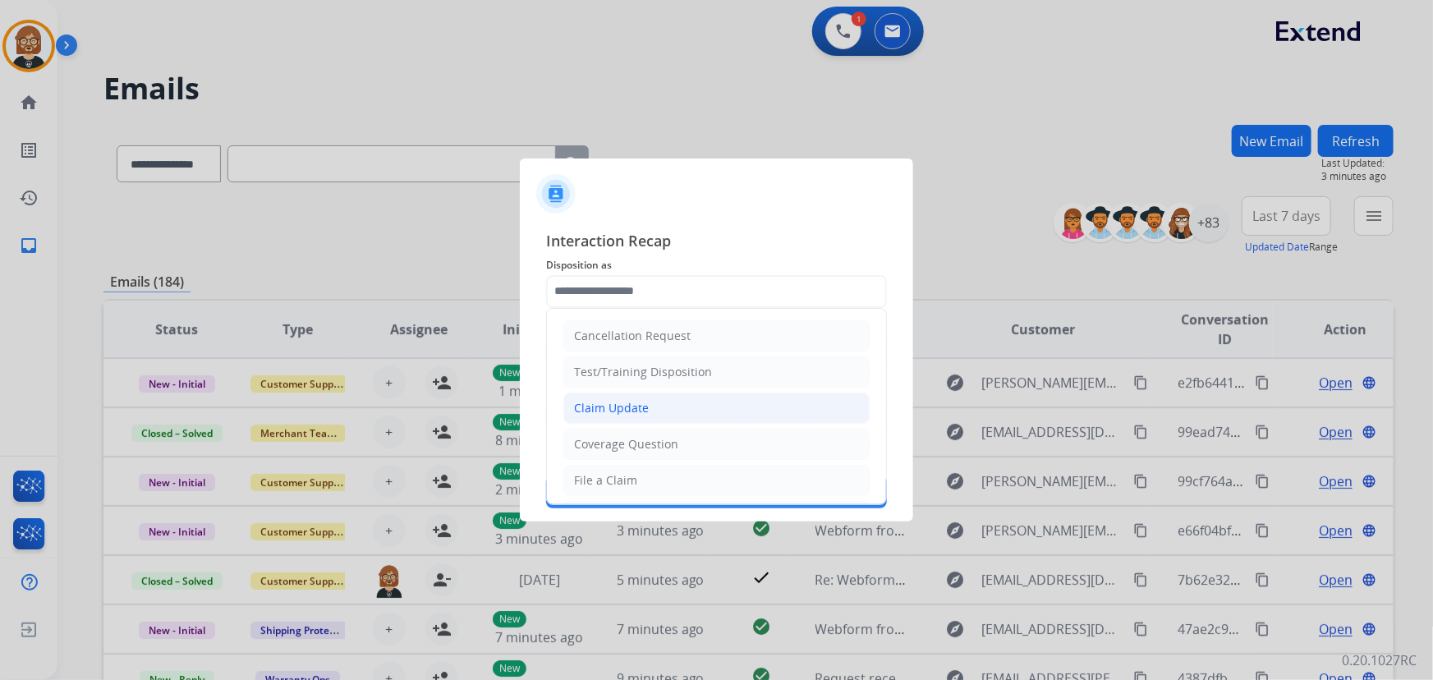
click at [682, 408] on li "Claim Update" at bounding box center [717, 408] width 306 height 31
type input "**********"
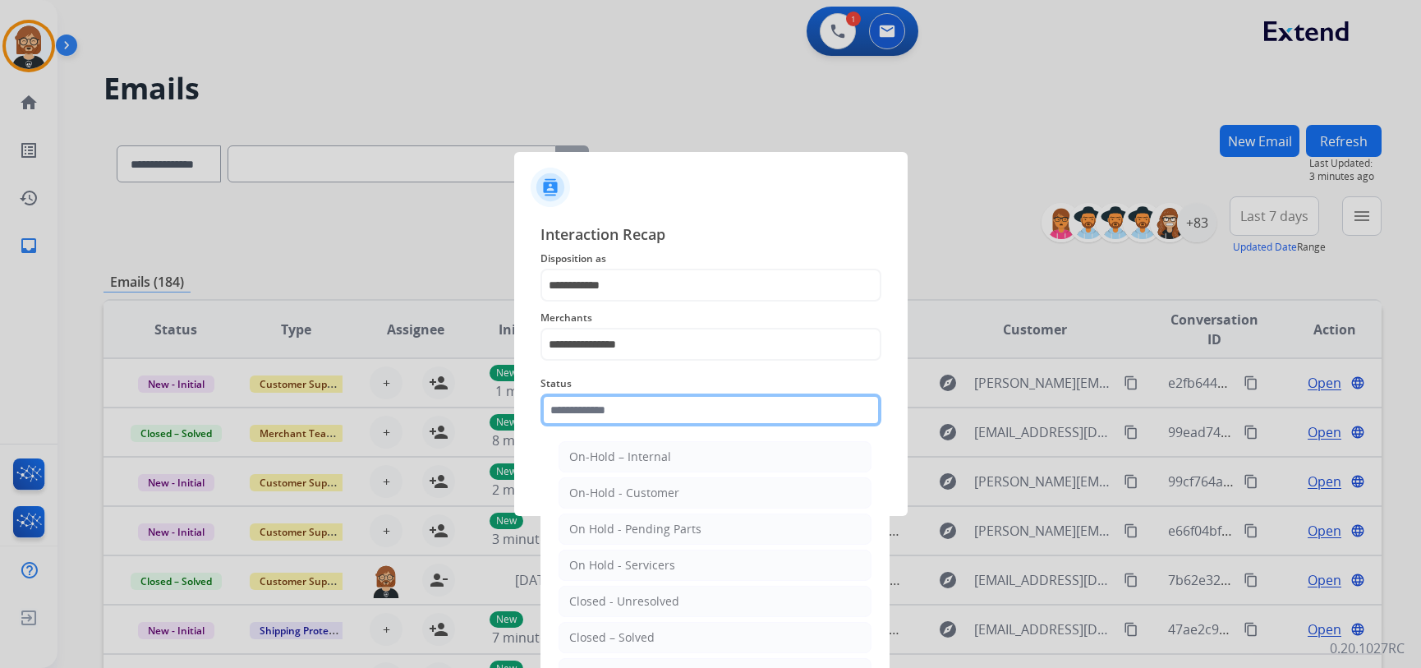
click at [702, 413] on input "text" at bounding box center [711, 409] width 341 height 33
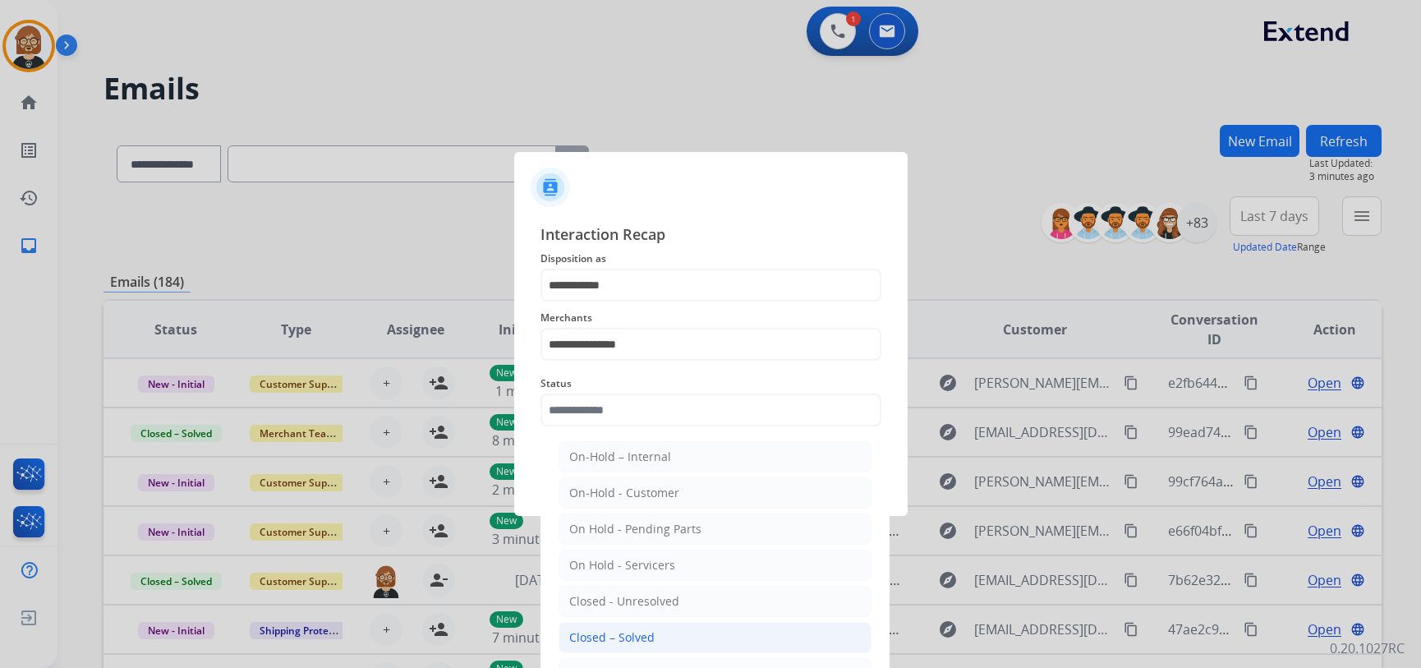
click at [686, 642] on li "Closed – Solved" at bounding box center [715, 637] width 313 height 31
type input "**********"
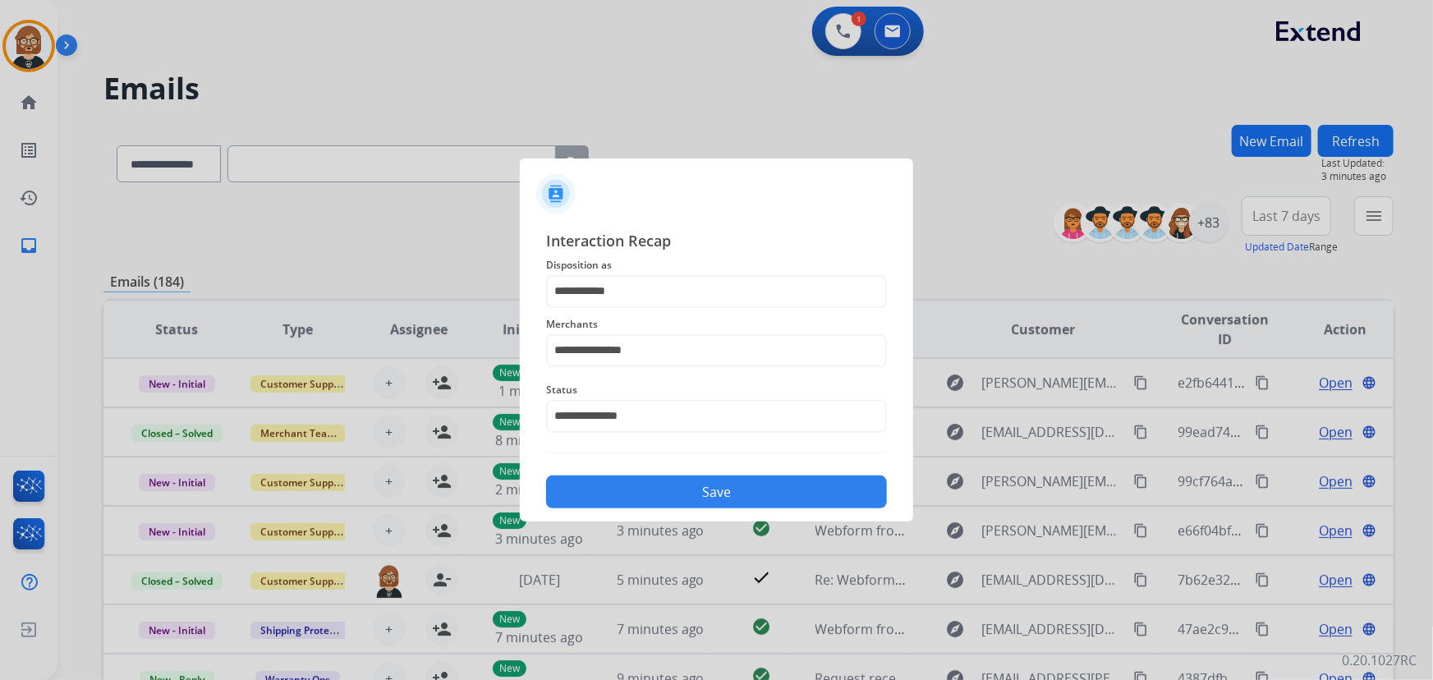
click at [719, 481] on button "Save" at bounding box center [716, 492] width 341 height 33
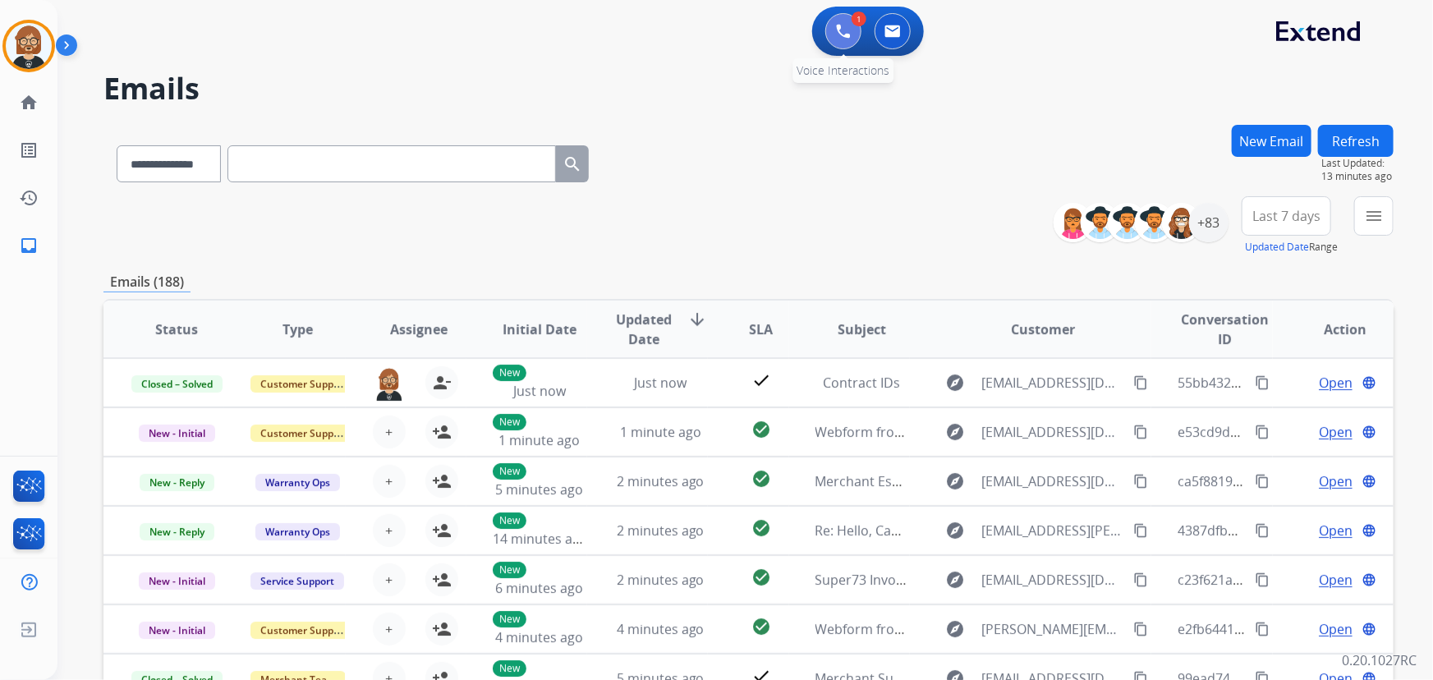
click at [848, 35] on img at bounding box center [843, 31] width 15 height 15
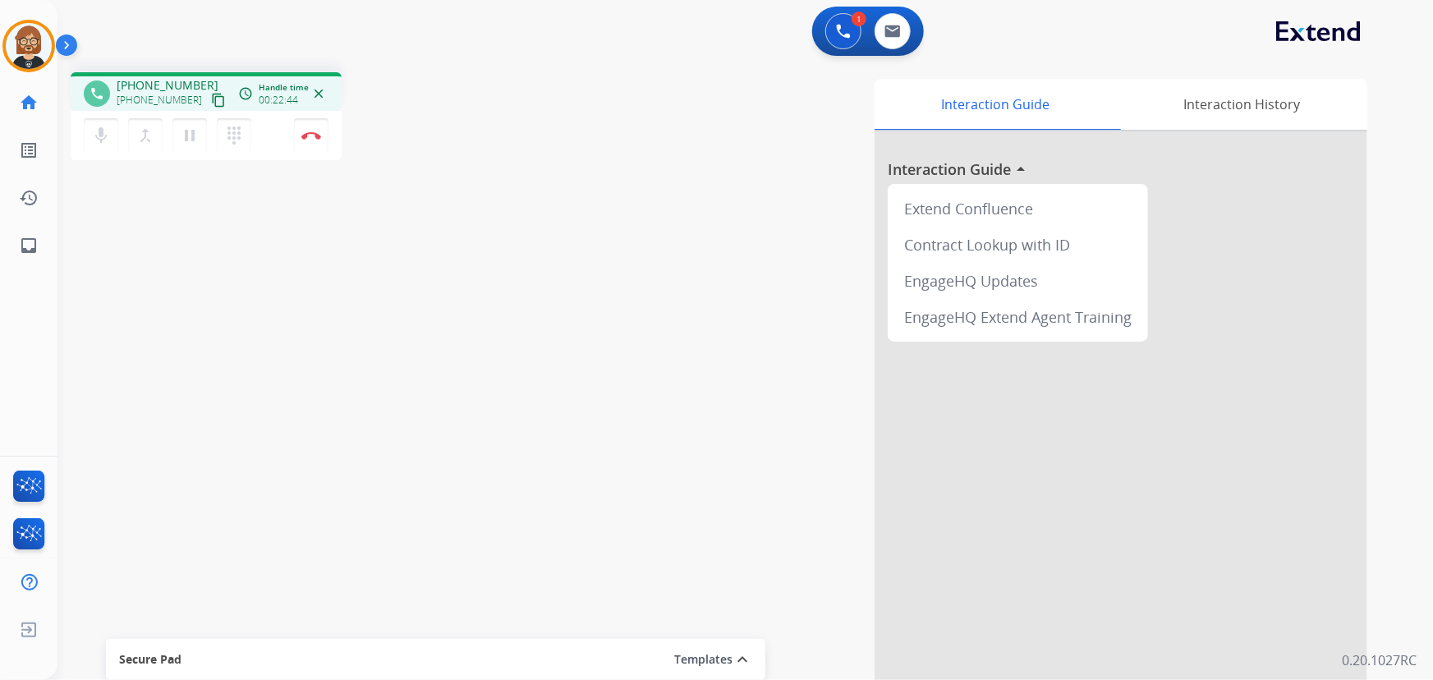
click at [741, 371] on div "Interaction Guide Interaction History Interaction Guide arrow_drop_up Extend Co…" at bounding box center [947, 411] width 840 height 665
click at [305, 134] on img at bounding box center [311, 135] width 20 height 8
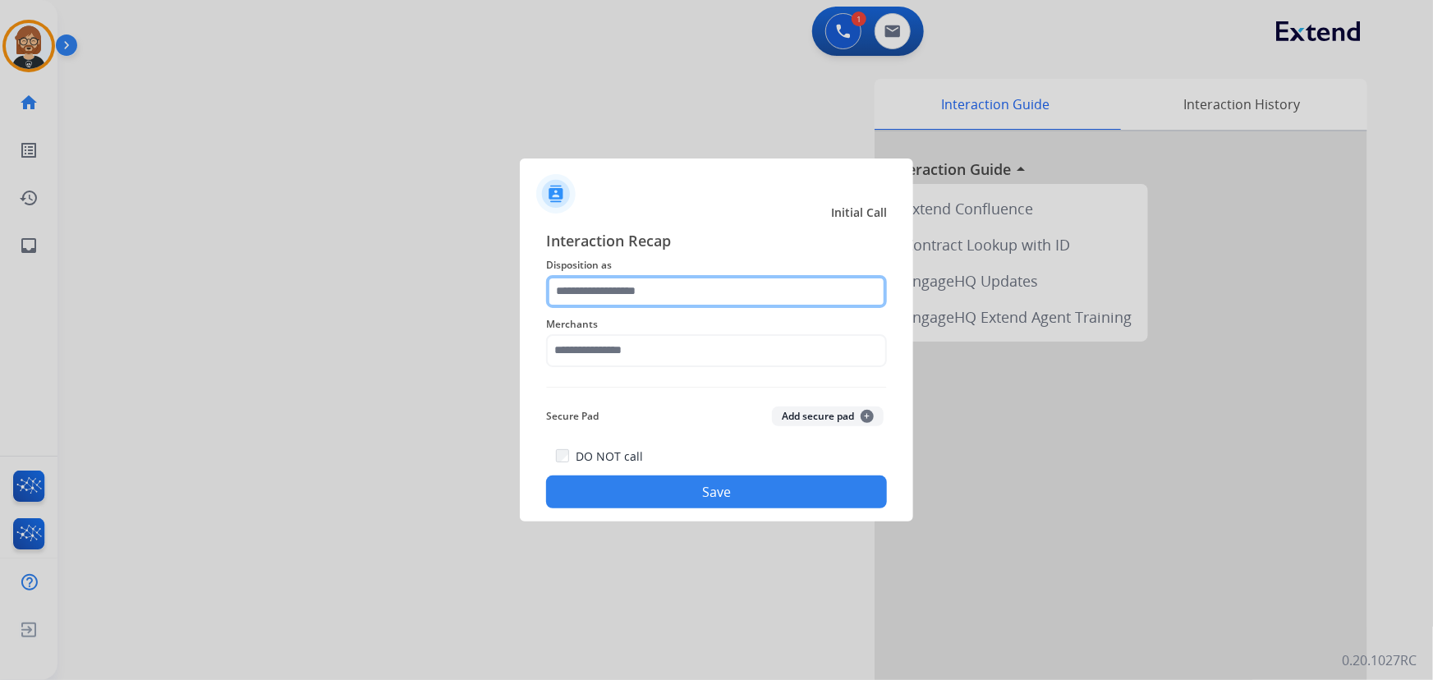
click at [624, 288] on input "text" at bounding box center [716, 291] width 341 height 33
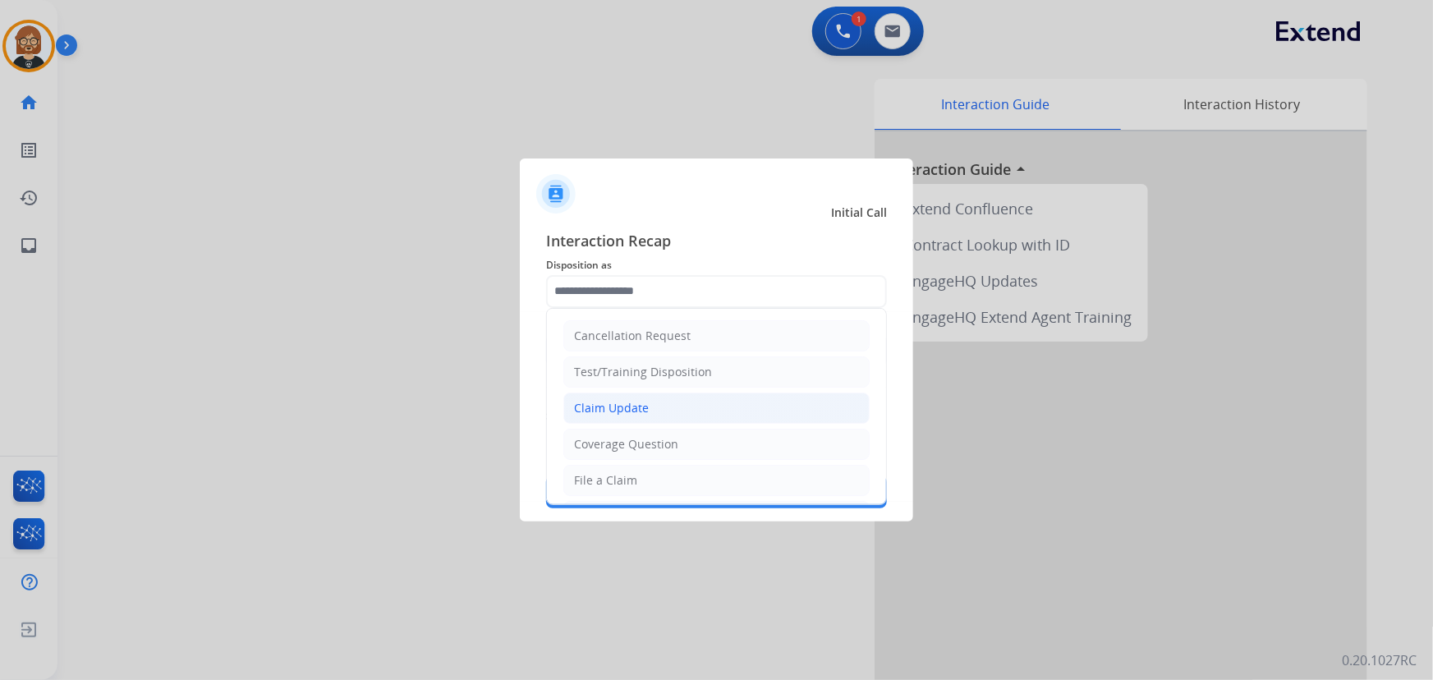
click at [638, 410] on div "Claim Update" at bounding box center [611, 408] width 75 height 16
type input "**********"
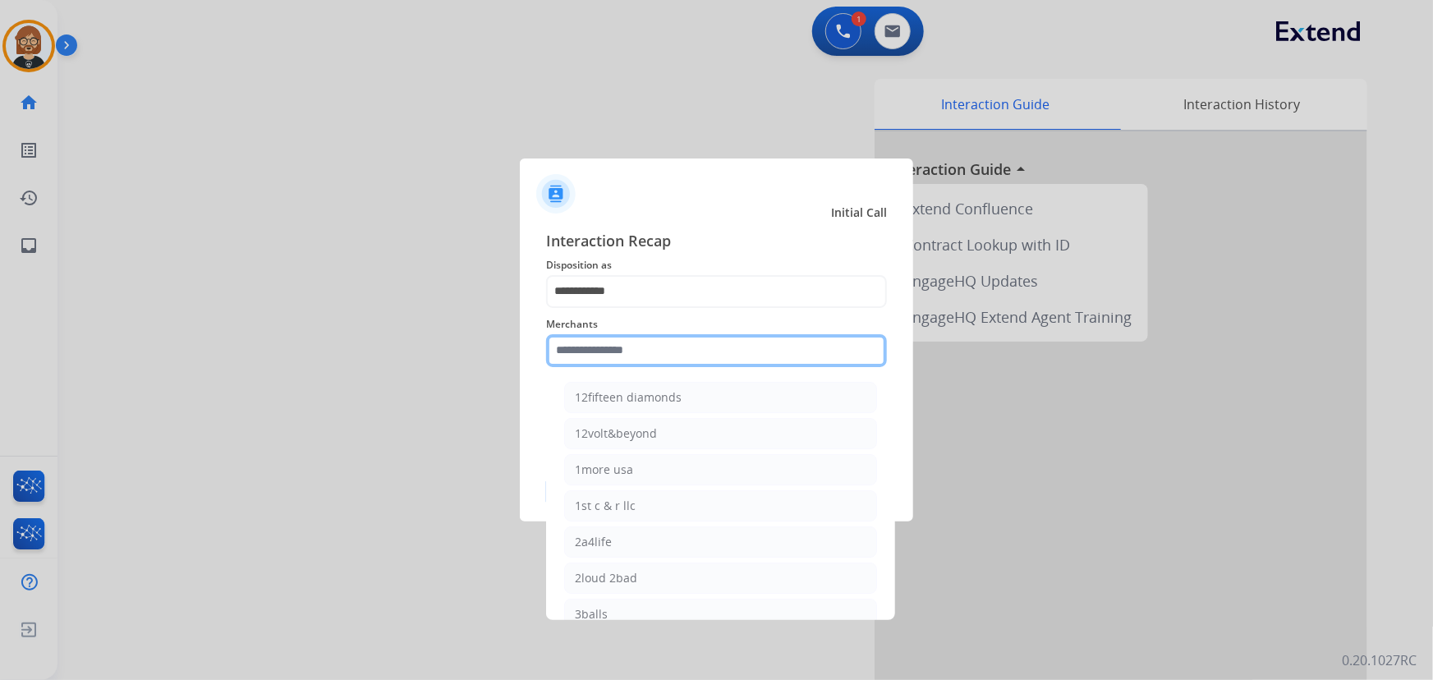
drag, startPoint x: 641, startPoint y: 341, endPoint x: 641, endPoint y: 356, distance: 14.8
click at [641, 342] on input "text" at bounding box center [716, 350] width 341 height 33
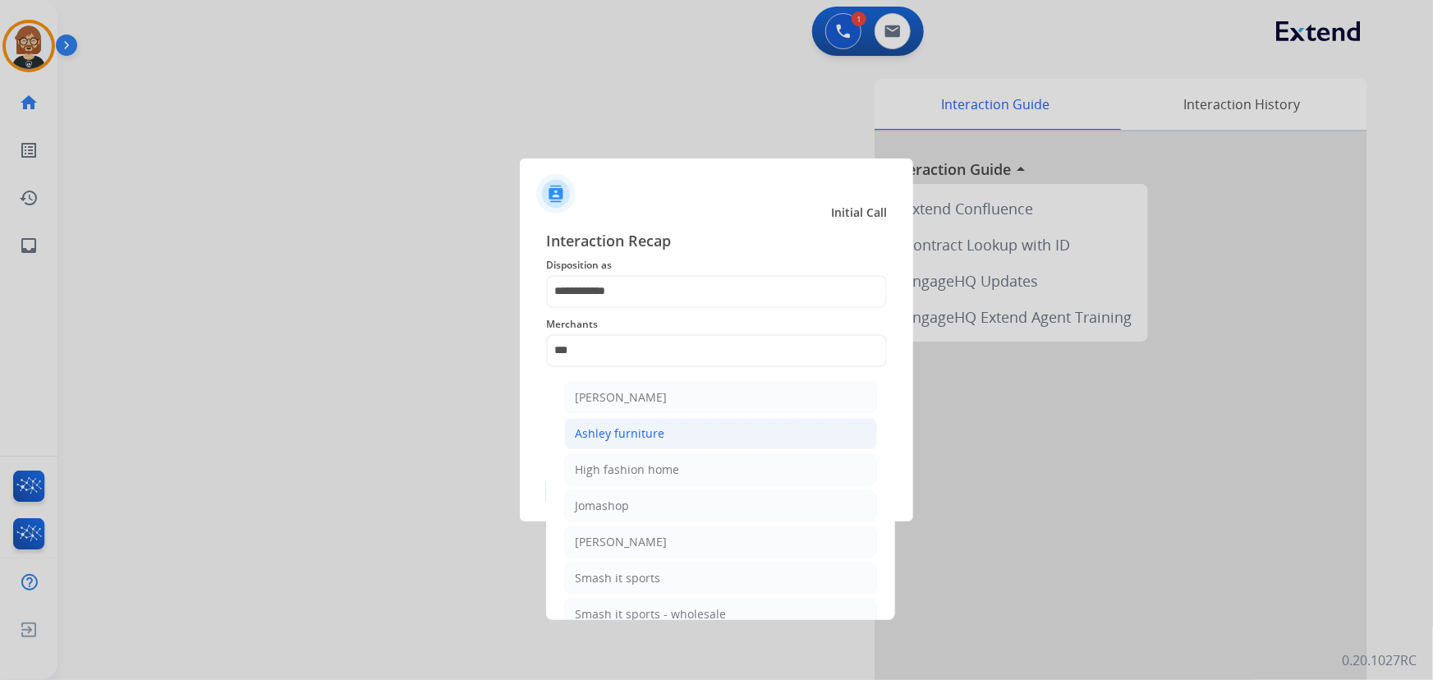
click at [619, 426] on div "Ashley furniture" at bounding box center [620, 434] width 90 height 16
type input "**********"
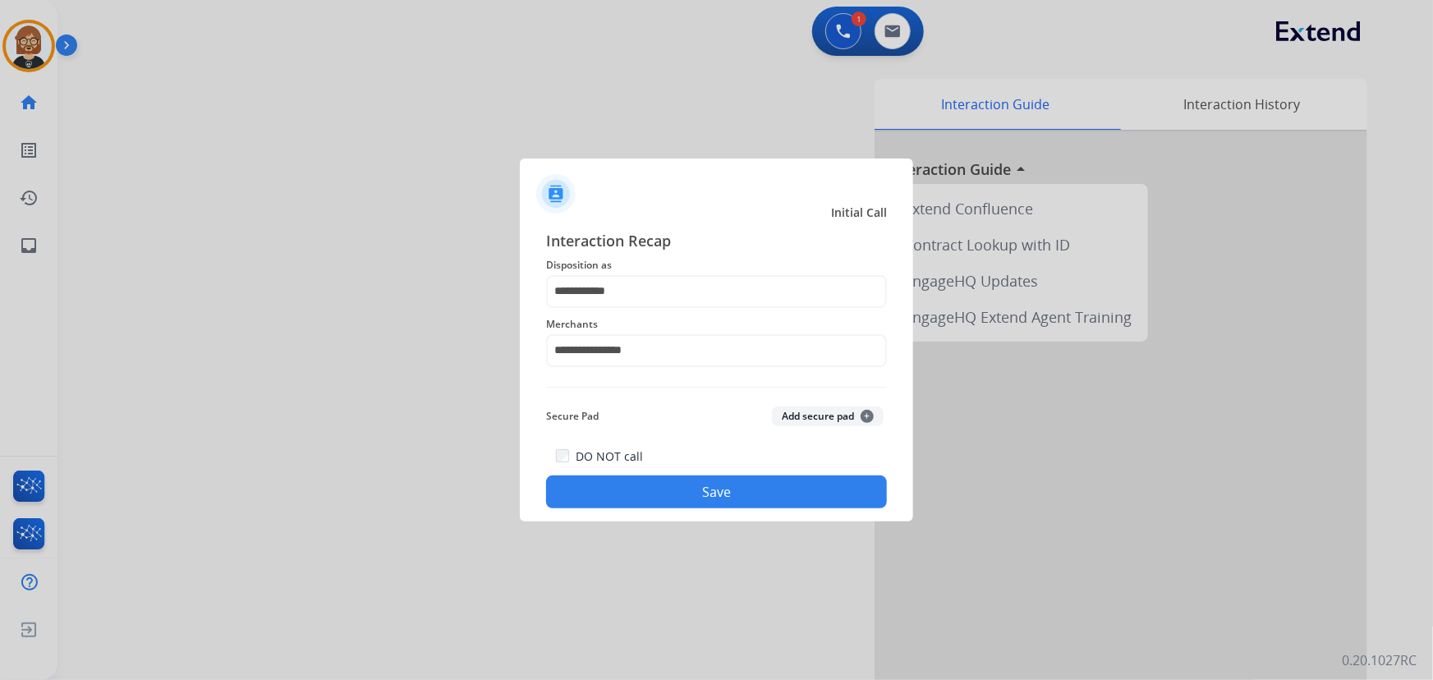
click at [725, 482] on button "Save" at bounding box center [716, 492] width 341 height 33
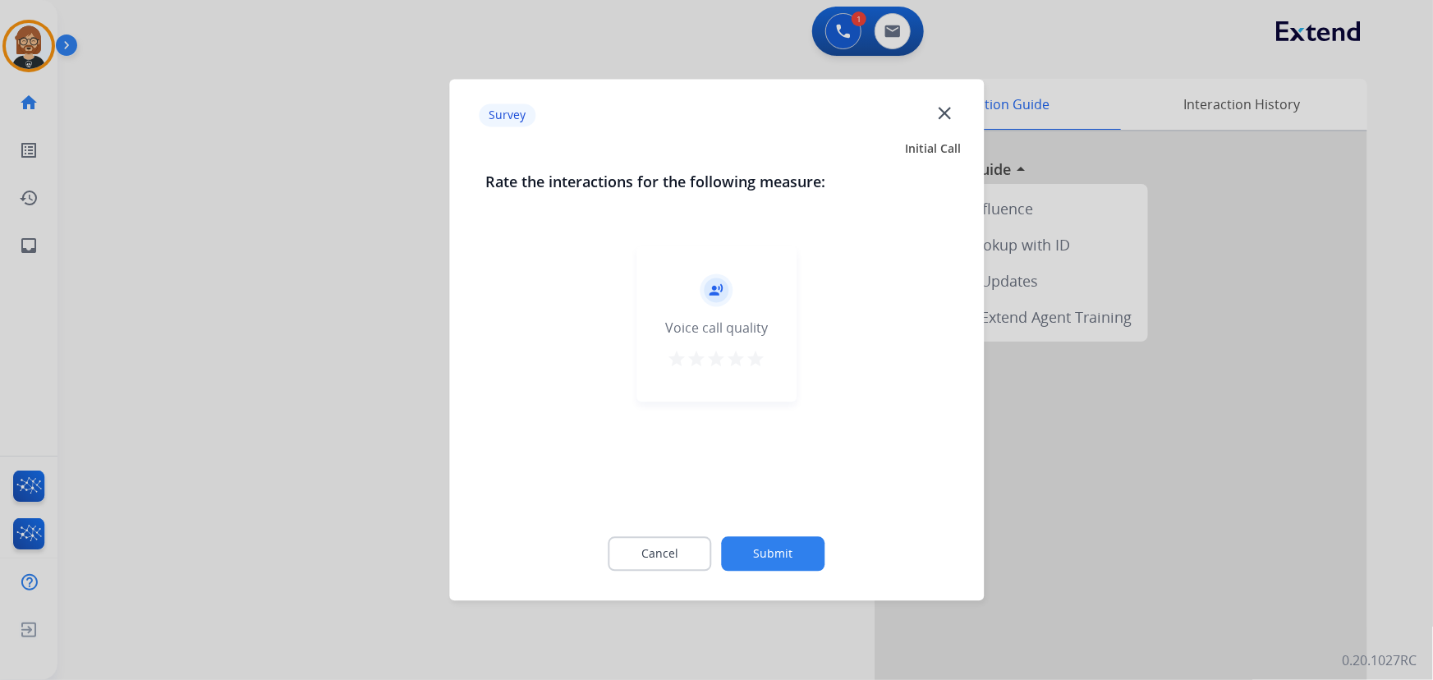
click at [798, 564] on button "Submit" at bounding box center [774, 554] width 104 height 35
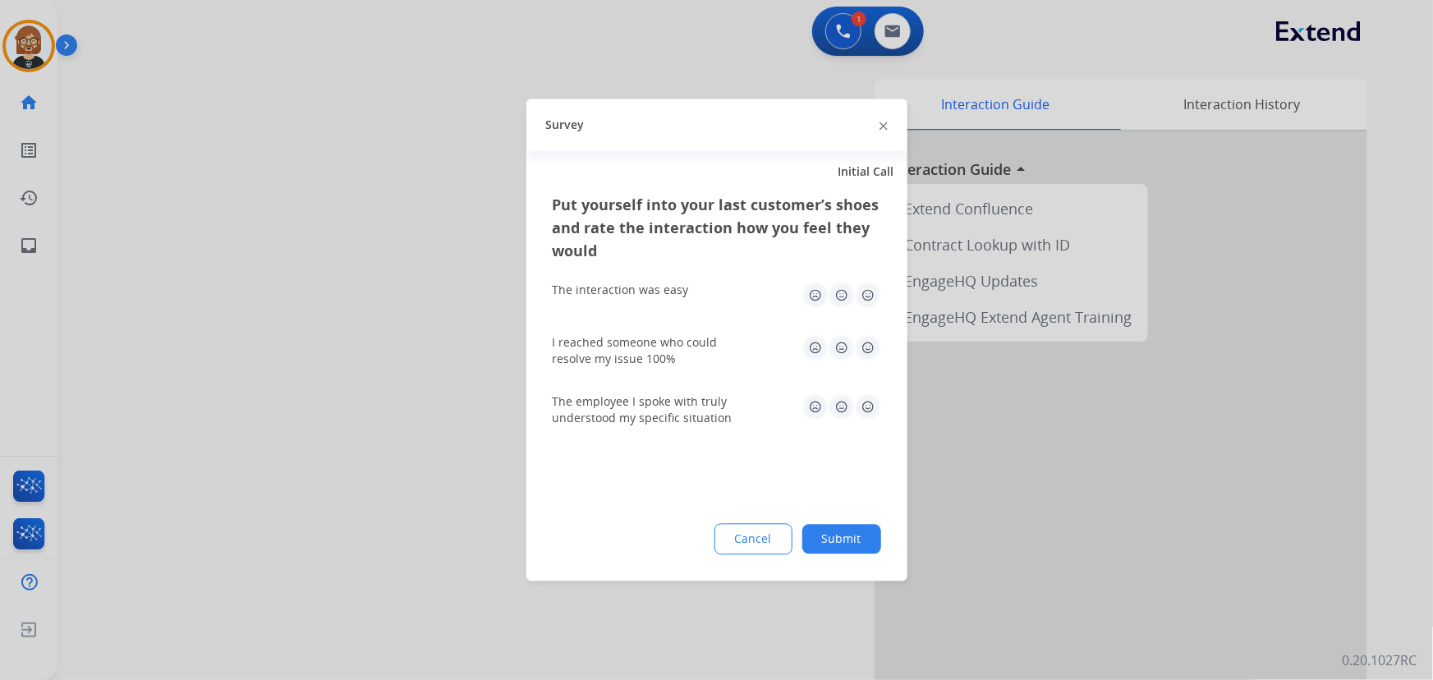
click at [833, 550] on button "Submit" at bounding box center [842, 540] width 79 height 30
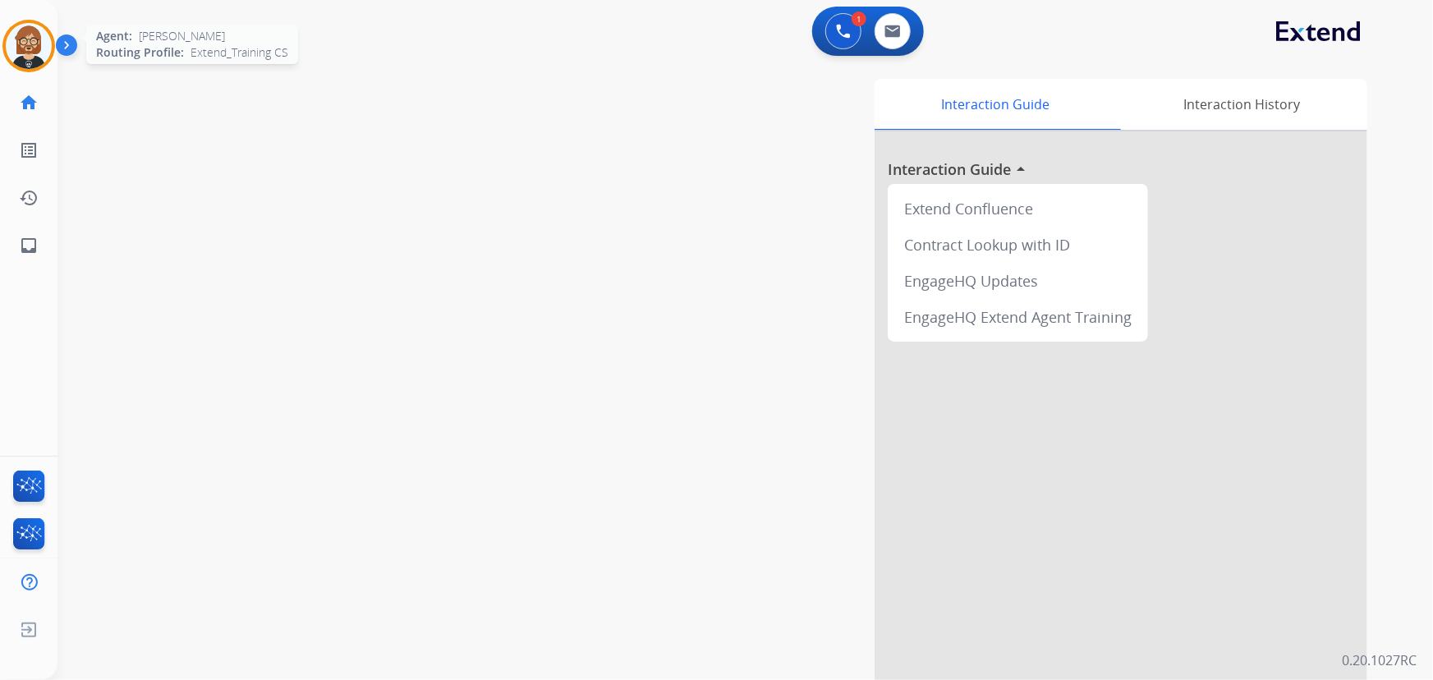
click at [12, 50] on img at bounding box center [29, 46] width 46 height 46
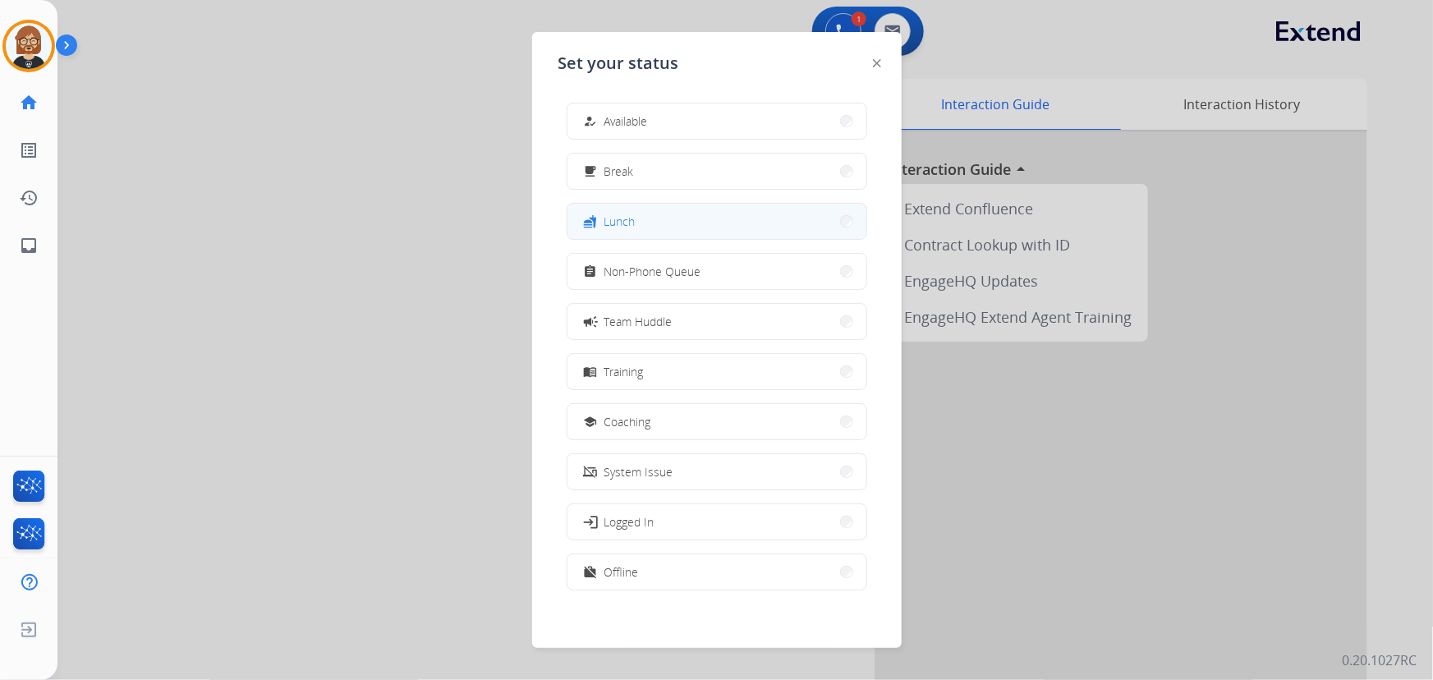
click at [643, 226] on button "fastfood Lunch" at bounding box center [717, 221] width 299 height 35
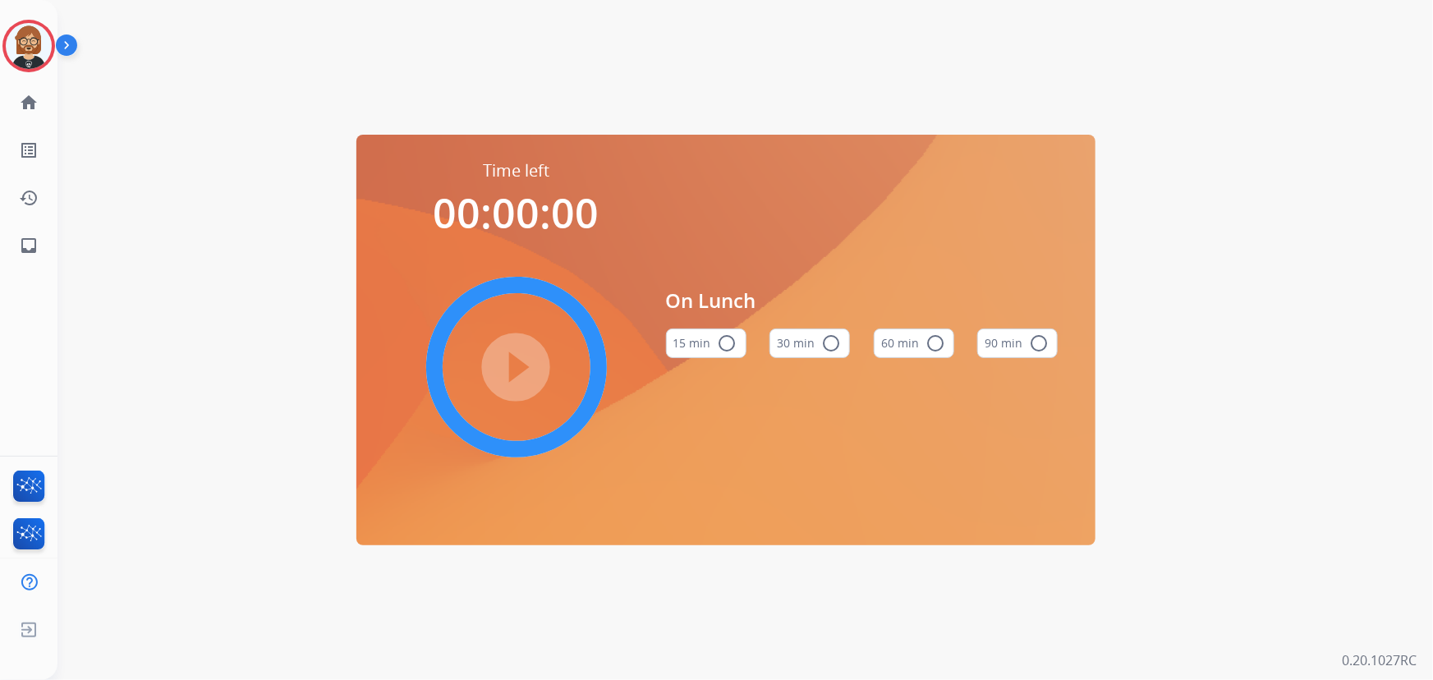
click at [800, 348] on button "30 min radio_button_unchecked" at bounding box center [810, 344] width 81 height 30
click at [517, 361] on mat-icon "play_circle_filled" at bounding box center [517, 367] width 20 height 20
